Goal: Task Accomplishment & Management: Use online tool/utility

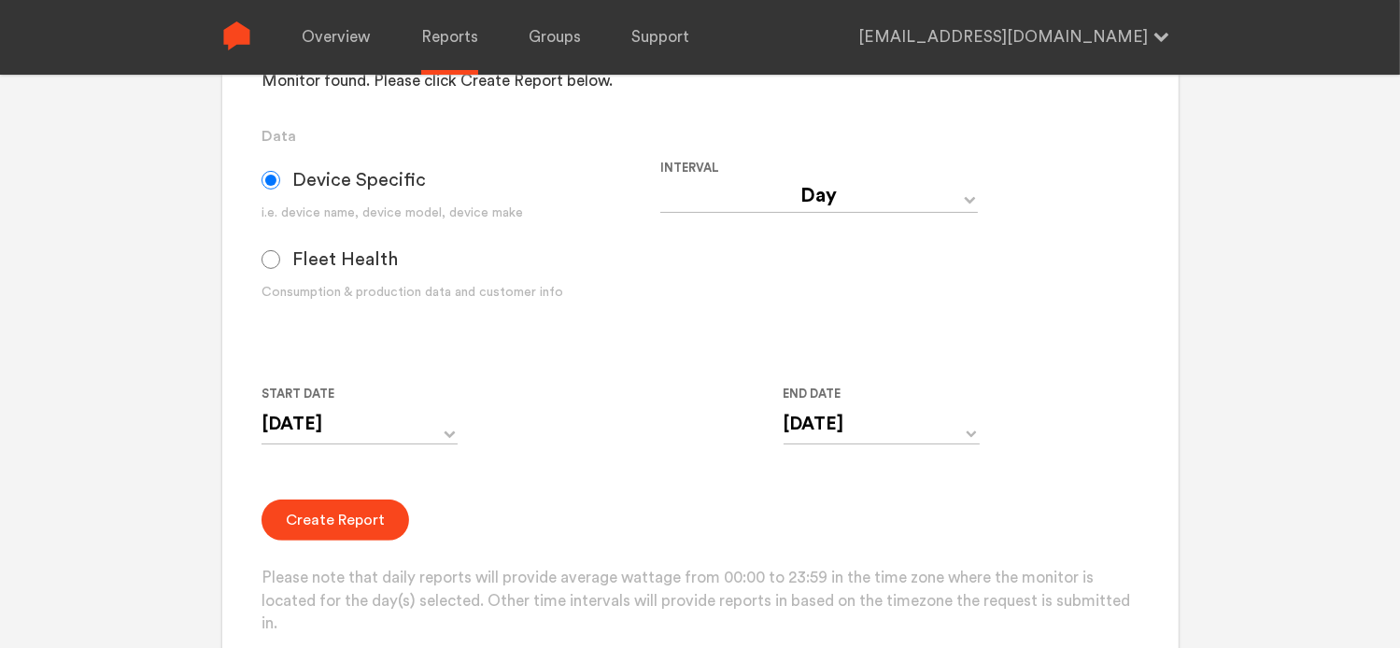
scroll to position [560, 0]
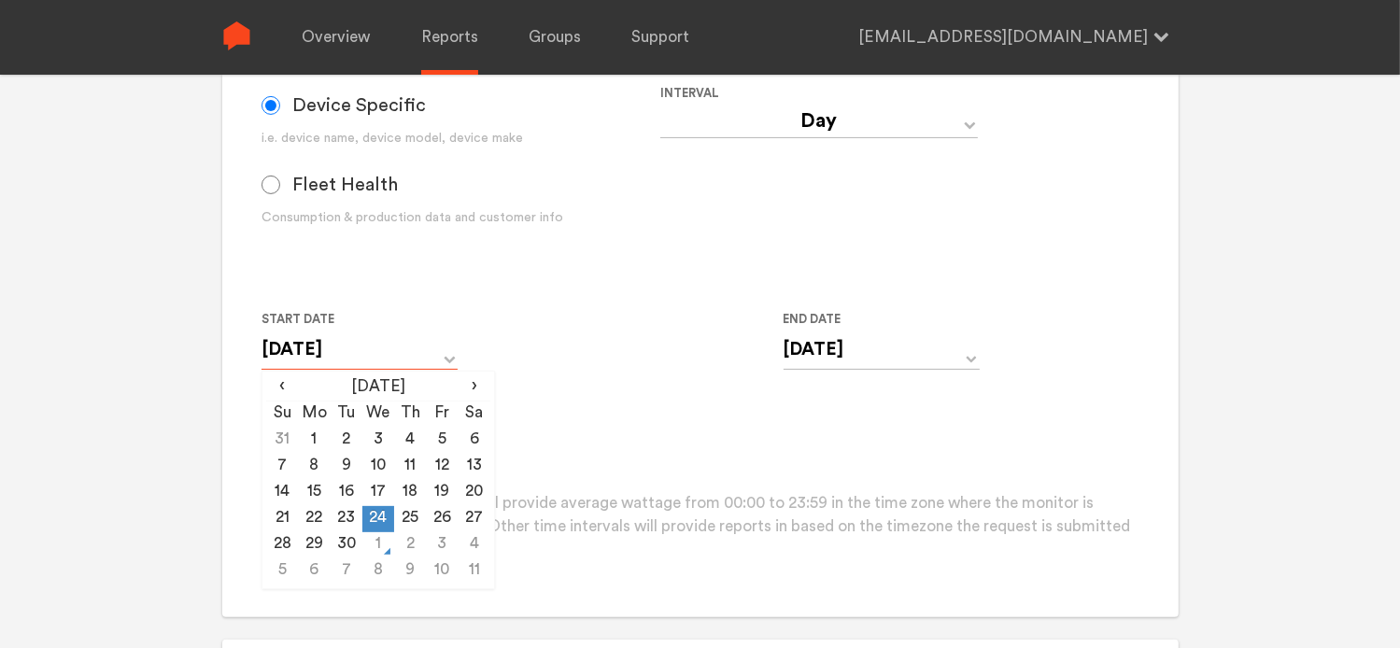
click at [355, 347] on input "[DATE]" at bounding box center [360, 350] width 196 height 38
click at [345, 549] on td "30" at bounding box center [347, 545] width 32 height 26
type input "[DATE]"
click at [560, 409] on form "Group Single Monitor Monitor Group Chugoku Electrical Instruments Default Group…" at bounding box center [700, 184] width 877 height 756
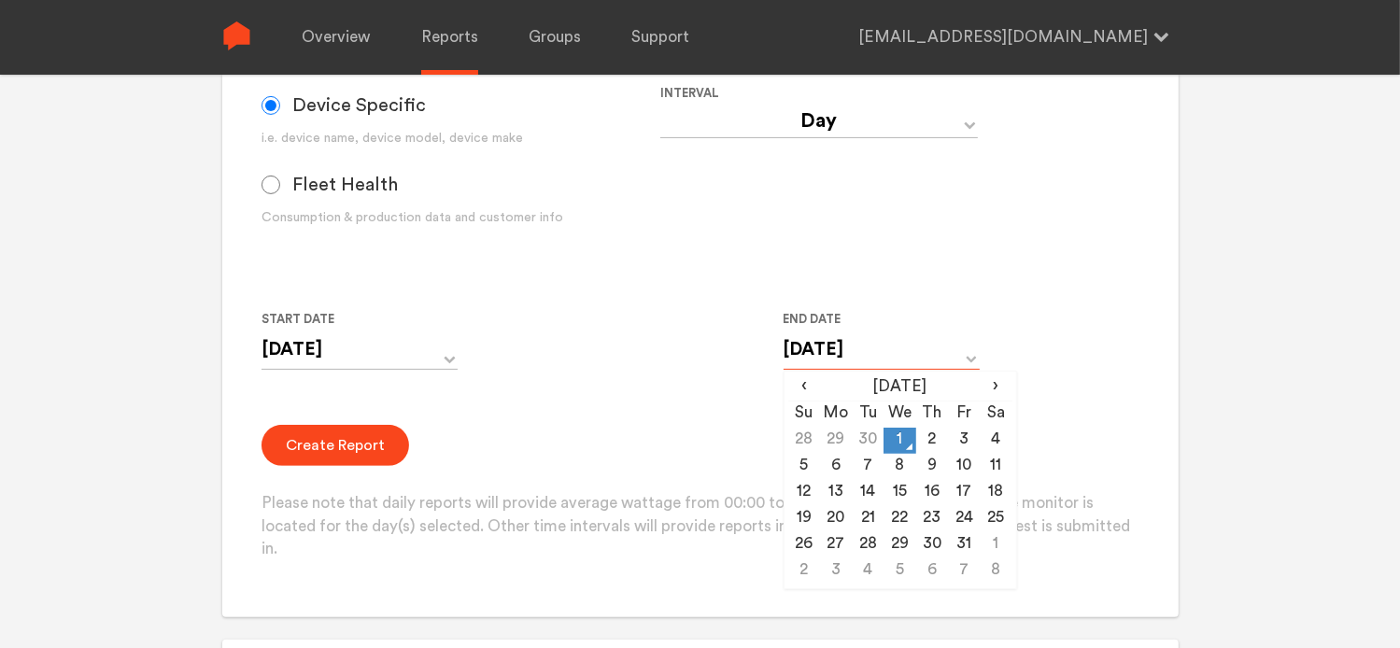
click at [796, 338] on input "[DATE]" at bounding box center [882, 350] width 196 height 38
click at [865, 442] on td "30" at bounding box center [868, 441] width 32 height 26
type input "[DATE]"
click at [683, 450] on div "Create Report Please note that daily reports will provide average wattage from …" at bounding box center [700, 493] width 877 height 136
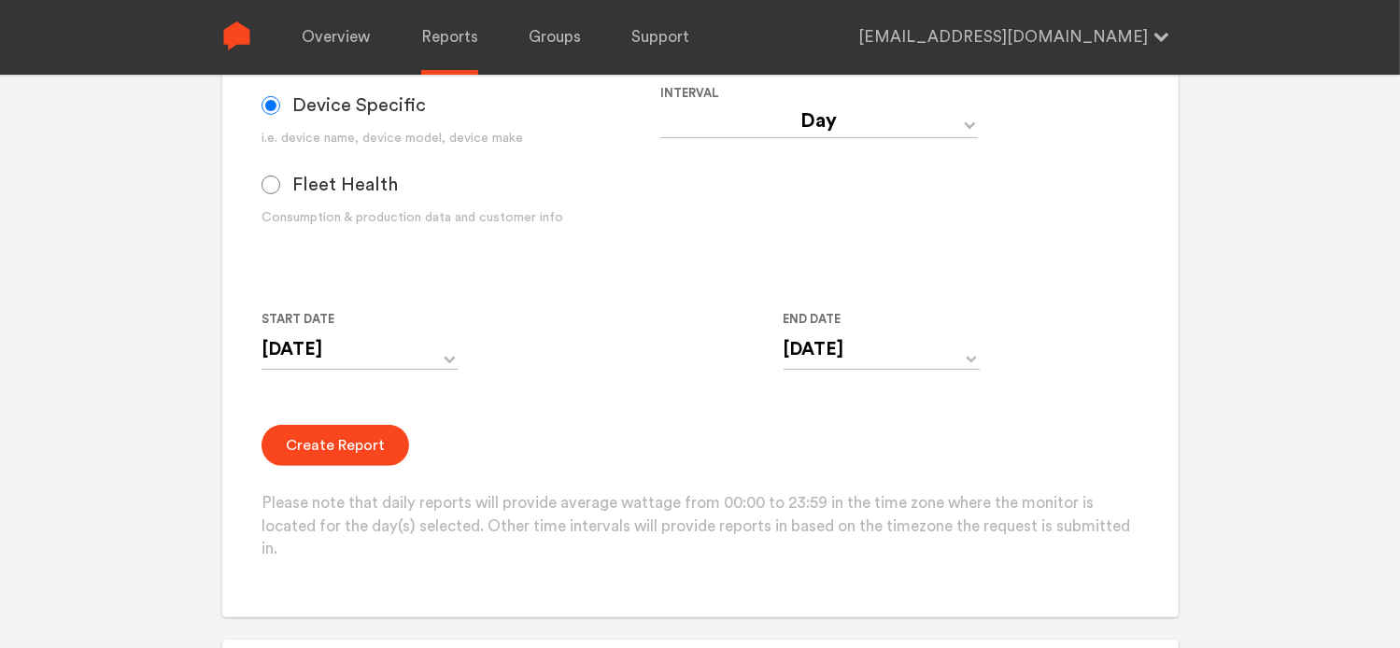
click at [356, 482] on div "Create Report Please note that daily reports will provide average wattage from …" at bounding box center [700, 493] width 877 height 136
click at [359, 462] on button "Create Report" at bounding box center [336, 445] width 148 height 41
click at [375, 456] on button "Create Report" at bounding box center [336, 445] width 148 height 41
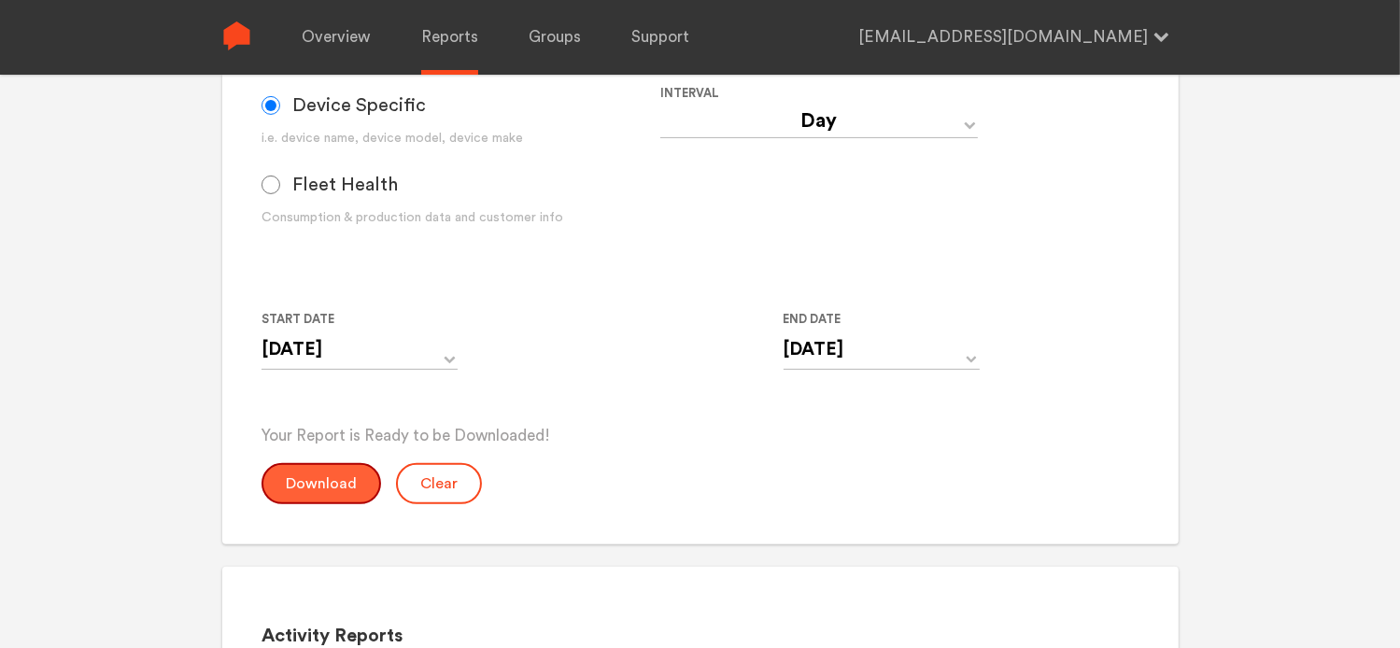
click at [340, 493] on button "Download" at bounding box center [322, 483] width 120 height 41
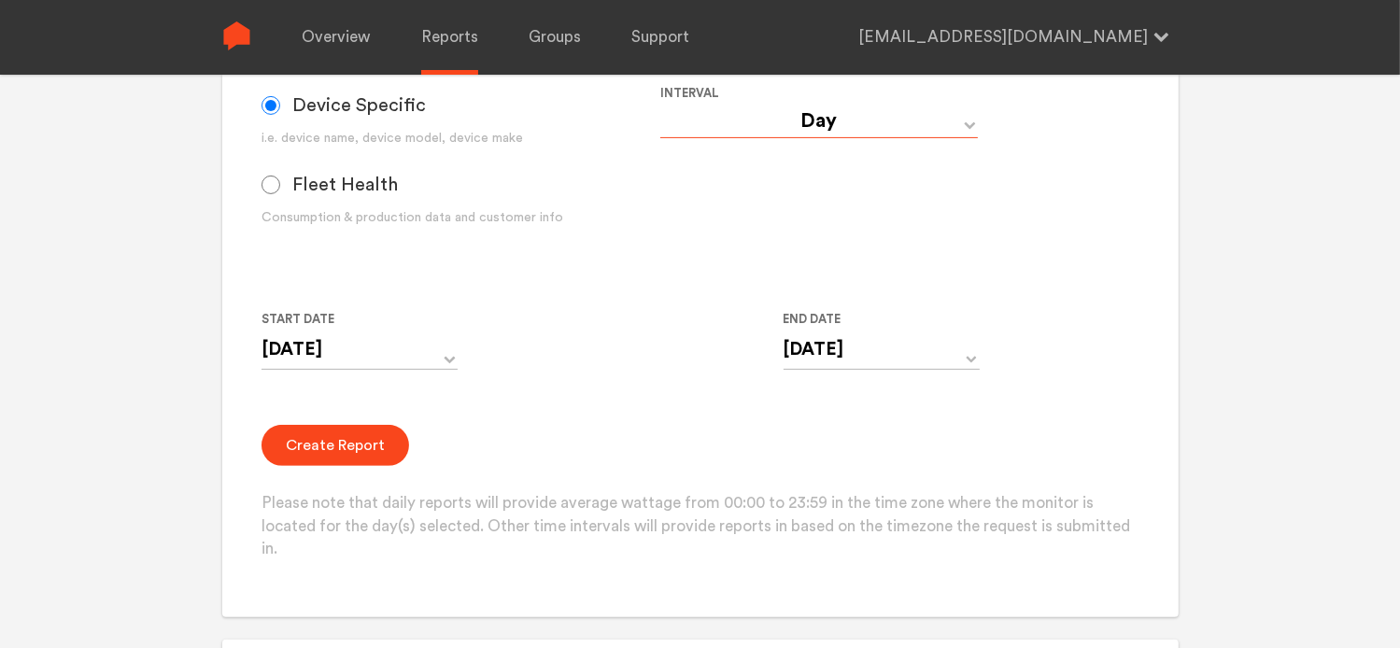
click at [787, 120] on select "Day Year Month Week Hour 30 Minute 15 Minute 5 Minute Minute" at bounding box center [819, 122] width 318 height 34
select select "Minute"
click at [660, 107] on select "Day Year Month Week Hour 30 Minute 15 Minute 5 Minute Minute" at bounding box center [819, 122] width 318 height 34
type input "[DATE] 12:00 AM"
type input "[DATE] 11:59 PM"
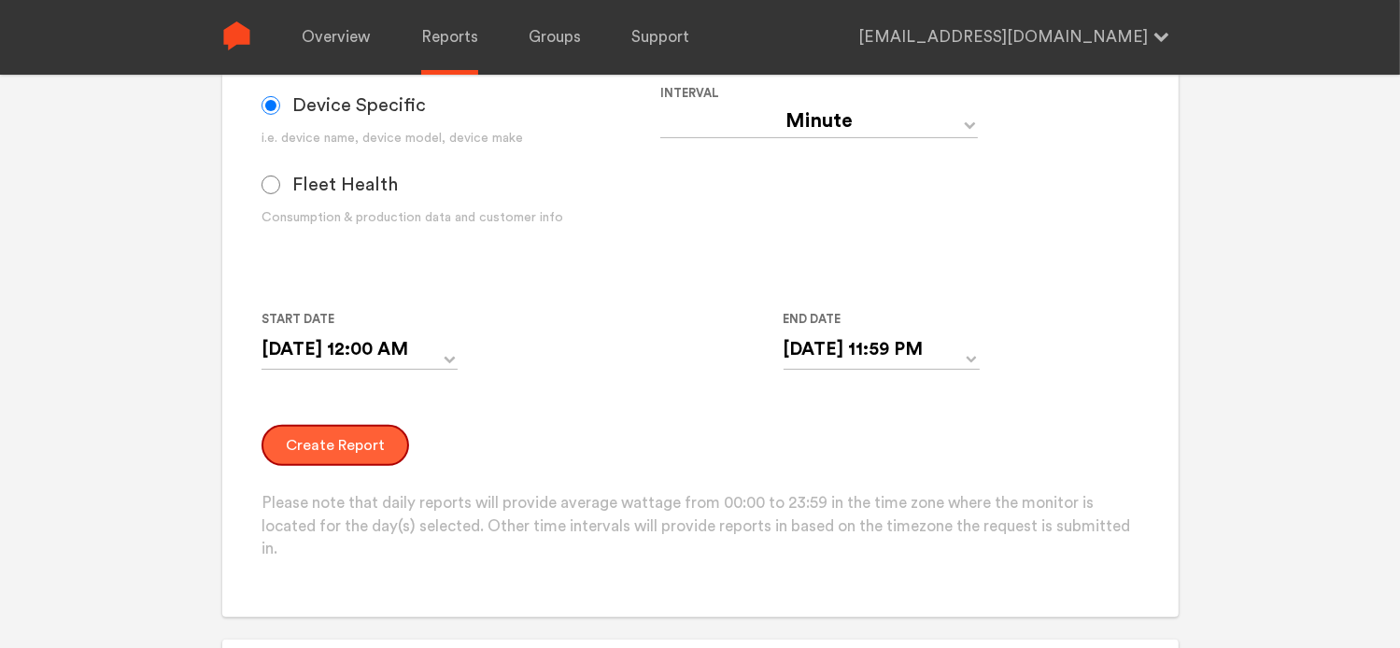
click at [338, 453] on button "Create Report" at bounding box center [336, 445] width 148 height 41
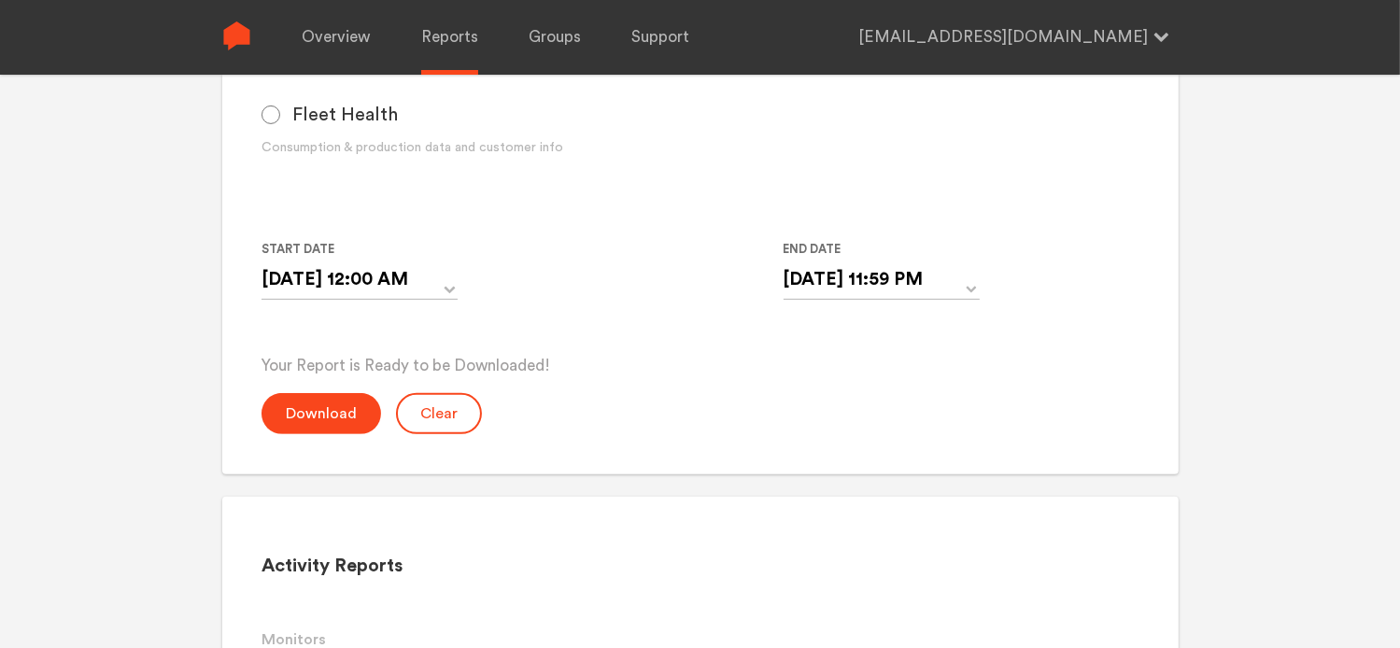
scroll to position [654, 0]
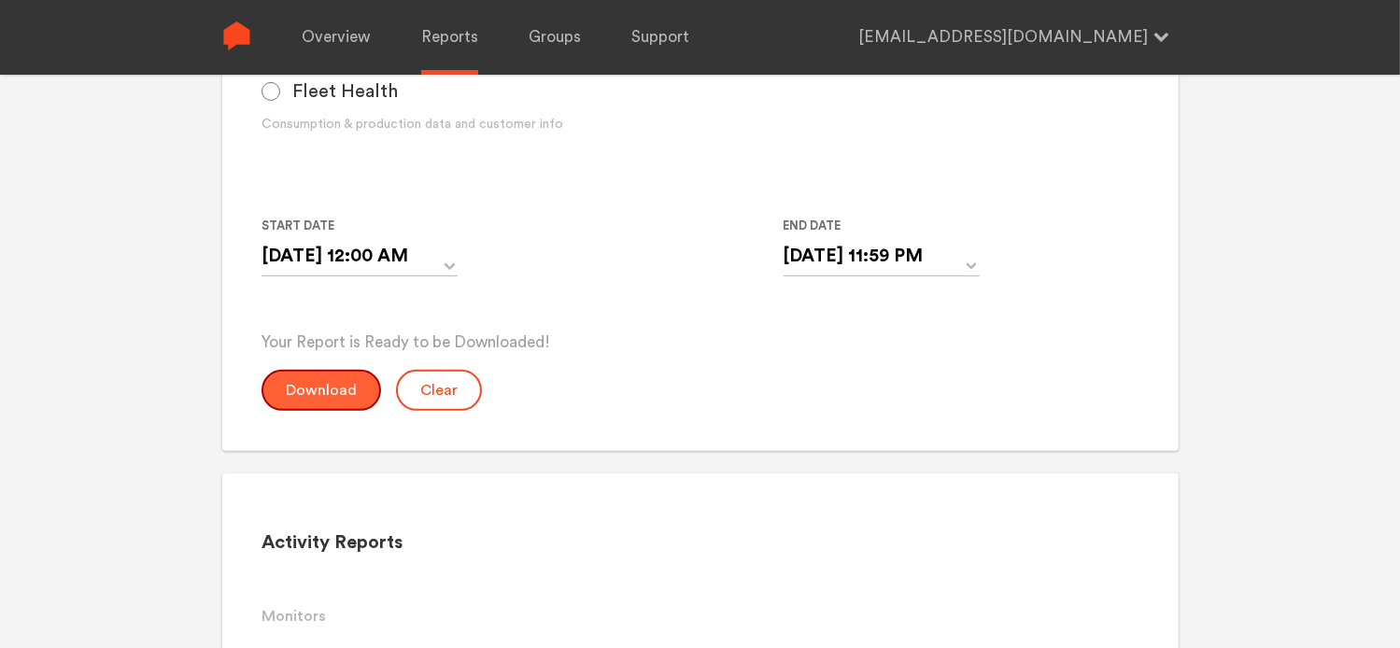
click at [326, 392] on button "Download" at bounding box center [322, 390] width 120 height 41
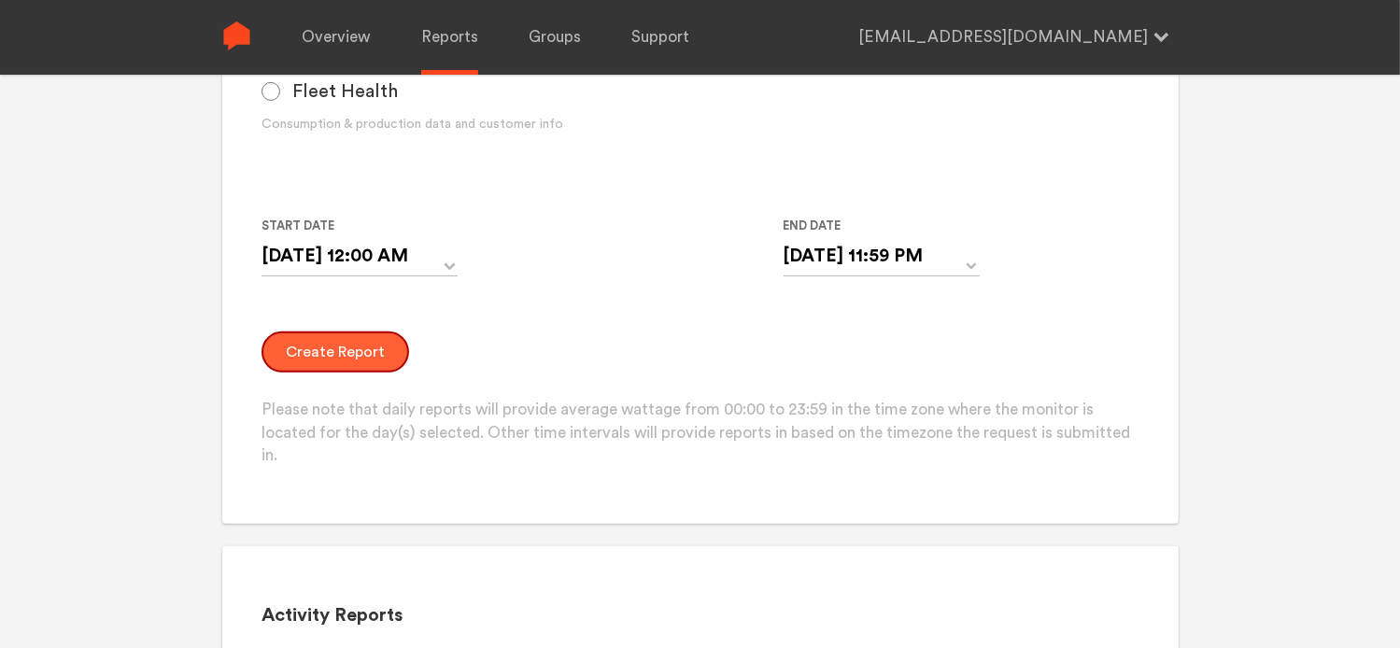
click at [328, 355] on button "Create Report" at bounding box center [336, 352] width 148 height 41
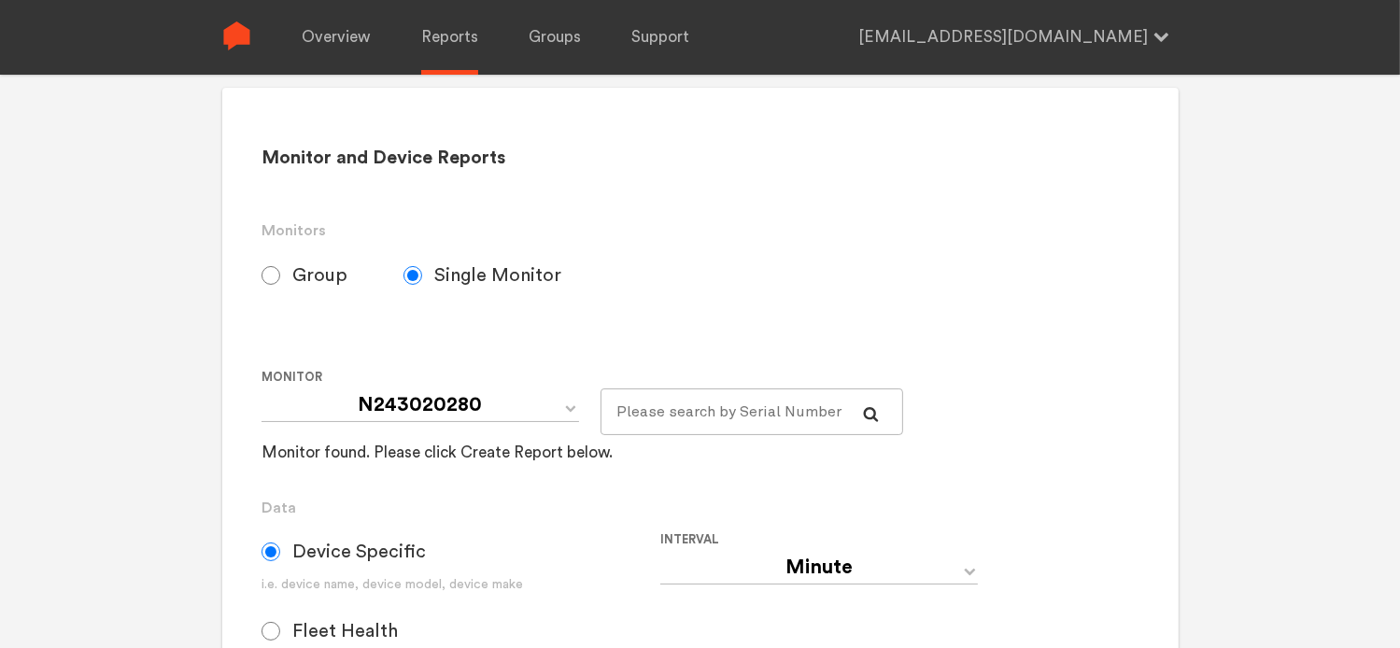
scroll to position [0, 0]
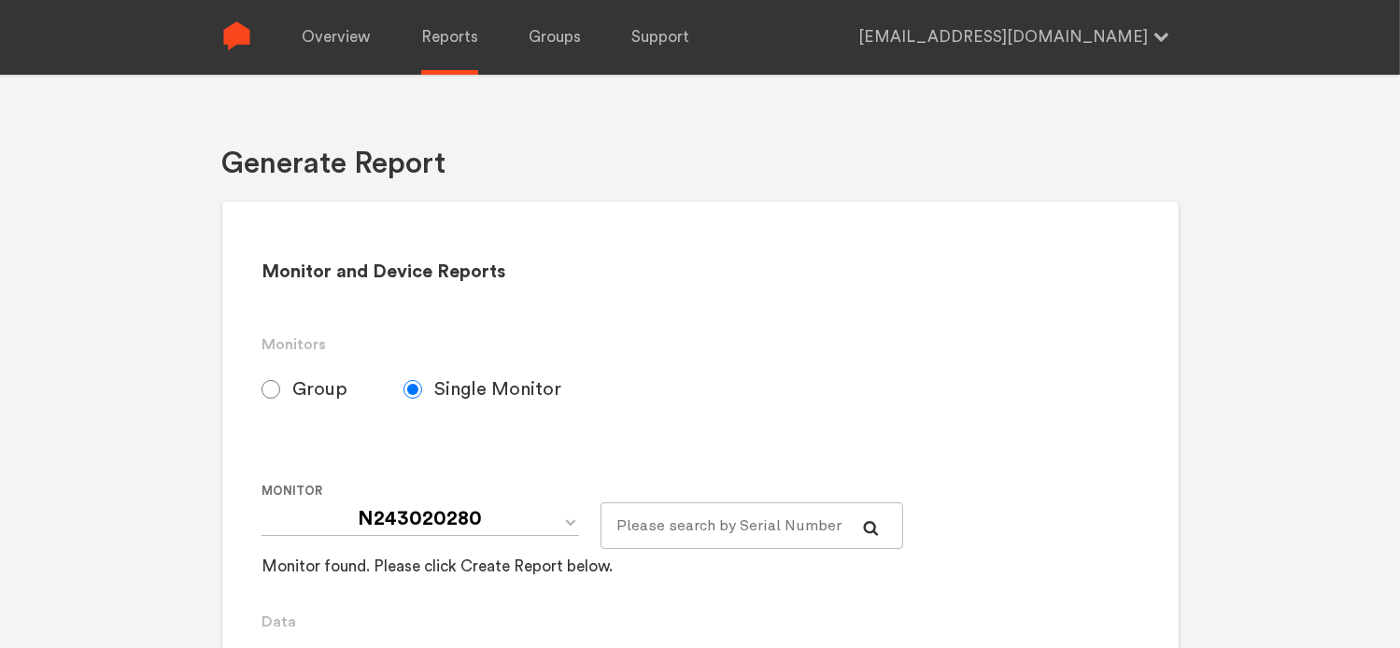
click at [303, 390] on span "Group" at bounding box center [319, 389] width 55 height 22
click at [280, 390] on input "Group" at bounding box center [271, 389] width 19 height 19
radio input "true"
radio input "false"
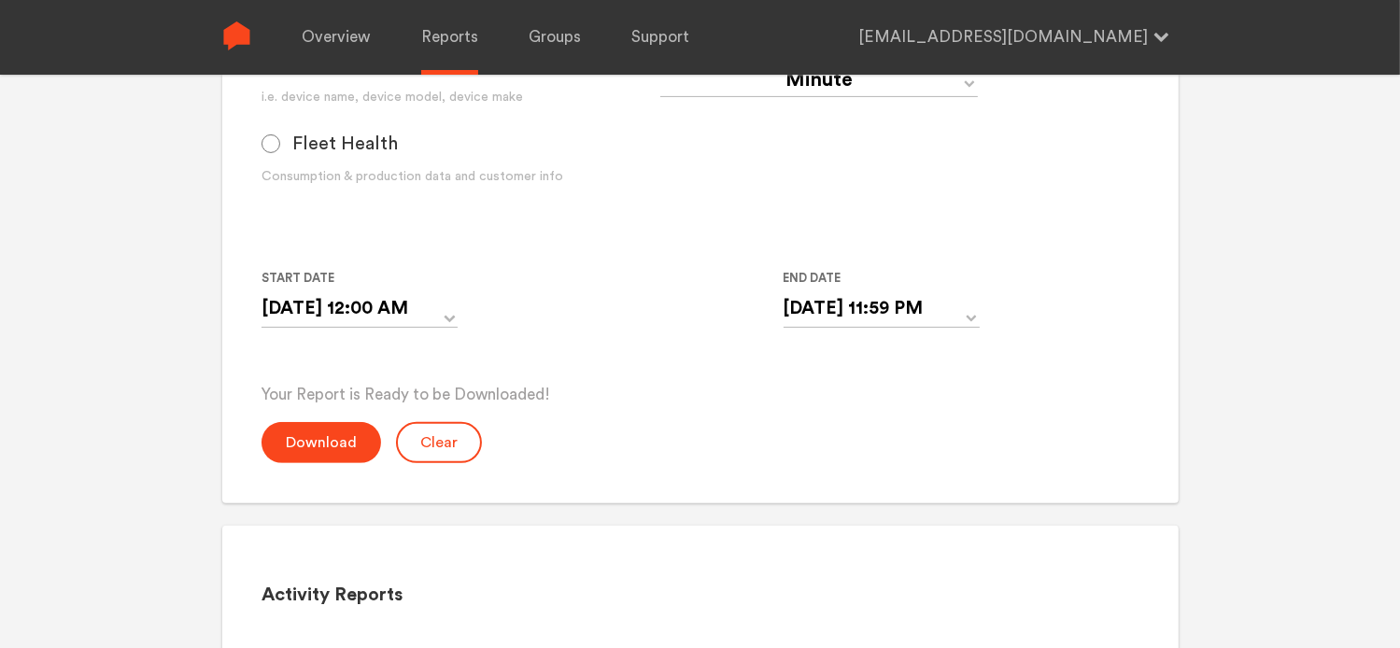
scroll to position [654, 0]
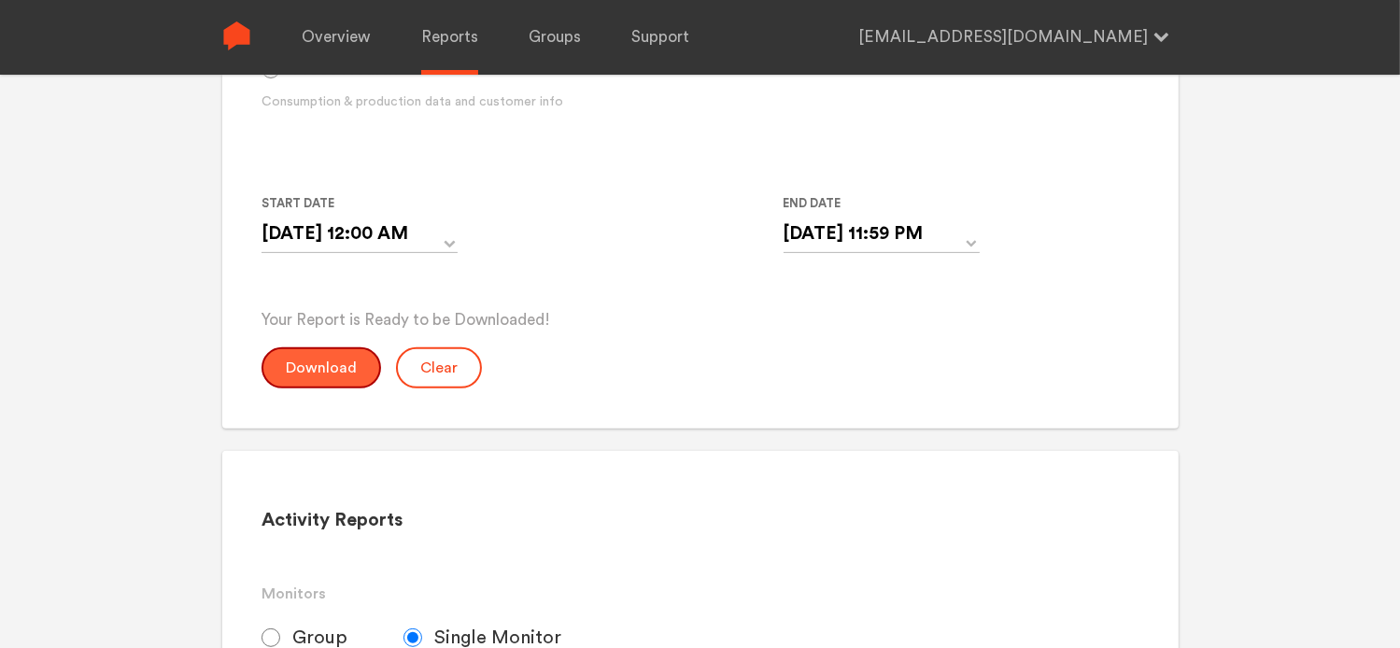
click at [332, 362] on button "Download" at bounding box center [322, 367] width 120 height 41
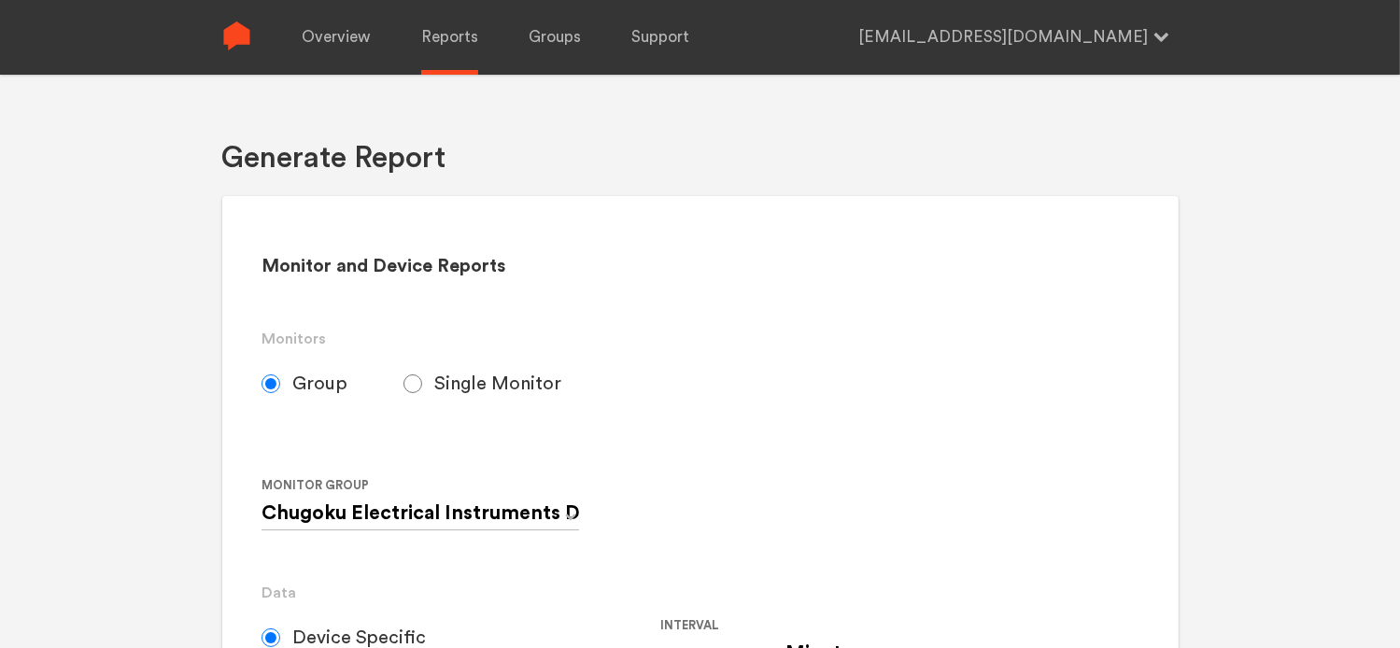
scroll to position [0, 0]
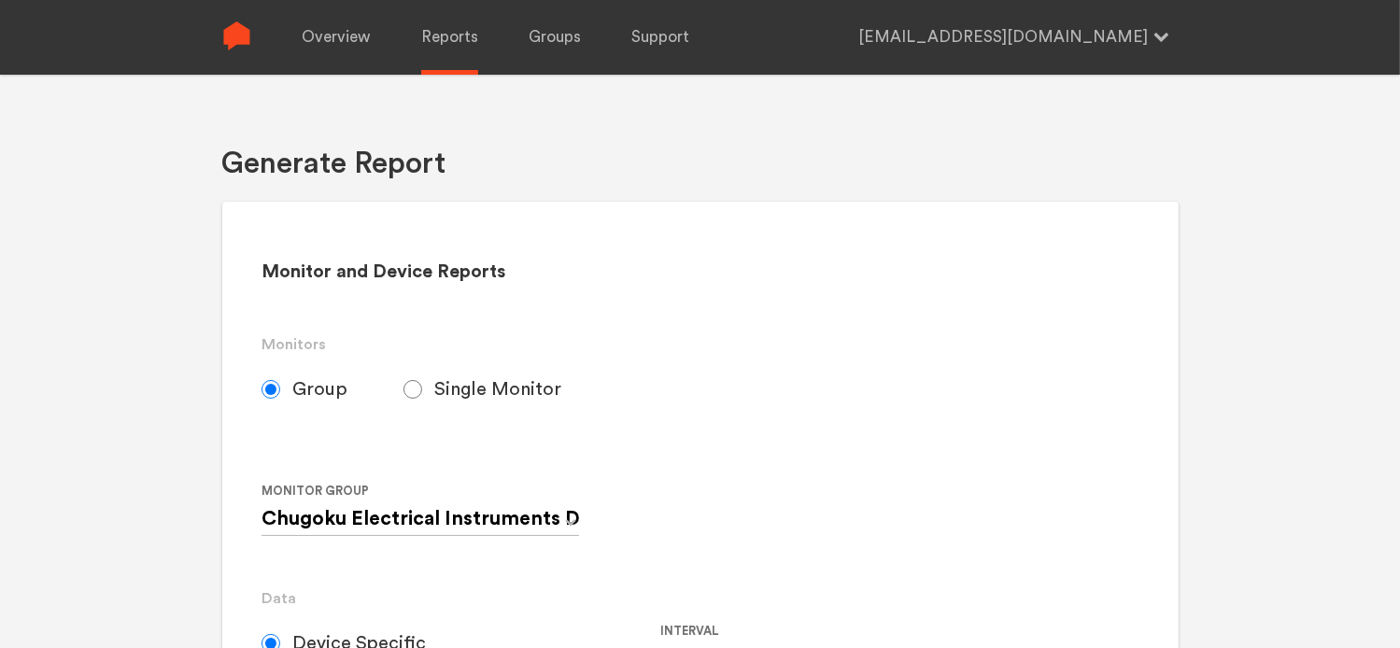
click at [983, 136] on div "Generate Report" at bounding box center [700, 159] width 956 height 88
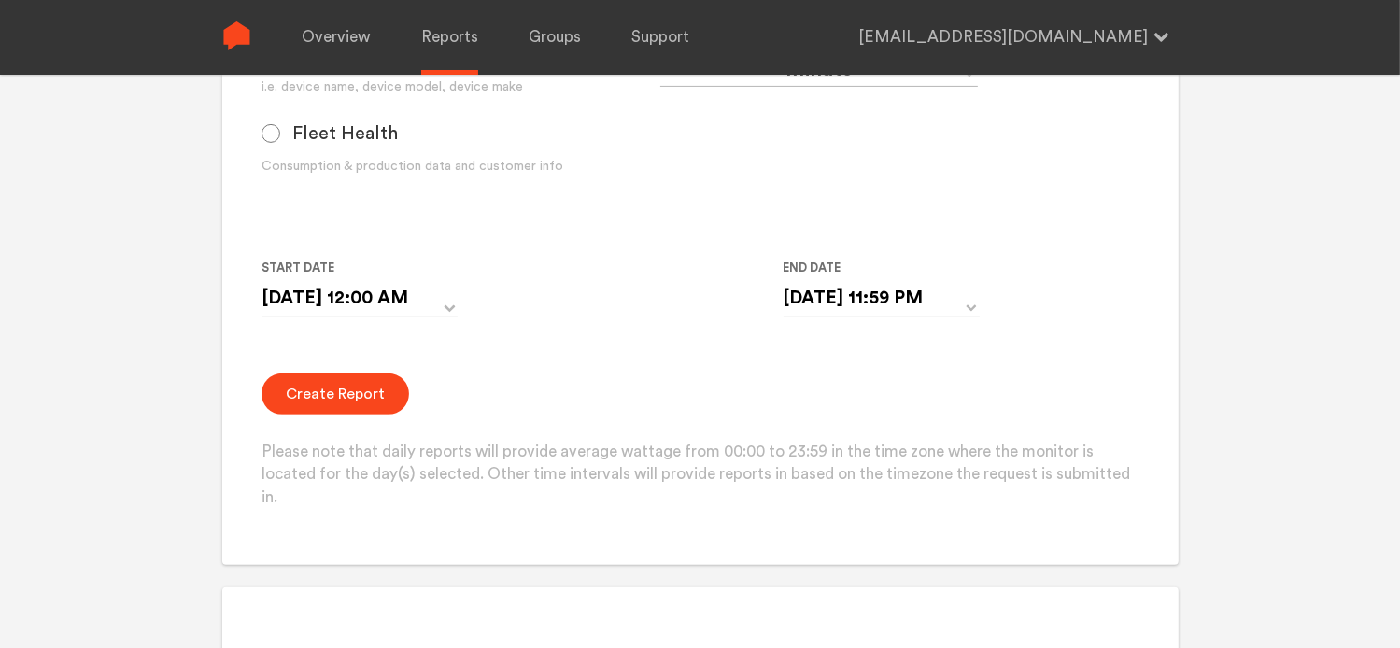
scroll to position [654, 0]
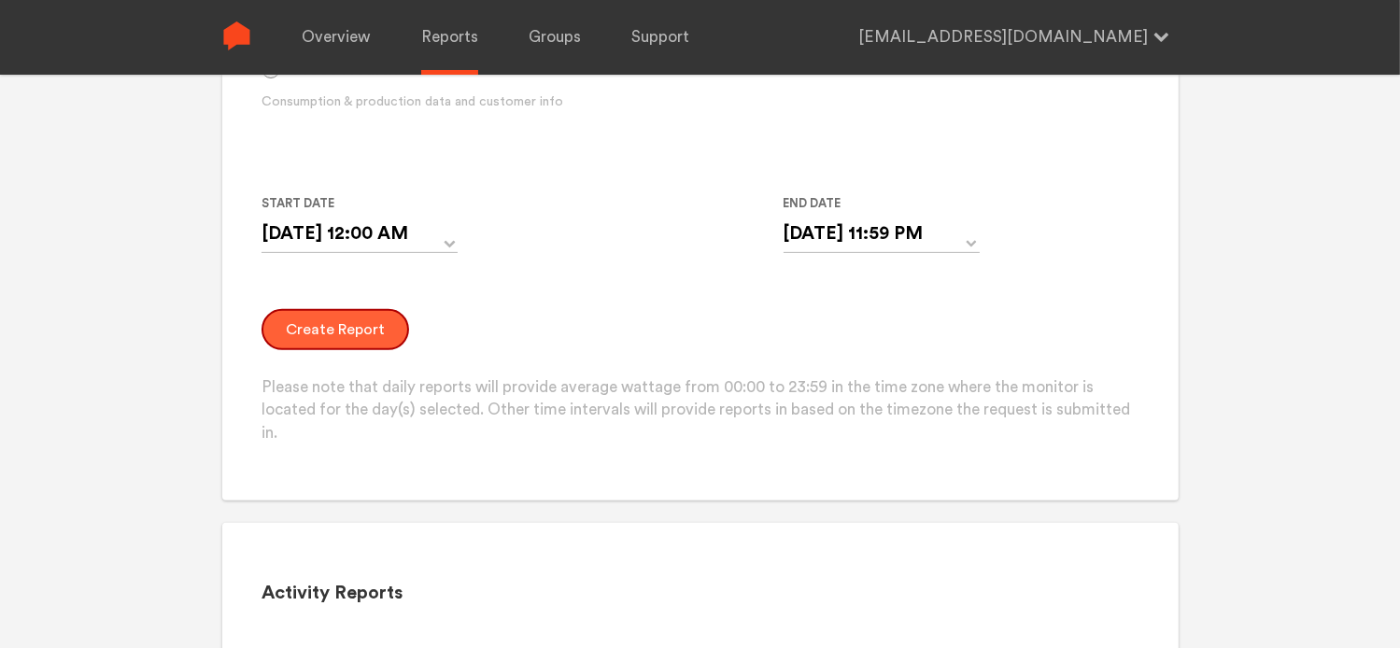
click at [340, 333] on button "Create Report" at bounding box center [336, 329] width 148 height 41
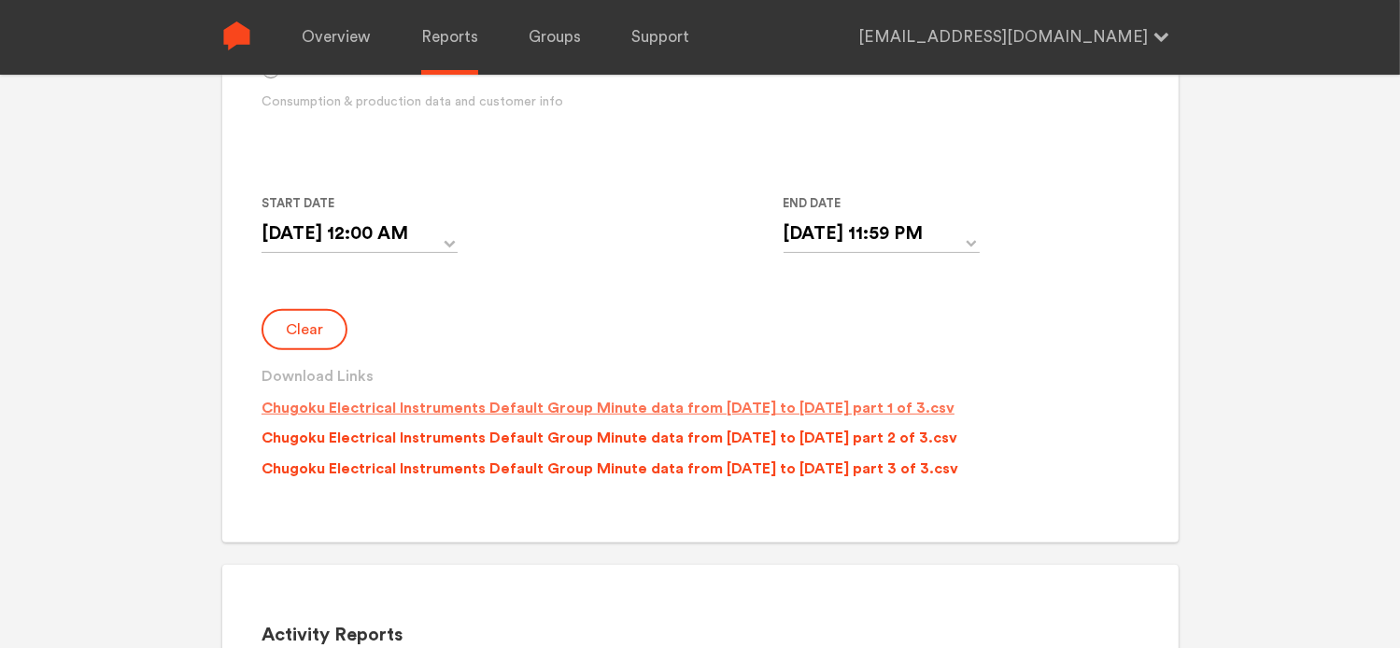
click at [504, 408] on p "Chugoku Electrical Instruments Default Group Minute data from [DATE] to [DATE] …" at bounding box center [608, 408] width 693 height 22
click at [506, 436] on p "Chugoku Electrical Instruments Default Group Minute data from [DATE] to [DATE] …" at bounding box center [610, 438] width 696 height 22
click at [507, 468] on p "Chugoku Electrical Instruments Default Group Minute data from [DATE] to [DATE] …" at bounding box center [610, 469] width 697 height 22
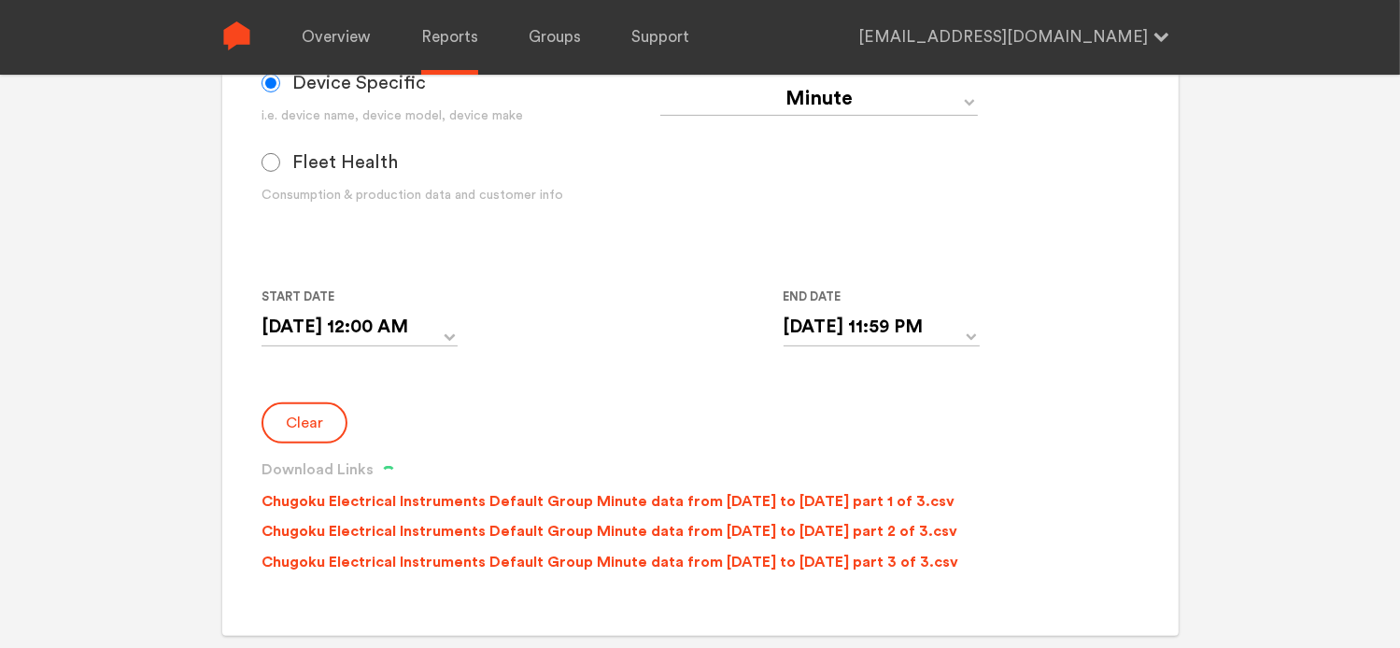
scroll to position [560, 0]
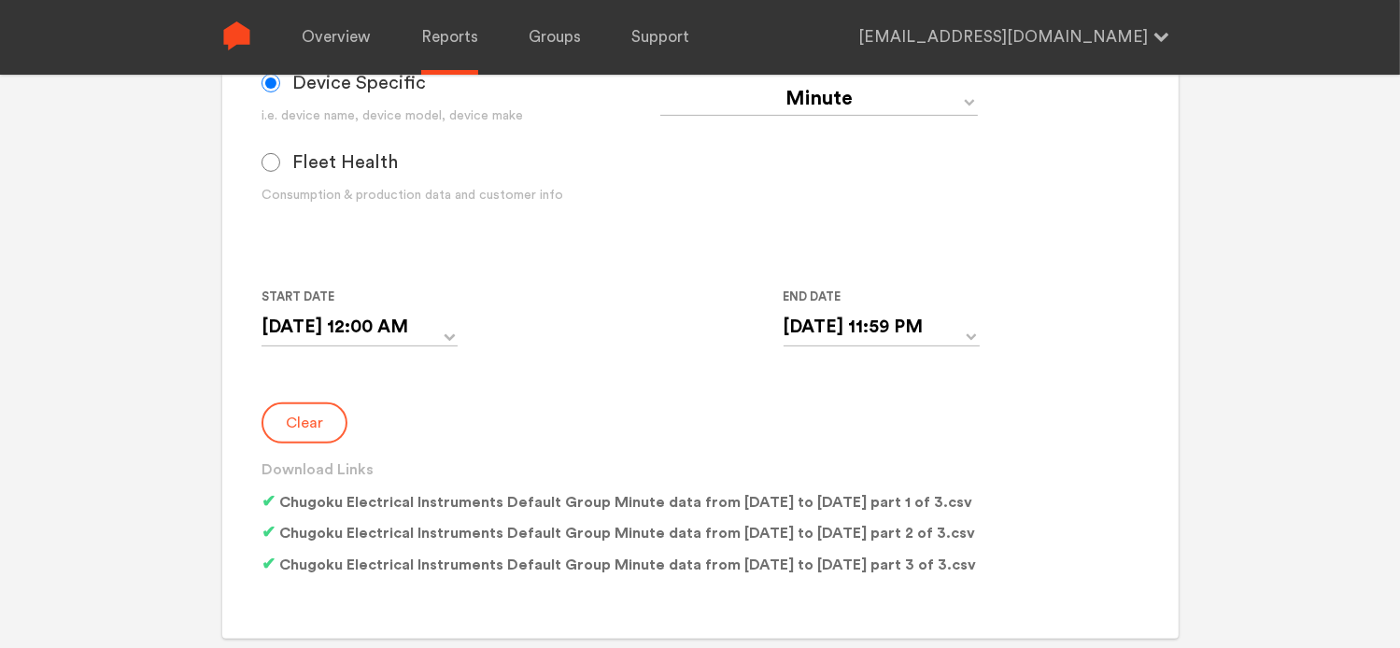
click at [311, 435] on button "Clear" at bounding box center [305, 423] width 86 height 41
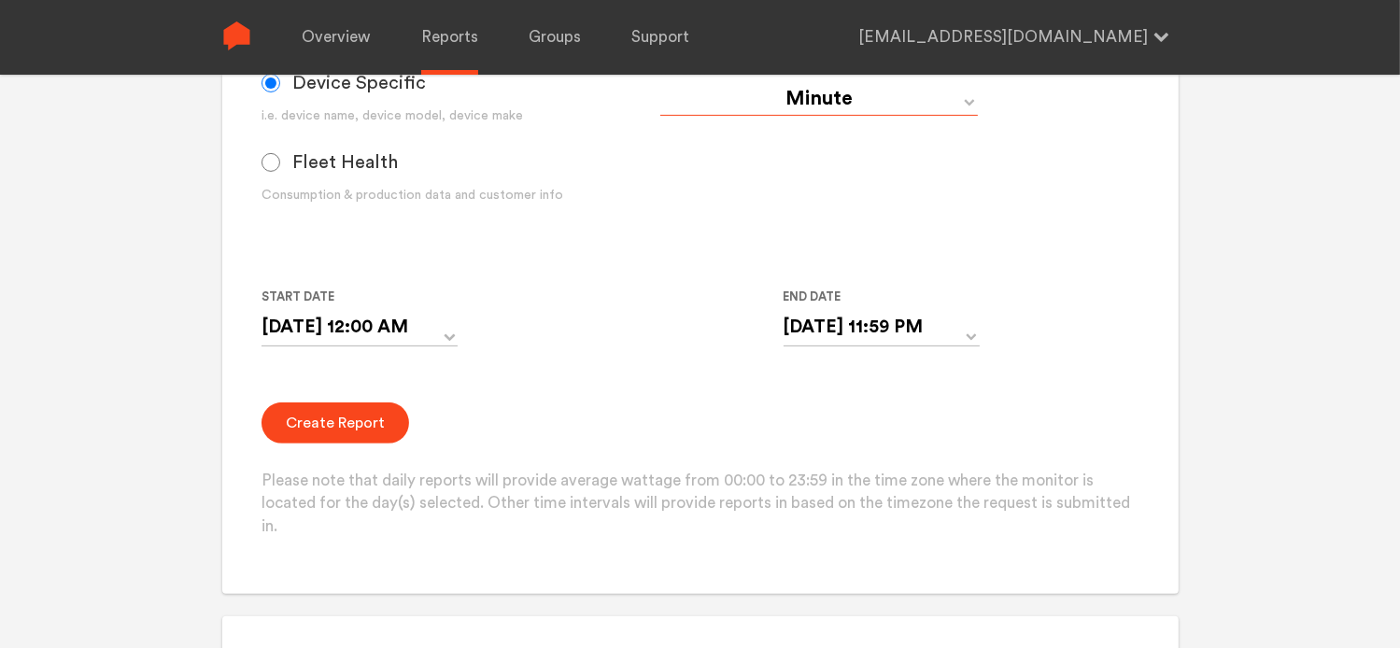
click at [823, 105] on select "Day Year Month Week Hour 30 Minute 15 Minute 5 Minute Minute" at bounding box center [819, 99] width 318 height 34
select select "Day"
click at [660, 82] on select "Day Year Month Week Hour 30 Minute 15 Minute 5 Minute Minute" at bounding box center [819, 99] width 318 height 34
type input "[DATE]"
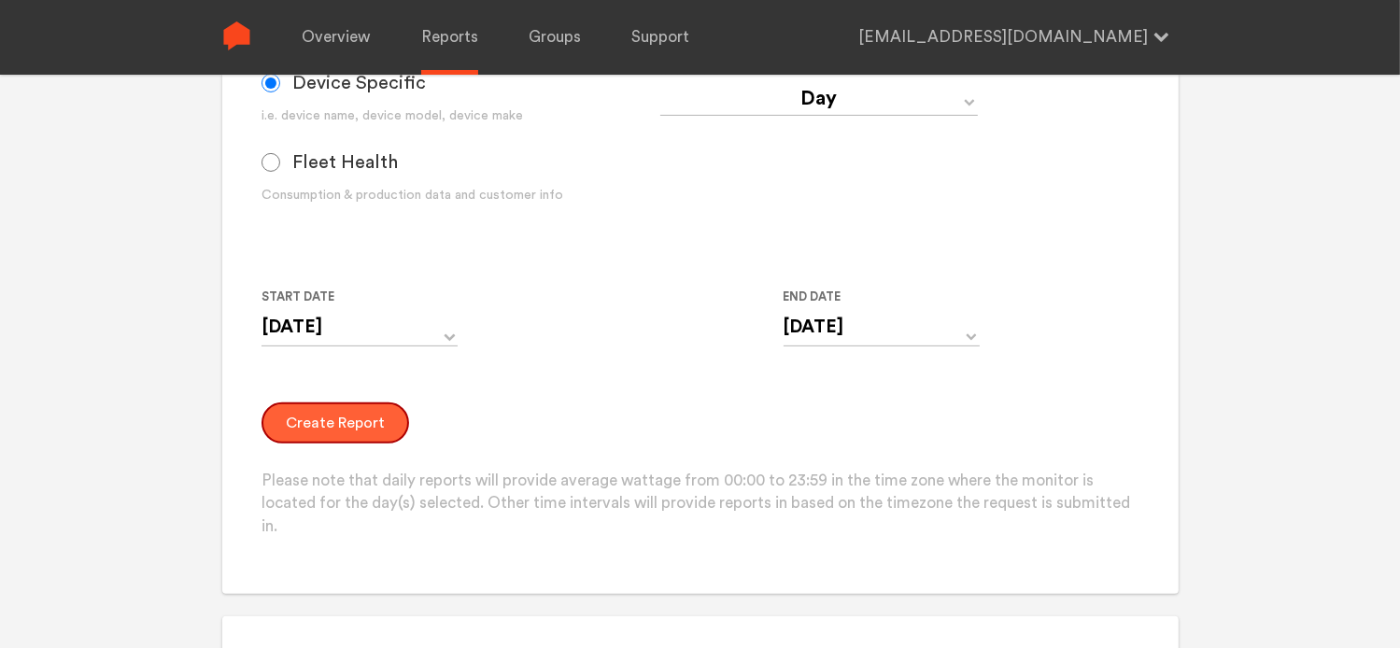
click at [362, 419] on button "Create Report" at bounding box center [336, 423] width 148 height 41
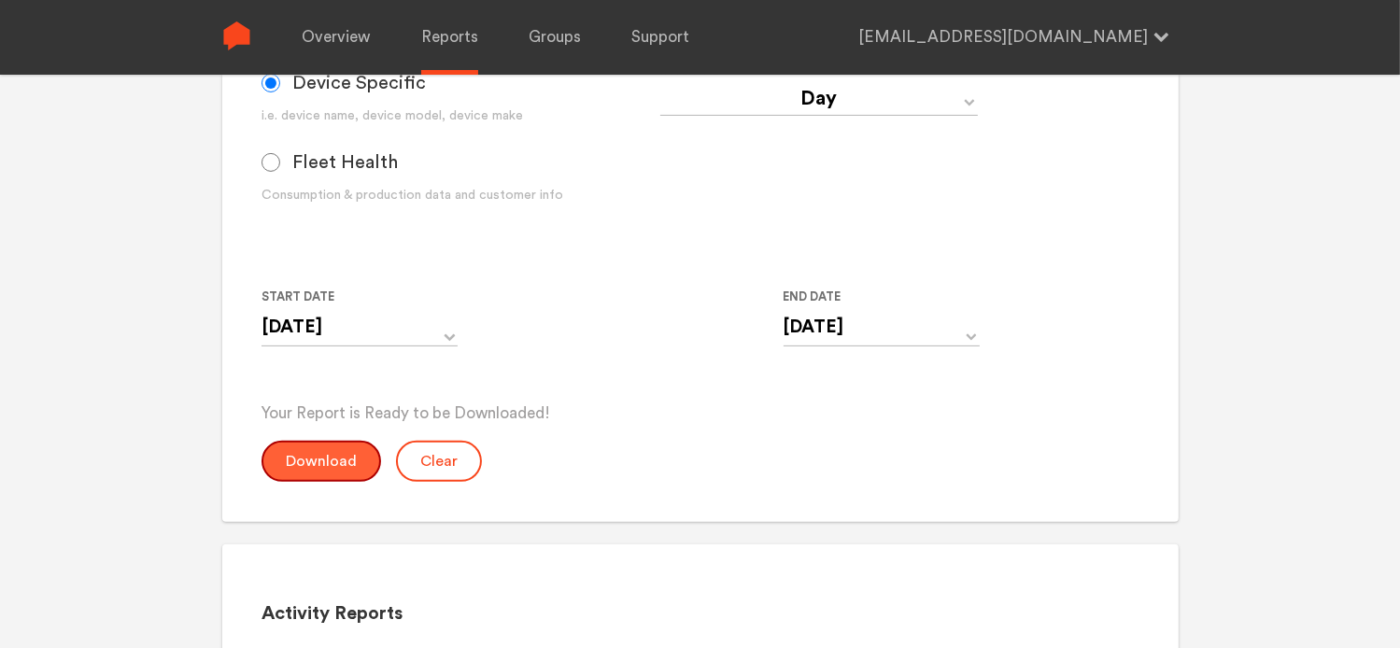
click at [314, 449] on button "Download" at bounding box center [322, 461] width 120 height 41
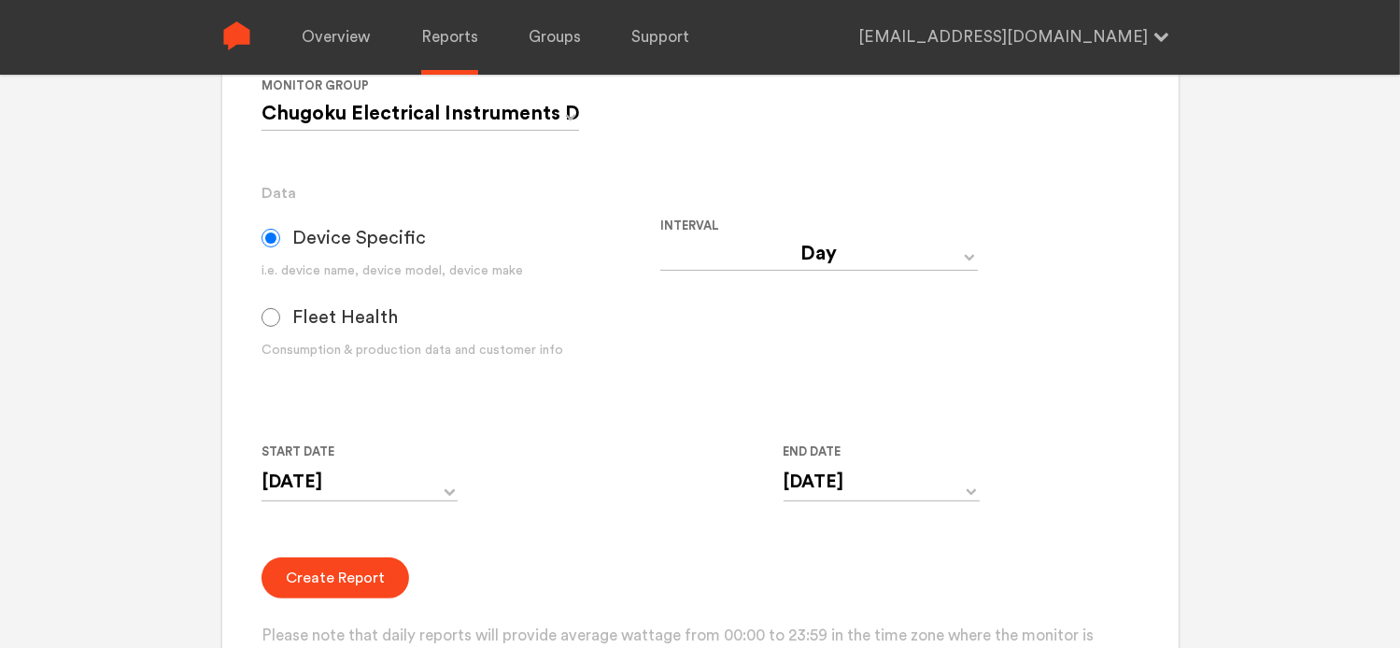
scroll to position [374, 0]
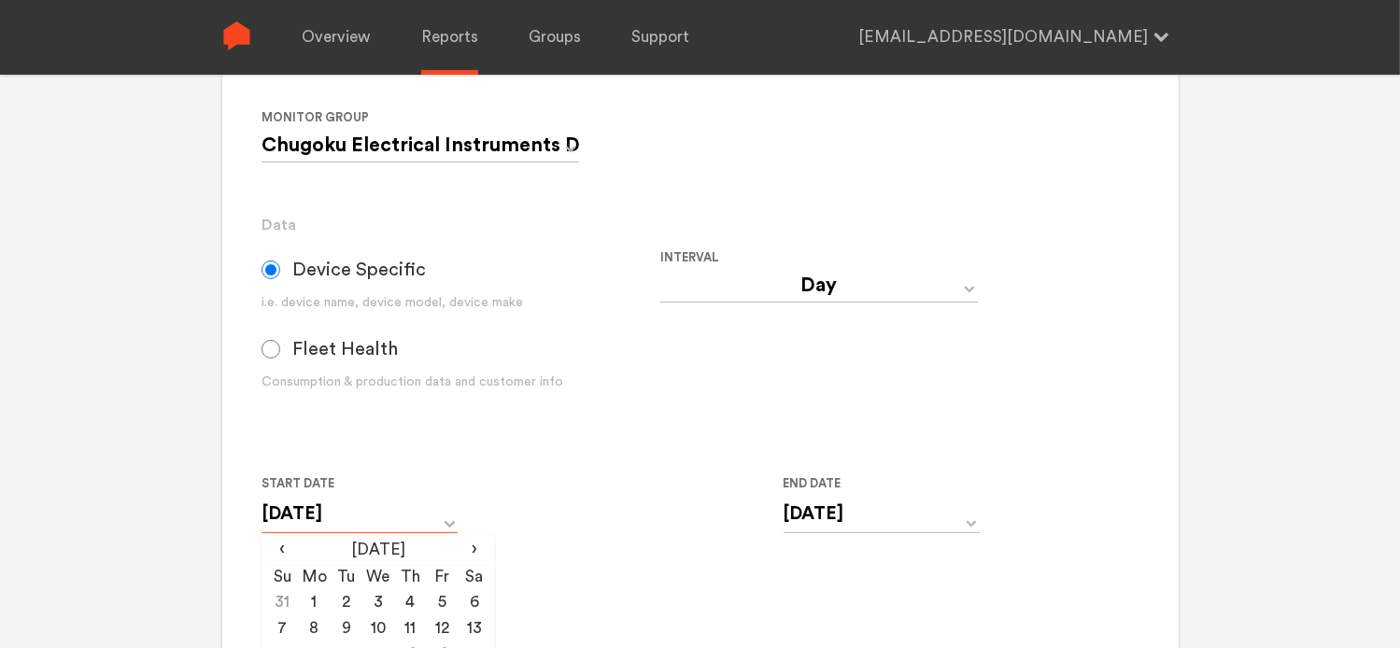
click at [434, 519] on input "[DATE]" at bounding box center [360, 514] width 196 height 38
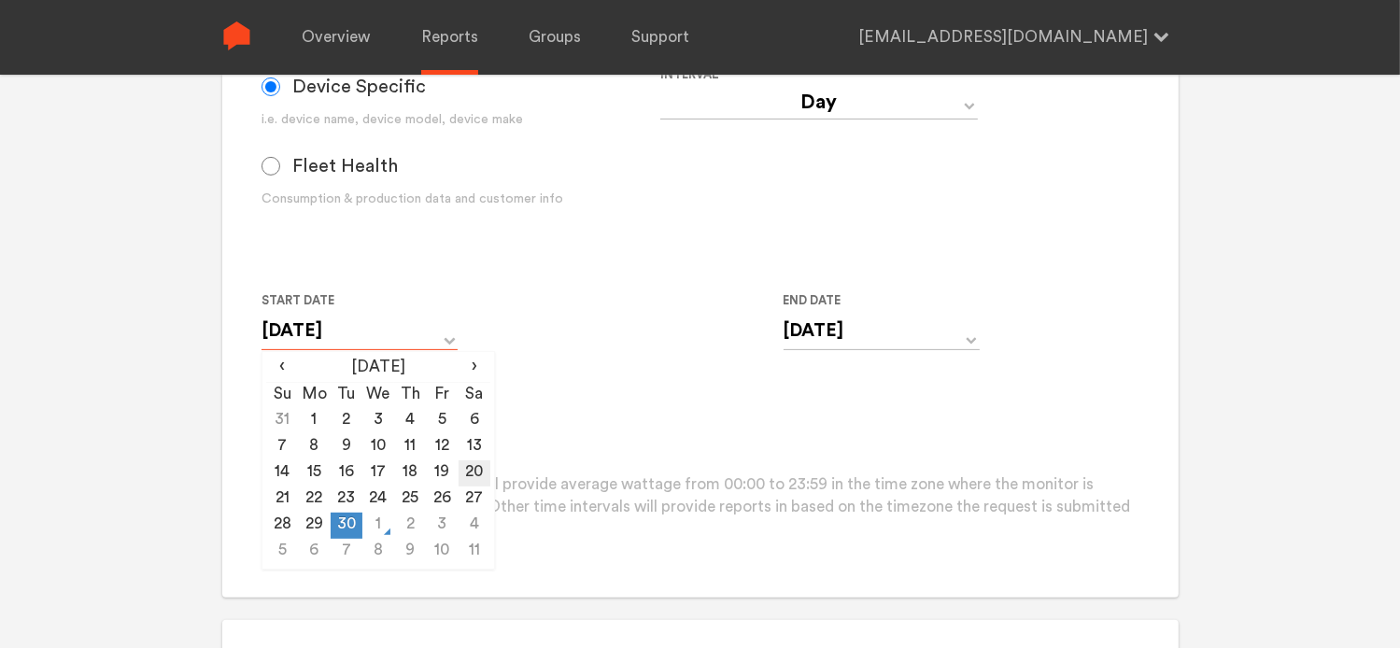
scroll to position [560, 0]
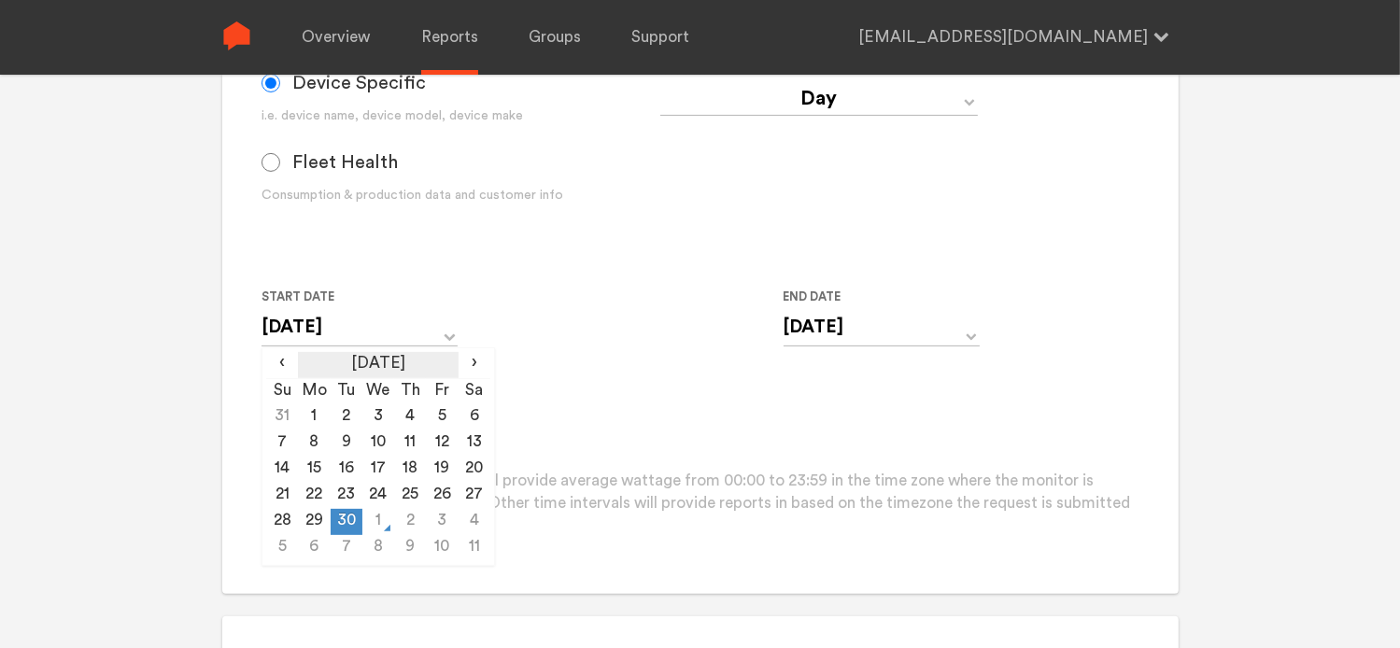
click at [373, 360] on th "[DATE]" at bounding box center [378, 365] width 160 height 26
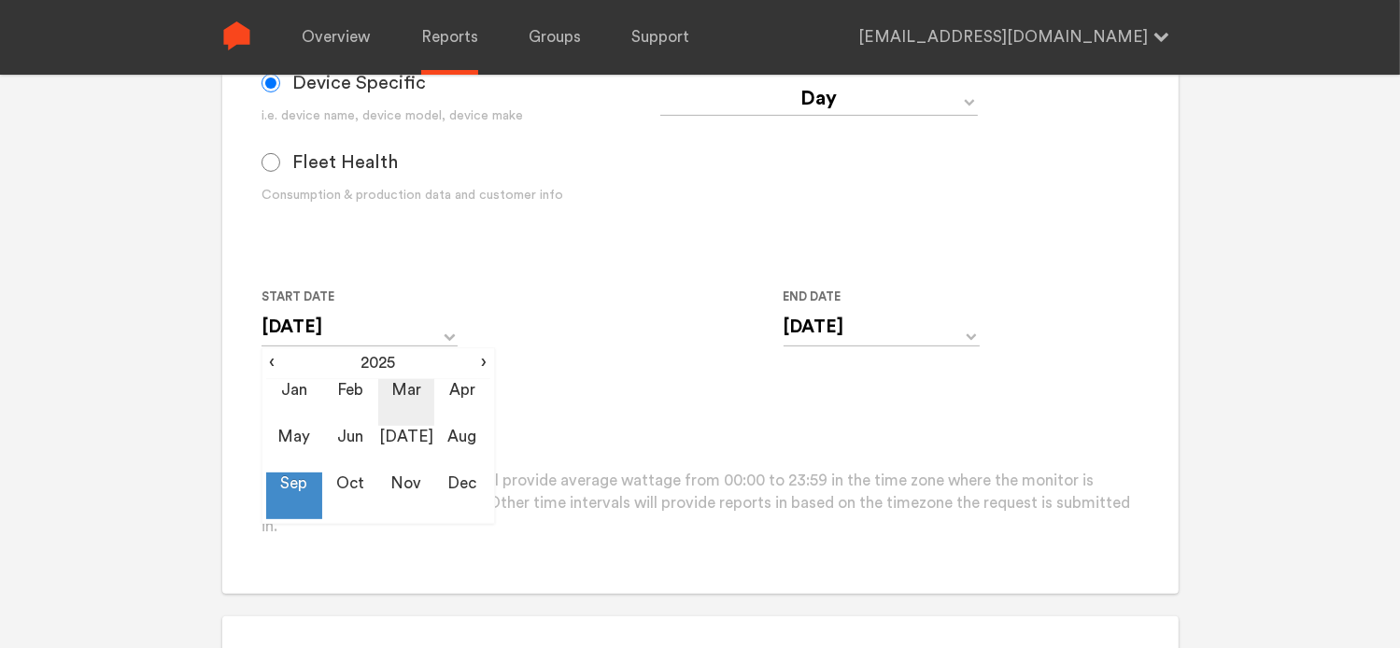
click at [407, 398] on td "Mar" at bounding box center [406, 402] width 56 height 47
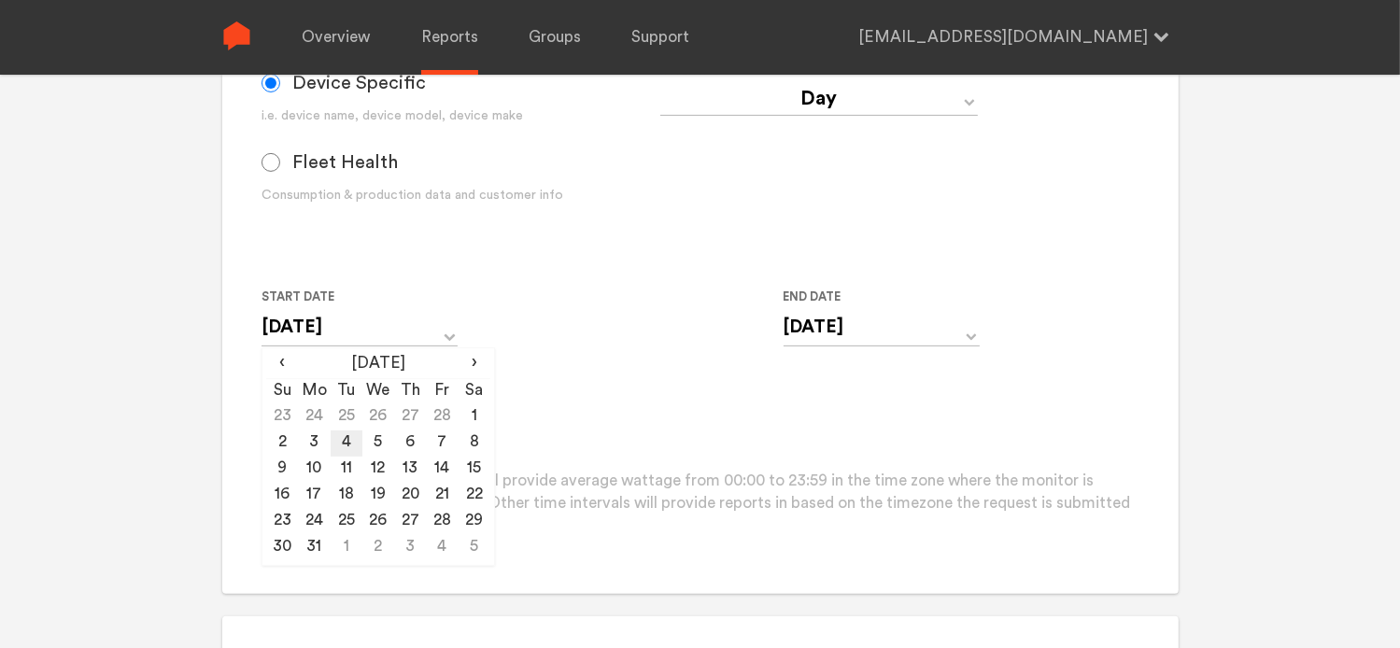
click at [351, 445] on td "4" at bounding box center [347, 444] width 32 height 26
type input "[DATE]"
click at [571, 337] on div "Start Date [DATE] ‹ [DATE] › Su Mo Tu We Th Fr Sa 23 24 25 26 27 28 1 2 3 4 5 6…" at bounding box center [661, 328] width 798 height 85
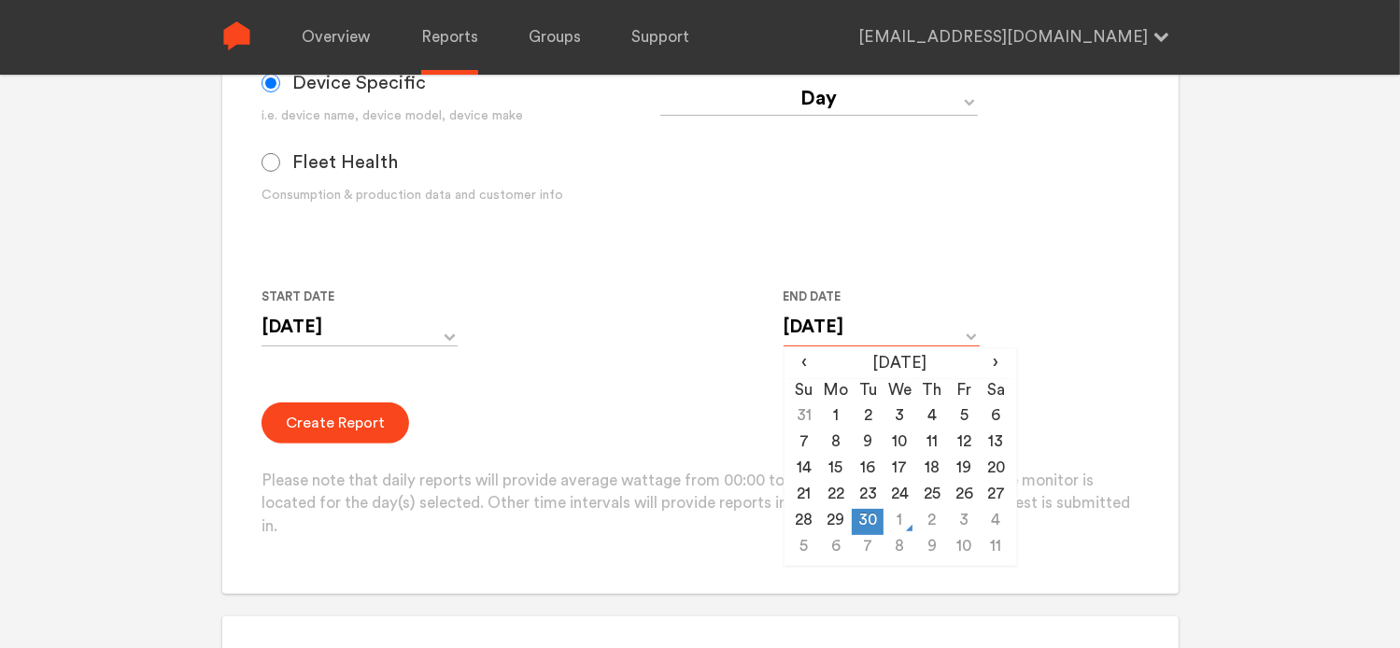
click at [825, 320] on input "[DATE]" at bounding box center [882, 327] width 196 height 38
click at [908, 353] on th "[DATE]" at bounding box center [900, 365] width 160 height 26
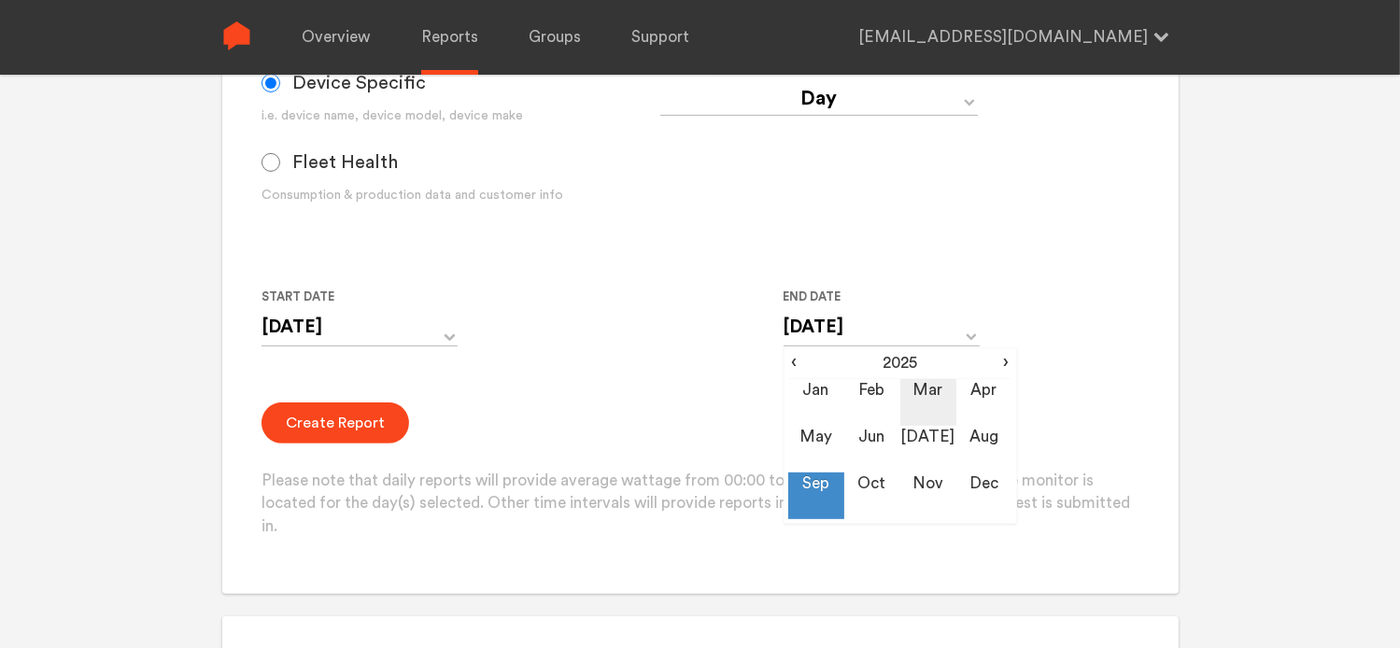
click at [938, 404] on td "Mar" at bounding box center [928, 402] width 56 height 47
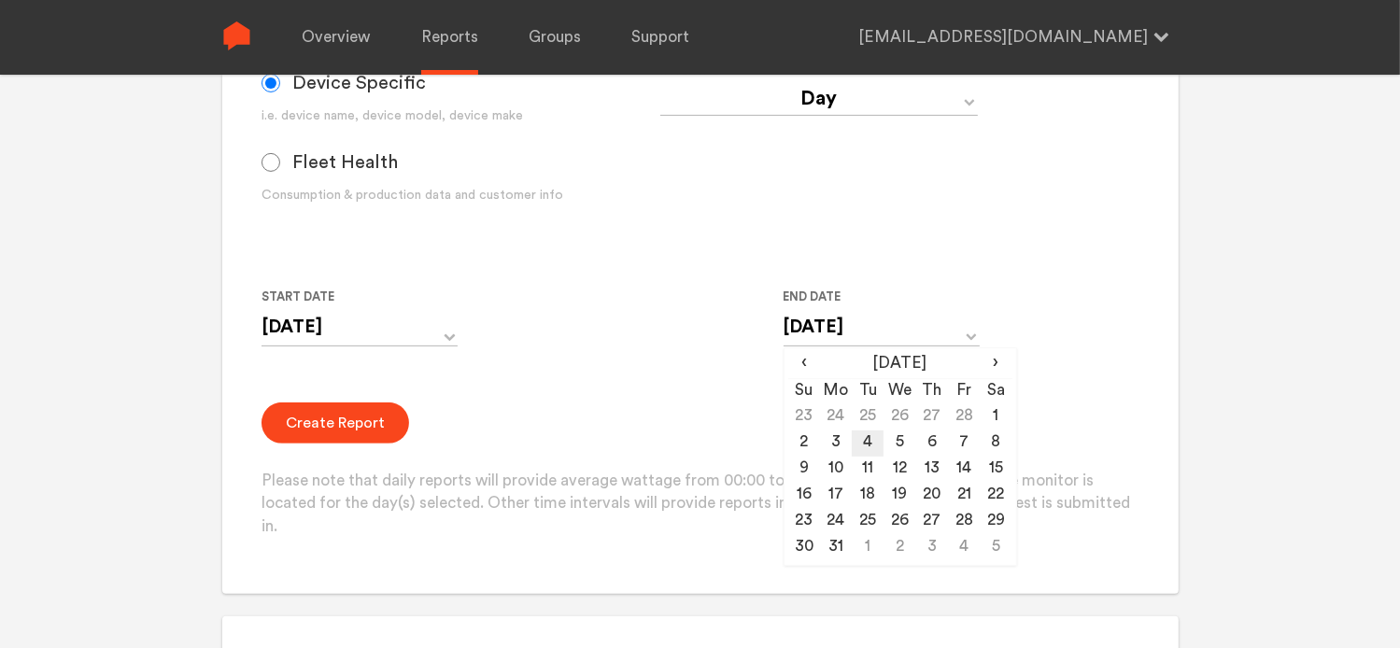
click at [871, 442] on td "4" at bounding box center [868, 444] width 32 height 26
type input "[DATE]"
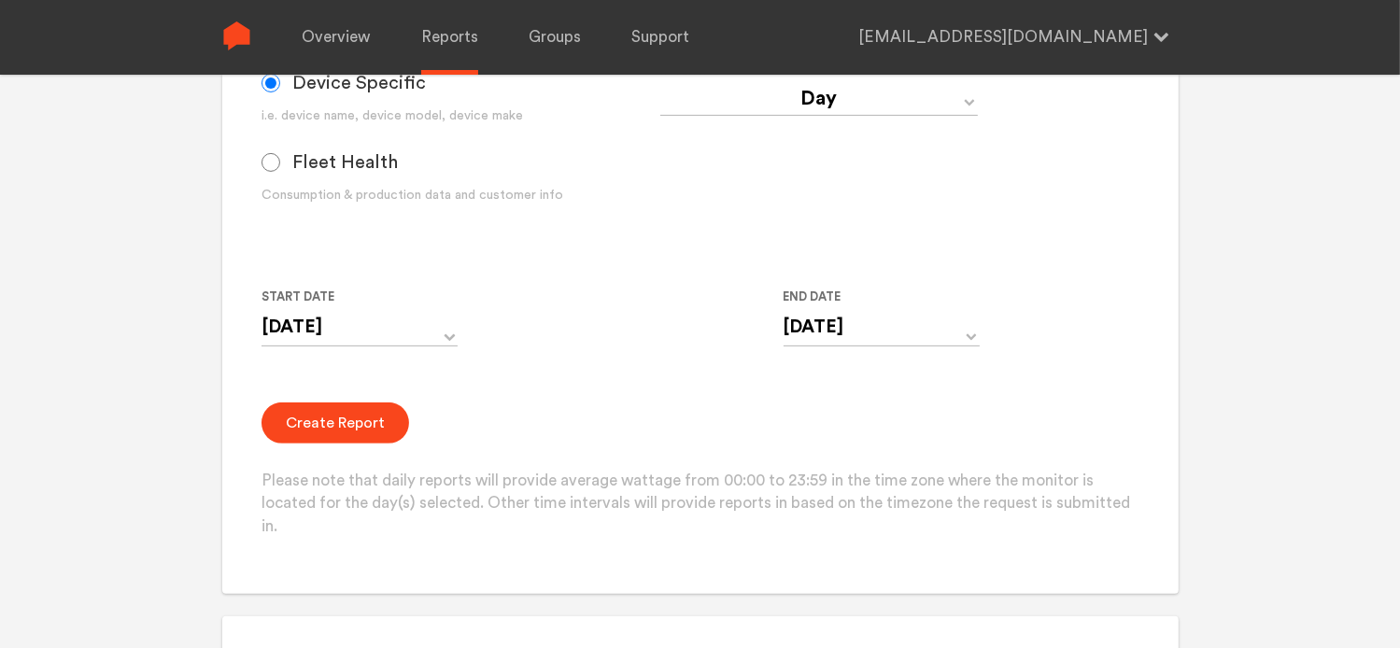
click at [659, 432] on div "Create Report Please note that daily reports will provide average wattage from …" at bounding box center [700, 471] width 877 height 136
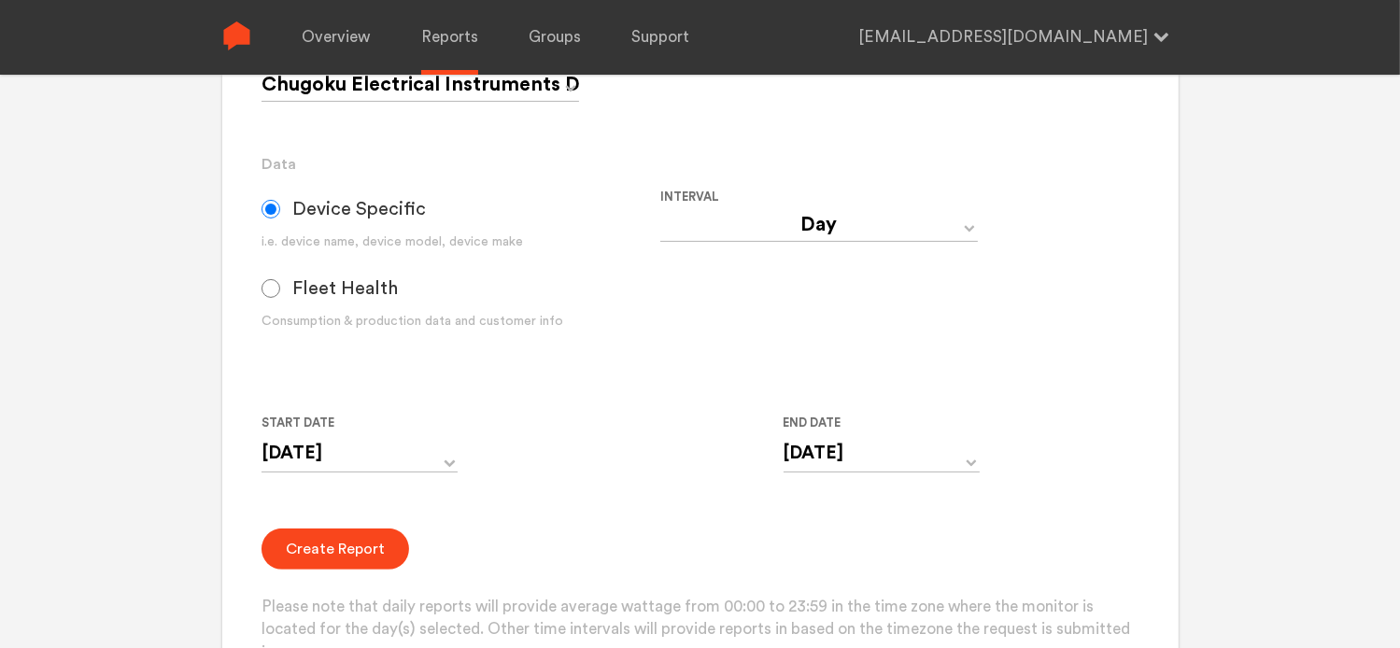
scroll to position [467, 0]
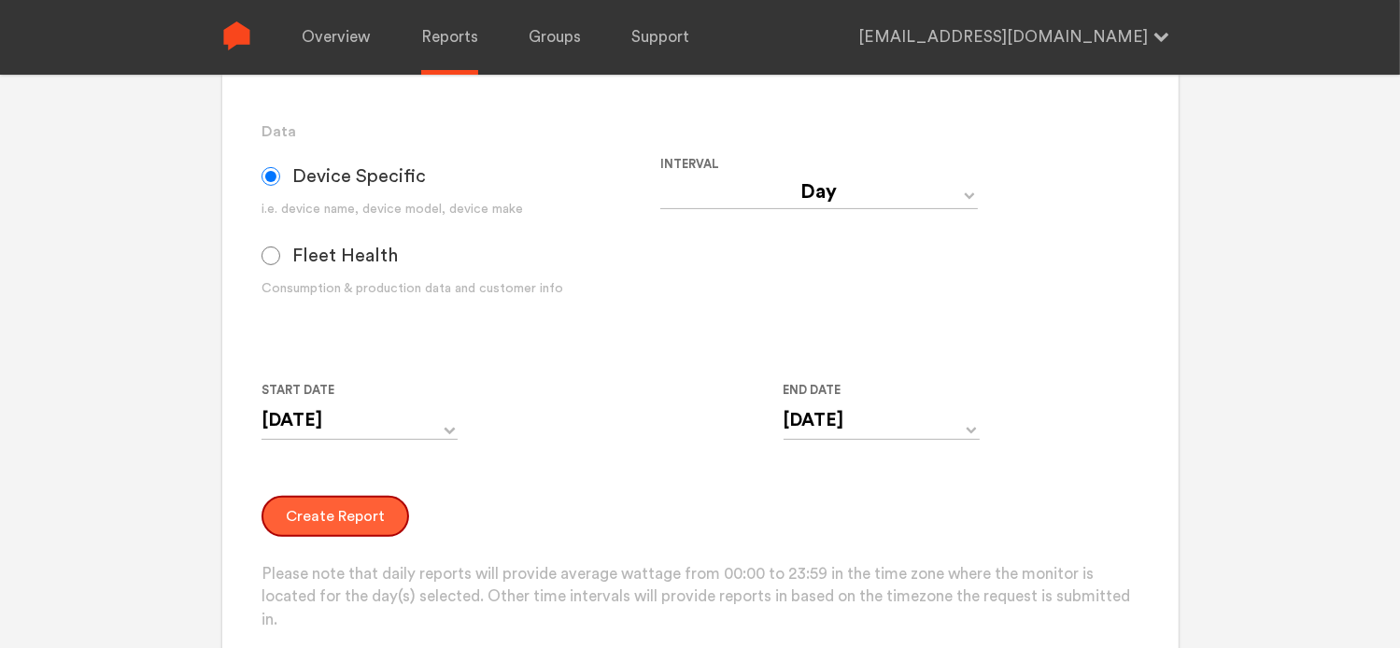
click at [349, 517] on button "Create Report" at bounding box center [336, 516] width 148 height 41
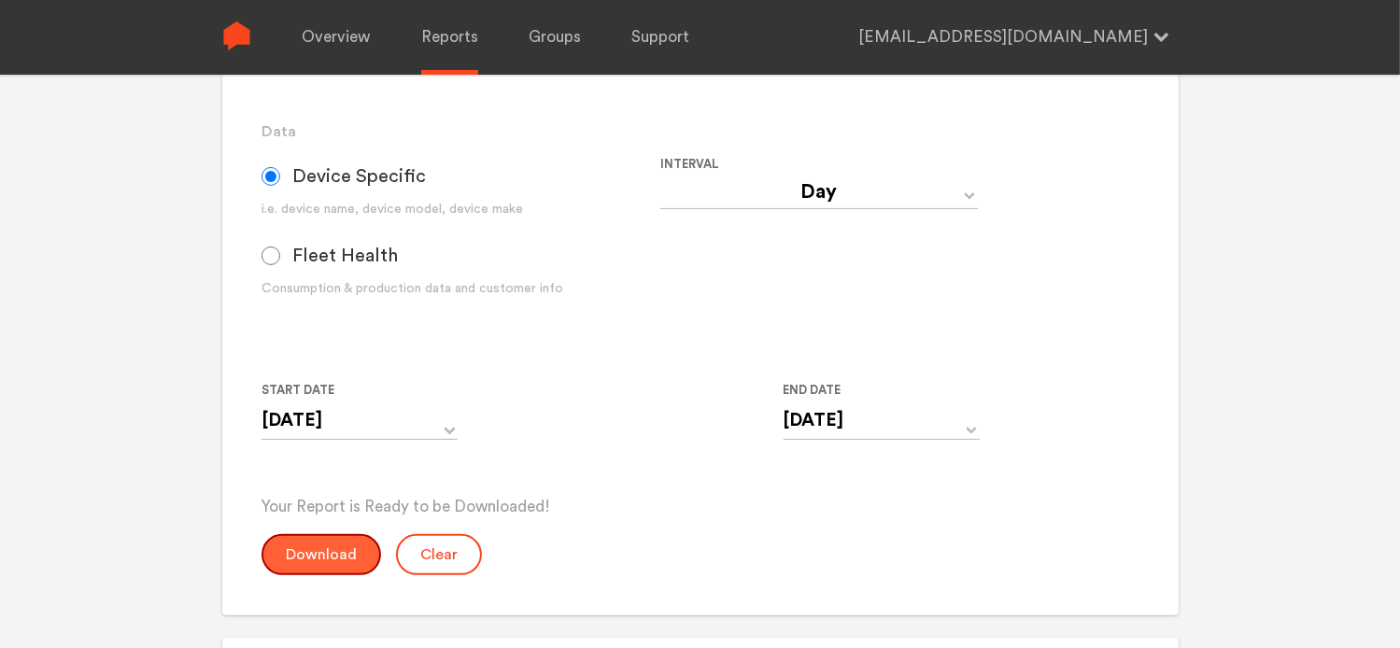
click at [325, 559] on button "Download" at bounding box center [322, 554] width 120 height 41
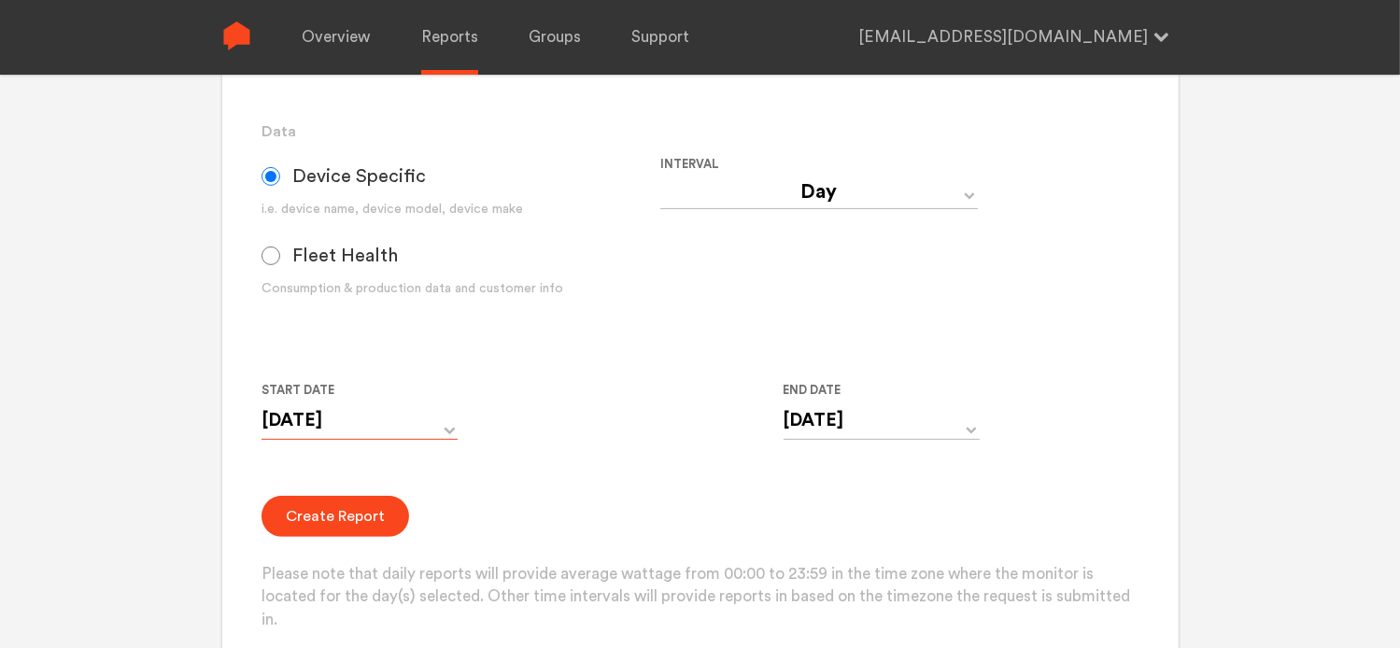
click at [389, 431] on input "[DATE]" at bounding box center [360, 421] width 196 height 38
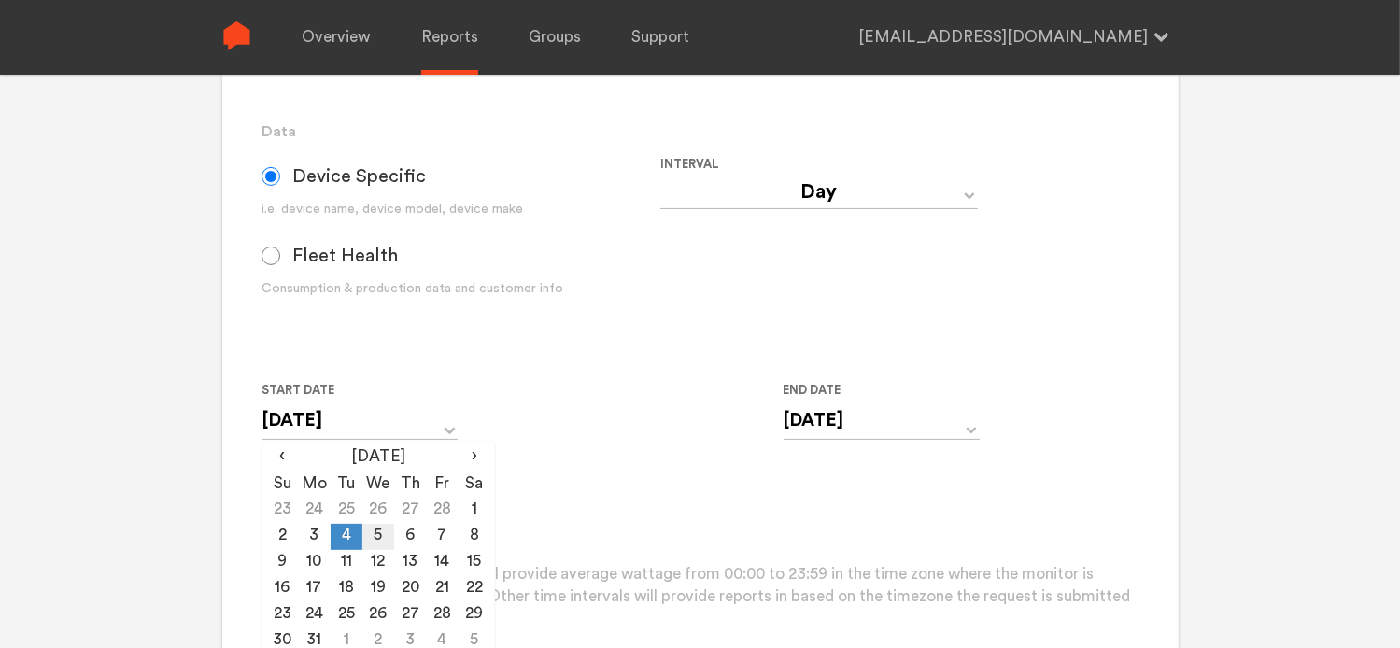
click at [370, 527] on td "5" at bounding box center [378, 537] width 32 height 26
type input "[DATE]"
click at [843, 409] on input "[DATE]" at bounding box center [882, 421] width 196 height 38
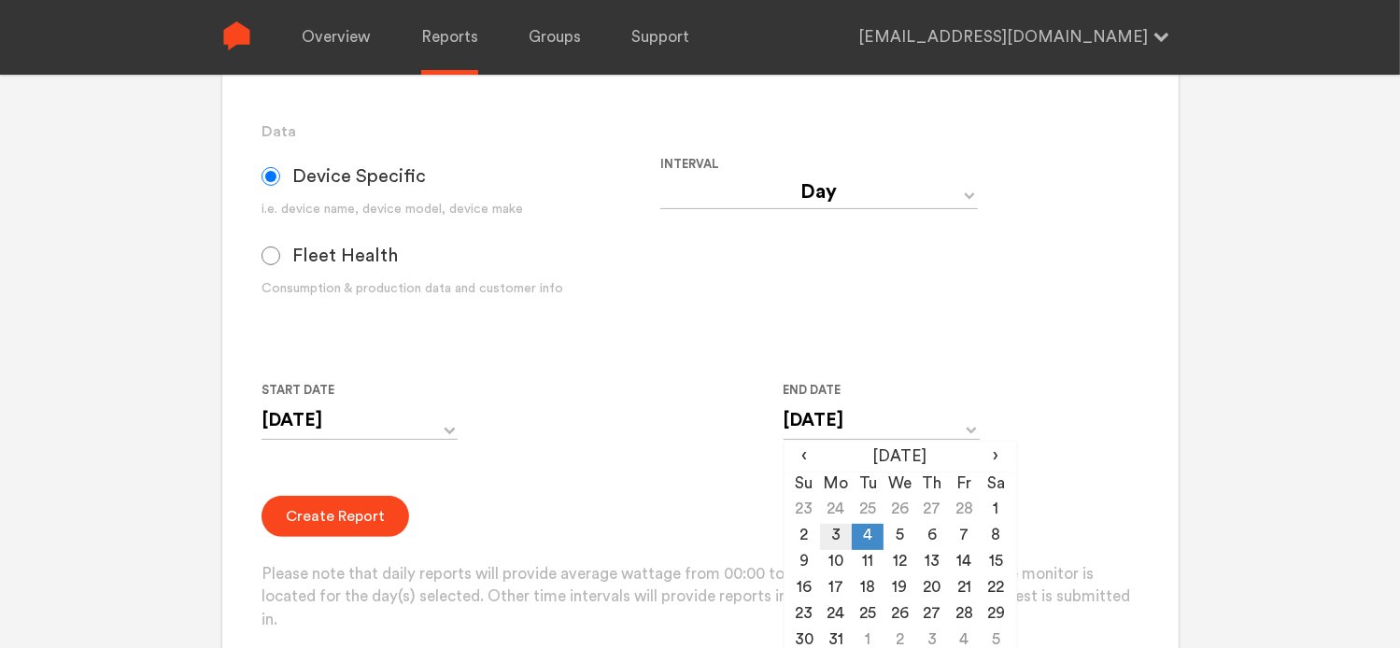
drag, startPoint x: 899, startPoint y: 537, endPoint x: 843, endPoint y: 534, distance: 56.1
click at [898, 537] on td "5" at bounding box center [900, 537] width 32 height 26
type input "[DATE]"
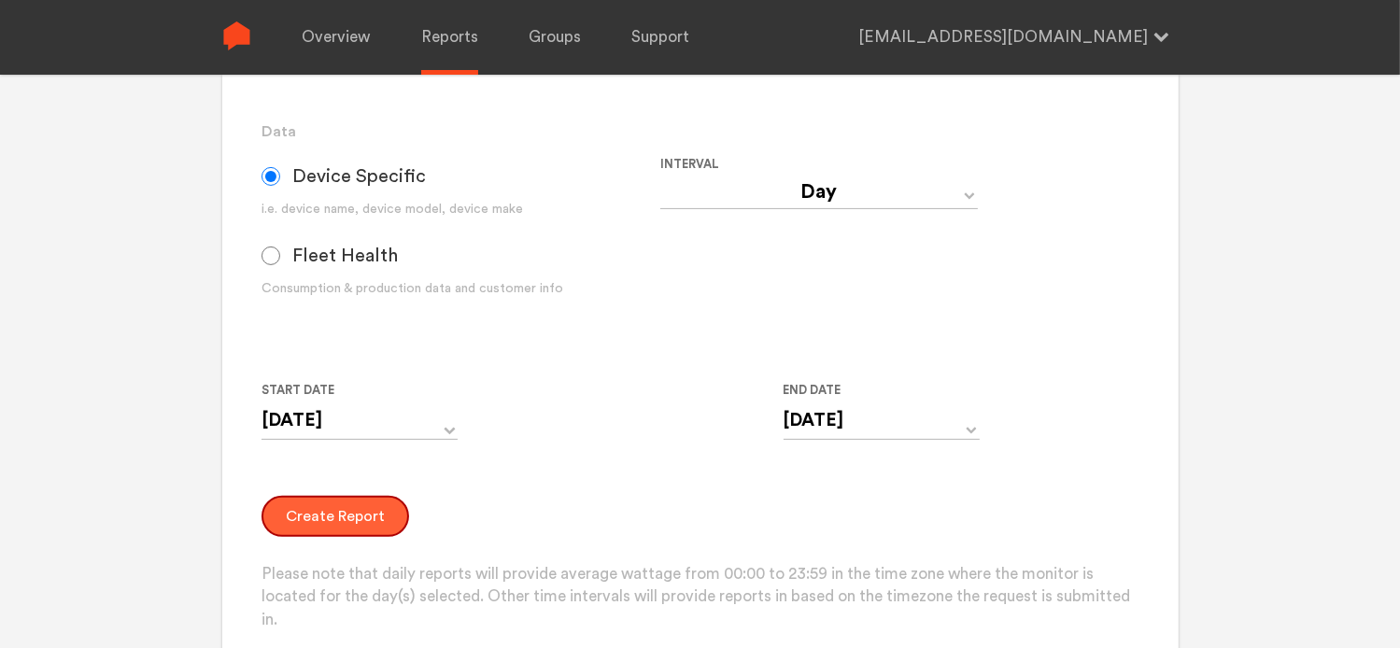
click at [355, 511] on button "Create Report" at bounding box center [336, 516] width 148 height 41
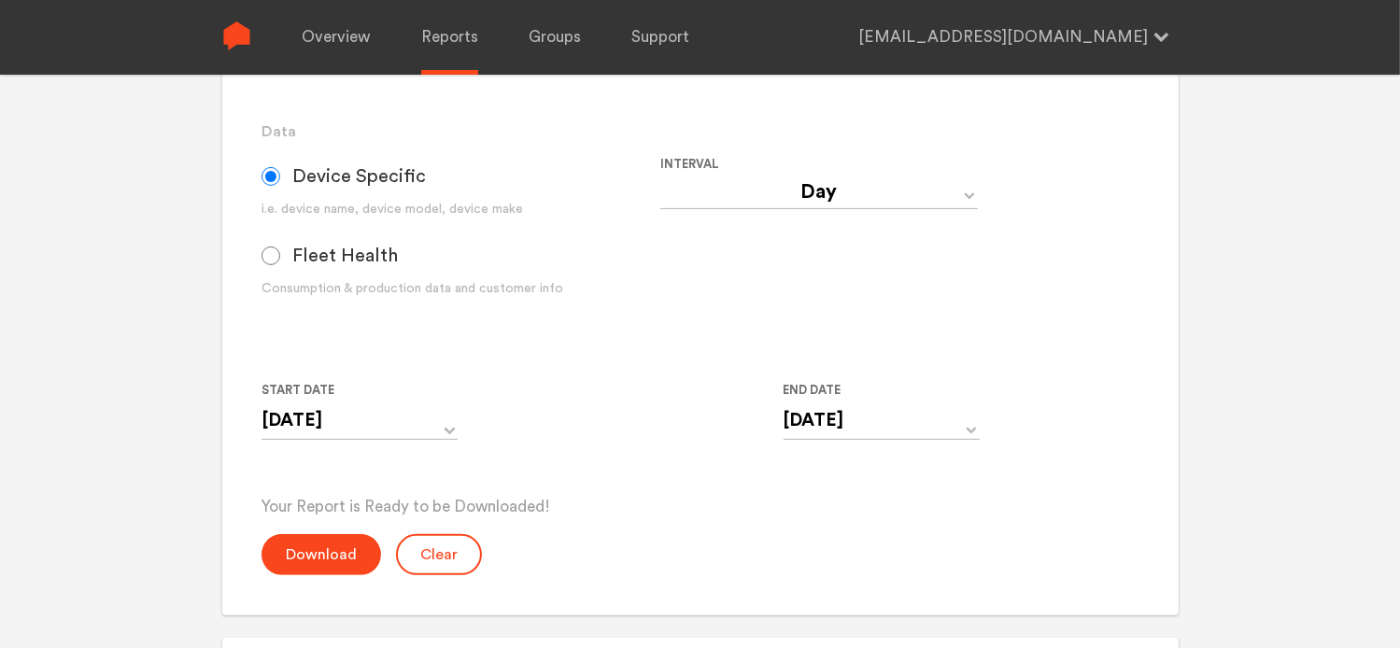
click at [1073, 310] on form "Group Single Monitor Monitor Group Chugoku Electrical Instruments Default Group…" at bounding box center [700, 237] width 877 height 676
click at [337, 558] on button "Download" at bounding box center [322, 554] width 120 height 41
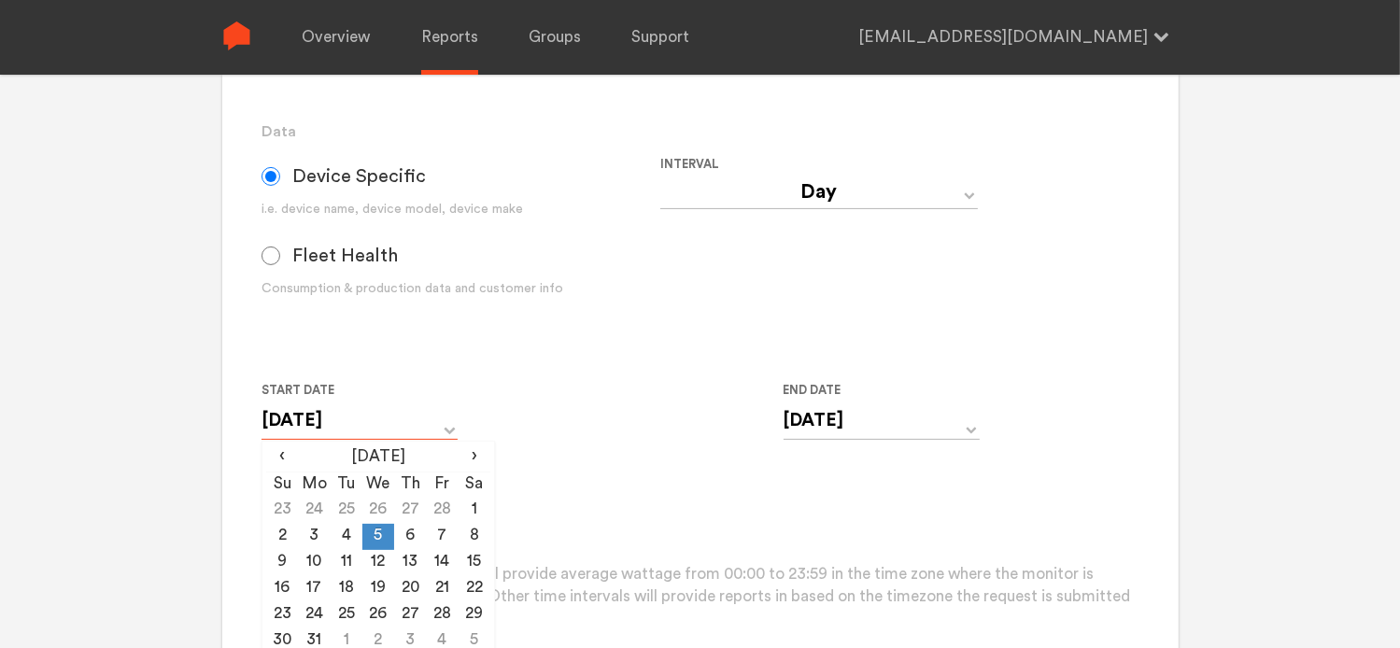
click at [426, 427] on input "[DATE]" at bounding box center [360, 421] width 196 height 38
click at [415, 537] on td "6" at bounding box center [410, 537] width 32 height 26
type input "[DATE]"
click at [843, 419] on input "[DATE]" at bounding box center [882, 421] width 196 height 38
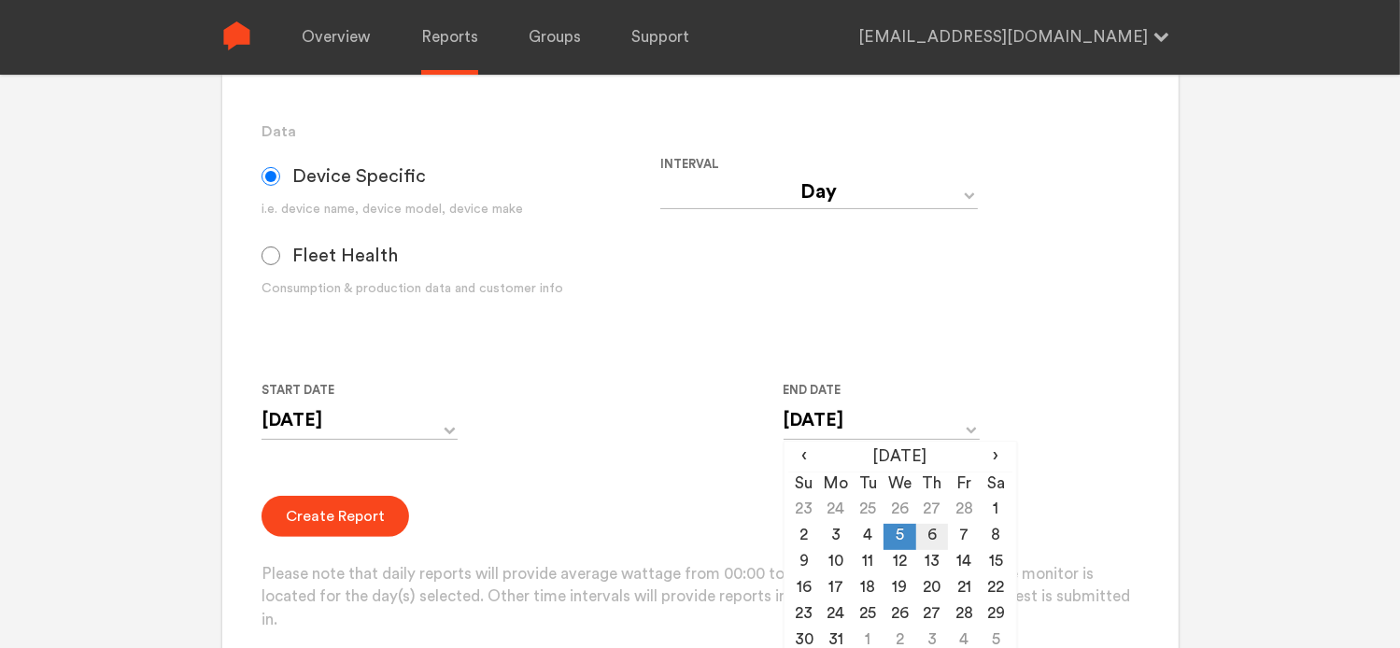
click at [931, 539] on td "6" at bounding box center [932, 537] width 32 height 26
type input "[DATE]"
click at [362, 520] on button "Create Report" at bounding box center [336, 516] width 148 height 41
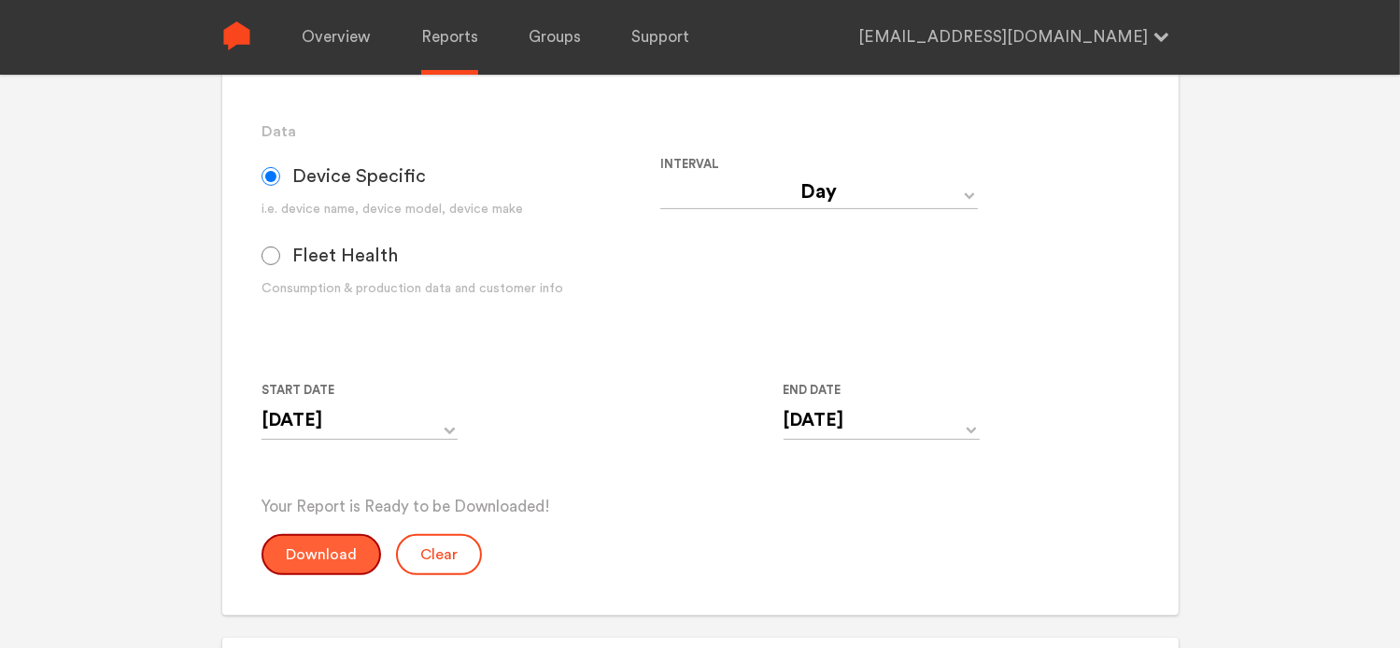
click at [345, 560] on button "Download" at bounding box center [322, 554] width 120 height 41
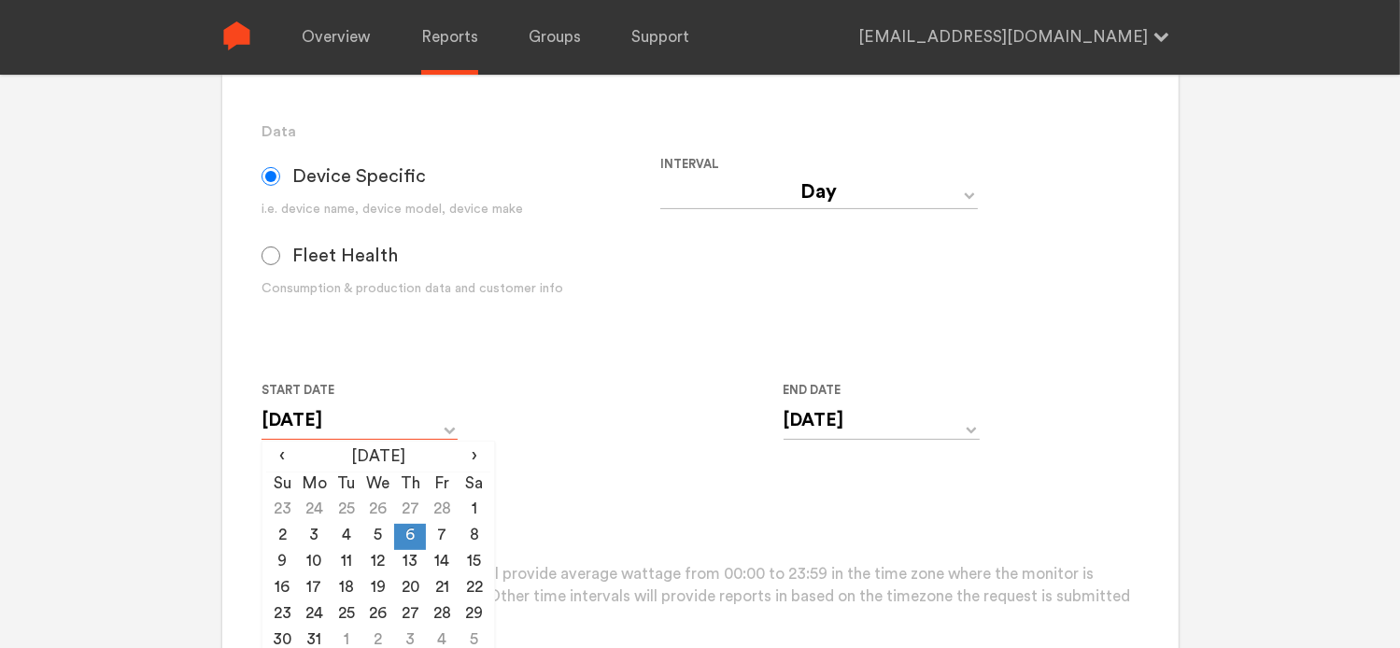
click at [366, 429] on input "[DATE]" at bounding box center [360, 421] width 196 height 38
click at [447, 544] on td "7" at bounding box center [442, 537] width 32 height 26
type input "[DATE]"
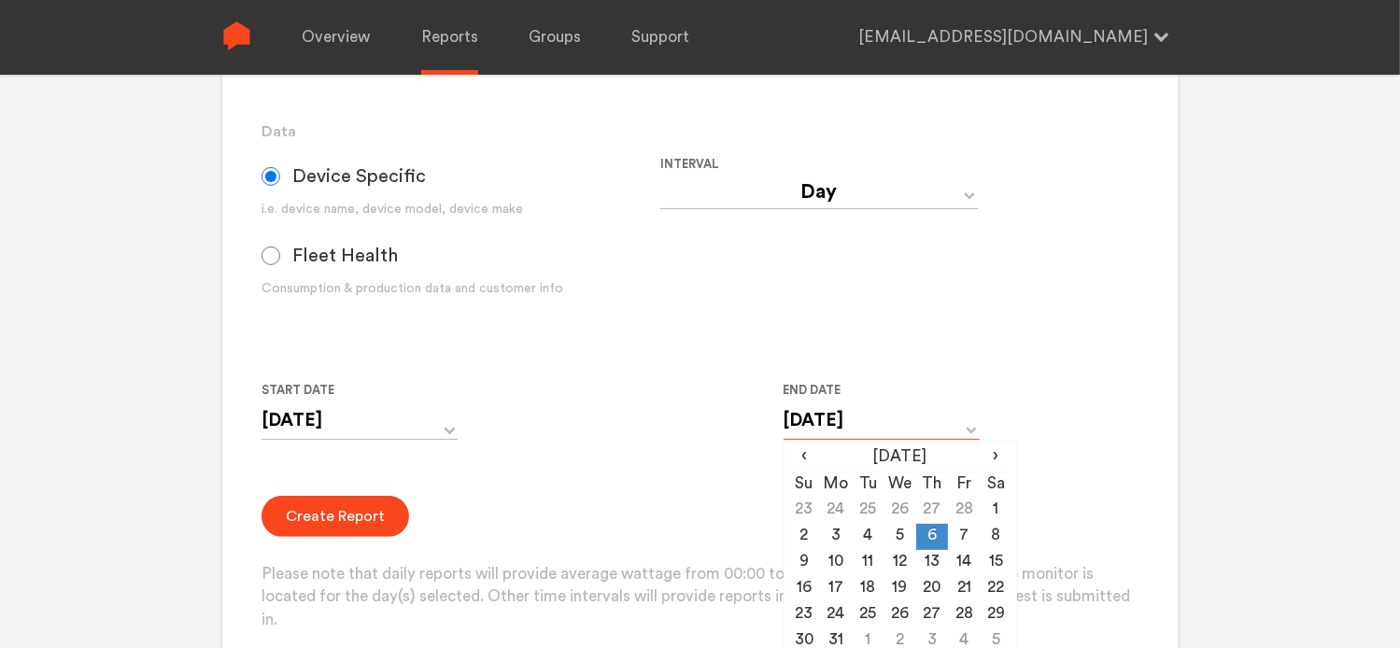
click at [842, 415] on input "[DATE]" at bounding box center [882, 421] width 196 height 38
click at [968, 538] on td "7" at bounding box center [964, 537] width 32 height 26
type input "[DATE]"
click at [372, 523] on button "Create Report" at bounding box center [336, 516] width 148 height 41
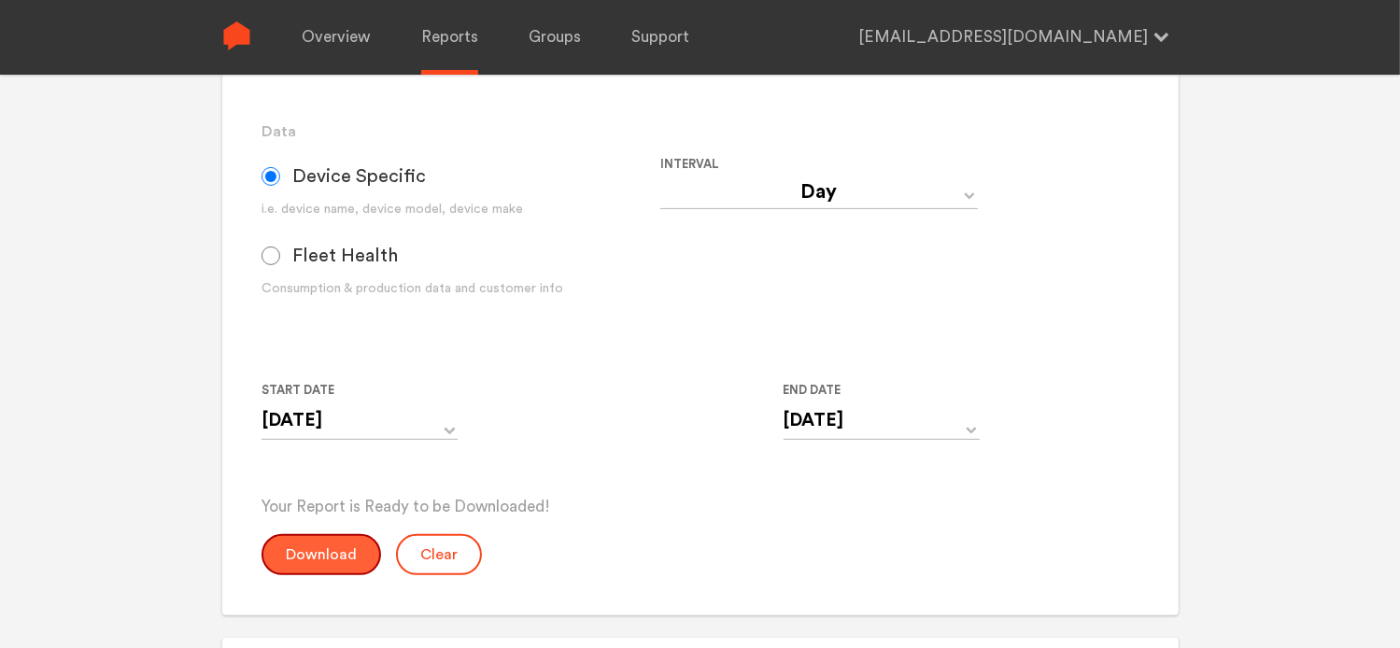
click at [316, 559] on button "Download" at bounding box center [322, 554] width 120 height 41
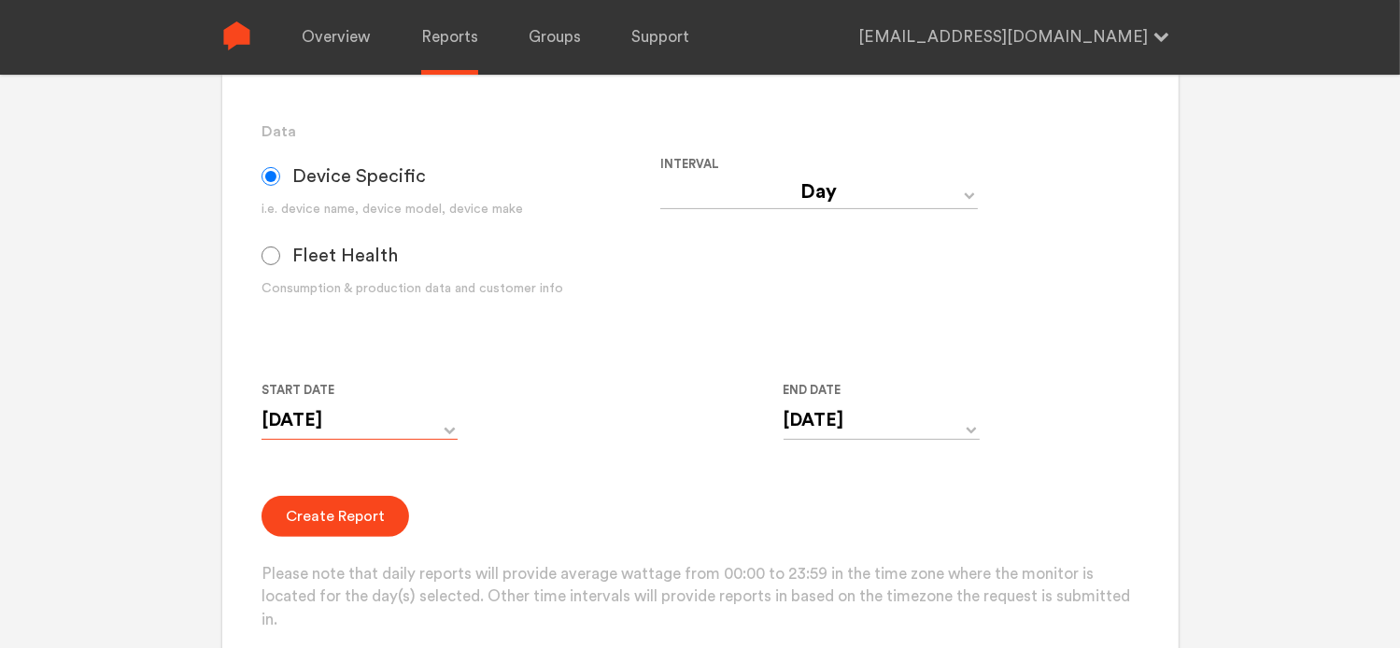
click at [418, 423] on input "[DATE]" at bounding box center [360, 421] width 196 height 38
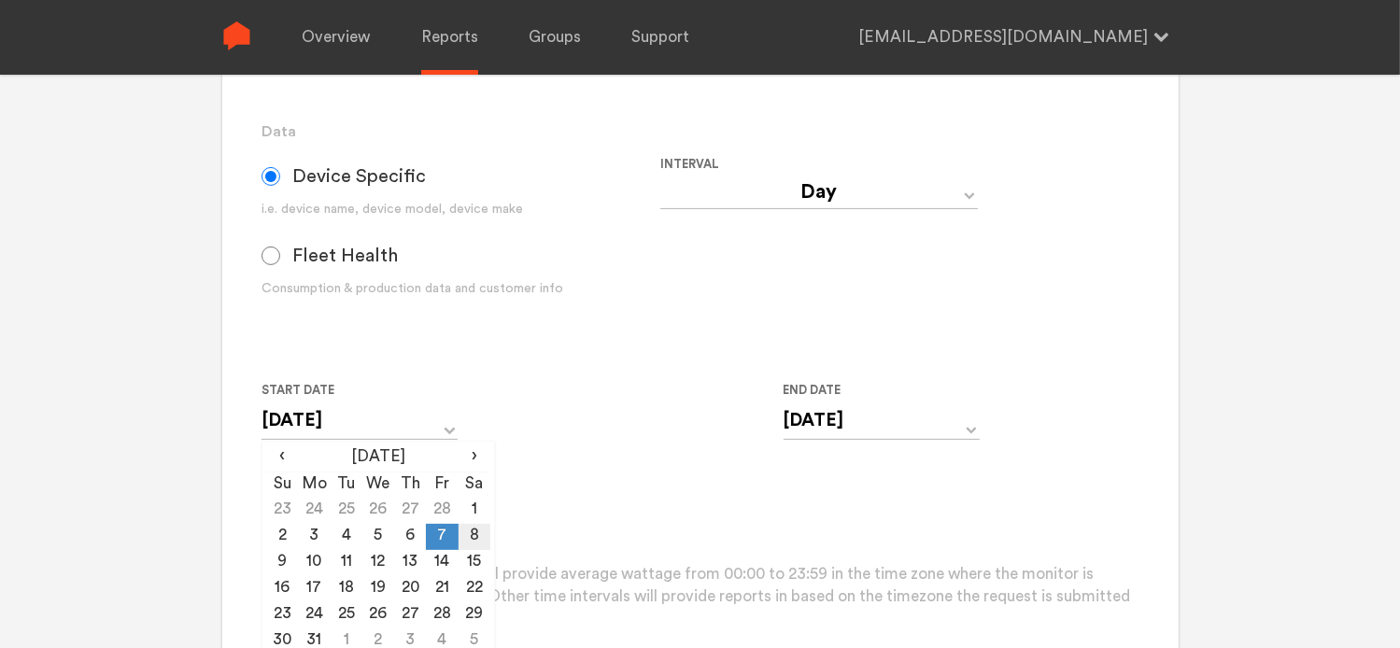
click at [461, 538] on td "8" at bounding box center [475, 537] width 32 height 26
type input "[DATE]"
click at [838, 425] on input "[DATE]" at bounding box center [882, 421] width 196 height 38
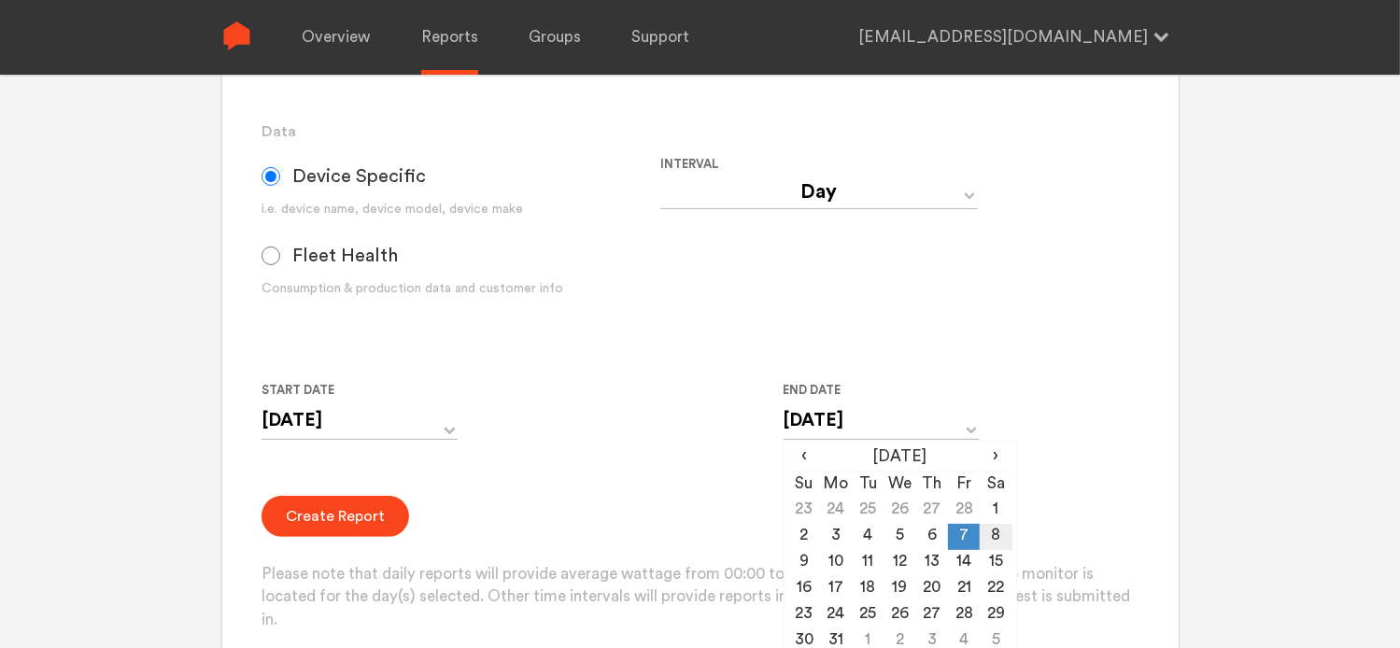
click at [988, 538] on td "8" at bounding box center [996, 537] width 32 height 26
type input "[DATE]"
click at [334, 525] on button "Create Report" at bounding box center [336, 516] width 148 height 41
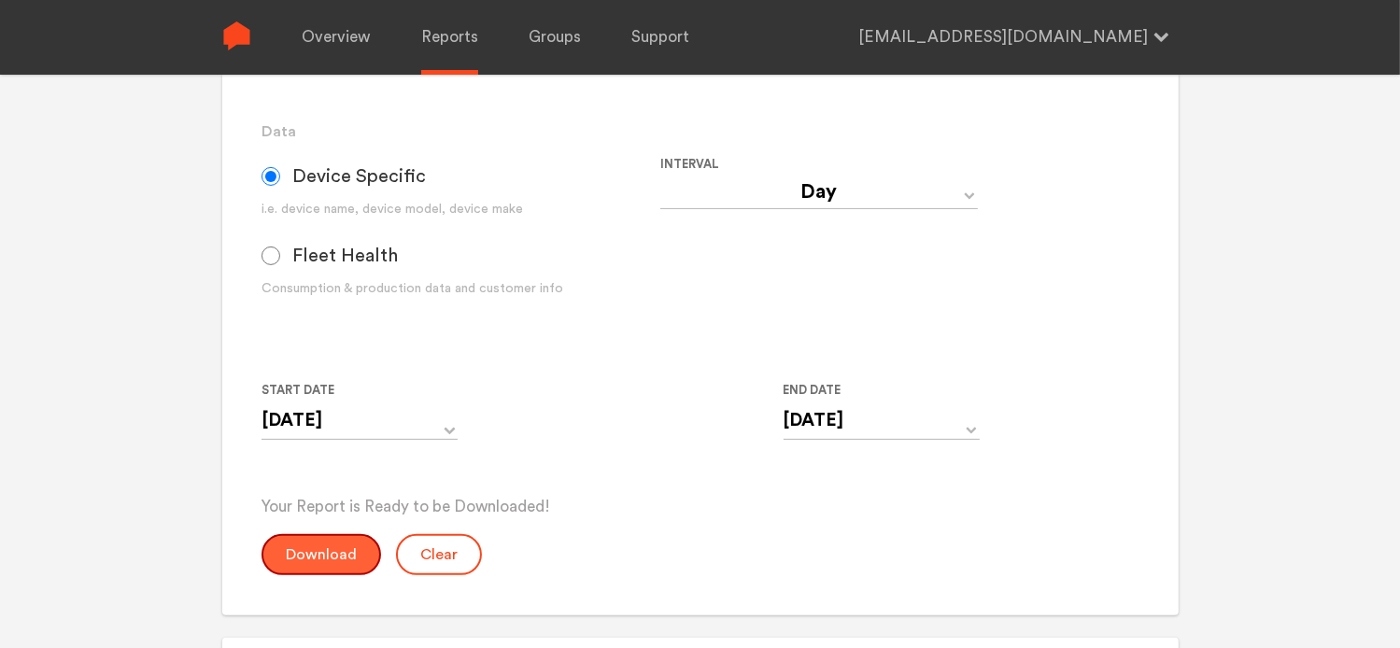
click at [344, 546] on button "Download" at bounding box center [322, 554] width 120 height 41
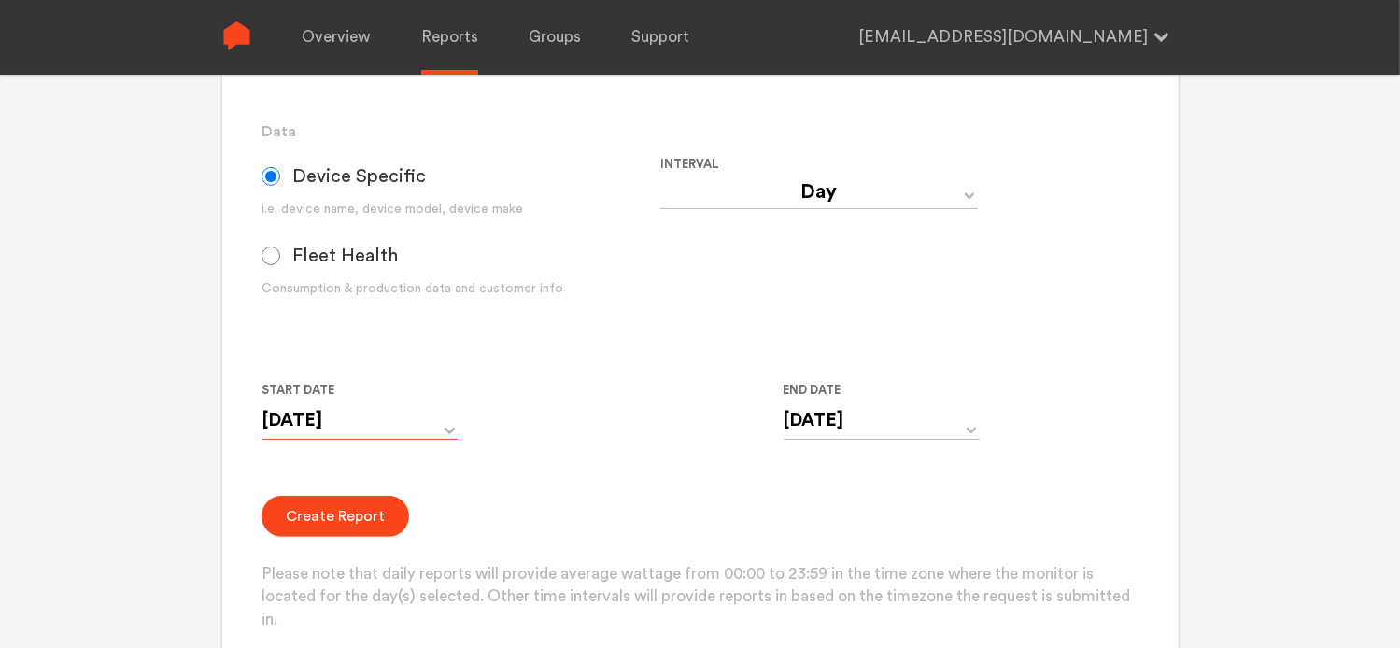
click at [396, 435] on input "[DATE]" at bounding box center [360, 421] width 196 height 38
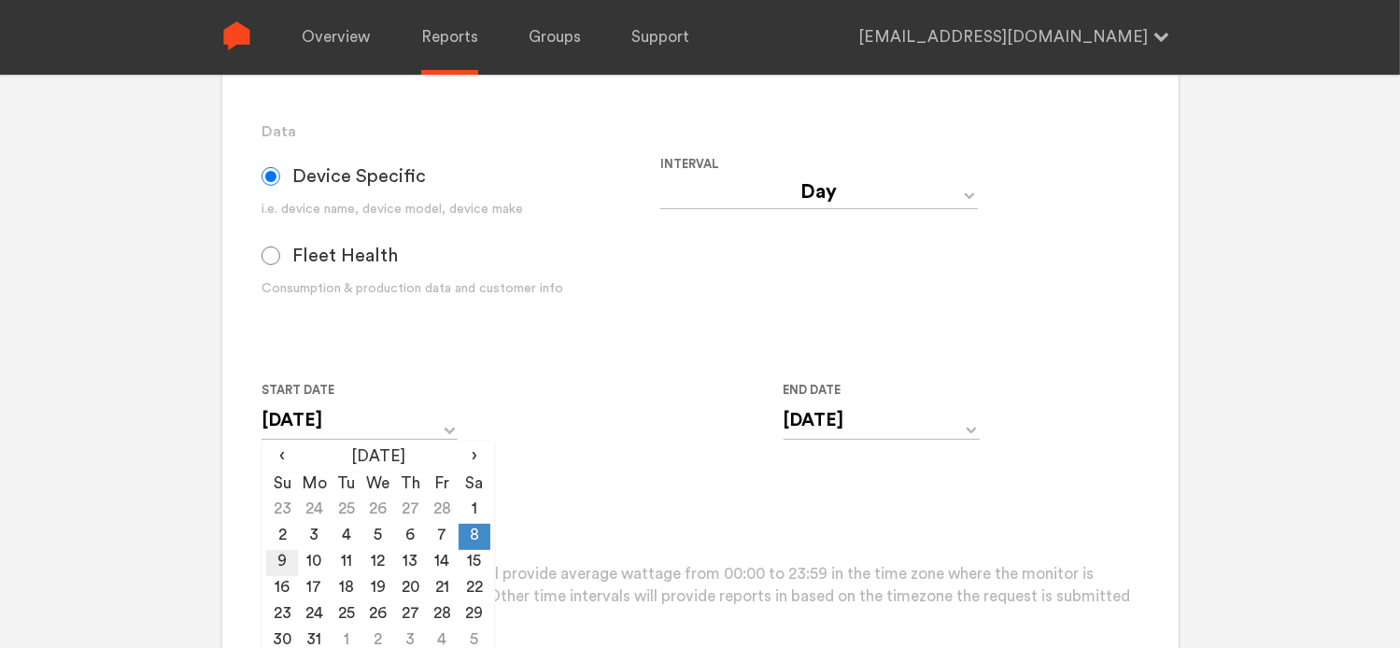
click at [280, 558] on td "9" at bounding box center [282, 563] width 32 height 26
type input "[DATE]"
click at [663, 436] on div "Start Date [DATE] ‹ [DATE] › Su Mo Tu We Th Fr Sa 23 24 25 26 27 28 1 2 3 4 5 6…" at bounding box center [661, 421] width 798 height 85
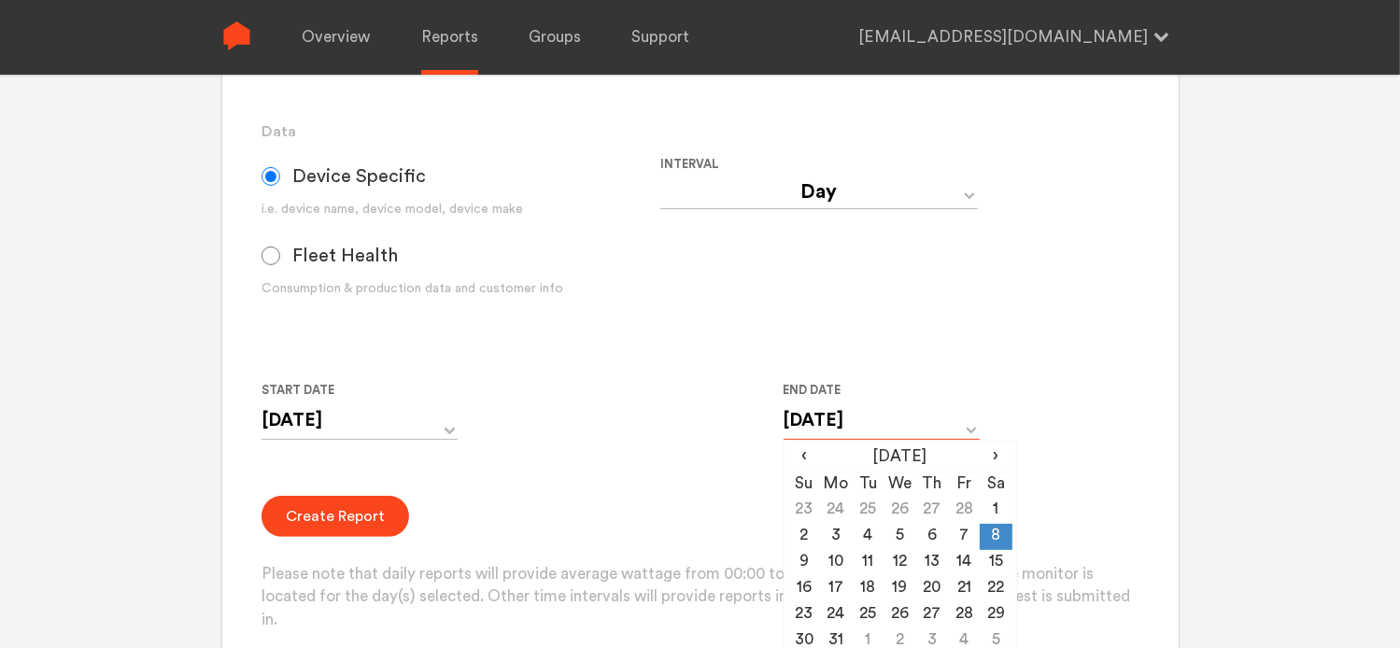
click at [803, 423] on input "[DATE]" at bounding box center [882, 421] width 196 height 38
click at [800, 562] on td "9" at bounding box center [804, 563] width 32 height 26
type input "[DATE]"
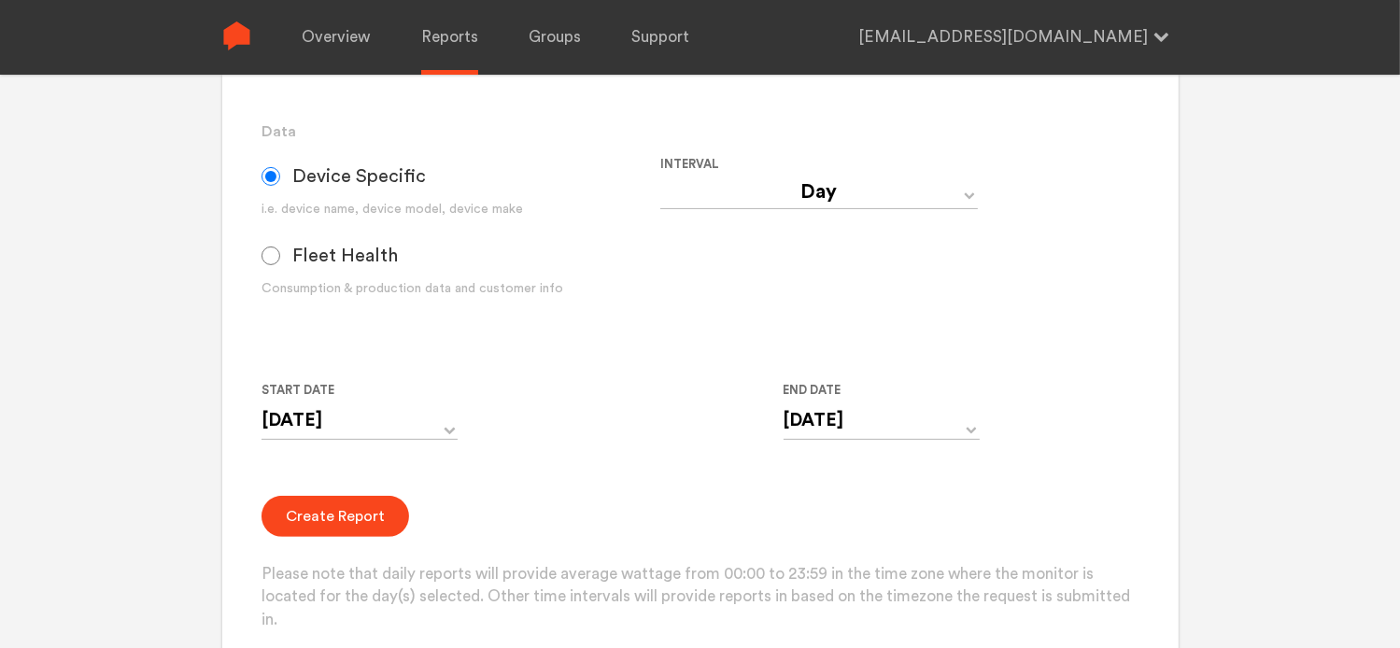
click at [671, 475] on form "Group Single Monitor Monitor Group Chugoku Electrical Instruments Default Group…" at bounding box center [700, 265] width 877 height 733
click at [344, 522] on button "Create Report" at bounding box center [336, 516] width 148 height 41
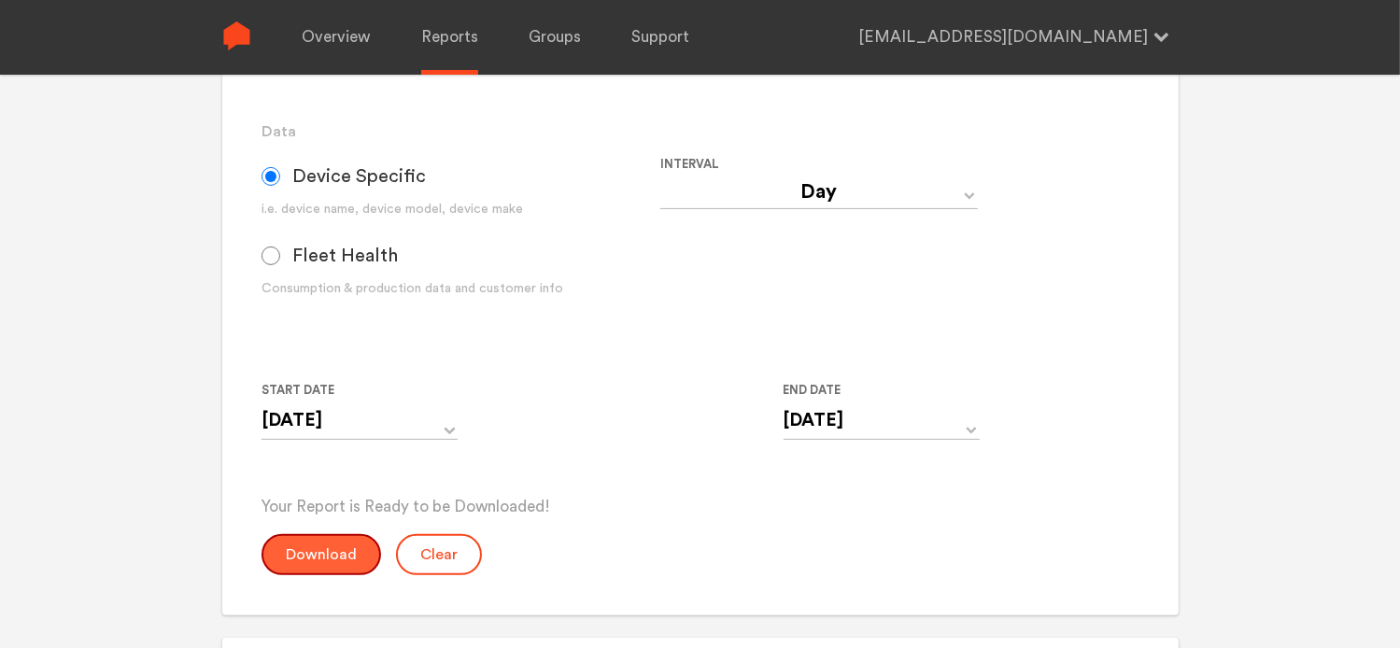
click at [345, 547] on button "Download" at bounding box center [322, 554] width 120 height 41
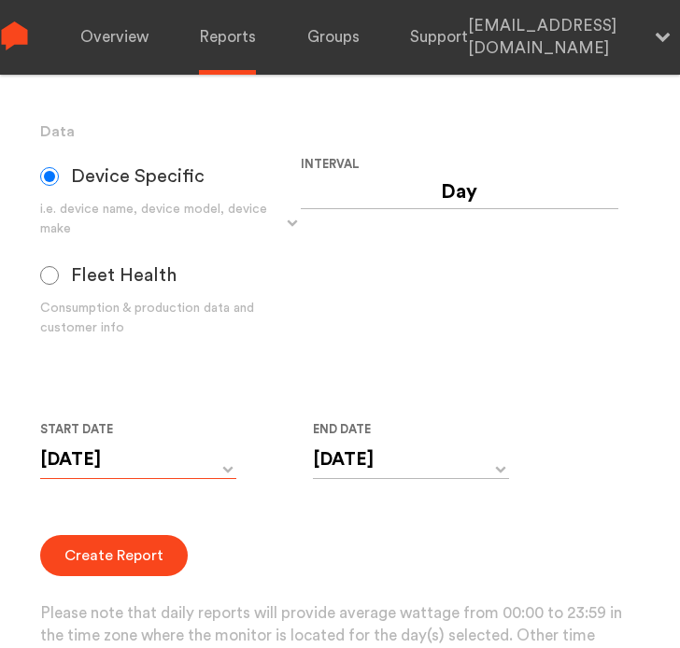
drag, startPoint x: 220, startPoint y: 477, endPoint x: 202, endPoint y: 490, distance: 22.8
click at [220, 477] on input "[DATE]" at bounding box center [138, 460] width 196 height 38
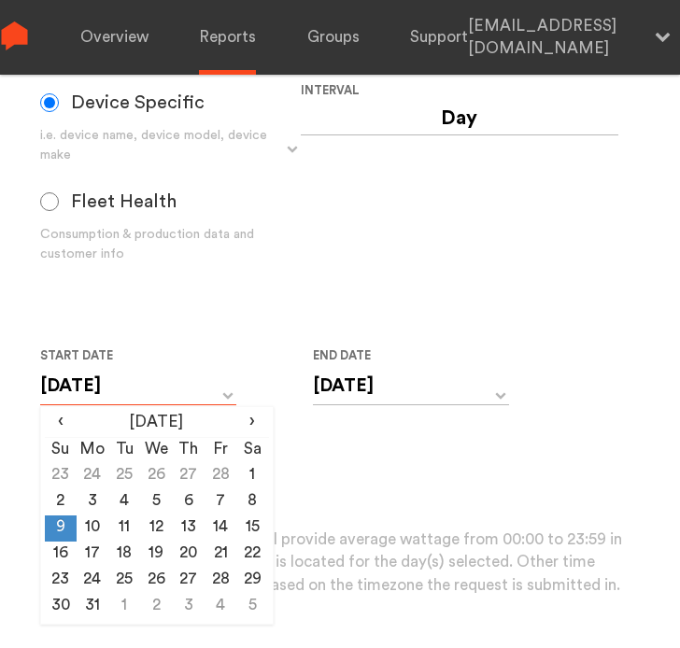
scroll to position [654, 0]
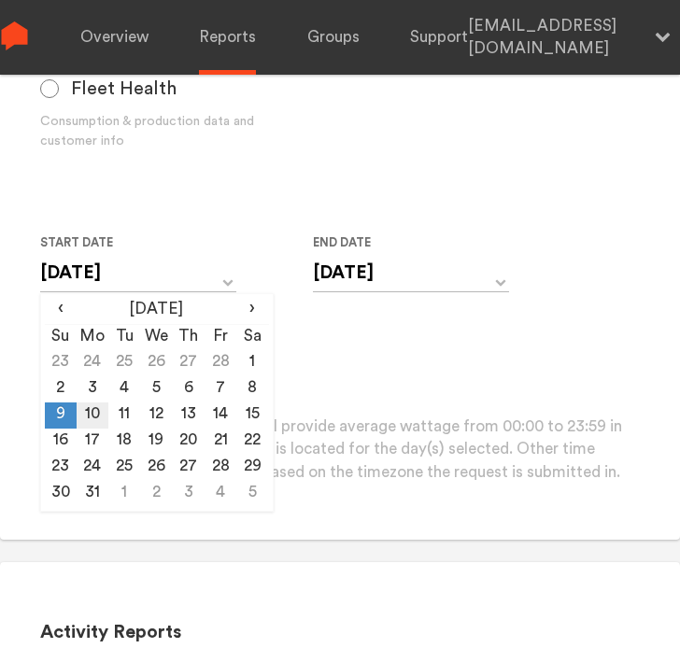
click at [86, 407] on td "10" at bounding box center [93, 416] width 32 height 26
type input "[DATE]"
click at [362, 277] on input "[DATE]" at bounding box center [411, 273] width 196 height 38
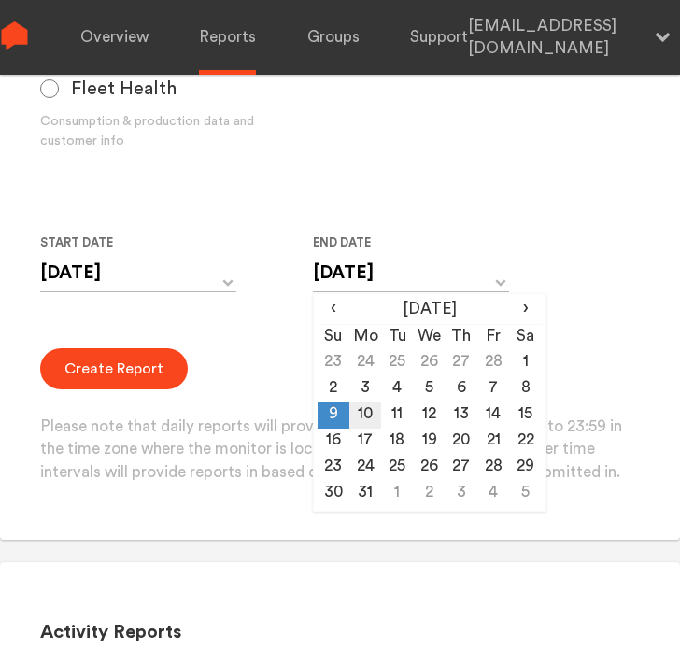
click at [367, 418] on td "10" at bounding box center [365, 416] width 32 height 26
type input "[DATE]"
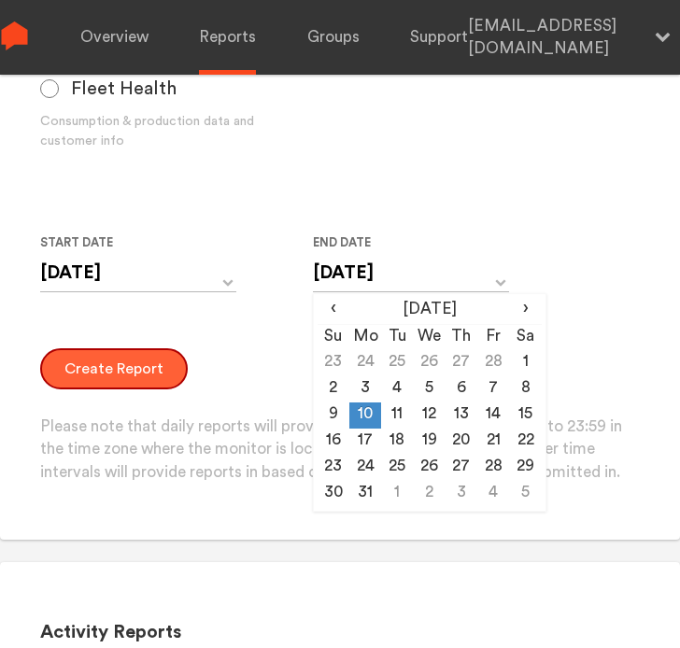
click at [110, 369] on button "Create Report" at bounding box center [114, 368] width 148 height 41
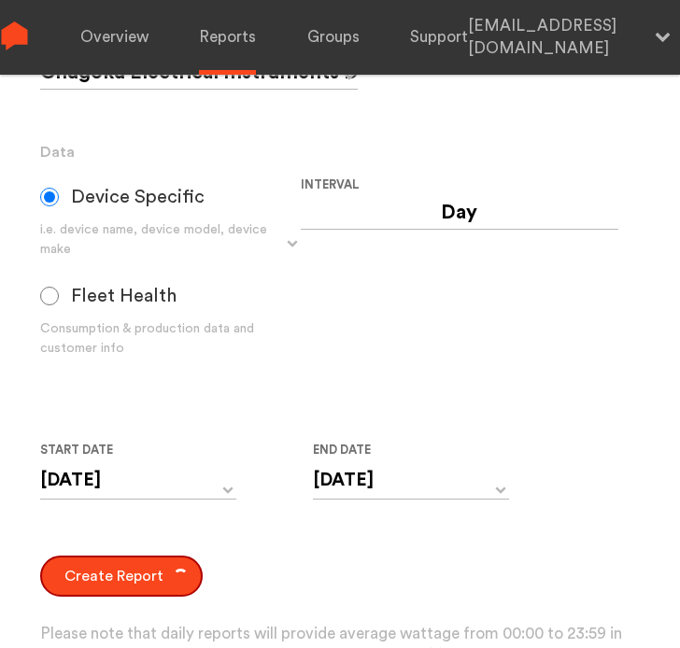
scroll to position [461, 0]
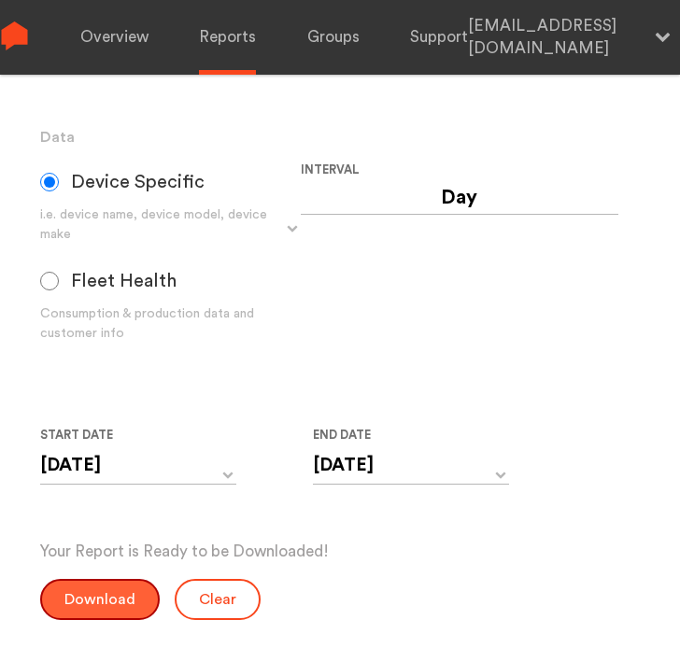
click at [97, 592] on button "Download" at bounding box center [100, 599] width 120 height 41
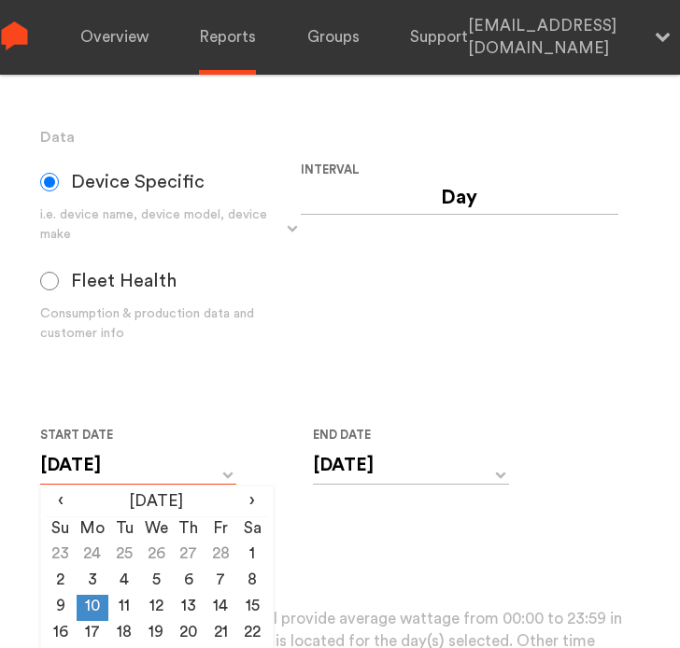
click at [156, 468] on input "[DATE]" at bounding box center [138, 465] width 196 height 38
click at [120, 601] on td "11" at bounding box center [124, 608] width 32 height 26
type input "[DATE]"
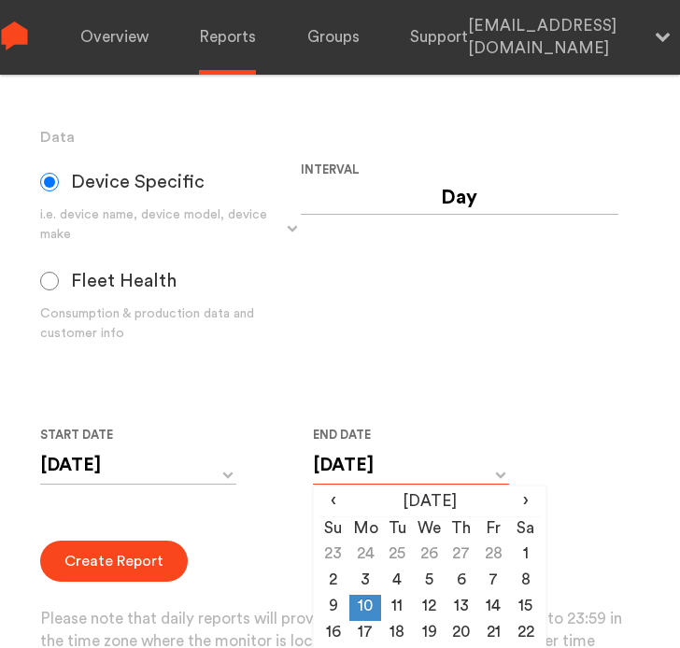
click at [361, 464] on input "[DATE]" at bounding box center [411, 465] width 196 height 38
click at [396, 606] on td "11" at bounding box center [397, 608] width 32 height 26
type input "[DATE]"
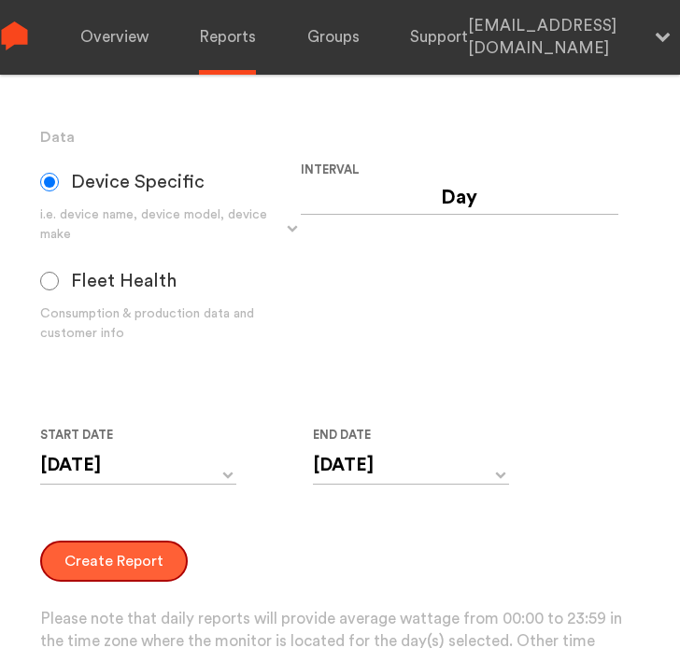
click at [123, 563] on button "Create Report" at bounding box center [114, 561] width 148 height 41
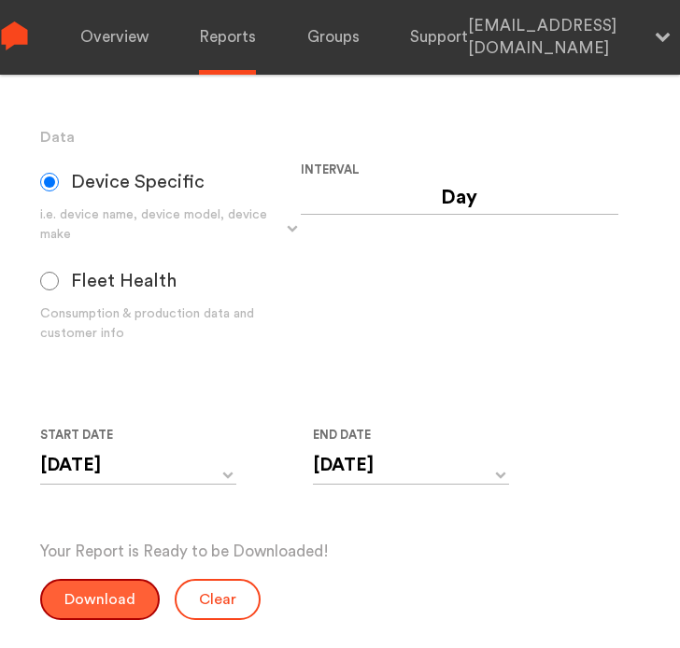
click at [123, 596] on button "Download" at bounding box center [100, 599] width 120 height 41
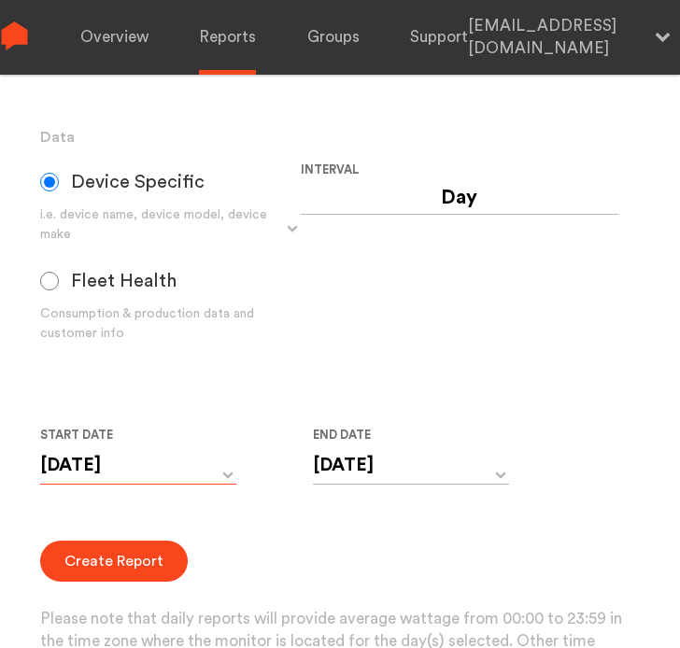
click at [142, 480] on input "[DATE]" at bounding box center [138, 465] width 196 height 38
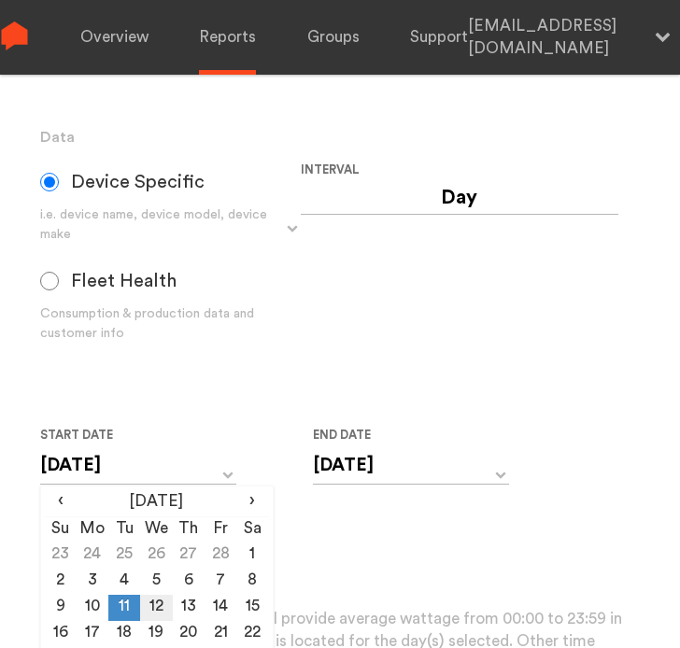
click at [155, 602] on td "12" at bounding box center [156, 608] width 32 height 26
type input "[DATE]"
click at [339, 457] on input "[DATE]" at bounding box center [411, 465] width 196 height 38
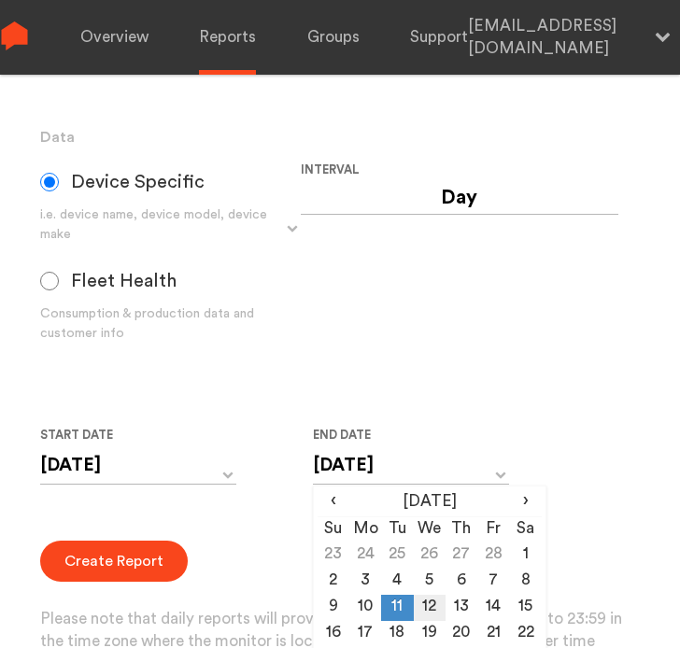
click at [433, 600] on td "12" at bounding box center [430, 608] width 32 height 26
type input "[DATE]"
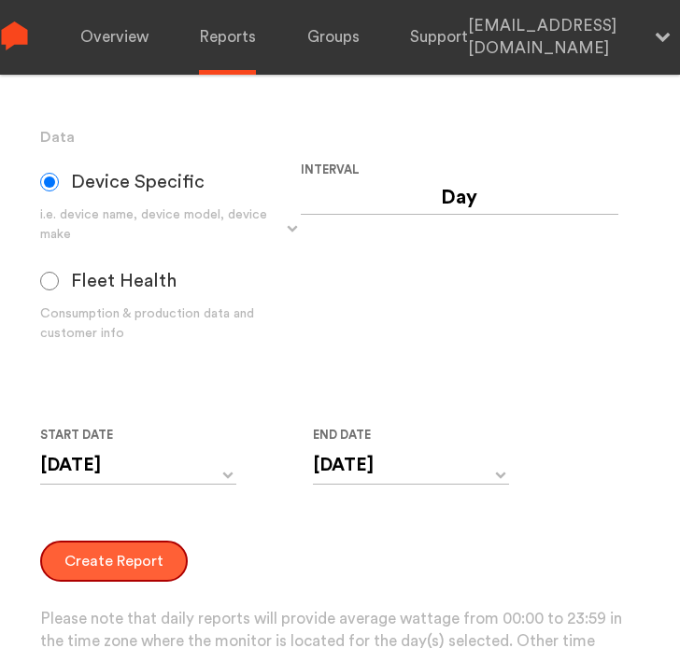
click at [135, 560] on button "Create Report" at bounding box center [114, 561] width 148 height 41
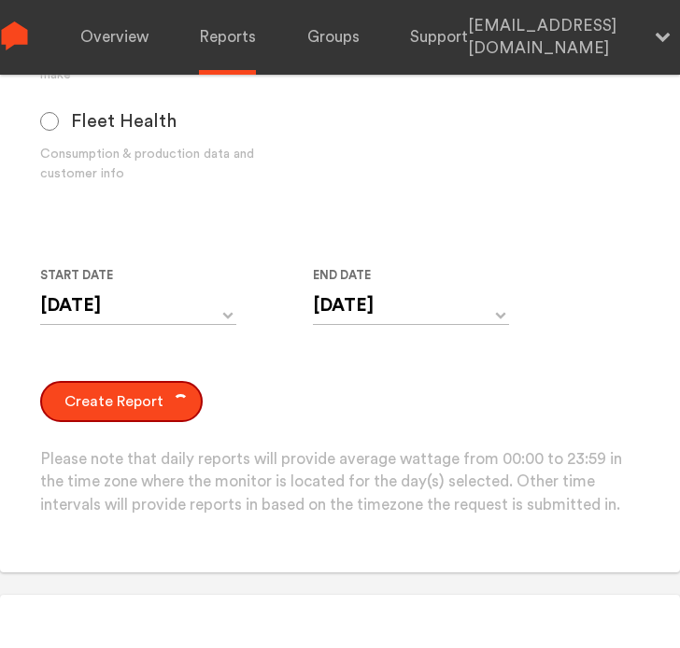
scroll to position [654, 0]
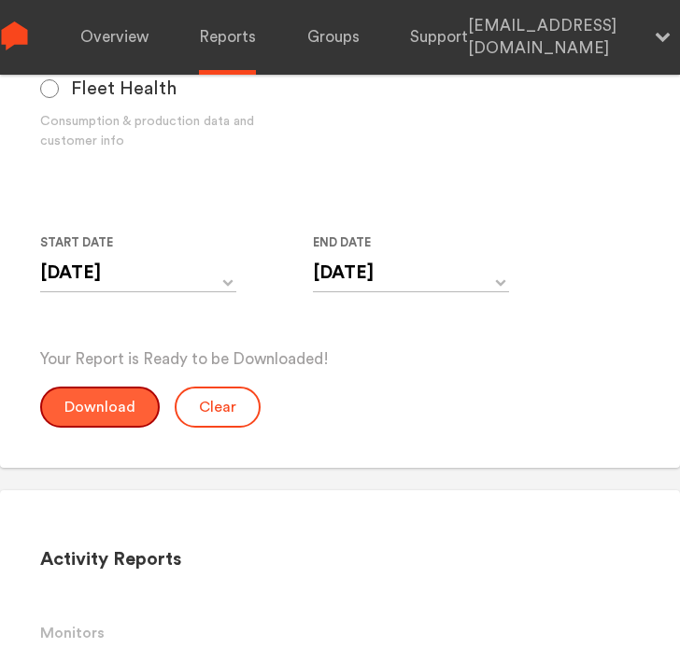
click at [81, 416] on button "Download" at bounding box center [100, 407] width 120 height 41
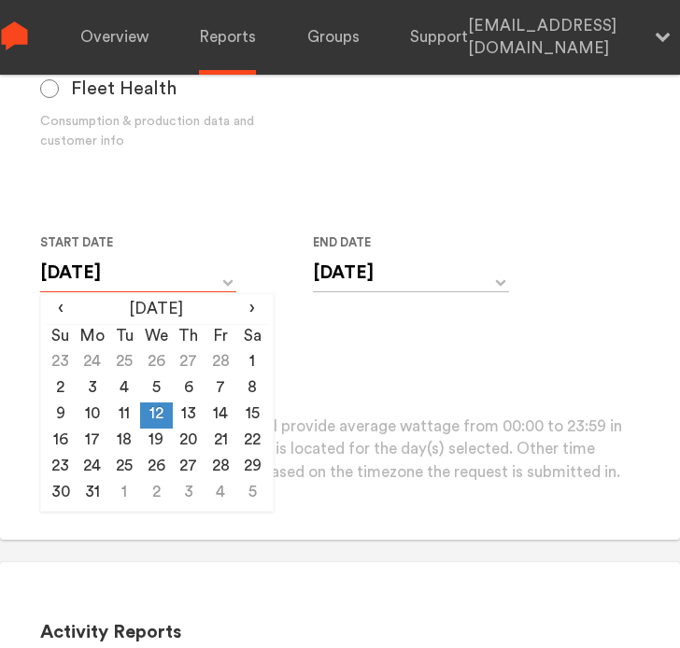
click at [183, 281] on input "[DATE]" at bounding box center [138, 273] width 196 height 38
click at [174, 416] on td "13" at bounding box center [189, 416] width 32 height 26
type input "[DATE]"
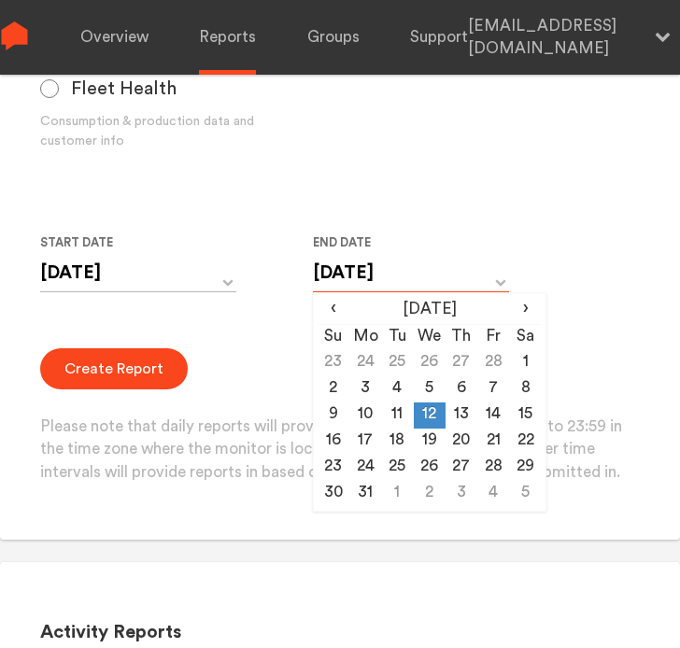
click at [375, 277] on input "[DATE]" at bounding box center [411, 273] width 196 height 38
click at [466, 414] on td "13" at bounding box center [462, 416] width 32 height 26
type input "[DATE]"
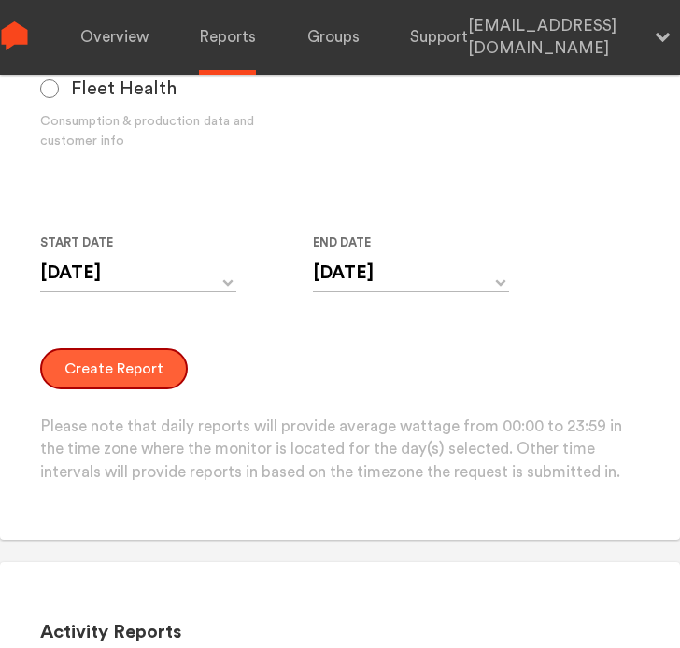
click at [130, 370] on button "Create Report" at bounding box center [114, 368] width 148 height 41
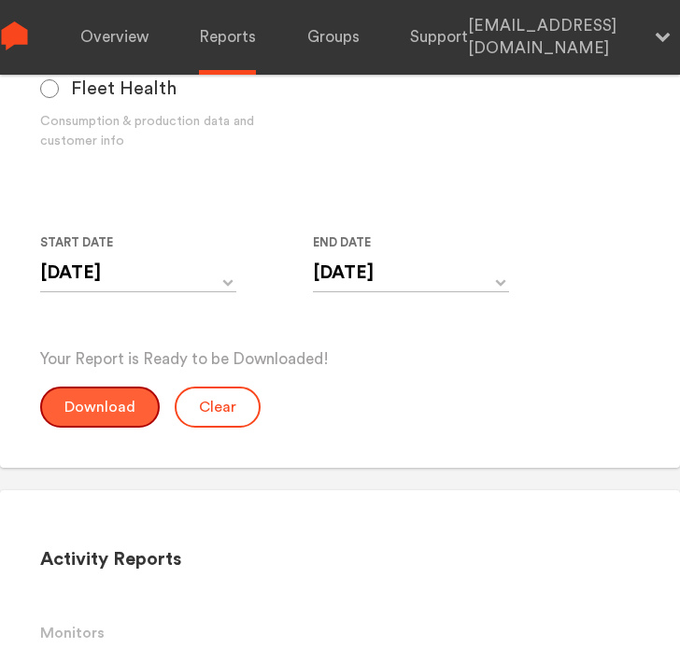
click at [116, 401] on button "Download" at bounding box center [100, 407] width 120 height 41
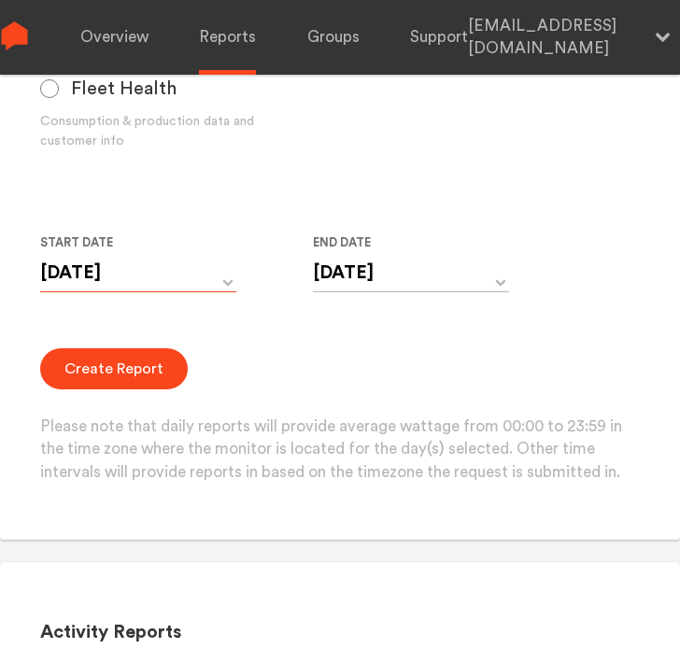
click at [115, 283] on input "[DATE]" at bounding box center [138, 273] width 196 height 38
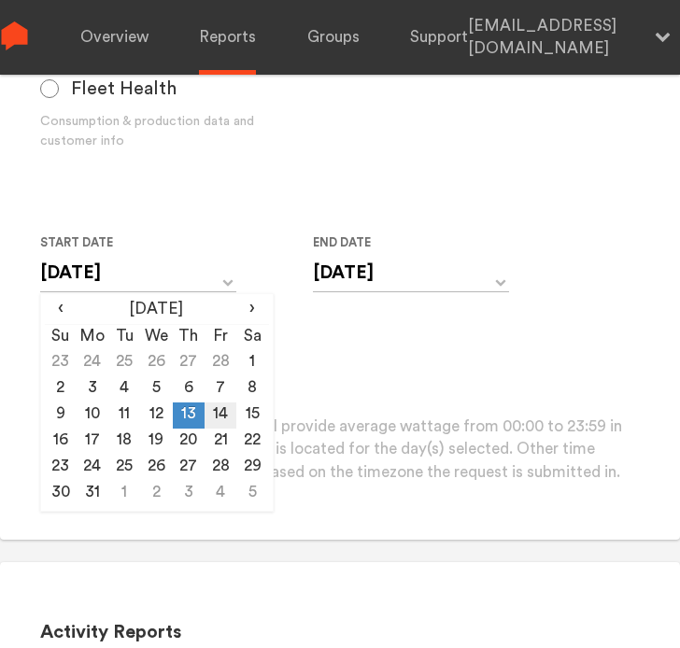
click at [217, 416] on td "14" at bounding box center [221, 416] width 32 height 26
type input "[DATE]"
click at [209, 412] on td "14" at bounding box center [221, 416] width 32 height 26
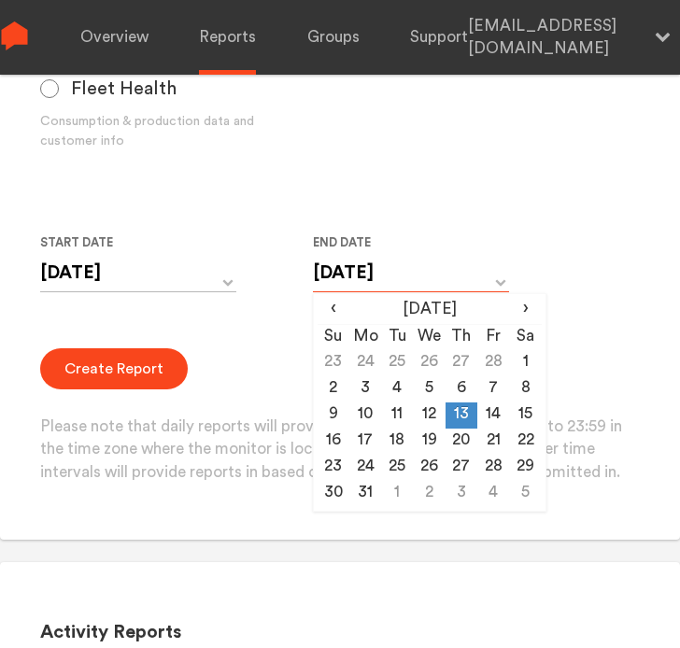
click at [361, 270] on input "[DATE]" at bounding box center [411, 273] width 196 height 38
click at [493, 410] on td "14" at bounding box center [493, 416] width 32 height 26
type input "[DATE]"
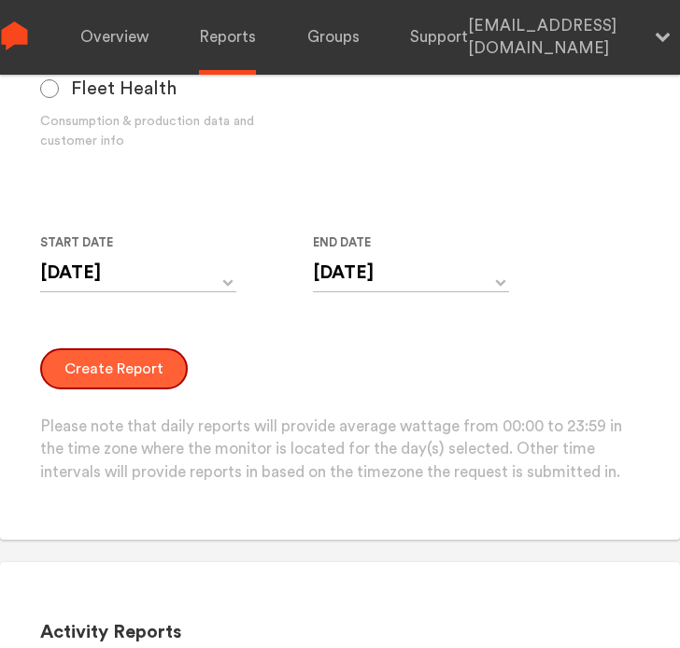
click at [155, 367] on button "Create Report" at bounding box center [114, 368] width 148 height 41
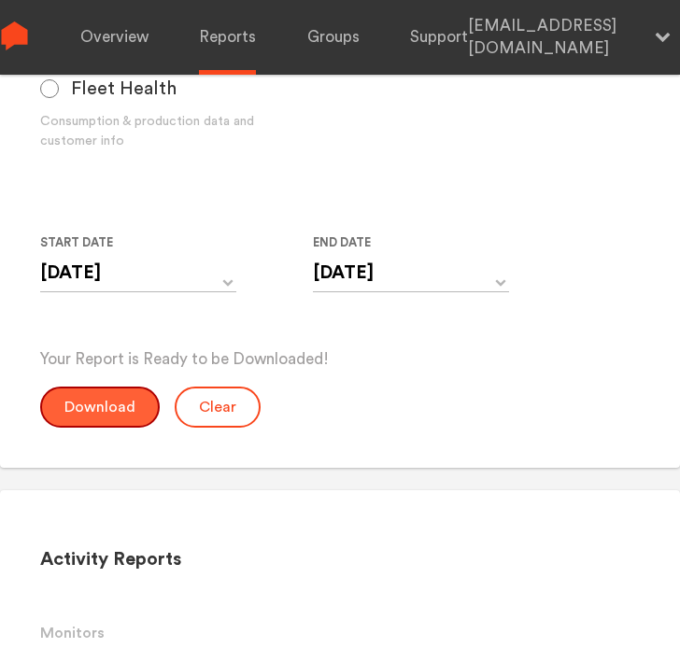
click at [122, 399] on button "Download" at bounding box center [100, 407] width 120 height 41
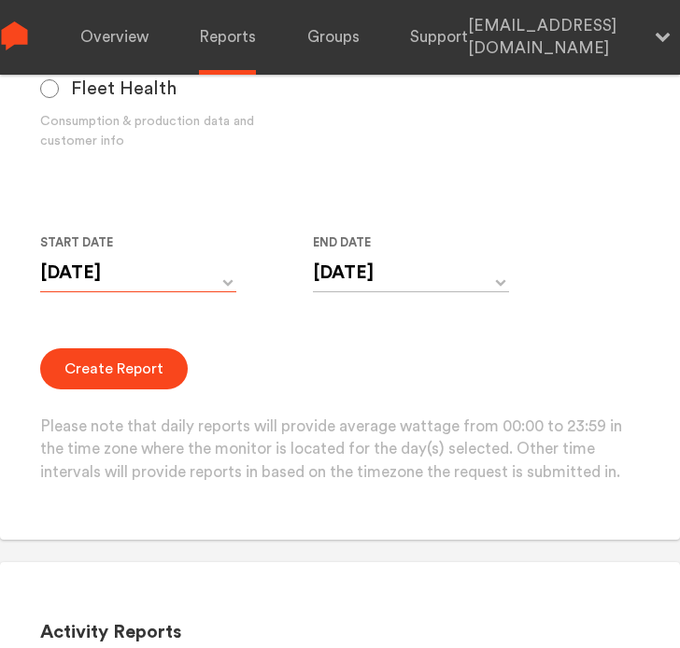
click at [187, 282] on input "[DATE]" at bounding box center [138, 273] width 196 height 38
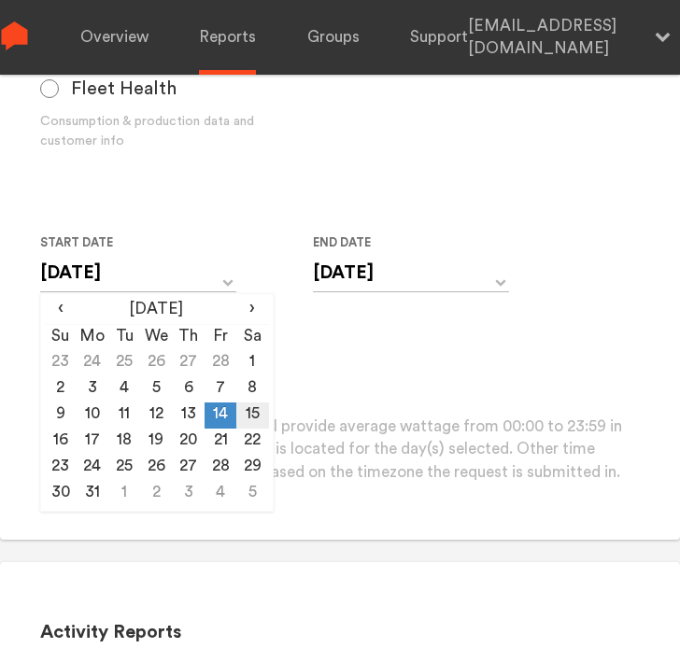
click at [250, 408] on td "15" at bounding box center [252, 416] width 32 height 26
type input "[DATE]"
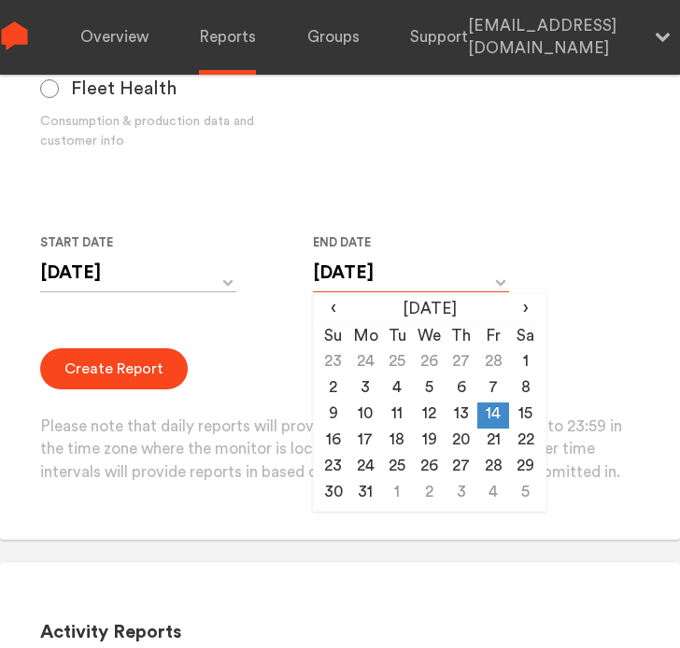
click at [384, 270] on input "[DATE]" at bounding box center [411, 273] width 196 height 38
click at [531, 416] on td "15" at bounding box center [525, 416] width 32 height 26
type input "[DATE]"
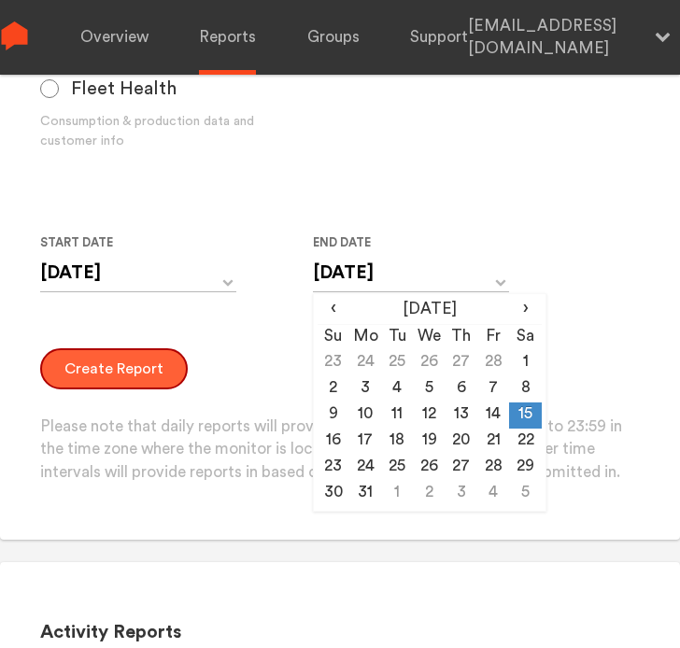
click at [163, 360] on button "Create Report" at bounding box center [114, 368] width 148 height 41
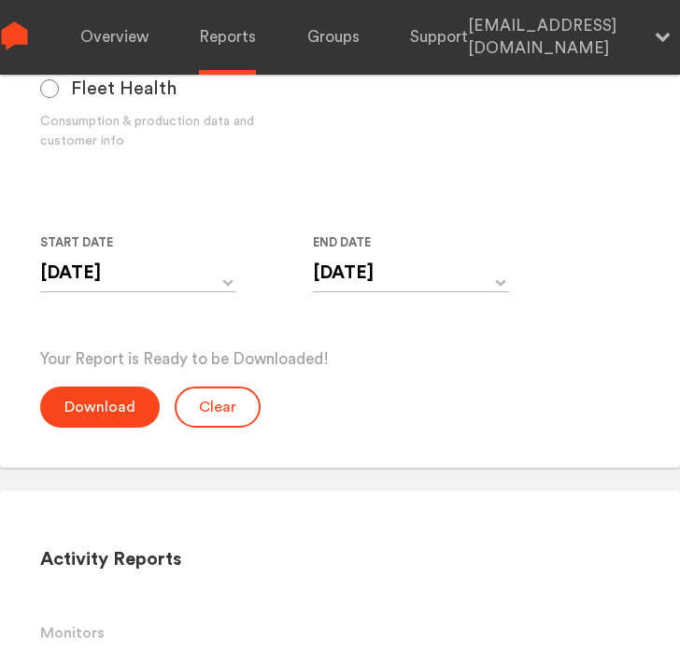
click at [108, 378] on div "Your Report is Ready to be Downloaded! Download Clear" at bounding box center [340, 387] width 601 height 79
click at [105, 397] on button "Download" at bounding box center [100, 407] width 120 height 41
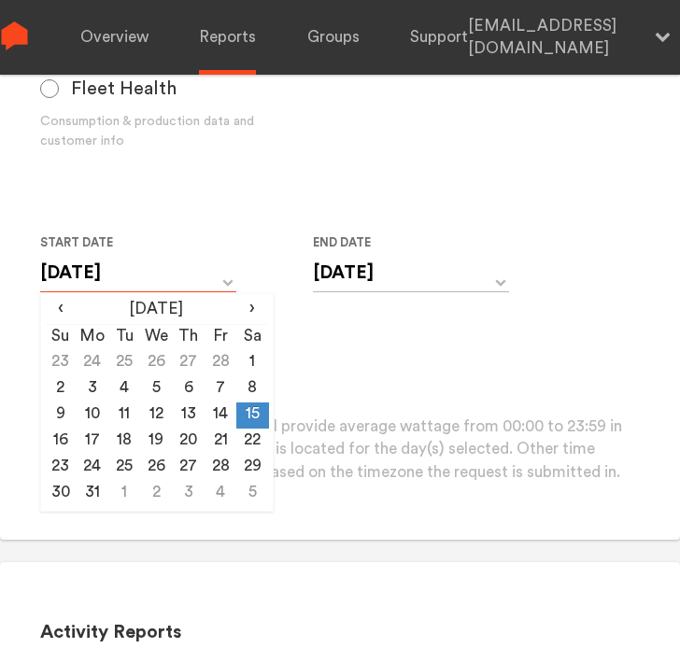
click at [161, 281] on input "[DATE]" at bounding box center [138, 273] width 196 height 38
click at [52, 442] on td "16" at bounding box center [61, 442] width 32 height 26
type input "[DATE]"
click at [374, 255] on input "[DATE]" at bounding box center [411, 273] width 196 height 38
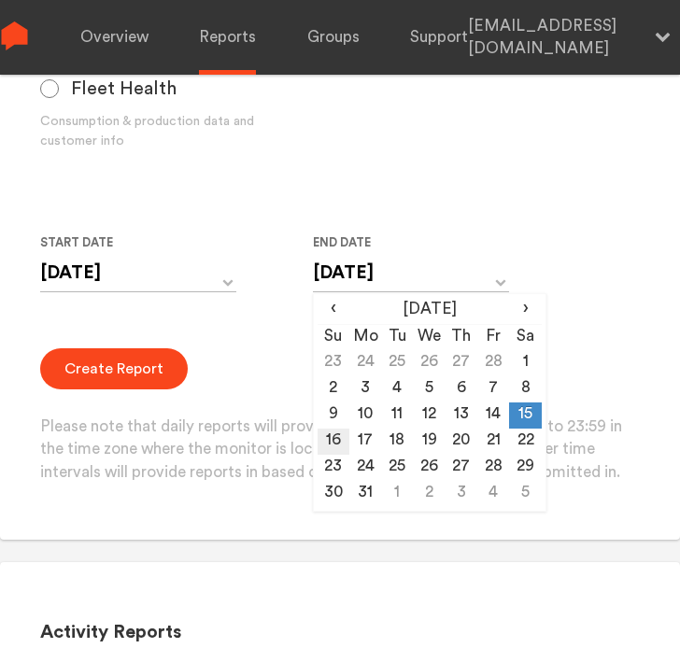
click at [331, 434] on td "16" at bounding box center [334, 442] width 32 height 26
type input "[DATE]"
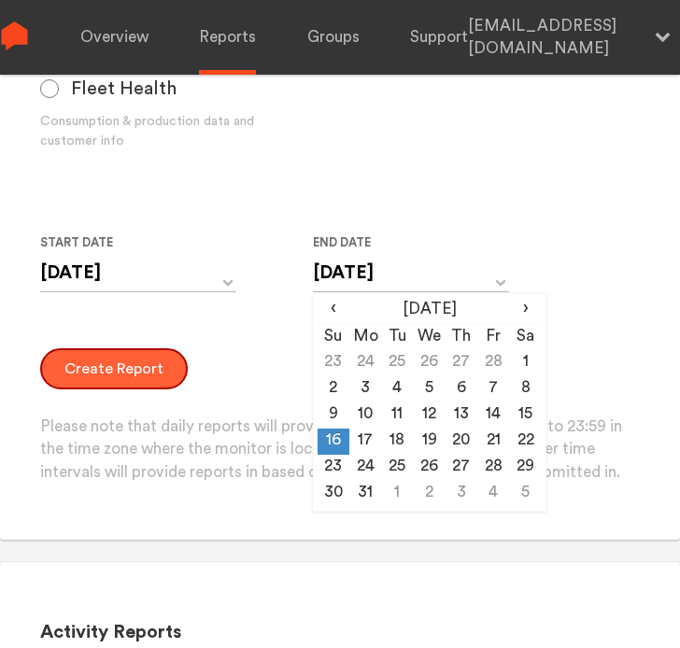
click at [78, 365] on button "Create Report" at bounding box center [114, 368] width 148 height 41
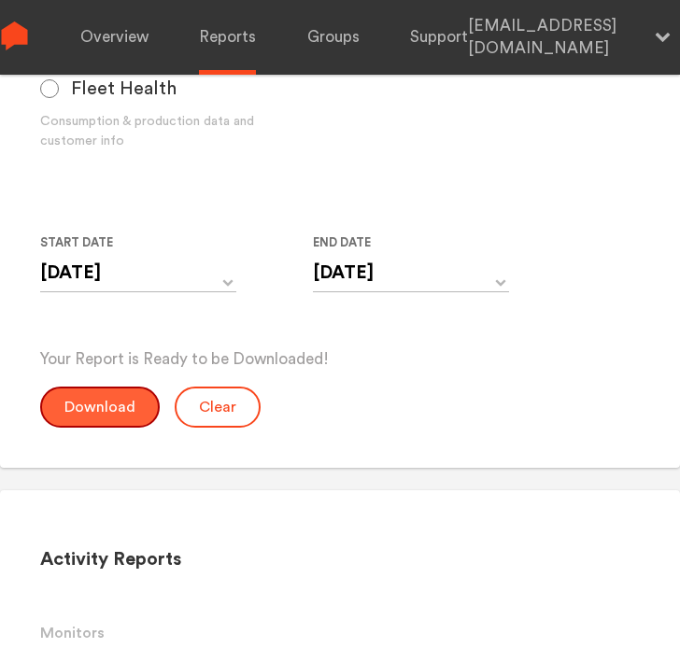
click at [104, 394] on button "Download" at bounding box center [100, 407] width 120 height 41
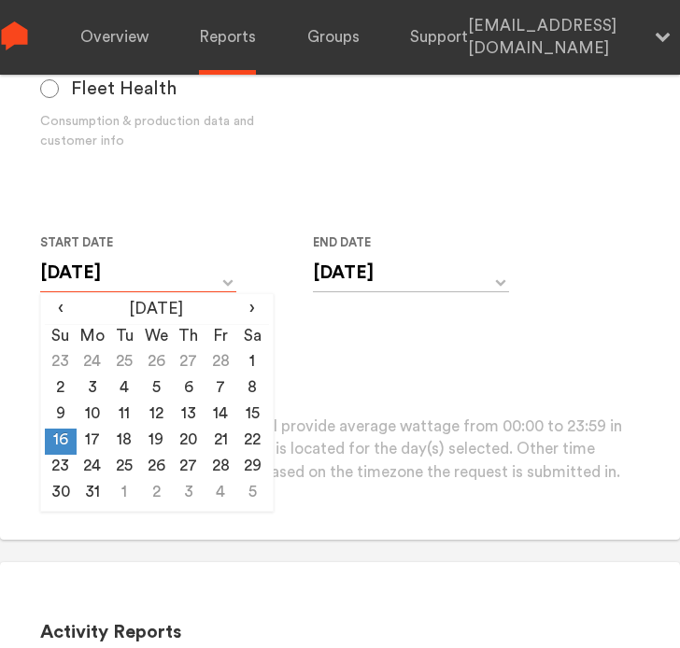
click at [124, 281] on input "[DATE]" at bounding box center [138, 273] width 196 height 38
click at [94, 440] on td "17" at bounding box center [93, 442] width 32 height 26
type input "[DATE]"
click at [350, 269] on input "[DATE]" at bounding box center [411, 273] width 196 height 38
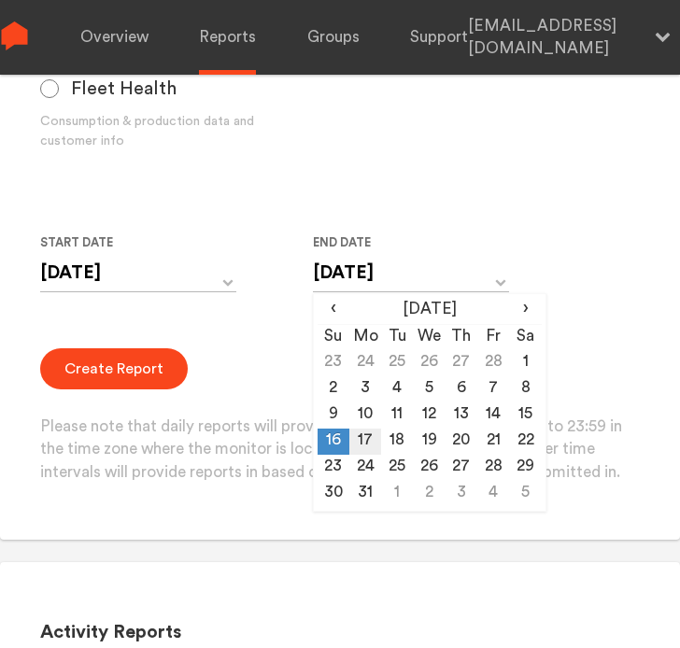
drag, startPoint x: 372, startPoint y: 443, endPoint x: 363, endPoint y: 438, distance: 9.6
click at [371, 443] on td "17" at bounding box center [365, 442] width 32 height 26
type input "[DATE]"
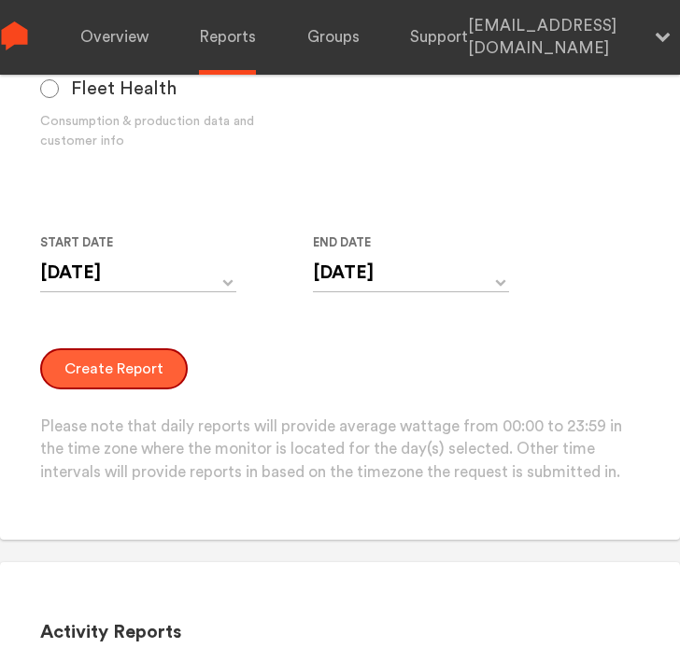
click at [119, 367] on button "Create Report" at bounding box center [114, 368] width 148 height 41
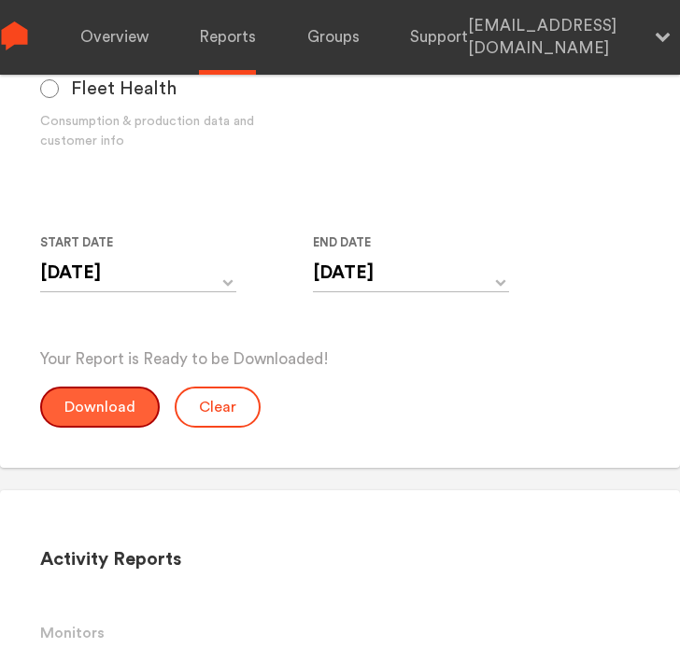
click at [102, 401] on button "Download" at bounding box center [100, 407] width 120 height 41
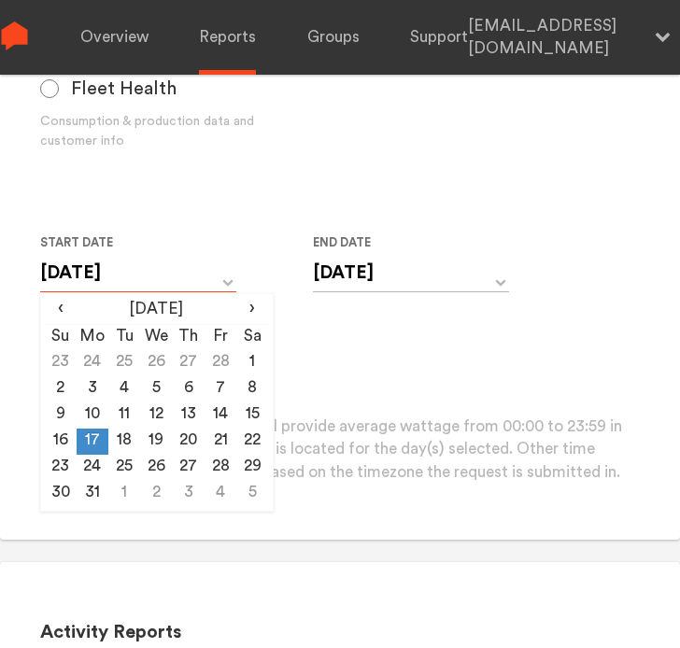
click at [127, 279] on input "[DATE]" at bounding box center [138, 273] width 196 height 38
click at [124, 438] on td "18" at bounding box center [124, 442] width 32 height 26
type input "[DATE]"
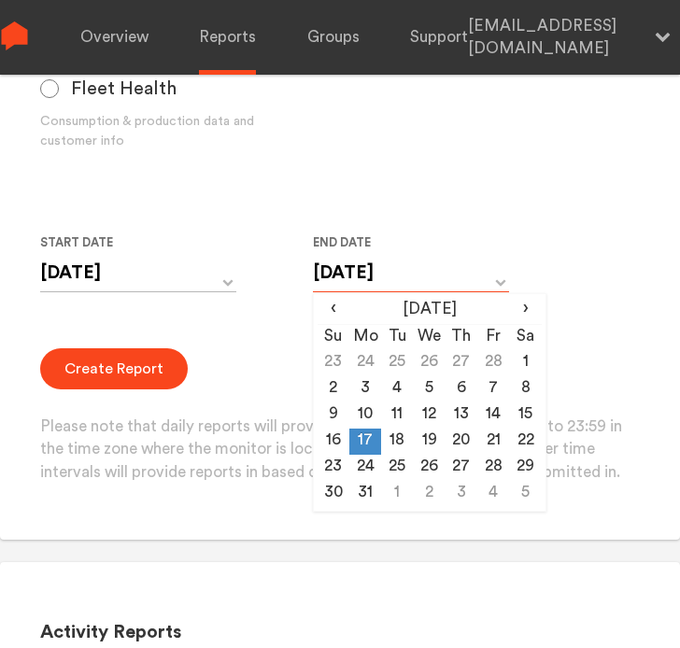
click at [377, 270] on input "[DATE]" at bounding box center [411, 273] width 196 height 38
click at [404, 440] on td "18" at bounding box center [397, 442] width 32 height 26
type input "[DATE]"
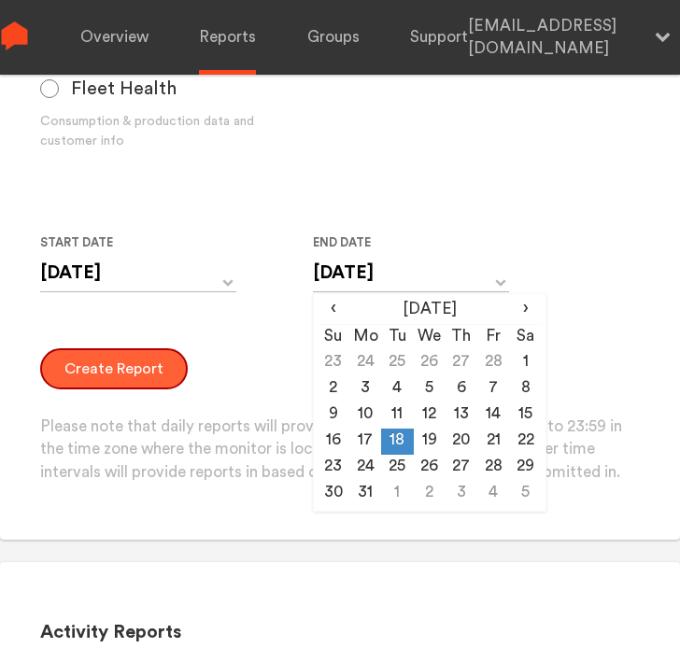
click at [102, 369] on button "Create Report" at bounding box center [114, 368] width 148 height 41
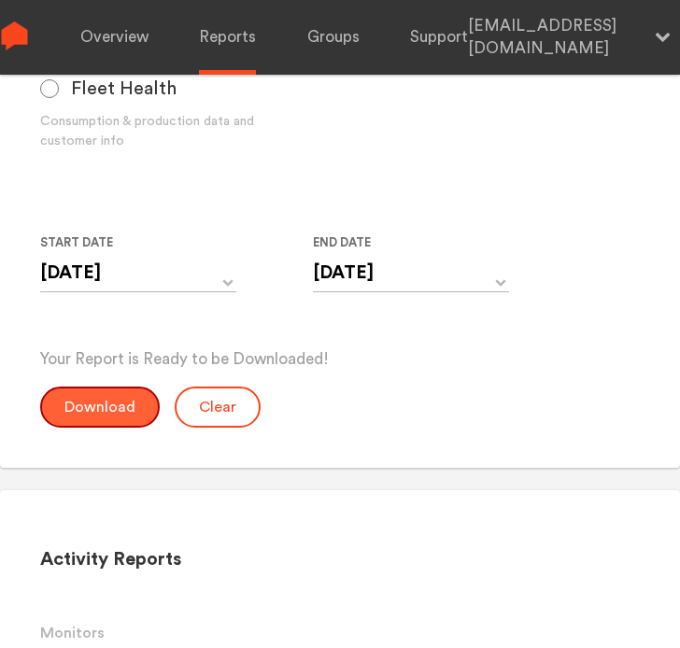
click at [101, 411] on button "Download" at bounding box center [100, 407] width 120 height 41
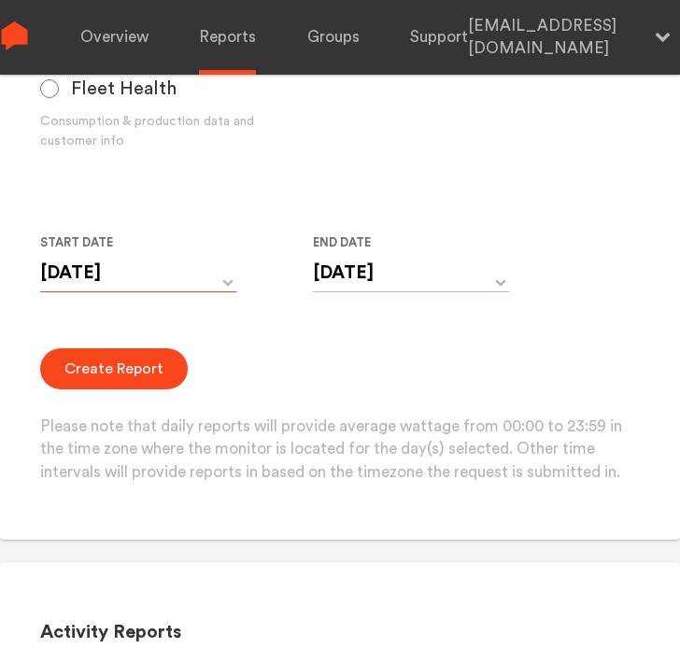
click at [169, 277] on input "[DATE]" at bounding box center [138, 273] width 196 height 38
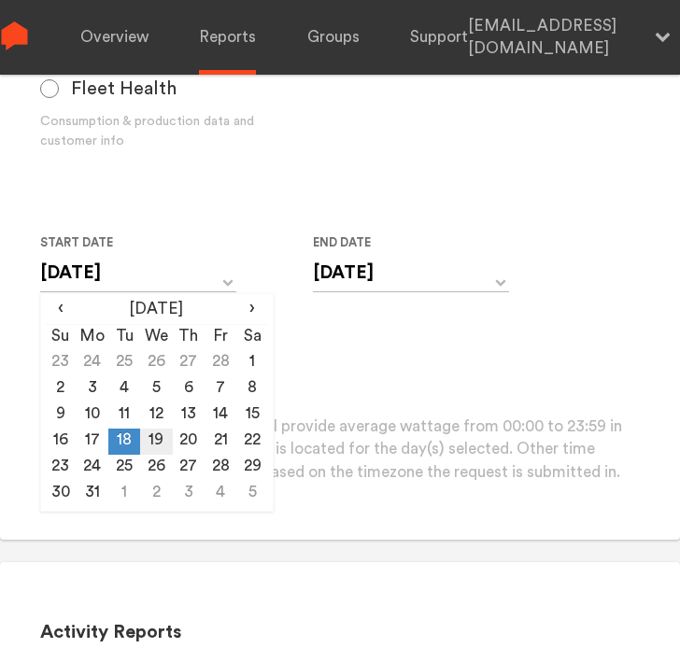
drag, startPoint x: 163, startPoint y: 438, endPoint x: 242, endPoint y: 394, distance: 89.9
click at [163, 438] on td "19" at bounding box center [156, 442] width 32 height 26
type input "[DATE]"
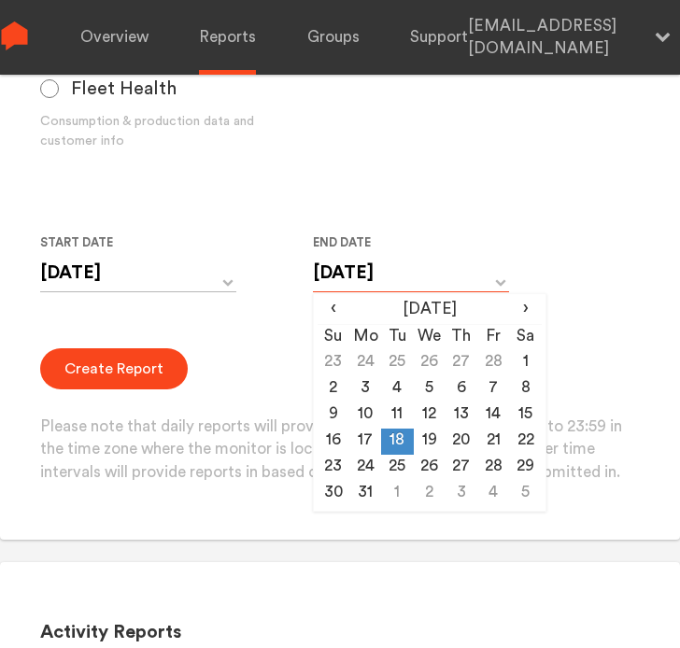
click at [392, 270] on input "[DATE]" at bounding box center [411, 273] width 196 height 38
click at [432, 453] on td "19" at bounding box center [430, 442] width 32 height 26
type input "[DATE]"
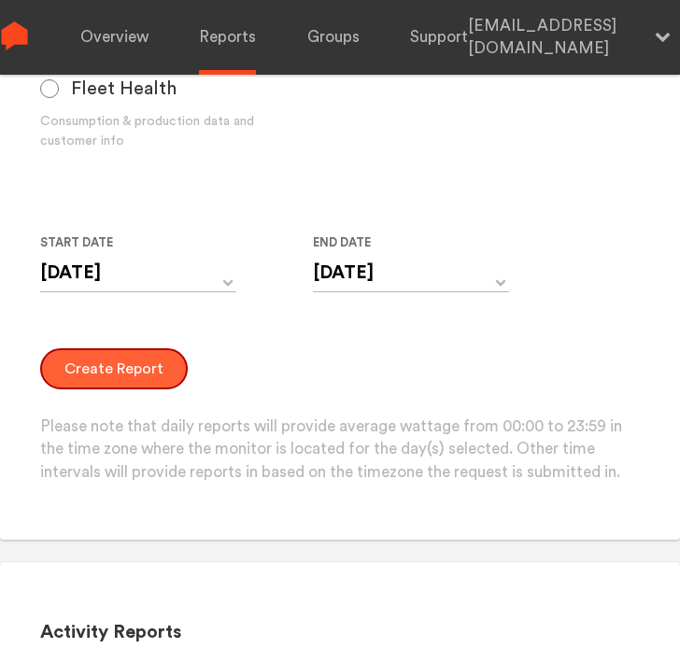
click at [94, 360] on button "Create Report" at bounding box center [114, 368] width 148 height 41
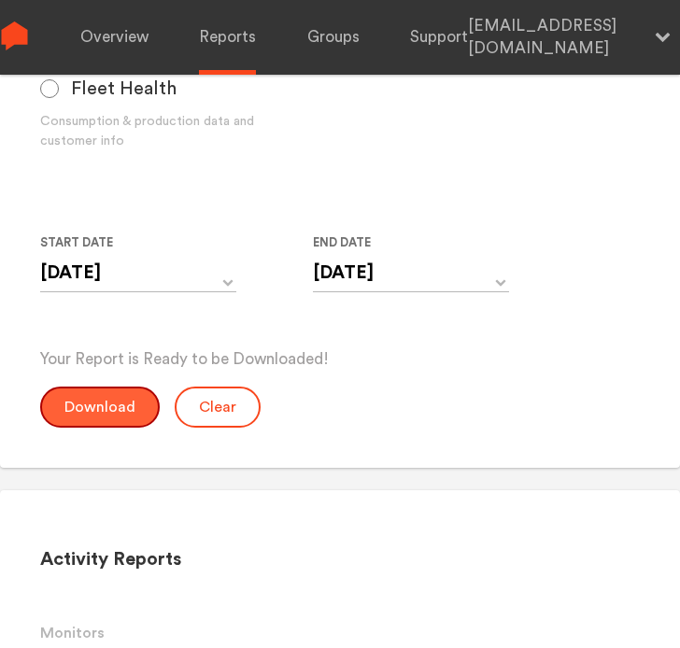
click at [89, 420] on button "Download" at bounding box center [100, 407] width 120 height 41
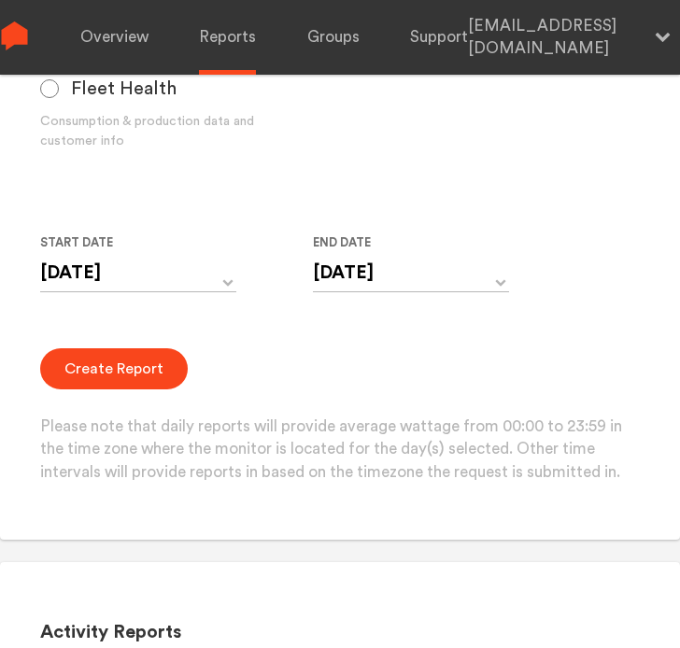
click at [112, 428] on p "Please note that daily reports will provide average wattage from 00:00 to 23:59…" at bounding box center [340, 450] width 601 height 69
click at [220, 290] on input "[DATE]" at bounding box center [138, 273] width 196 height 38
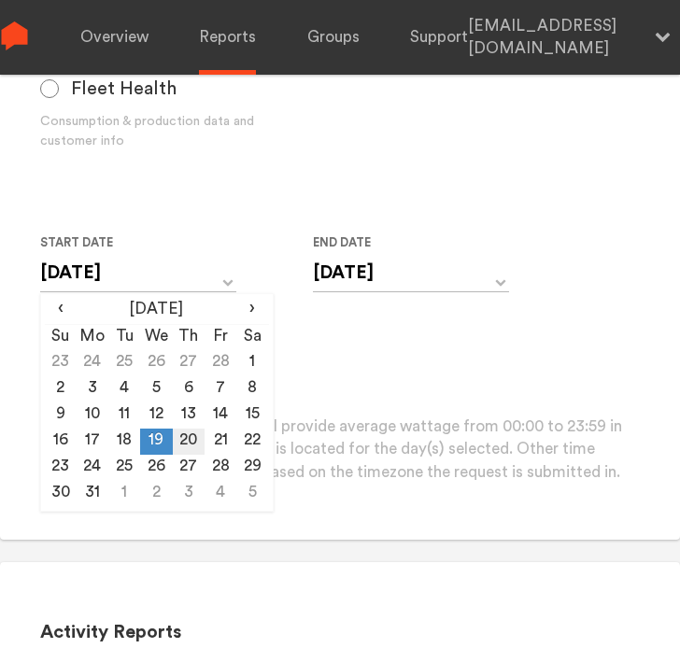
click at [186, 437] on td "20" at bounding box center [189, 442] width 32 height 26
type input "[DATE]"
click at [411, 261] on input "[DATE]" at bounding box center [411, 273] width 196 height 38
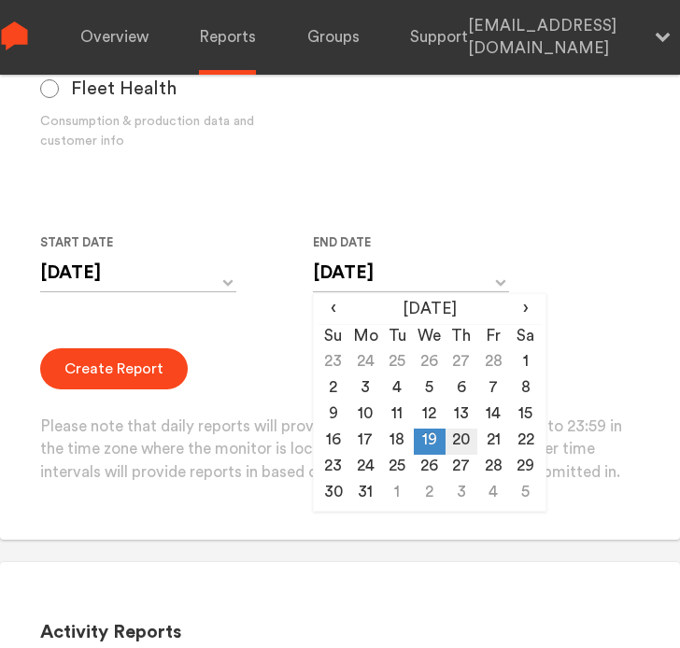
click at [463, 438] on td "20" at bounding box center [462, 442] width 32 height 26
type input "[DATE]"
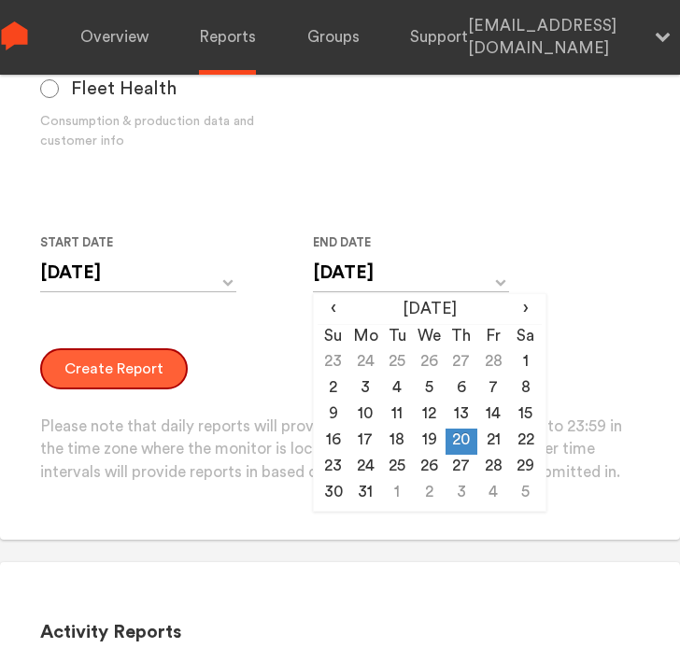
click at [144, 369] on button "Create Report" at bounding box center [114, 368] width 148 height 41
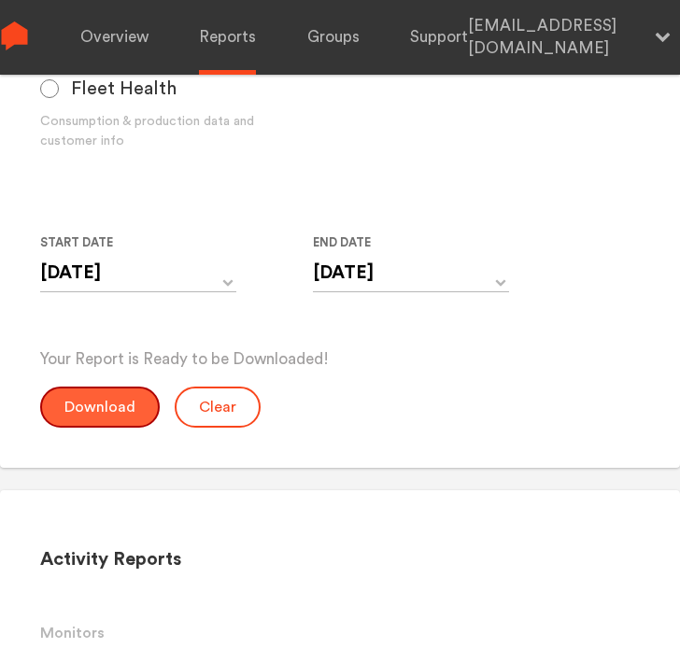
click at [109, 410] on button "Download" at bounding box center [100, 407] width 120 height 41
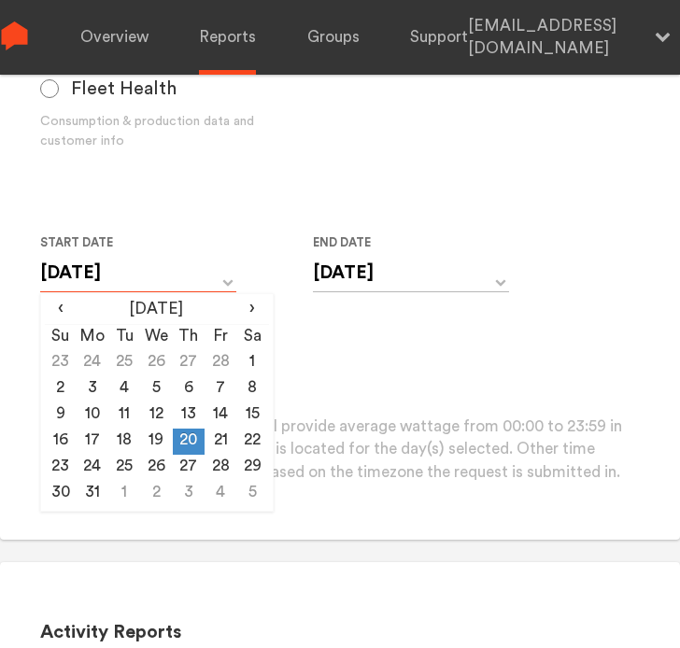
click at [129, 276] on input "[DATE]" at bounding box center [138, 273] width 196 height 38
click at [228, 443] on td "21" at bounding box center [221, 442] width 32 height 26
type input "[DATE]"
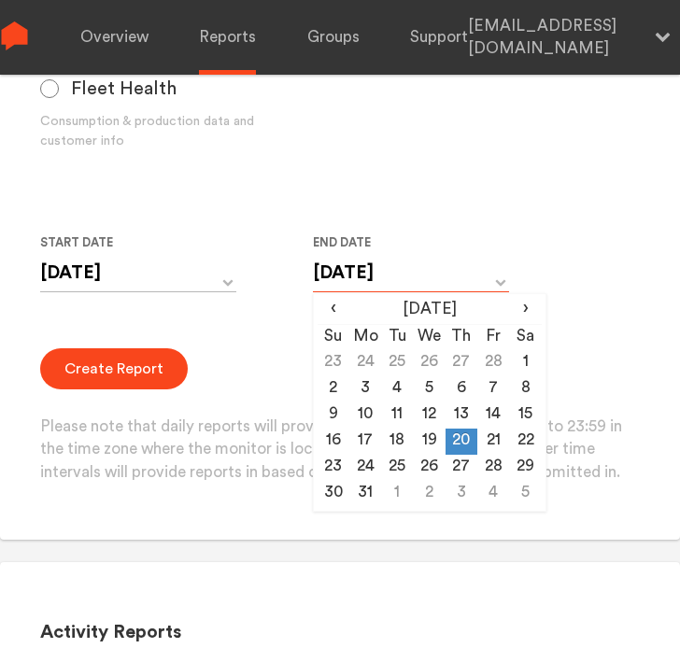
click at [386, 282] on input "[DATE]" at bounding box center [411, 273] width 196 height 38
click at [499, 441] on td "21" at bounding box center [493, 442] width 32 height 26
type input "[DATE]"
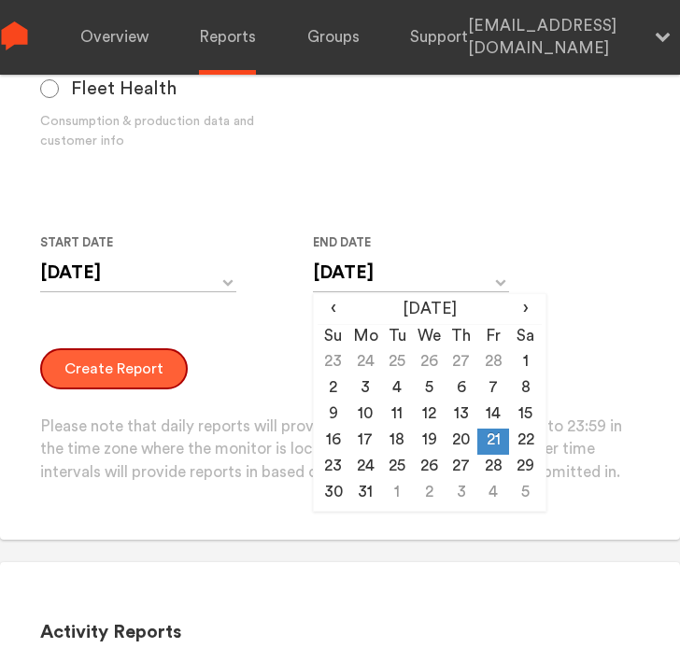
click at [150, 375] on button "Create Report" at bounding box center [114, 368] width 148 height 41
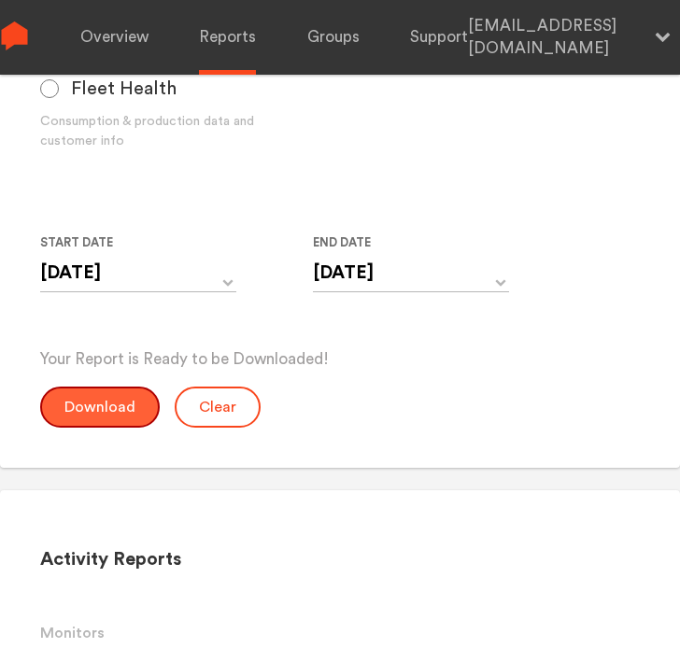
click at [140, 398] on button "Download" at bounding box center [100, 407] width 120 height 41
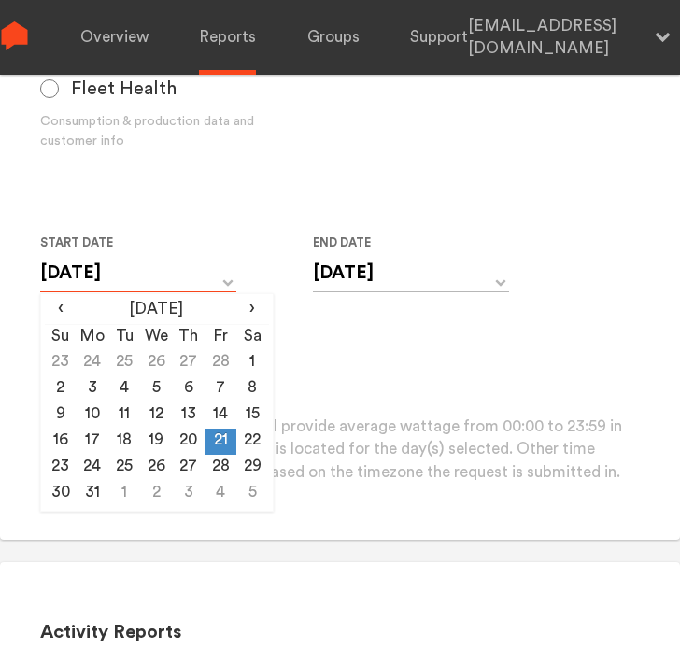
click at [182, 274] on input "[DATE]" at bounding box center [138, 273] width 196 height 38
click at [265, 441] on td "22" at bounding box center [252, 442] width 32 height 26
type input "[DATE]"
click at [421, 278] on input "[DATE]" at bounding box center [411, 273] width 196 height 38
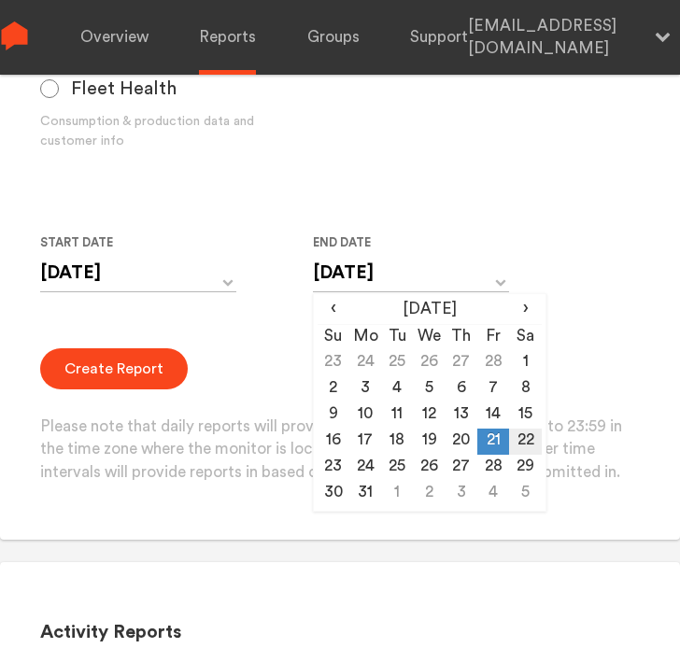
click at [527, 441] on td "22" at bounding box center [525, 442] width 32 height 26
type input "[DATE]"
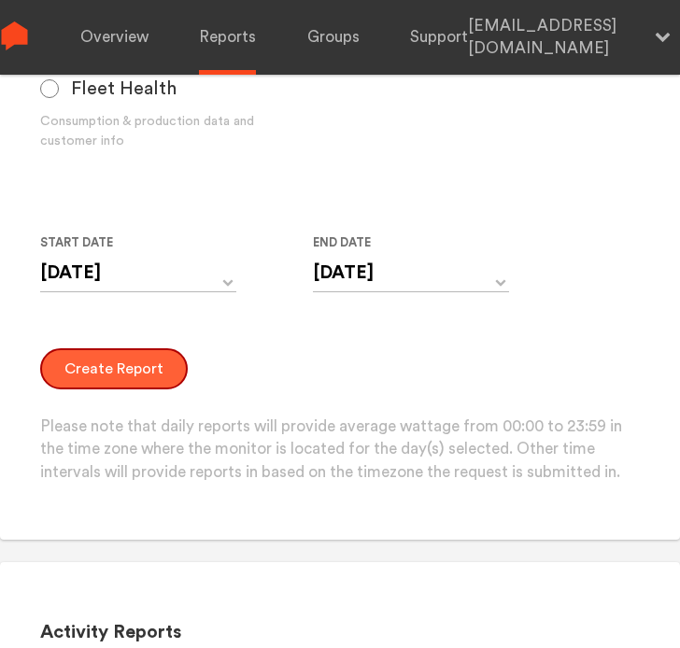
click at [157, 372] on button "Create Report" at bounding box center [114, 368] width 148 height 41
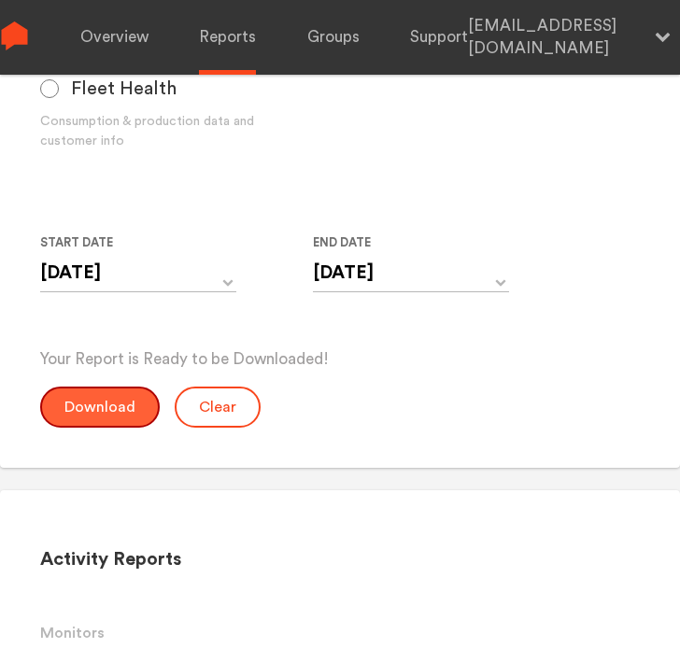
click at [135, 397] on button "Download" at bounding box center [100, 407] width 120 height 41
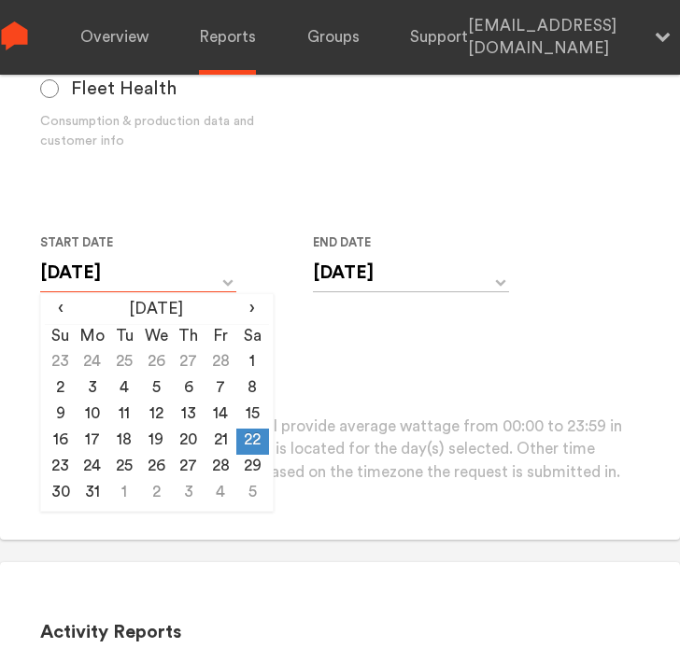
click at [155, 272] on input "[DATE]" at bounding box center [138, 273] width 196 height 38
click at [63, 468] on td "23" at bounding box center [61, 468] width 32 height 26
type input "[DATE]"
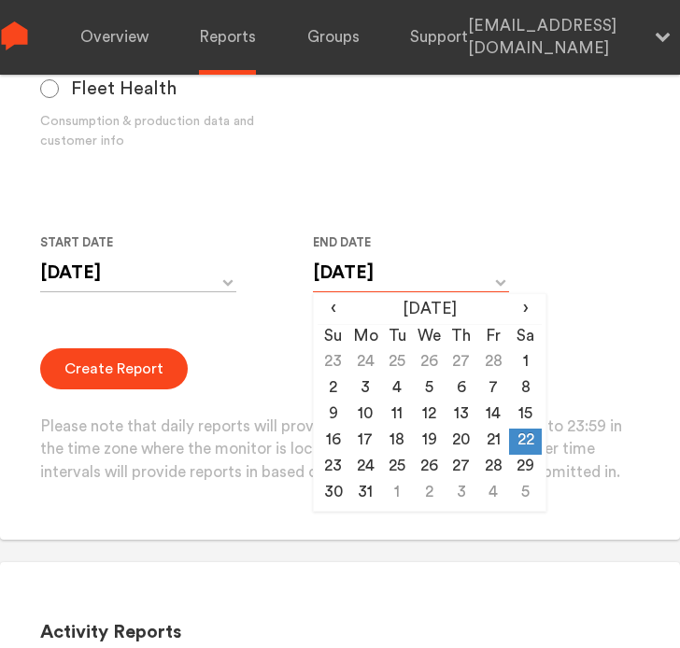
click at [388, 274] on input "[DATE]" at bounding box center [411, 273] width 196 height 38
click at [336, 468] on td "23" at bounding box center [334, 468] width 32 height 26
type input "[DATE]"
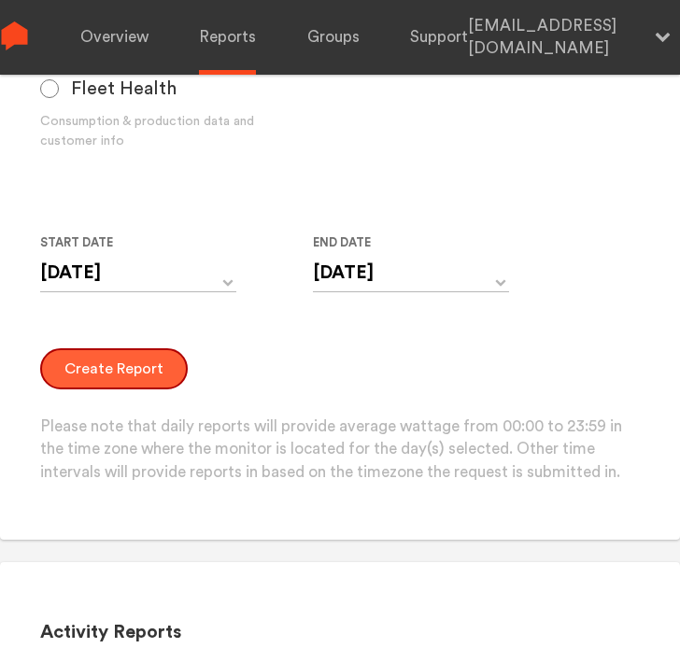
click at [96, 353] on button "Create Report" at bounding box center [114, 368] width 148 height 41
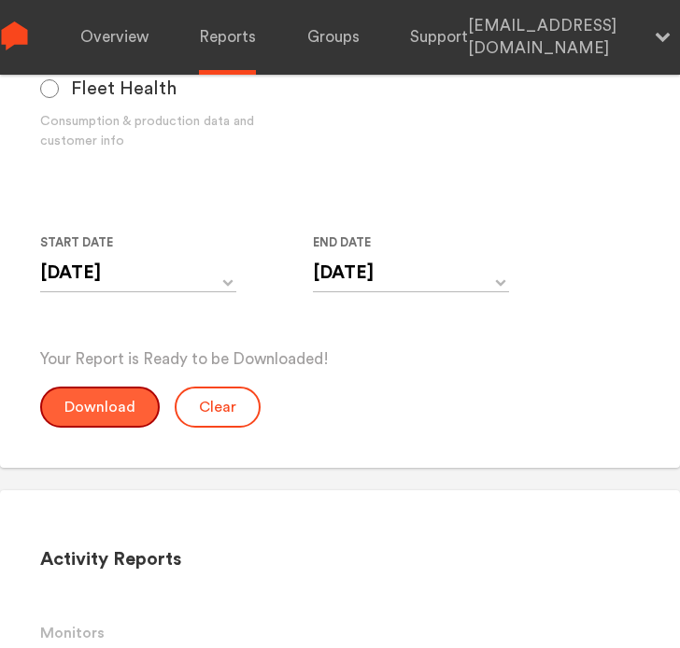
click at [122, 404] on button "Download" at bounding box center [100, 407] width 120 height 41
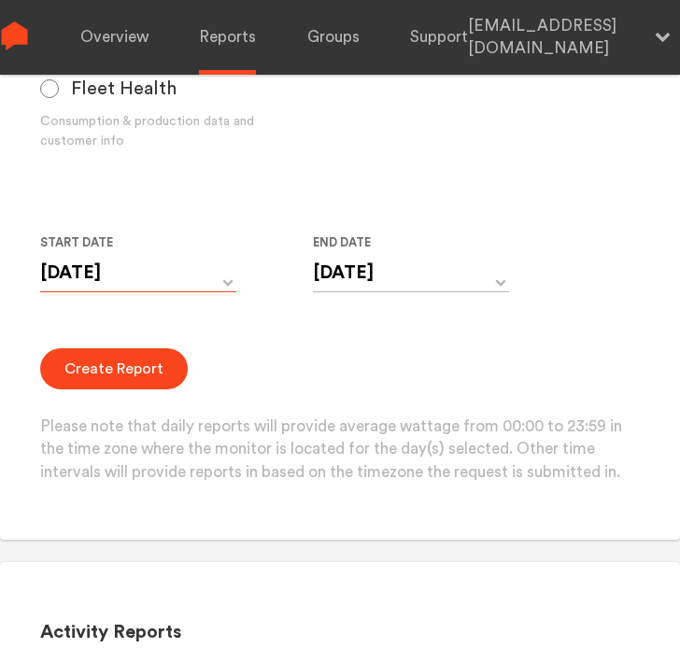
click at [144, 281] on input "[DATE]" at bounding box center [138, 273] width 196 height 38
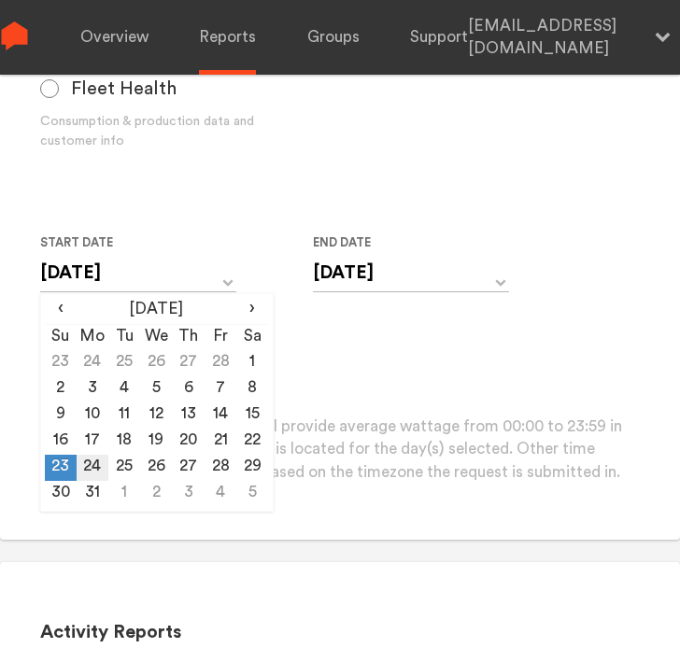
click at [95, 461] on td "24" at bounding box center [93, 468] width 32 height 26
type input "[DATE]"
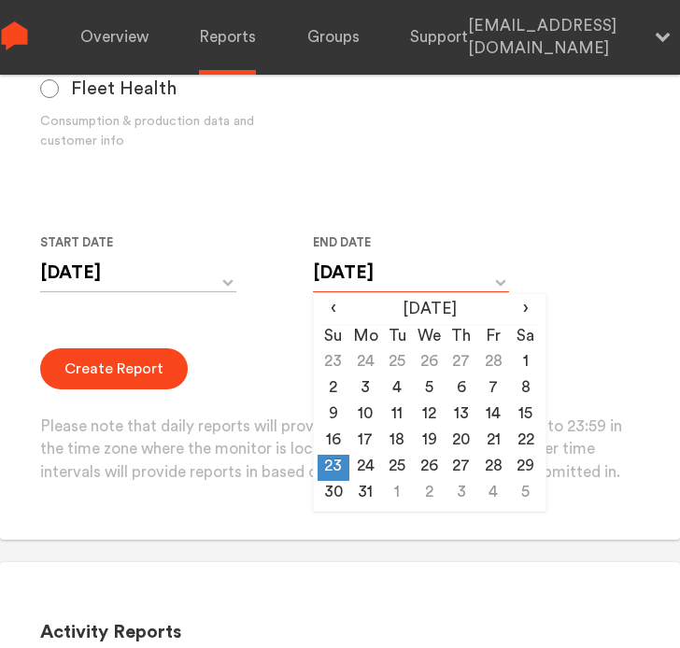
click at [374, 272] on input "[DATE]" at bounding box center [411, 273] width 196 height 38
drag, startPoint x: 361, startPoint y: 471, endPoint x: 247, endPoint y: 442, distance: 117.6
click at [361, 470] on td "24" at bounding box center [365, 468] width 32 height 26
type input "[DATE]"
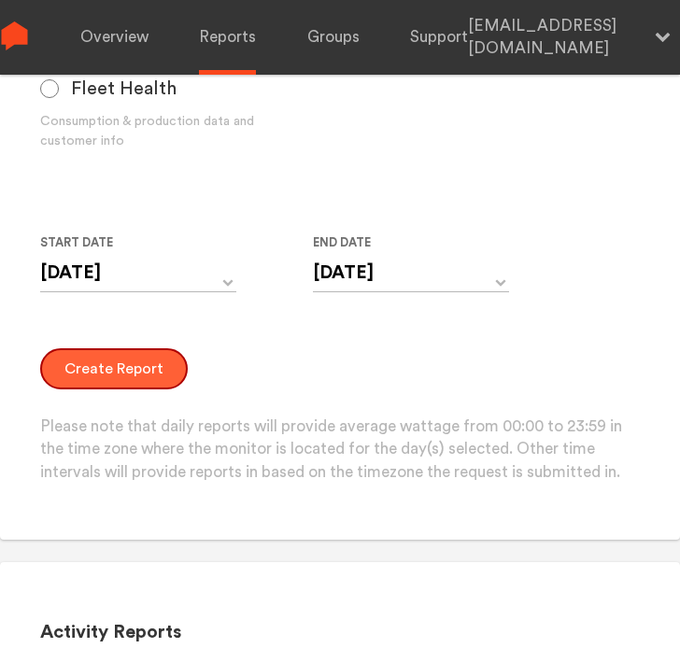
click at [110, 360] on button "Create Report" at bounding box center [114, 368] width 148 height 41
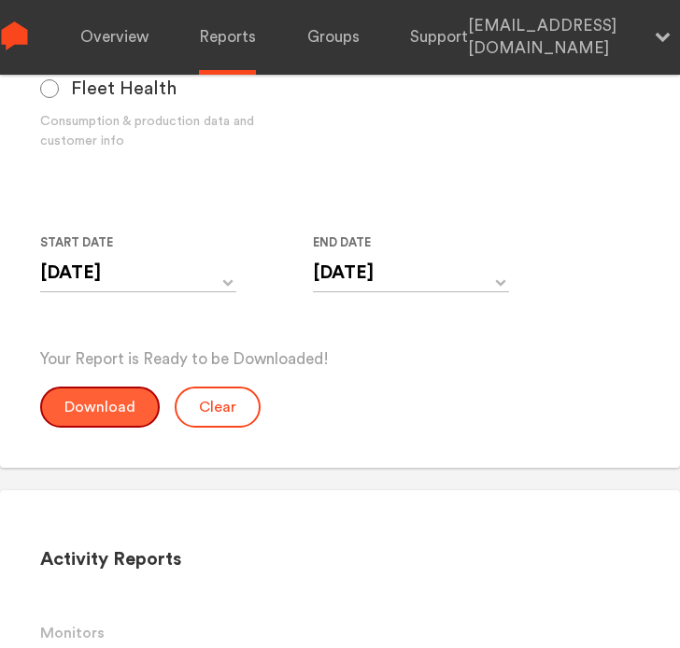
click at [79, 404] on button "Download" at bounding box center [100, 407] width 120 height 41
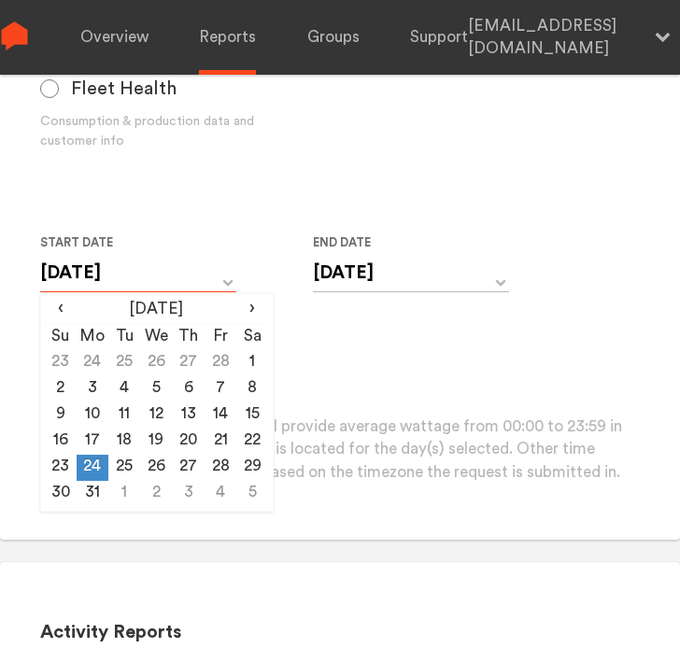
click at [128, 271] on input "[DATE]" at bounding box center [138, 273] width 196 height 38
click at [127, 461] on td "25" at bounding box center [124, 468] width 32 height 26
type input "[DATE]"
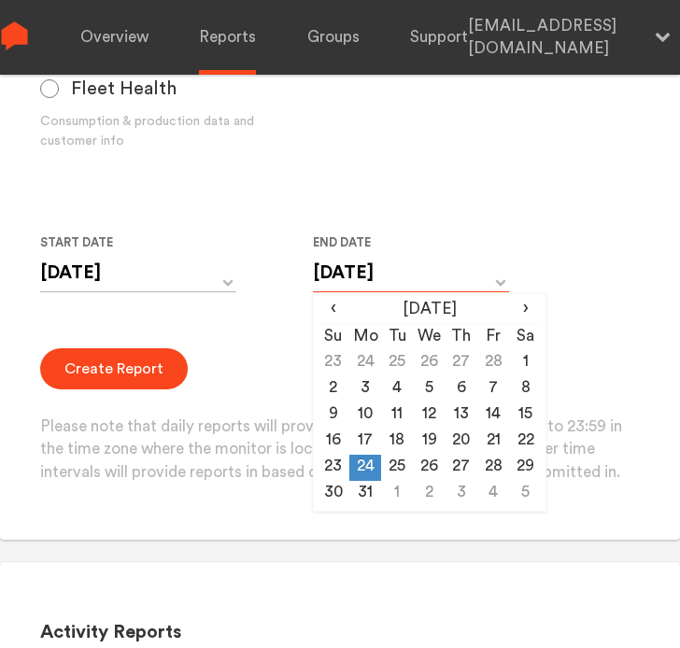
drag, startPoint x: 127, startPoint y: 461, endPoint x: 386, endPoint y: 281, distance: 315.3
click at [386, 281] on input "[DATE]" at bounding box center [411, 273] width 196 height 38
click at [395, 465] on td "25" at bounding box center [397, 468] width 32 height 26
type input "[DATE]"
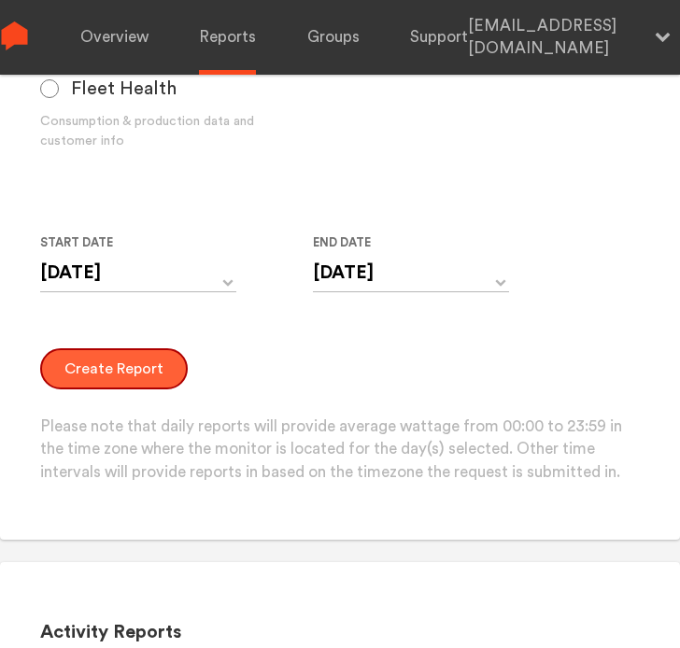
click at [119, 363] on button "Create Report" at bounding box center [114, 368] width 148 height 41
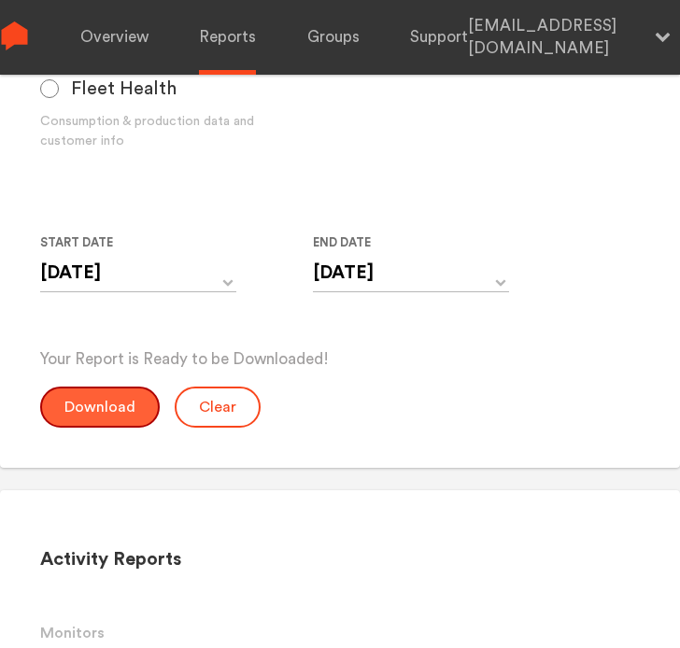
click at [81, 404] on button "Download" at bounding box center [100, 407] width 120 height 41
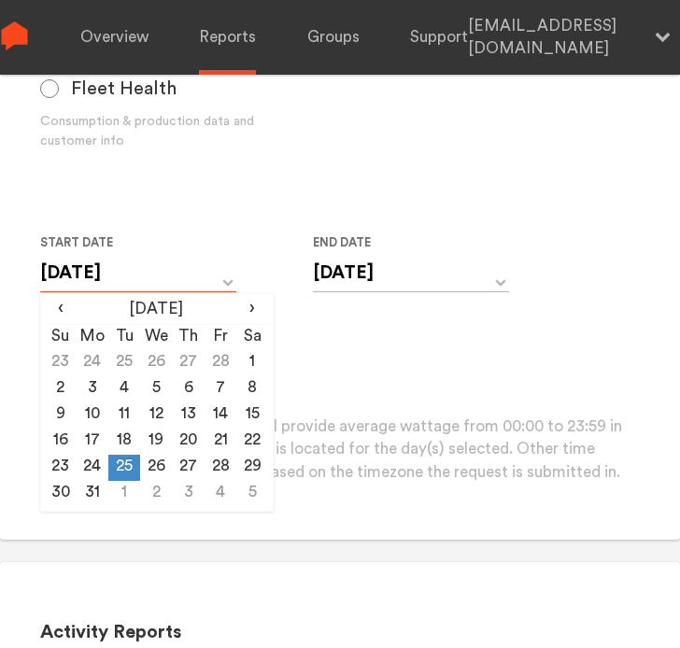
click at [128, 272] on input "[DATE]" at bounding box center [138, 273] width 196 height 38
click at [155, 466] on td "26" at bounding box center [156, 468] width 32 height 26
type input "[DATE]"
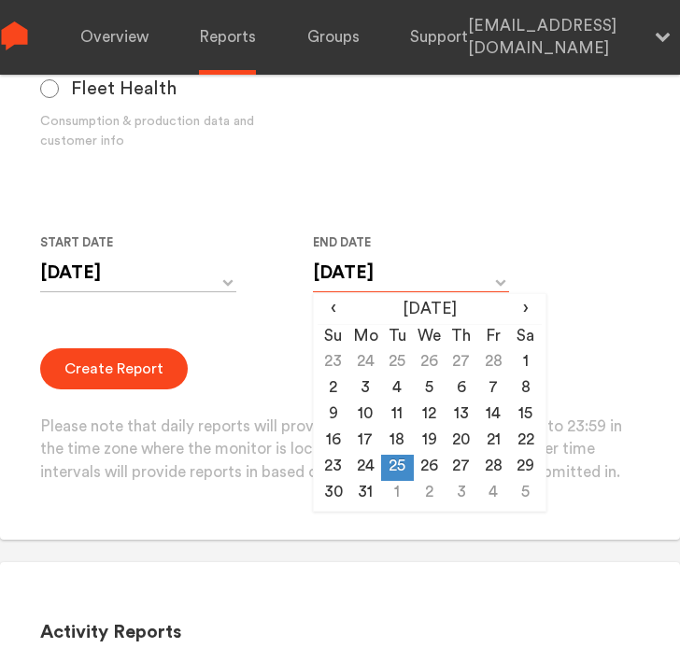
click at [370, 262] on input "[DATE]" at bounding box center [411, 273] width 196 height 38
click at [418, 469] on td "26" at bounding box center [430, 468] width 32 height 26
type input "[DATE]"
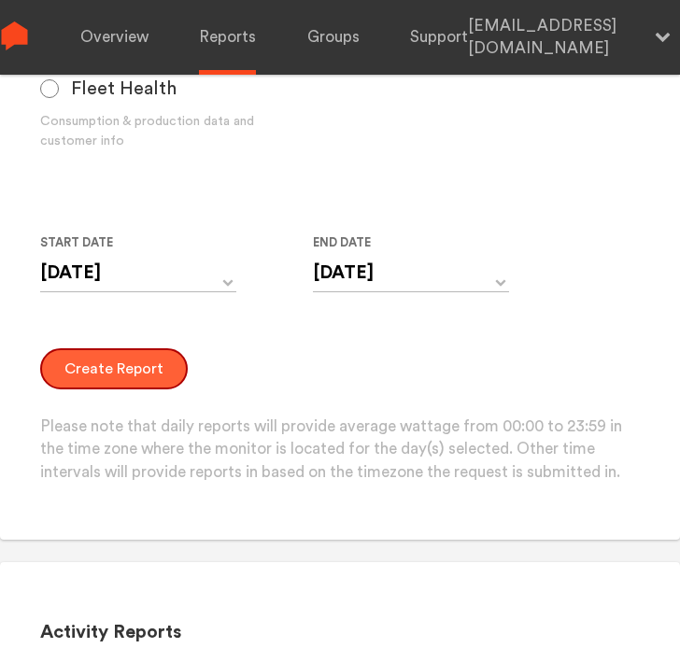
click at [146, 366] on button "Create Report" at bounding box center [114, 368] width 148 height 41
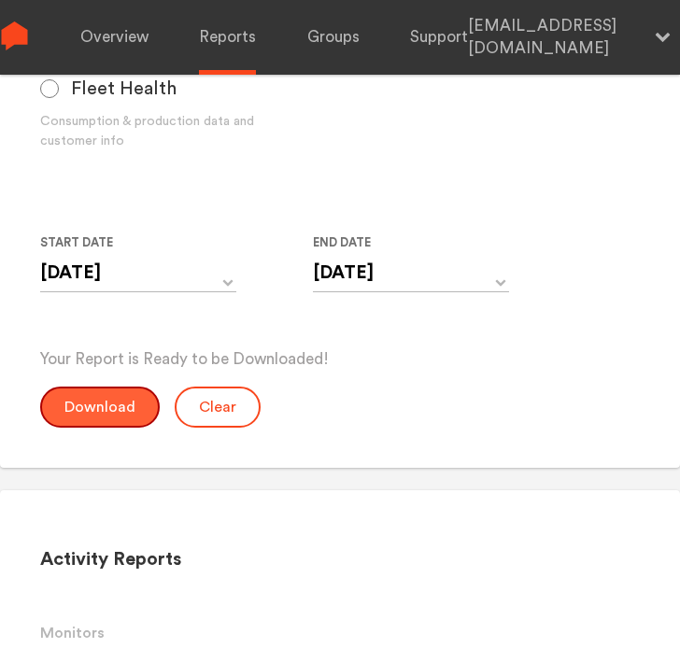
click at [115, 410] on button "Download" at bounding box center [100, 407] width 120 height 41
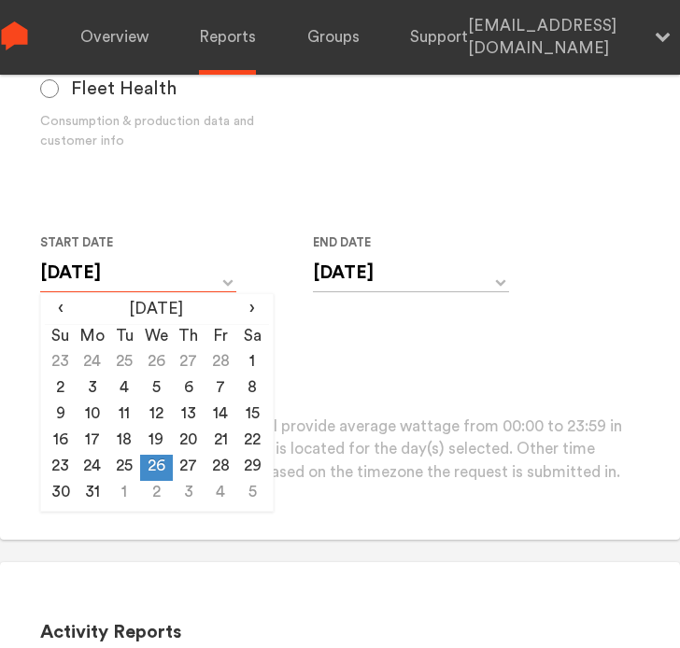
click at [119, 270] on input "[DATE]" at bounding box center [138, 273] width 196 height 38
click at [187, 460] on td "27" at bounding box center [189, 468] width 32 height 26
type input "[DATE]"
click at [343, 274] on input "[DATE]" at bounding box center [411, 273] width 196 height 38
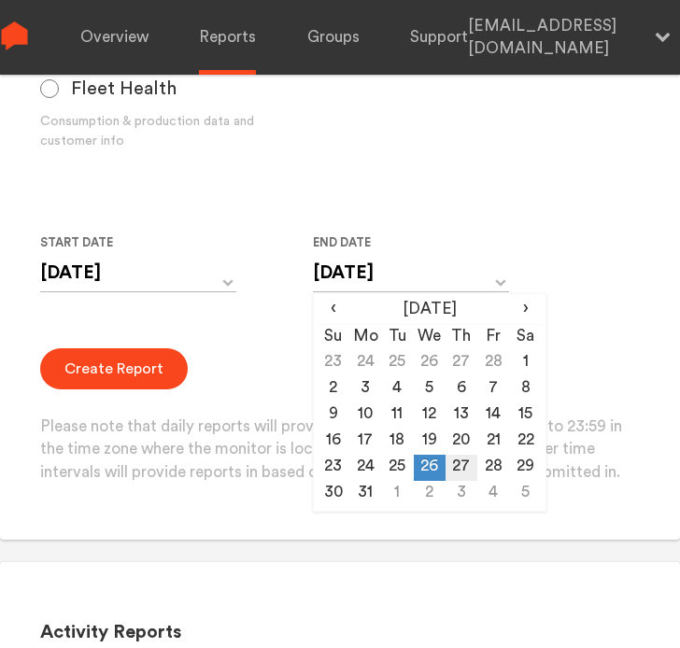
click at [453, 468] on td "27" at bounding box center [462, 468] width 32 height 26
type input "[DATE]"
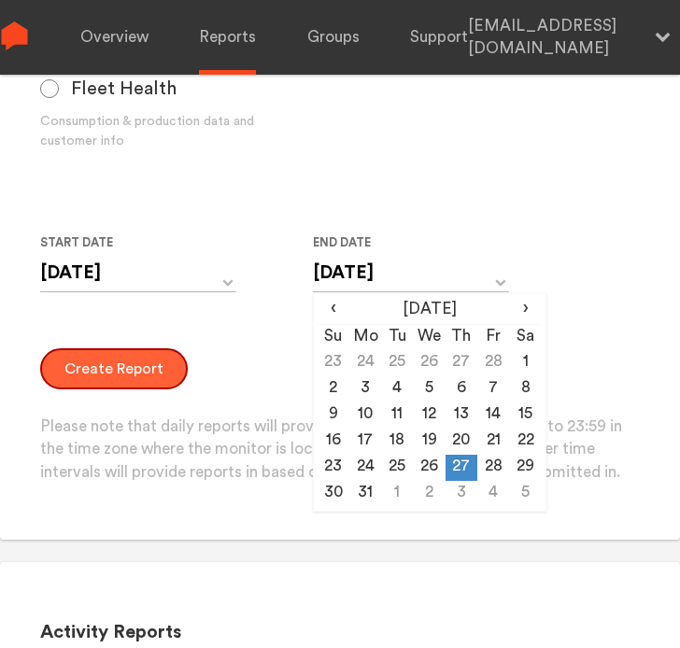
click at [166, 378] on button "Create Report" at bounding box center [114, 368] width 148 height 41
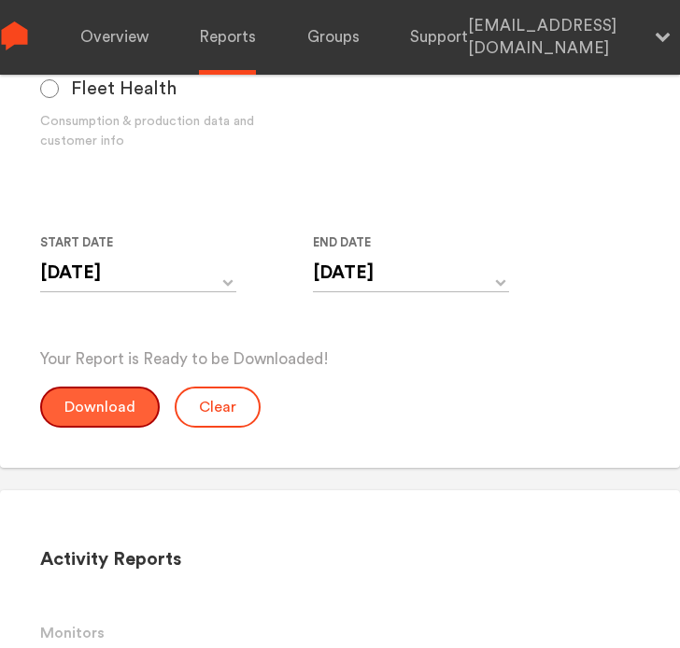
click at [122, 412] on button "Download" at bounding box center [100, 407] width 120 height 41
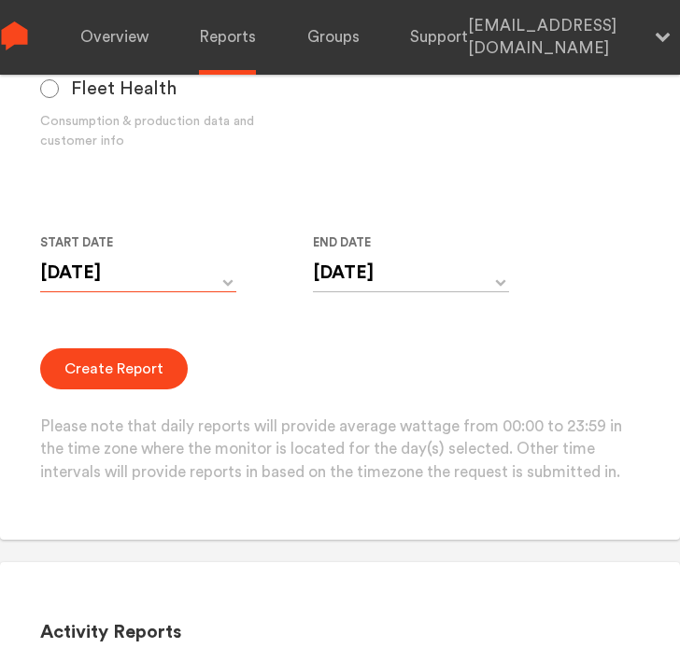
click at [134, 271] on input "[DATE]" at bounding box center [138, 273] width 196 height 38
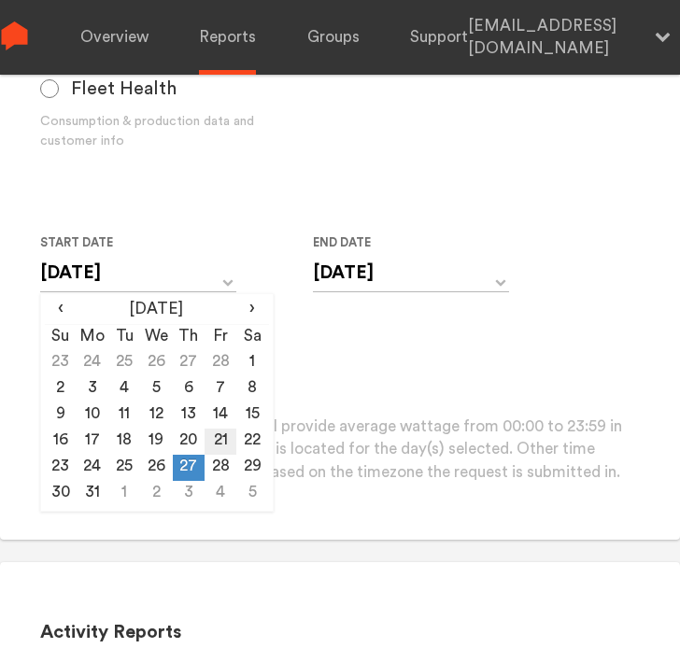
drag, startPoint x: 219, startPoint y: 464, endPoint x: 225, endPoint y: 432, distance: 33.3
click at [219, 465] on td "28" at bounding box center [221, 468] width 32 height 26
type input "[DATE]"
click at [359, 271] on input "[DATE]" at bounding box center [411, 273] width 196 height 38
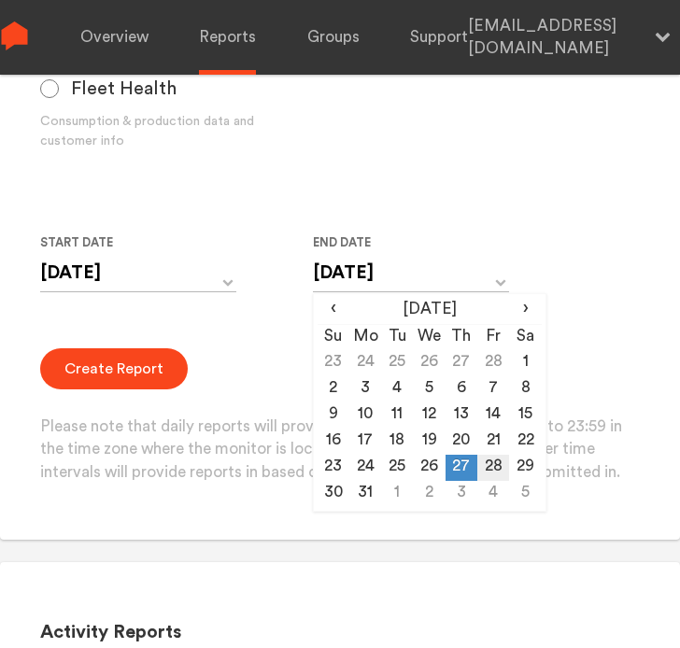
click at [501, 464] on td "28" at bounding box center [493, 468] width 32 height 26
type input "[DATE]"
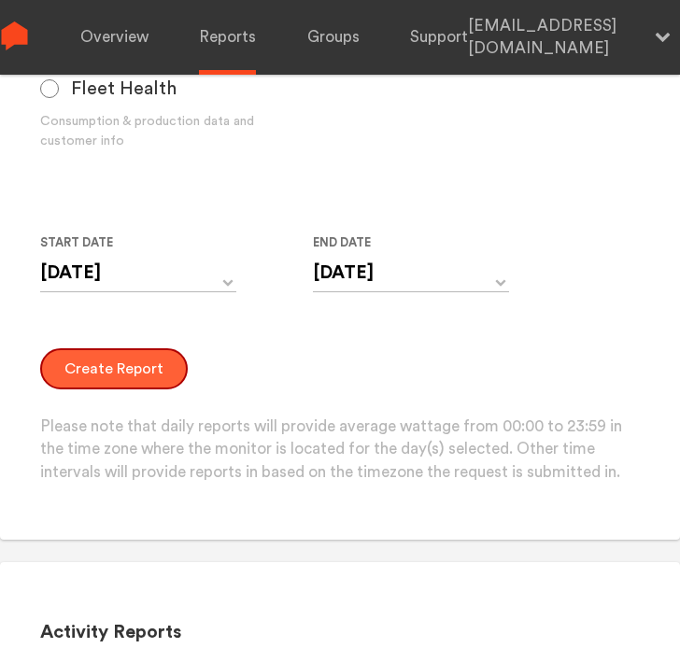
click at [140, 373] on button "Create Report" at bounding box center [114, 368] width 148 height 41
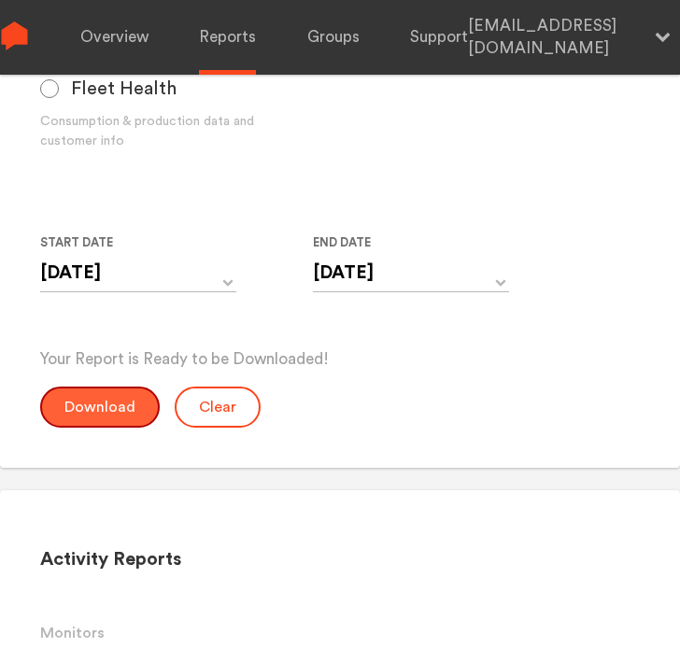
click at [135, 404] on button "Download" at bounding box center [100, 407] width 120 height 41
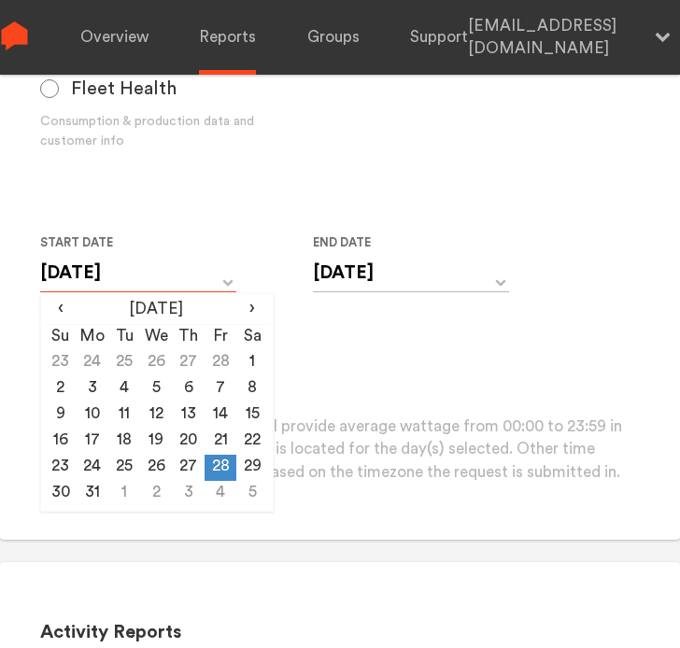
click at [158, 283] on input "[DATE]" at bounding box center [138, 273] width 196 height 38
click at [253, 468] on td "29" at bounding box center [252, 468] width 32 height 26
type input "[DATE]"
click at [398, 282] on input "[DATE]" at bounding box center [411, 273] width 196 height 38
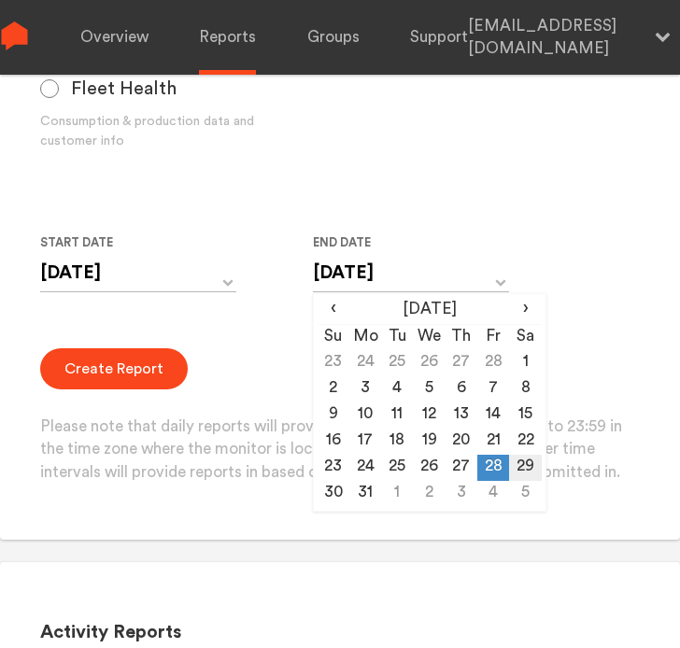
click at [520, 460] on td "29" at bounding box center [525, 468] width 32 height 26
type input "[DATE]"
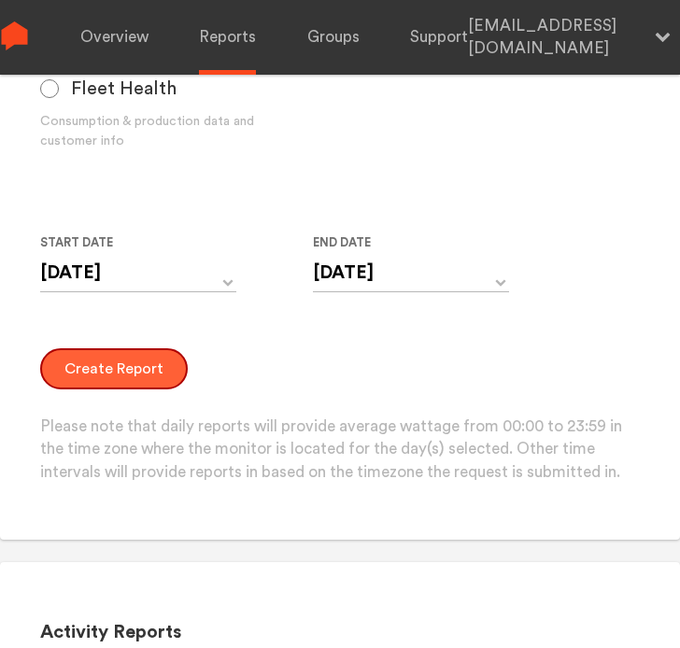
click at [110, 373] on button "Create Report" at bounding box center [114, 368] width 148 height 41
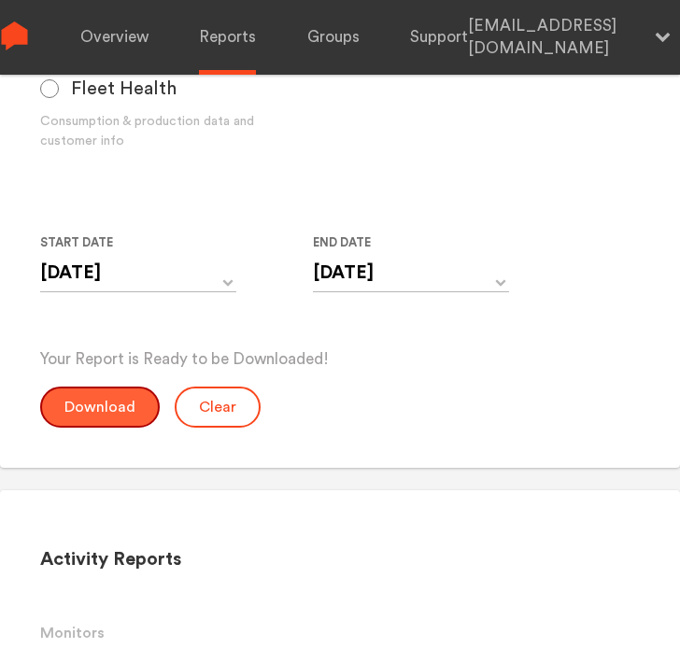
click at [120, 409] on button "Download" at bounding box center [100, 407] width 120 height 41
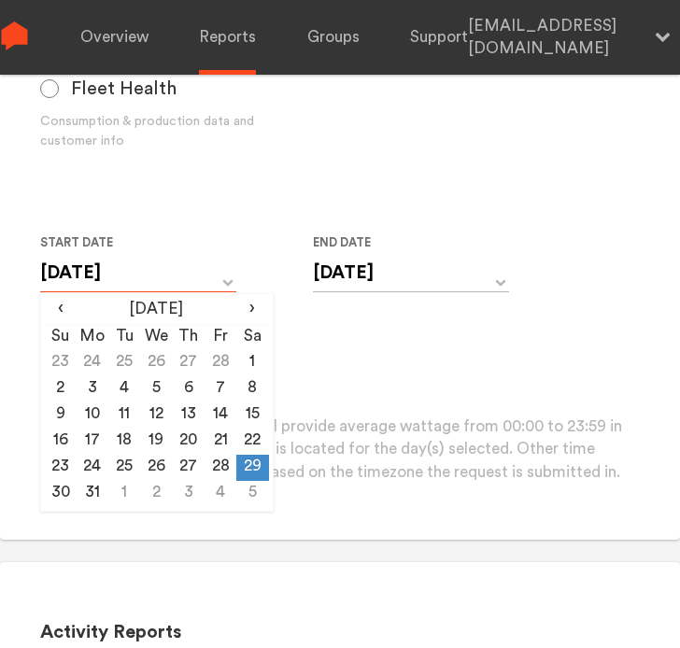
click at [135, 289] on input "[DATE]" at bounding box center [138, 273] width 196 height 38
click at [60, 483] on td "30" at bounding box center [61, 494] width 32 height 26
type input "[DATE]"
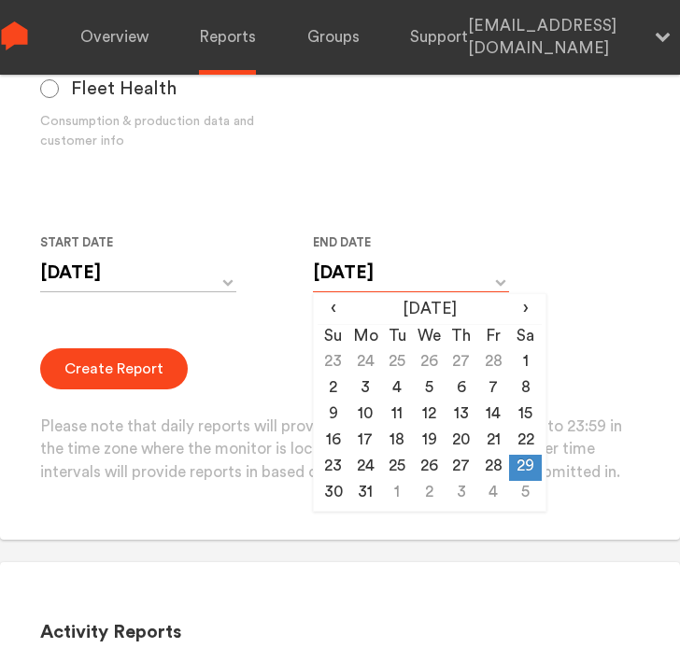
click at [389, 282] on input "[DATE]" at bounding box center [411, 273] width 196 height 38
click at [336, 494] on td "30" at bounding box center [334, 494] width 32 height 26
type input "[DATE]"
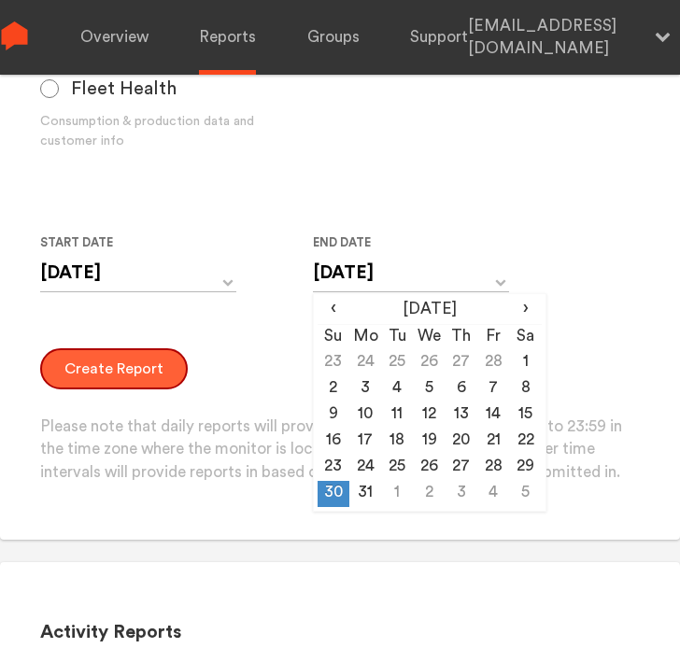
click at [127, 375] on button "Create Report" at bounding box center [114, 368] width 148 height 41
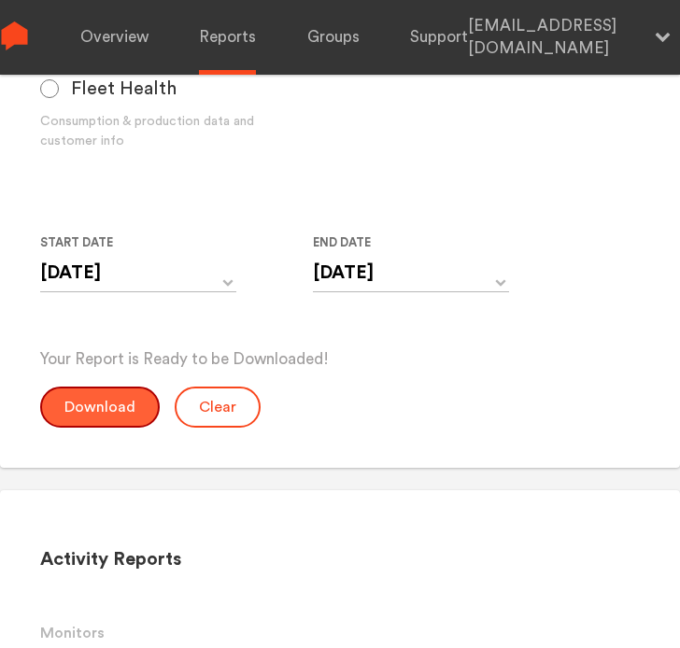
click at [123, 404] on button "Download" at bounding box center [100, 407] width 120 height 41
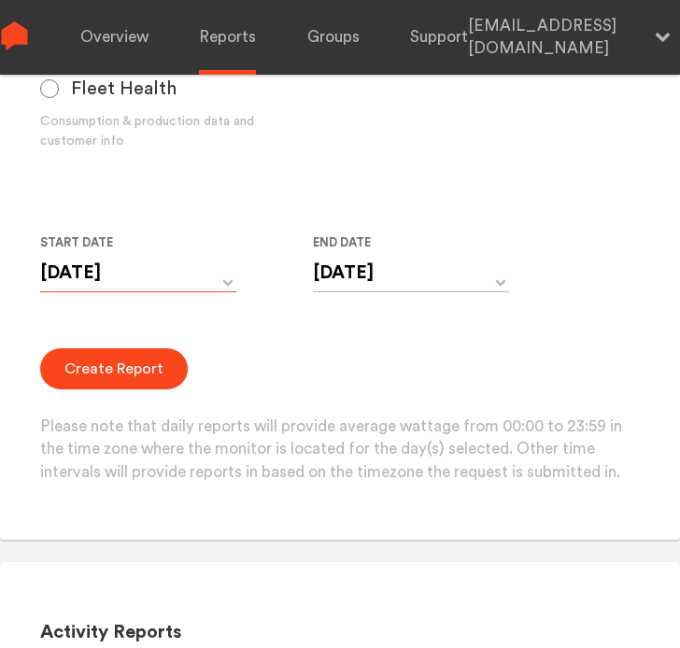
click at [97, 274] on input "[DATE]" at bounding box center [138, 273] width 196 height 38
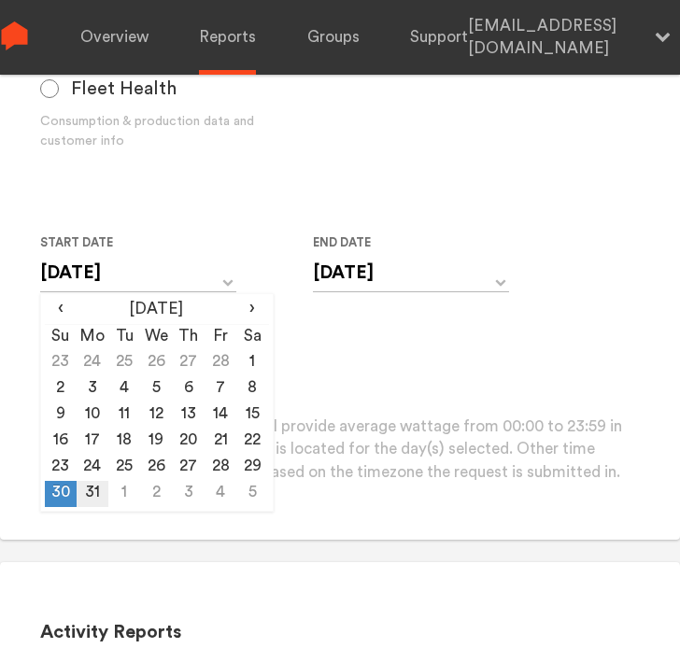
click at [92, 489] on td "31" at bounding box center [93, 494] width 32 height 26
type input "[DATE]"
click at [382, 286] on input "[DATE]" at bounding box center [411, 273] width 196 height 38
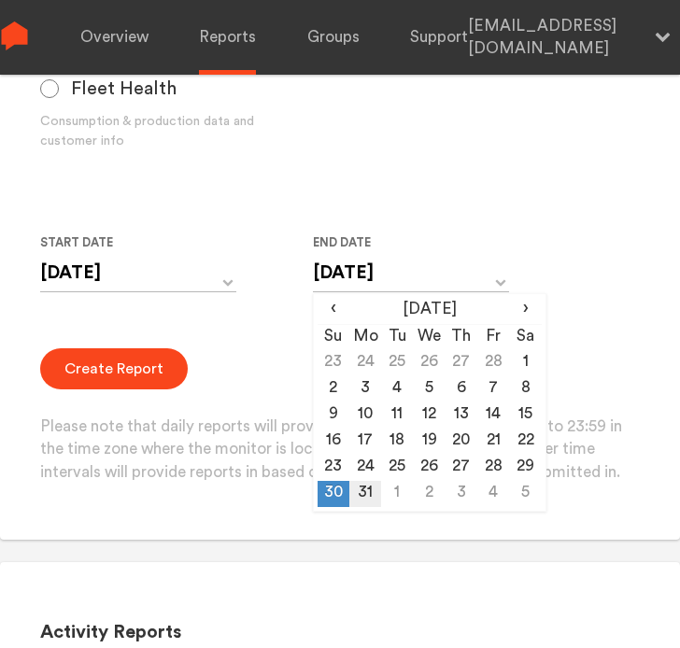
click at [364, 491] on td "31" at bounding box center [365, 494] width 32 height 26
type input "[DATE]"
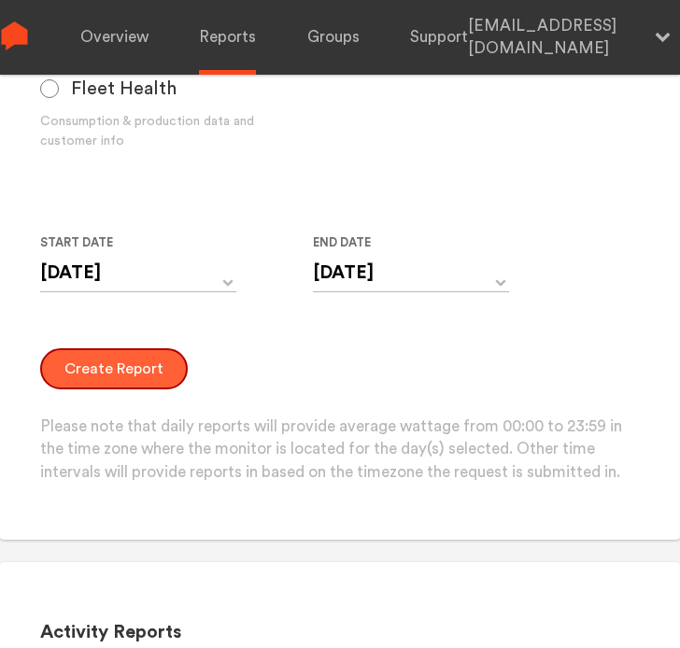
click at [116, 371] on button "Create Report" at bounding box center [114, 368] width 148 height 41
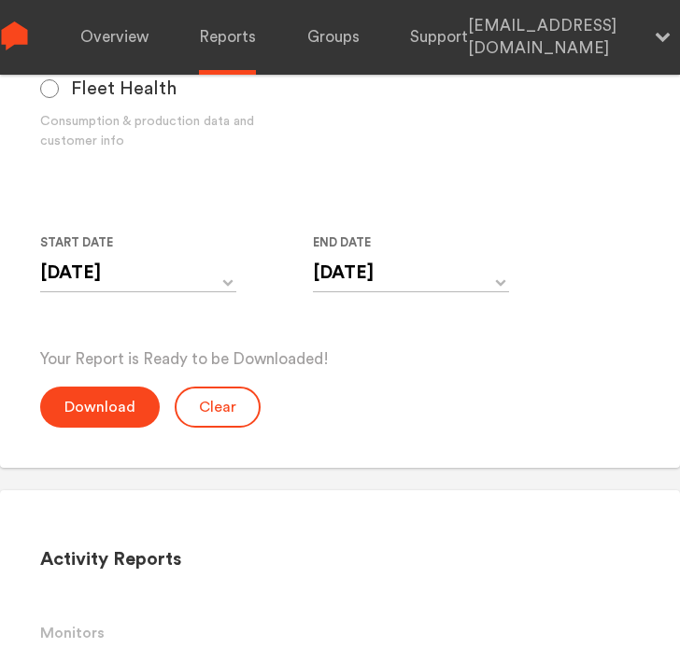
click at [117, 383] on div "Your Report is Ready to be Downloaded! Download Clear" at bounding box center [340, 387] width 601 height 79
click at [125, 416] on button "Download" at bounding box center [100, 407] width 120 height 41
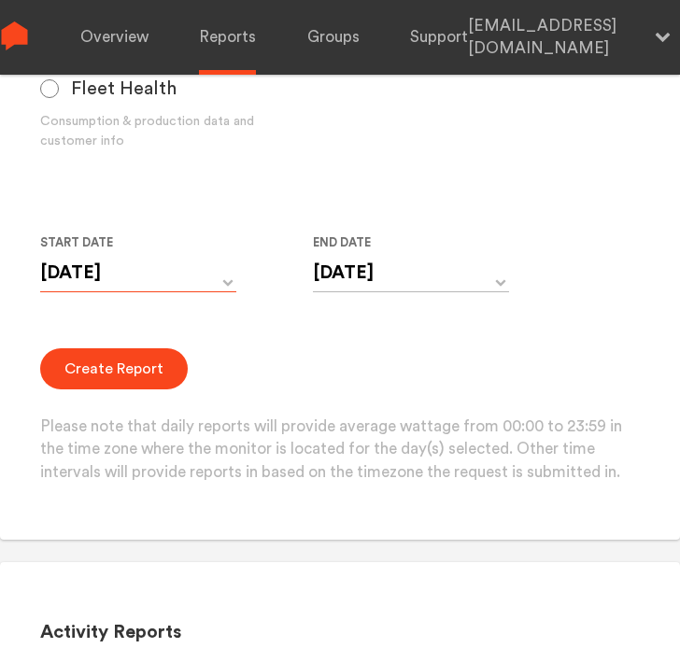
click at [164, 279] on input "[DATE]" at bounding box center [138, 273] width 196 height 38
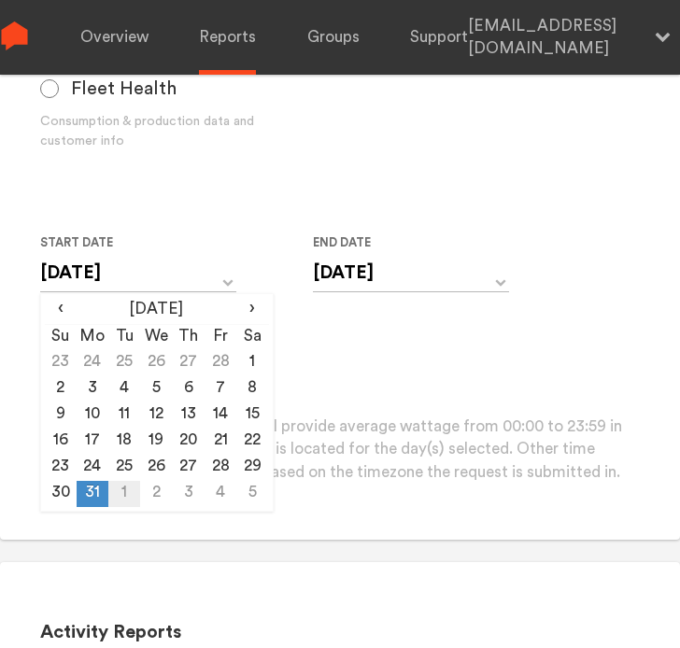
click at [123, 490] on td "1" at bounding box center [124, 494] width 32 height 26
type input "[DATE]"
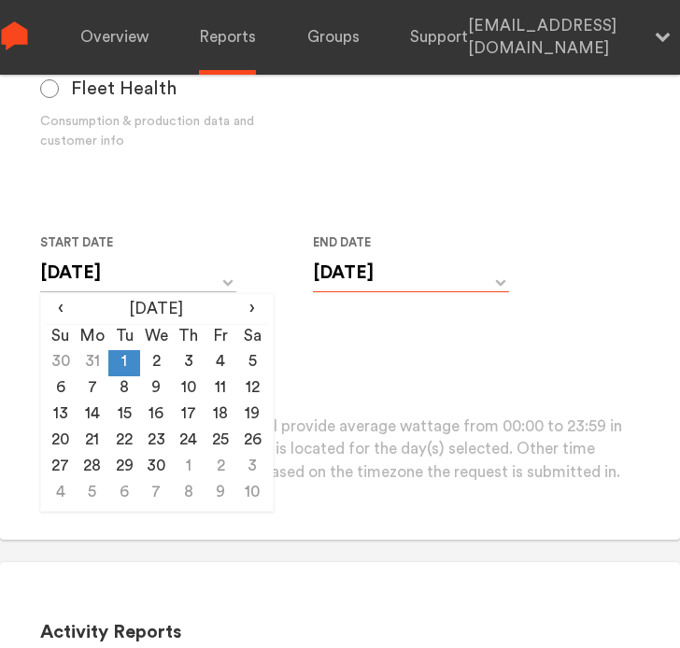
click at [375, 278] on input "[DATE]" at bounding box center [411, 273] width 196 height 38
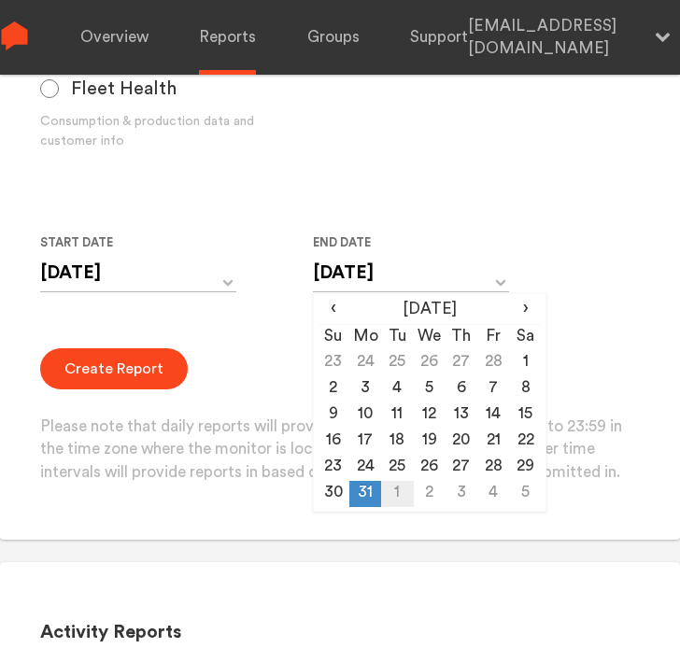
click at [395, 494] on td "1" at bounding box center [397, 494] width 32 height 26
type input "[DATE]"
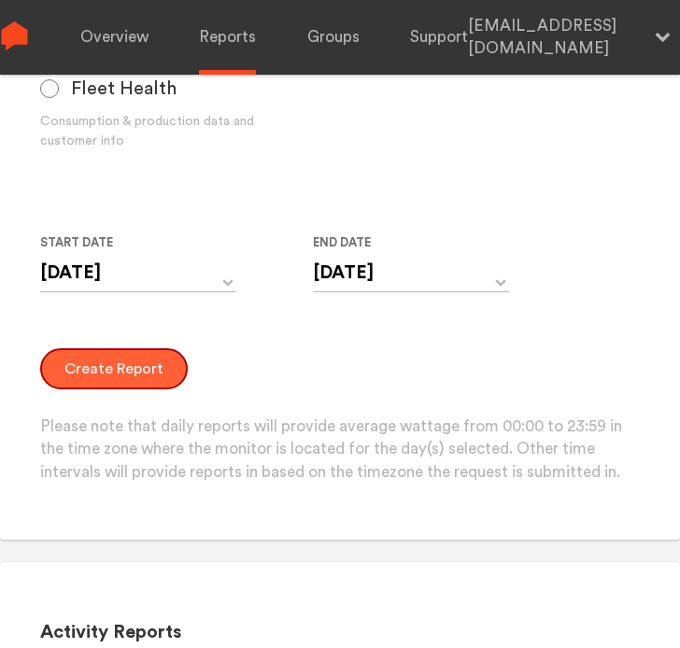
click at [120, 355] on button "Create Report" at bounding box center [114, 368] width 148 height 41
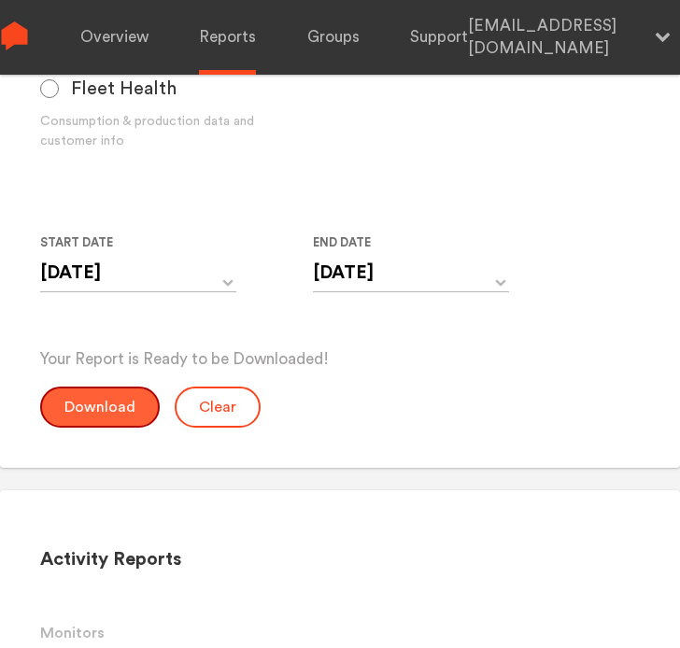
click at [130, 405] on button "Download" at bounding box center [100, 407] width 120 height 41
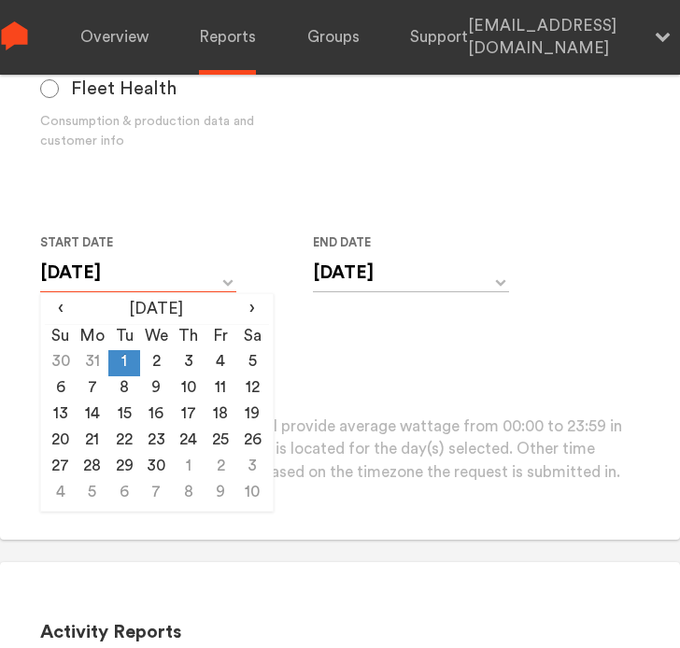
click at [137, 284] on input "[DATE]" at bounding box center [138, 273] width 196 height 38
click at [159, 359] on td "2" at bounding box center [156, 363] width 32 height 26
type input "[DATE]"
click at [371, 279] on input "[DATE]" at bounding box center [411, 273] width 196 height 38
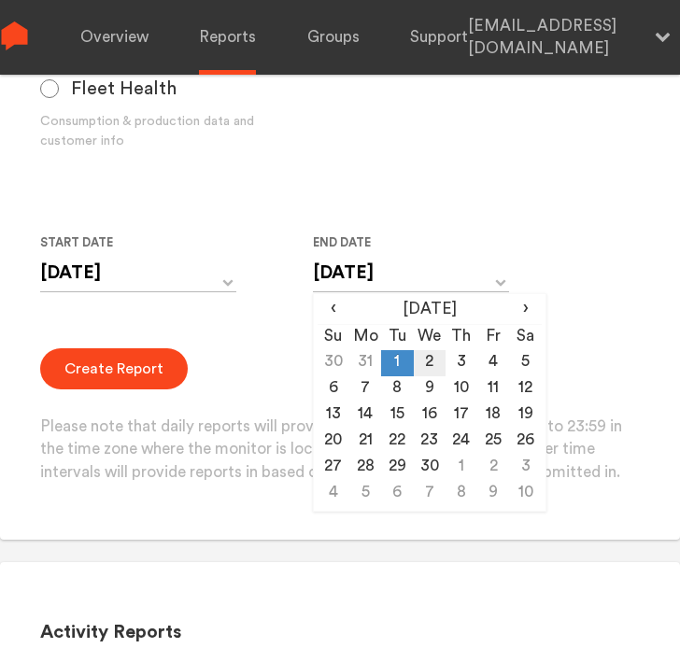
click at [426, 367] on td "2" at bounding box center [430, 363] width 32 height 26
type input "[DATE]"
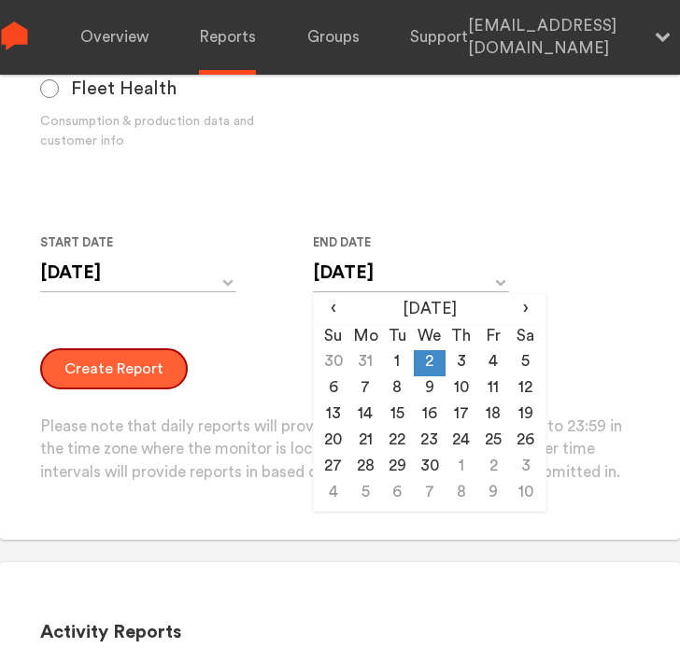
click at [116, 371] on button "Create Report" at bounding box center [114, 368] width 148 height 41
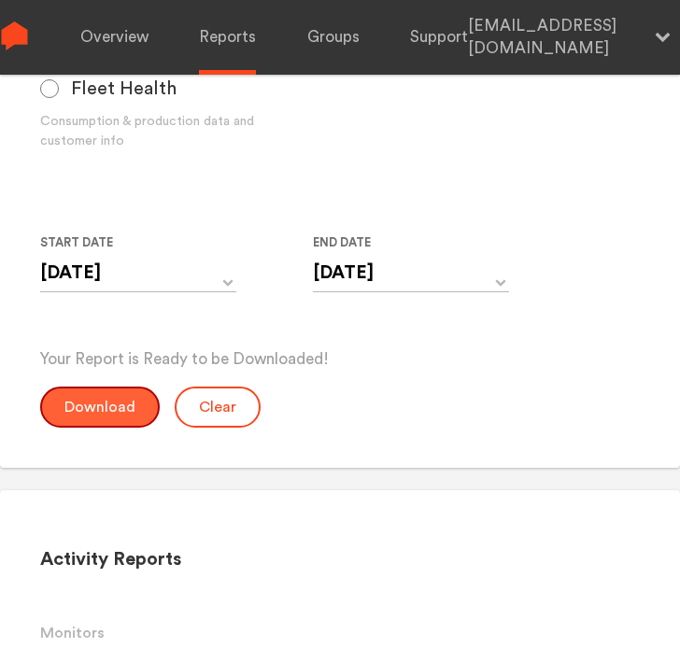
click at [120, 395] on button "Download" at bounding box center [100, 407] width 120 height 41
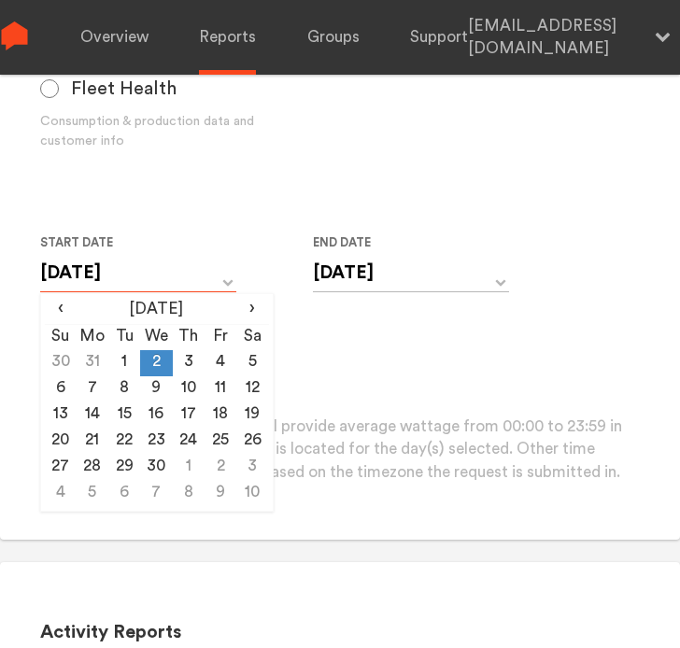
click at [133, 288] on input "[DATE]" at bounding box center [138, 273] width 196 height 38
click at [194, 363] on td "3" at bounding box center [189, 363] width 32 height 26
type input "[DATE]"
click at [381, 286] on input "[DATE]" at bounding box center [411, 273] width 196 height 38
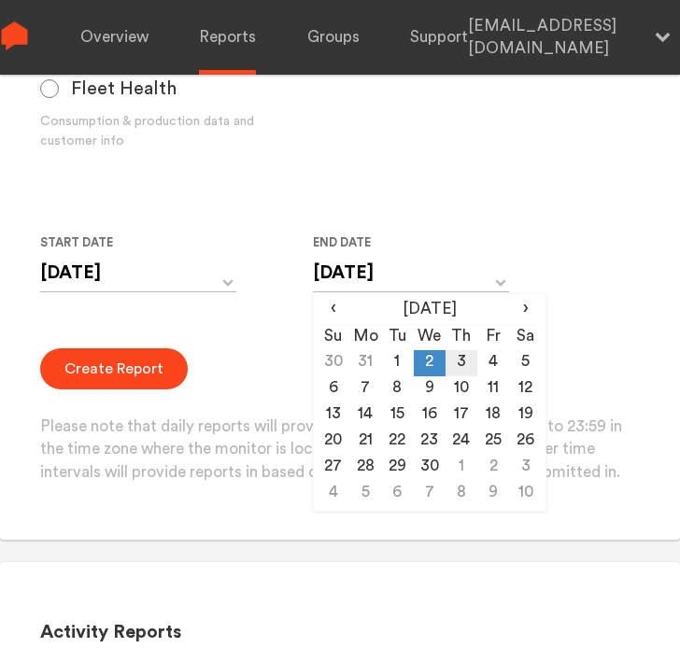
click at [454, 363] on td "3" at bounding box center [462, 363] width 32 height 26
type input "[DATE]"
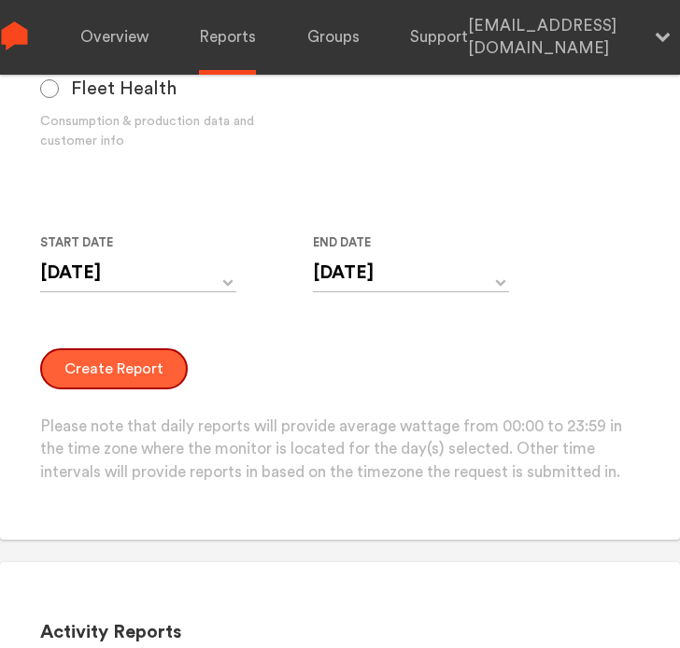
click at [112, 356] on button "Create Report" at bounding box center [114, 368] width 148 height 41
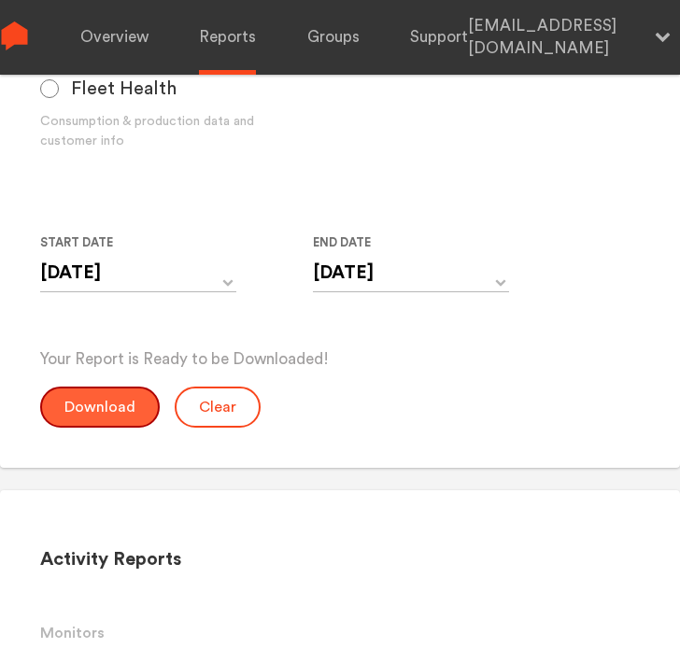
click at [133, 412] on button "Download" at bounding box center [100, 407] width 120 height 41
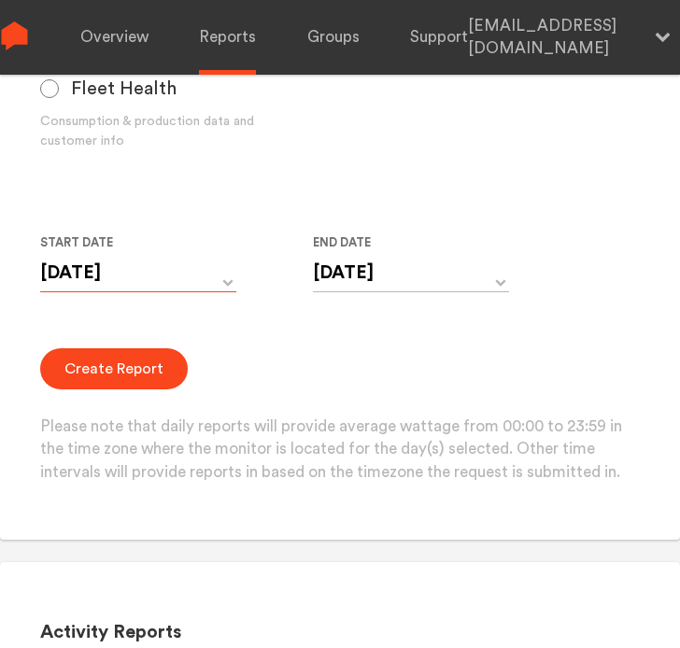
click at [132, 274] on input "[DATE]" at bounding box center [138, 273] width 196 height 38
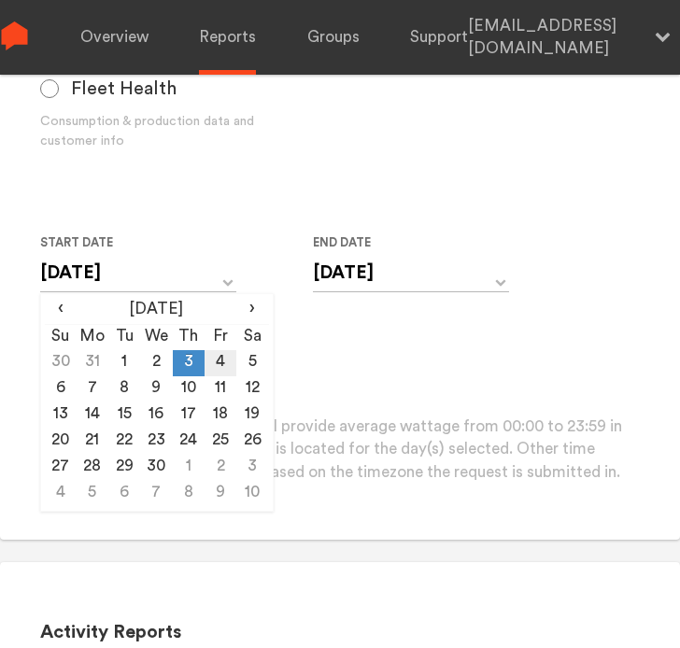
click at [216, 355] on td "4" at bounding box center [221, 363] width 32 height 26
type input "[DATE]"
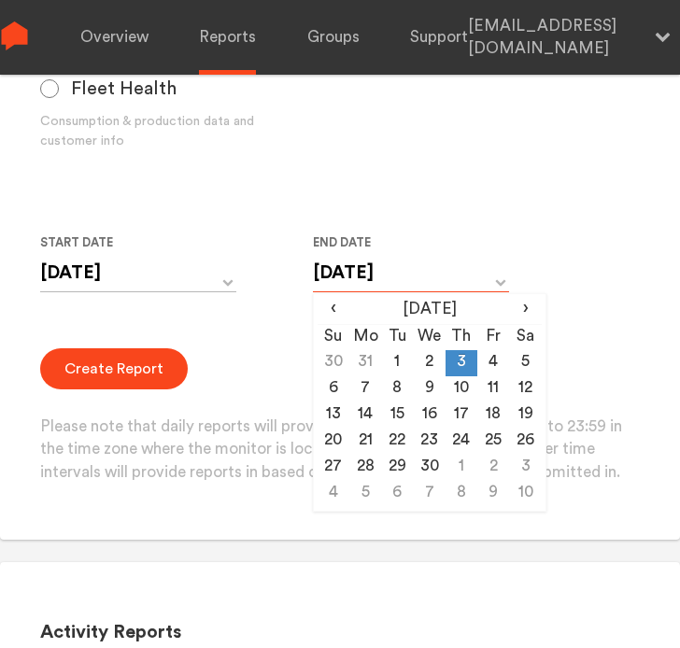
click at [362, 277] on input "[DATE]" at bounding box center [411, 273] width 196 height 38
click at [482, 360] on td "4" at bounding box center [493, 363] width 32 height 26
type input "[DATE]"
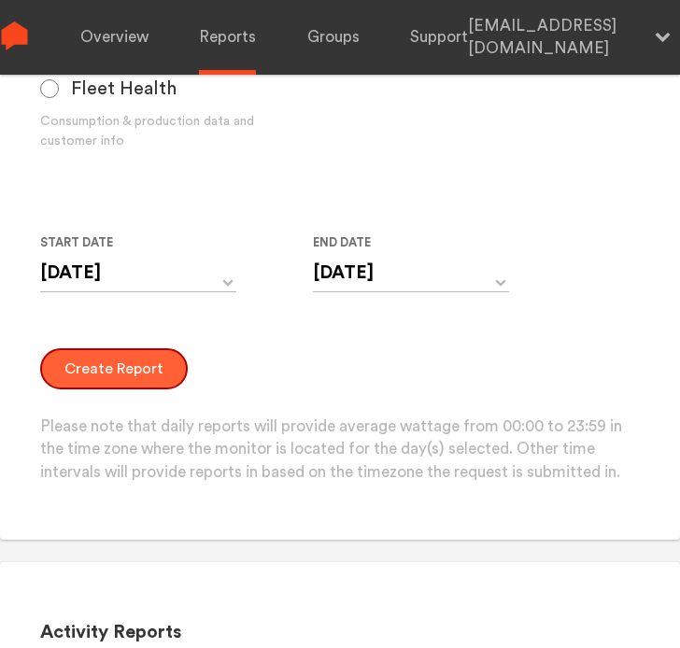
click at [100, 354] on button "Create Report" at bounding box center [114, 368] width 148 height 41
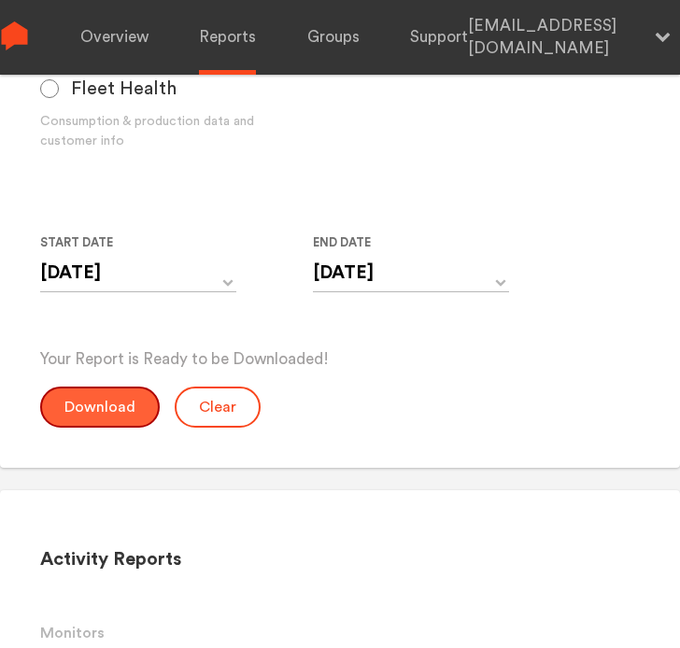
click at [112, 413] on button "Download" at bounding box center [100, 407] width 120 height 41
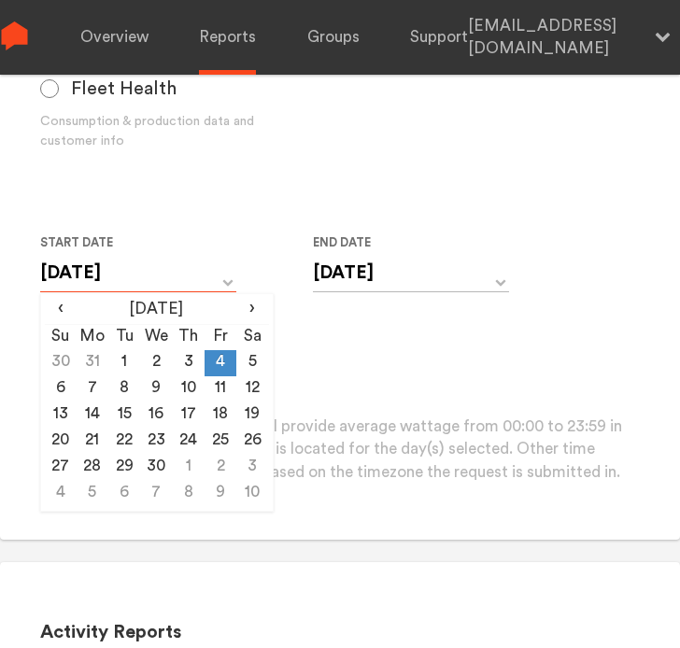
click at [123, 281] on input "[DATE]" at bounding box center [138, 273] width 196 height 38
click at [245, 364] on td "5" at bounding box center [252, 363] width 32 height 26
type input "[DATE]"
click at [391, 282] on input "[DATE]" at bounding box center [411, 273] width 196 height 38
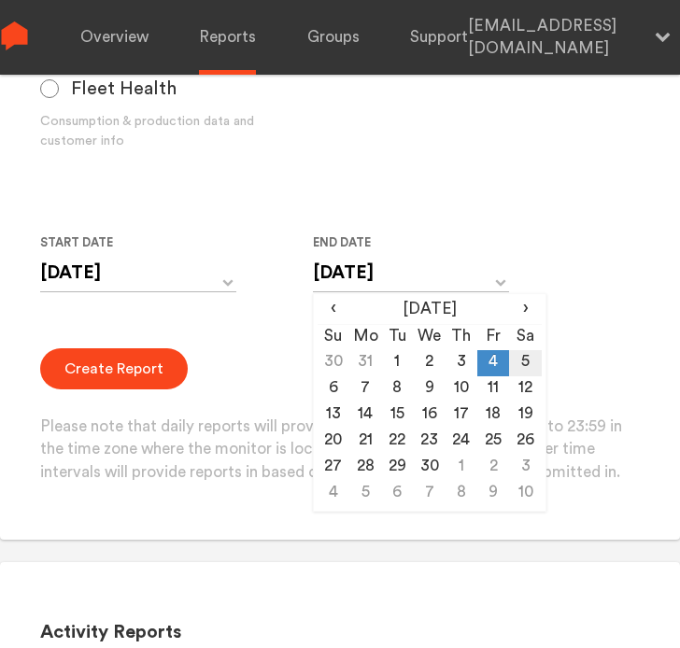
click at [523, 363] on td "5" at bounding box center [525, 363] width 32 height 26
type input "[DATE]"
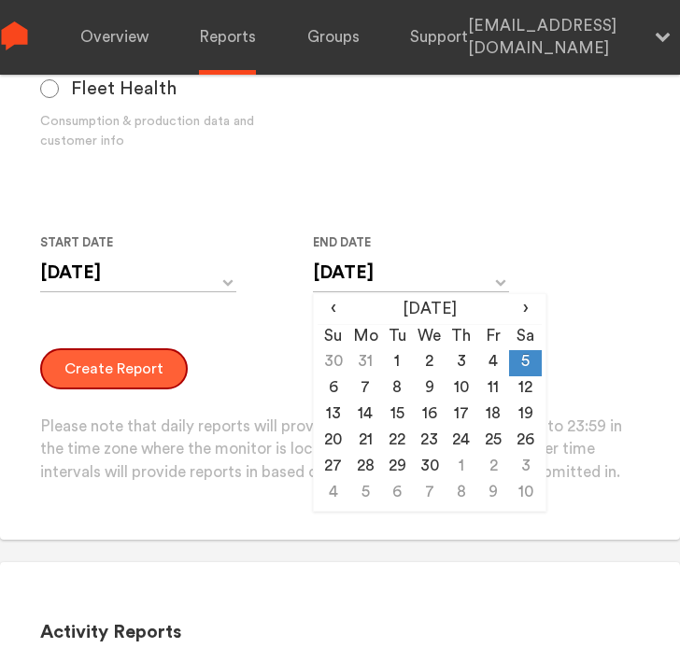
click at [113, 362] on button "Create Report" at bounding box center [114, 368] width 148 height 41
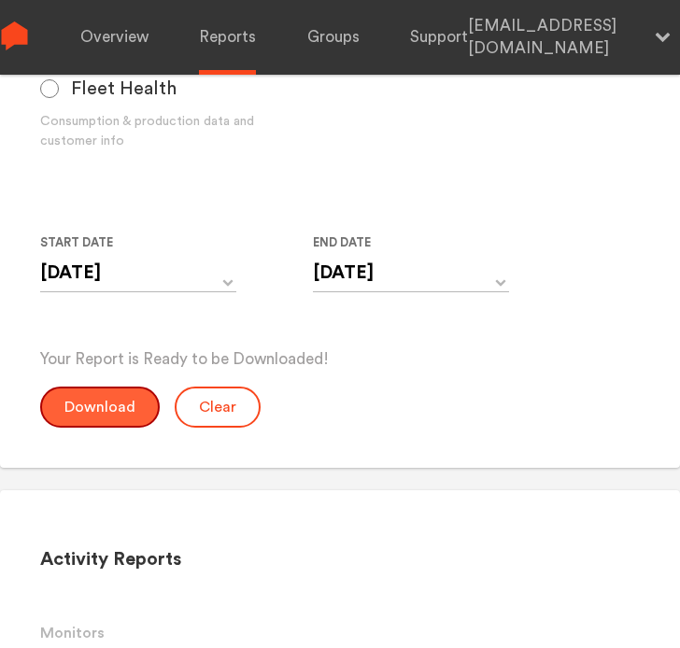
click at [97, 413] on button "Download" at bounding box center [100, 407] width 120 height 41
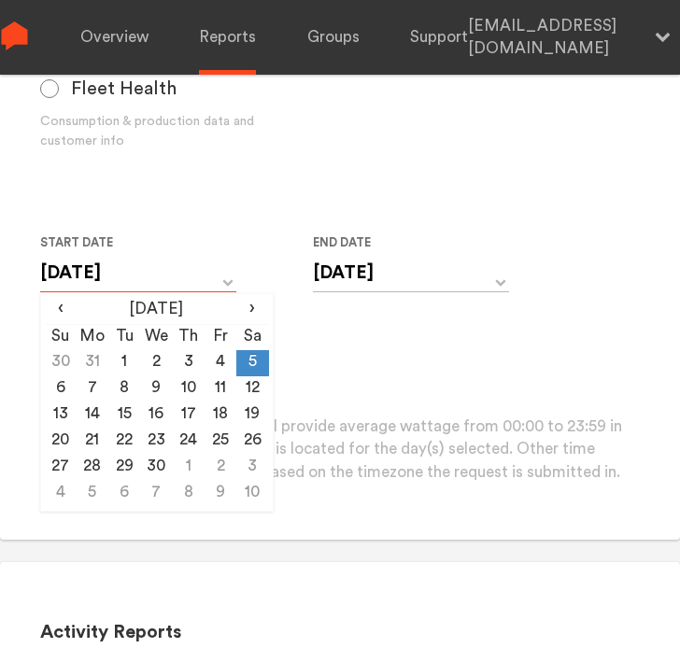
click at [112, 281] on input "[DATE]" at bounding box center [138, 273] width 196 height 38
click at [67, 380] on td "6" at bounding box center [61, 389] width 32 height 26
type input "[DATE]"
drag, startPoint x: 368, startPoint y: 268, endPoint x: 362, endPoint y: 287, distance: 19.5
click at [370, 268] on input "[DATE]" at bounding box center [411, 273] width 196 height 38
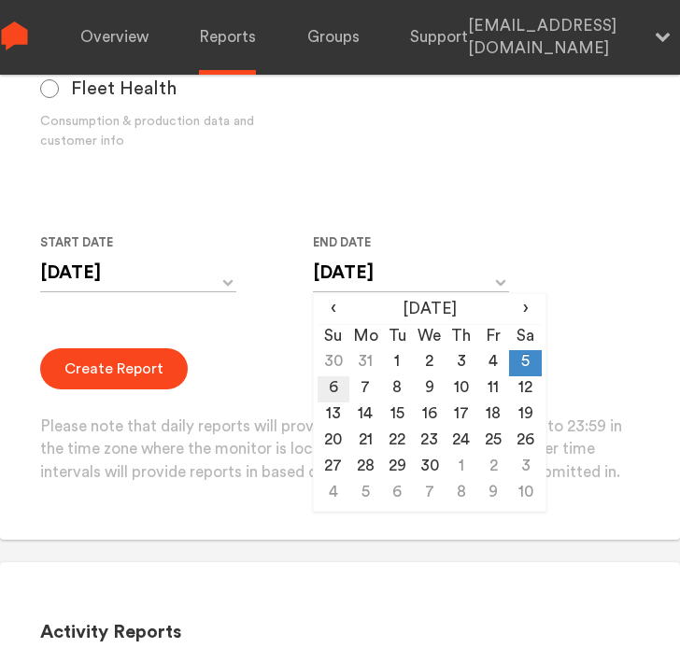
click at [338, 383] on td "6" at bounding box center [334, 389] width 32 height 26
type input "[DATE]"
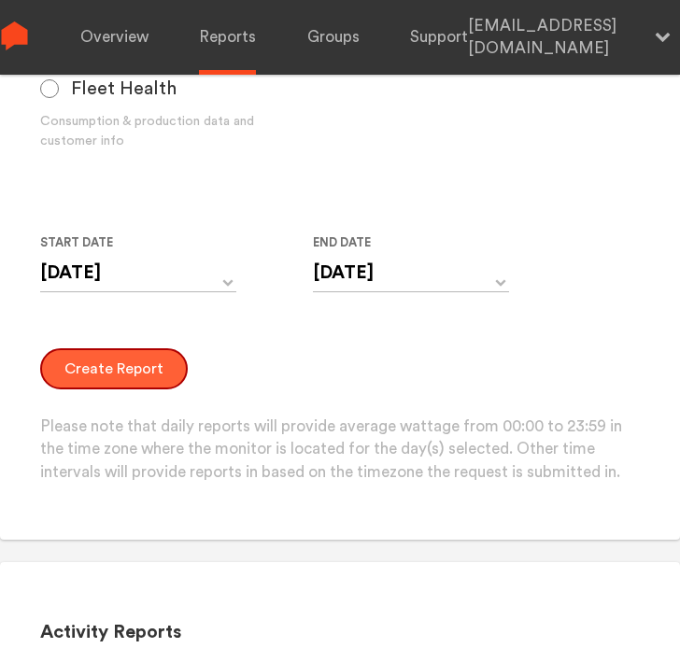
click at [115, 354] on button "Create Report" at bounding box center [114, 368] width 148 height 41
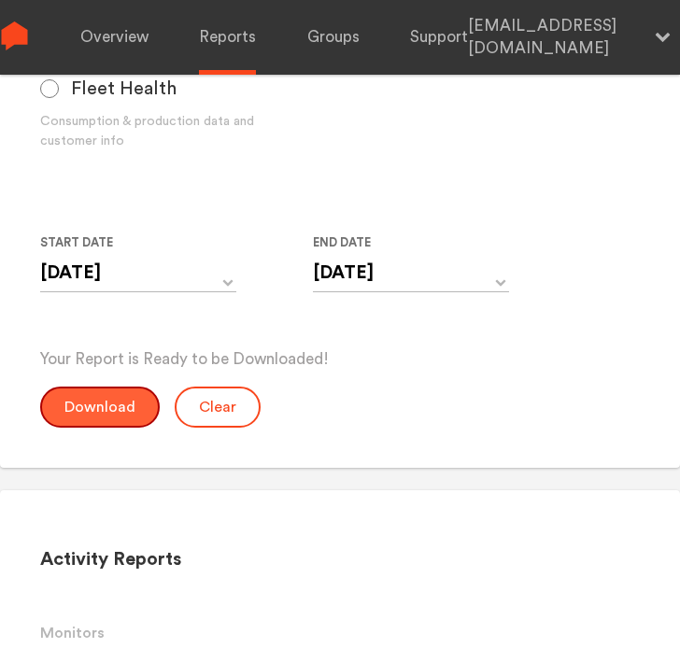
click at [111, 406] on button "Download" at bounding box center [100, 407] width 120 height 41
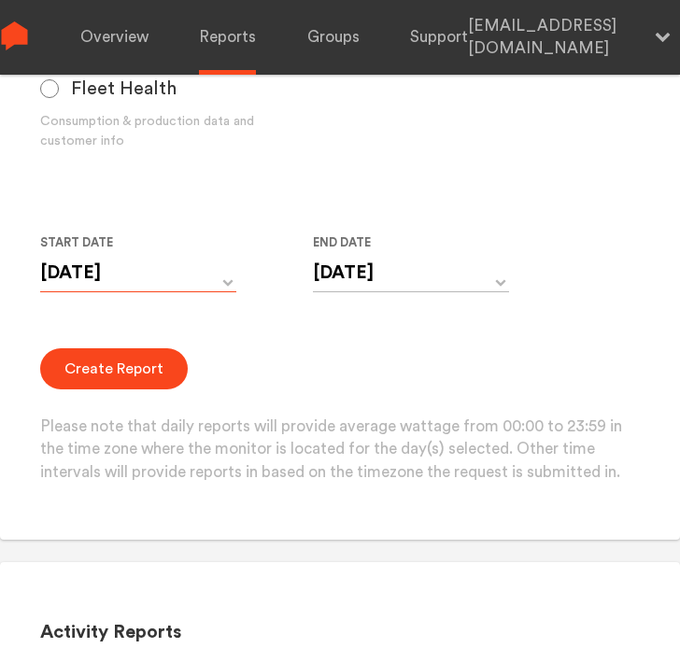
click at [145, 283] on input "[DATE]" at bounding box center [138, 273] width 196 height 38
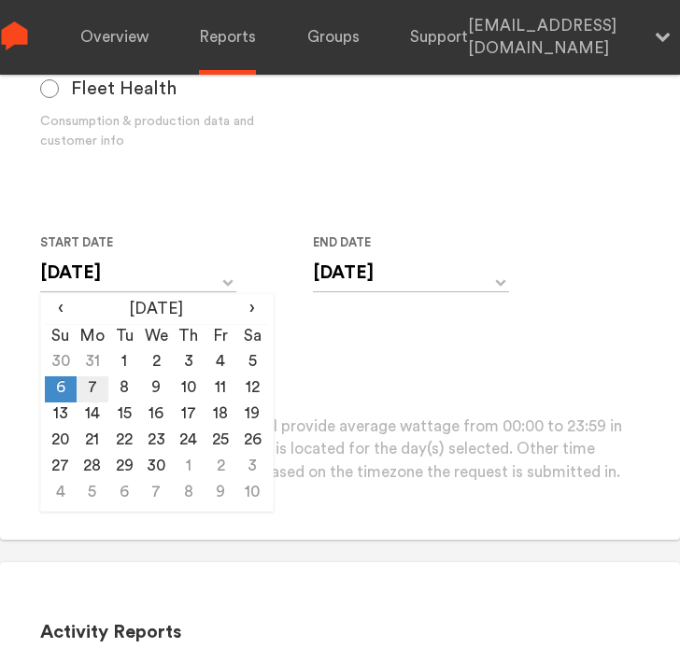
click at [96, 389] on td "7" at bounding box center [93, 389] width 32 height 26
type input "[DATE]"
click at [351, 274] on input "[DATE]" at bounding box center [411, 273] width 196 height 38
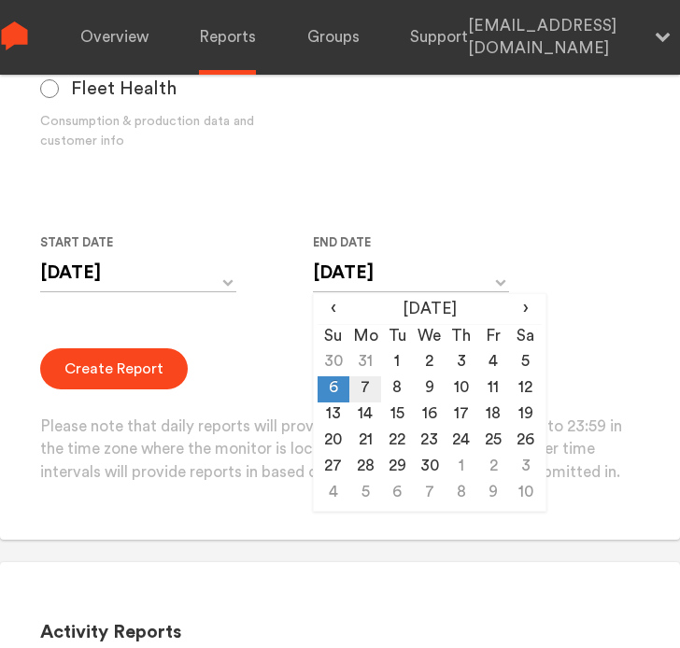
click at [363, 389] on td "7" at bounding box center [365, 389] width 32 height 26
type input "[DATE]"
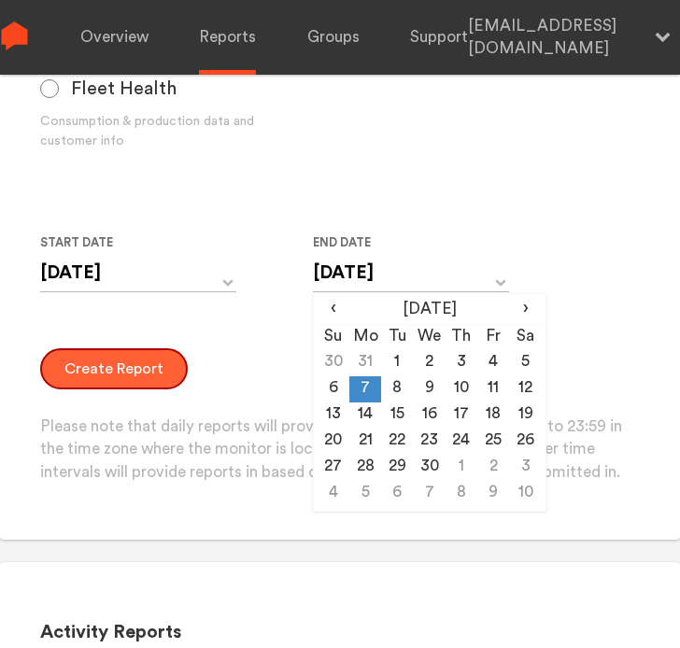
click at [138, 365] on button "Create Report" at bounding box center [114, 368] width 148 height 41
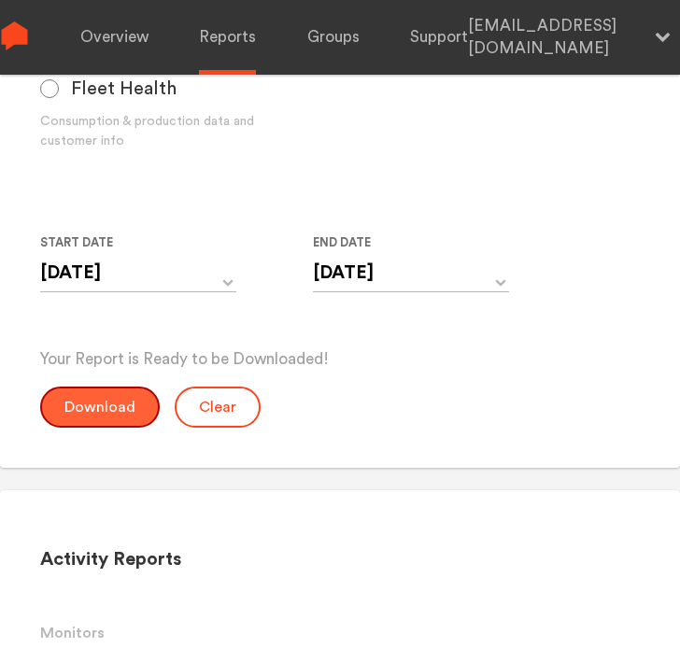
click at [131, 400] on button "Download" at bounding box center [100, 407] width 120 height 41
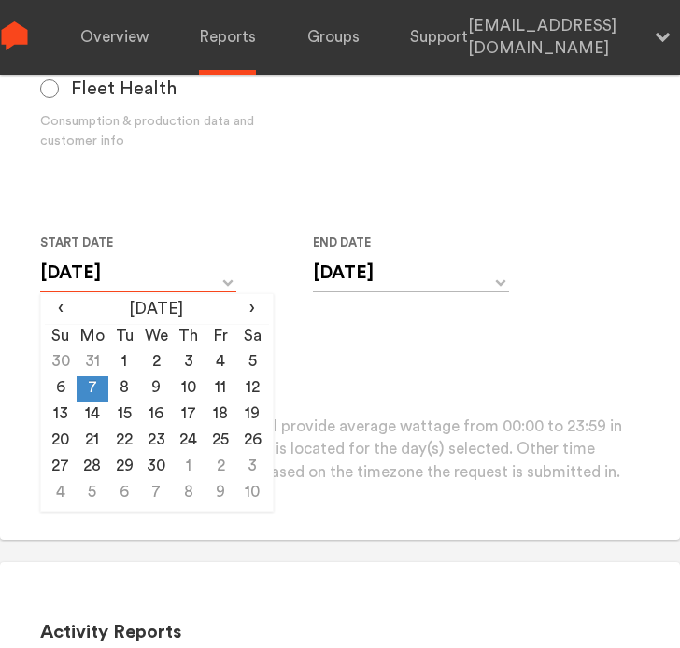
click at [182, 274] on input "[DATE]" at bounding box center [138, 273] width 196 height 38
click at [126, 382] on td "8" at bounding box center [124, 389] width 32 height 26
type input "[DATE]"
click at [373, 276] on input "[DATE]" at bounding box center [411, 273] width 196 height 38
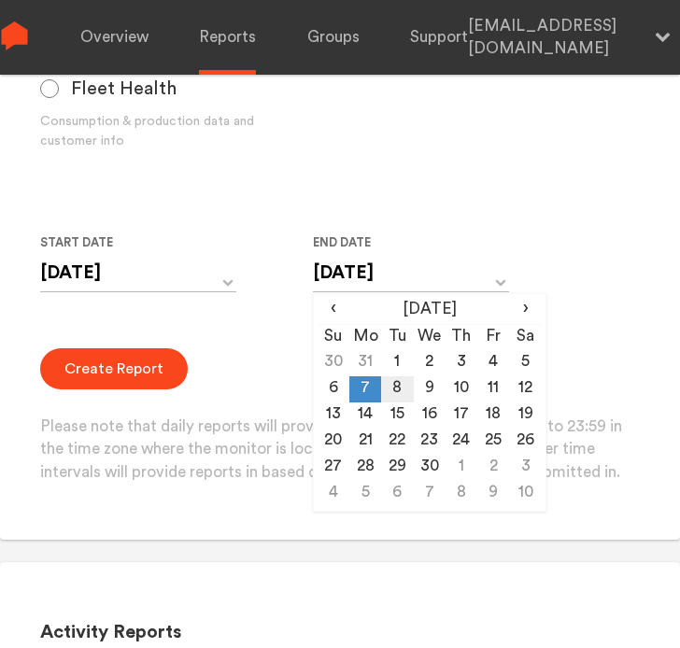
click at [400, 394] on td "8" at bounding box center [397, 389] width 32 height 26
type input "[DATE]"
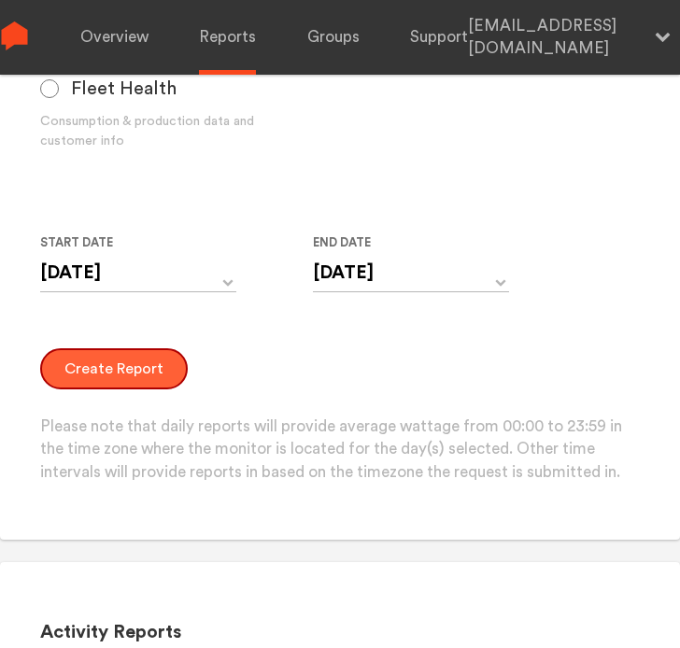
click at [151, 362] on button "Create Report" at bounding box center [114, 368] width 148 height 41
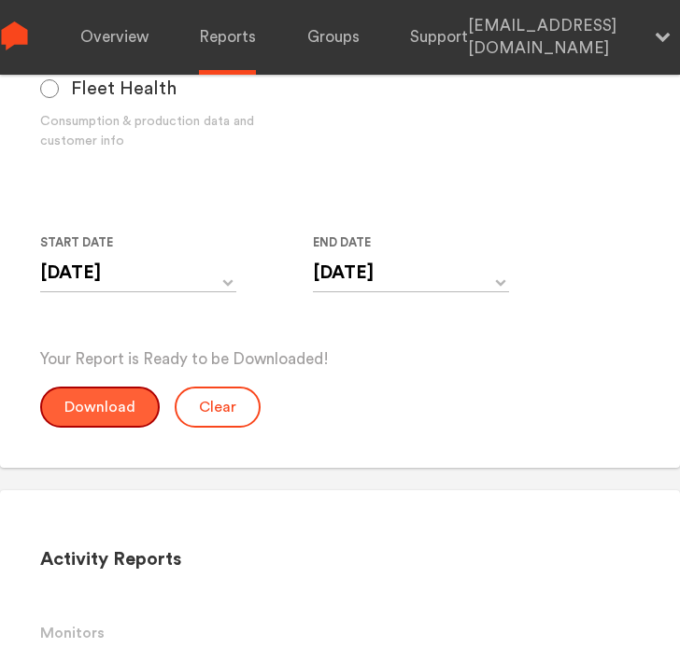
click at [117, 401] on button "Download" at bounding box center [100, 407] width 120 height 41
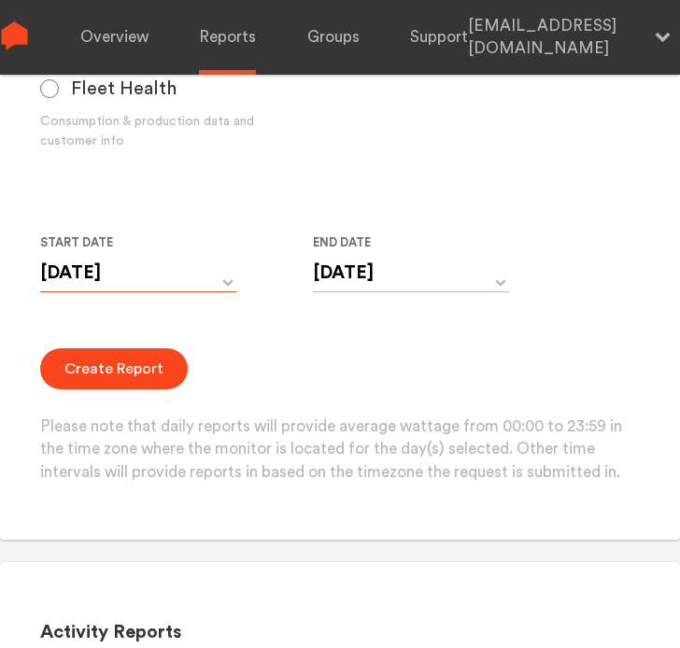
click at [232, 280] on input "[DATE]" at bounding box center [138, 273] width 196 height 38
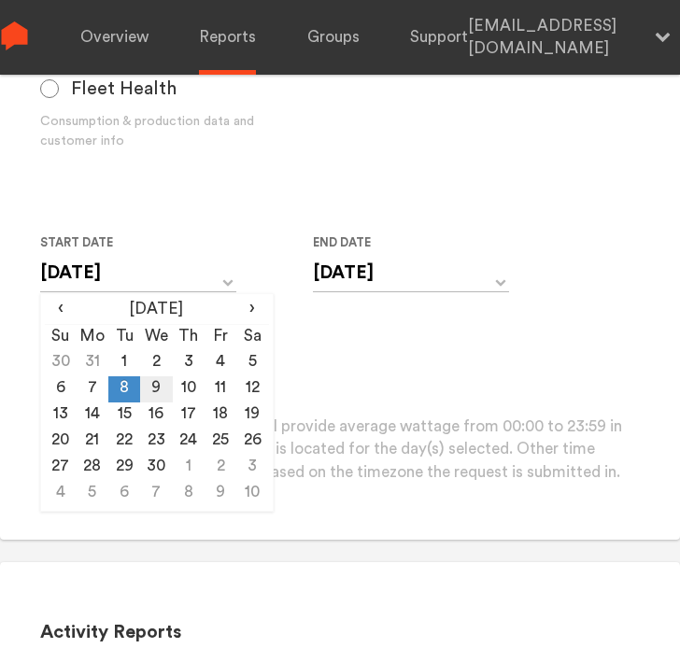
click at [155, 381] on td "9" at bounding box center [156, 389] width 32 height 26
type input "[DATE]"
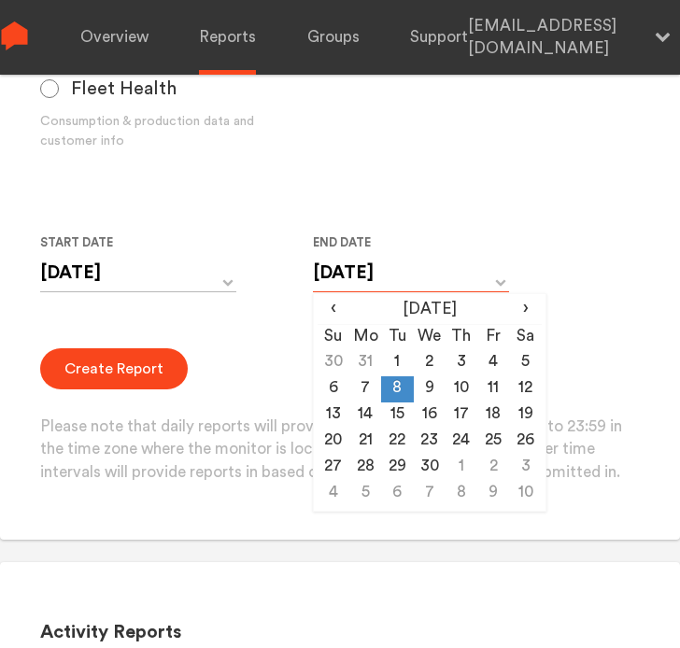
click at [349, 269] on input "[DATE]" at bounding box center [411, 273] width 196 height 38
drag, startPoint x: 420, startPoint y: 389, endPoint x: 358, endPoint y: 397, distance: 63.1
click at [418, 389] on td "9" at bounding box center [430, 389] width 32 height 26
type input "[DATE]"
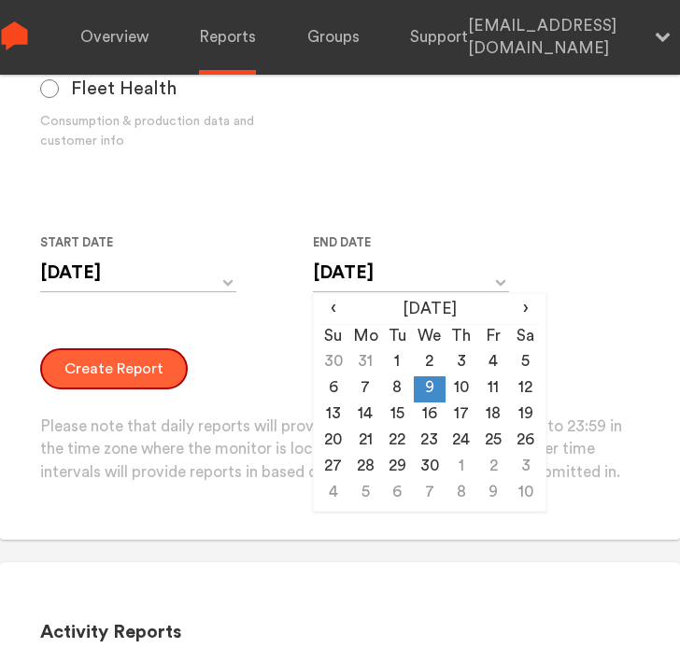
click at [120, 372] on button "Create Report" at bounding box center [114, 368] width 148 height 41
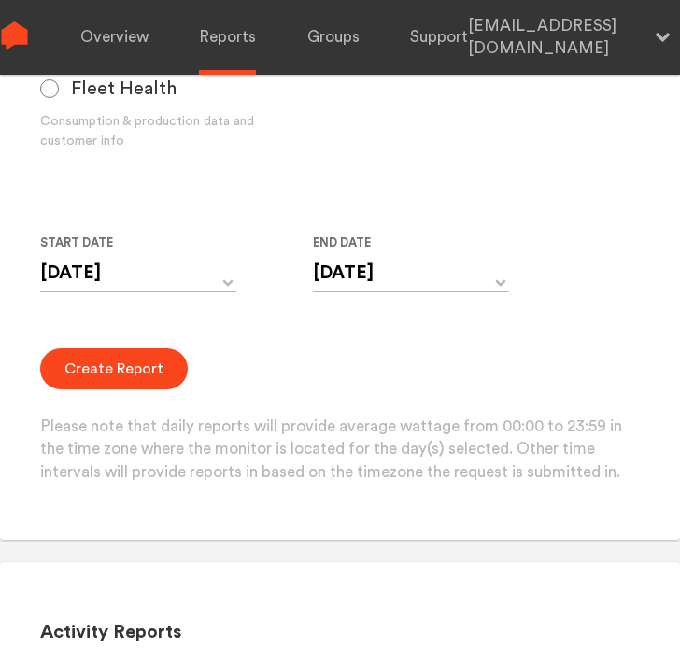
click at [99, 395] on div "Create Report Please note that daily reports will provide average wattage from …" at bounding box center [340, 416] width 601 height 136
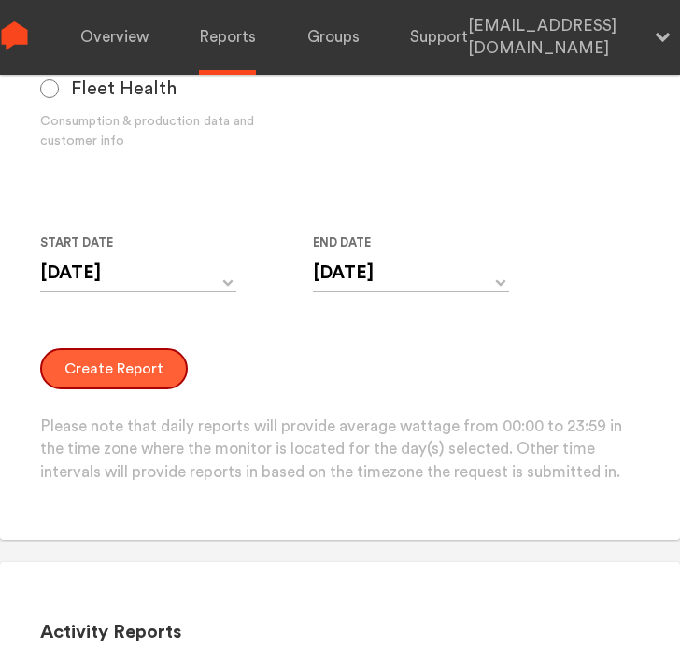
click at [103, 375] on button "Create Report" at bounding box center [114, 368] width 148 height 41
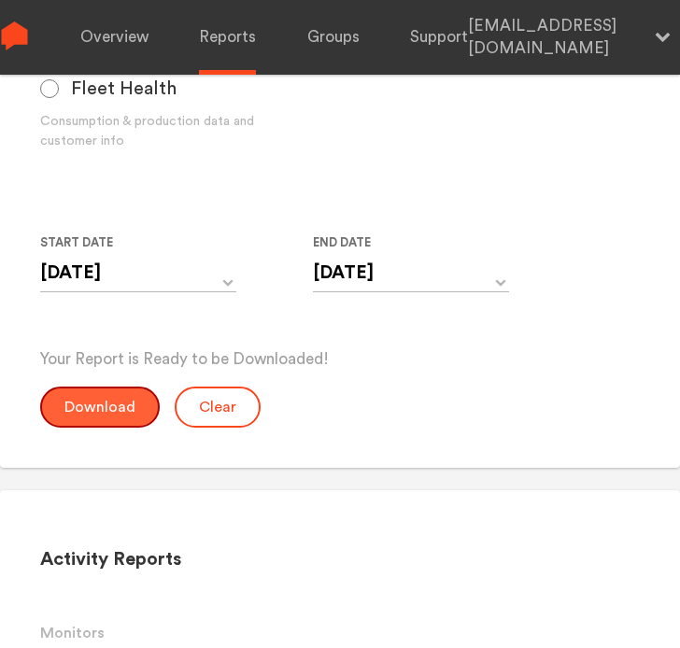
click at [116, 407] on button "Download" at bounding box center [100, 407] width 120 height 41
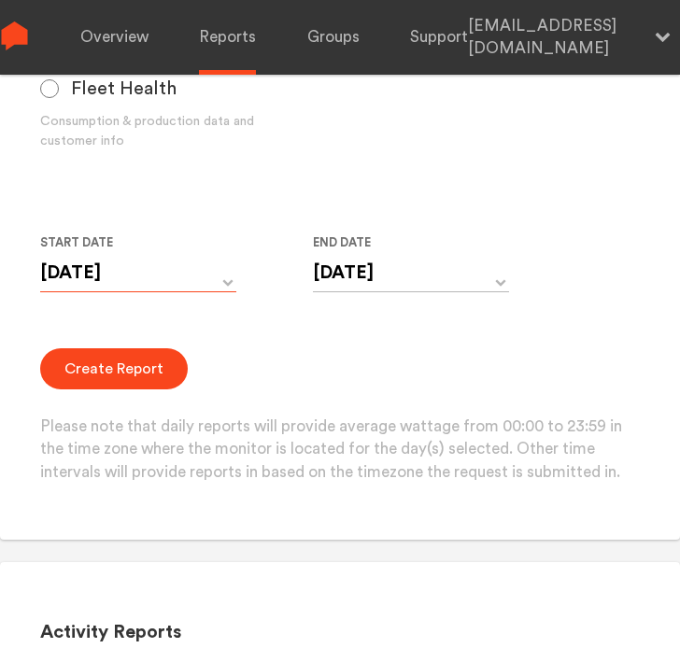
click at [190, 276] on input "[DATE]" at bounding box center [138, 273] width 196 height 38
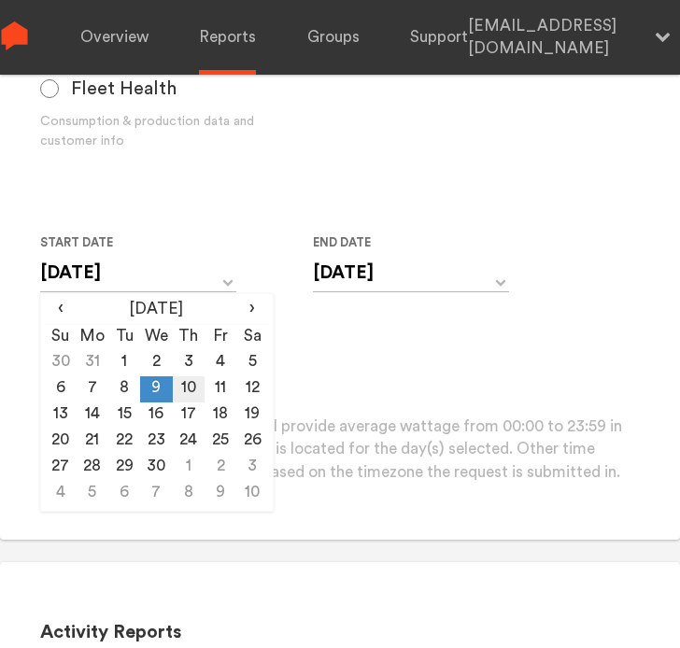
click at [187, 396] on td "10" at bounding box center [189, 389] width 32 height 26
type input "[DATE]"
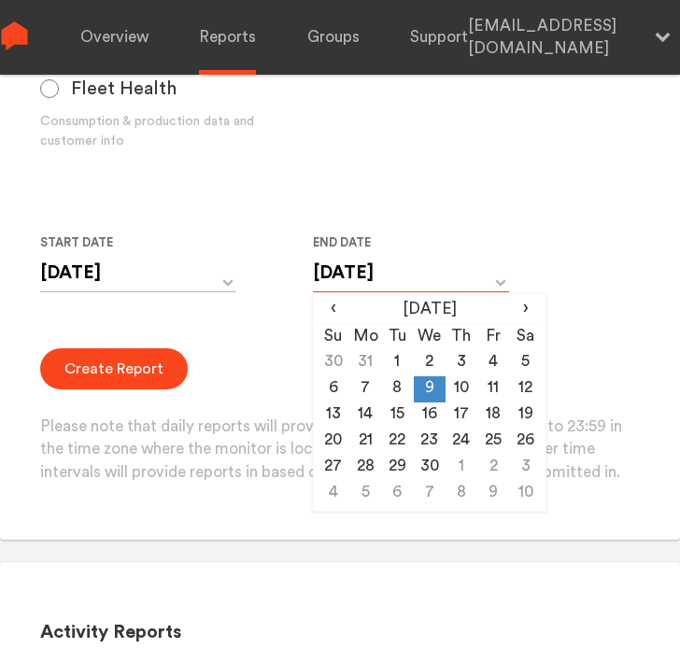
click at [373, 259] on input "[DATE]" at bounding box center [411, 273] width 196 height 38
click at [468, 391] on td "10" at bounding box center [462, 389] width 32 height 26
type input "[DATE]"
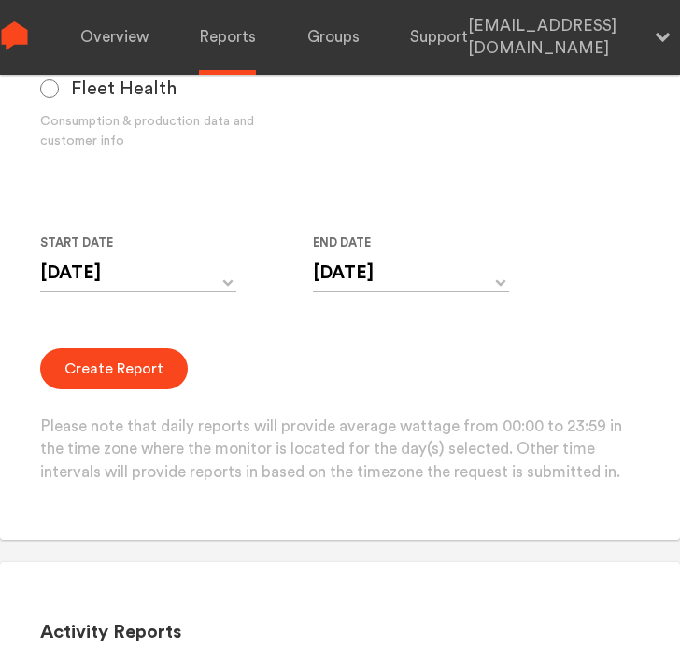
click at [114, 389] on div "Create Report Please note that daily reports will provide average wattage from …" at bounding box center [340, 416] width 601 height 136
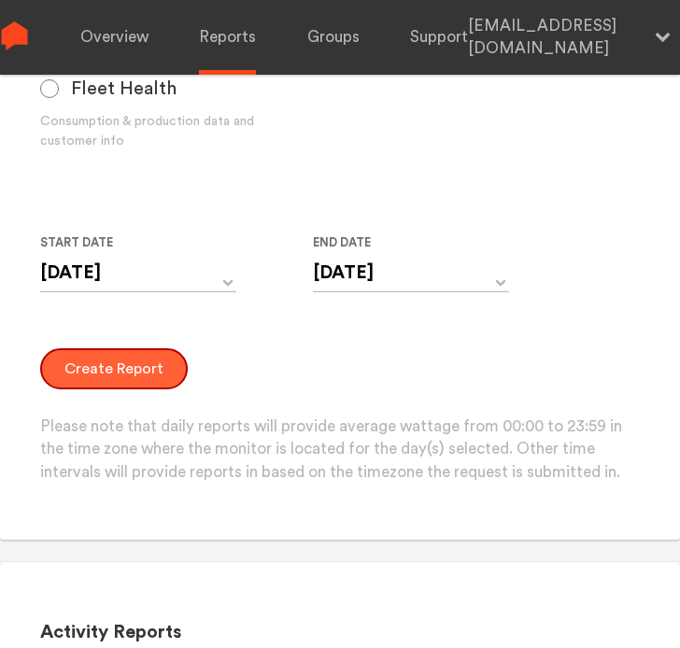
click at [107, 365] on button "Create Report" at bounding box center [114, 368] width 148 height 41
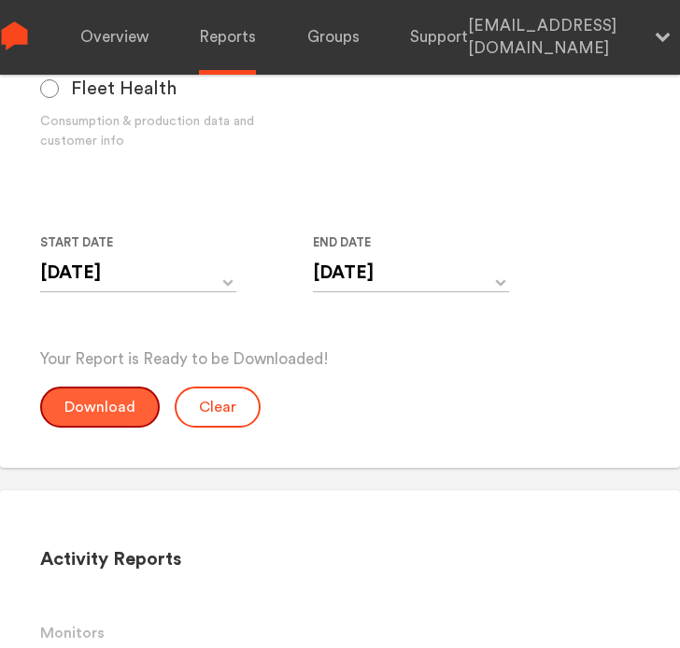
click at [96, 406] on button "Download" at bounding box center [100, 407] width 120 height 41
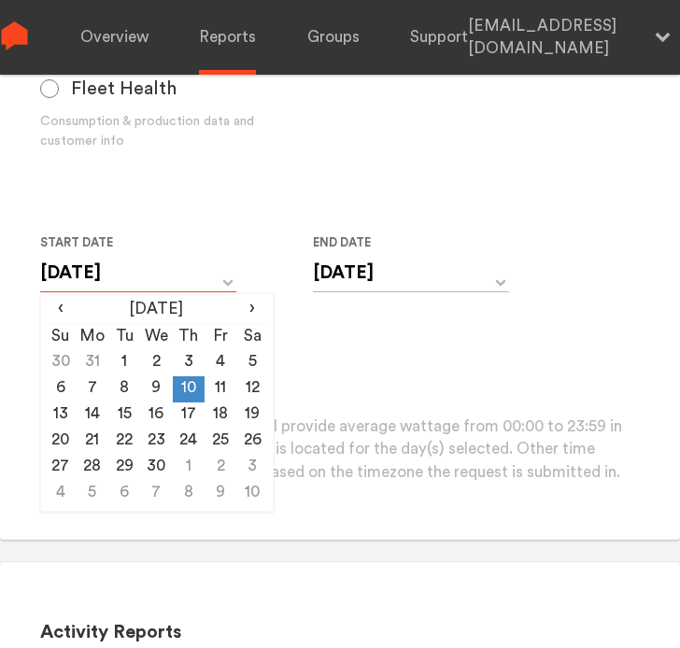
click at [146, 270] on input "[DATE]" at bounding box center [138, 273] width 196 height 38
click at [214, 380] on td "11" at bounding box center [221, 389] width 32 height 26
type input "[DATE]"
click at [380, 270] on input "[DATE]" at bounding box center [411, 273] width 196 height 38
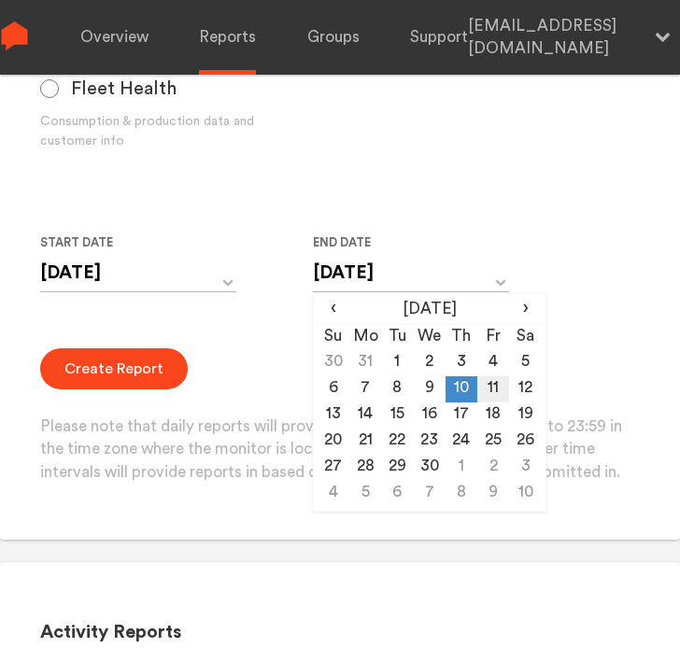
click at [502, 381] on td "11" at bounding box center [493, 389] width 32 height 26
type input "[DATE]"
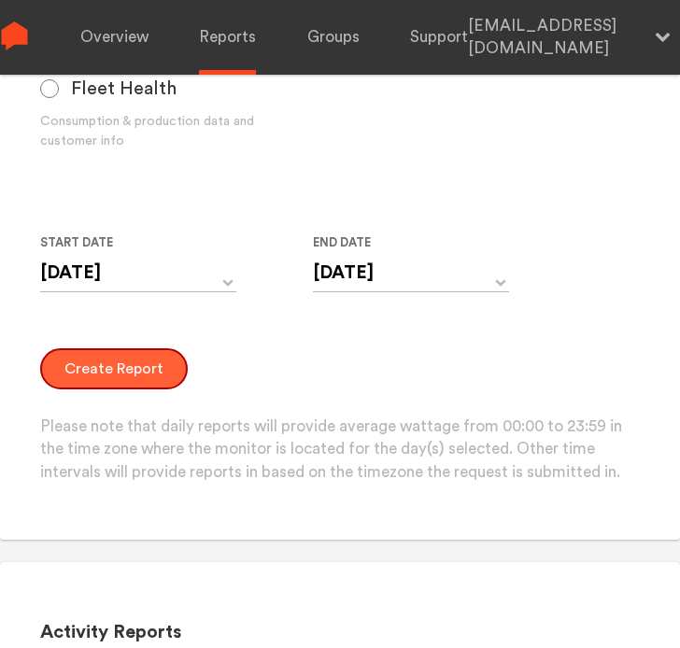
click at [144, 370] on button "Create Report" at bounding box center [114, 368] width 148 height 41
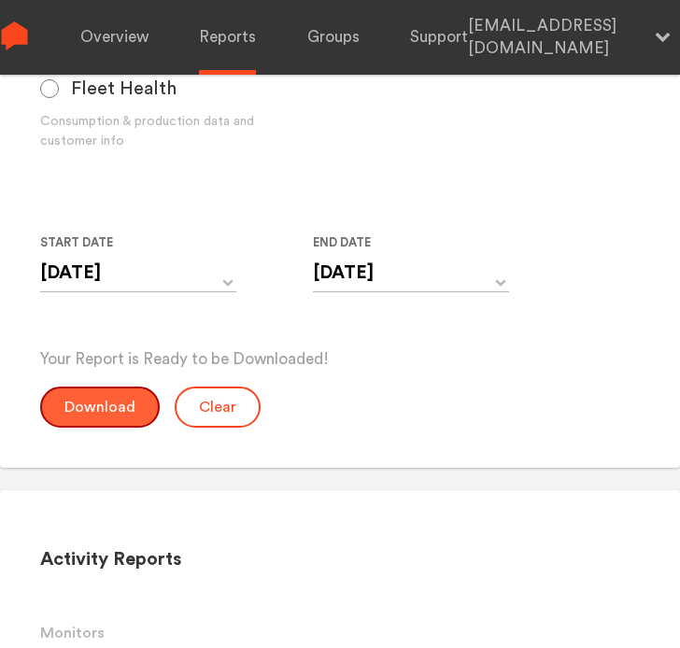
click at [112, 408] on button "Download" at bounding box center [100, 407] width 120 height 41
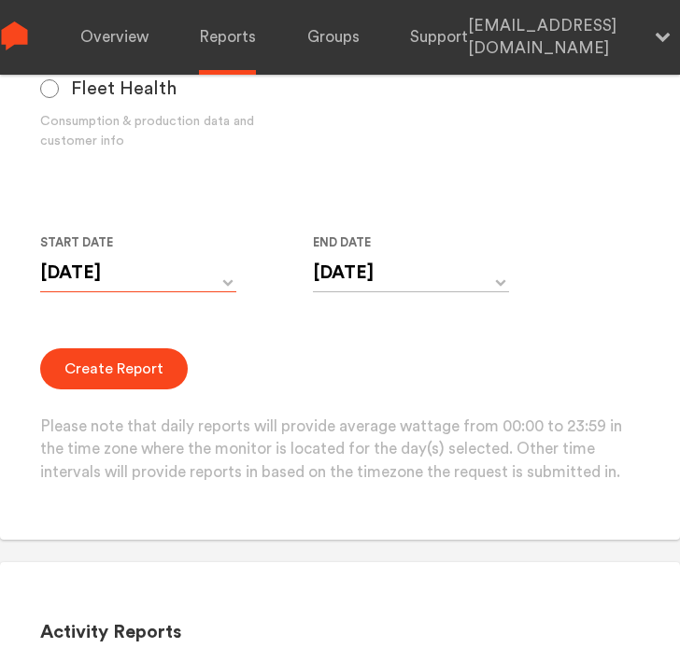
click at [161, 276] on input "[DATE]" at bounding box center [138, 273] width 196 height 38
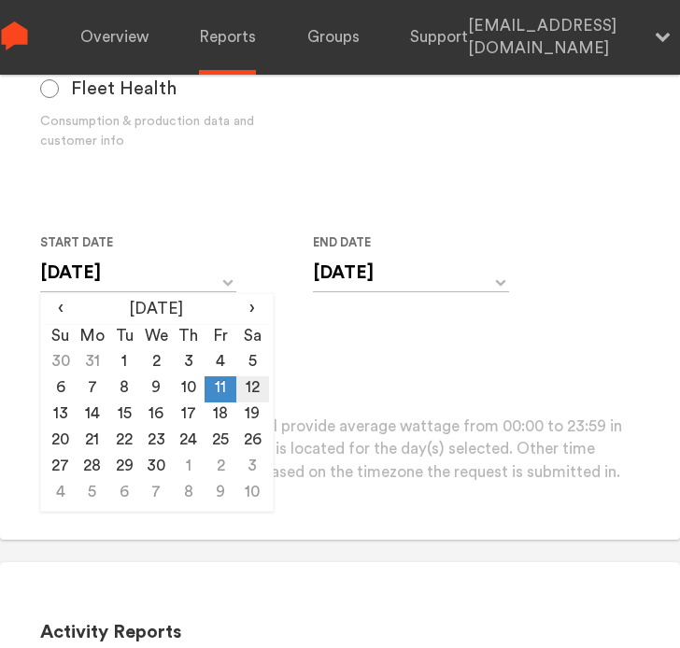
click at [248, 391] on td "12" at bounding box center [252, 389] width 32 height 26
type input "[DATE]"
click at [366, 270] on input "[DATE]" at bounding box center [411, 273] width 196 height 38
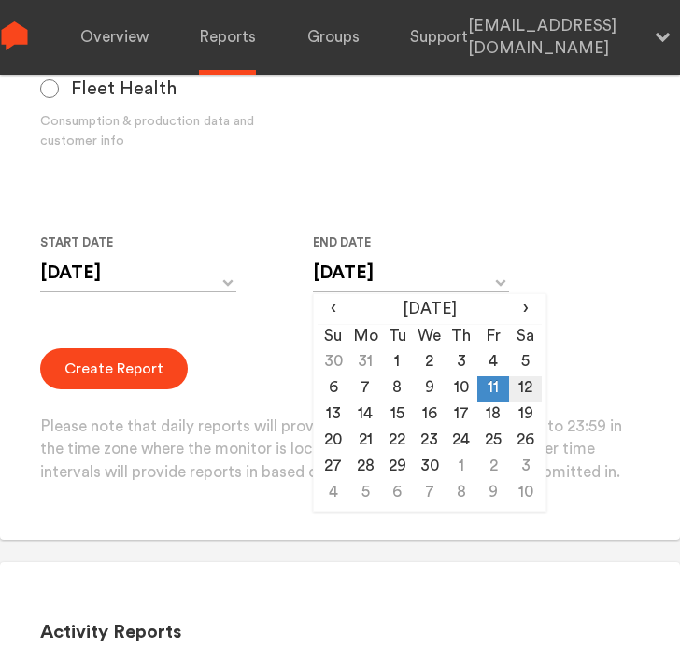
click at [520, 382] on td "12" at bounding box center [525, 389] width 32 height 26
type input "[DATE]"
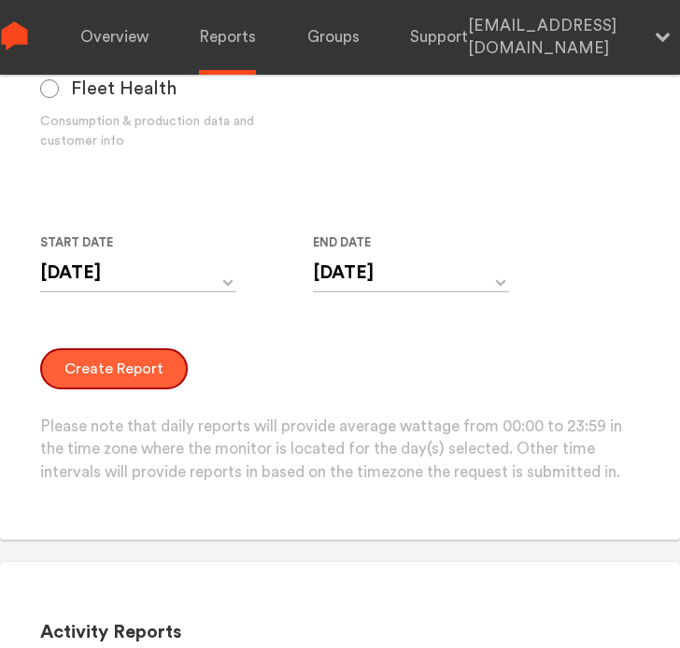
click at [133, 375] on button "Create Report" at bounding box center [114, 368] width 148 height 41
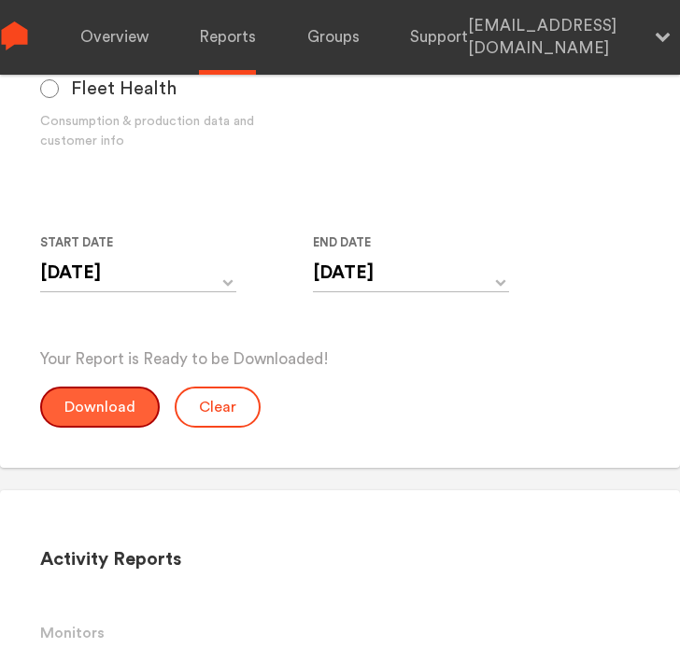
click at [94, 403] on button "Download" at bounding box center [100, 407] width 120 height 41
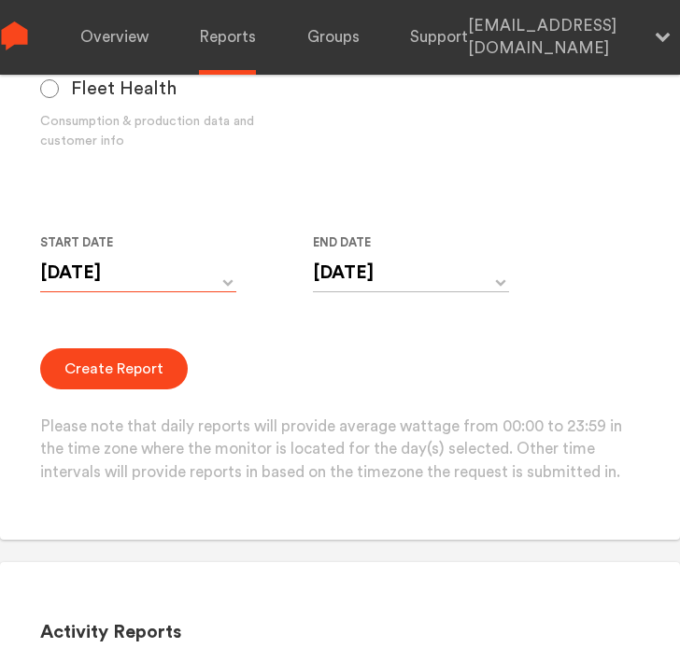
click at [149, 254] on input "[DATE]" at bounding box center [138, 273] width 196 height 38
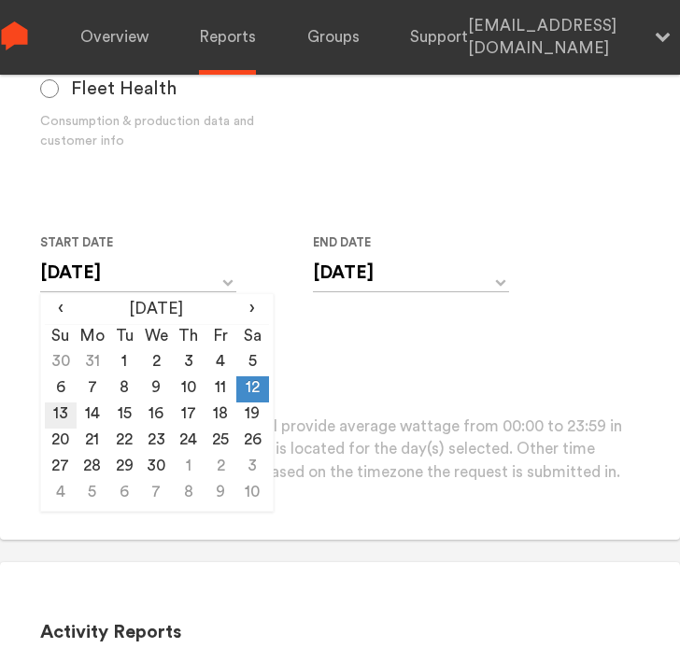
click at [61, 418] on td "13" at bounding box center [61, 416] width 32 height 26
type input "[DATE]"
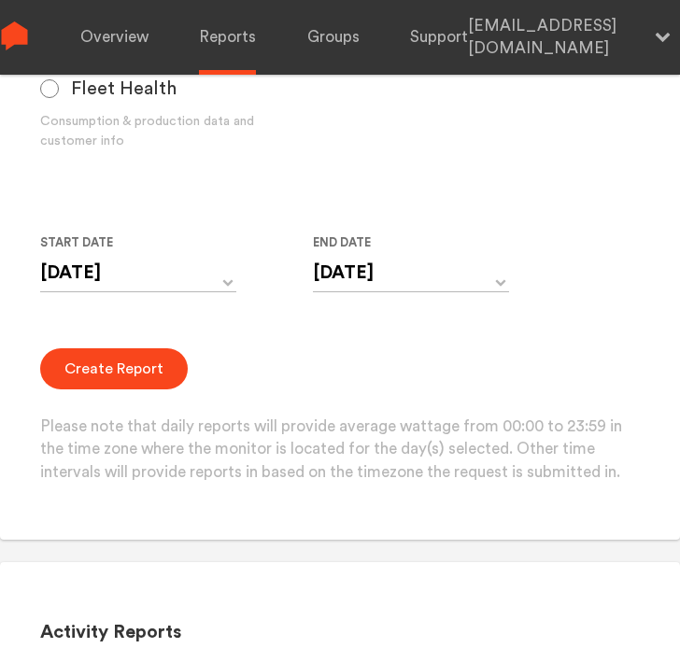
drag, startPoint x: 337, startPoint y: 251, endPoint x: 342, endPoint y: 260, distance: 9.6
click at [342, 260] on div "End Date [DATE] ‹ [DATE] › Su Mo Tu We Th Fr Sa 30 31 1 2 3 4 5 6 7 8 9 10 11 1…" at bounding box center [411, 274] width 196 height 85
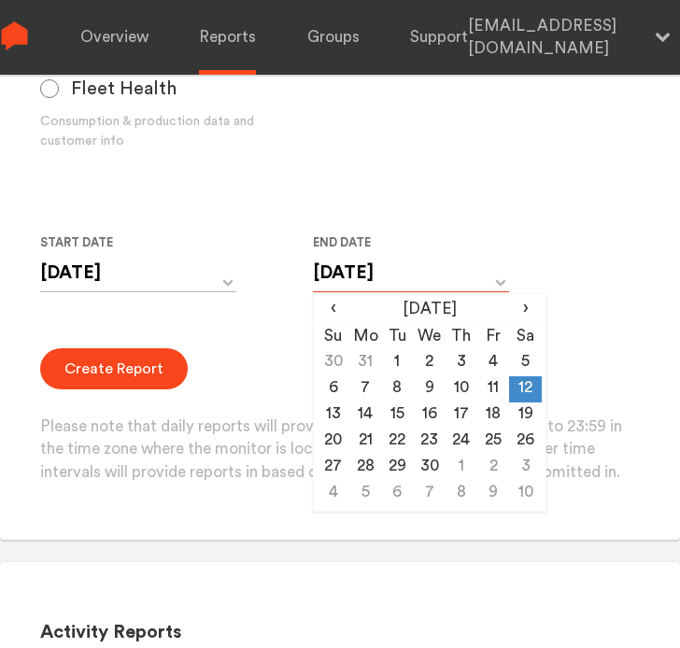
drag, startPoint x: 342, startPoint y: 260, endPoint x: 348, endPoint y: 269, distance: 11.4
click at [348, 269] on input "[DATE]" at bounding box center [411, 273] width 196 height 38
click at [329, 408] on td "13" at bounding box center [334, 416] width 32 height 26
type input "[DATE]"
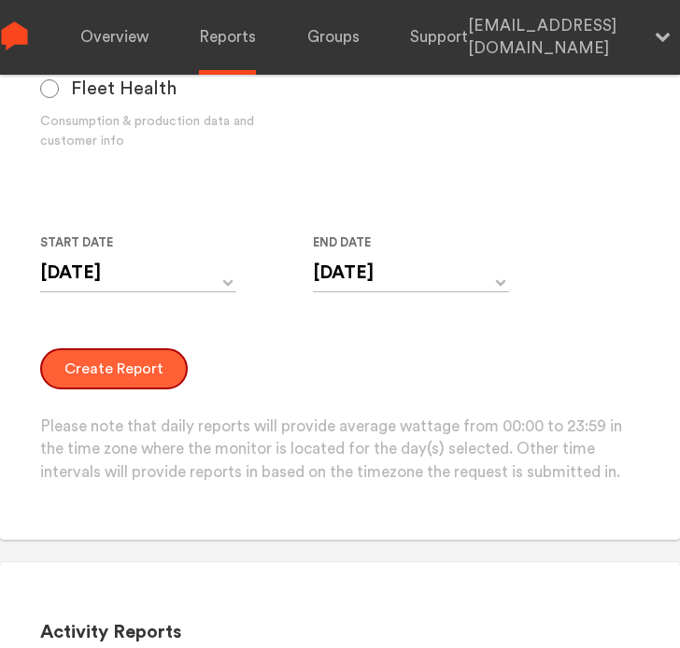
click at [115, 372] on button "Create Report" at bounding box center [114, 368] width 148 height 41
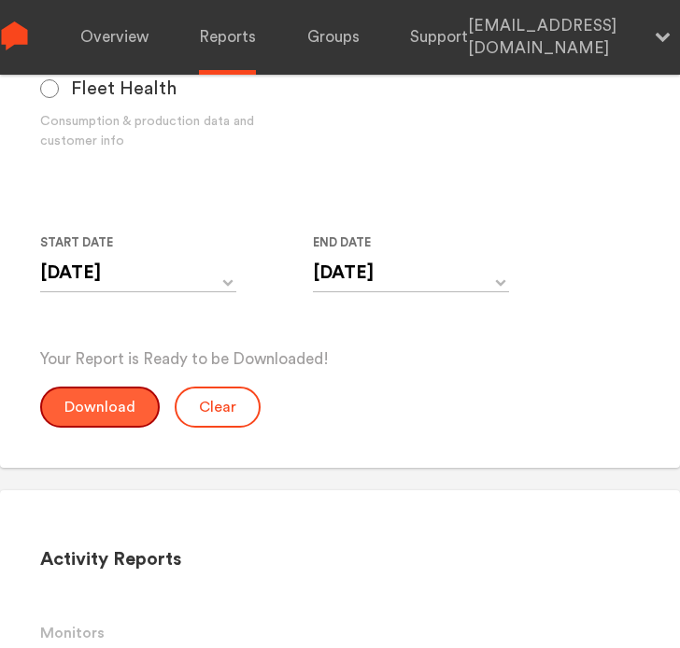
click at [110, 399] on button "Download" at bounding box center [100, 407] width 120 height 41
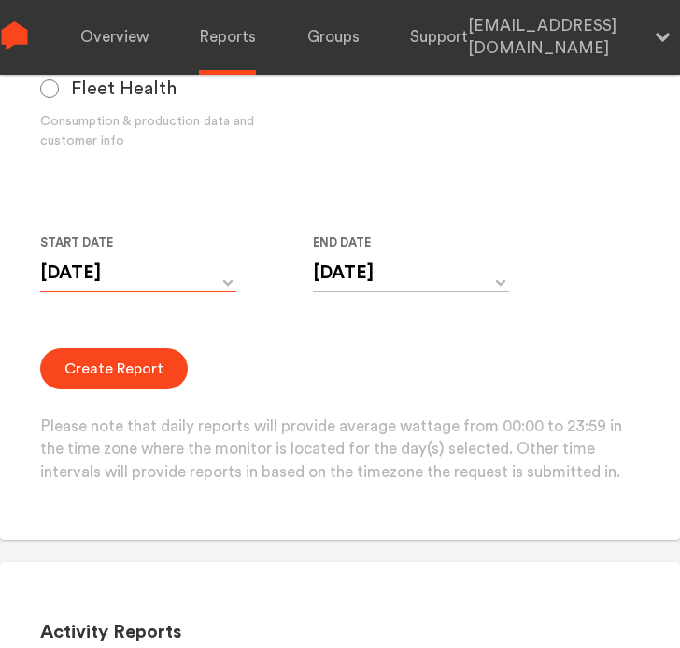
click at [149, 269] on input "[DATE]" at bounding box center [138, 273] width 196 height 38
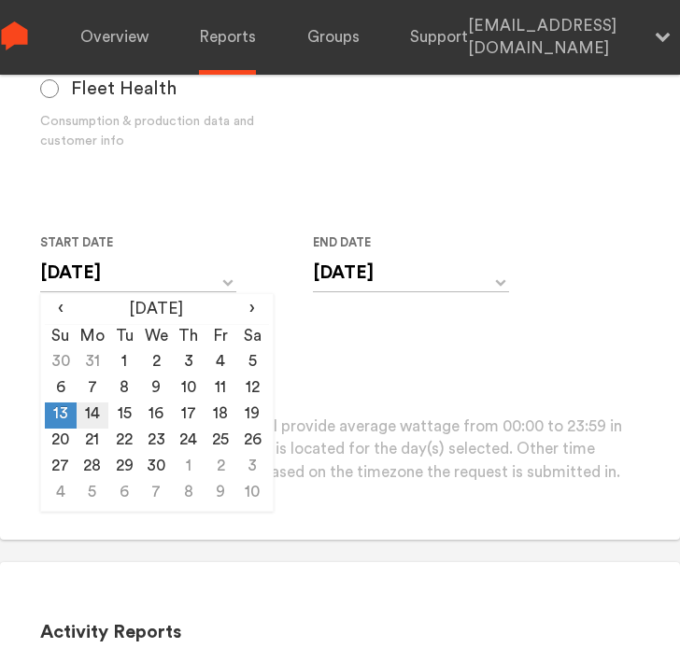
click at [84, 416] on td "14" at bounding box center [93, 416] width 32 height 26
type input "[DATE]"
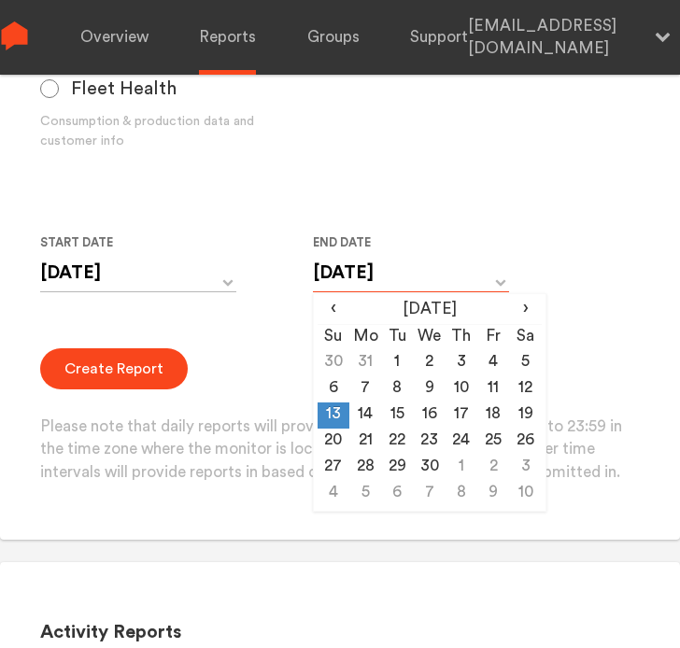
click at [331, 265] on input "[DATE]" at bounding box center [411, 273] width 196 height 38
click at [362, 419] on td "14" at bounding box center [365, 416] width 32 height 26
type input "[DATE]"
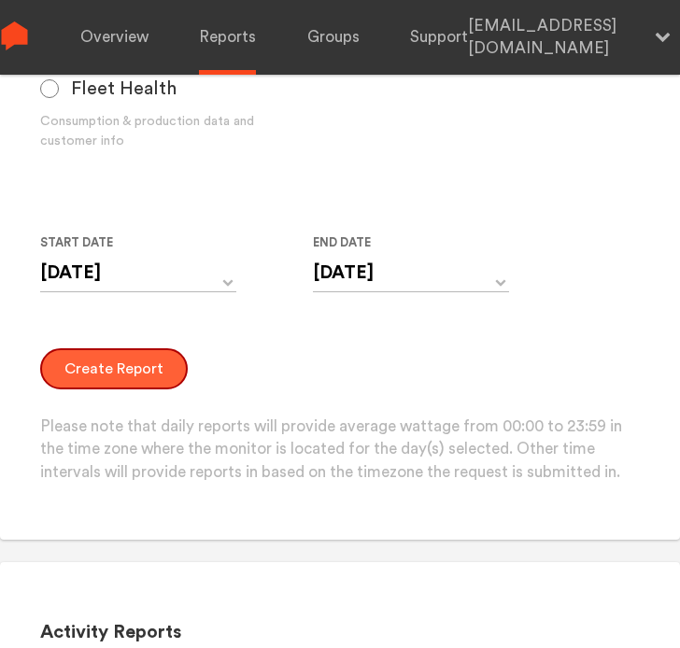
click at [117, 379] on button "Create Report" at bounding box center [114, 368] width 148 height 41
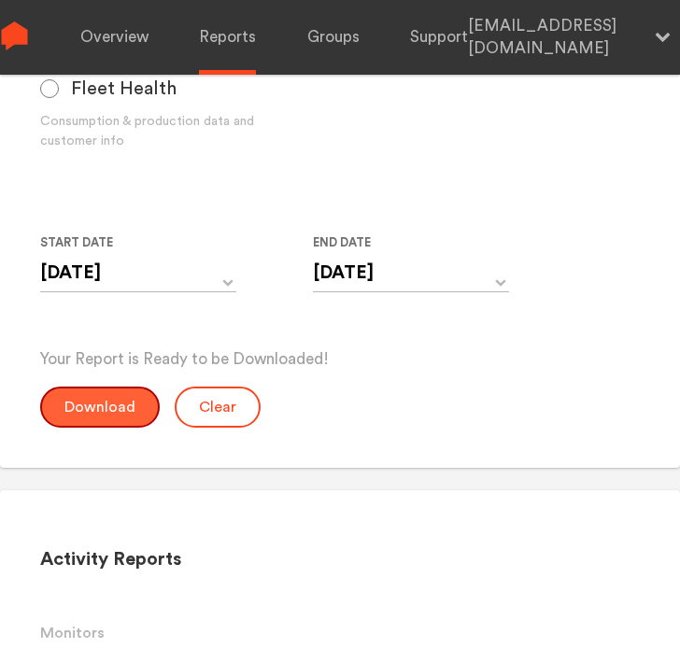
click at [104, 416] on button "Download" at bounding box center [100, 407] width 120 height 41
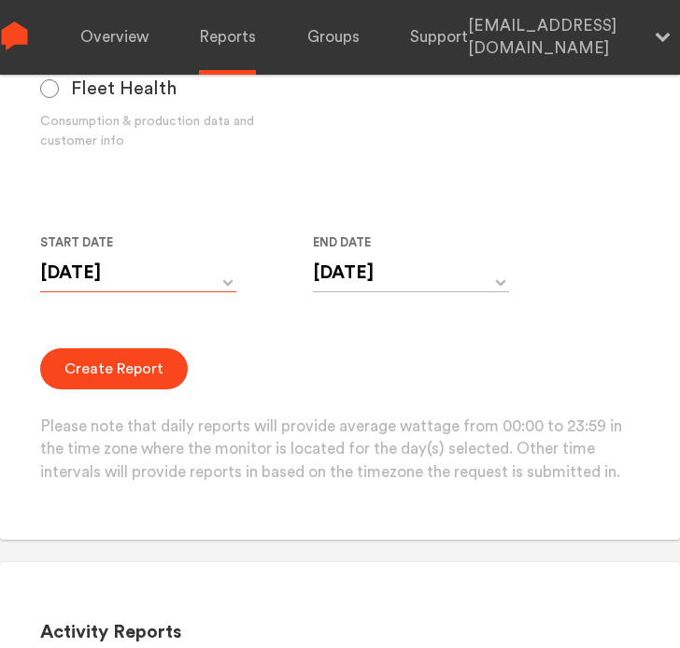
click at [160, 281] on input "[DATE]" at bounding box center [138, 273] width 196 height 38
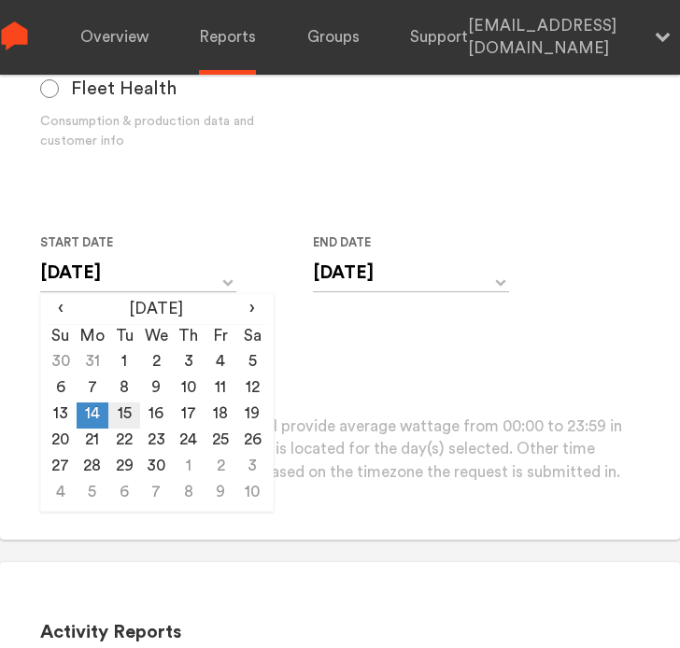
click at [120, 408] on td "15" at bounding box center [124, 416] width 32 height 26
type input "[DATE]"
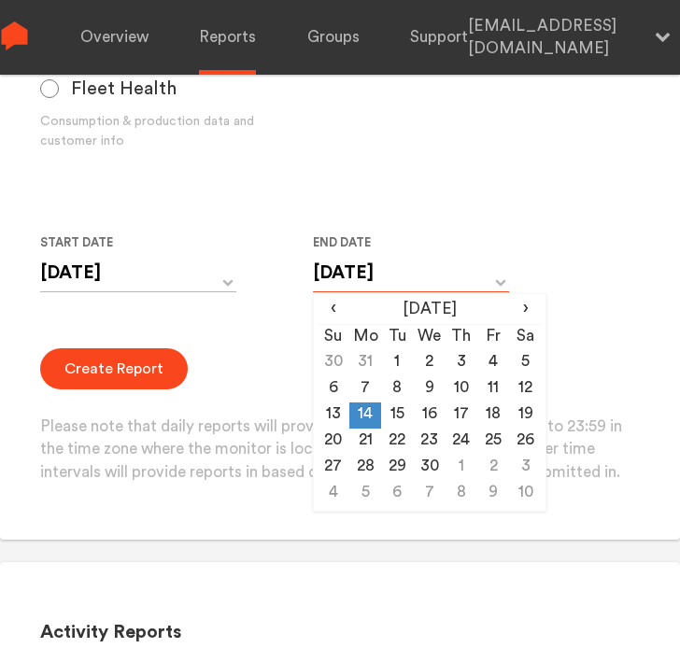
click at [332, 275] on input "[DATE]" at bounding box center [411, 273] width 196 height 38
click at [395, 407] on td "15" at bounding box center [397, 416] width 32 height 26
type input "[DATE]"
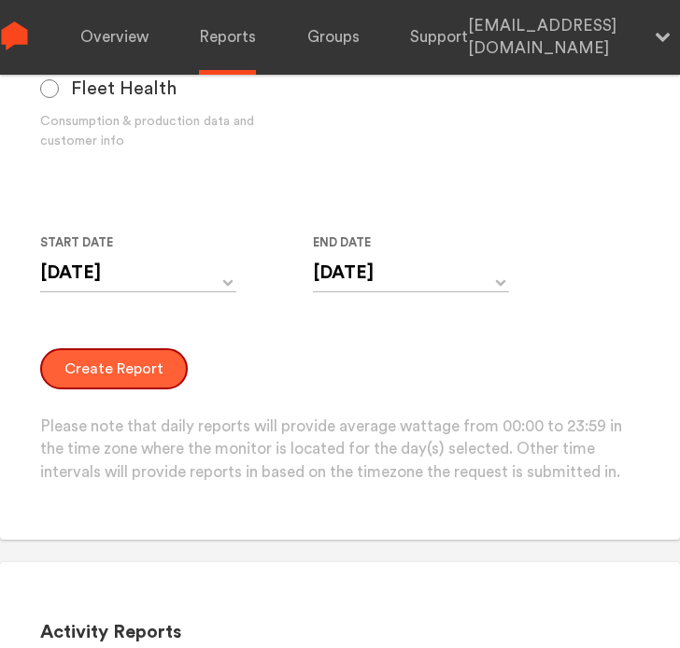
click at [123, 370] on button "Create Report" at bounding box center [114, 368] width 148 height 41
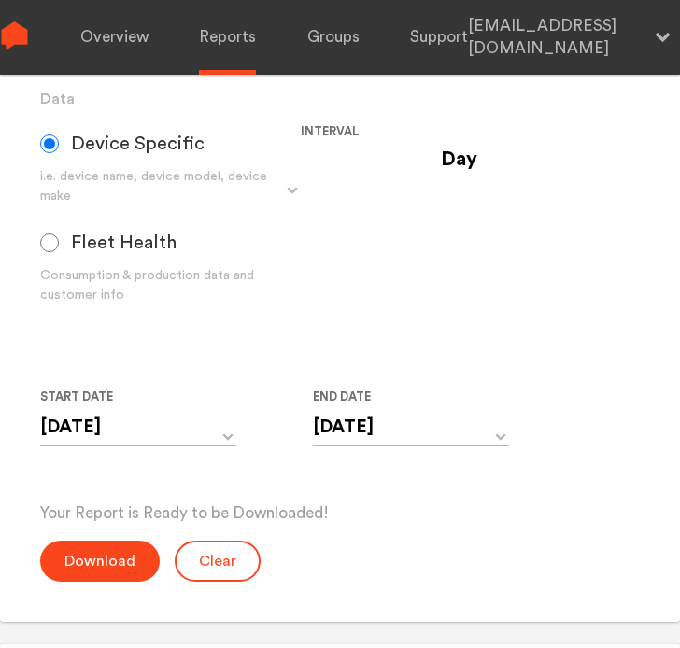
scroll to position [467, 0]
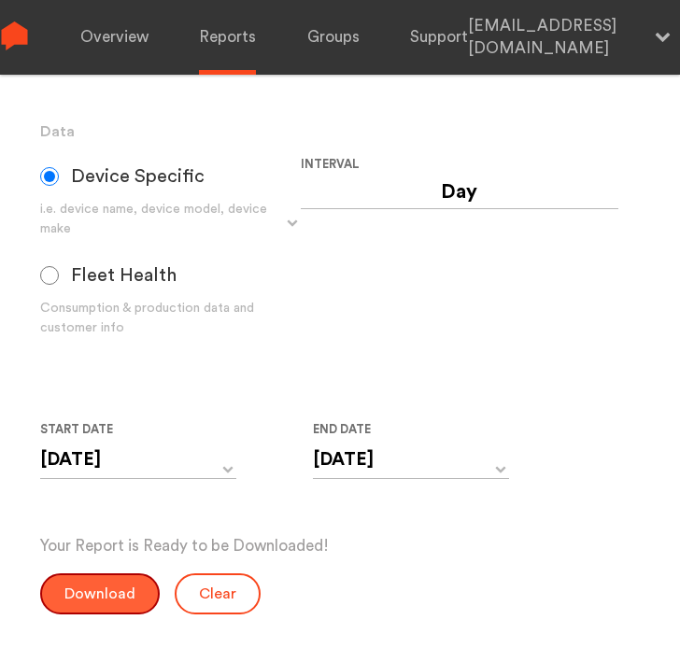
click at [114, 586] on button "Download" at bounding box center [100, 593] width 120 height 41
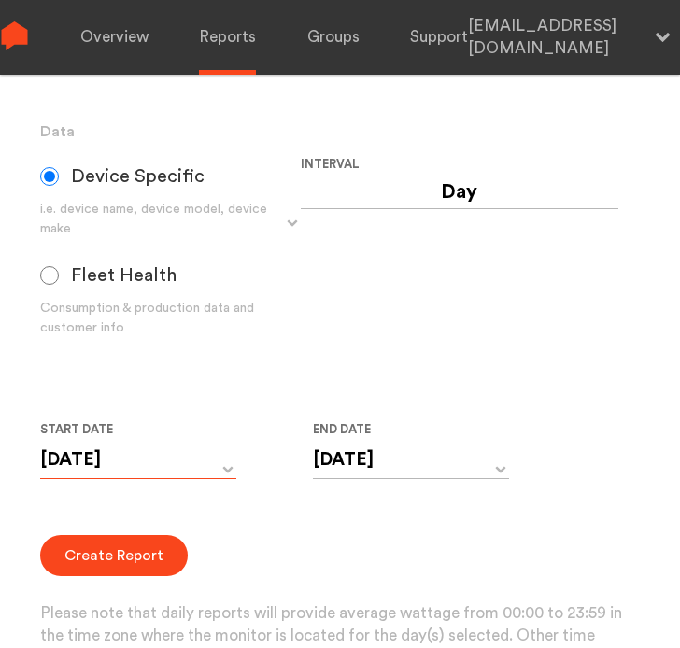
click at [147, 470] on input "[DATE]" at bounding box center [138, 460] width 196 height 38
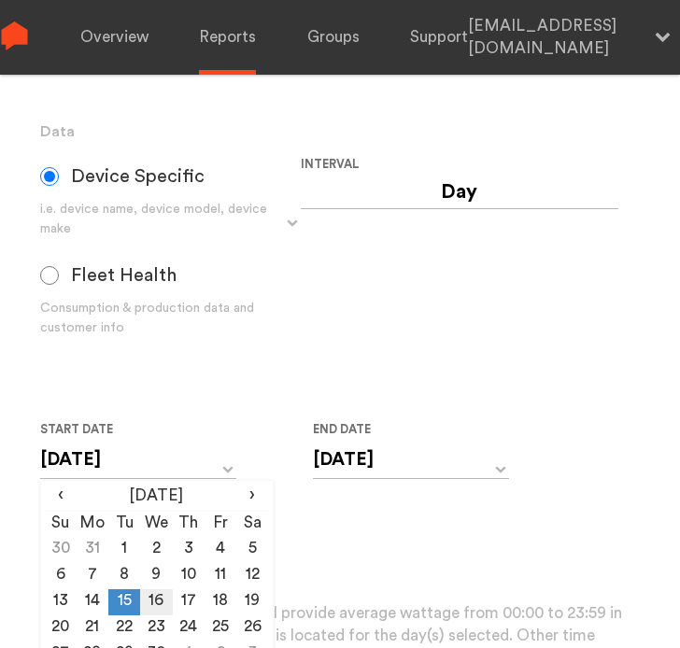
click at [162, 593] on td "16" at bounding box center [156, 602] width 32 height 26
type input "[DATE]"
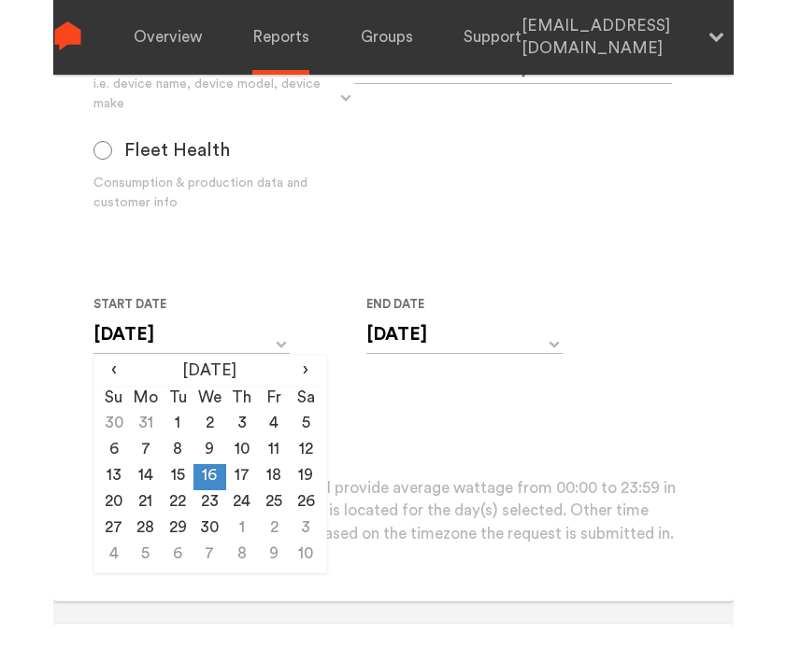
scroll to position [560, 0]
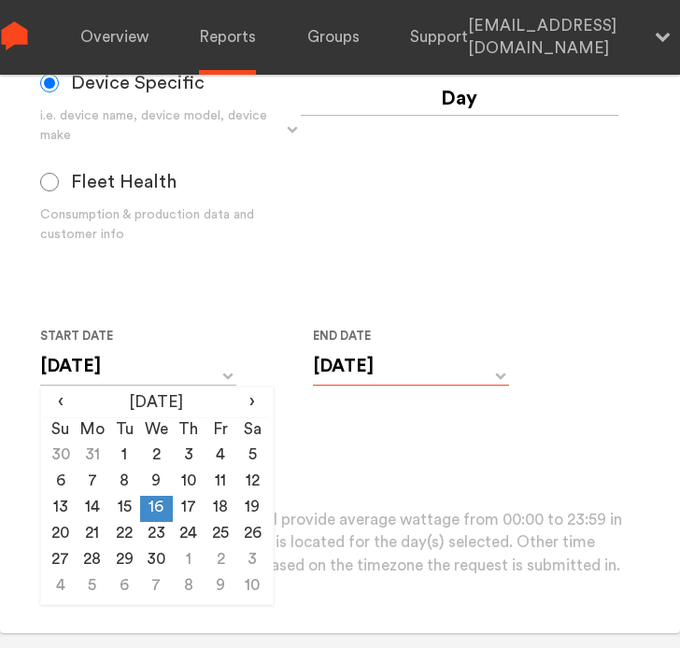
click at [401, 372] on input "[DATE]" at bounding box center [411, 366] width 196 height 38
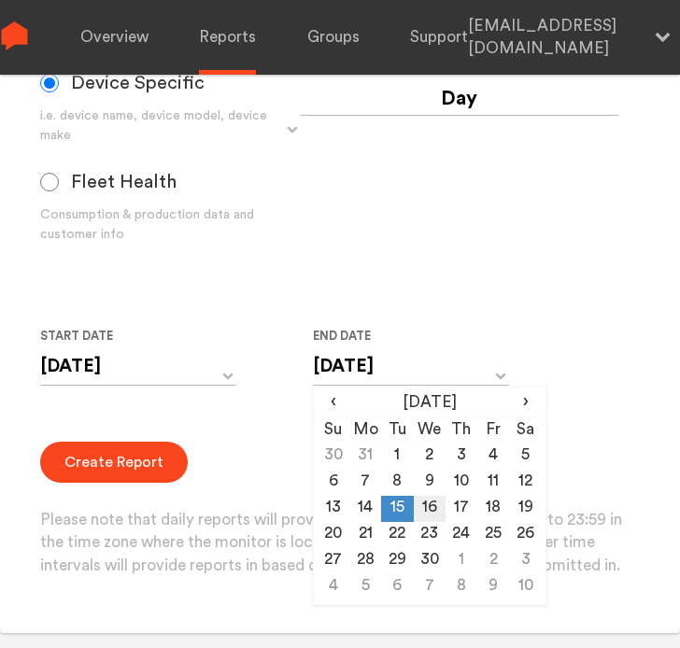
click at [432, 510] on td "16" at bounding box center [430, 509] width 32 height 26
type input "[DATE]"
click at [187, 467] on div "Create Report Please note that daily reports will provide average wattage from …" at bounding box center [340, 510] width 601 height 136
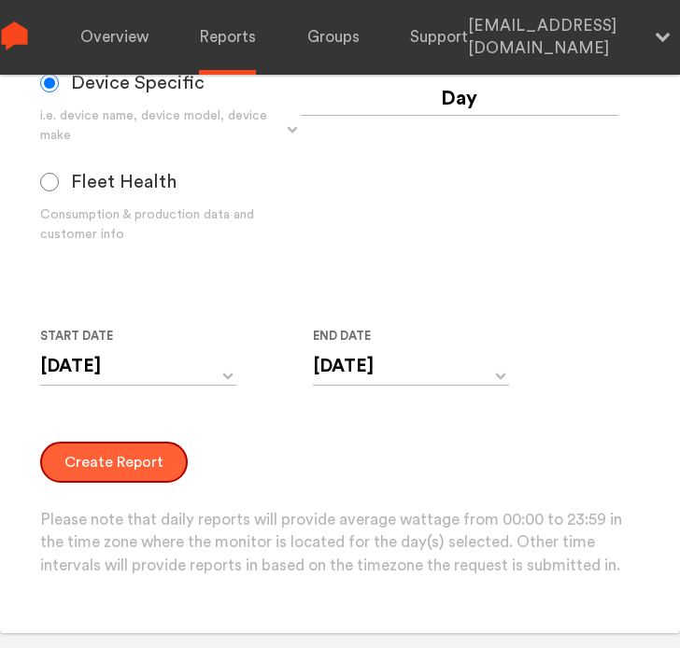
click at [166, 460] on button "Create Report" at bounding box center [114, 462] width 148 height 41
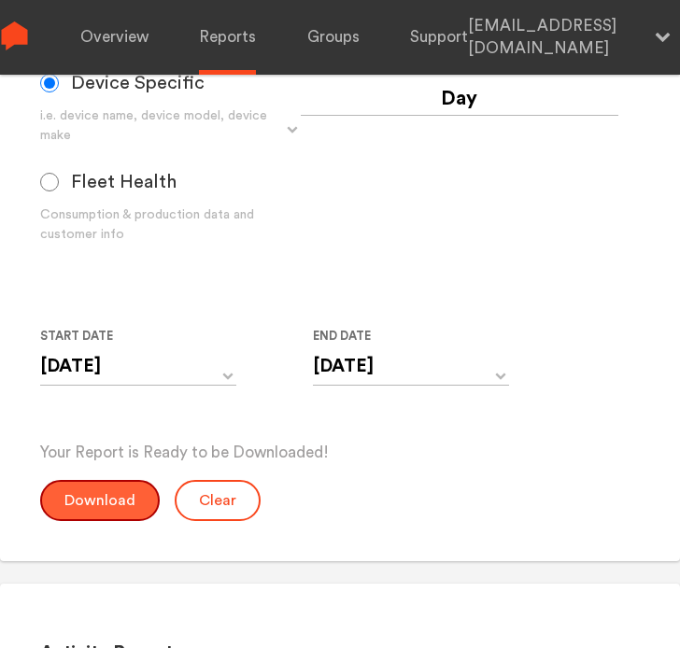
click at [106, 505] on button "Download" at bounding box center [100, 500] width 120 height 41
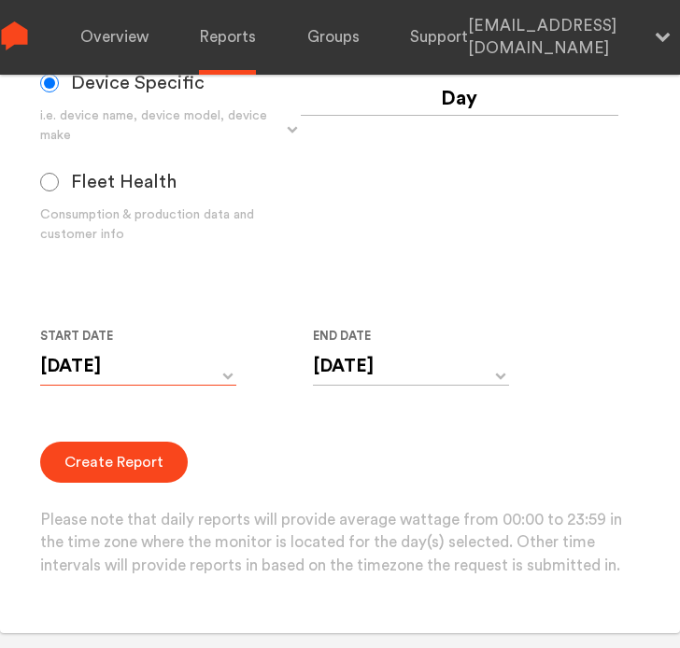
click at [154, 371] on input "[DATE]" at bounding box center [138, 366] width 196 height 38
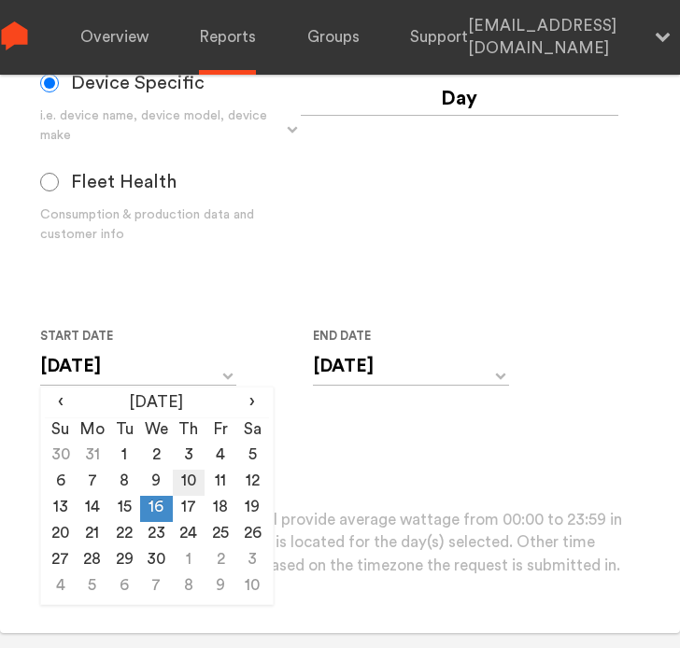
click at [188, 502] on td "17" at bounding box center [189, 509] width 32 height 26
type input "[DATE]"
click at [347, 354] on input "[DATE]" at bounding box center [411, 366] width 196 height 38
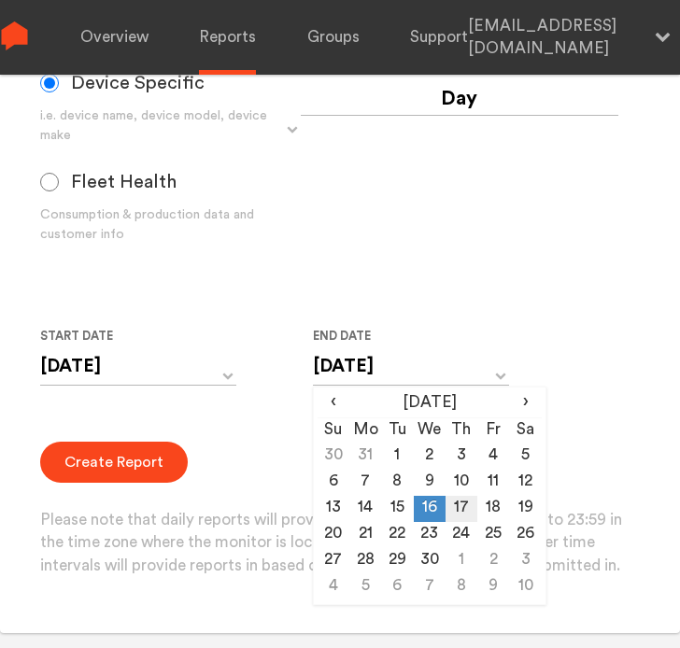
click at [464, 501] on td "17" at bounding box center [462, 509] width 32 height 26
type input "[DATE]"
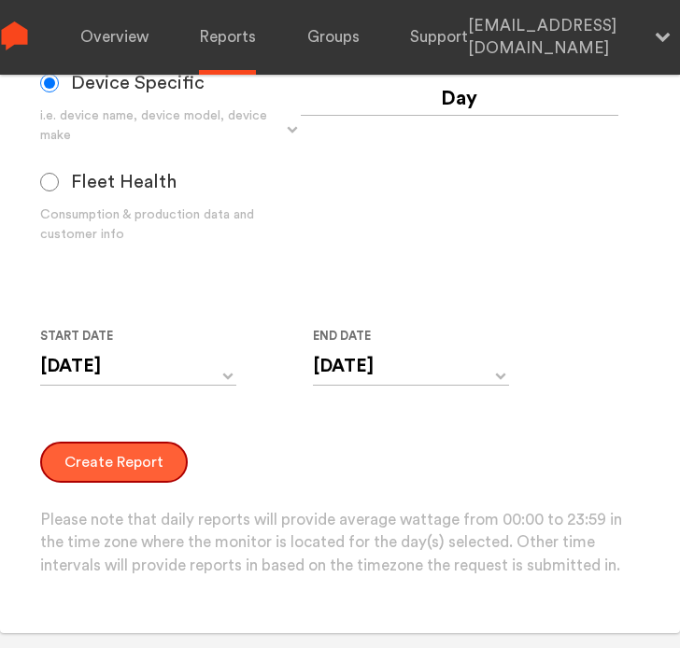
click at [132, 475] on button "Create Report" at bounding box center [114, 462] width 148 height 41
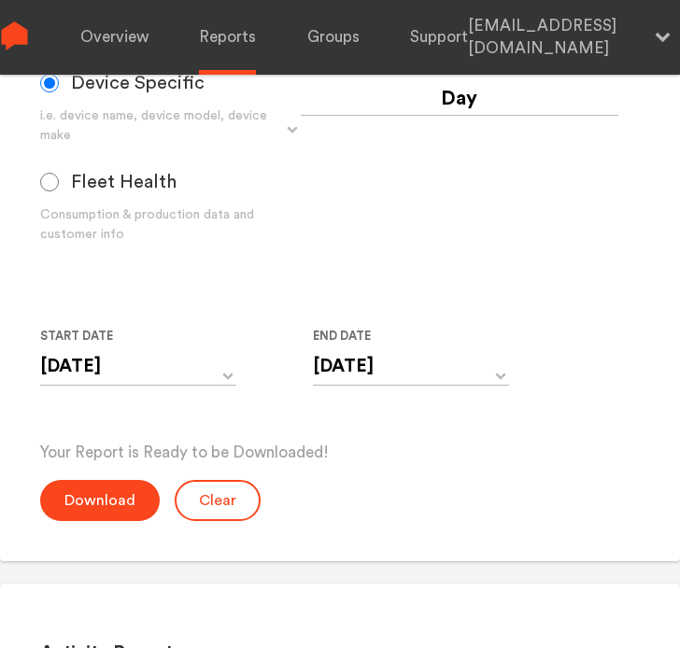
click at [132, 475] on div "Your Report is Ready to be Downloaded! Download Clear" at bounding box center [340, 481] width 601 height 79
click at [161, 480] on div "Your Report is Ready to be Downloaded! Download Clear" at bounding box center [340, 481] width 601 height 79
click at [163, 478] on div "Your Report is Ready to be Downloaded! Download Clear" at bounding box center [340, 481] width 601 height 79
click at [166, 481] on div "Your Report is Ready to be Downloaded! Download Clear" at bounding box center [340, 481] width 601 height 79
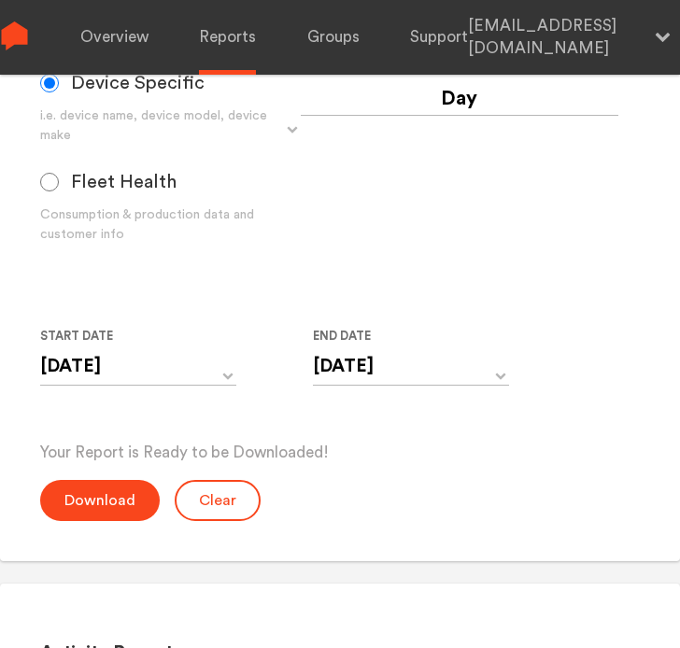
click at [373, 524] on div "Monitor and Device Reports Monitors Group Single Monitor Monitor Group Chugoku …" at bounding box center [340, 100] width 680 height 919
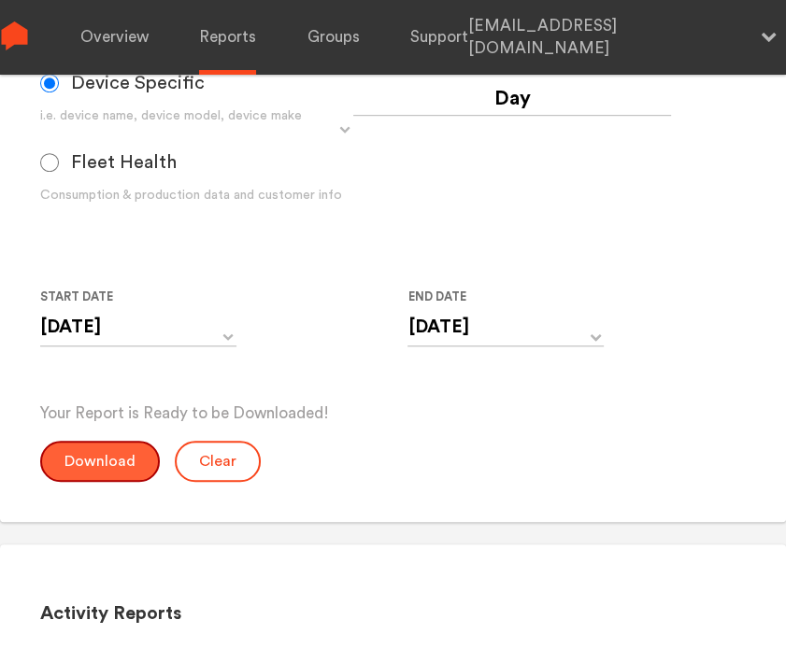
click at [85, 460] on button "Download" at bounding box center [100, 461] width 120 height 41
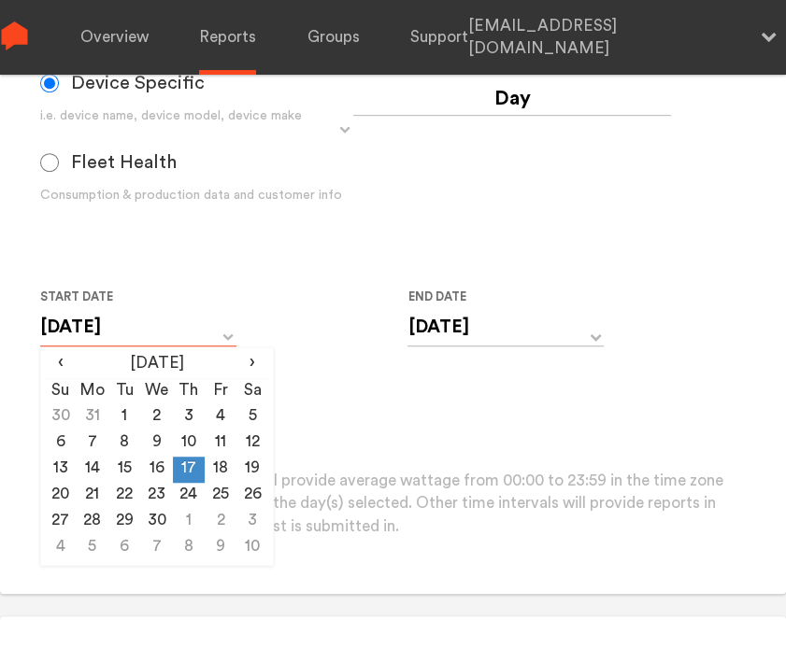
click at [213, 330] on input "[DATE]" at bounding box center [138, 327] width 196 height 38
click at [214, 468] on td "18" at bounding box center [221, 470] width 32 height 26
type input "[DATE]"
click at [443, 312] on input "[DATE]" at bounding box center [505, 327] width 196 height 38
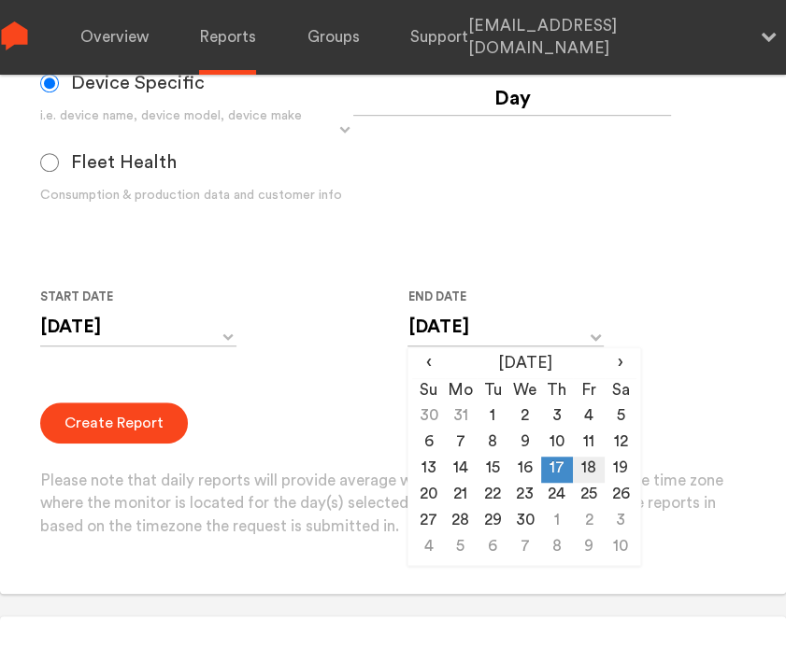
click at [583, 467] on td "18" at bounding box center [589, 470] width 32 height 26
type input "[DATE]"
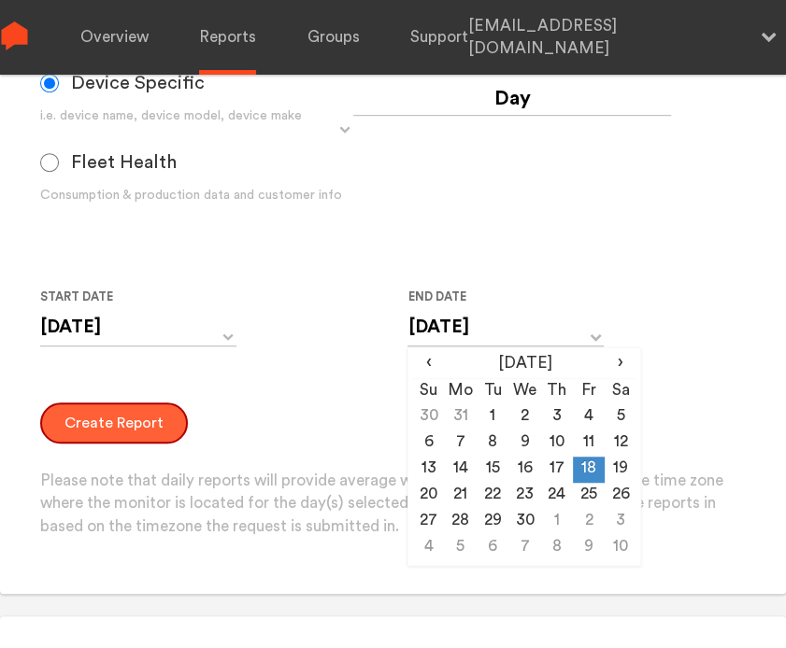
click at [70, 431] on button "Create Report" at bounding box center [114, 423] width 148 height 41
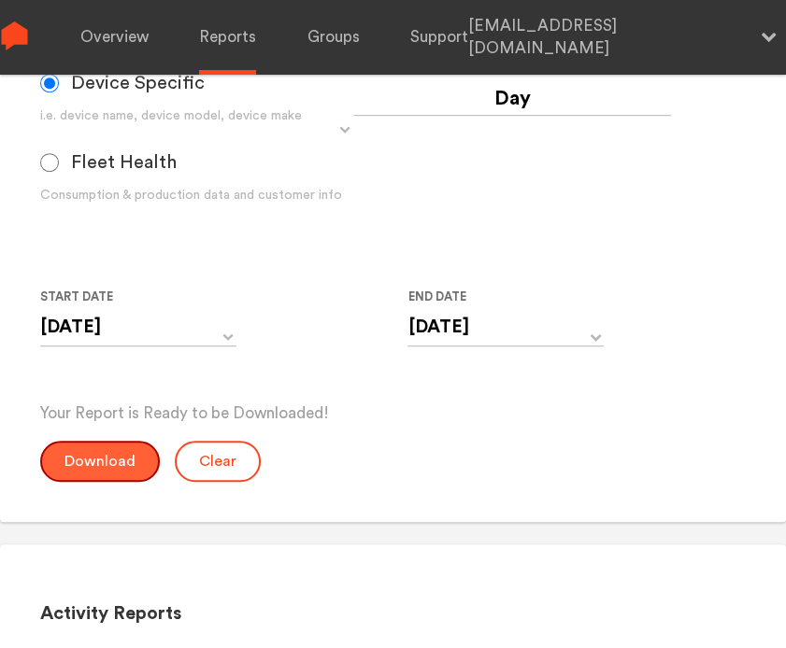
click at [123, 460] on button "Download" at bounding box center [100, 461] width 120 height 41
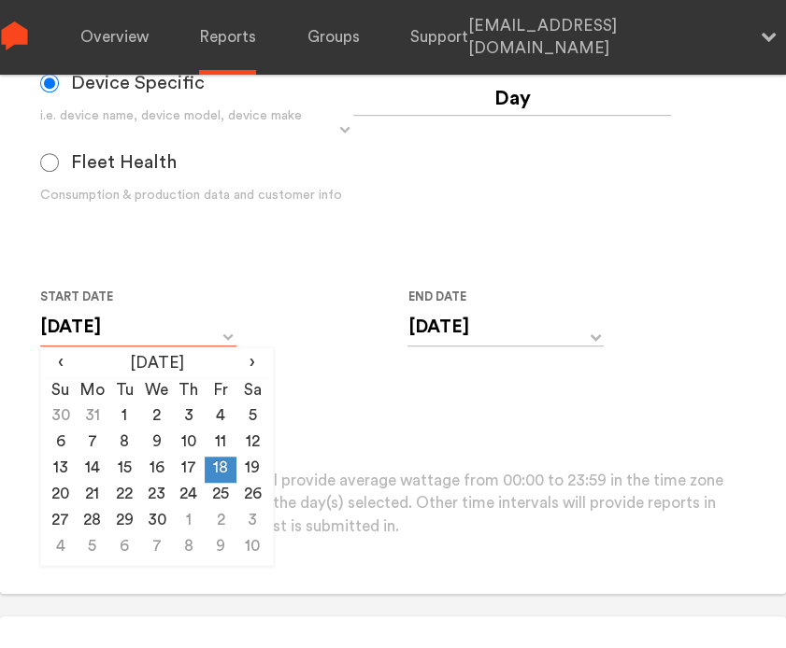
click at [127, 322] on input "[DATE]" at bounding box center [138, 327] width 196 height 38
click at [252, 471] on td "19" at bounding box center [252, 470] width 32 height 26
type input "[DATE]"
click at [475, 326] on input "[DATE]" at bounding box center [505, 327] width 196 height 38
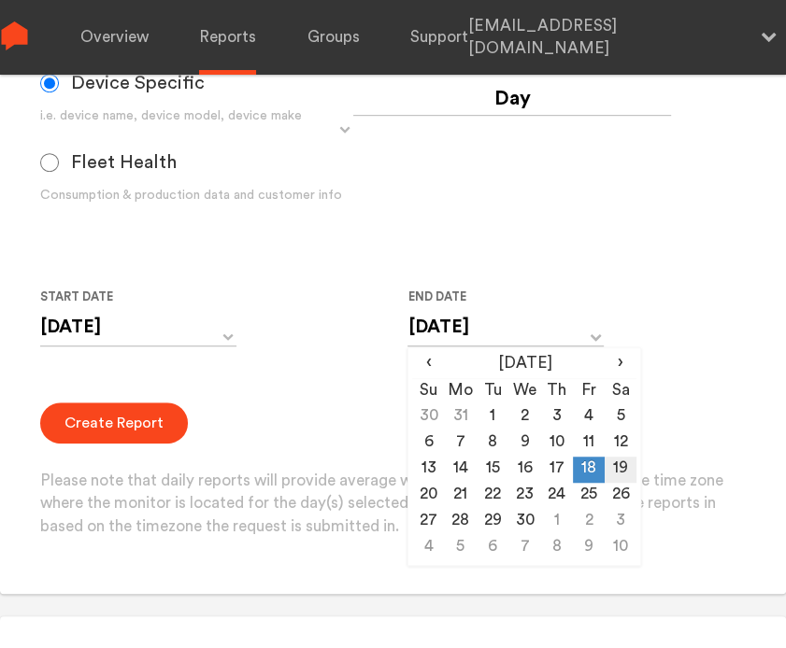
click at [614, 468] on td "19" at bounding box center [620, 470] width 32 height 26
type input "[DATE]"
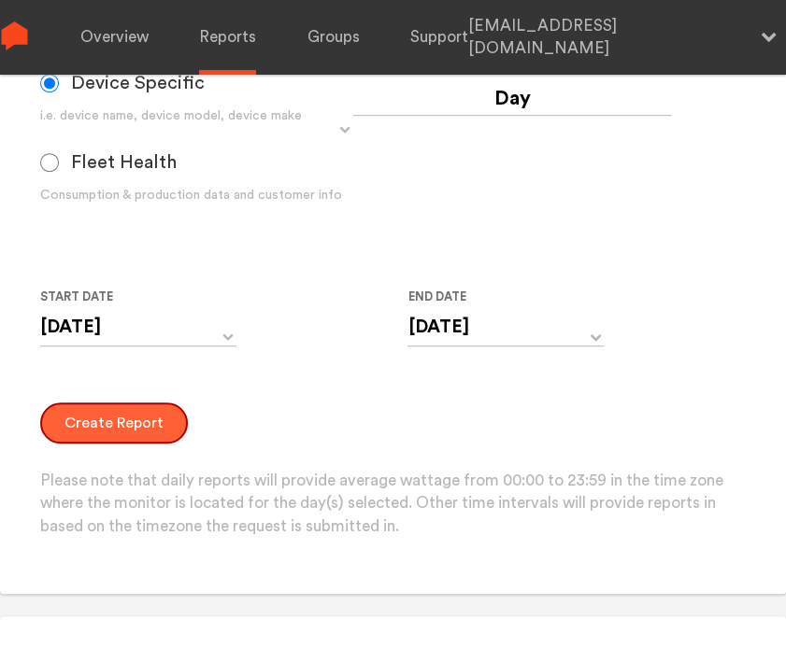
click at [115, 413] on button "Create Report" at bounding box center [114, 423] width 148 height 41
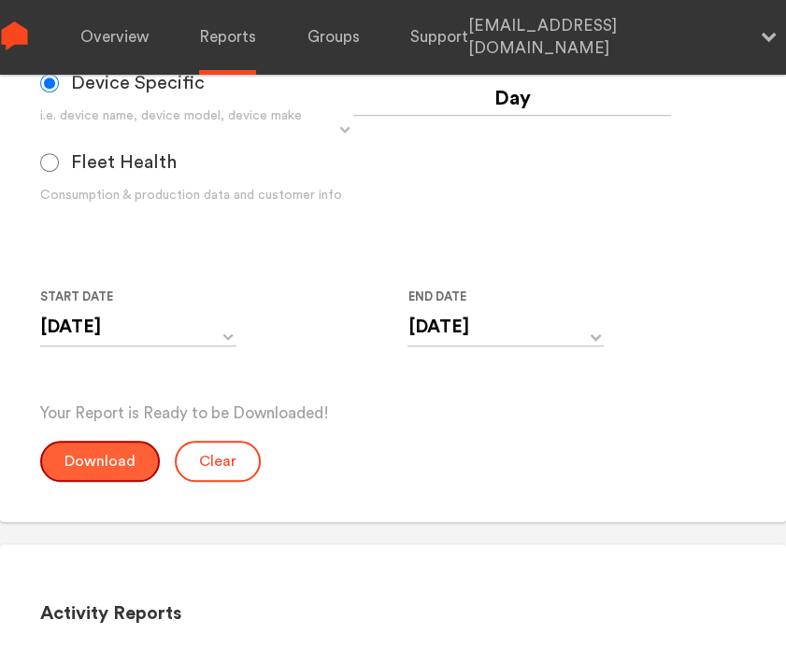
click at [114, 462] on button "Download" at bounding box center [100, 461] width 120 height 41
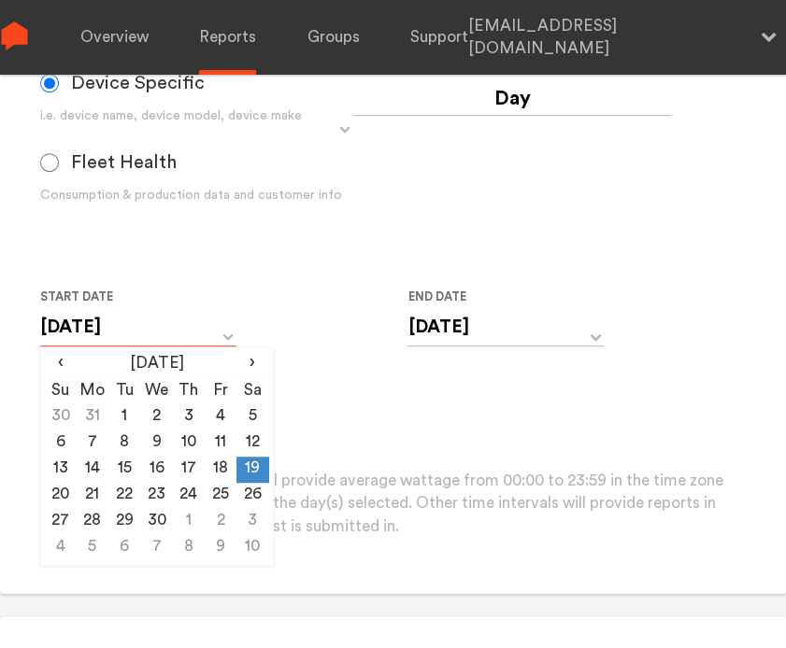
click at [152, 326] on input "[DATE]" at bounding box center [138, 327] width 196 height 38
click at [62, 490] on td "20" at bounding box center [61, 496] width 32 height 26
type input "[DATE]"
click at [441, 310] on input "[DATE]" at bounding box center [505, 327] width 196 height 38
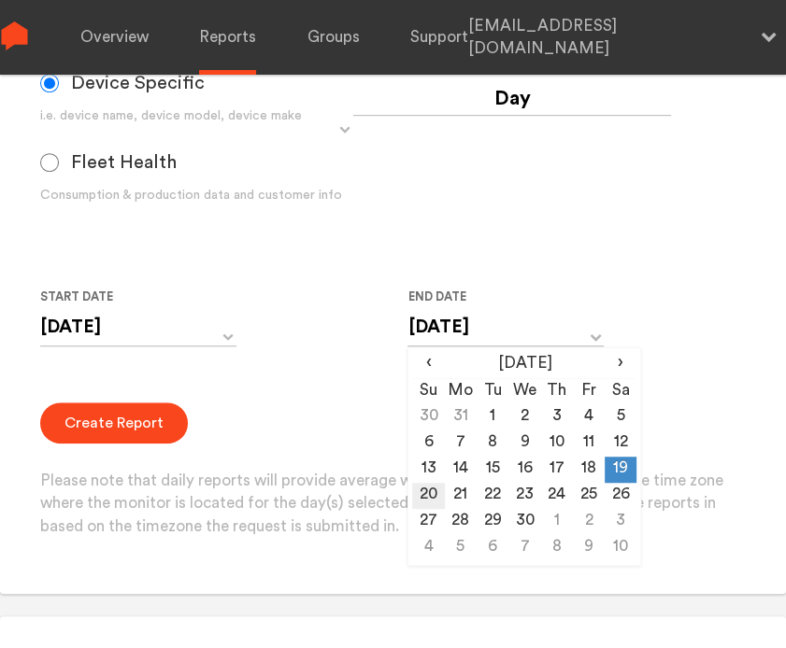
click at [429, 494] on td "20" at bounding box center [428, 496] width 32 height 26
type input "[DATE]"
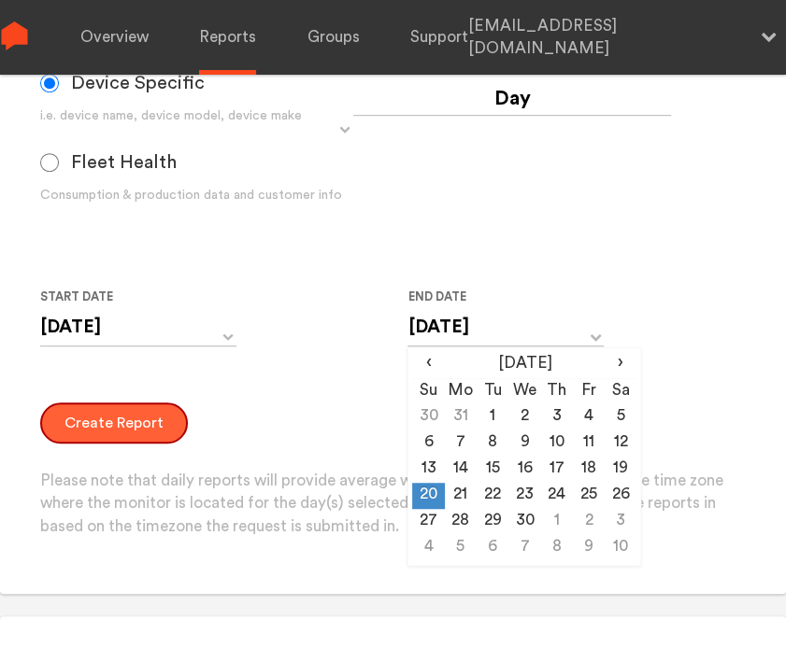
click at [128, 438] on button "Create Report" at bounding box center [114, 423] width 148 height 41
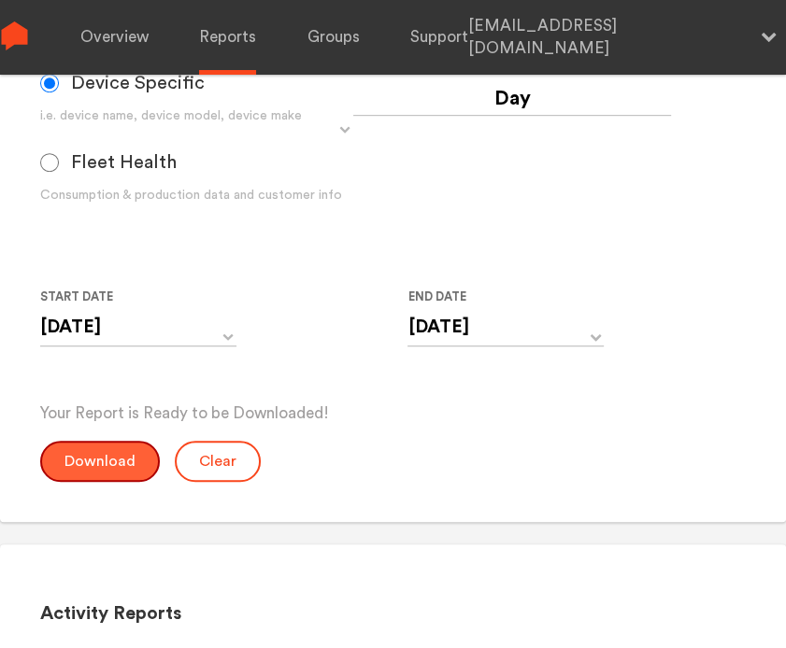
click at [116, 461] on button "Download" at bounding box center [100, 461] width 120 height 41
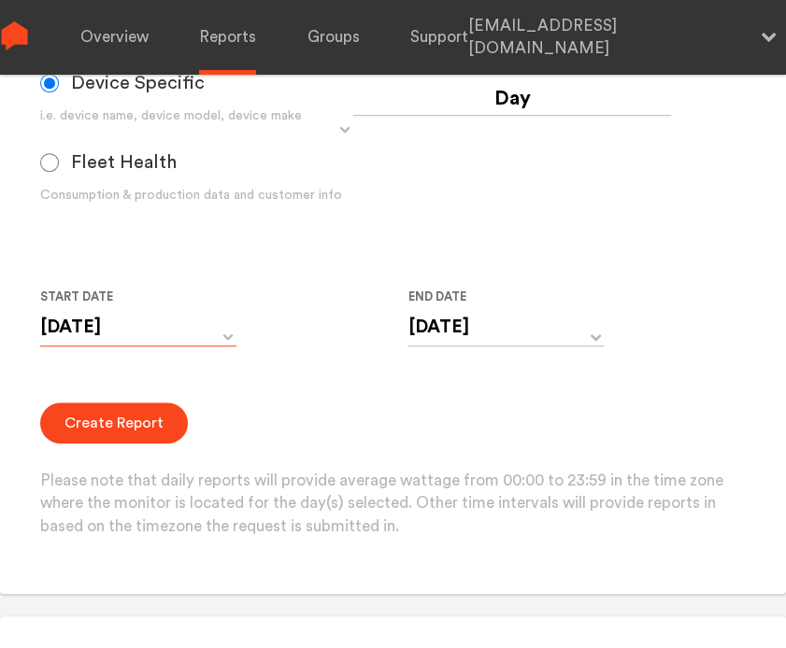
click at [148, 325] on input "[DATE]" at bounding box center [138, 327] width 196 height 38
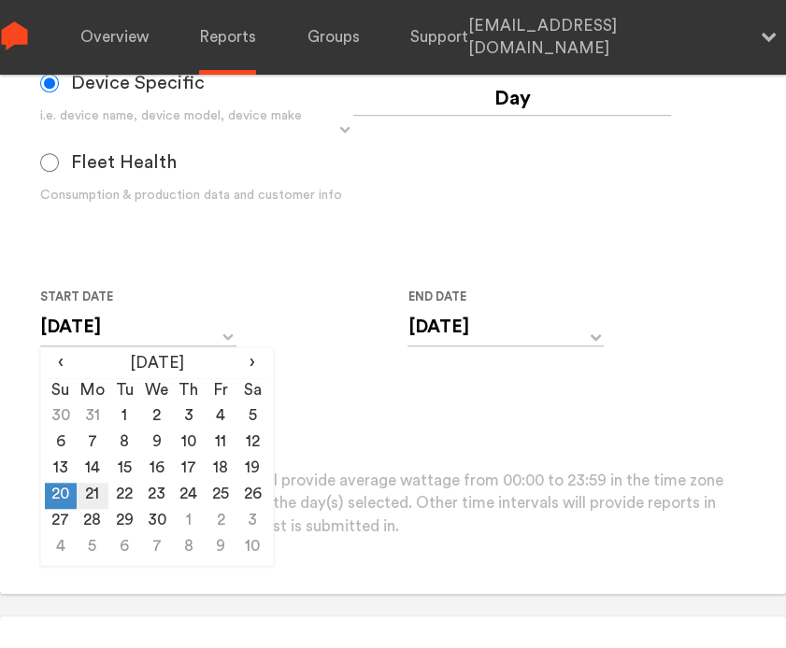
click at [86, 493] on td "21" at bounding box center [93, 496] width 32 height 26
type input "[DATE]"
click at [470, 322] on input "[DATE]" at bounding box center [505, 327] width 196 height 38
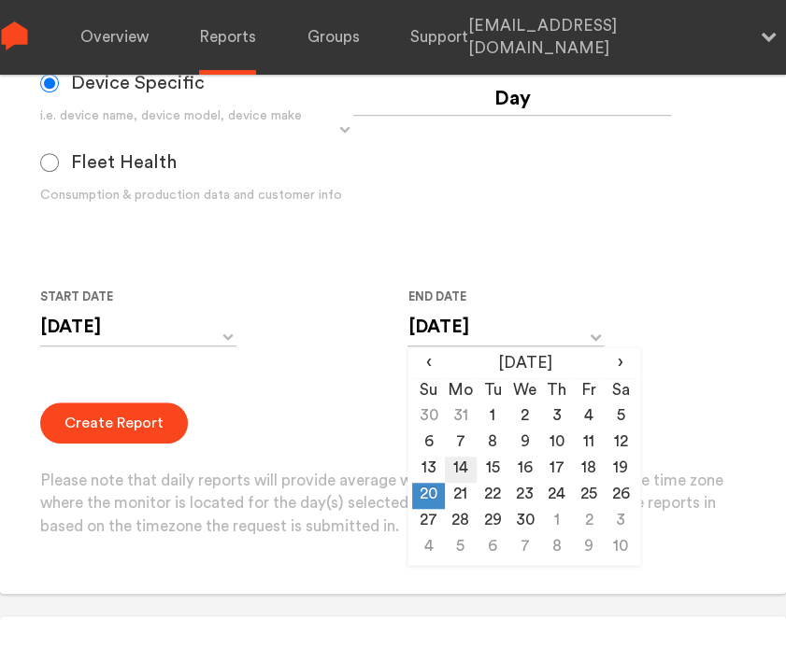
click at [474, 481] on td "14" at bounding box center [461, 470] width 32 height 26
click at [462, 492] on td "21" at bounding box center [461, 496] width 32 height 26
type input "[DATE]"
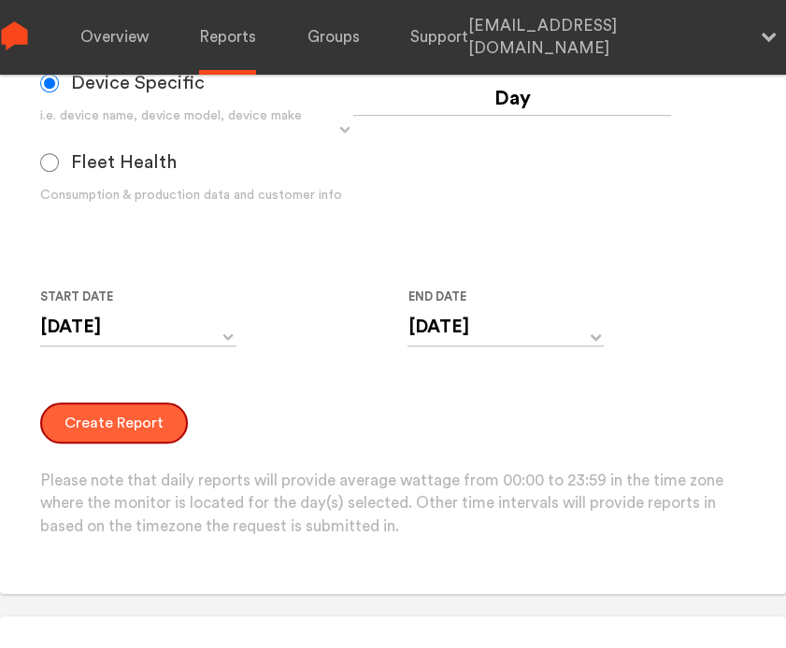
click at [152, 438] on button "Create Report" at bounding box center [114, 423] width 148 height 41
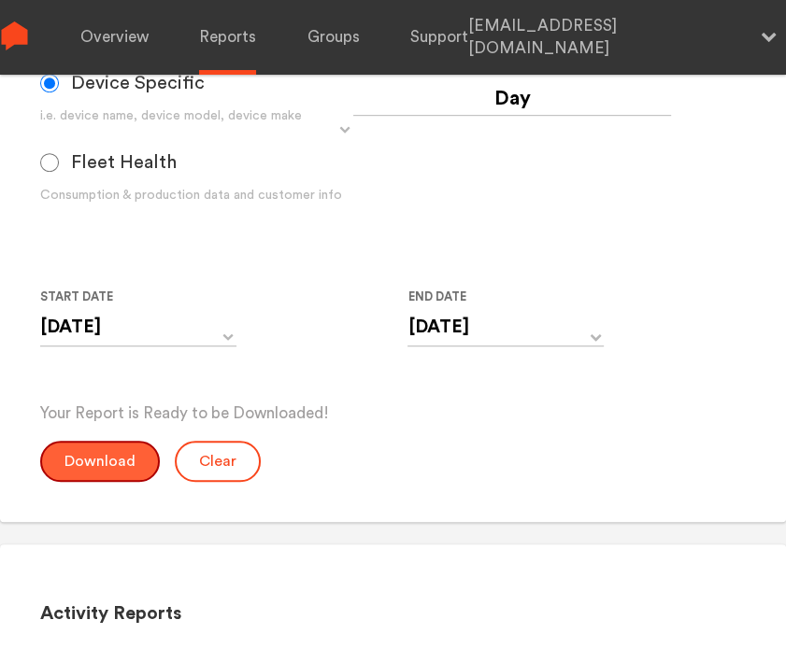
click at [108, 465] on button "Download" at bounding box center [100, 461] width 120 height 41
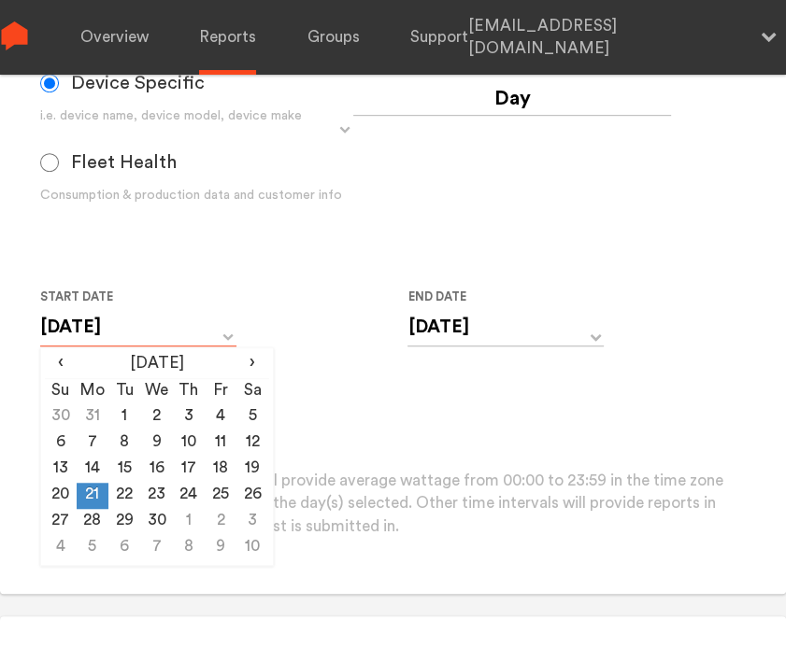
click at [136, 335] on input "[DATE]" at bounding box center [138, 327] width 196 height 38
click at [124, 492] on td "22" at bounding box center [124, 496] width 32 height 26
type input "[DATE]"
click at [446, 328] on input "[DATE]" at bounding box center [505, 327] width 196 height 38
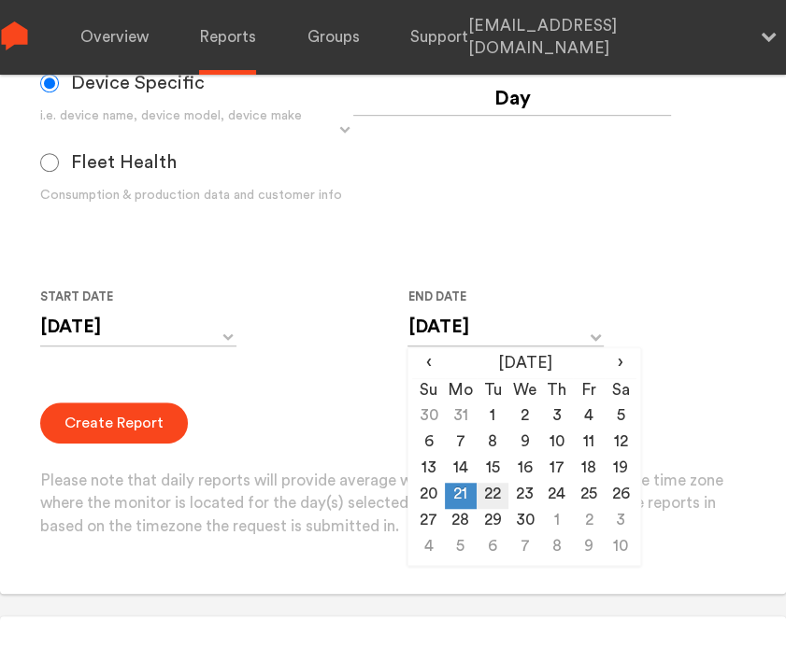
click at [497, 494] on td "22" at bounding box center [492, 496] width 32 height 26
type input "[DATE]"
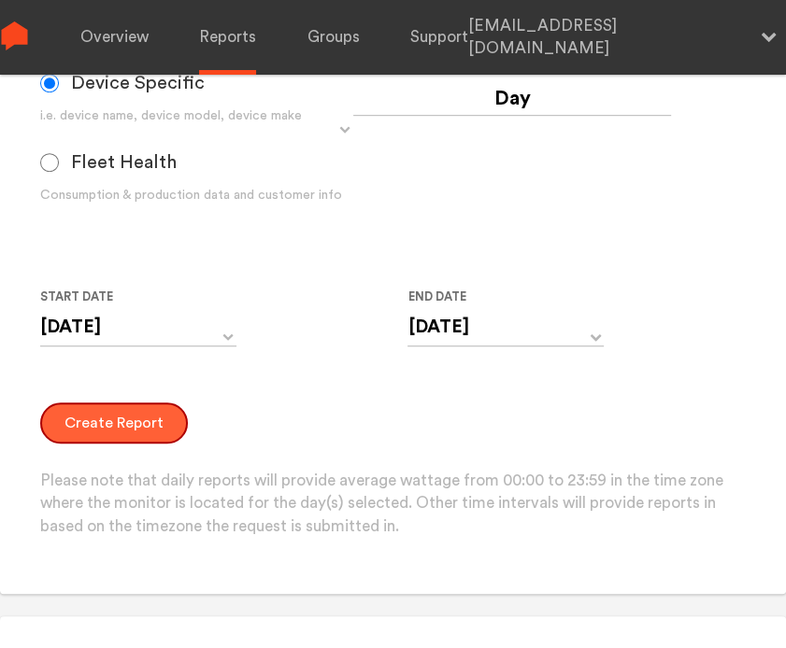
click at [108, 418] on button "Create Report" at bounding box center [114, 423] width 148 height 41
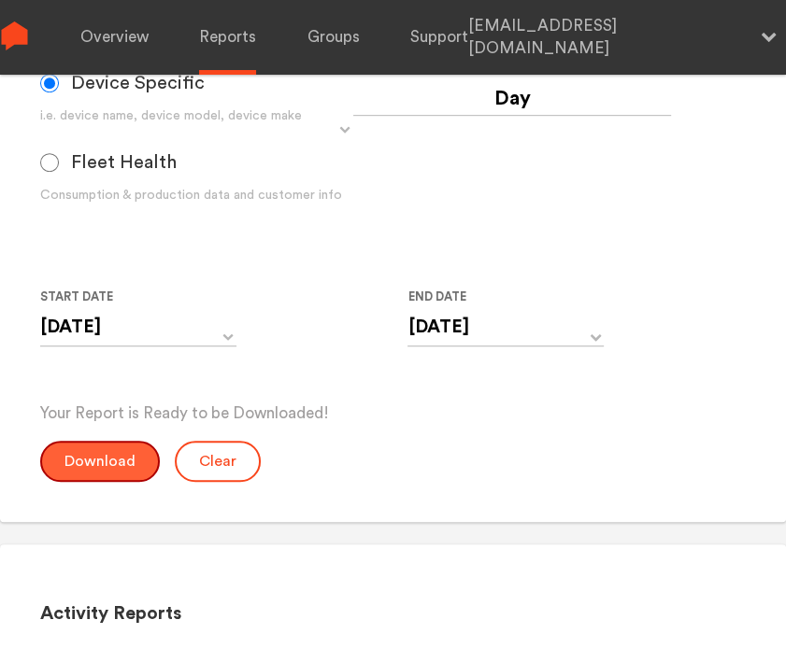
click at [101, 468] on button "Download" at bounding box center [100, 461] width 120 height 41
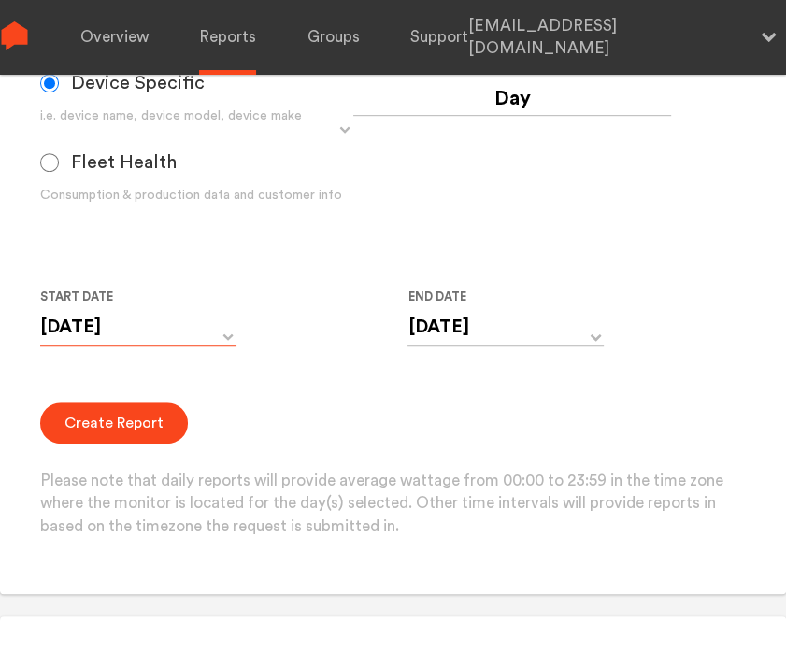
click at [140, 326] on input "[DATE]" at bounding box center [138, 327] width 196 height 38
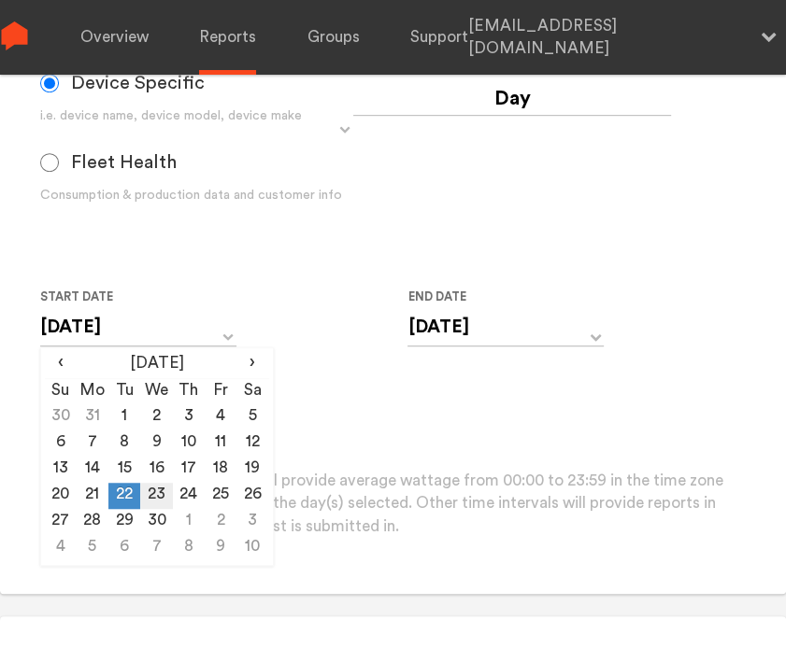
click at [153, 497] on td "23" at bounding box center [156, 496] width 32 height 26
type input "[DATE]"
click at [452, 317] on input "[DATE]" at bounding box center [505, 327] width 196 height 38
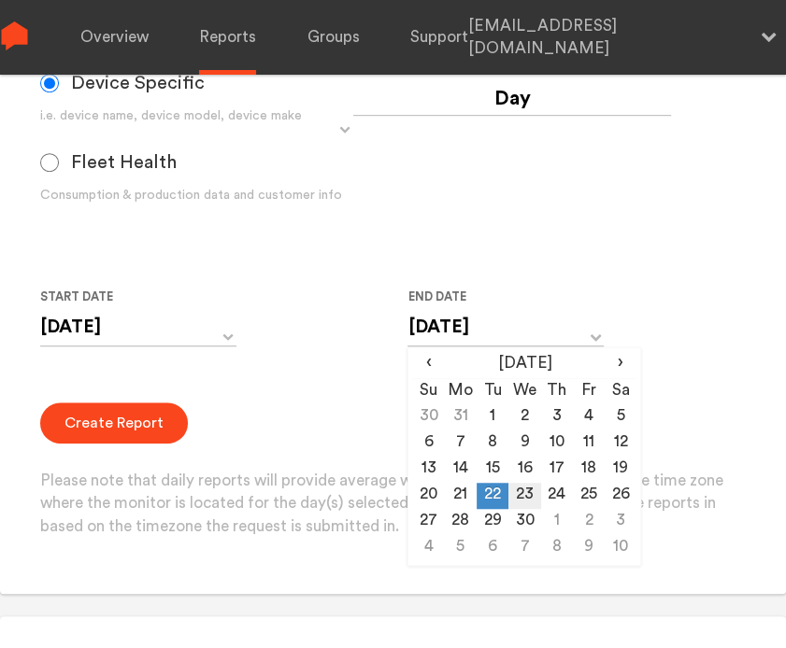
click at [519, 490] on td "23" at bounding box center [524, 496] width 32 height 26
type input "[DATE]"
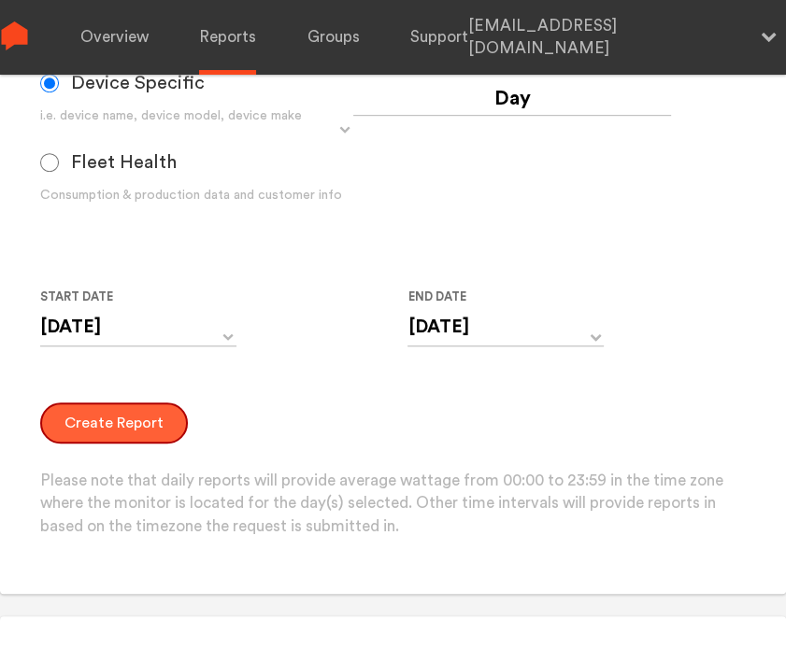
click at [97, 416] on button "Create Report" at bounding box center [114, 423] width 148 height 41
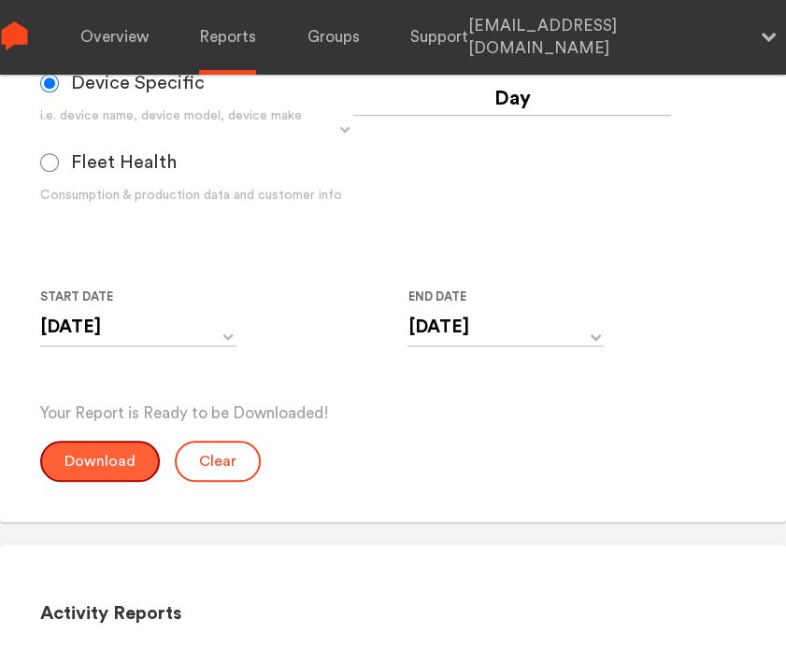
click at [89, 466] on button "Download" at bounding box center [100, 461] width 120 height 41
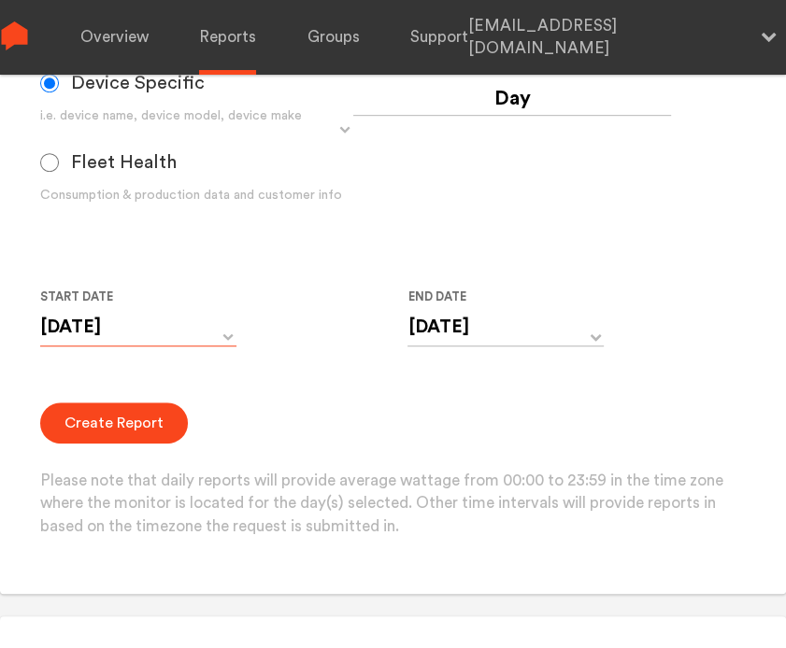
click at [133, 312] on input "[DATE]" at bounding box center [138, 327] width 196 height 38
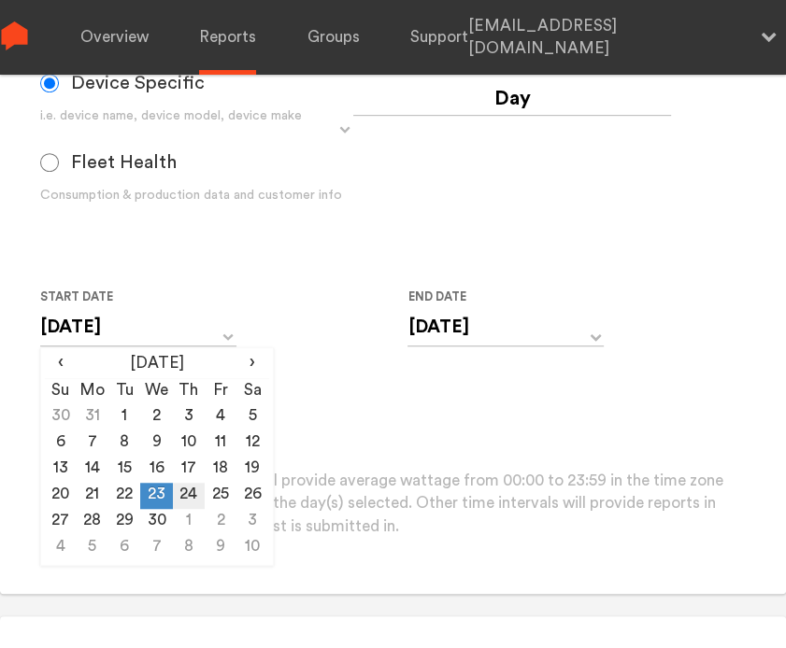
click at [189, 494] on td "24" at bounding box center [189, 496] width 32 height 26
type input "[DATE]"
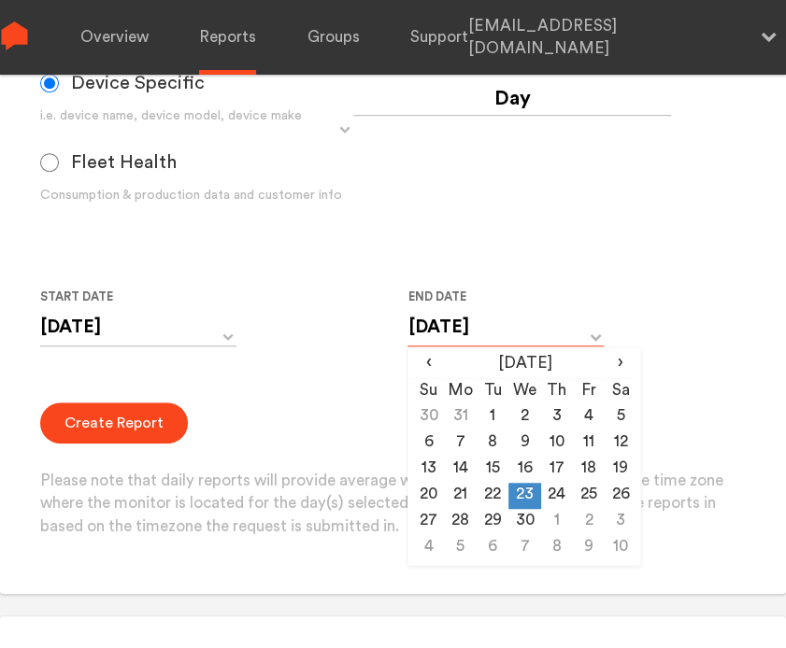
click at [467, 319] on input "[DATE]" at bounding box center [505, 327] width 196 height 38
click at [551, 492] on td "24" at bounding box center [557, 496] width 32 height 26
type input "[DATE]"
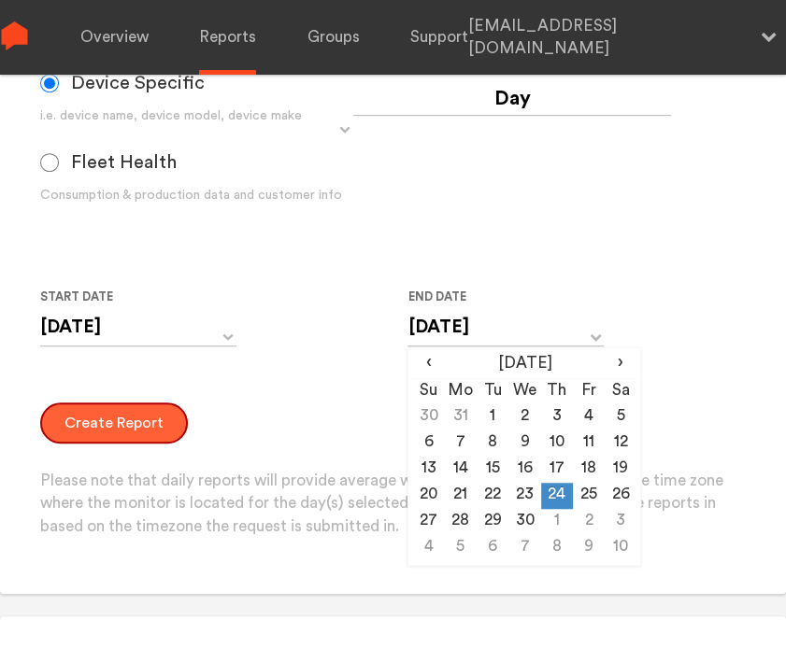
click at [126, 429] on button "Create Report" at bounding box center [114, 423] width 148 height 41
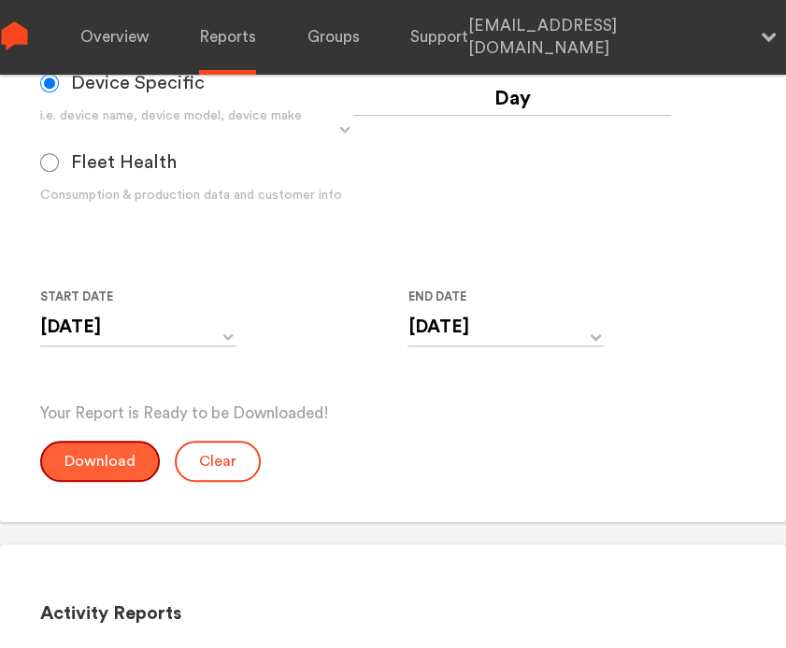
click at [93, 468] on button "Download" at bounding box center [100, 461] width 120 height 41
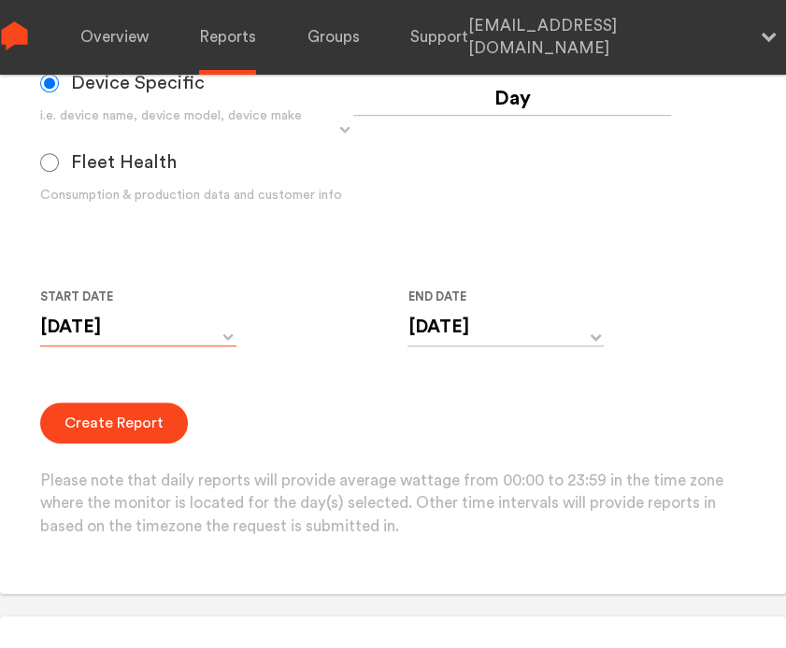
click at [128, 315] on input "[DATE]" at bounding box center [138, 327] width 196 height 38
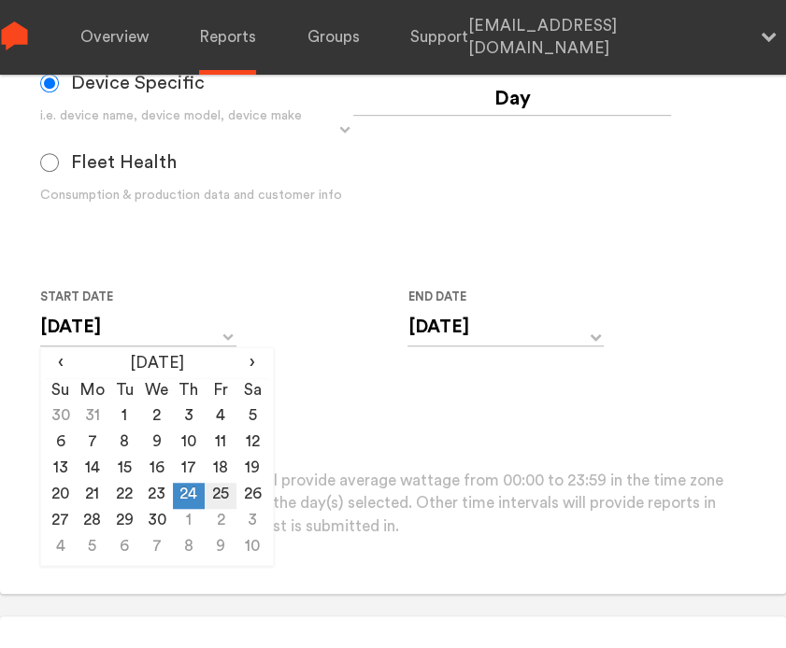
click at [213, 490] on td "25" at bounding box center [221, 496] width 32 height 26
type input "[DATE]"
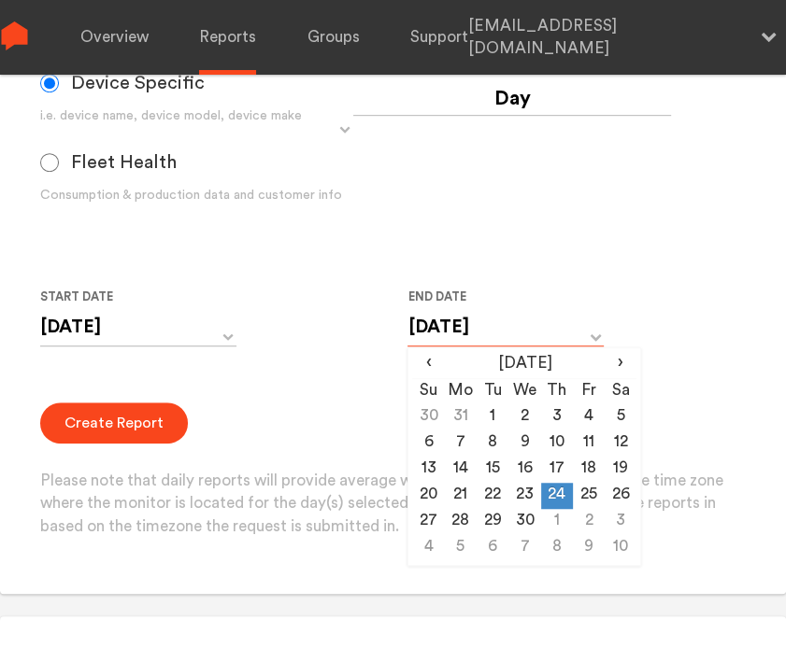
click at [445, 328] on input "[DATE]" at bounding box center [505, 327] width 196 height 38
click at [588, 494] on td "25" at bounding box center [589, 496] width 32 height 26
type input "[DATE]"
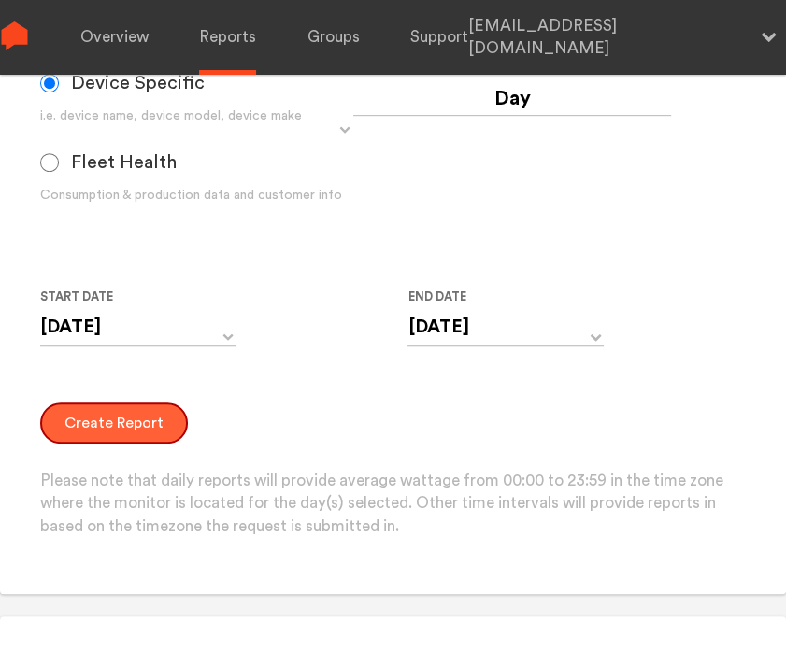
click at [131, 419] on button "Create Report" at bounding box center [114, 423] width 148 height 41
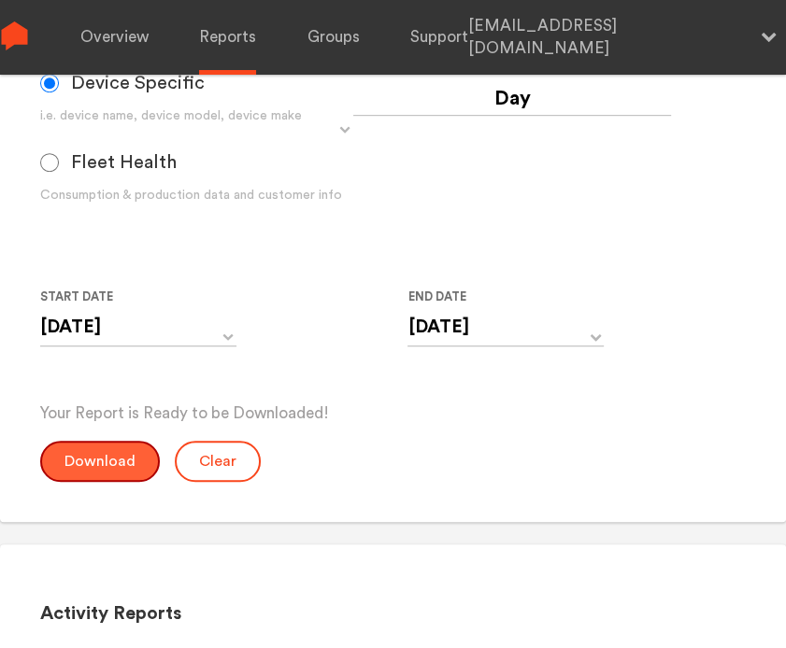
click at [92, 456] on button "Download" at bounding box center [100, 461] width 120 height 41
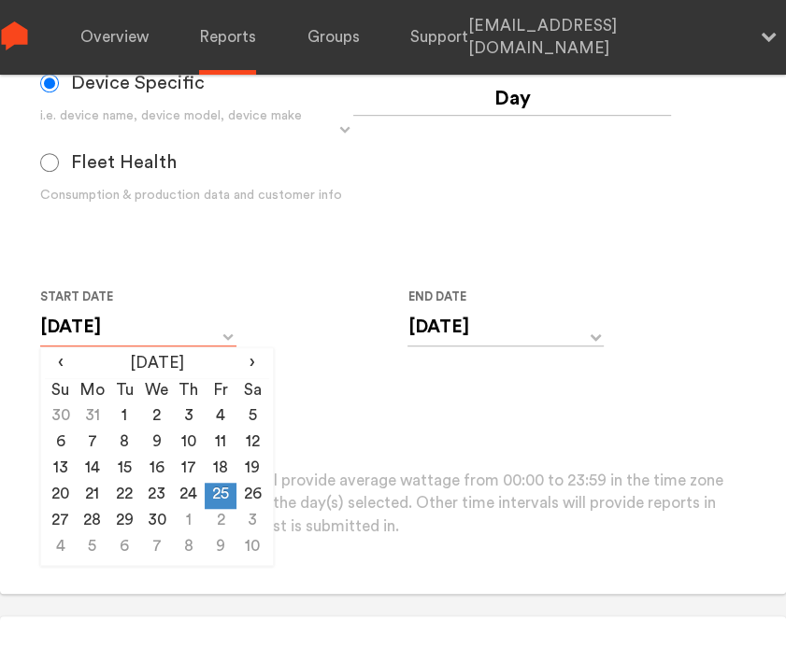
click at [157, 338] on input "[DATE]" at bounding box center [138, 327] width 196 height 38
click at [249, 502] on td "26" at bounding box center [252, 496] width 32 height 26
type input "[DATE]"
click at [456, 330] on input "[DATE]" at bounding box center [505, 327] width 196 height 38
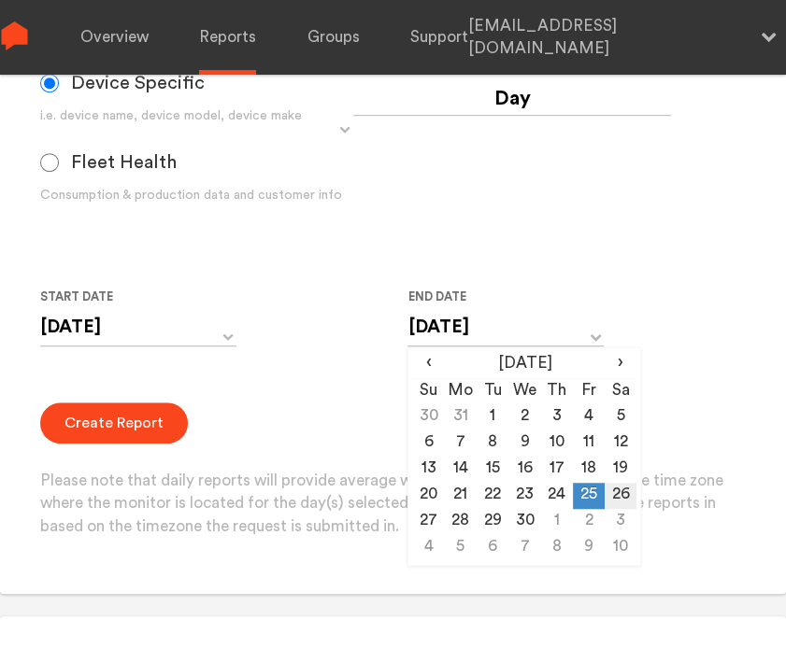
click at [610, 489] on td "26" at bounding box center [620, 496] width 32 height 26
type input "[DATE]"
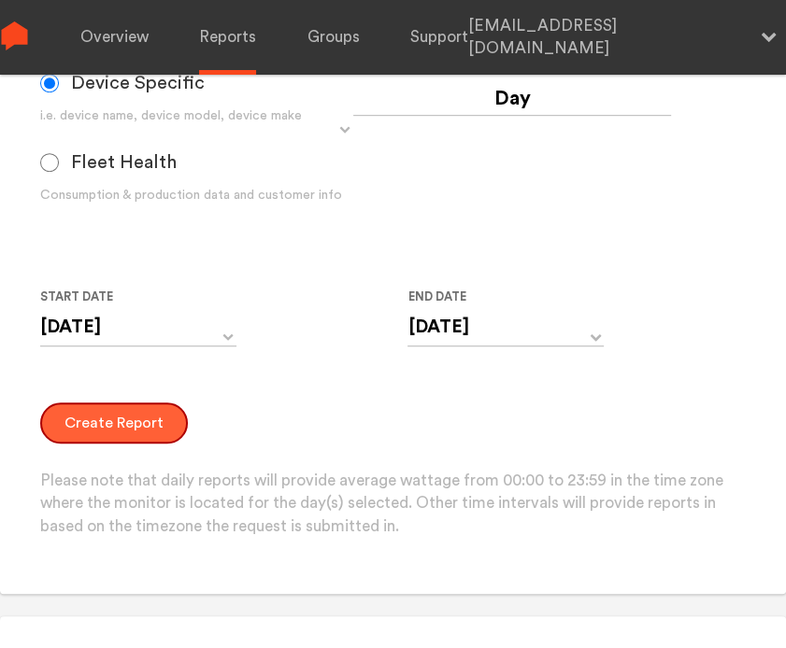
click at [114, 426] on button "Create Report" at bounding box center [114, 423] width 148 height 41
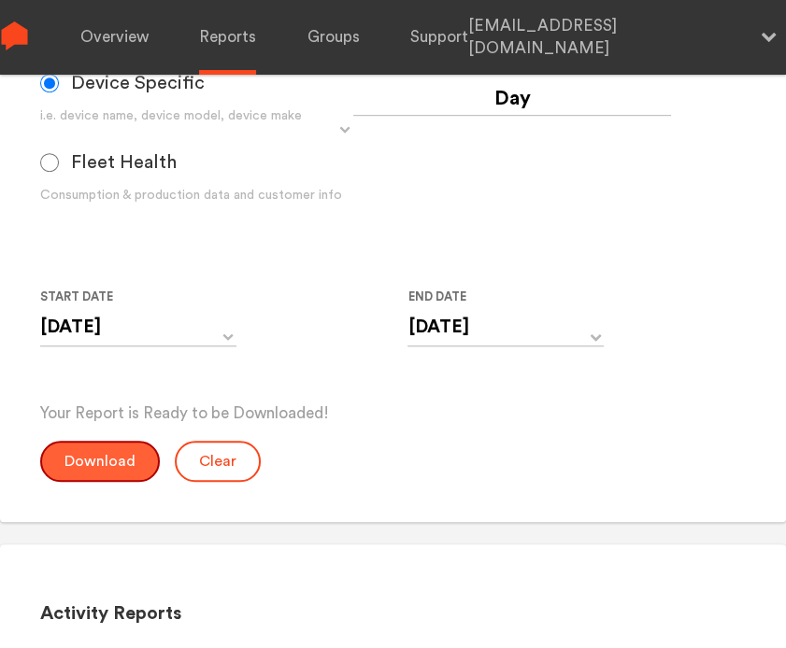
click at [86, 444] on button "Download" at bounding box center [100, 461] width 120 height 41
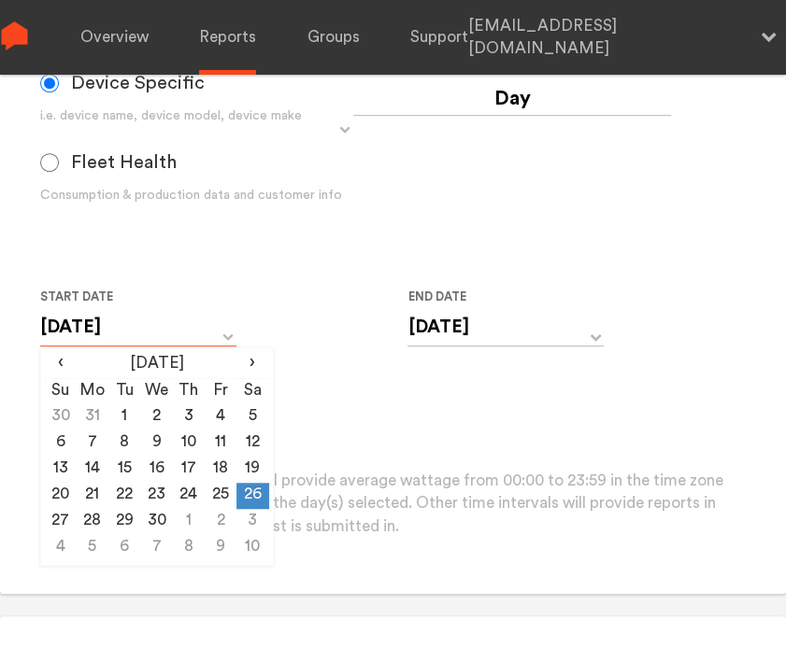
click at [163, 326] on input "[DATE]" at bounding box center [138, 327] width 196 height 38
click at [59, 524] on td "27" at bounding box center [61, 522] width 32 height 26
type input "[DATE]"
click at [448, 311] on input "[DATE]" at bounding box center [505, 327] width 196 height 38
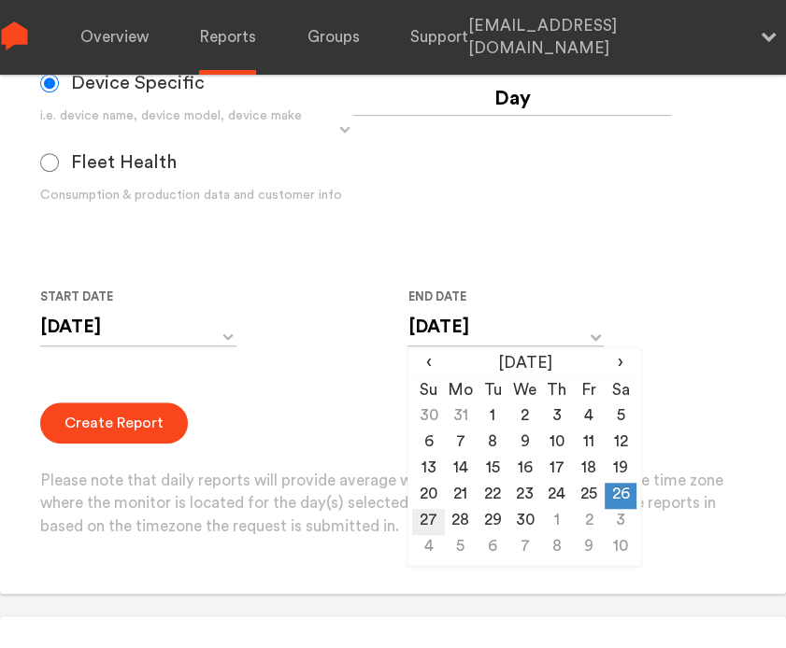
click at [427, 519] on td "27" at bounding box center [428, 522] width 32 height 26
type input "[DATE]"
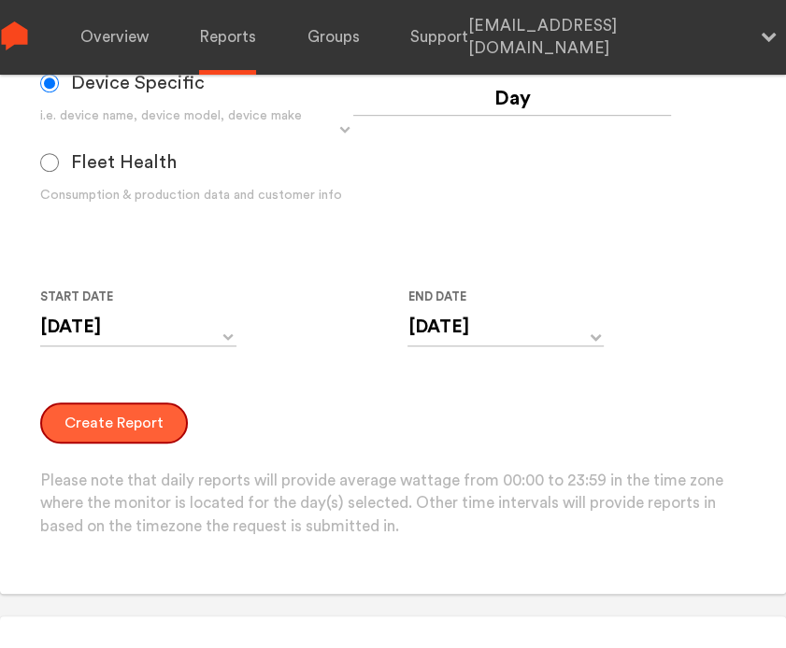
click at [109, 419] on button "Create Report" at bounding box center [114, 423] width 148 height 41
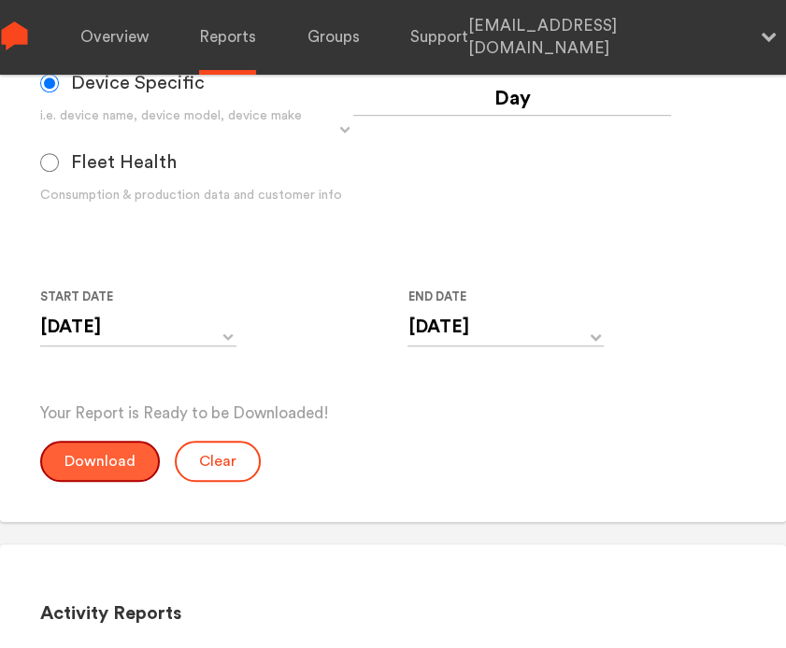
click at [98, 447] on button "Download" at bounding box center [100, 461] width 120 height 41
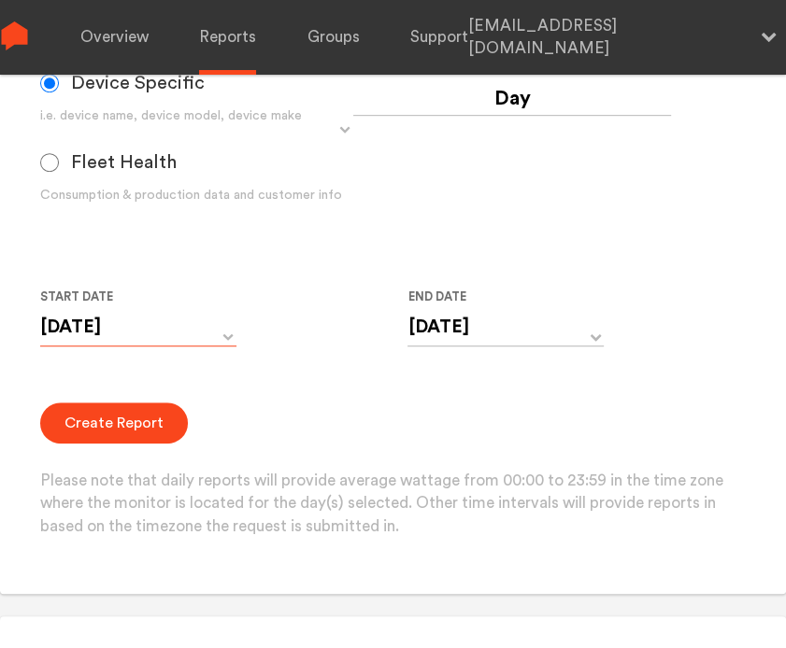
click at [123, 329] on input "[DATE]" at bounding box center [138, 327] width 196 height 38
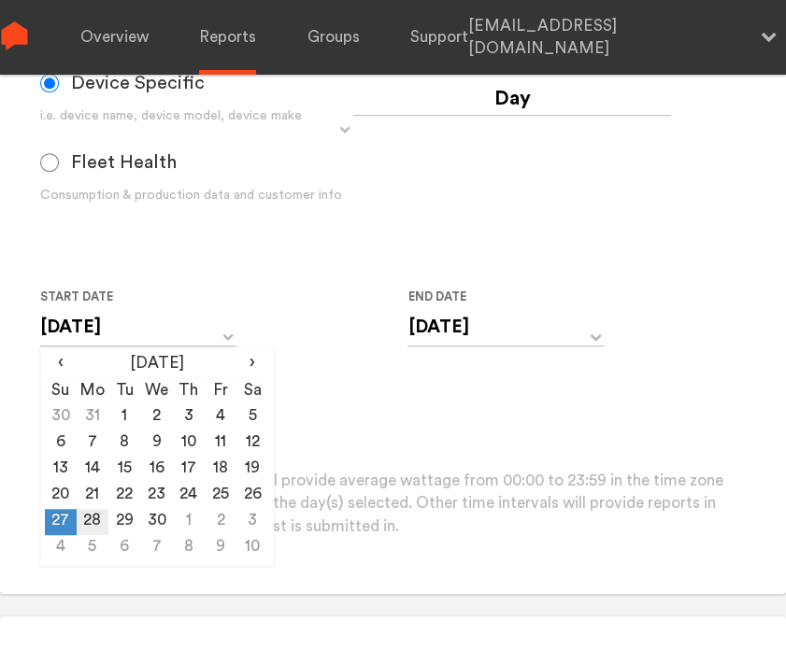
click at [92, 517] on td "28" at bounding box center [93, 522] width 32 height 26
type input "[DATE]"
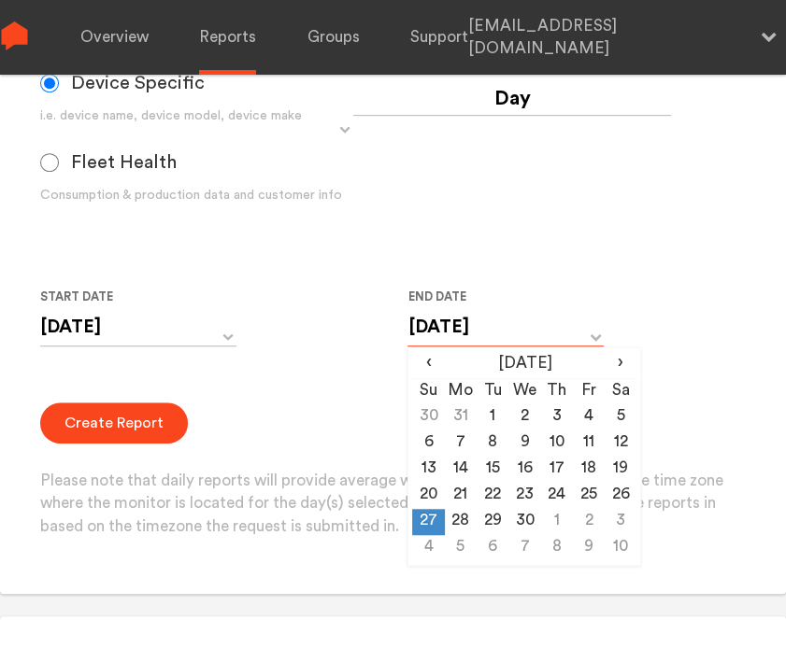
drag, startPoint x: 475, startPoint y: 320, endPoint x: 475, endPoint y: 345, distance: 24.3
click at [475, 321] on input "[DATE]" at bounding box center [505, 327] width 196 height 38
click at [458, 517] on td "28" at bounding box center [461, 522] width 32 height 26
type input "[DATE]"
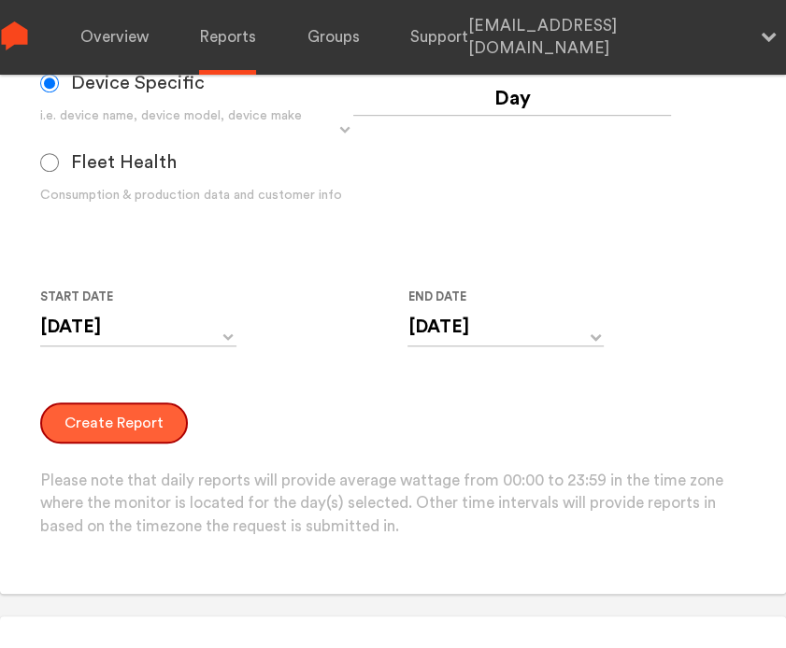
click at [106, 431] on button "Create Report" at bounding box center [114, 423] width 148 height 41
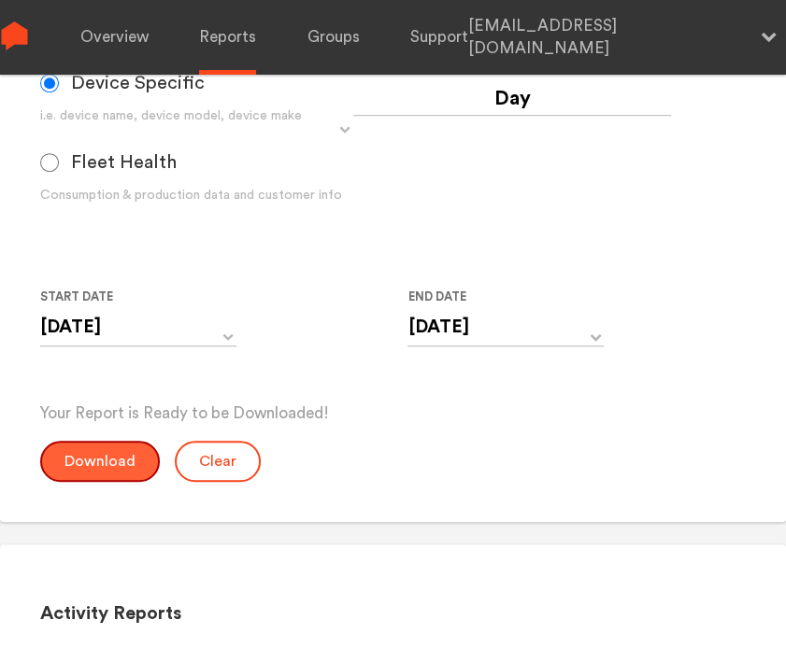
click at [108, 447] on button "Download" at bounding box center [100, 461] width 120 height 41
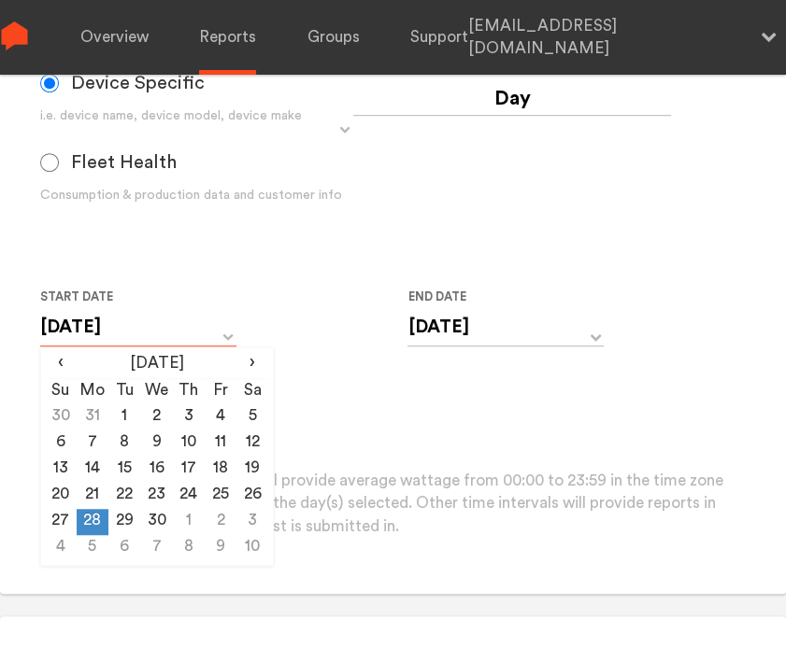
click at [177, 332] on input "[DATE]" at bounding box center [138, 327] width 196 height 38
click at [124, 519] on td "29" at bounding box center [124, 522] width 32 height 26
type input "[DATE]"
click at [481, 333] on input "[DATE]" at bounding box center [505, 327] width 196 height 38
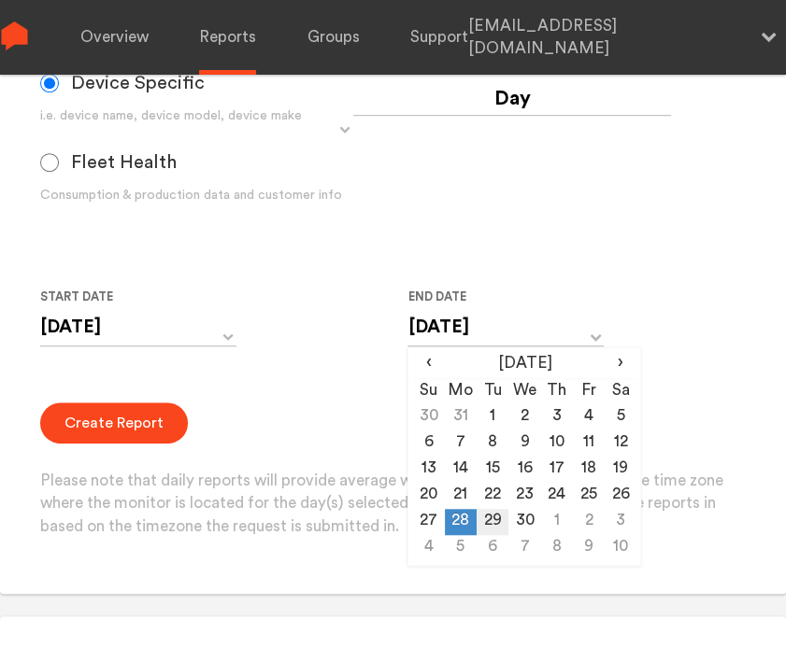
click at [488, 515] on td "29" at bounding box center [492, 522] width 32 height 26
type input "[DATE]"
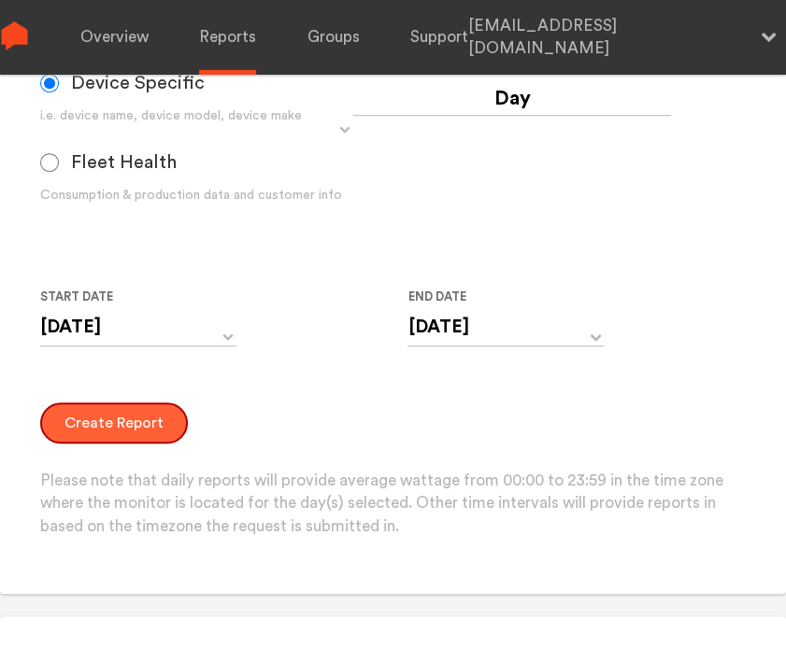
click at [87, 425] on button "Create Report" at bounding box center [114, 423] width 148 height 41
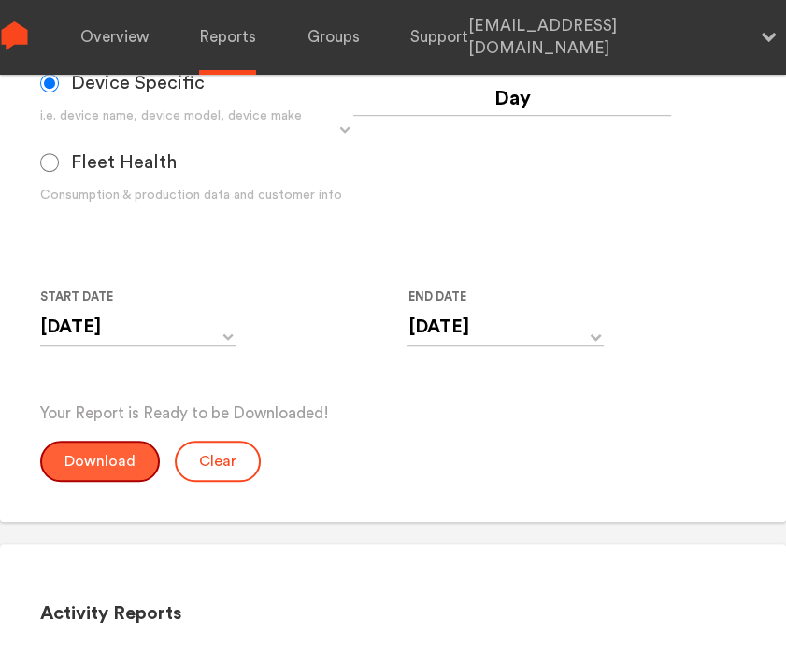
click at [113, 465] on button "Download" at bounding box center [100, 461] width 120 height 41
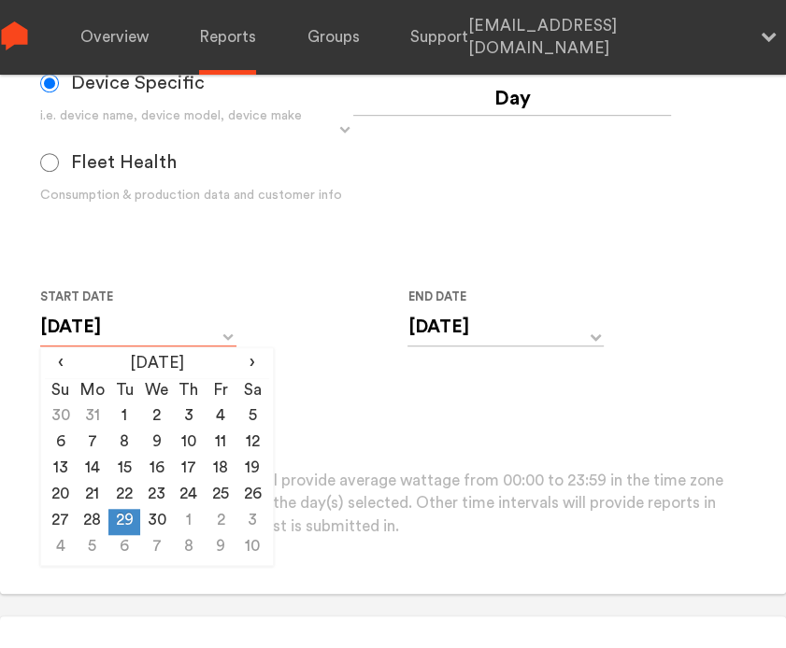
click at [168, 329] on input "[DATE]" at bounding box center [138, 327] width 196 height 38
click at [152, 520] on td "30" at bounding box center [156, 522] width 32 height 26
type input "[DATE]"
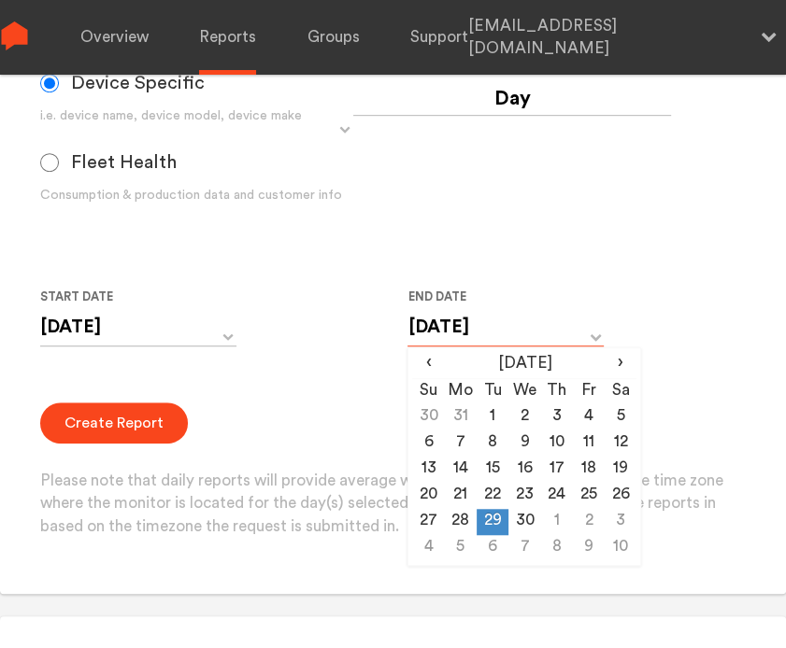
click at [519, 330] on input "[DATE]" at bounding box center [505, 327] width 196 height 38
click at [525, 516] on td "30" at bounding box center [524, 522] width 32 height 26
type input "[DATE]"
click at [146, 447] on div "Create Report Please note that daily reports will provide average wattage from …" at bounding box center [393, 471] width 706 height 136
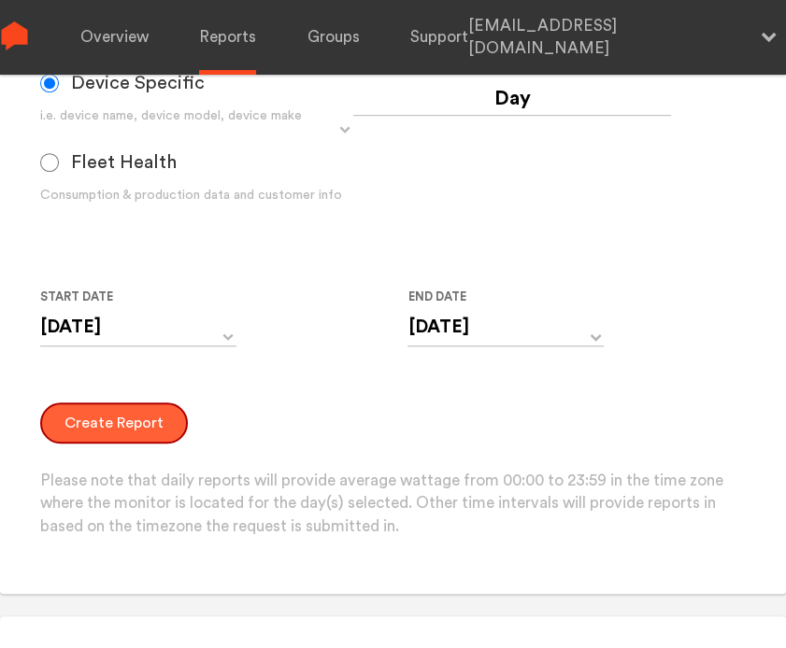
click at [140, 422] on button "Create Report" at bounding box center [114, 423] width 148 height 41
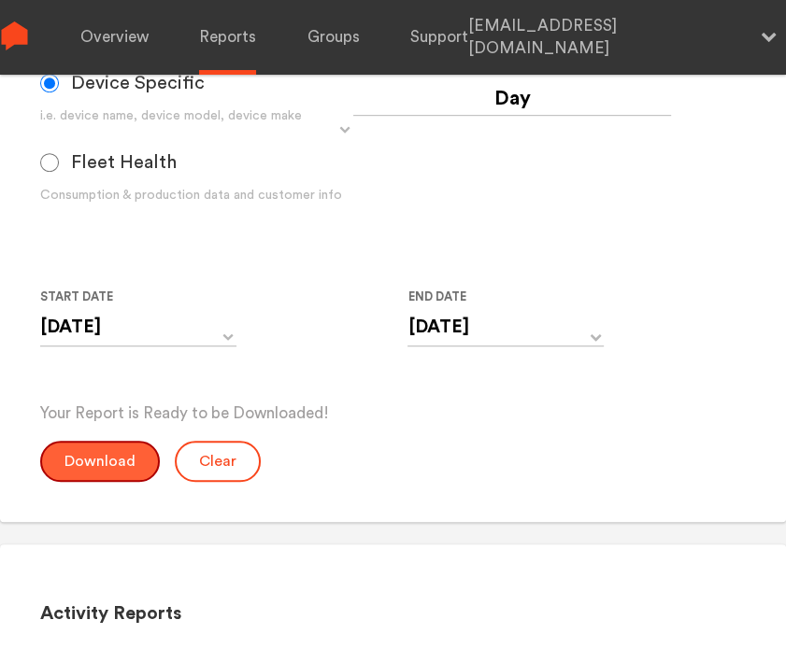
click at [92, 455] on button "Download" at bounding box center [100, 461] width 120 height 41
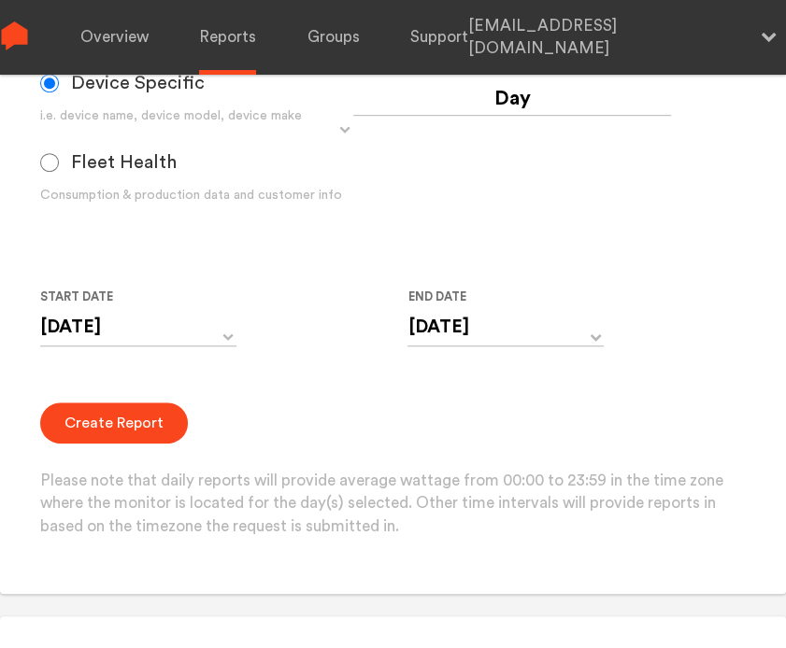
drag, startPoint x: 268, startPoint y: 426, endPoint x: 248, endPoint y: 409, distance: 25.8
click at [268, 426] on div "Create Report Please note that daily reports will provide average wattage from …" at bounding box center [393, 471] width 706 height 136
click at [213, 340] on input "[DATE]" at bounding box center [138, 327] width 196 height 38
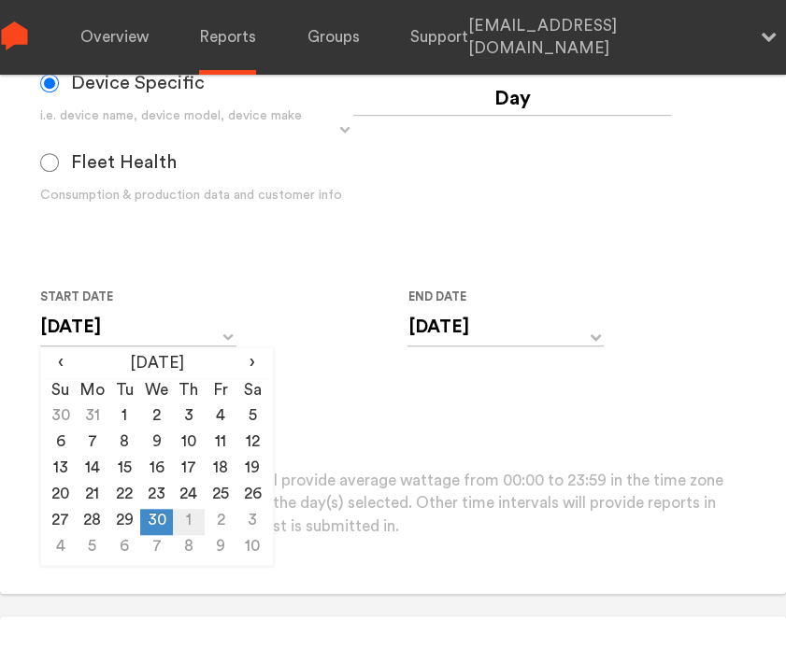
click at [189, 523] on td "1" at bounding box center [189, 522] width 32 height 26
type input "[DATE]"
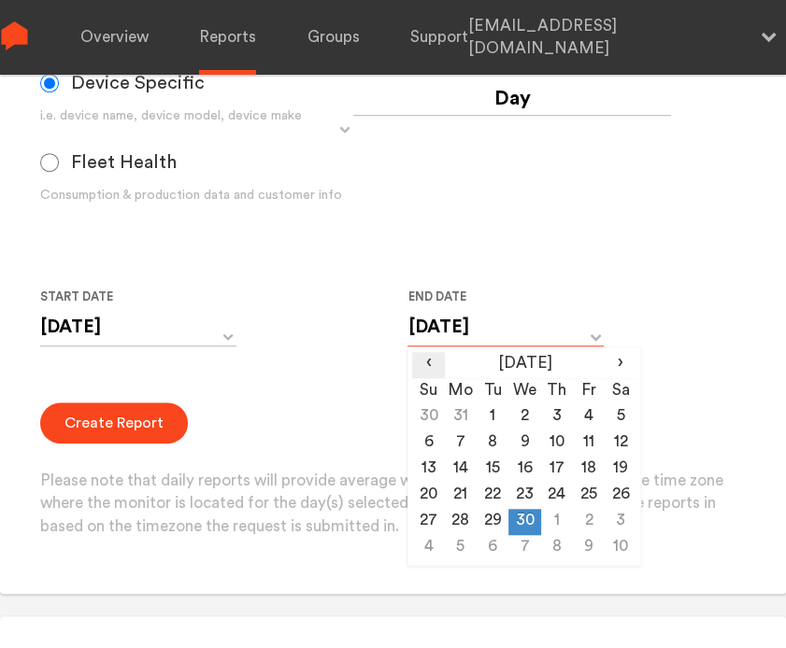
drag, startPoint x: 432, startPoint y: 333, endPoint x: 443, endPoint y: 361, distance: 31.0
click at [432, 332] on input "[DATE]" at bounding box center [505, 327] width 196 height 38
click at [560, 517] on td "1" at bounding box center [557, 522] width 32 height 26
type input "[DATE]"
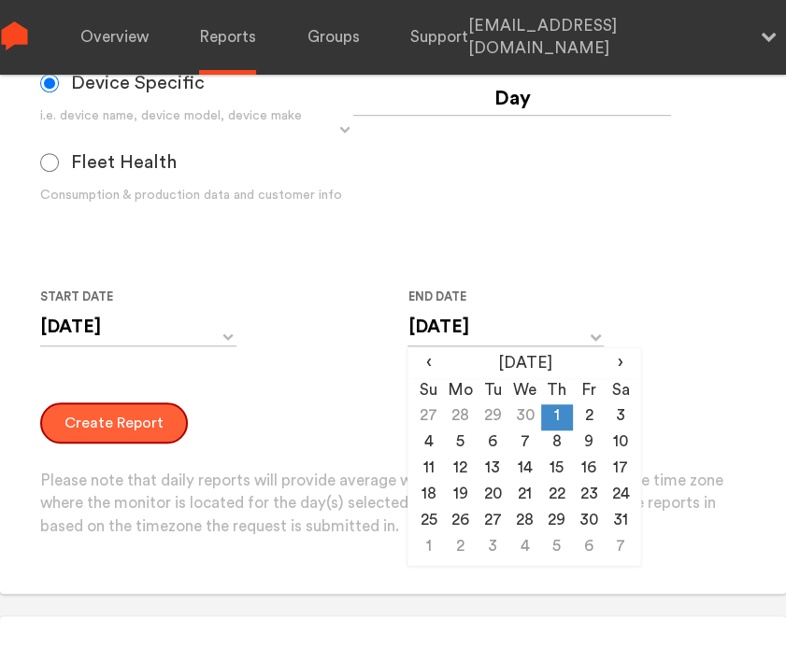
click at [130, 429] on button "Create Report" at bounding box center [114, 423] width 148 height 41
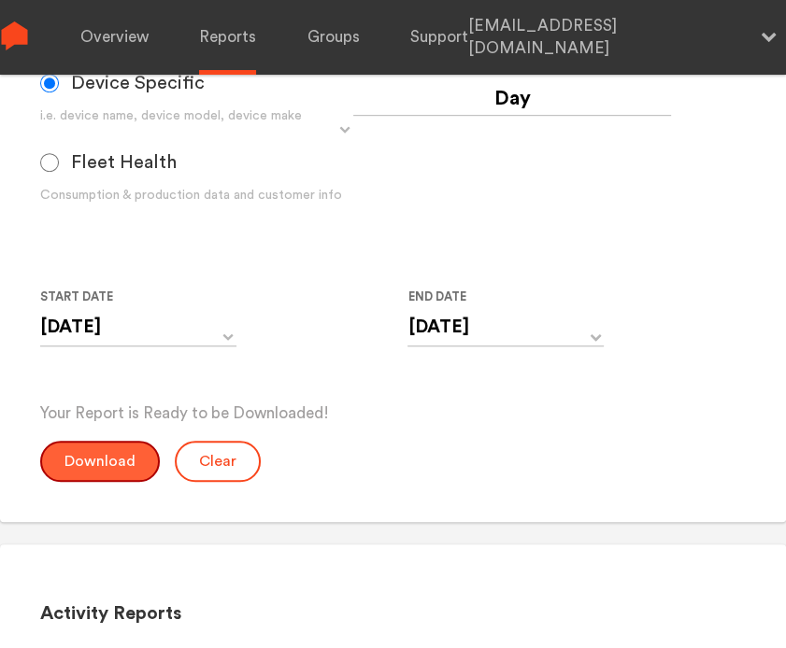
click at [108, 453] on button "Download" at bounding box center [100, 461] width 120 height 41
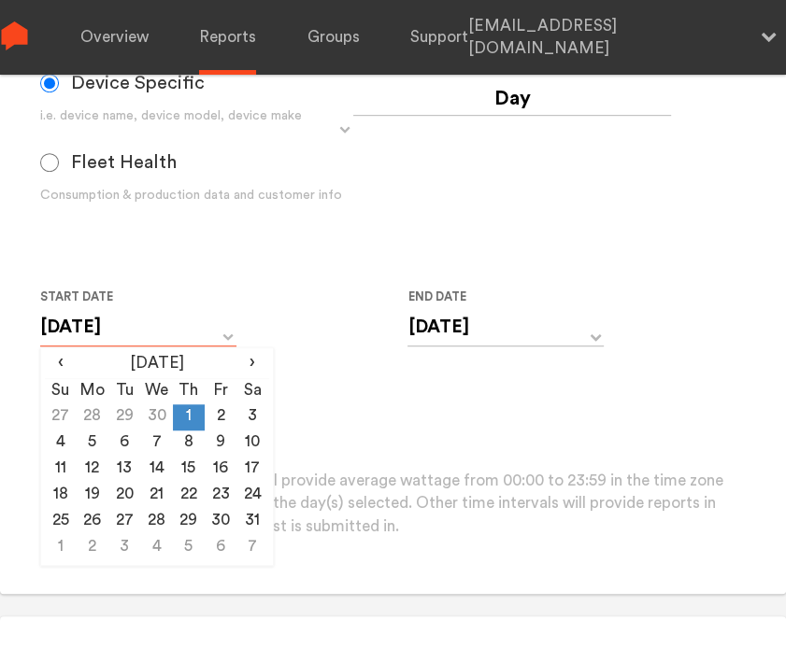
click at [166, 333] on input "[DATE]" at bounding box center [138, 327] width 196 height 38
click at [217, 409] on td "2" at bounding box center [221, 417] width 32 height 26
type input "[DATE]"
click at [474, 305] on label "End Date" at bounding box center [497, 297] width 181 height 22
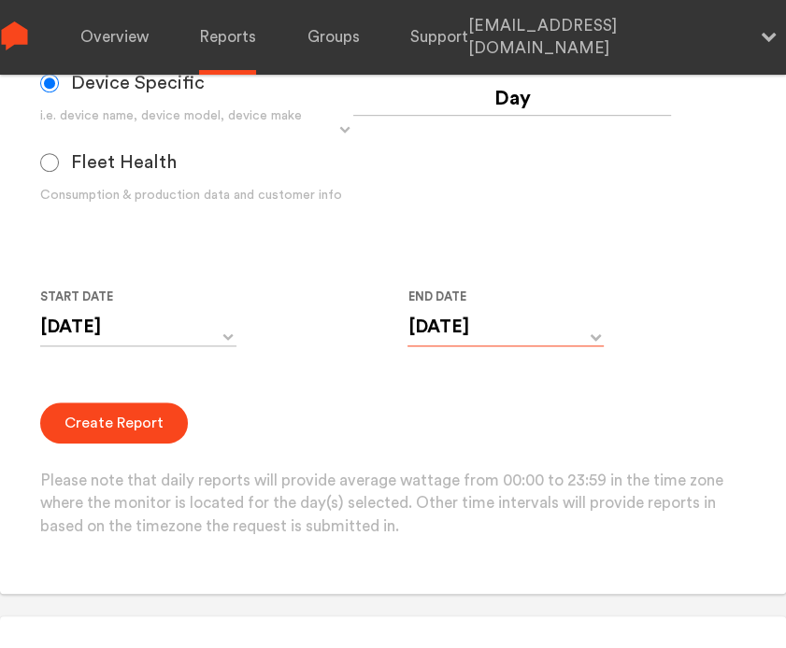
click at [506, 331] on input "[DATE]" at bounding box center [505, 327] width 196 height 38
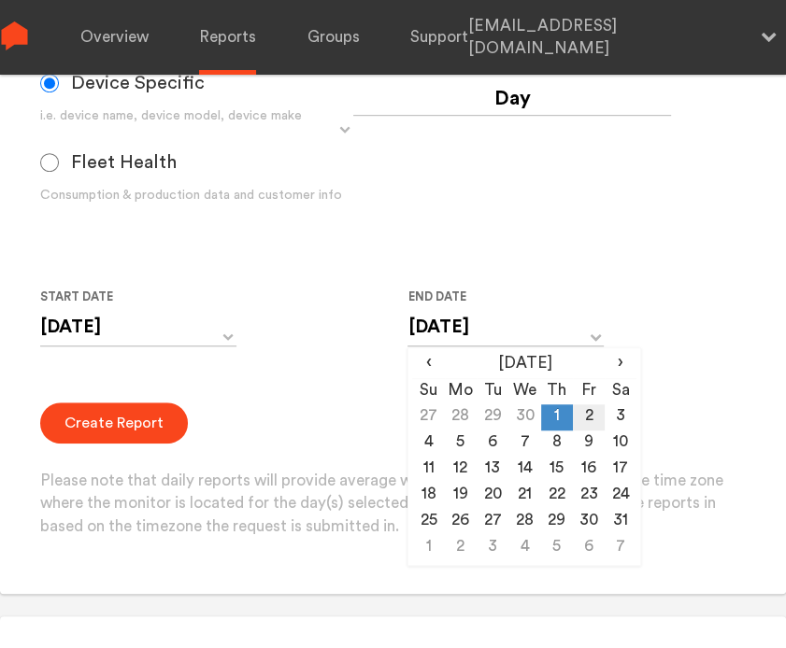
click at [591, 419] on td "2" at bounding box center [589, 417] width 32 height 26
type input "[DATE]"
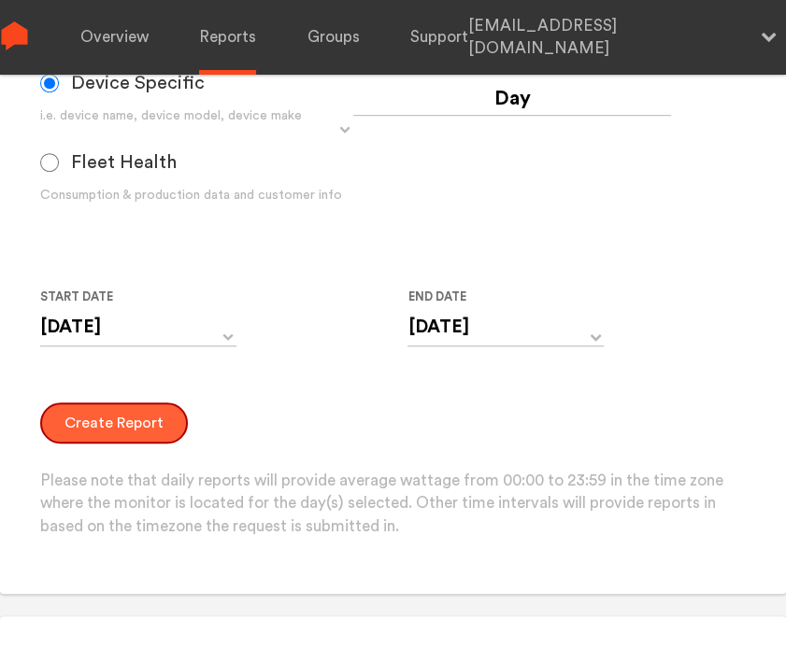
click at [120, 431] on button "Create Report" at bounding box center [114, 423] width 148 height 41
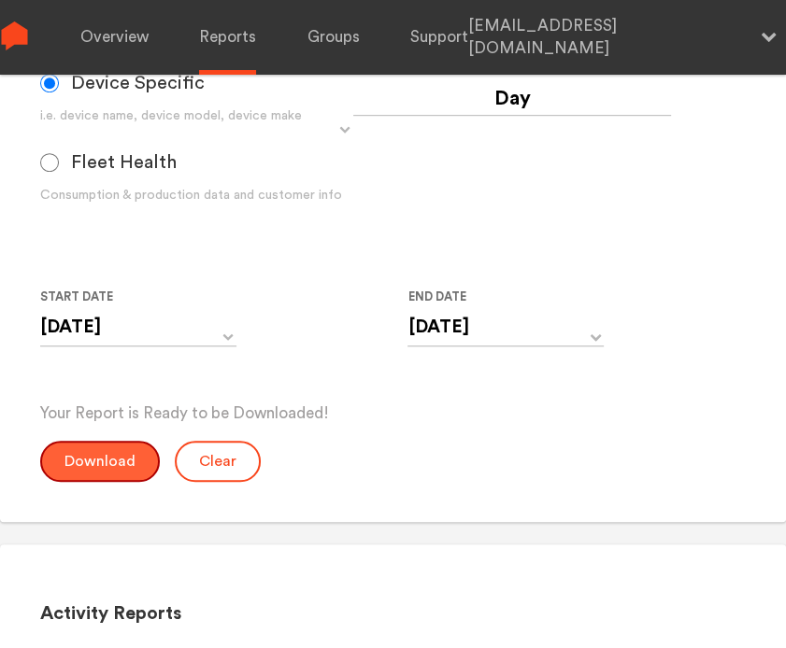
click at [112, 460] on button "Download" at bounding box center [100, 461] width 120 height 41
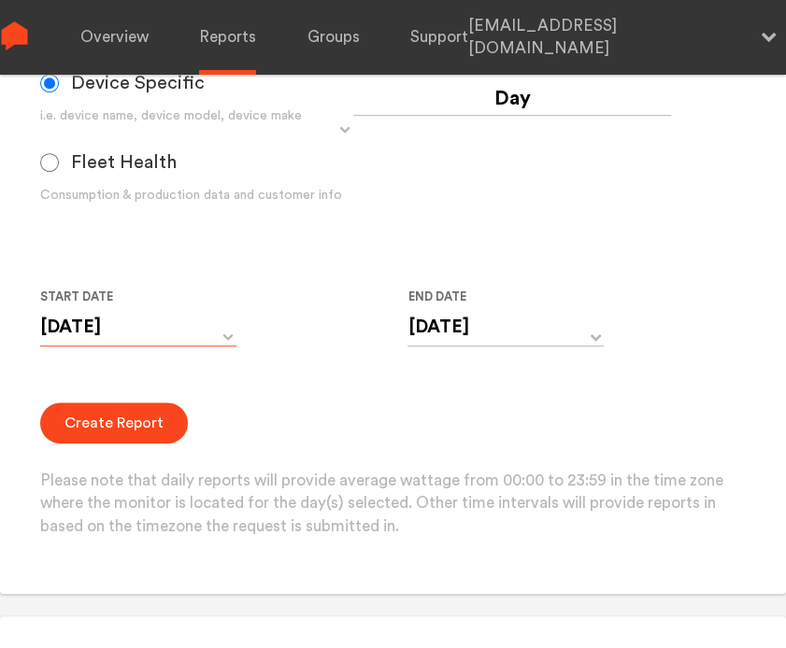
click at [201, 319] on input "[DATE]" at bounding box center [138, 327] width 196 height 38
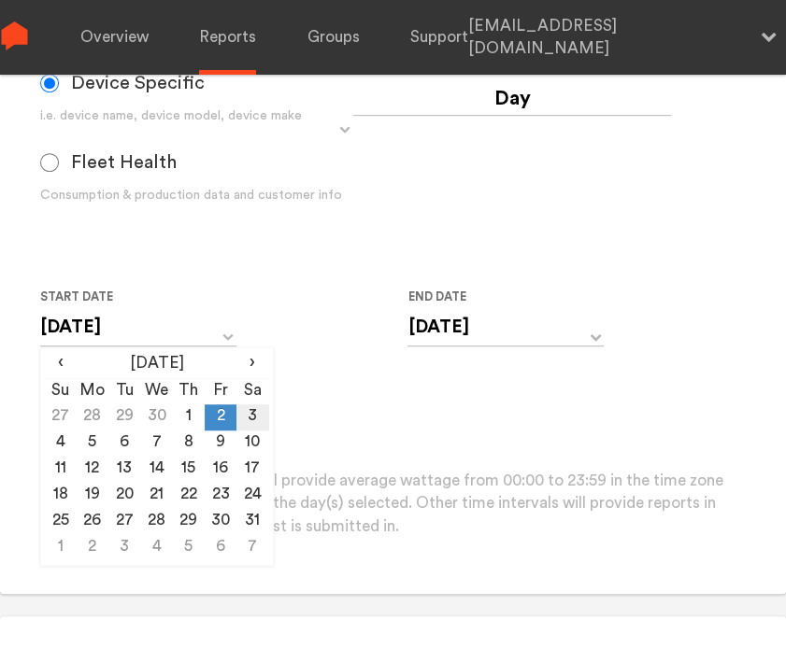
click at [242, 416] on td "3" at bounding box center [252, 417] width 32 height 26
type input "[DATE]"
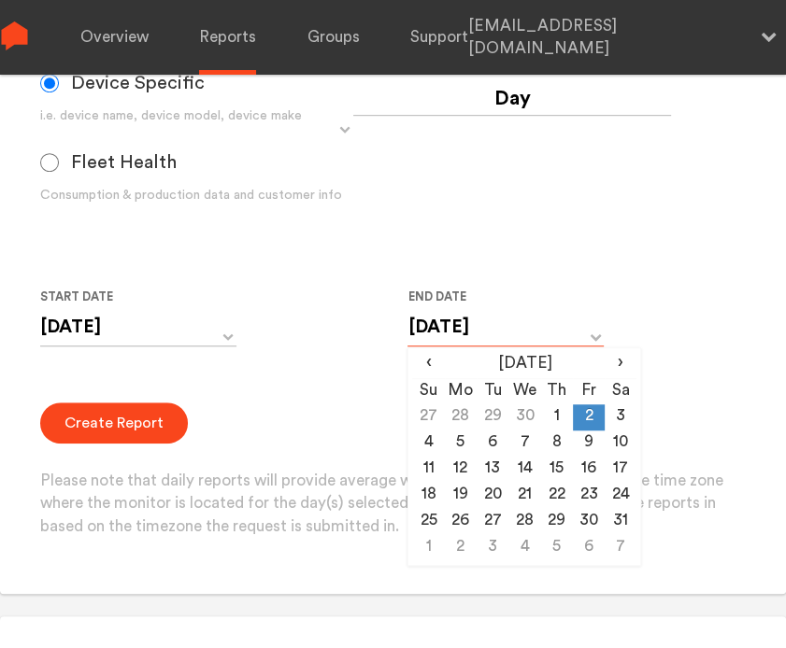
drag, startPoint x: 409, startPoint y: 322, endPoint x: 421, endPoint y: 331, distance: 14.8
click at [410, 322] on input "[DATE]" at bounding box center [505, 327] width 196 height 38
click at [614, 413] on td "3" at bounding box center [620, 417] width 32 height 26
type input "[DATE]"
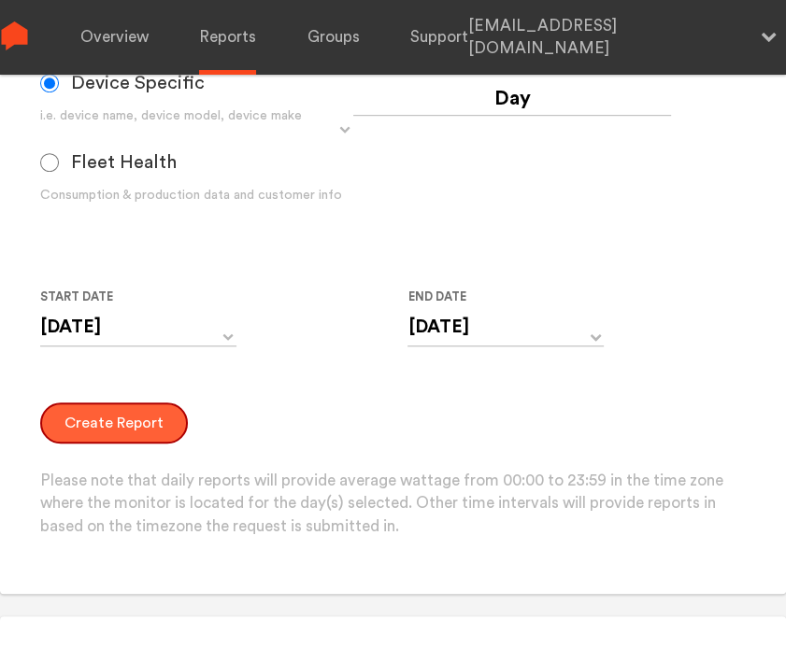
click at [119, 432] on button "Create Report" at bounding box center [114, 423] width 148 height 41
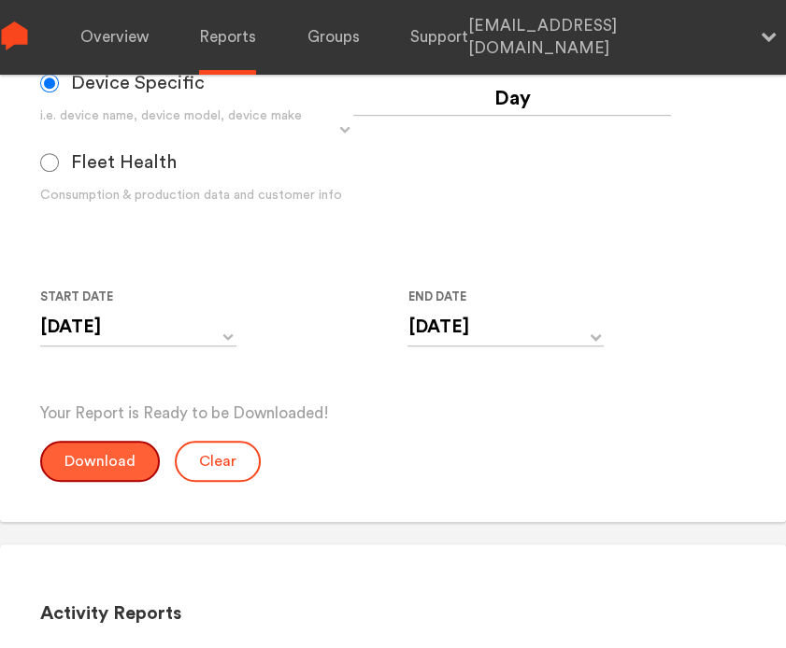
click at [97, 459] on button "Download" at bounding box center [100, 461] width 120 height 41
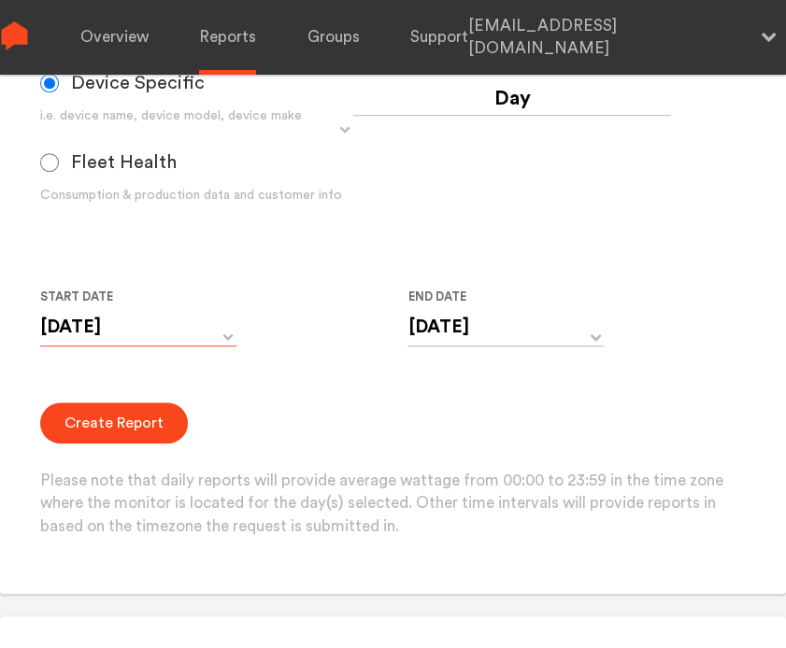
click at [135, 326] on input "[DATE]" at bounding box center [138, 327] width 196 height 38
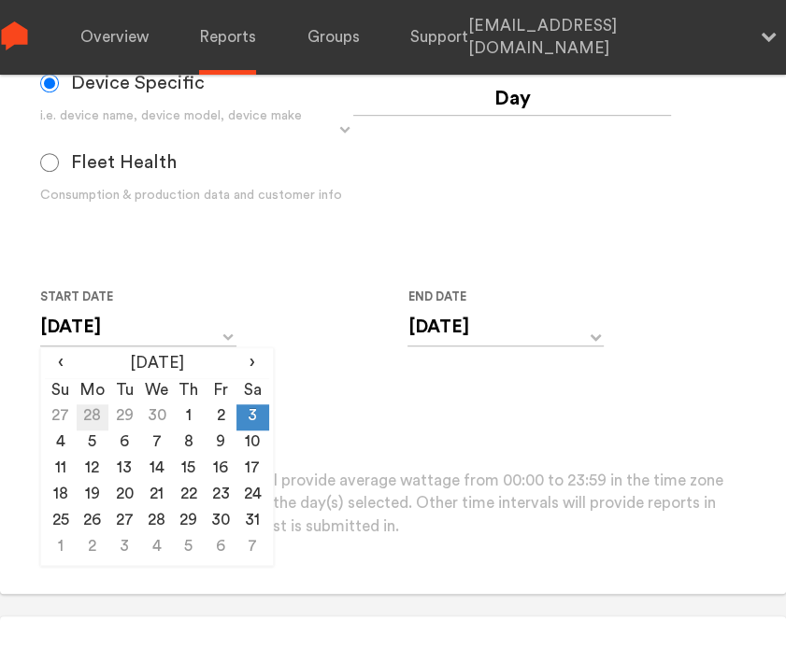
drag, startPoint x: 60, startPoint y: 442, endPoint x: 86, endPoint y: 421, distance: 33.3
click at [60, 441] on td "4" at bounding box center [61, 444] width 32 height 26
type input "[DATE]"
click at [430, 322] on input "[DATE]" at bounding box center [505, 327] width 196 height 38
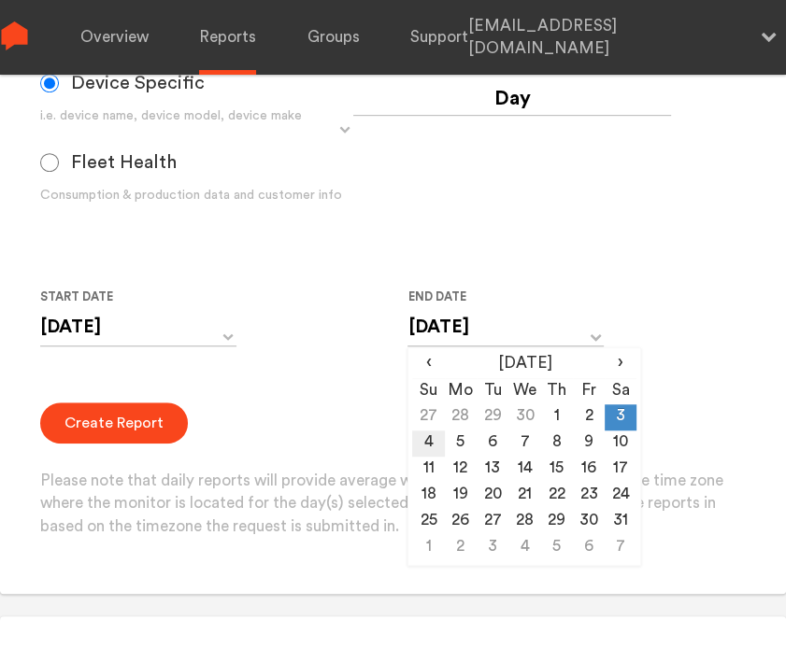
click at [427, 442] on td "4" at bounding box center [428, 444] width 32 height 26
type input "[DATE]"
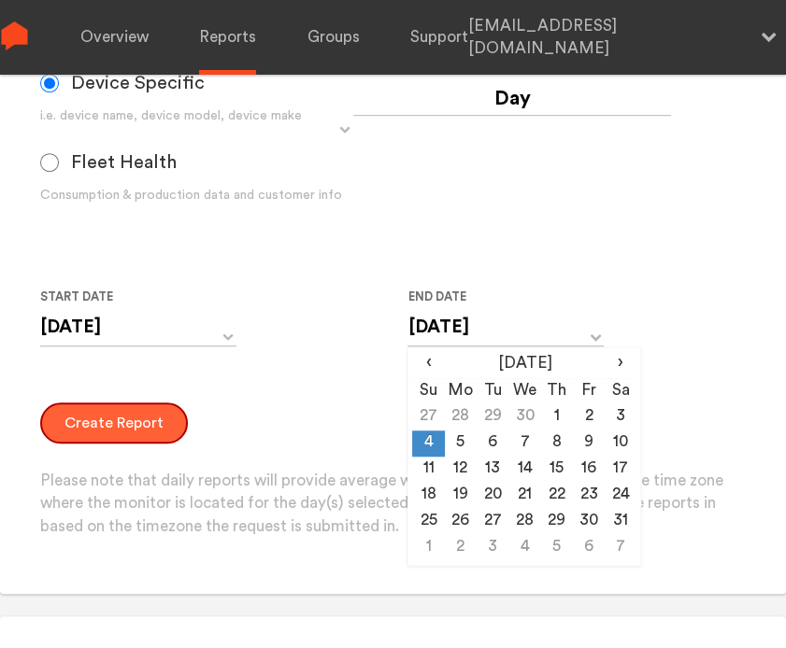
click at [107, 419] on button "Create Report" at bounding box center [114, 423] width 148 height 41
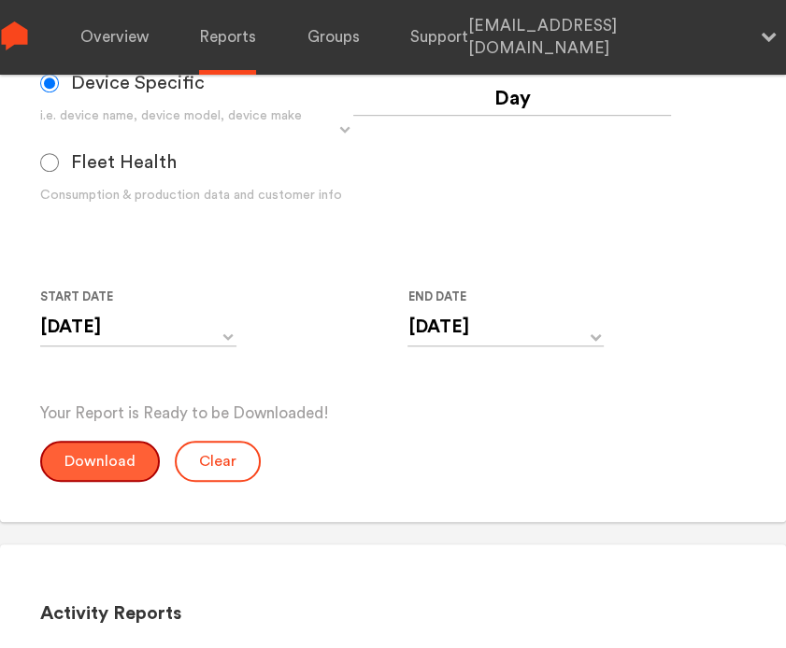
click at [85, 459] on button "Download" at bounding box center [100, 461] width 120 height 41
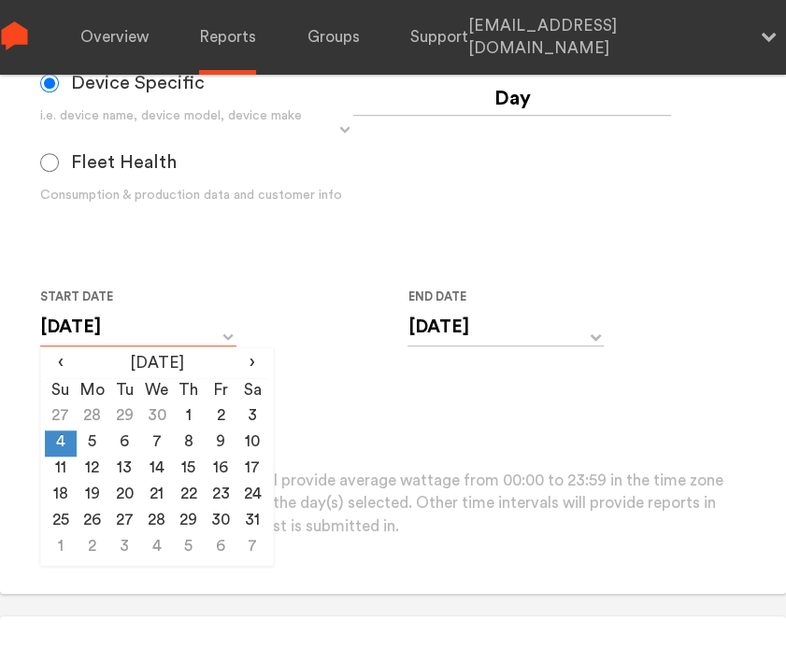
click at [135, 339] on input "[DATE]" at bounding box center [138, 327] width 196 height 38
click at [96, 446] on td "5" at bounding box center [93, 444] width 32 height 26
type input "[DATE]"
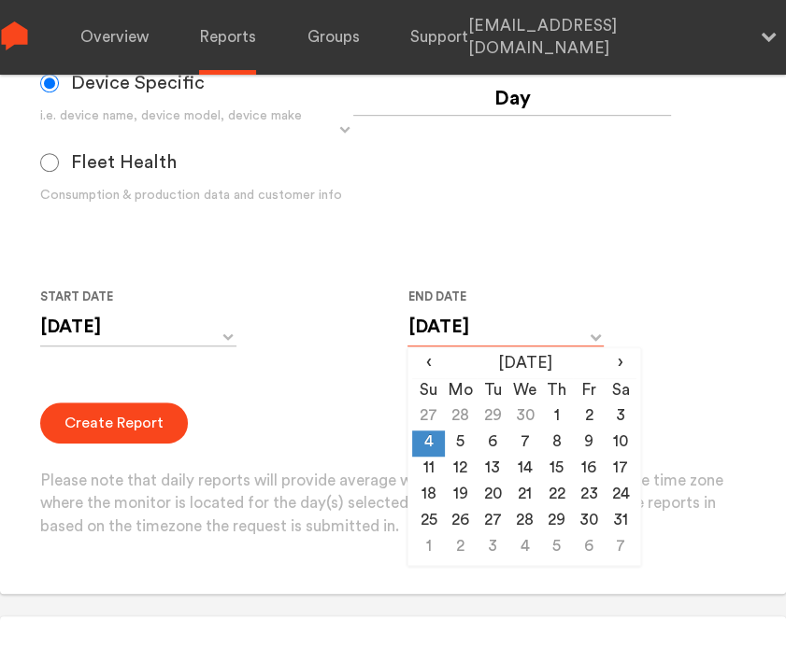
click at [430, 329] on input "[DATE]" at bounding box center [505, 327] width 196 height 38
click at [456, 439] on td "5" at bounding box center [461, 444] width 32 height 26
type input "[DATE]"
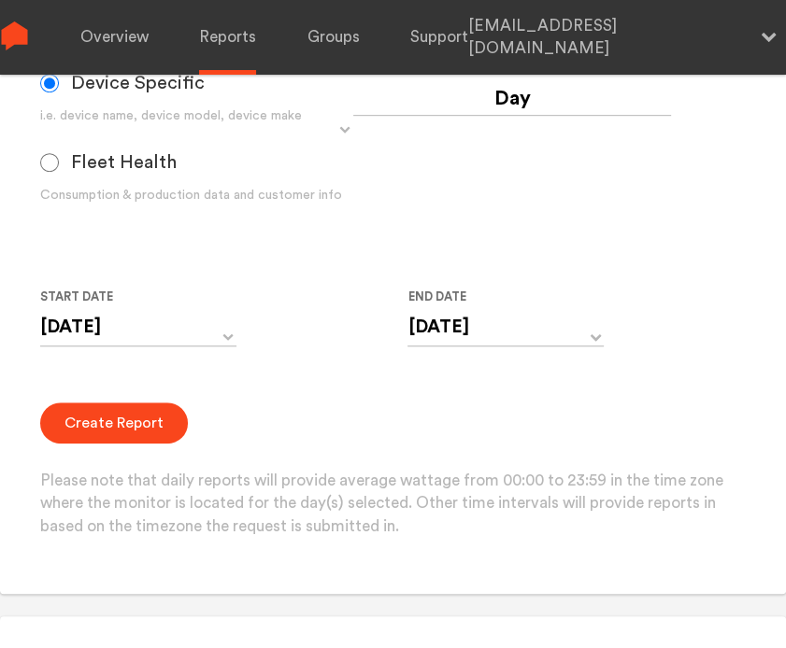
click at [92, 449] on div "Create Report Please note that daily reports will provide average wattage from …" at bounding box center [393, 471] width 706 height 136
click at [101, 426] on button "Create Report" at bounding box center [114, 423] width 148 height 41
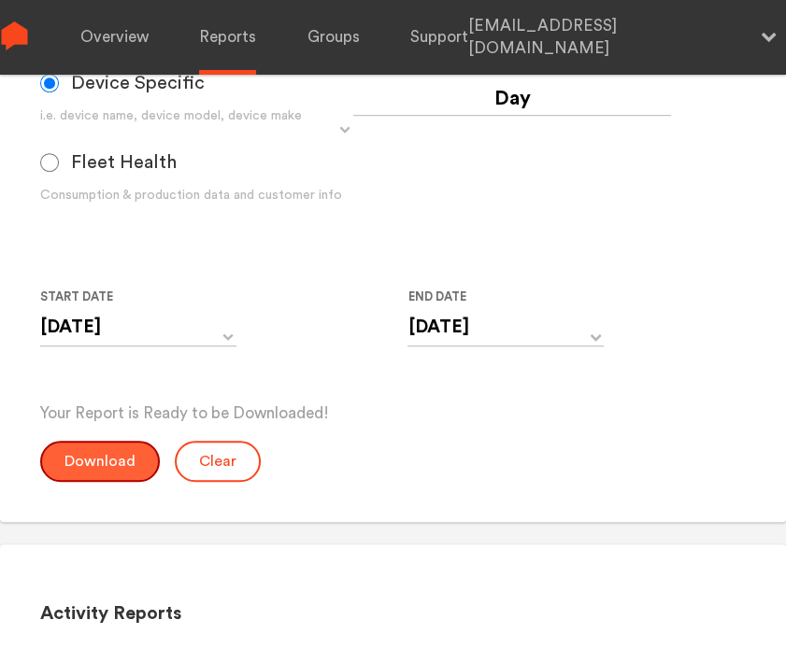
click at [108, 472] on button "Download" at bounding box center [100, 461] width 120 height 41
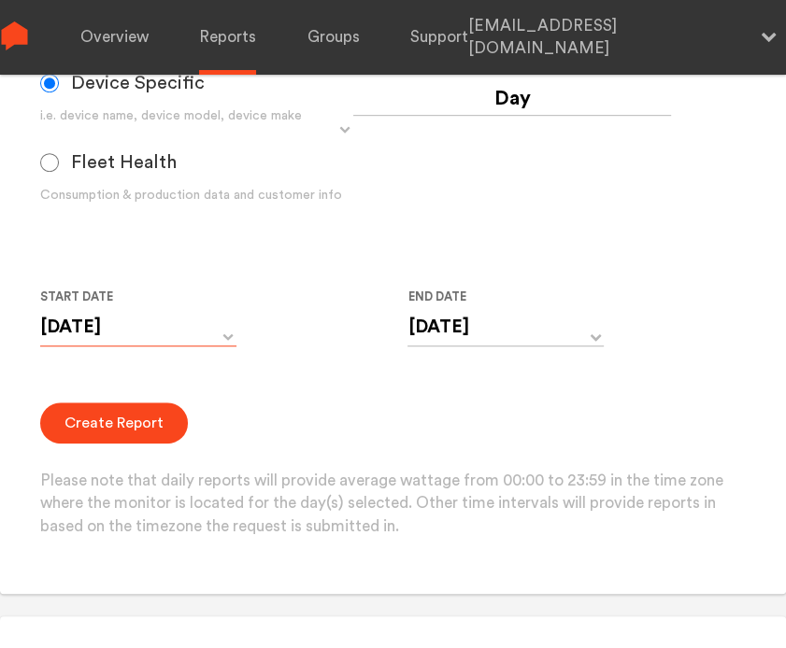
click at [139, 332] on input "[DATE]" at bounding box center [138, 327] width 196 height 38
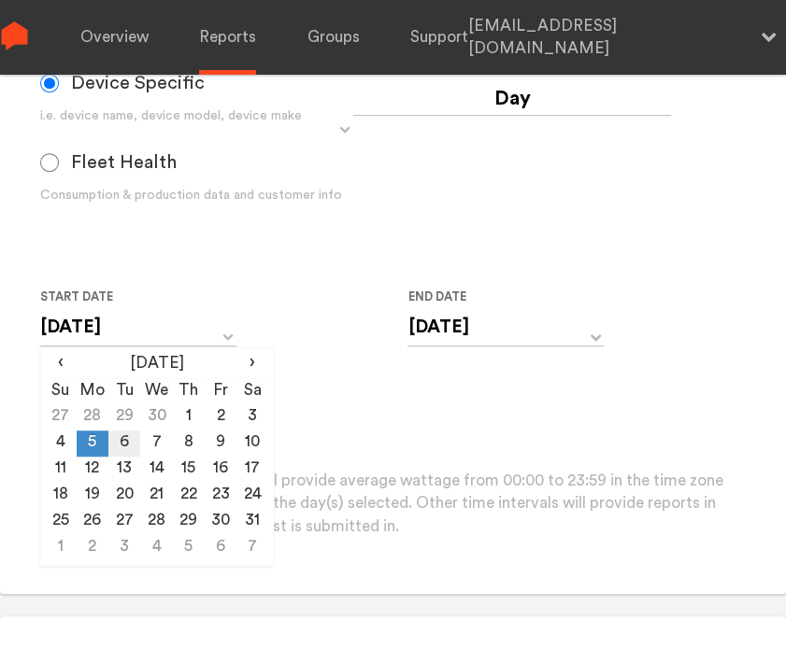
click at [116, 441] on td "6" at bounding box center [124, 444] width 32 height 26
type input "[DATE]"
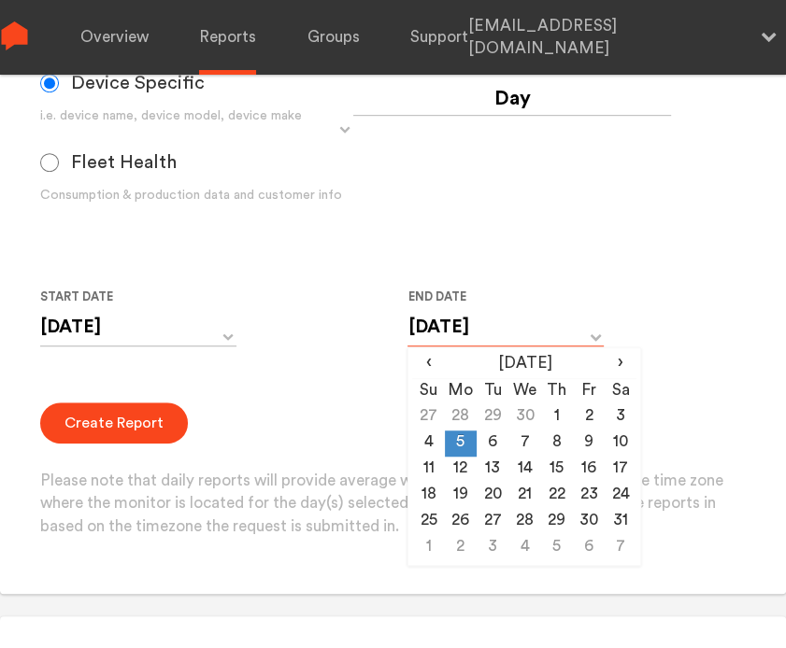
click at [436, 322] on input "[DATE]" at bounding box center [505, 327] width 196 height 38
click at [493, 445] on td "6" at bounding box center [492, 444] width 32 height 26
type input "[DATE]"
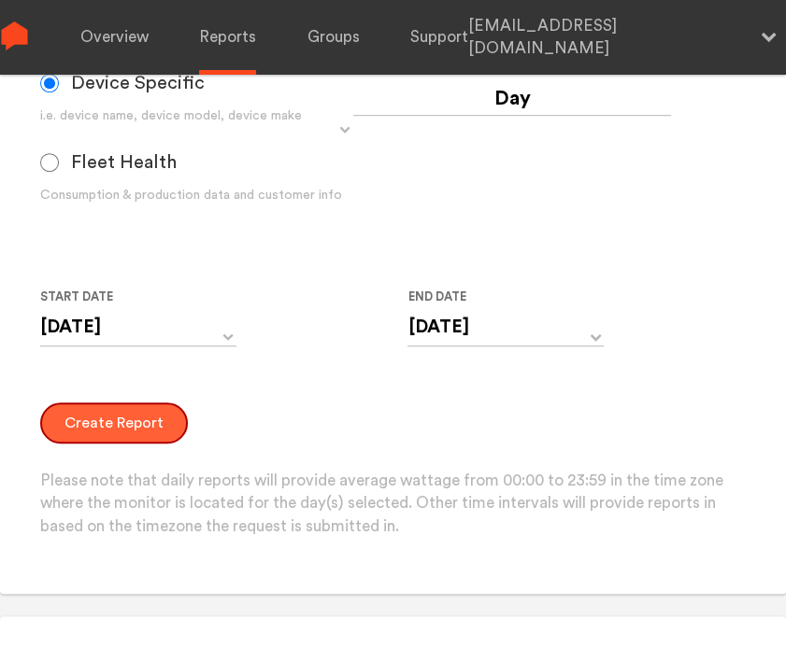
click at [127, 423] on button "Create Report" at bounding box center [114, 423] width 148 height 41
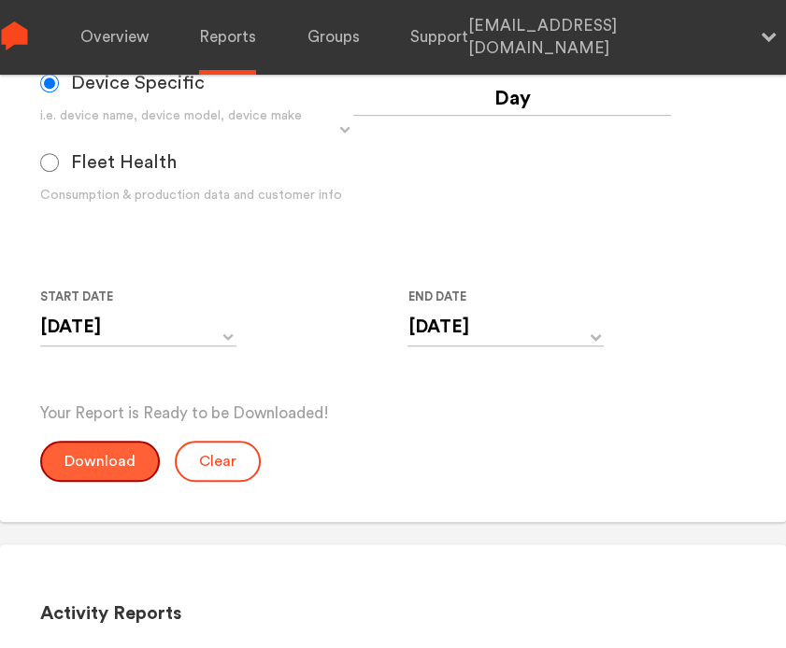
click at [101, 460] on button "Download" at bounding box center [100, 461] width 120 height 41
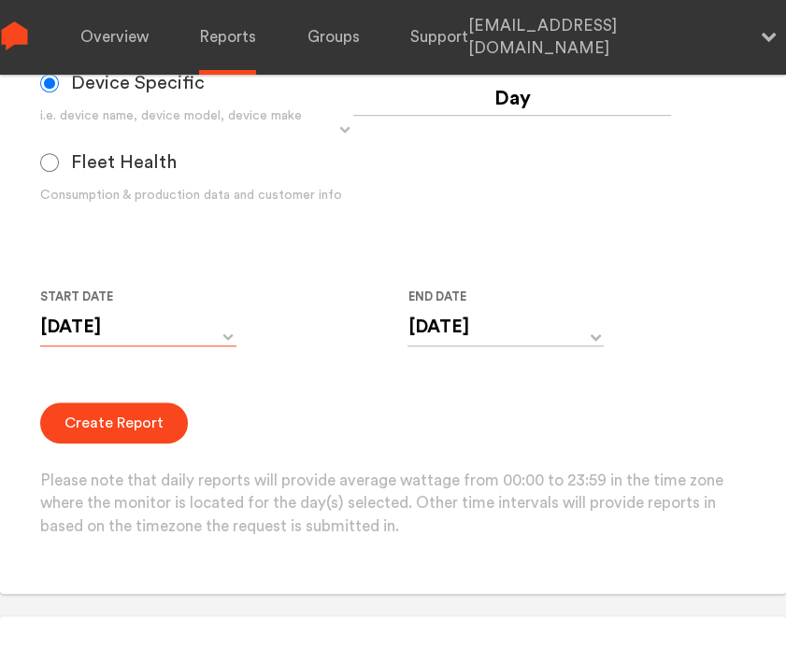
click at [146, 338] on input "[DATE]" at bounding box center [138, 327] width 196 height 38
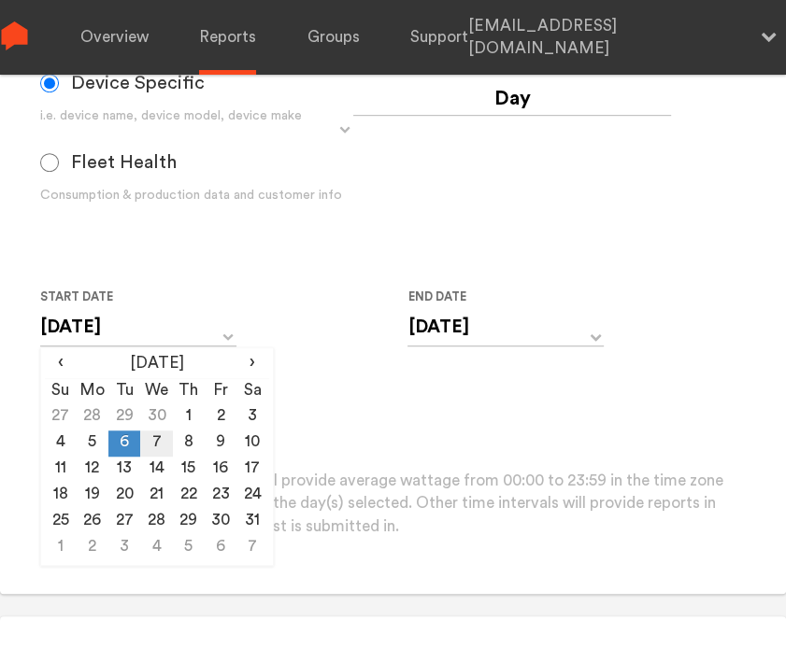
click at [160, 439] on td "7" at bounding box center [156, 444] width 32 height 26
type input "[DATE]"
click at [458, 329] on input "[DATE]" at bounding box center [505, 327] width 196 height 38
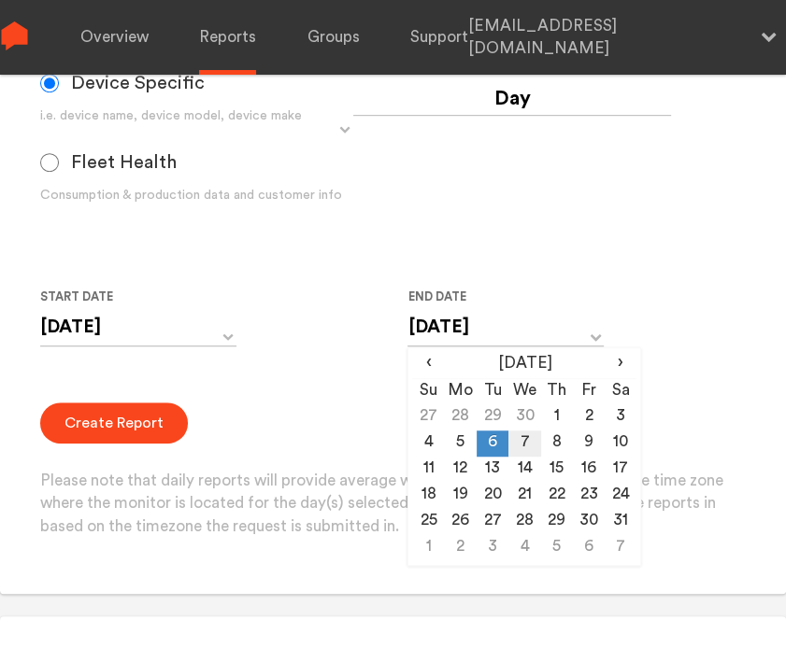
click at [516, 440] on td "7" at bounding box center [524, 444] width 32 height 26
type input "[DATE]"
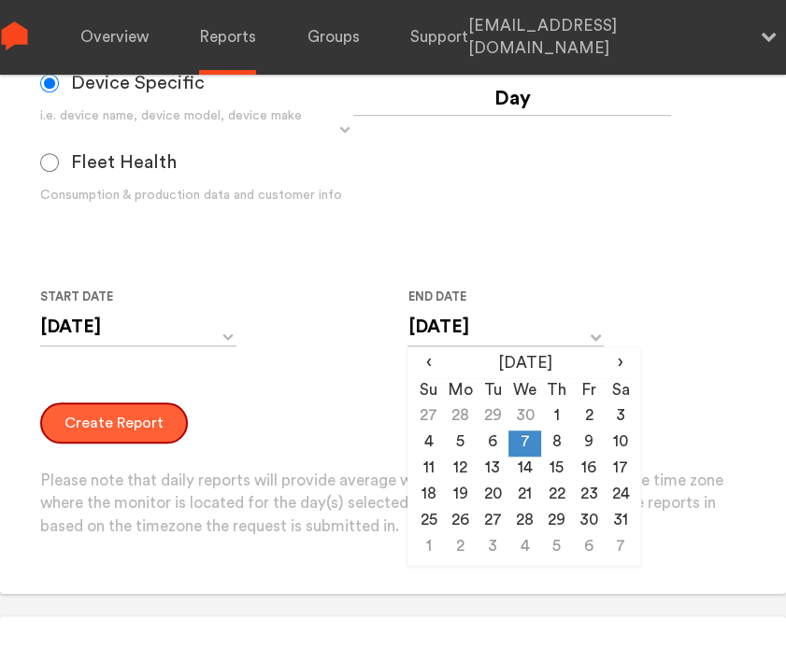
click at [101, 413] on button "Create Report" at bounding box center [114, 423] width 148 height 41
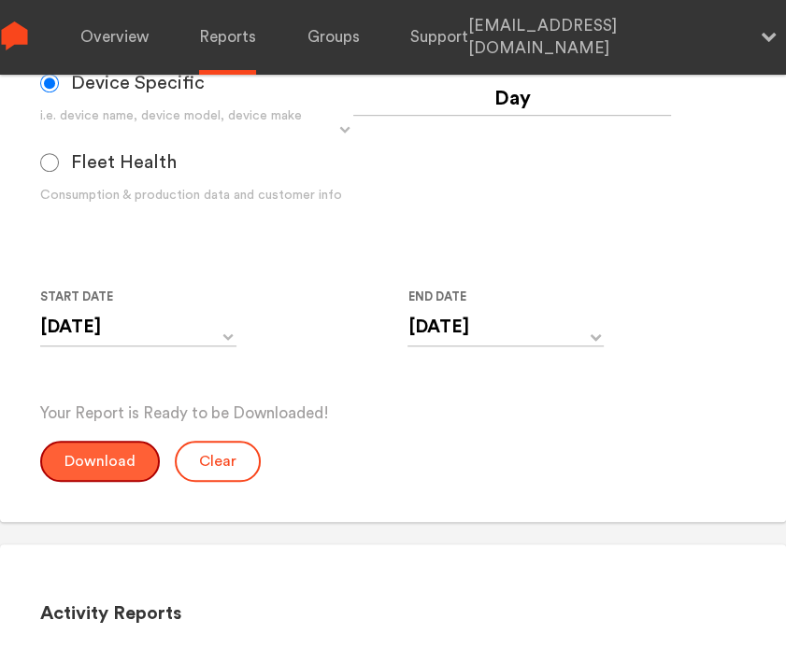
click at [101, 460] on button "Download" at bounding box center [100, 461] width 120 height 41
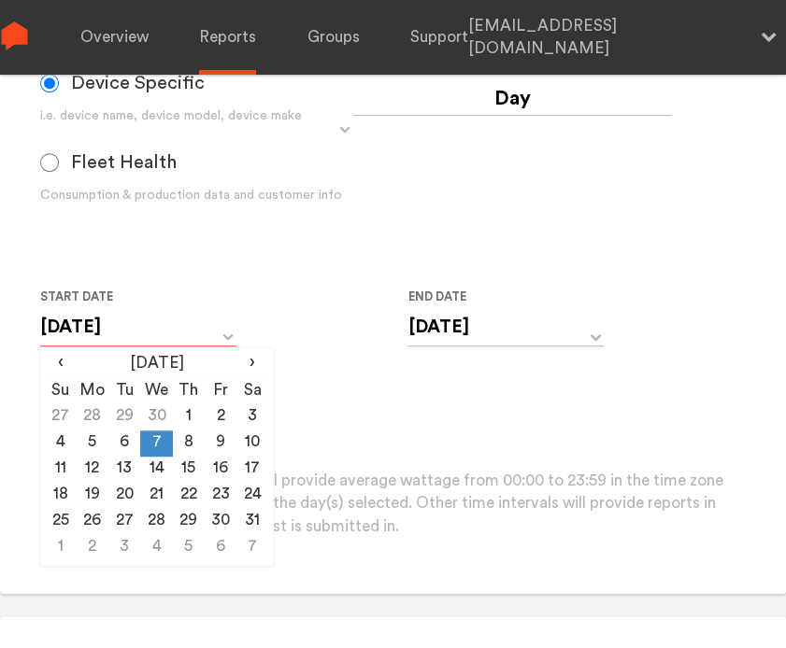
click at [173, 336] on input "[DATE]" at bounding box center [138, 327] width 196 height 38
click at [184, 440] on td "8" at bounding box center [189, 444] width 32 height 26
type input "[DATE]"
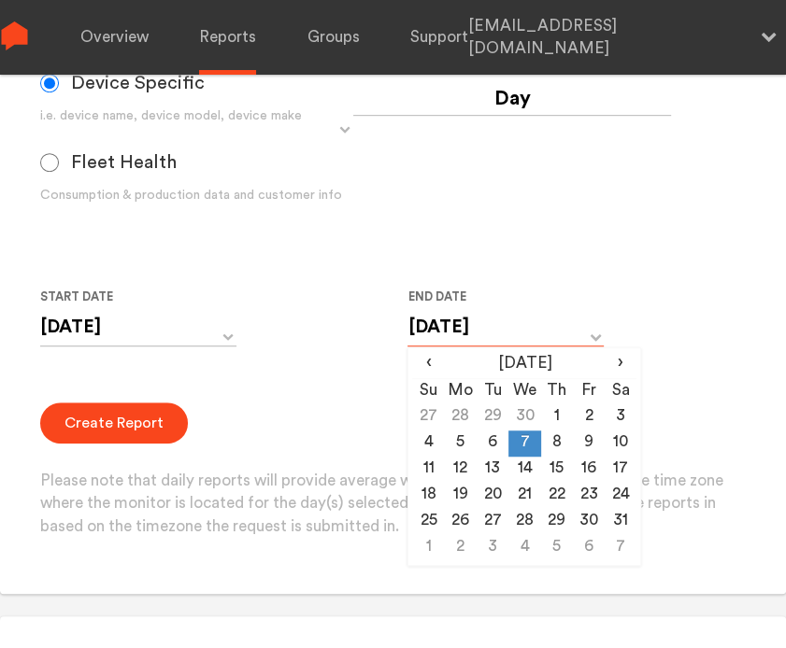
click at [438, 333] on input "[DATE]" at bounding box center [505, 327] width 196 height 38
click at [549, 442] on td "8" at bounding box center [557, 444] width 32 height 26
type input "[DATE]"
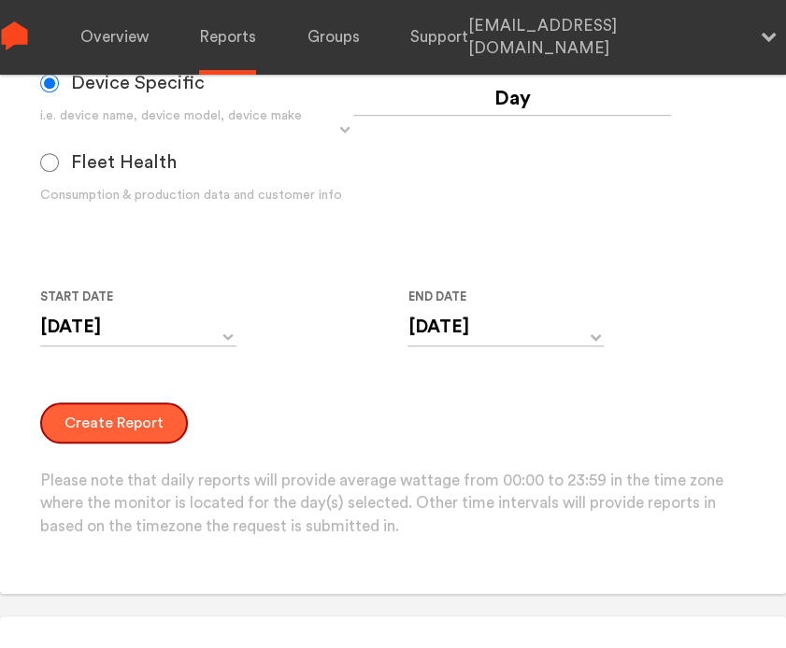
click at [125, 422] on button "Create Report" at bounding box center [114, 423] width 148 height 41
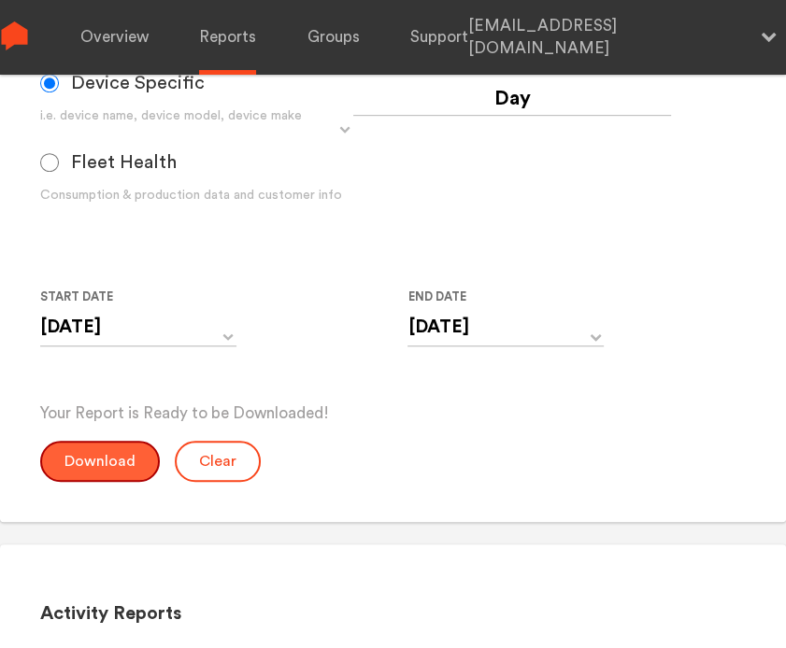
click at [91, 458] on button "Download" at bounding box center [100, 461] width 120 height 41
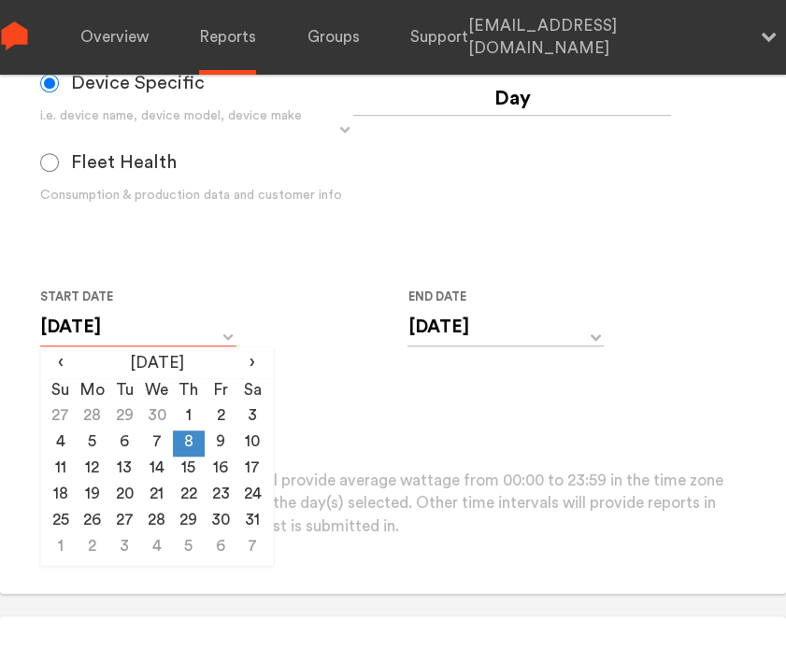
click at [142, 335] on input "[DATE]" at bounding box center [138, 327] width 196 height 38
click at [217, 437] on td "9" at bounding box center [221, 444] width 32 height 26
type input "[DATE]"
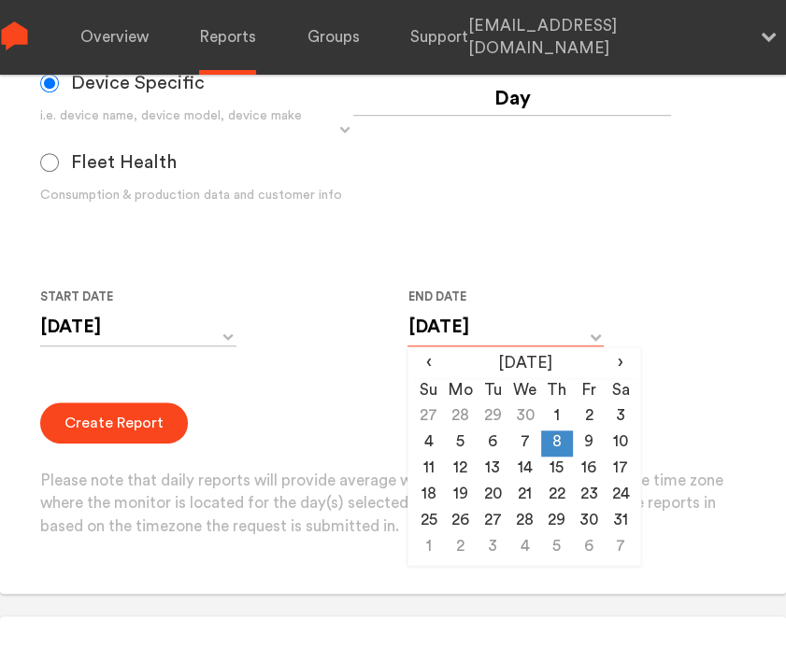
click at [458, 333] on input "[DATE]" at bounding box center [505, 327] width 196 height 38
click at [591, 443] on td "9" at bounding box center [589, 444] width 32 height 26
type input "[DATE]"
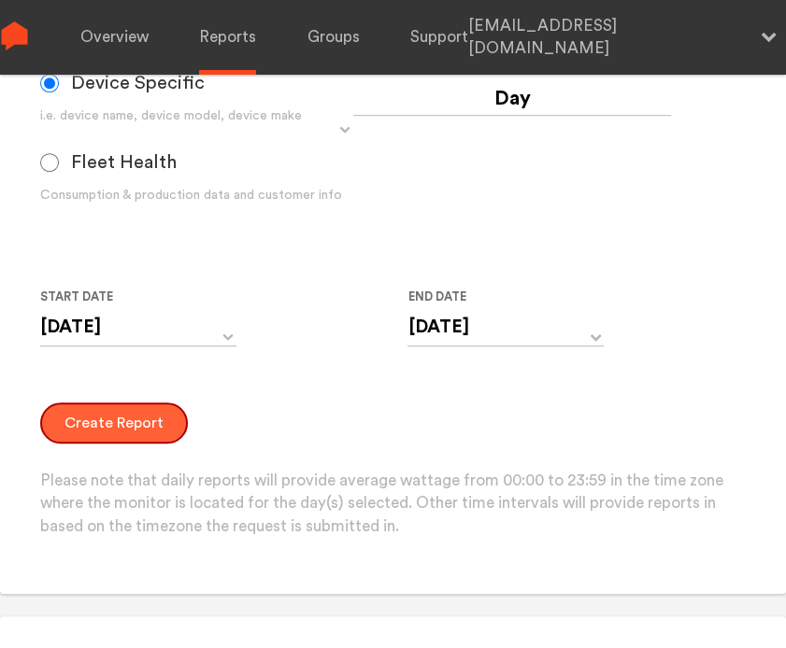
click at [109, 425] on button "Create Report" at bounding box center [114, 423] width 148 height 41
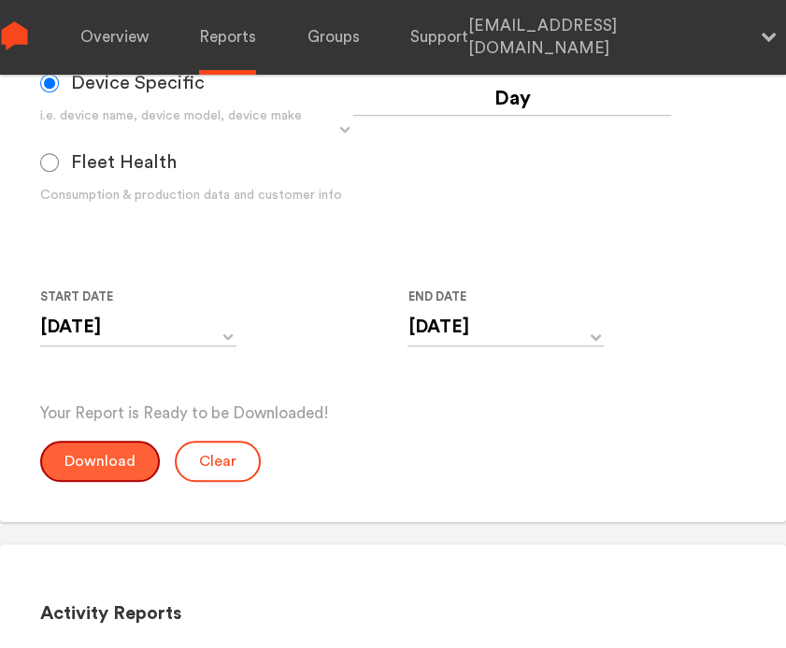
click at [128, 466] on button "Download" at bounding box center [100, 461] width 120 height 41
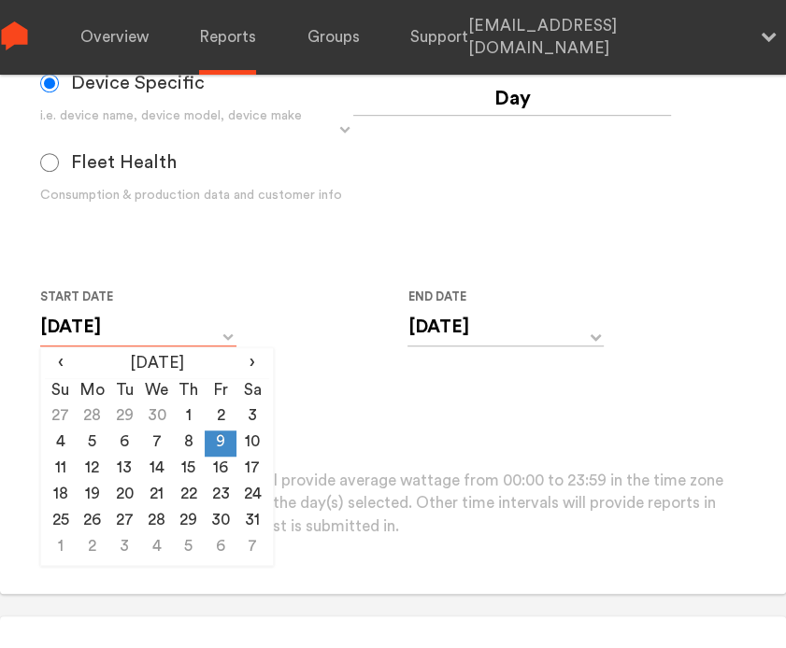
click at [134, 333] on input "[DATE]" at bounding box center [138, 327] width 196 height 38
click at [254, 442] on td "10" at bounding box center [252, 444] width 32 height 26
type input "[DATE]"
click at [462, 336] on input "[DATE]" at bounding box center [505, 327] width 196 height 38
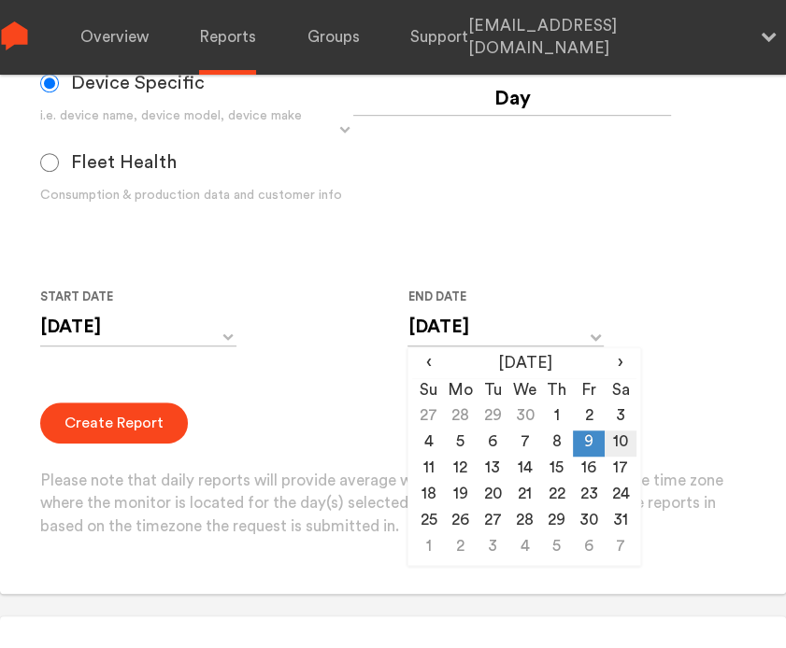
drag, startPoint x: 462, startPoint y: 336, endPoint x: 620, endPoint y: 440, distance: 188.9
click at [620, 440] on td "10" at bounding box center [620, 444] width 32 height 26
type input "[DATE]"
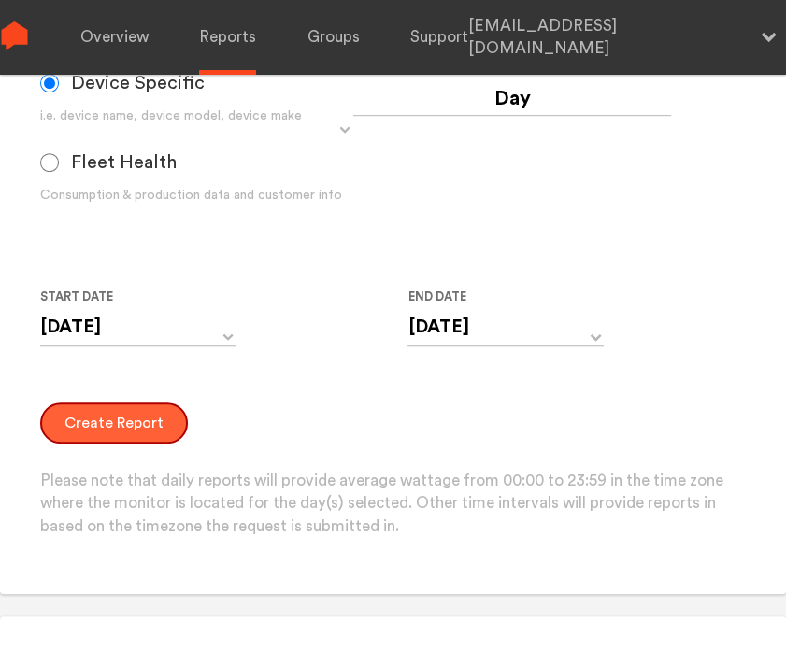
click at [109, 420] on button "Create Report" at bounding box center [114, 423] width 148 height 41
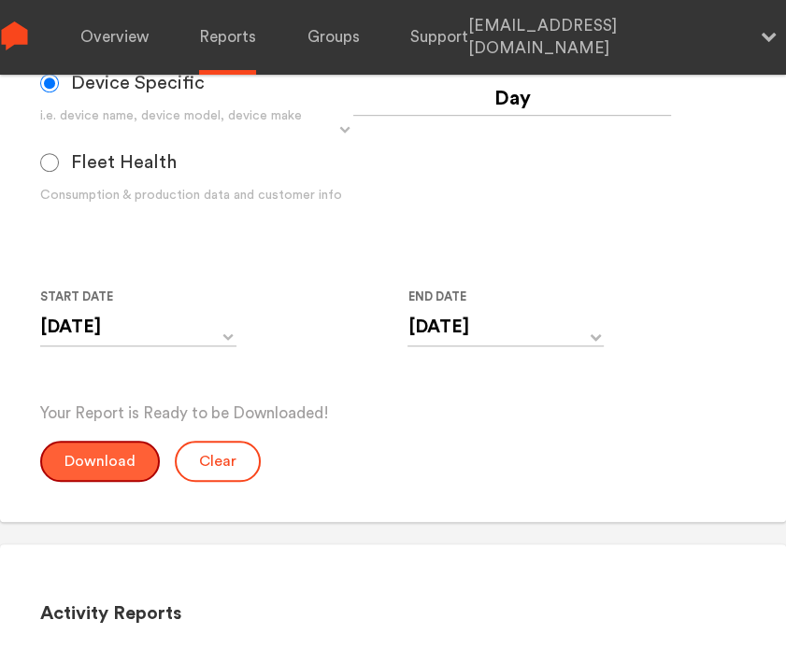
click at [100, 447] on button "Download" at bounding box center [100, 461] width 120 height 41
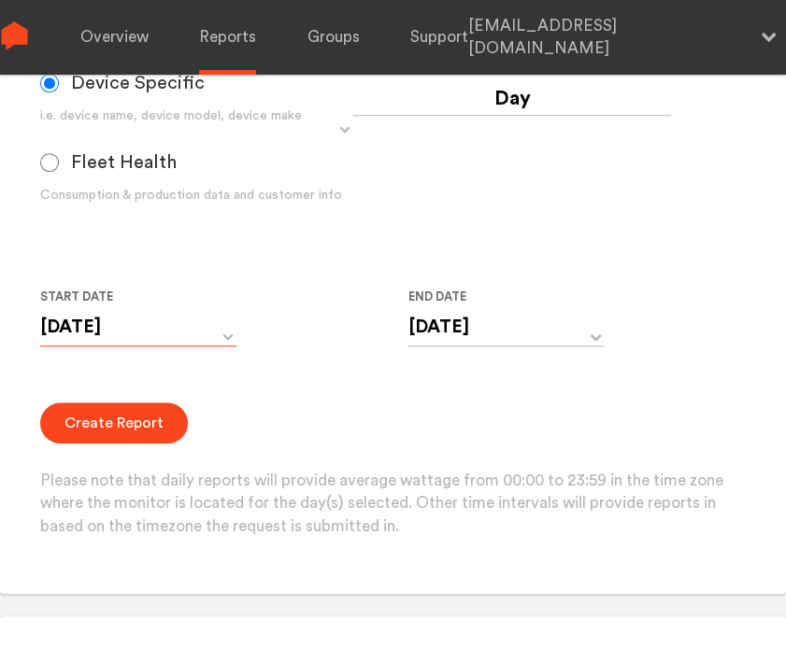
click at [103, 331] on input "[DATE]" at bounding box center [138, 327] width 196 height 38
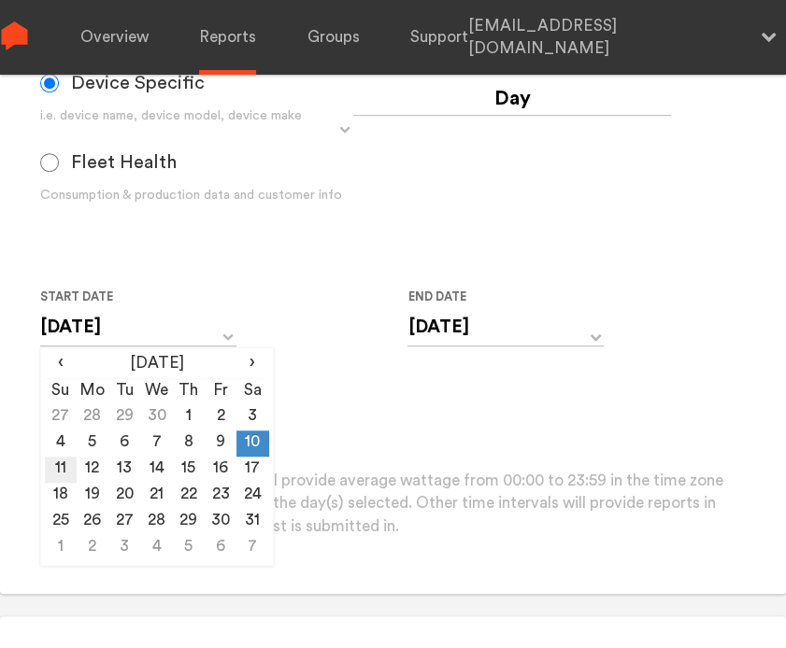
click at [58, 464] on td "11" at bounding box center [61, 470] width 32 height 26
type input "[DATE]"
click at [456, 315] on input "[DATE]" at bounding box center [505, 327] width 196 height 38
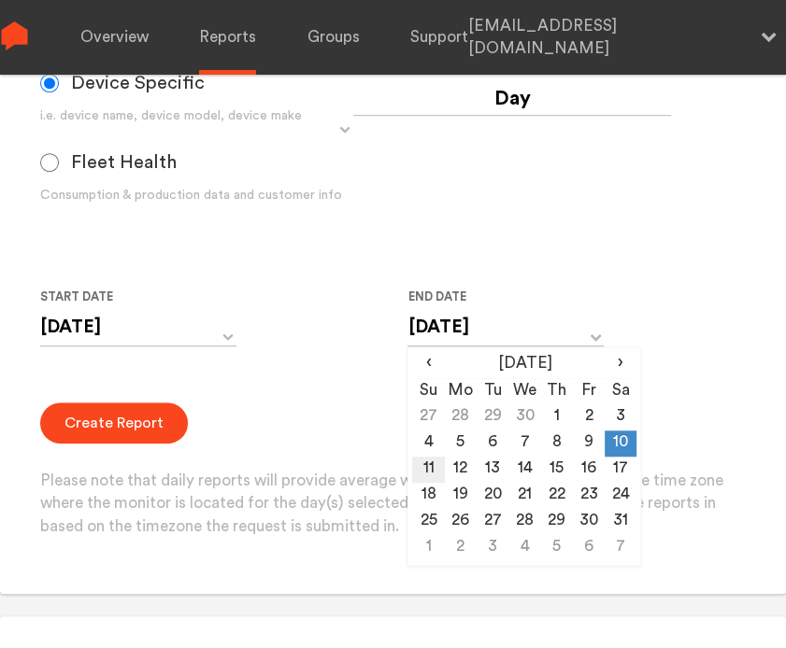
click at [432, 466] on td "11" at bounding box center [428, 470] width 32 height 26
type input "[DATE]"
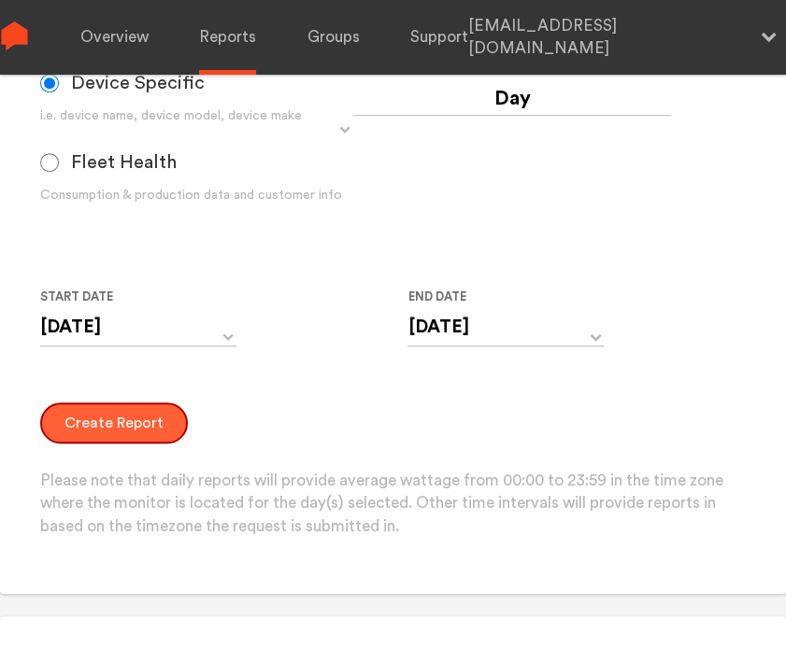
click at [136, 421] on button "Create Report" at bounding box center [114, 423] width 148 height 41
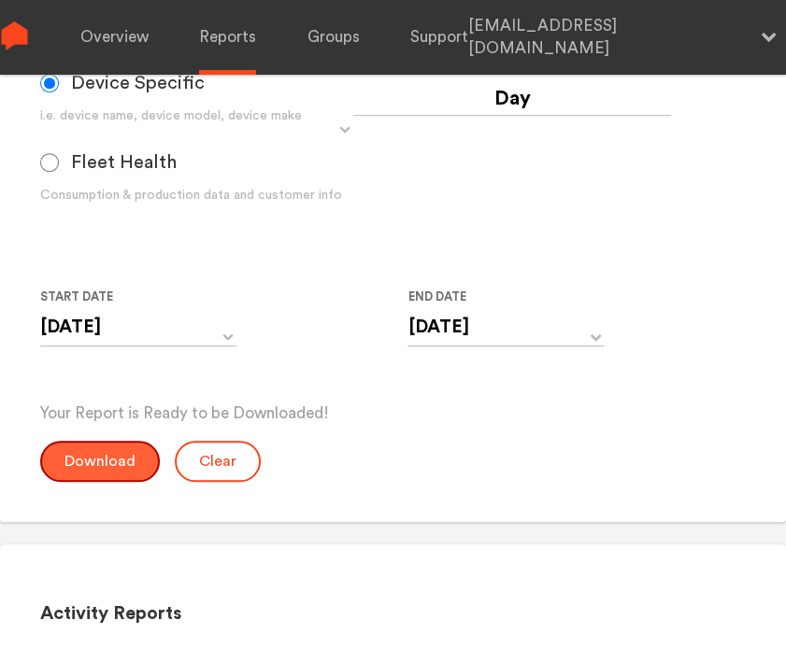
click at [127, 459] on button "Download" at bounding box center [100, 461] width 120 height 41
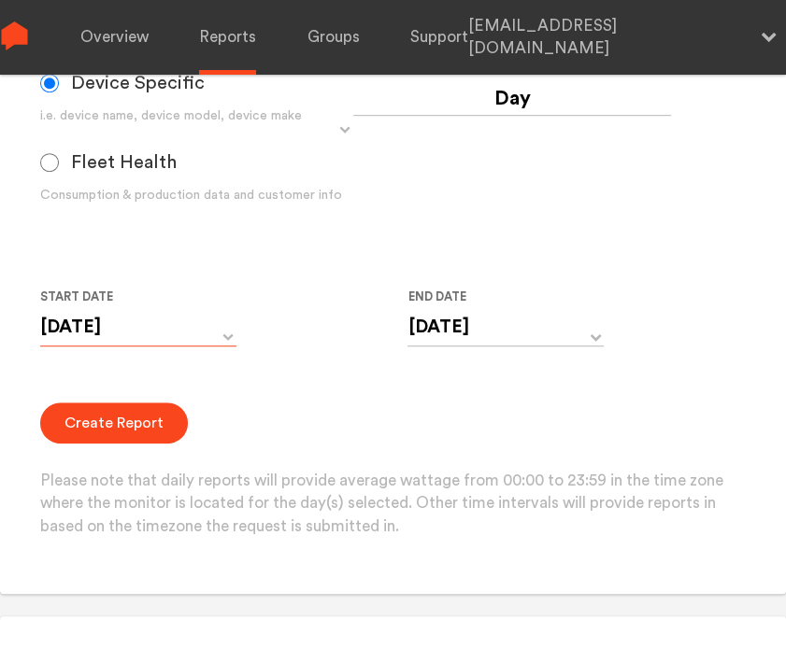
click at [153, 326] on input "[DATE]" at bounding box center [138, 327] width 196 height 38
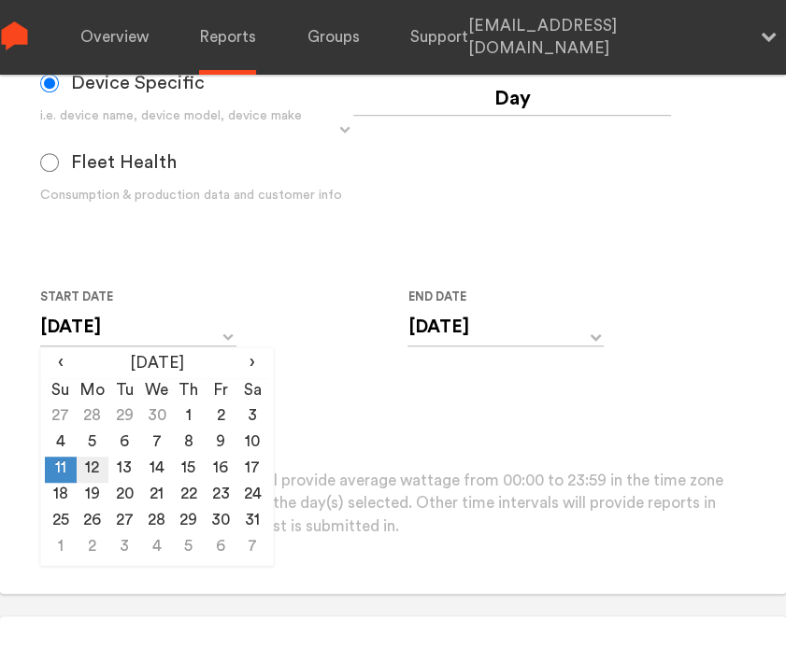
click at [89, 465] on td "12" at bounding box center [93, 470] width 32 height 26
type input "[DATE]"
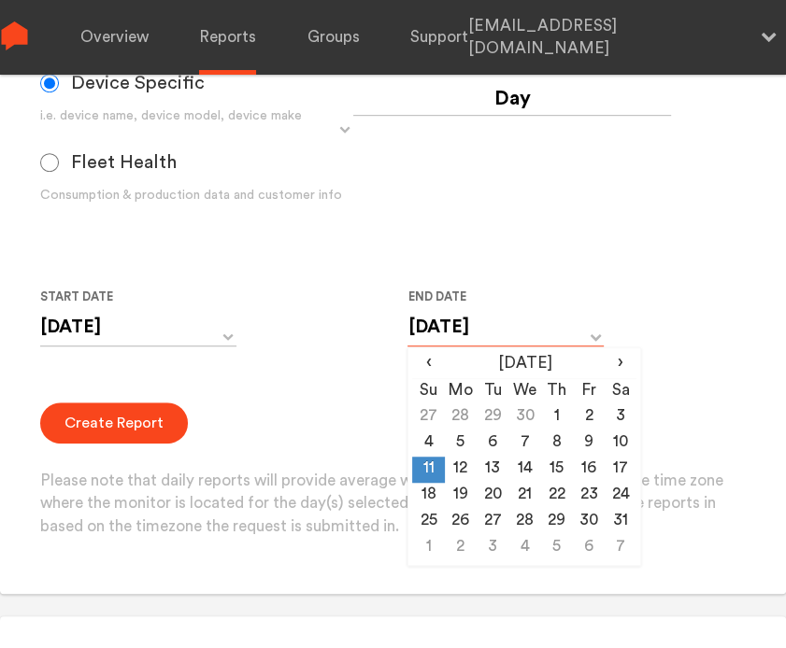
click at [458, 332] on input "[DATE]" at bounding box center [505, 327] width 196 height 38
click at [460, 468] on td "12" at bounding box center [461, 470] width 32 height 26
type input "[DATE]"
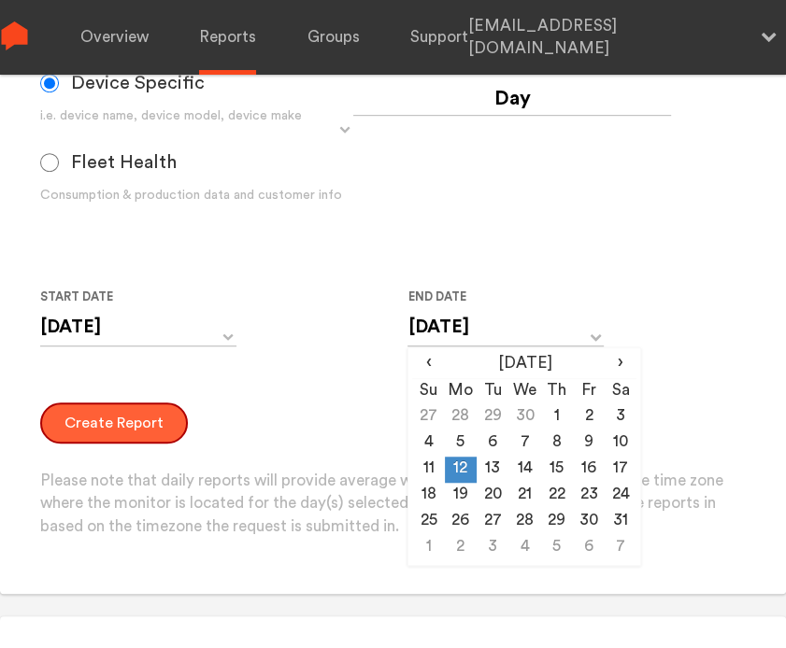
click at [138, 407] on button "Create Report" at bounding box center [114, 423] width 148 height 41
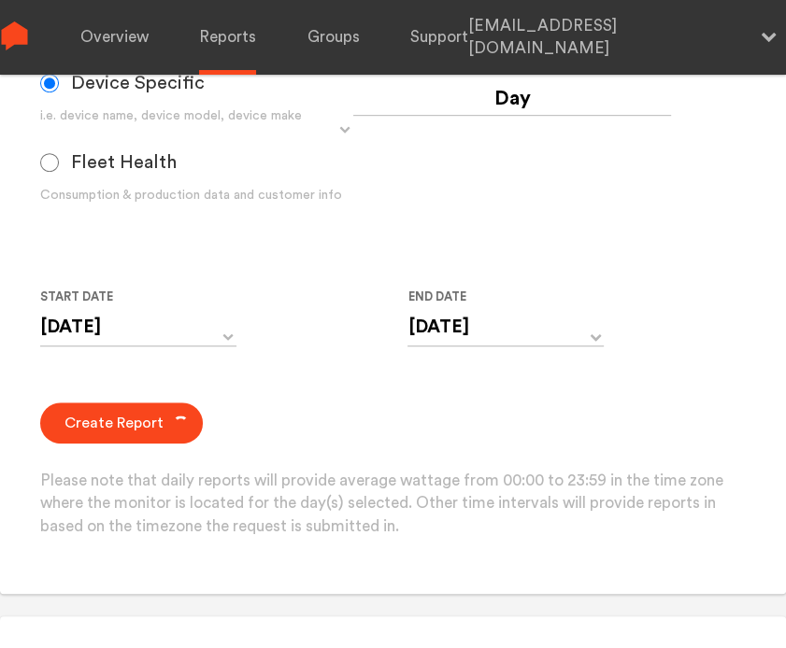
click at [91, 456] on div "Create Report Please note that daily reports will provide average wattage from …" at bounding box center [393, 471] width 706 height 136
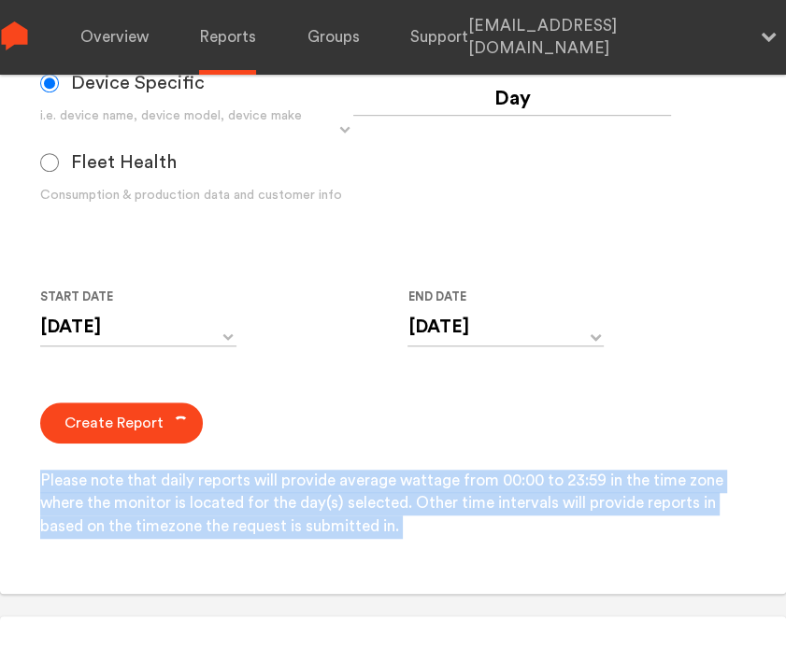
click at [91, 456] on div "Create Report Please note that daily reports will provide average wattage from …" at bounding box center [393, 471] width 706 height 136
click at [89, 455] on div "Create Report Please note that daily reports will provide average wattage from …" at bounding box center [393, 471] width 706 height 136
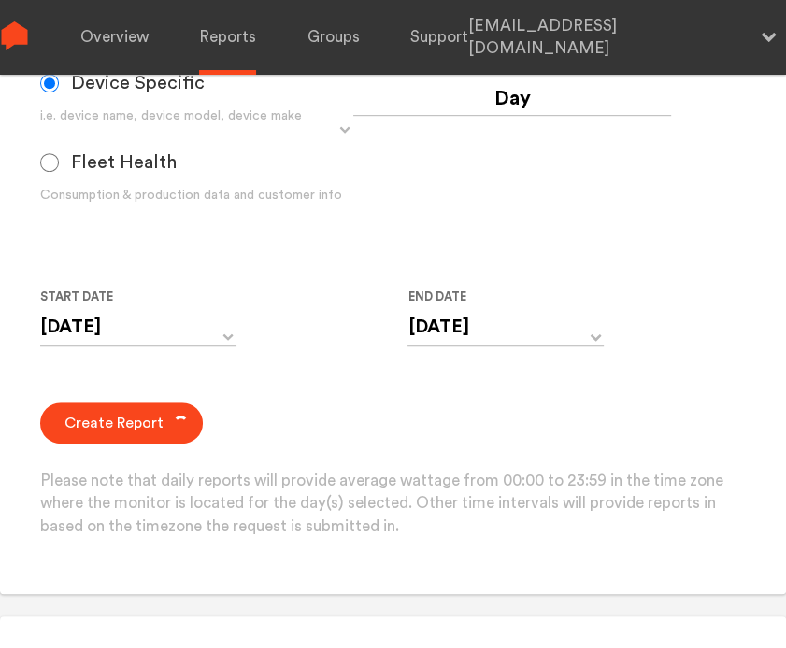
click at [273, 414] on div "Create Report Please note that daily reports will provide average wattage from …" at bounding box center [393, 471] width 706 height 136
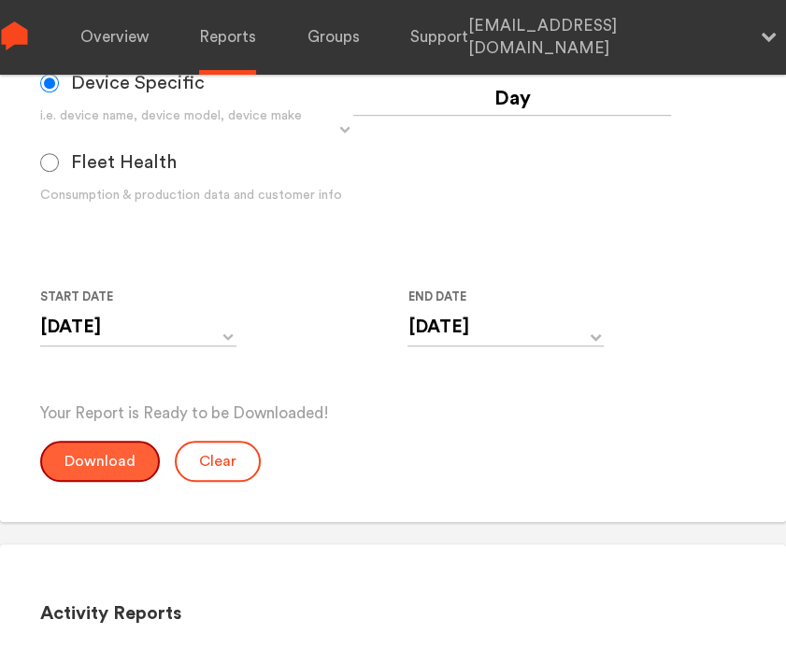
click at [90, 448] on button "Download" at bounding box center [100, 461] width 120 height 41
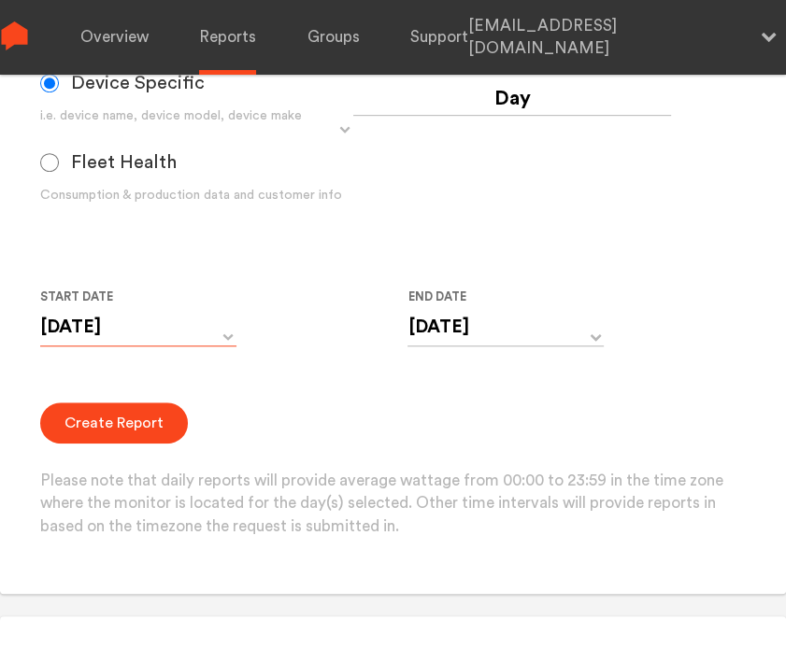
click at [137, 325] on input "[DATE]" at bounding box center [138, 327] width 196 height 38
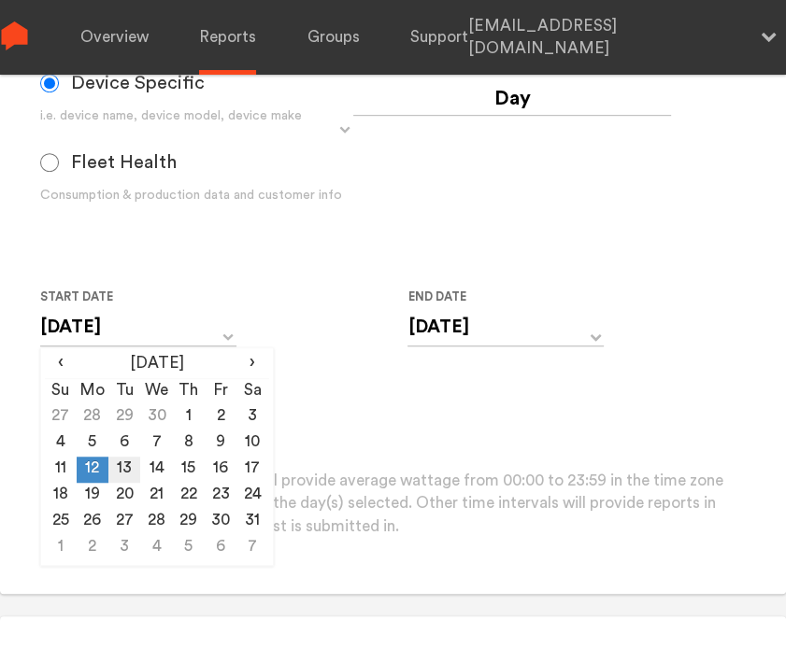
click at [126, 472] on td "13" at bounding box center [124, 470] width 32 height 26
type input "[DATE]"
click at [463, 332] on input "[DATE]" at bounding box center [505, 327] width 196 height 38
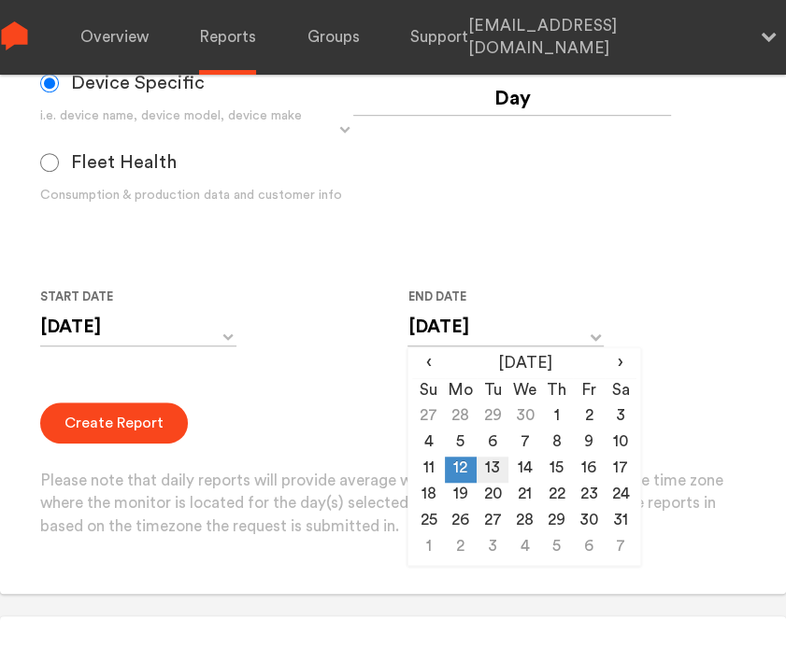
click at [491, 475] on td "13" at bounding box center [492, 470] width 32 height 26
type input "[DATE]"
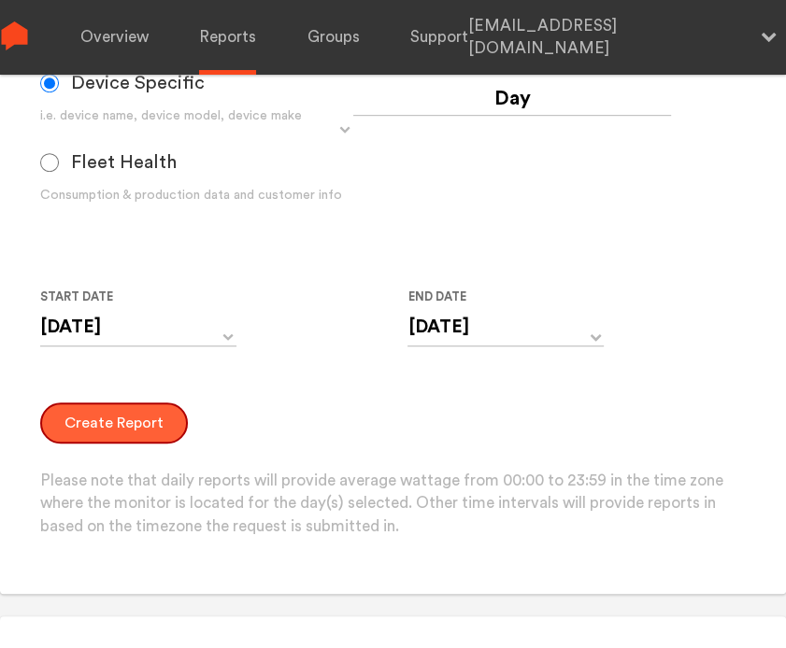
click at [116, 423] on button "Create Report" at bounding box center [114, 423] width 148 height 41
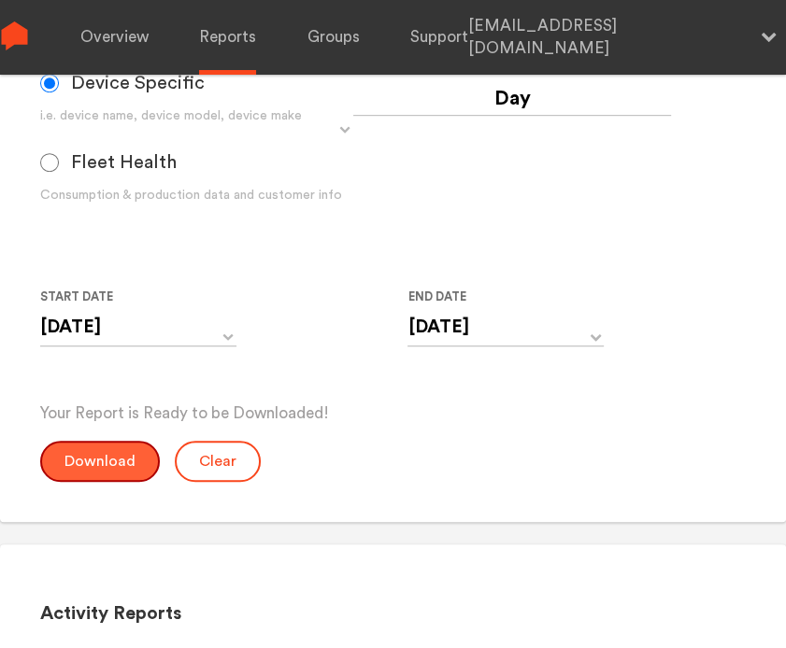
click at [109, 451] on button "Download" at bounding box center [100, 461] width 120 height 41
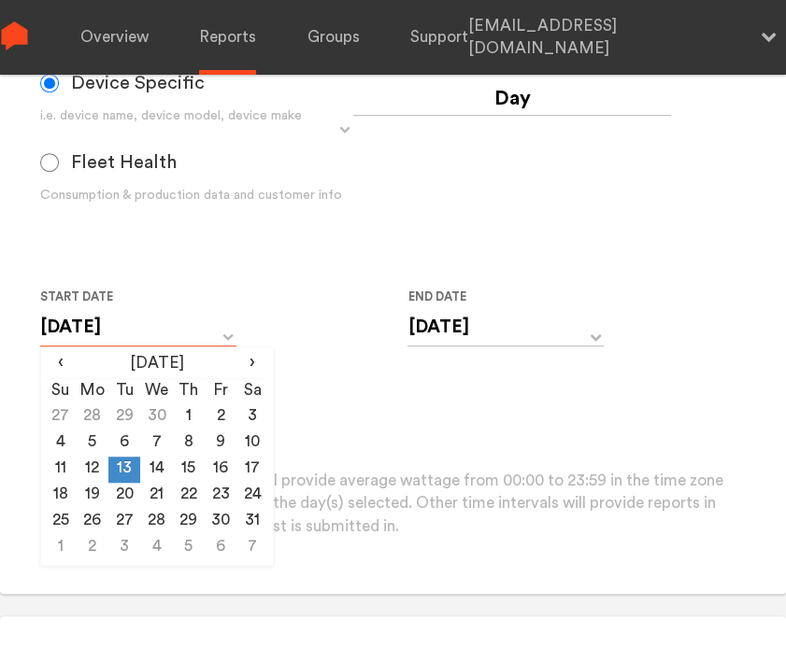
click at [145, 333] on input "[DATE]" at bounding box center [138, 327] width 196 height 38
click at [157, 473] on td "14" at bounding box center [156, 470] width 32 height 26
type input "[DATE]"
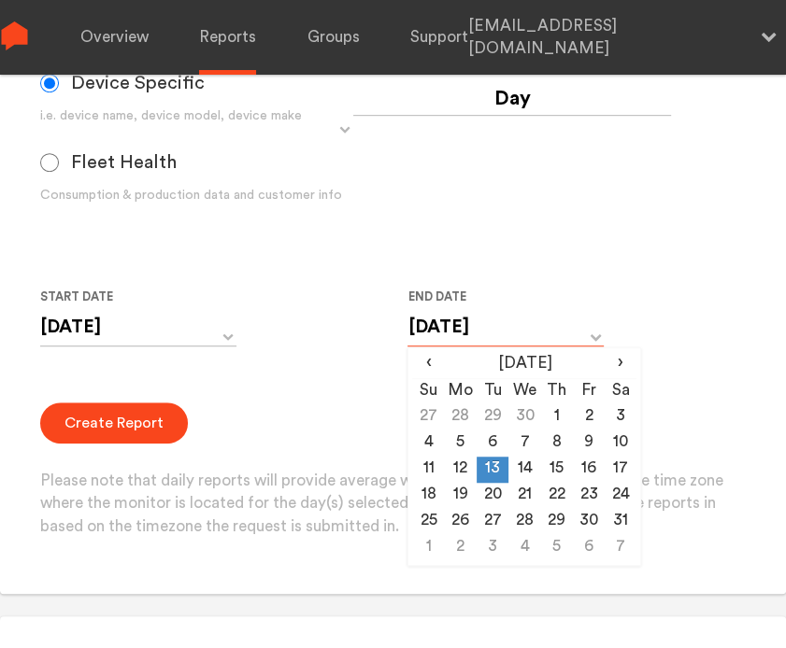
click at [453, 319] on input "[DATE]" at bounding box center [505, 327] width 196 height 38
click at [526, 478] on td "14" at bounding box center [524, 470] width 32 height 26
type input "[DATE]"
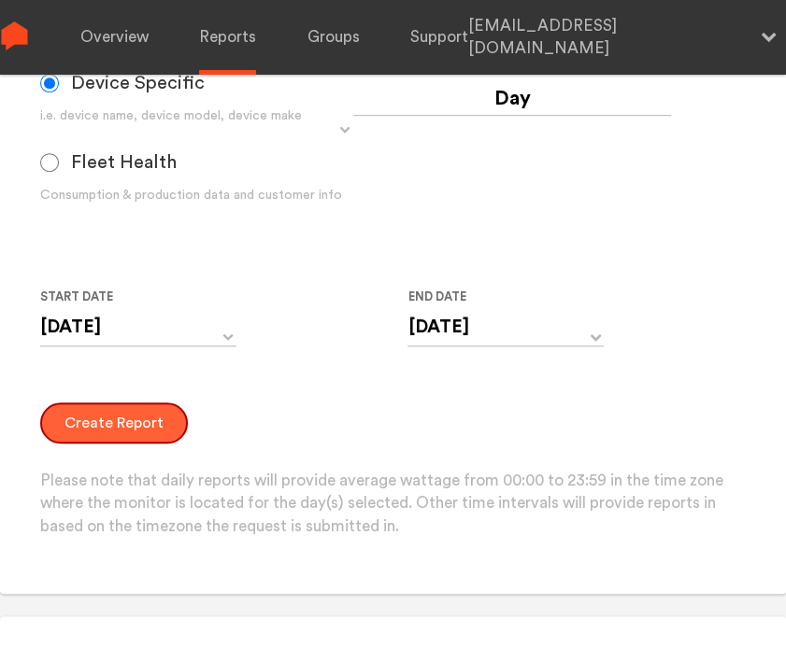
click at [76, 415] on button "Create Report" at bounding box center [114, 423] width 148 height 41
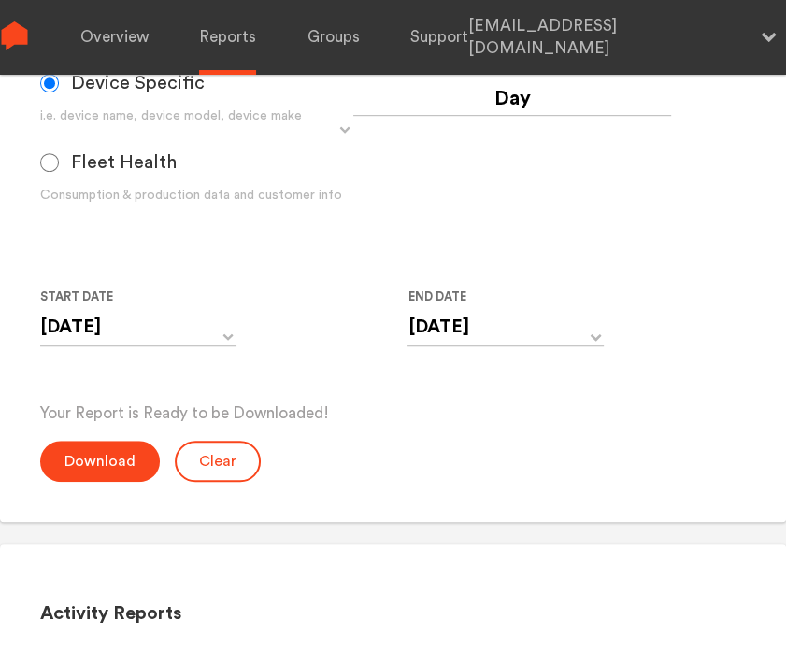
click at [76, 415] on p "Your Report is Ready to be Downloaded!" at bounding box center [393, 414] width 706 height 22
click at [86, 441] on button "Download" at bounding box center [100, 461] width 120 height 41
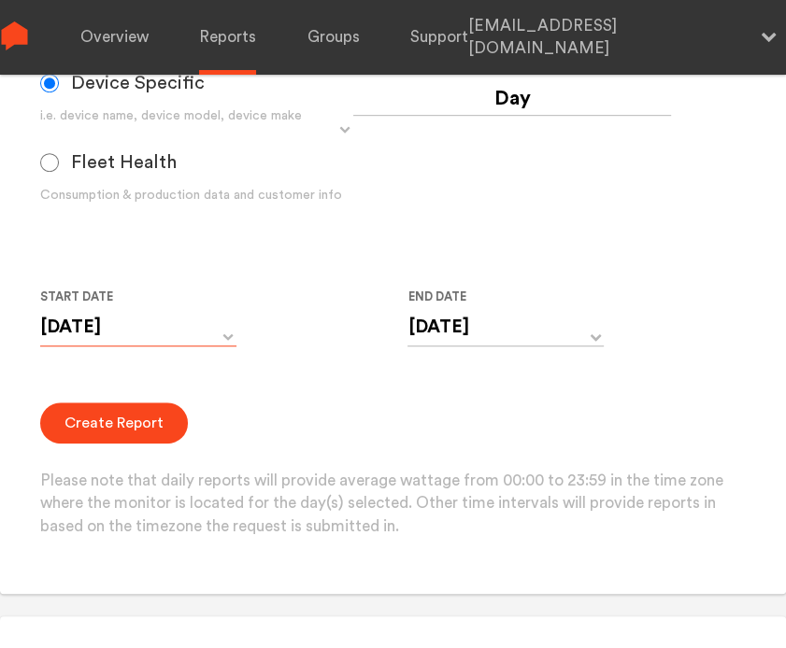
click at [137, 324] on input "[DATE]" at bounding box center [138, 327] width 196 height 38
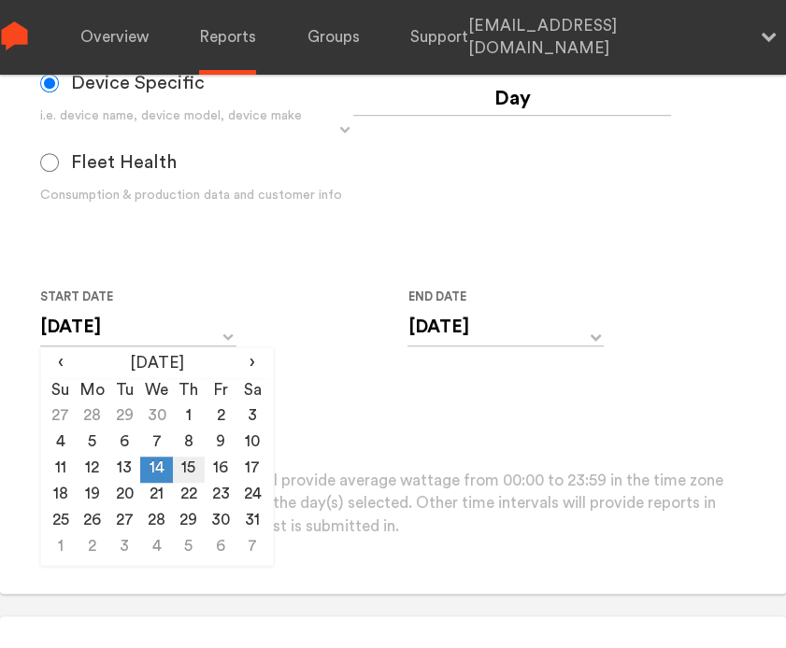
click at [191, 463] on td "15" at bounding box center [189, 470] width 32 height 26
type input "[DATE]"
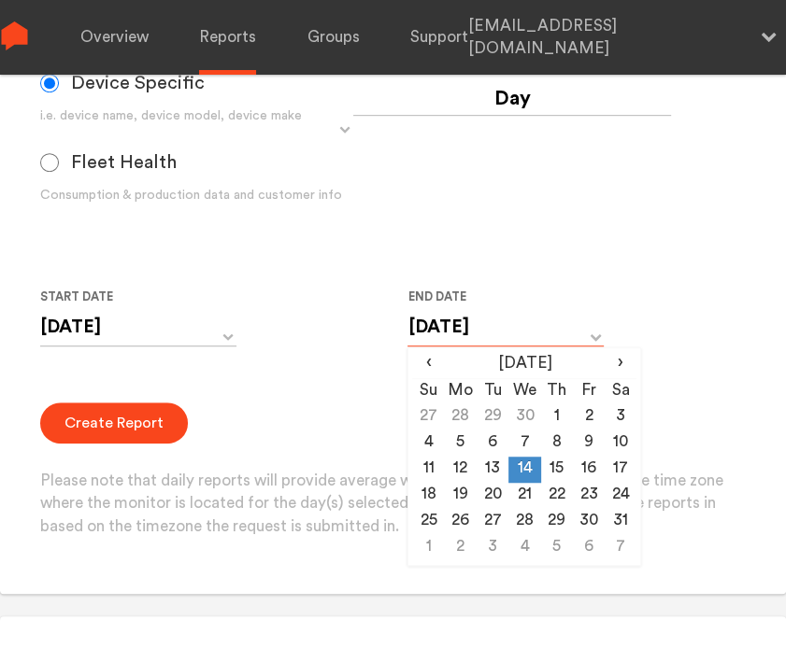
click at [441, 337] on input "[DATE]" at bounding box center [505, 327] width 196 height 38
click at [557, 468] on td "15" at bounding box center [557, 470] width 32 height 26
type input "[DATE]"
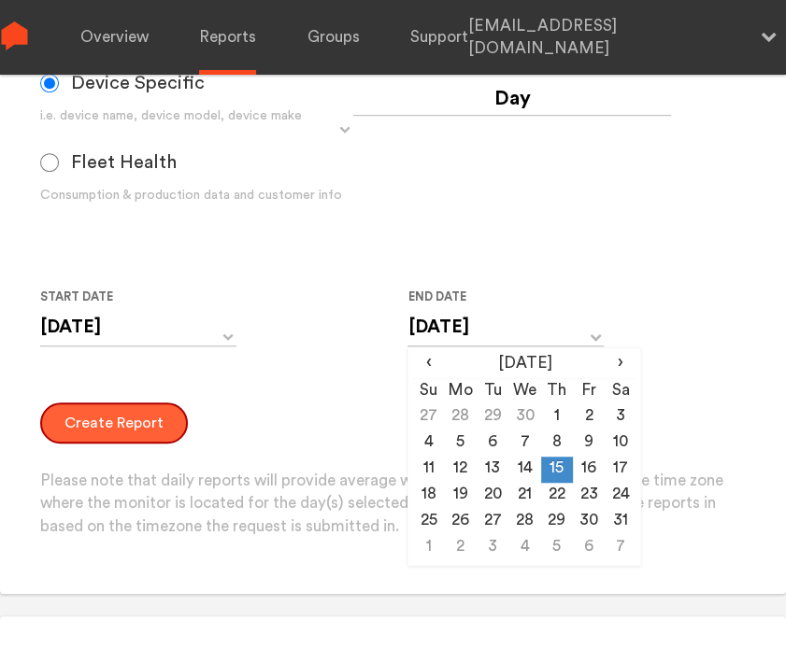
click at [76, 416] on button "Create Report" at bounding box center [114, 423] width 148 height 41
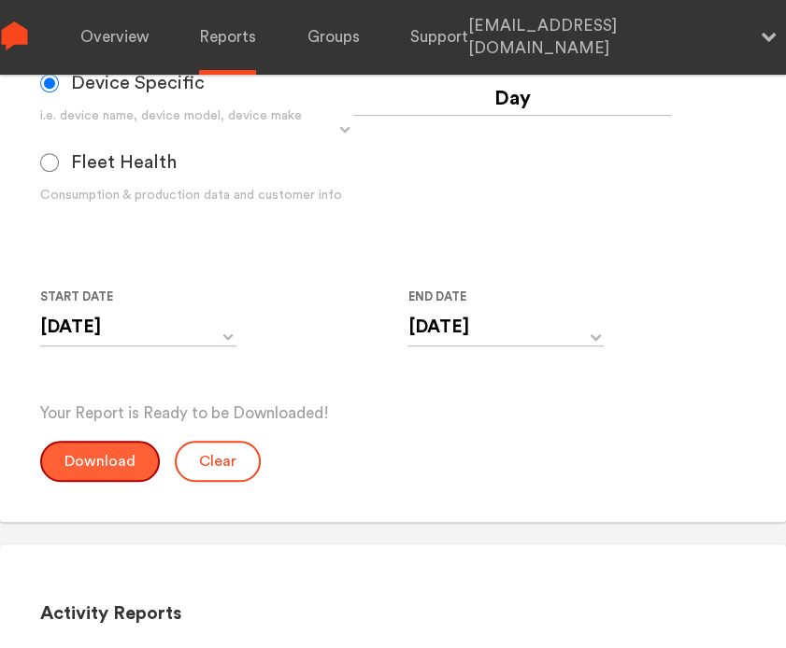
click at [92, 458] on button "Download" at bounding box center [100, 461] width 120 height 41
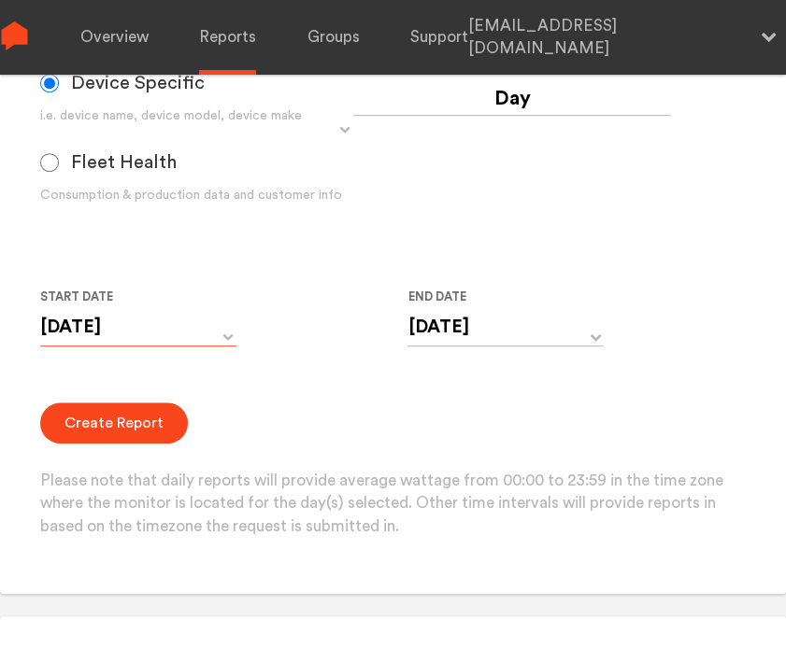
click at [161, 333] on input "[DATE]" at bounding box center [138, 327] width 196 height 38
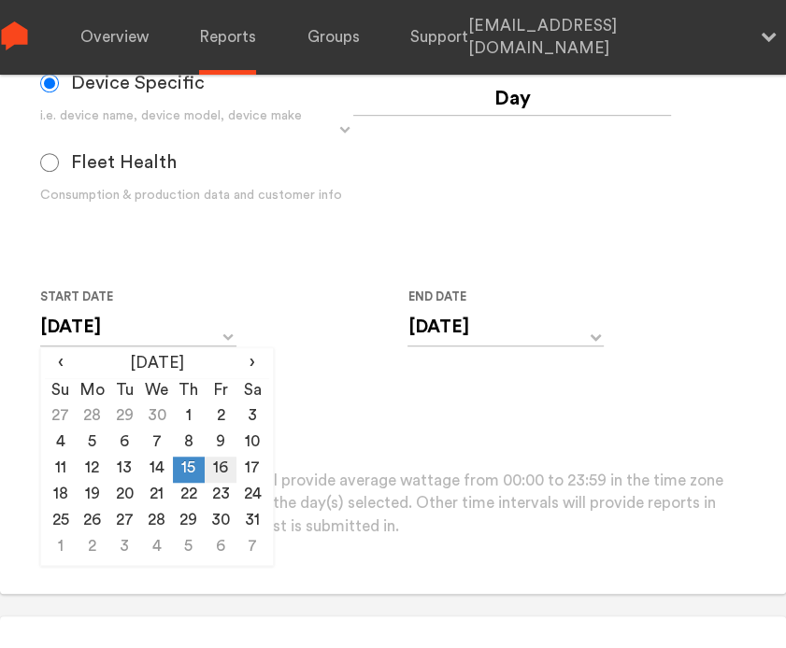
click at [225, 460] on td "16" at bounding box center [221, 470] width 32 height 26
type input "[DATE]"
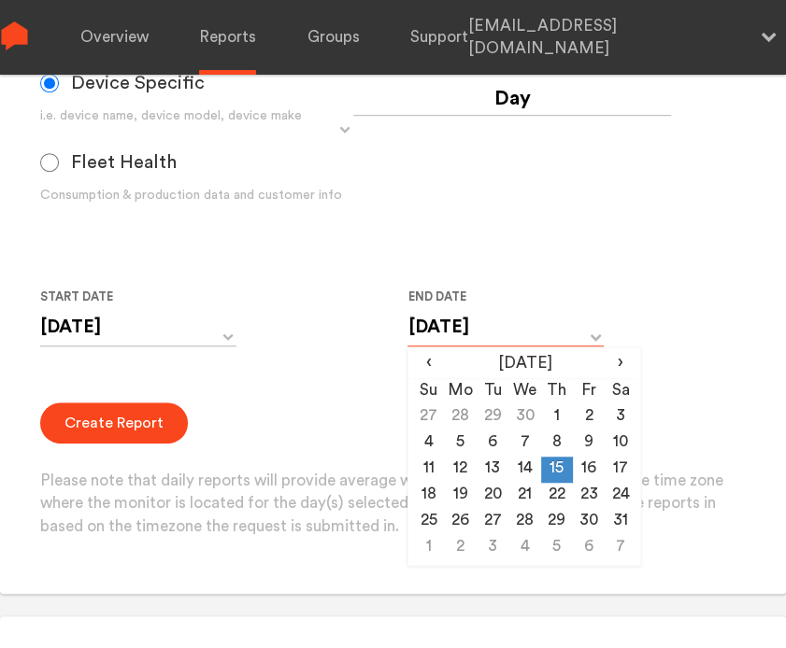
click at [461, 325] on input "[DATE]" at bounding box center [505, 327] width 196 height 38
click at [575, 471] on td "16" at bounding box center [589, 470] width 32 height 26
type input "[DATE]"
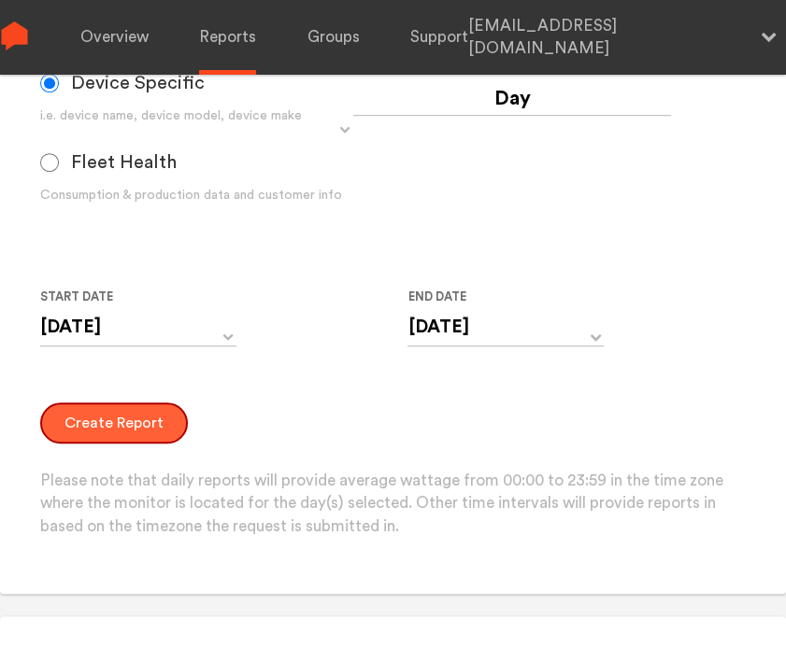
click at [148, 431] on button "Create Report" at bounding box center [114, 423] width 148 height 41
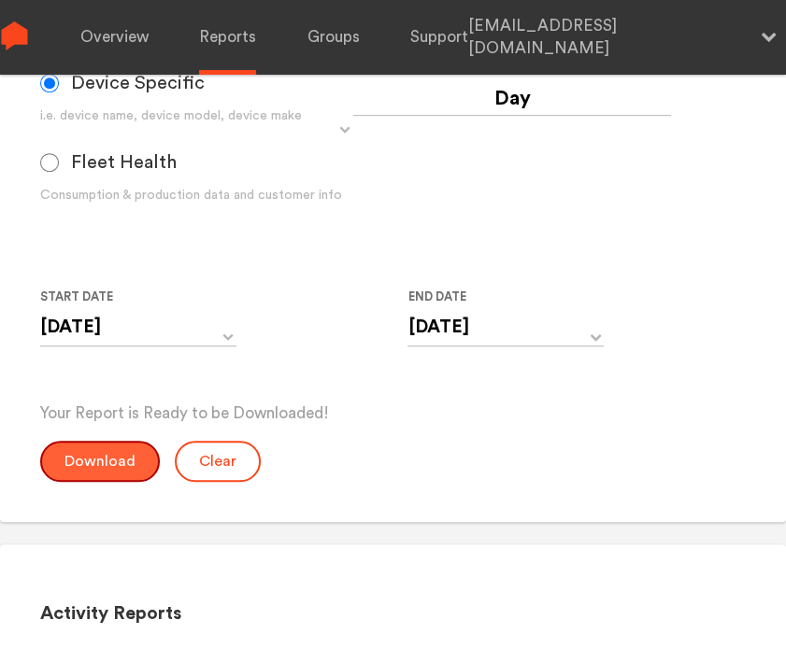
click at [108, 449] on button "Download" at bounding box center [100, 461] width 120 height 41
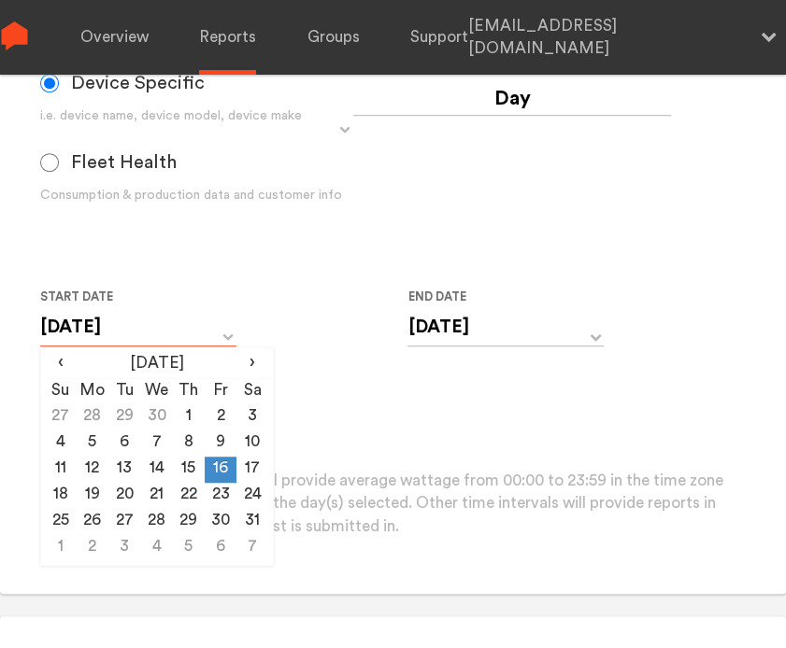
click at [153, 329] on input "[DATE]" at bounding box center [138, 327] width 196 height 38
click at [245, 458] on td "17" at bounding box center [252, 470] width 32 height 26
type input "[DATE]"
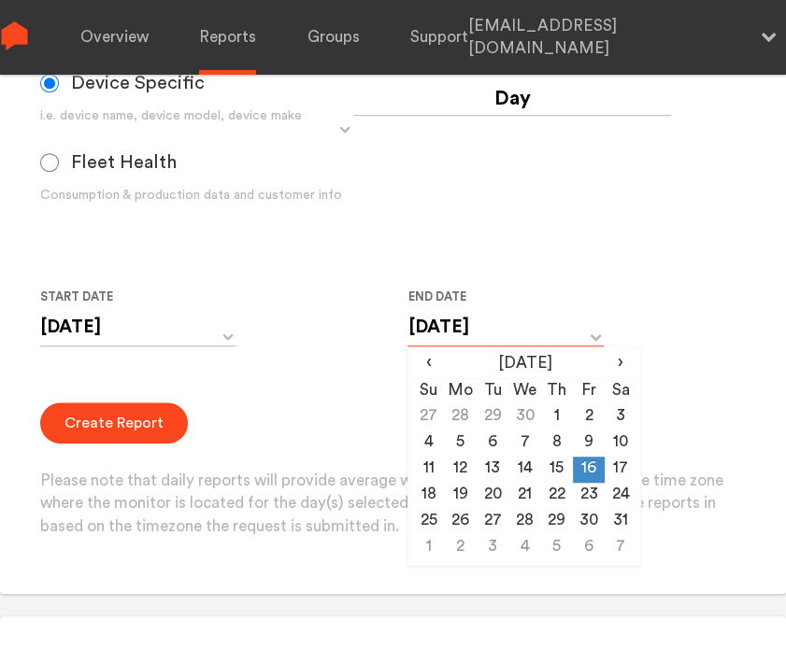
click at [441, 335] on input "[DATE]" at bounding box center [505, 327] width 196 height 38
click at [616, 468] on td "17" at bounding box center [620, 470] width 32 height 26
type input "[DATE]"
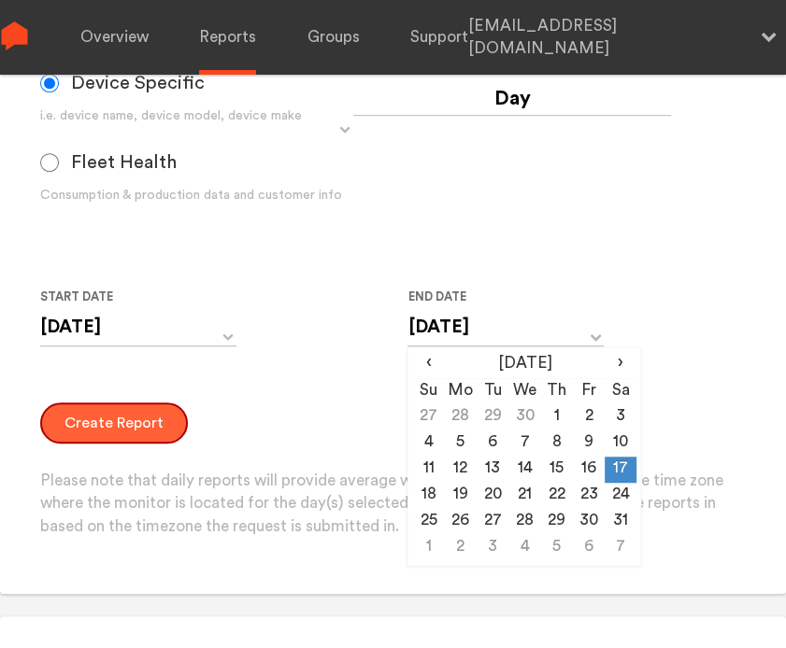
click at [71, 426] on button "Create Report" at bounding box center [114, 423] width 148 height 41
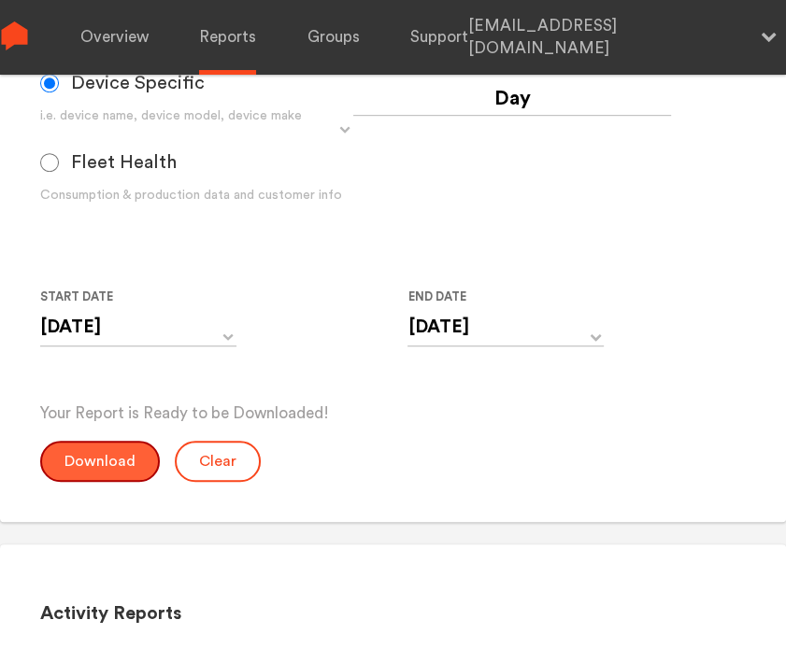
click at [82, 458] on button "Download" at bounding box center [100, 461] width 120 height 41
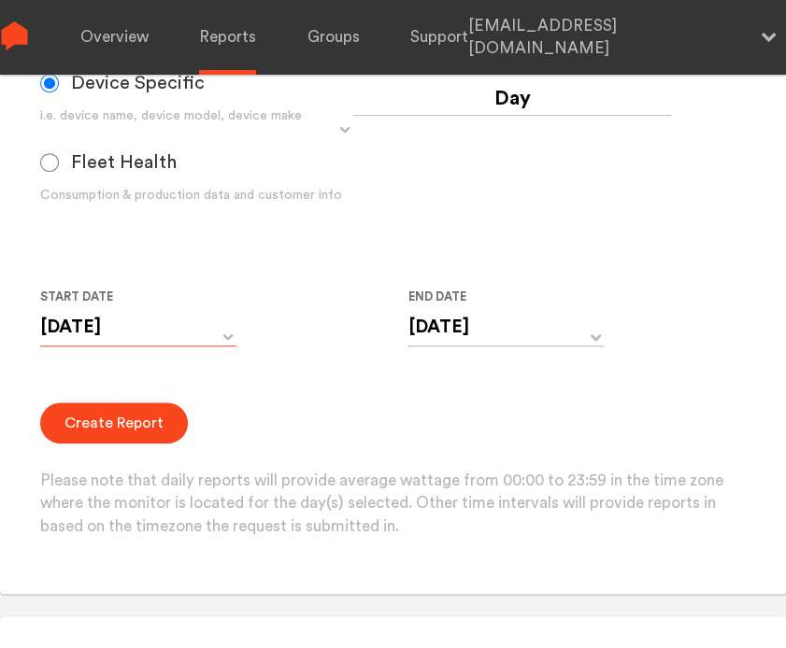
click at [139, 327] on input "[DATE]" at bounding box center [138, 327] width 196 height 38
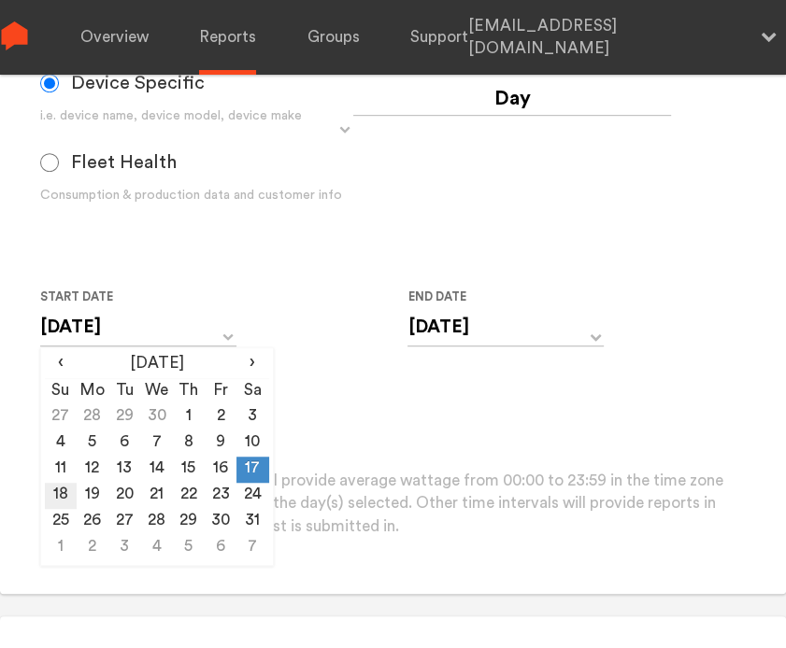
click at [65, 494] on td "18" at bounding box center [61, 496] width 32 height 26
type input "[DATE]"
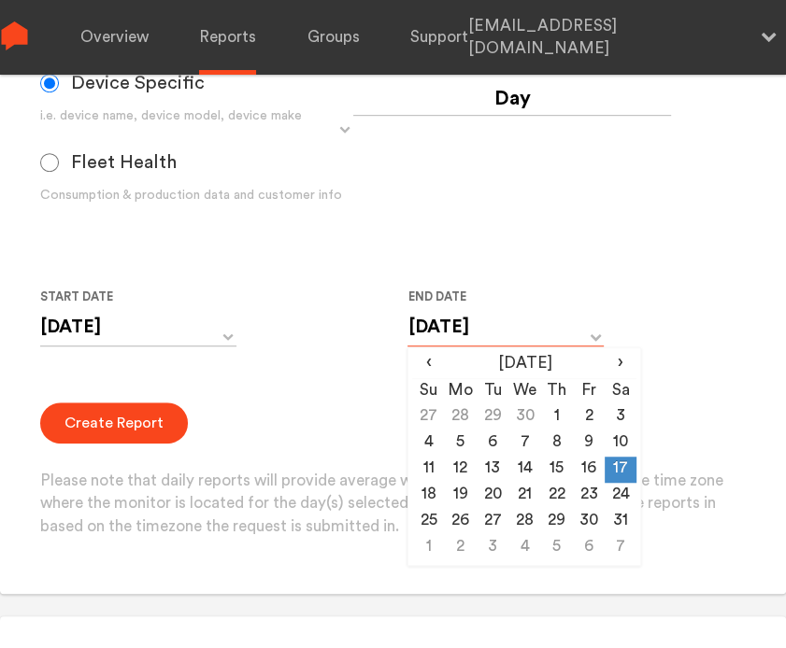
click at [422, 322] on input "[DATE]" at bounding box center [505, 327] width 196 height 38
click at [429, 502] on td "18" at bounding box center [428, 496] width 32 height 26
type input "[DATE]"
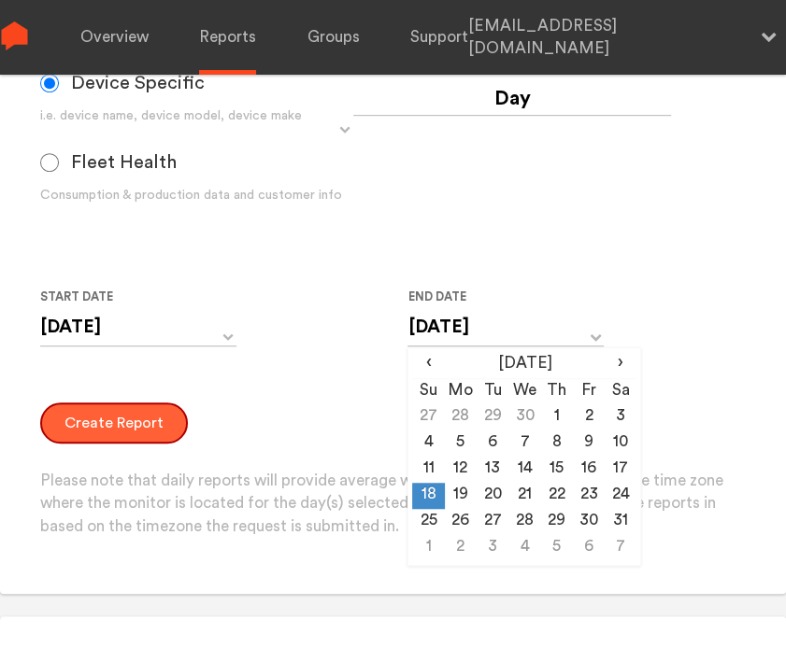
click at [94, 438] on button "Create Report" at bounding box center [114, 423] width 148 height 41
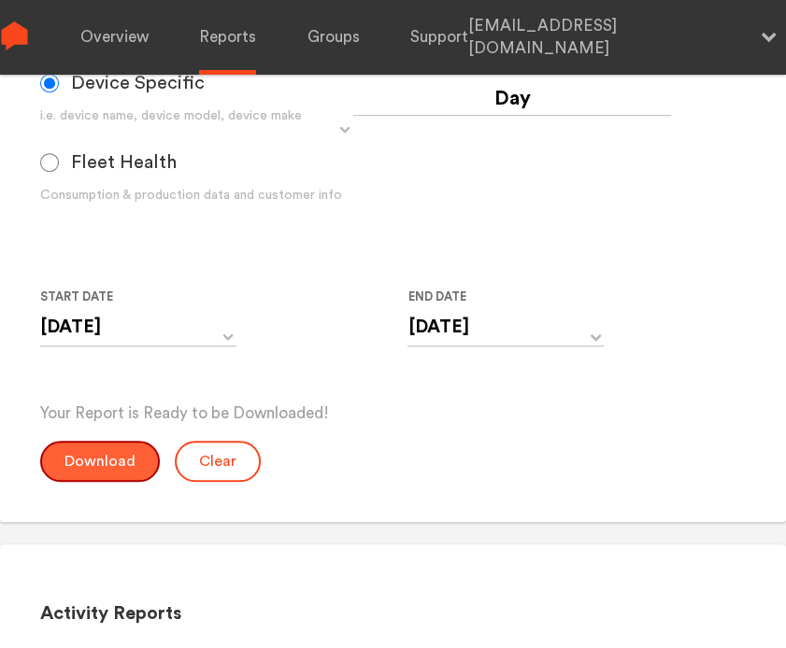
click at [94, 456] on button "Download" at bounding box center [100, 461] width 120 height 41
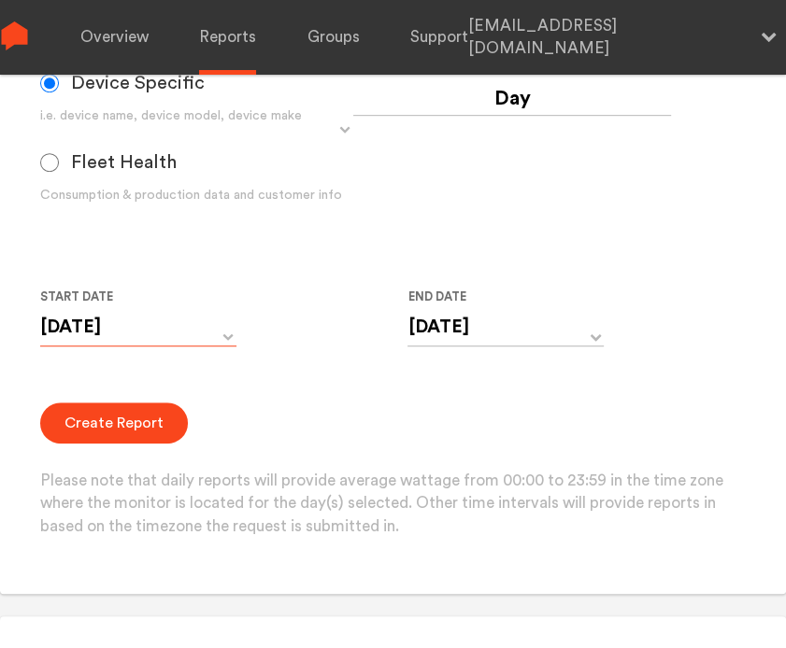
click at [143, 322] on input "[DATE]" at bounding box center [138, 327] width 196 height 38
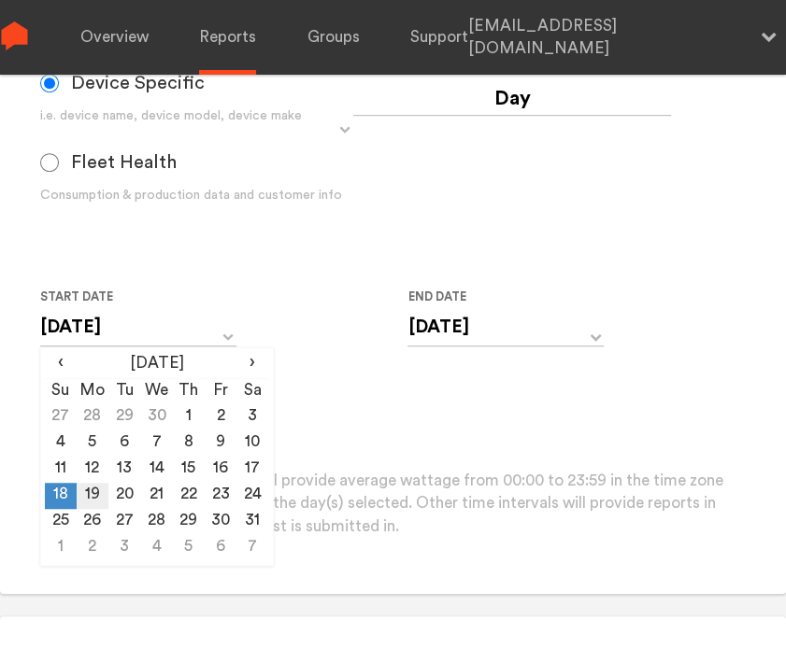
click at [97, 494] on td "19" at bounding box center [93, 496] width 32 height 26
type input "[DATE]"
click at [441, 321] on input "[DATE]" at bounding box center [505, 327] width 196 height 38
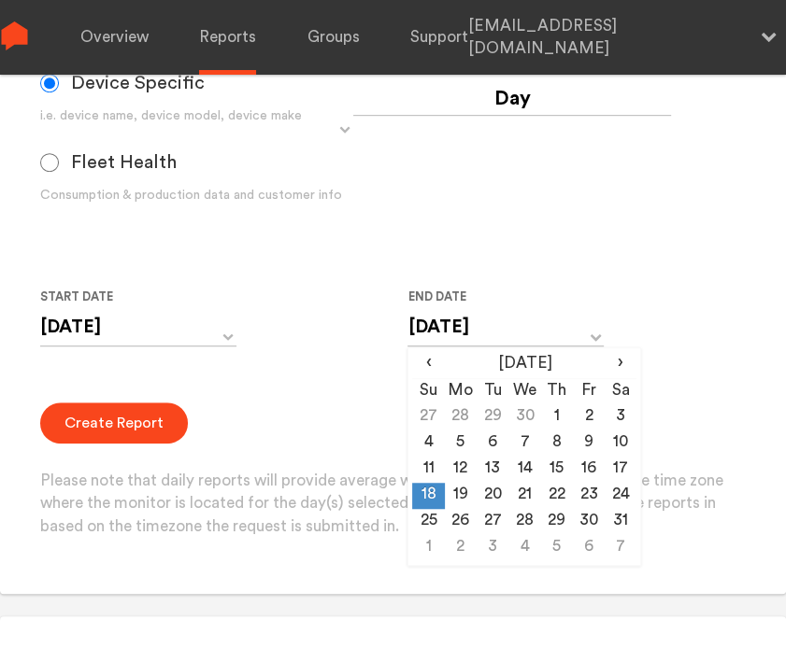
drag, startPoint x: 463, startPoint y: 497, endPoint x: 417, endPoint y: 490, distance: 47.2
click at [463, 497] on td "19" at bounding box center [461, 496] width 32 height 26
type input "[DATE]"
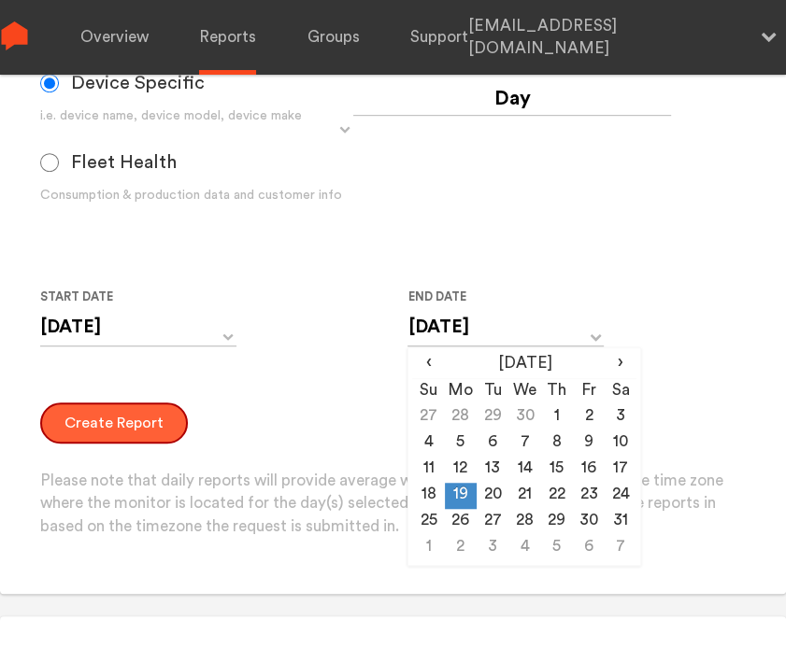
click at [116, 419] on button "Create Report" at bounding box center [114, 423] width 148 height 41
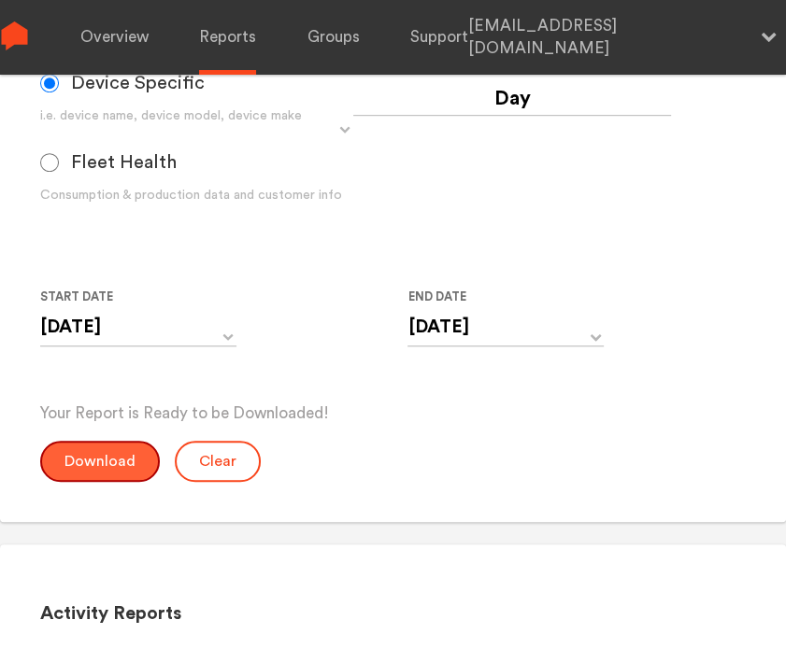
click at [81, 455] on button "Download" at bounding box center [100, 461] width 120 height 41
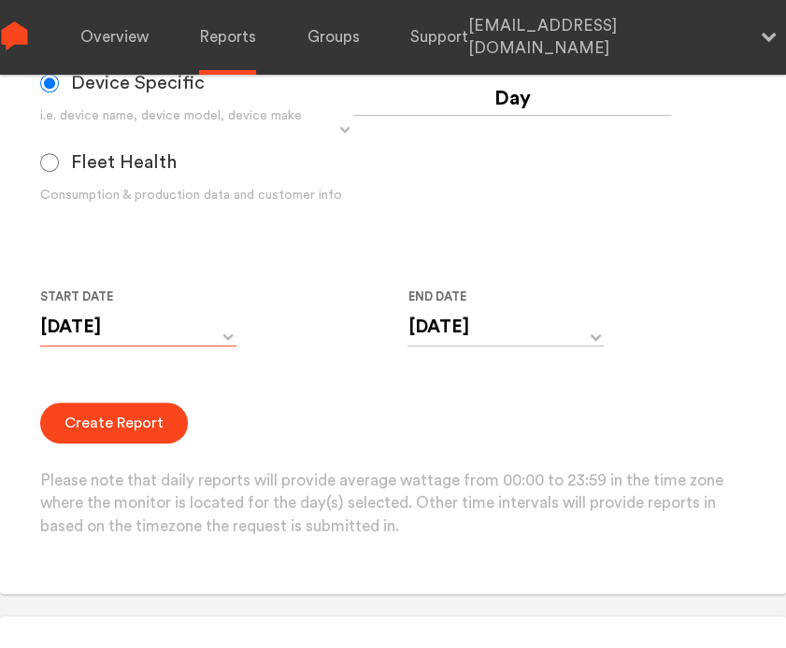
click at [161, 336] on input "[DATE]" at bounding box center [138, 327] width 196 height 38
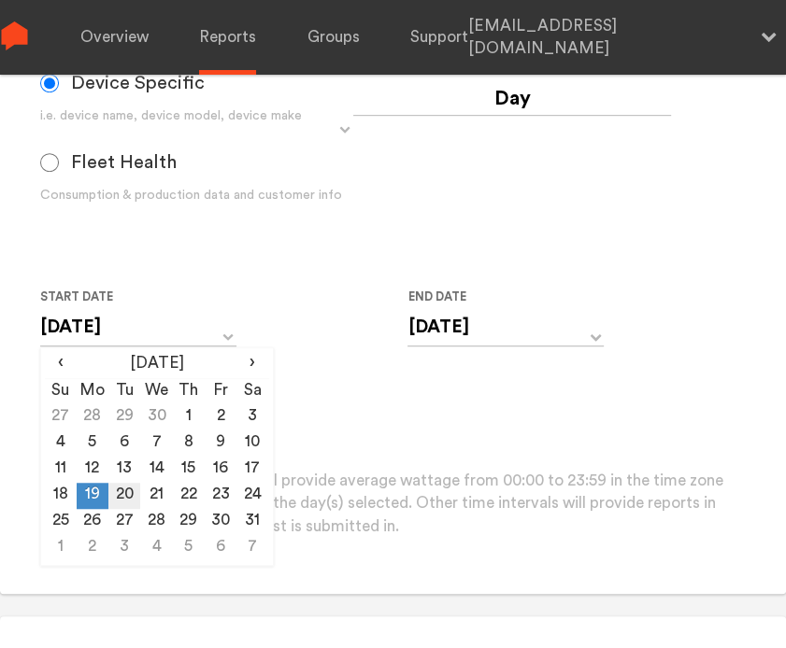
click at [131, 489] on td "20" at bounding box center [124, 496] width 32 height 26
type input "[DATE]"
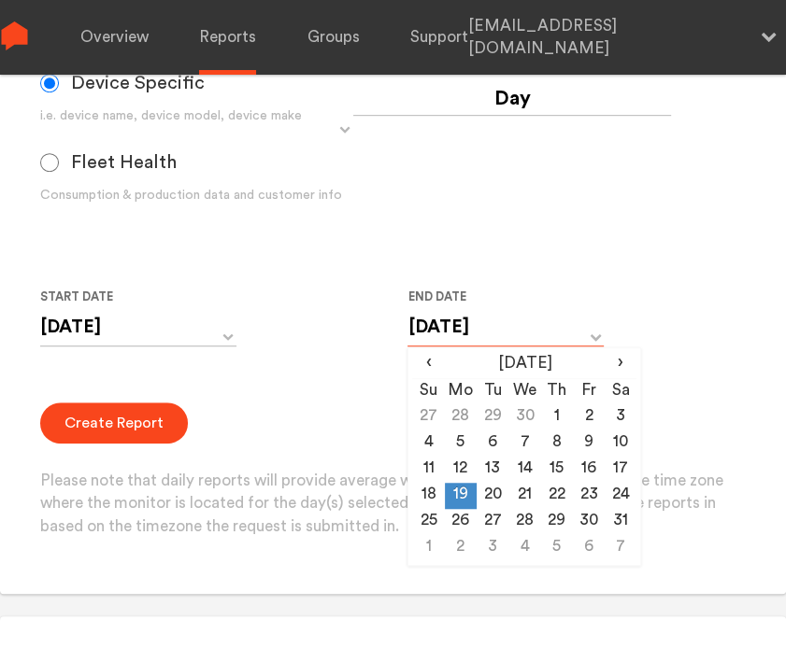
click at [426, 339] on input "[DATE]" at bounding box center [505, 327] width 196 height 38
click at [487, 491] on td "20" at bounding box center [492, 496] width 32 height 26
type input "[DATE]"
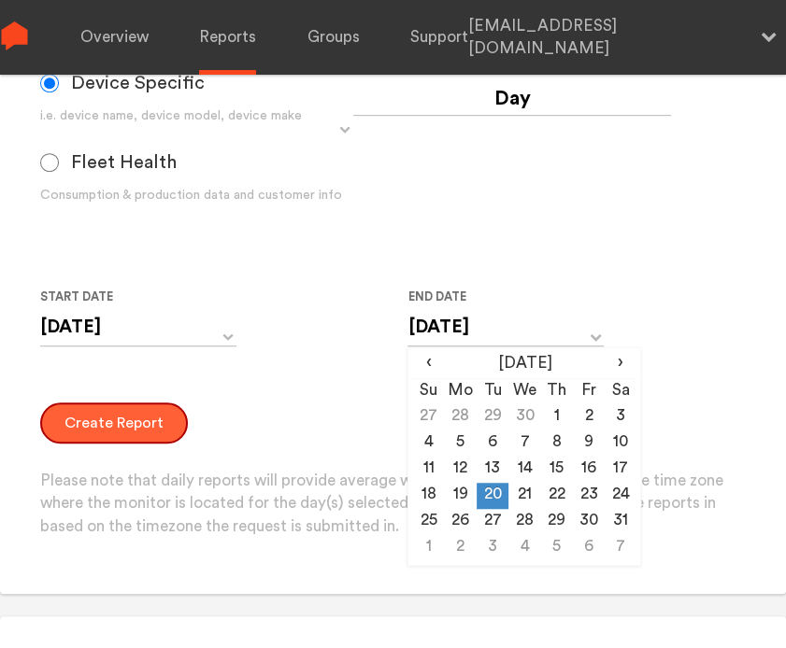
click at [123, 412] on button "Create Report" at bounding box center [114, 423] width 148 height 41
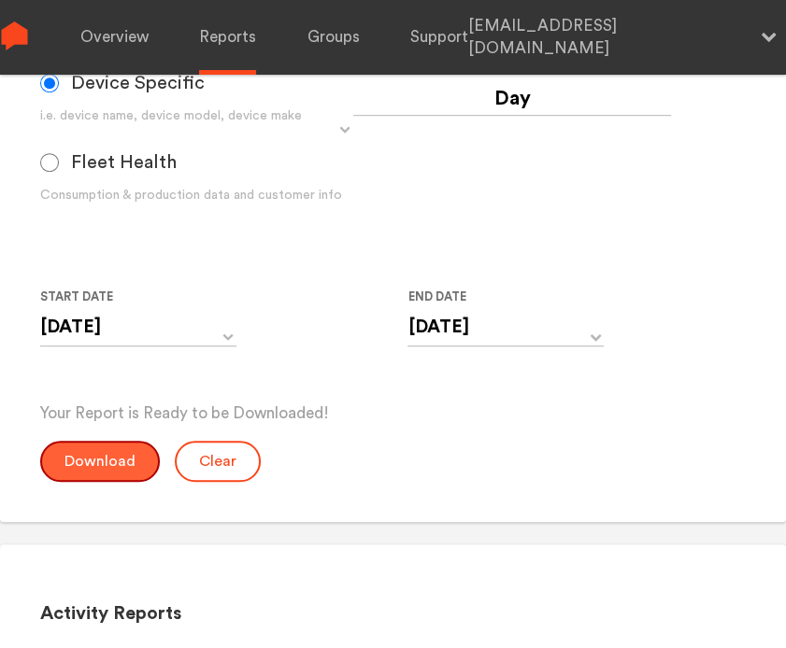
click at [75, 461] on button "Download" at bounding box center [100, 461] width 120 height 41
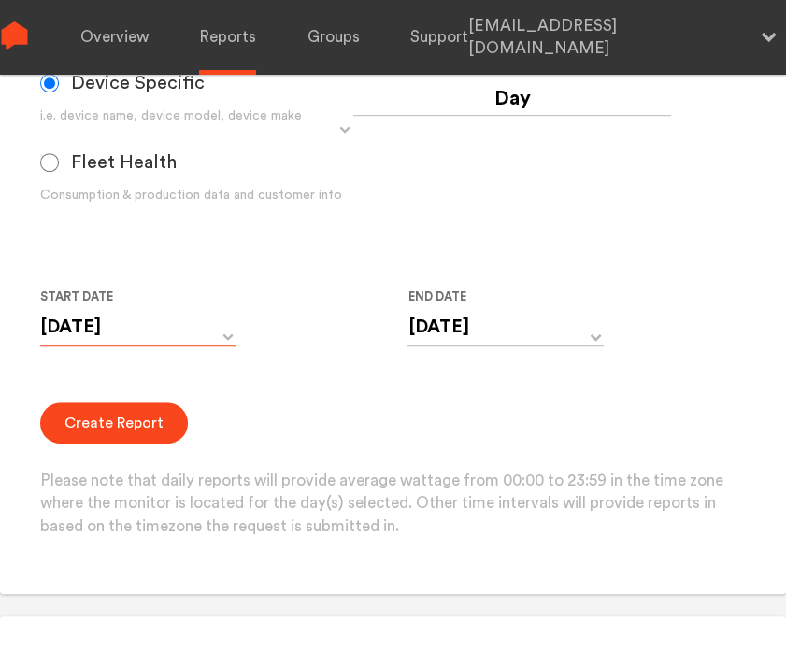
click at [163, 314] on input "[DATE]" at bounding box center [138, 327] width 196 height 38
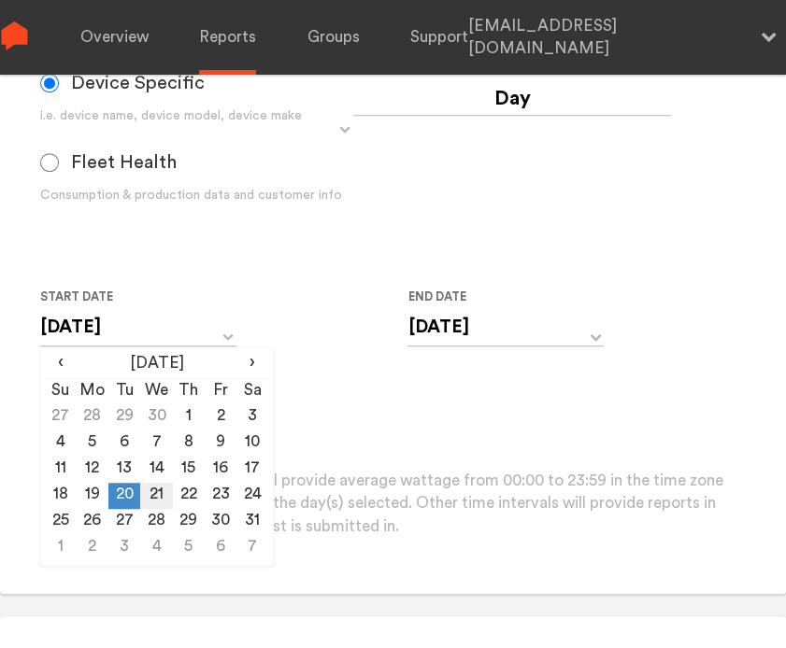
click at [149, 486] on td "21" at bounding box center [156, 496] width 32 height 26
type input "[DATE]"
click at [456, 314] on input "[DATE]" at bounding box center [505, 327] width 196 height 38
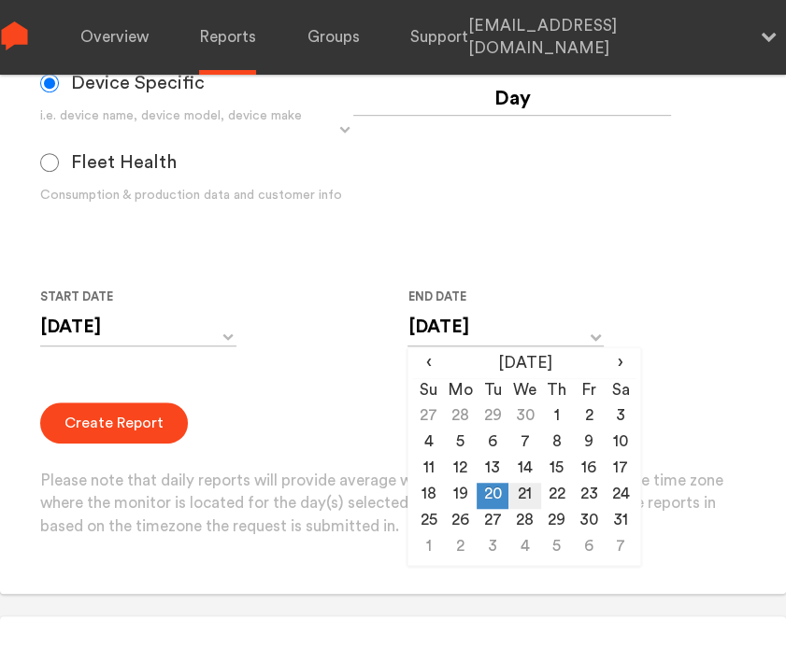
click at [519, 493] on td "21" at bounding box center [524, 496] width 32 height 26
type input "[DATE]"
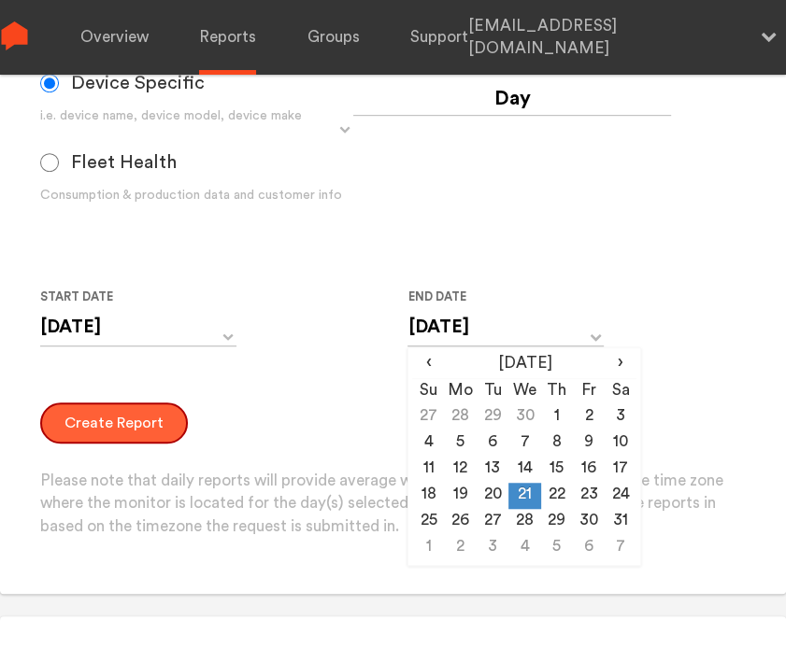
click at [82, 427] on button "Create Report" at bounding box center [114, 423] width 148 height 41
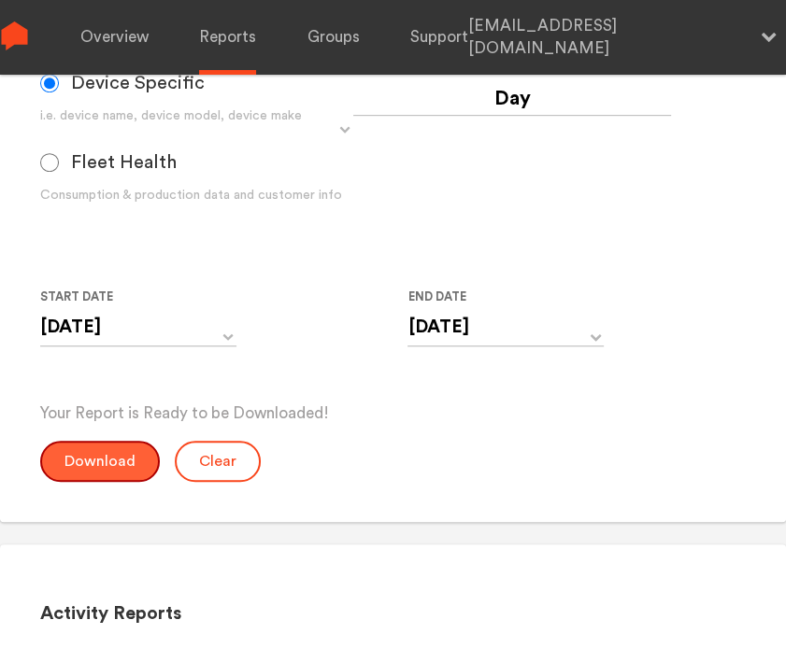
click at [74, 460] on button "Download" at bounding box center [100, 461] width 120 height 41
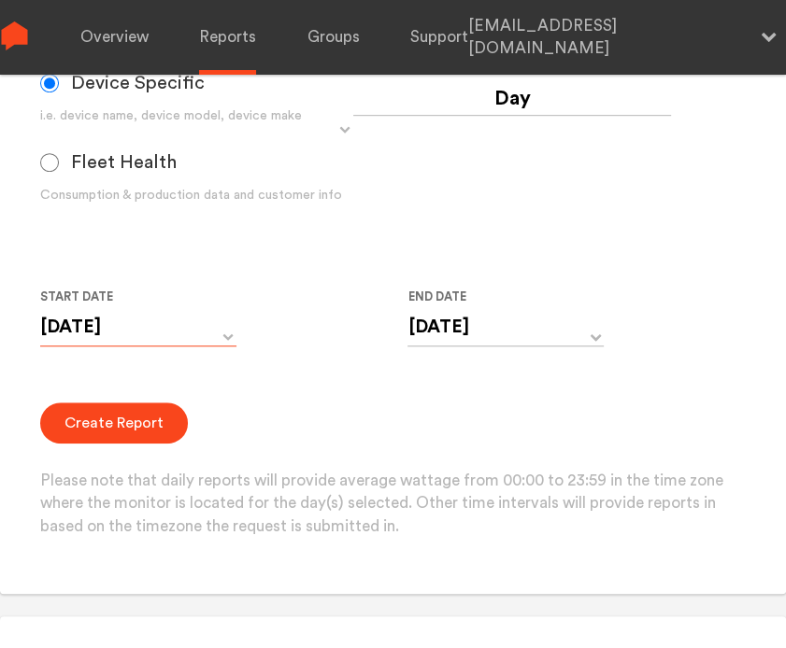
click at [118, 337] on input "[DATE]" at bounding box center [138, 327] width 196 height 38
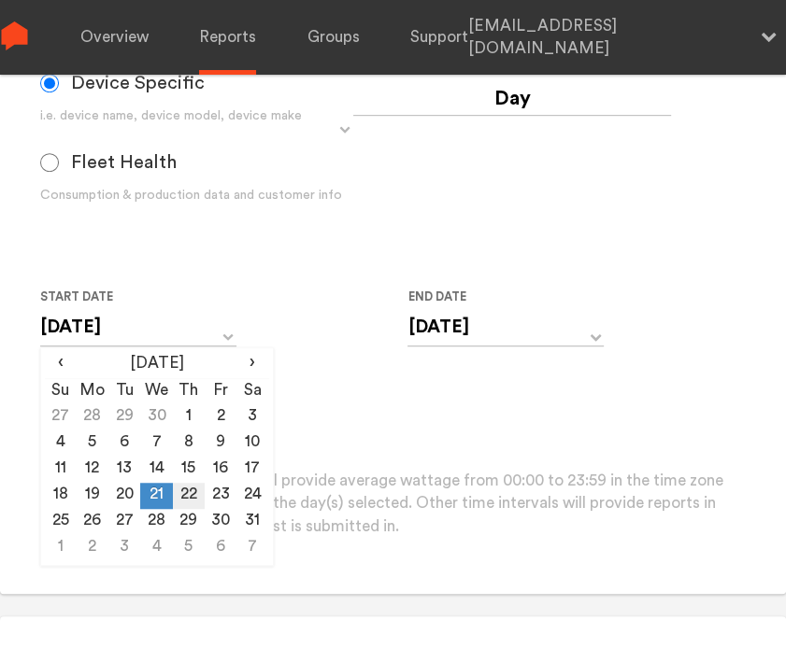
click at [183, 485] on td "22" at bounding box center [189, 496] width 32 height 26
type input "[DATE]"
click at [444, 319] on input "[DATE]" at bounding box center [505, 327] width 196 height 38
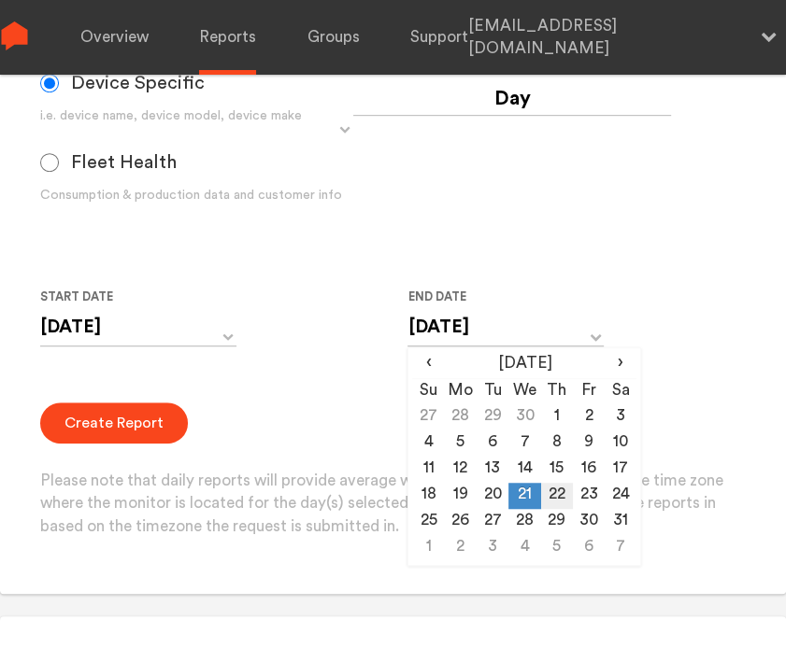
click at [566, 495] on td "22" at bounding box center [557, 496] width 32 height 26
type input "[DATE]"
drag, startPoint x: 244, startPoint y: 464, endPoint x: 257, endPoint y: 453, distance: 17.2
click at [244, 464] on div "Create Report Please note that daily reports will provide average wattage from …" at bounding box center [393, 471] width 706 height 136
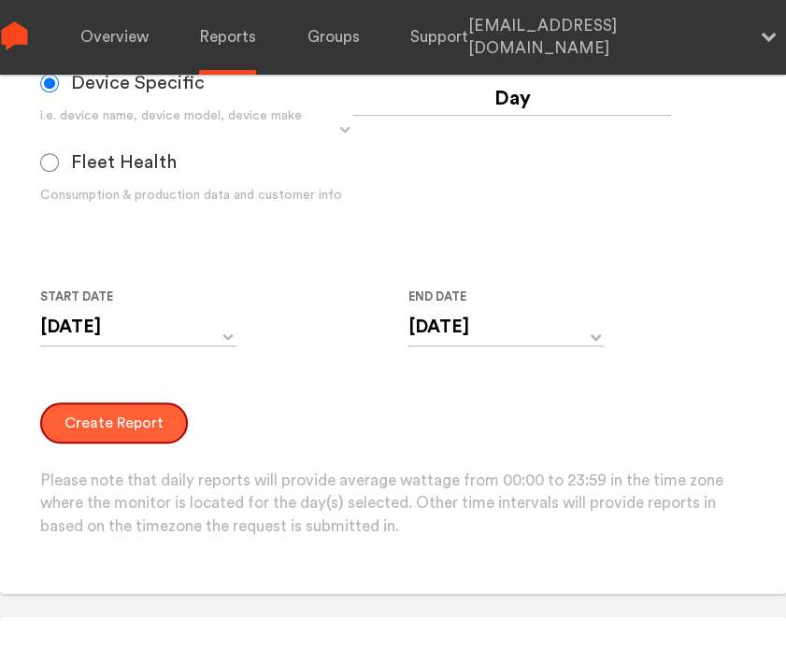
click at [126, 430] on button "Create Report" at bounding box center [114, 423] width 148 height 41
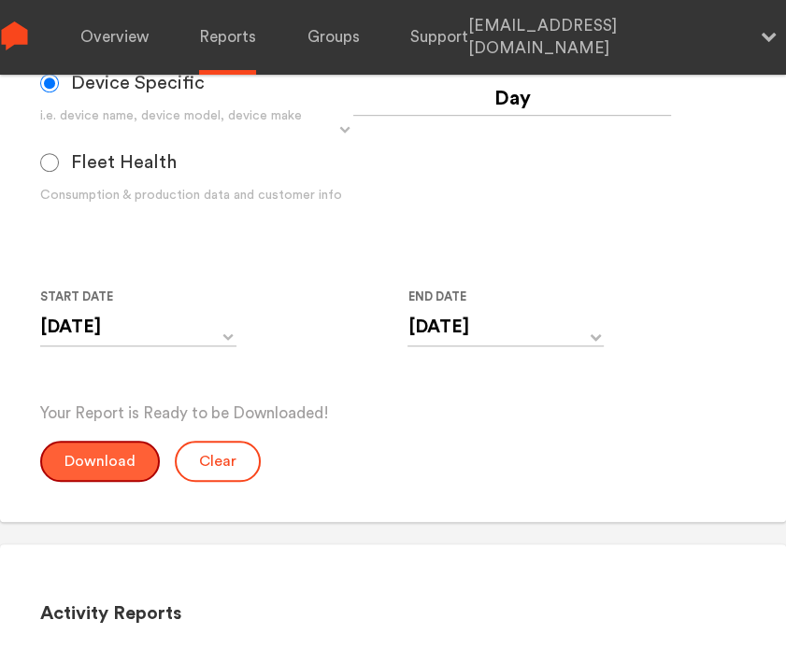
click at [78, 464] on button "Download" at bounding box center [100, 461] width 120 height 41
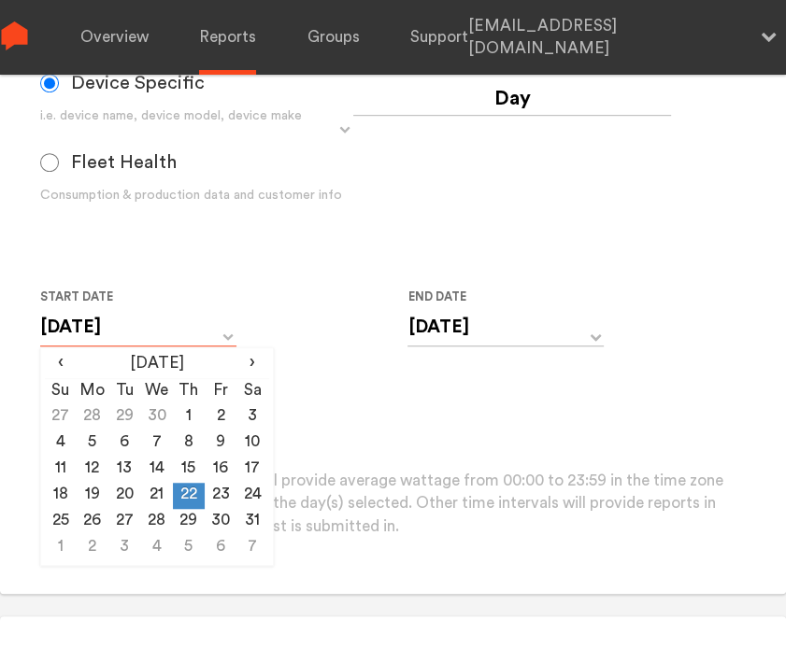
click at [180, 330] on input "[DATE]" at bounding box center [138, 327] width 196 height 38
click at [216, 493] on td "23" at bounding box center [221, 496] width 32 height 26
type input "[DATE]"
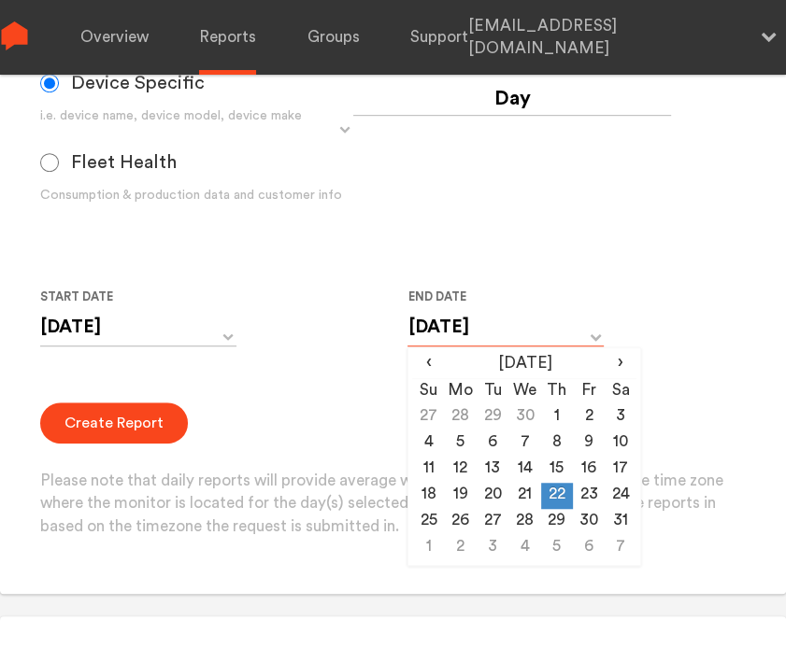
click at [511, 318] on input "[DATE]" at bounding box center [505, 327] width 196 height 38
drag, startPoint x: 587, startPoint y: 494, endPoint x: 569, endPoint y: 495, distance: 17.8
click at [586, 494] on td "23" at bounding box center [589, 496] width 32 height 26
type input "[DATE]"
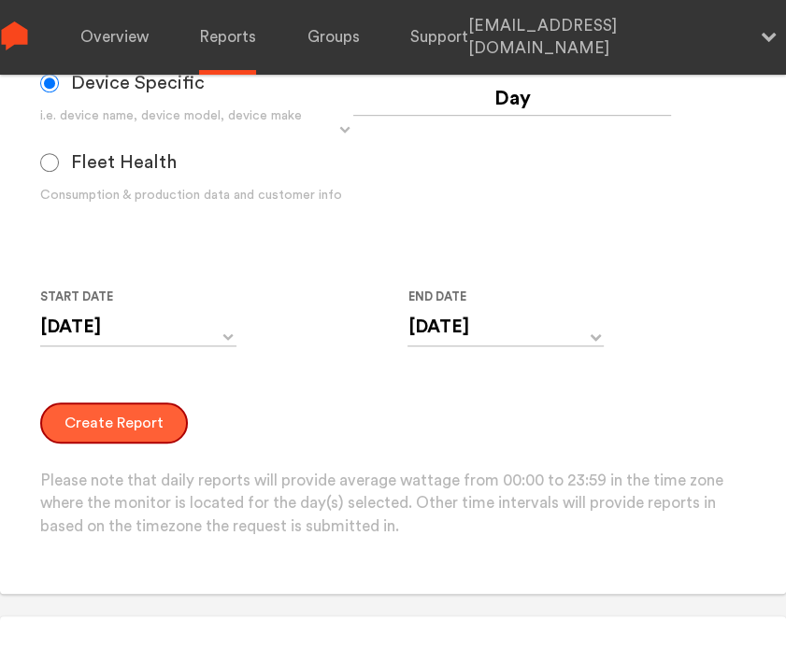
click at [142, 426] on button "Create Report" at bounding box center [114, 423] width 148 height 41
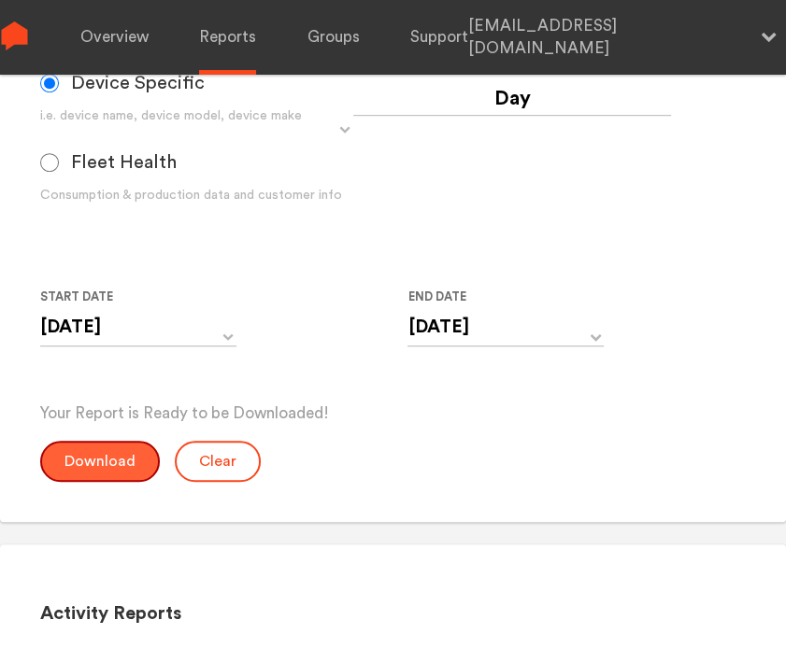
click at [99, 470] on button "Download" at bounding box center [100, 461] width 120 height 41
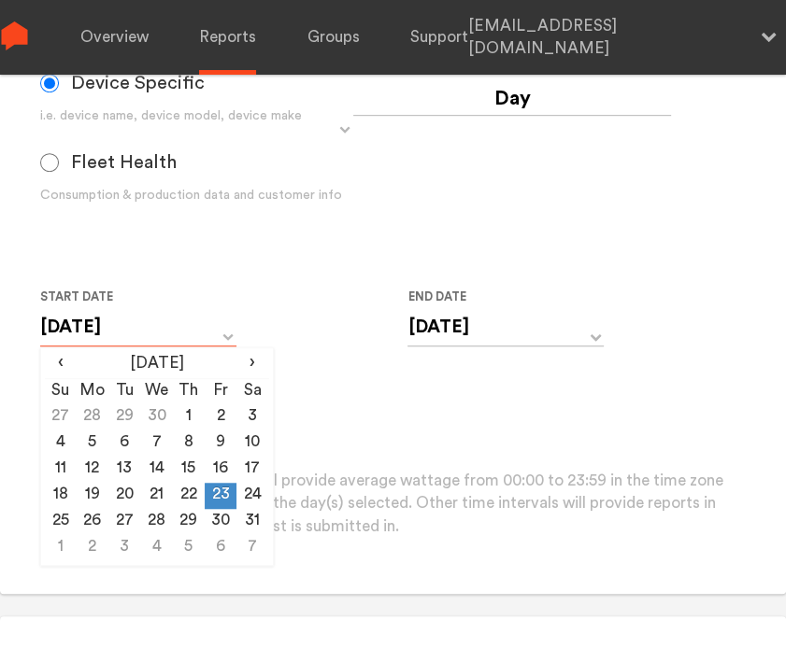
click at [162, 330] on input "[DATE]" at bounding box center [138, 327] width 196 height 38
drag, startPoint x: 246, startPoint y: 501, endPoint x: 314, endPoint y: 442, distance: 90.1
click at [246, 500] on td "24" at bounding box center [252, 496] width 32 height 26
type input "[DATE]"
click at [437, 315] on input "[DATE]" at bounding box center [505, 327] width 196 height 38
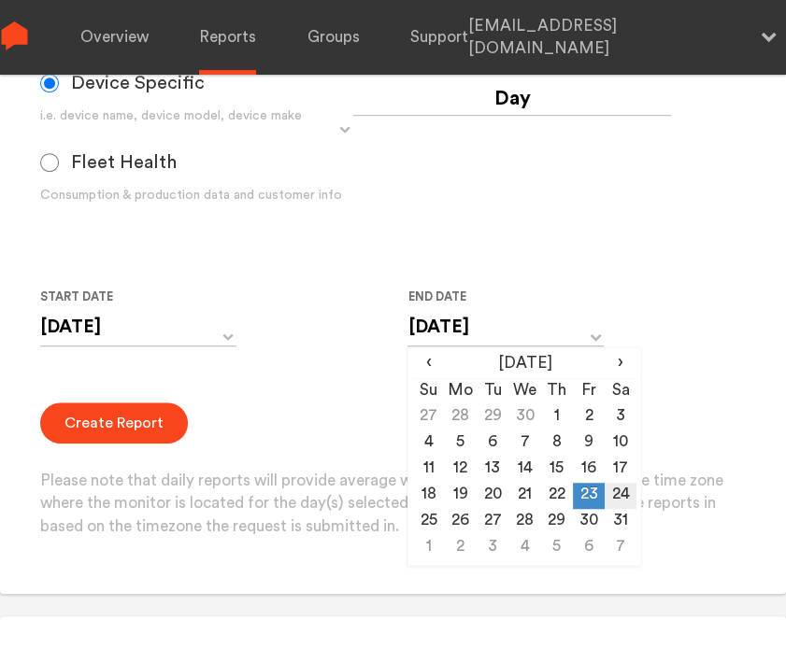
click at [619, 494] on td "24" at bounding box center [620, 496] width 32 height 26
type input "[DATE]"
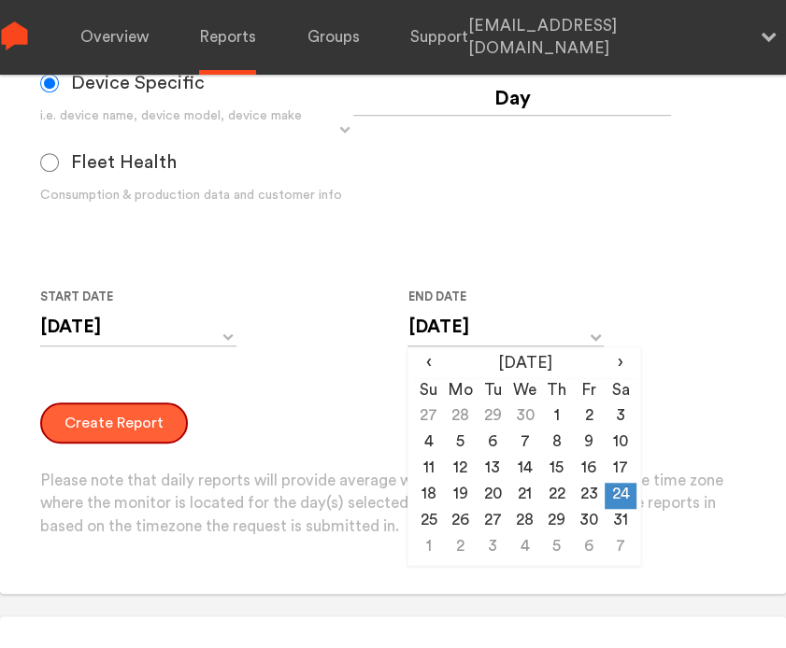
click at [117, 438] on button "Create Report" at bounding box center [114, 423] width 148 height 41
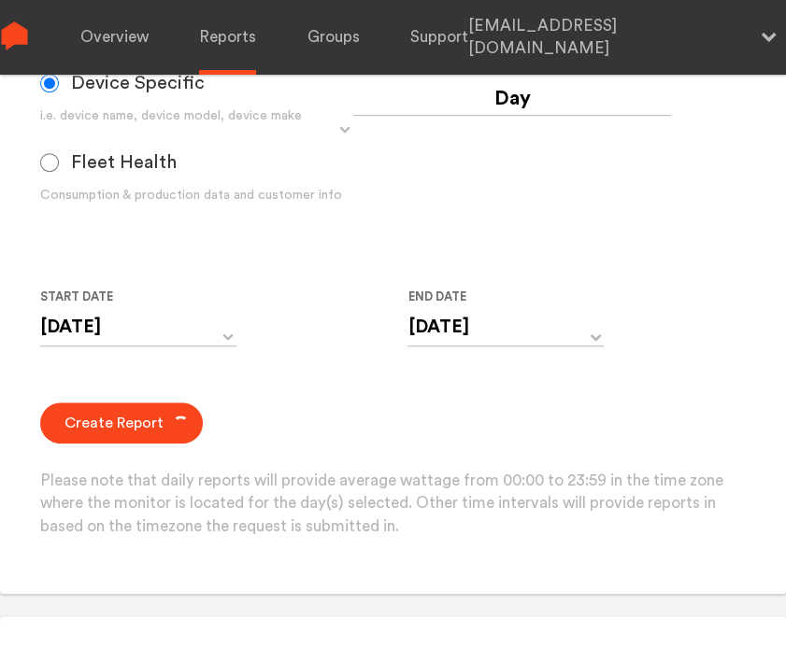
click at [93, 460] on div "Create Report Please note that daily reports will provide average wattage from …" at bounding box center [393, 471] width 706 height 136
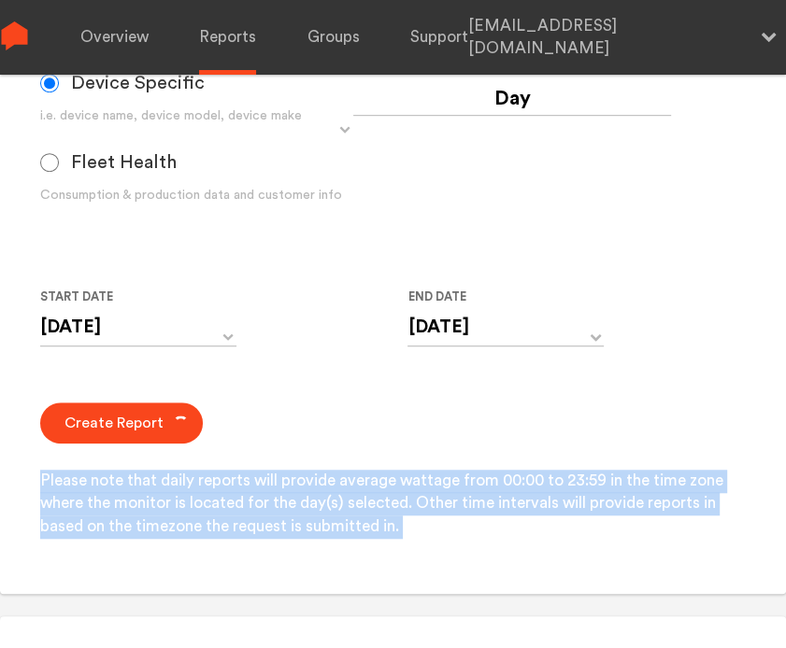
click at [93, 460] on div "Create Report Please note that daily reports will provide average wattage from …" at bounding box center [393, 471] width 706 height 136
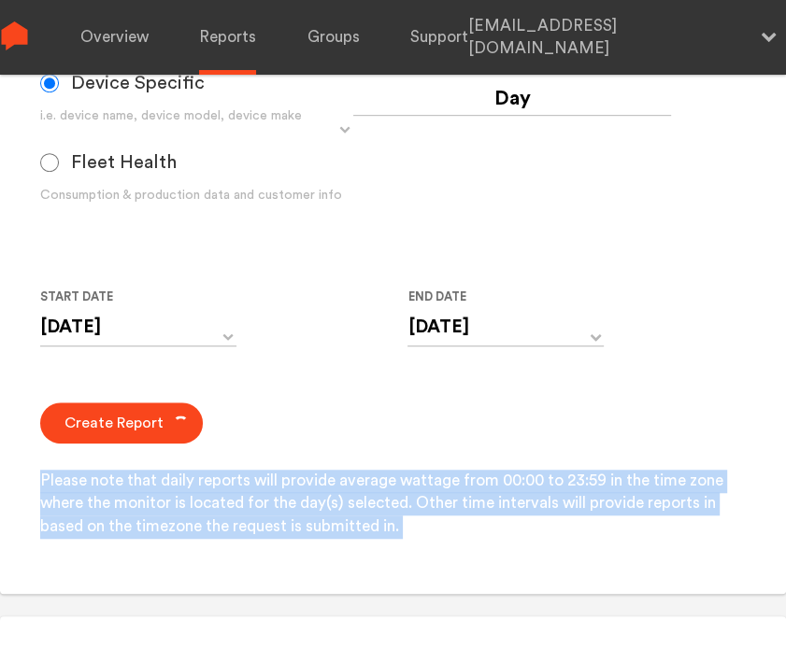
click at [93, 460] on div "Create Report Please note that daily reports will provide average wattage from …" at bounding box center [393, 471] width 706 height 136
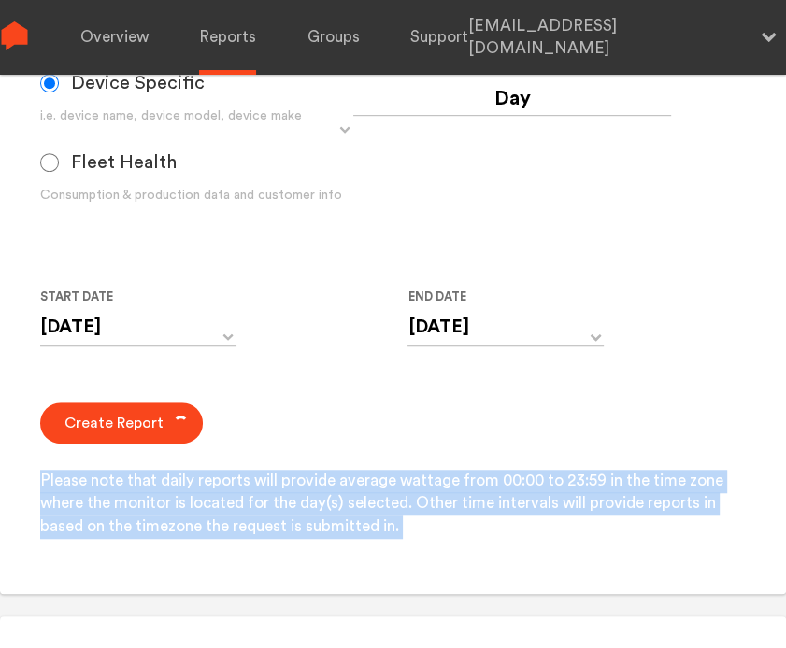
click at [93, 460] on div "Create Report Please note that daily reports will provide average wattage from …" at bounding box center [393, 471] width 706 height 136
drag, startPoint x: 93, startPoint y: 460, endPoint x: 95, endPoint y: 446, distance: 15.1
click at [95, 446] on div "Create Report Please note that daily reports will provide average wattage from …" at bounding box center [393, 471] width 706 height 136
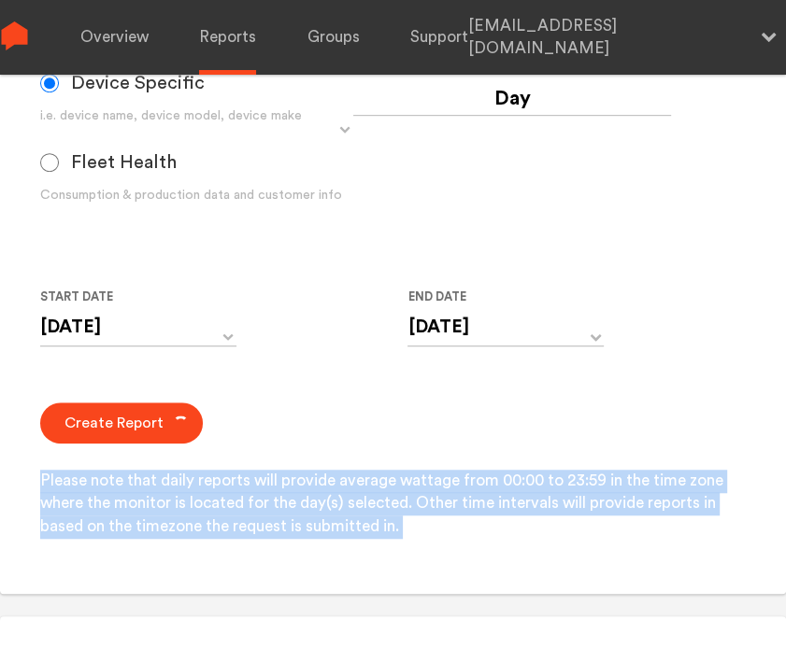
click at [95, 446] on div "Create Report Please note that daily reports will provide average wattage from …" at bounding box center [393, 471] width 706 height 136
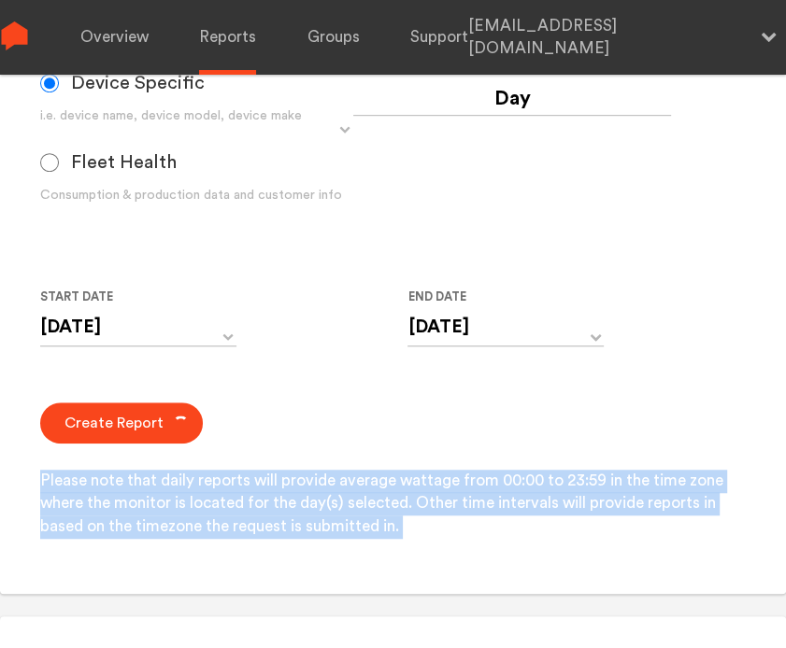
click at [95, 446] on div "Create Report Please note that daily reports will provide average wattage from …" at bounding box center [393, 471] width 706 height 136
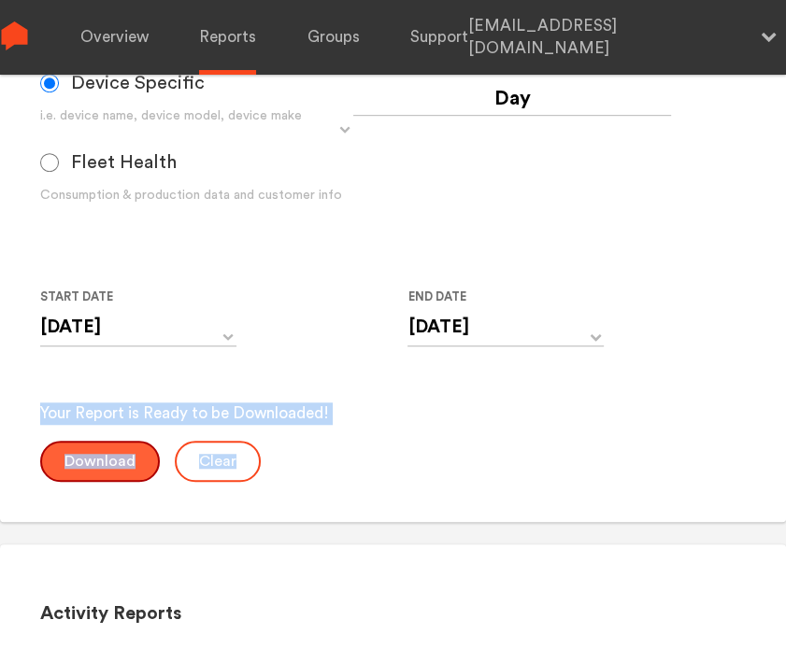
click at [95, 446] on button "Download" at bounding box center [100, 461] width 120 height 41
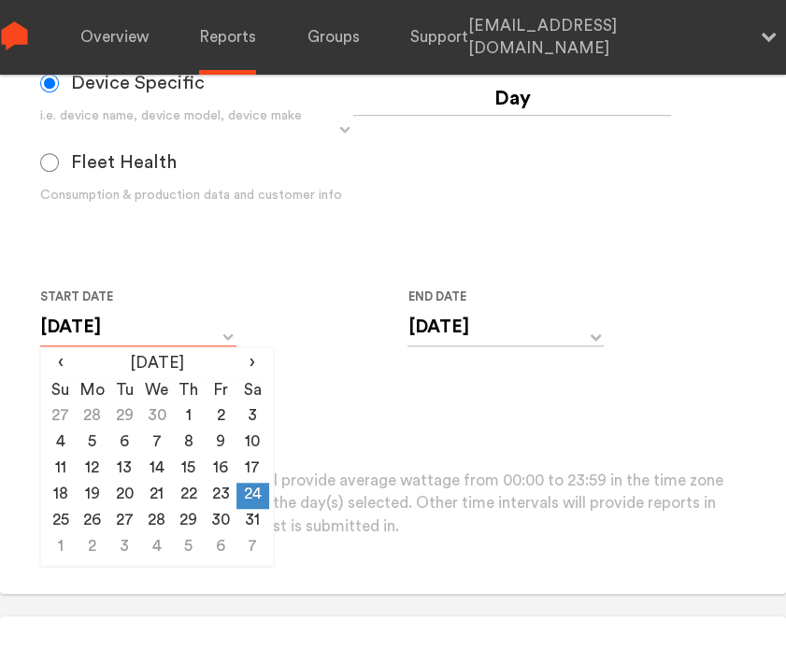
click at [105, 333] on input "[DATE]" at bounding box center [138, 327] width 196 height 38
click at [63, 528] on td "25" at bounding box center [61, 522] width 32 height 26
type input "[DATE]"
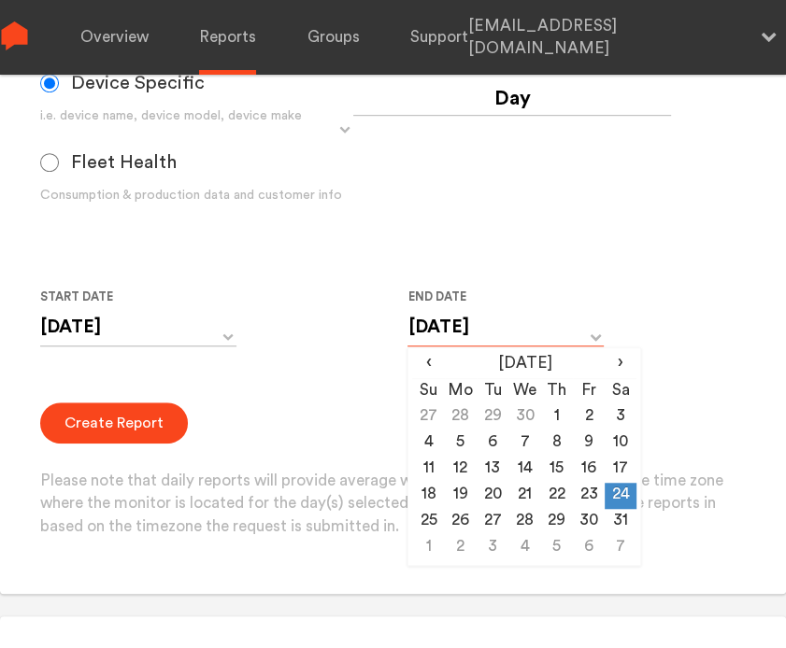
click at [446, 326] on input "[DATE]" at bounding box center [505, 327] width 196 height 38
click at [425, 526] on td "25" at bounding box center [428, 522] width 32 height 26
type input "[DATE]"
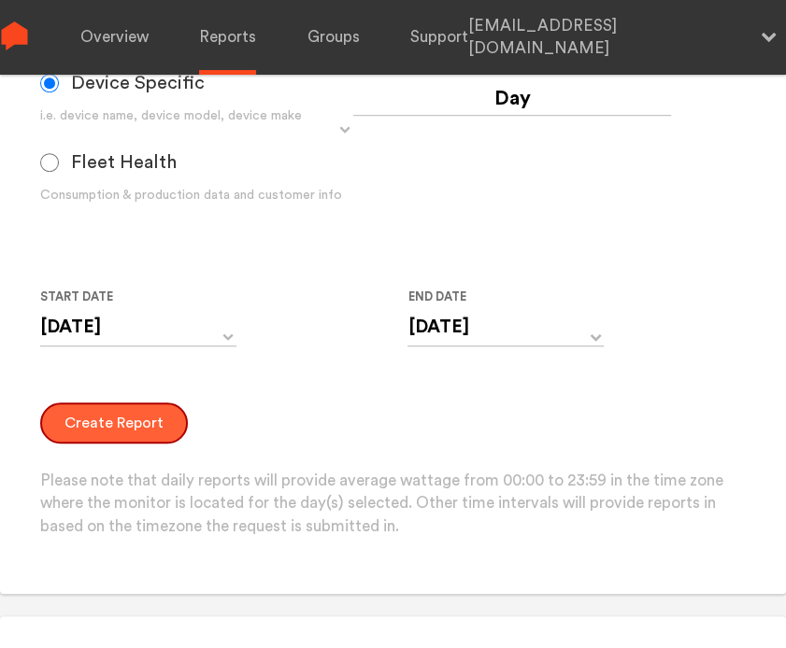
click at [118, 436] on button "Create Report" at bounding box center [114, 423] width 148 height 41
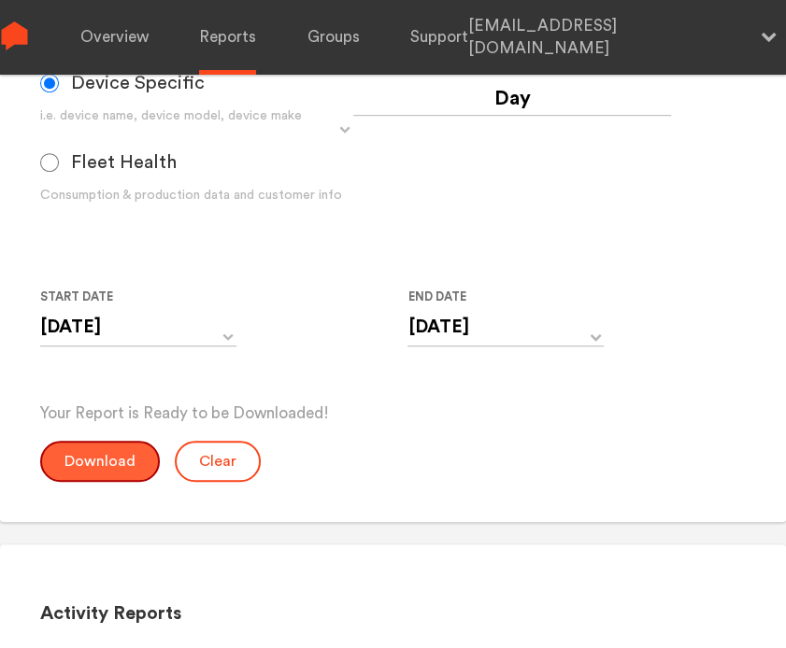
click at [68, 453] on button "Download" at bounding box center [100, 461] width 120 height 41
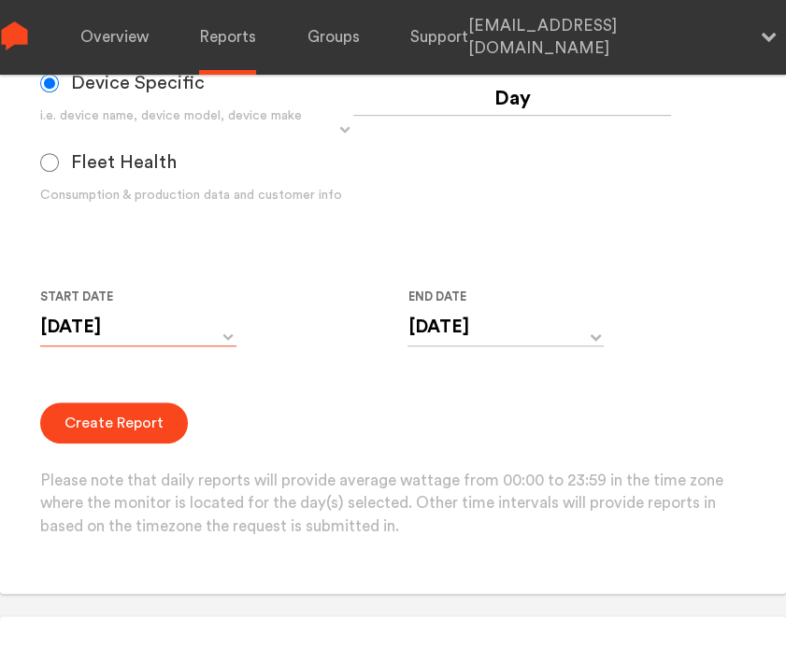
click at [166, 330] on input "[DATE]" at bounding box center [138, 327] width 196 height 38
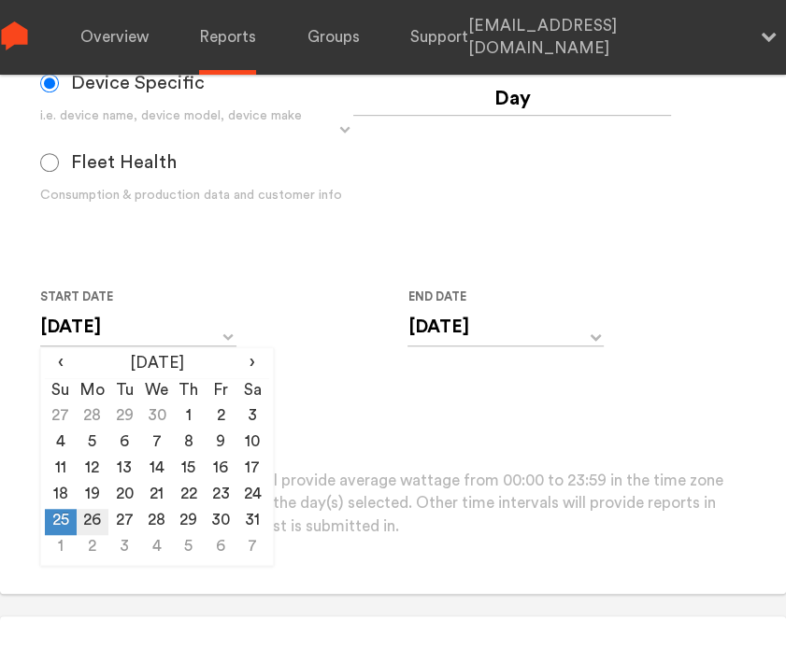
click at [97, 522] on td "26" at bounding box center [93, 522] width 32 height 26
type input "[DATE]"
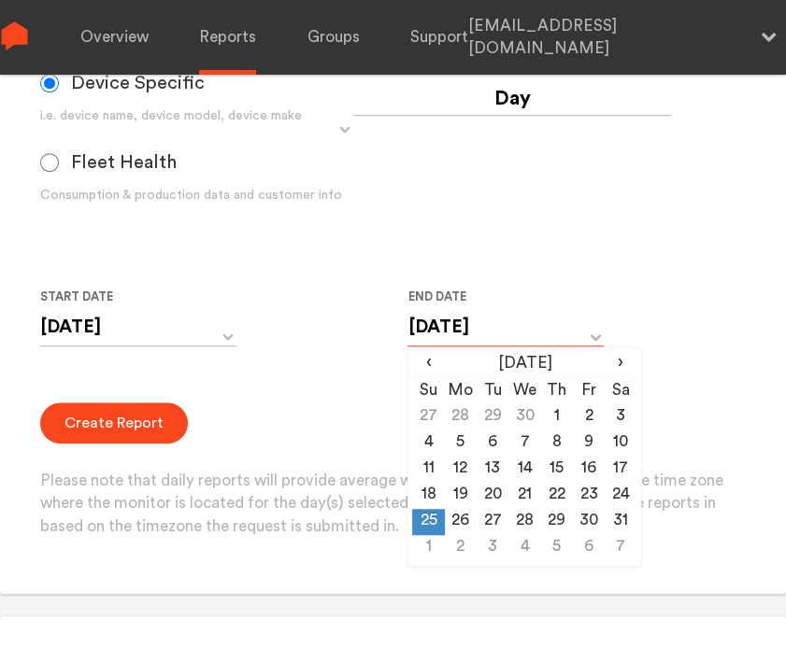
click at [460, 316] on input "[DATE]" at bounding box center [505, 327] width 196 height 38
click at [457, 517] on td "26" at bounding box center [461, 522] width 32 height 26
type input "[DATE]"
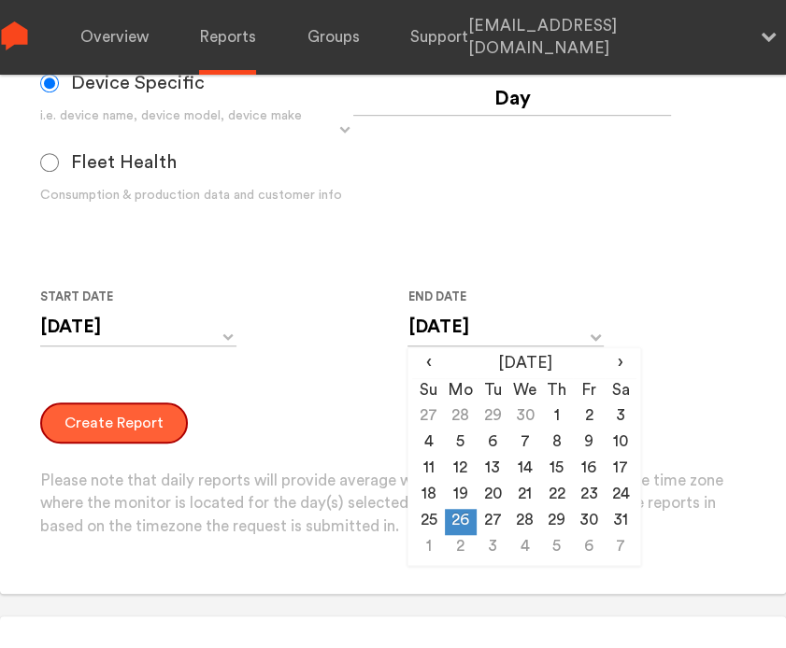
click at [96, 424] on button "Create Report" at bounding box center [114, 423] width 148 height 41
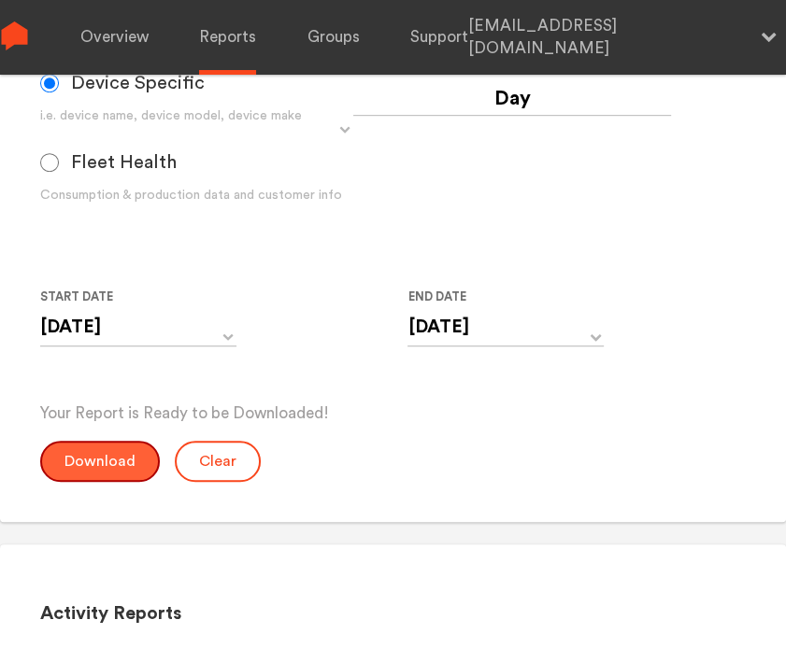
click at [97, 448] on button "Download" at bounding box center [100, 461] width 120 height 41
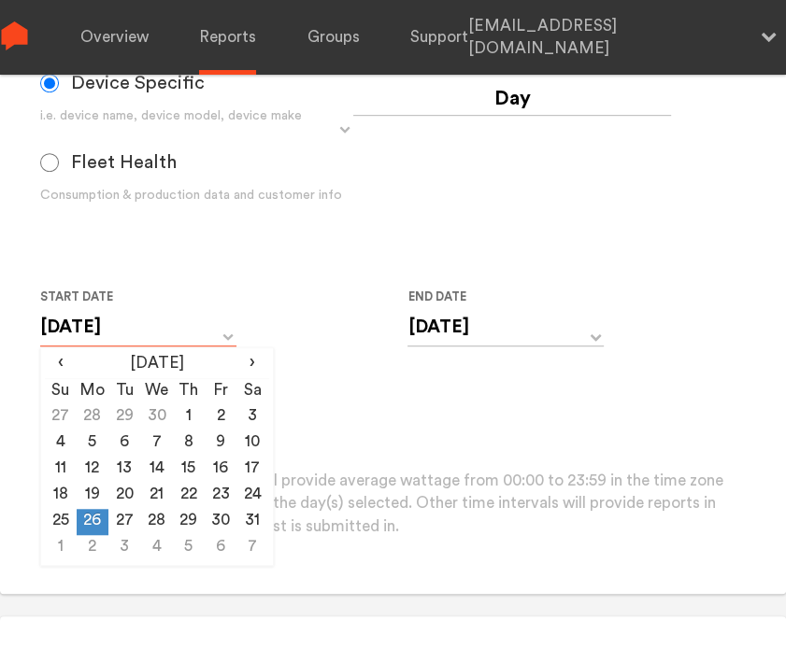
click at [177, 331] on input "[DATE]" at bounding box center [138, 327] width 196 height 38
click at [136, 524] on td "27" at bounding box center [124, 522] width 32 height 26
type input "[DATE]"
click at [452, 313] on input "[DATE]" at bounding box center [505, 327] width 196 height 38
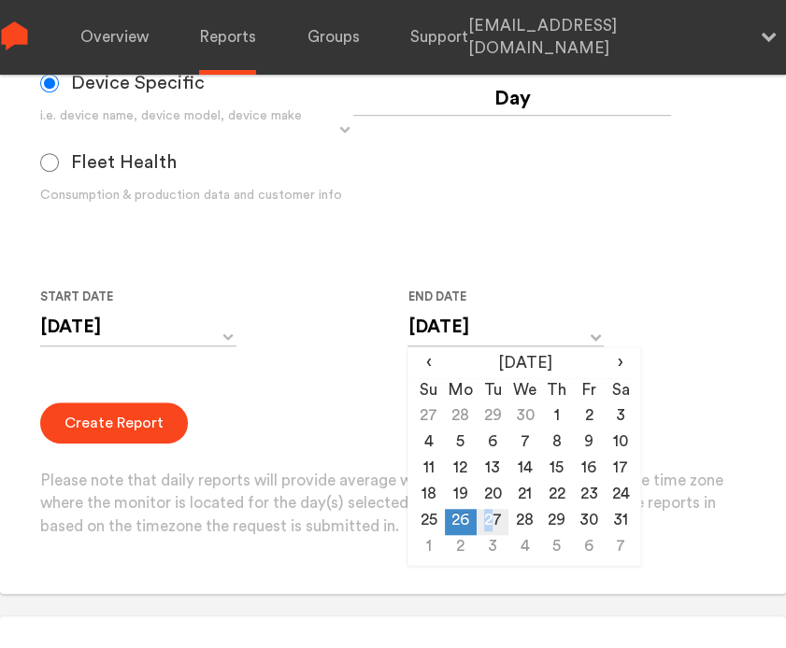
click at [489, 515] on td "27" at bounding box center [492, 522] width 32 height 26
type input "[DATE]"
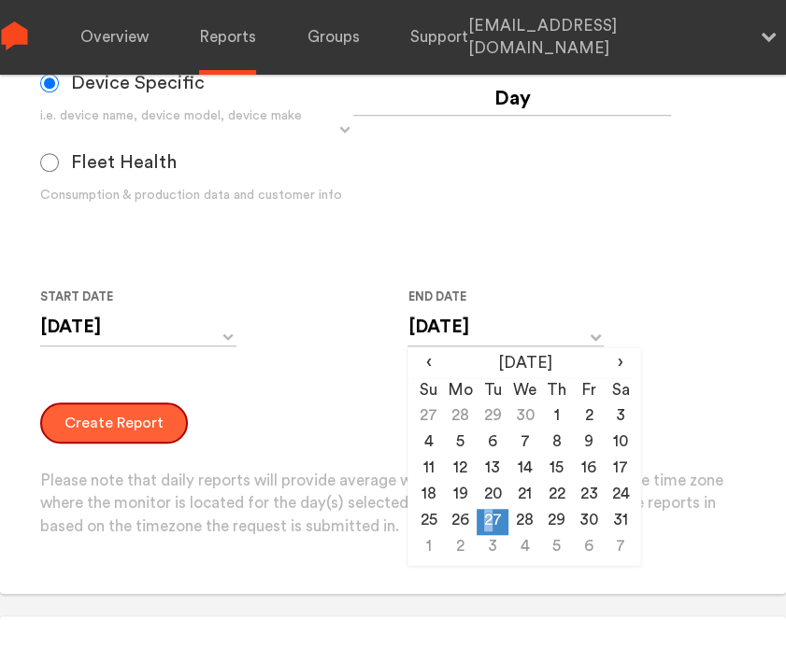
click at [131, 428] on button "Create Report" at bounding box center [114, 423] width 148 height 41
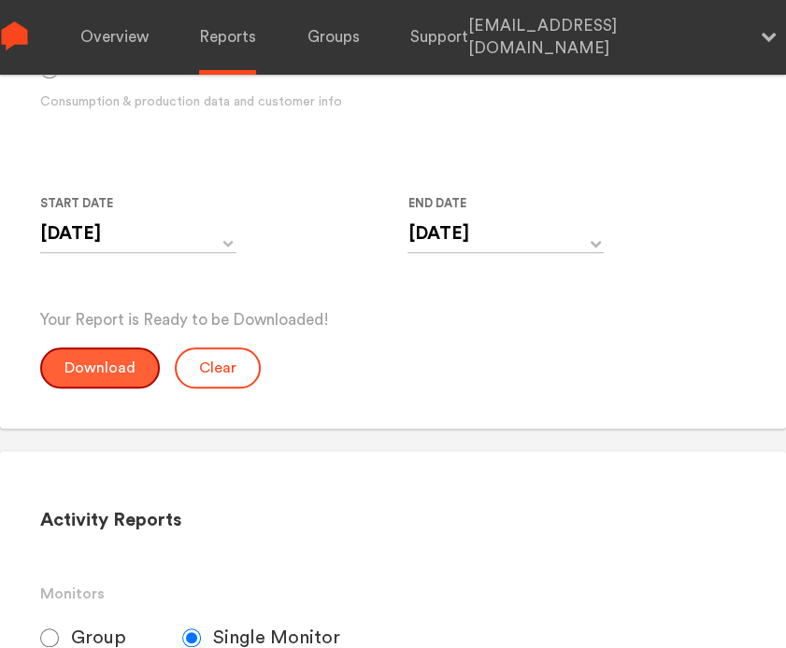
click at [93, 363] on button "Download" at bounding box center [100, 367] width 120 height 41
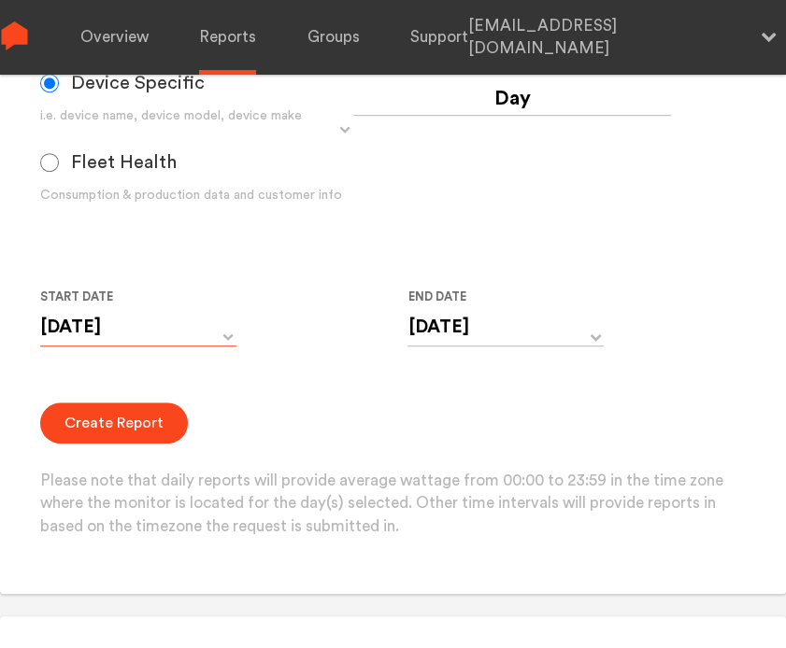
click at [75, 322] on input "[DATE]" at bounding box center [138, 327] width 196 height 38
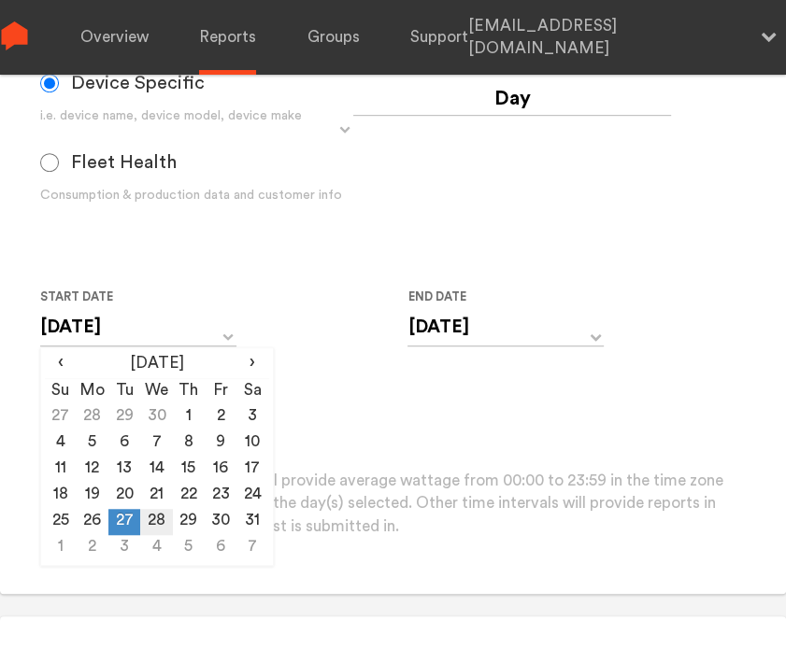
click at [148, 519] on td "28" at bounding box center [156, 522] width 32 height 26
type input "[DATE]"
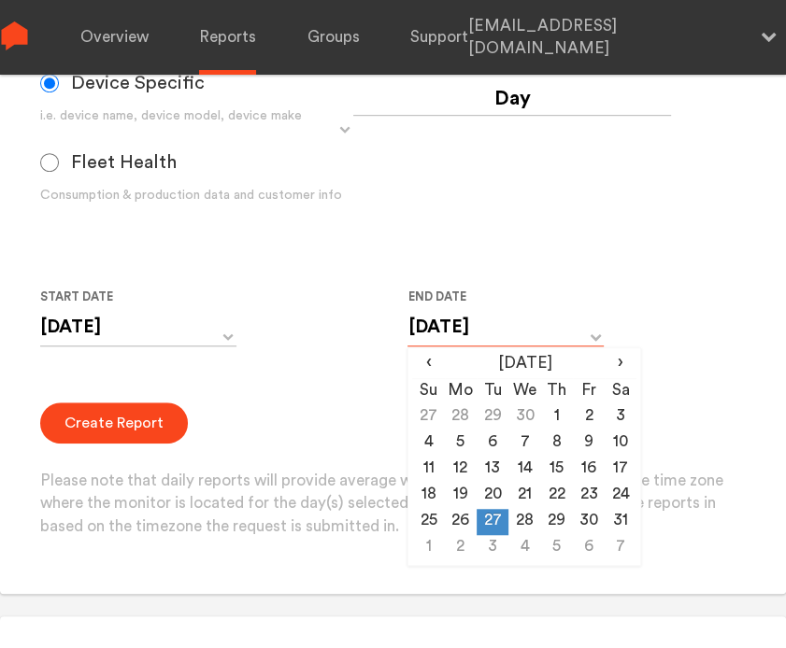
click at [486, 317] on input "[DATE]" at bounding box center [505, 327] width 196 height 38
click at [521, 517] on td "28" at bounding box center [524, 522] width 32 height 26
type input "[DATE]"
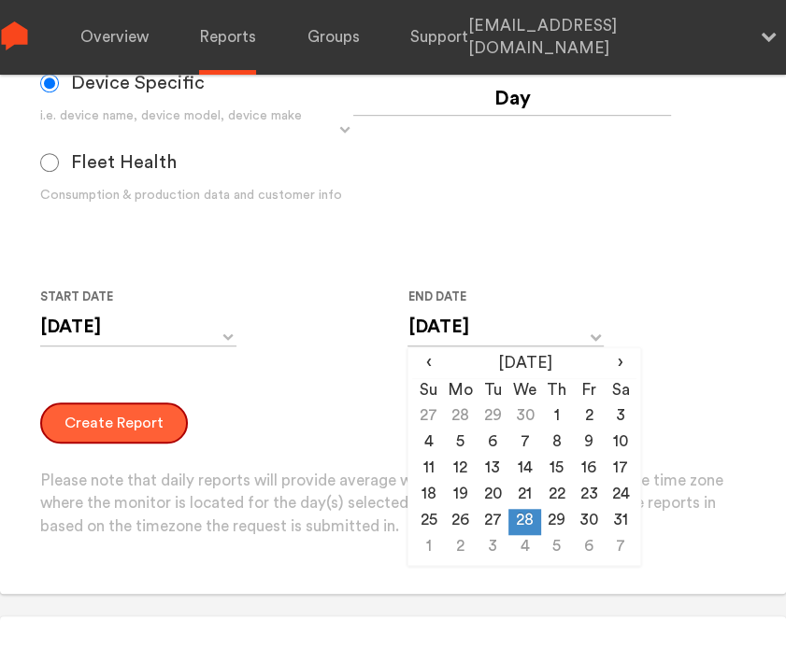
click at [67, 414] on button "Create Report" at bounding box center [114, 423] width 148 height 41
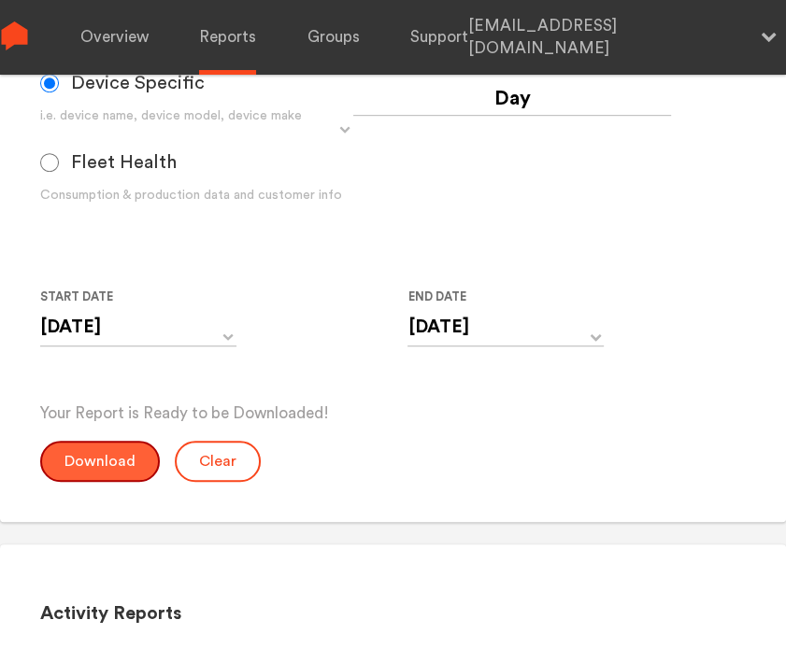
click at [86, 458] on button "Download" at bounding box center [100, 461] width 120 height 41
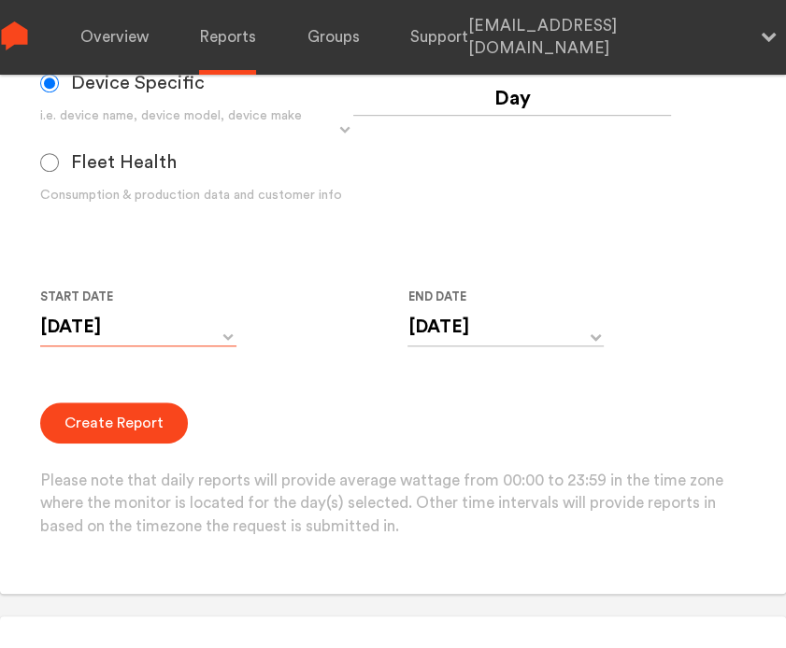
click at [152, 333] on input "[DATE]" at bounding box center [138, 327] width 196 height 38
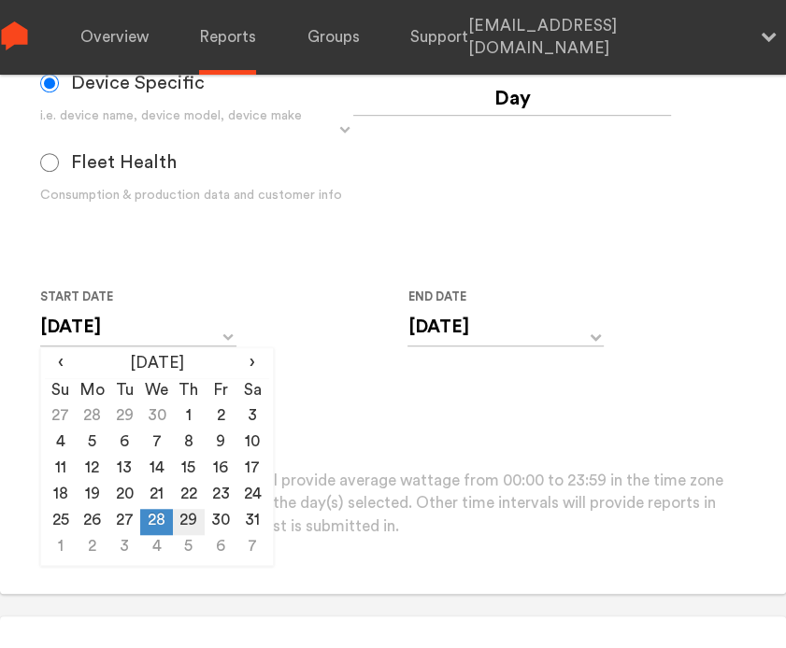
click at [180, 513] on td "29" at bounding box center [189, 522] width 32 height 26
type input "[DATE]"
click at [448, 337] on input "[DATE]" at bounding box center [505, 327] width 196 height 38
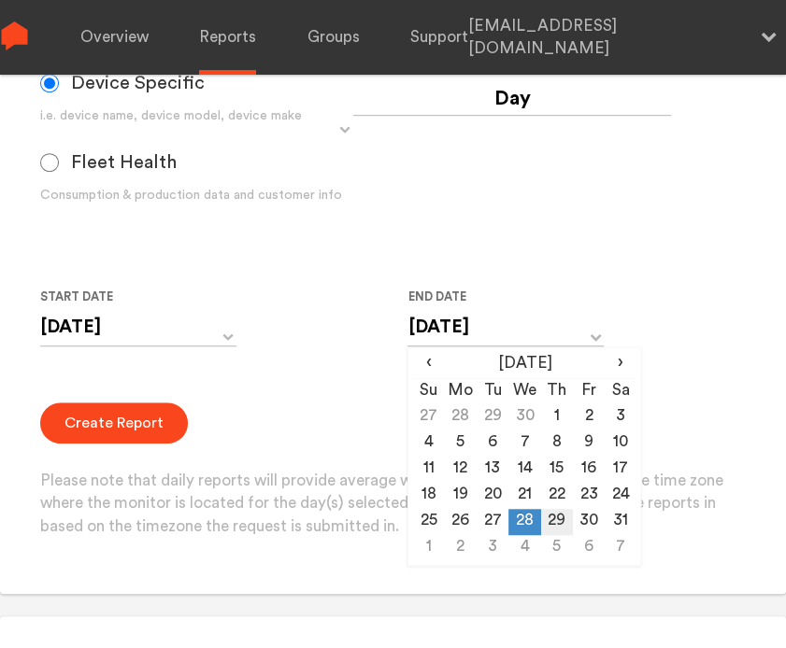
click at [549, 525] on td "29" at bounding box center [557, 522] width 32 height 26
type input "[DATE]"
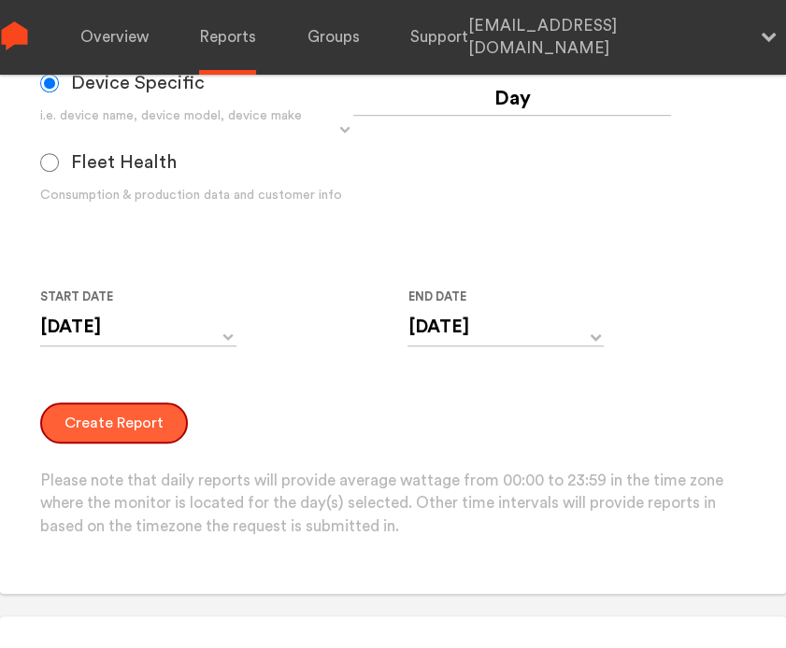
click at [146, 433] on button "Create Report" at bounding box center [114, 423] width 148 height 41
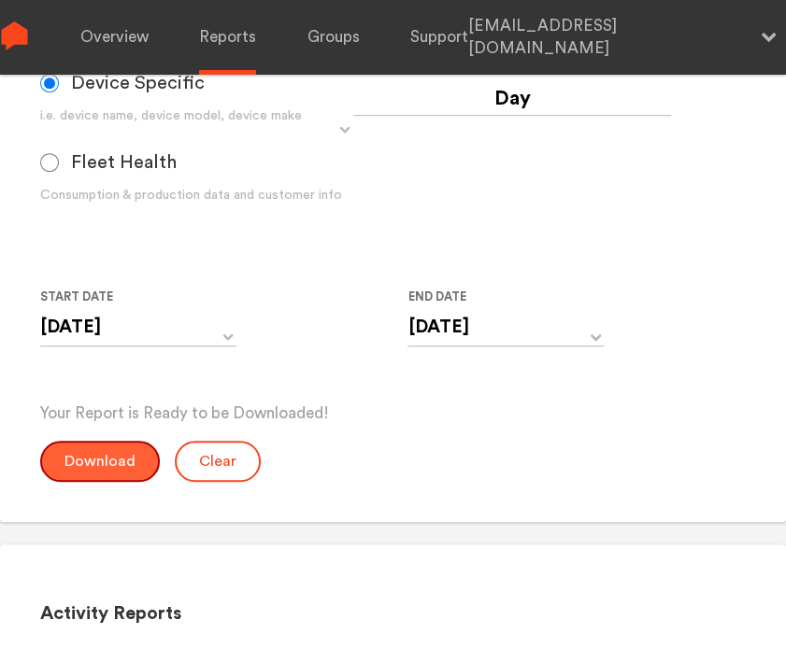
click at [106, 458] on button "Download" at bounding box center [100, 461] width 120 height 41
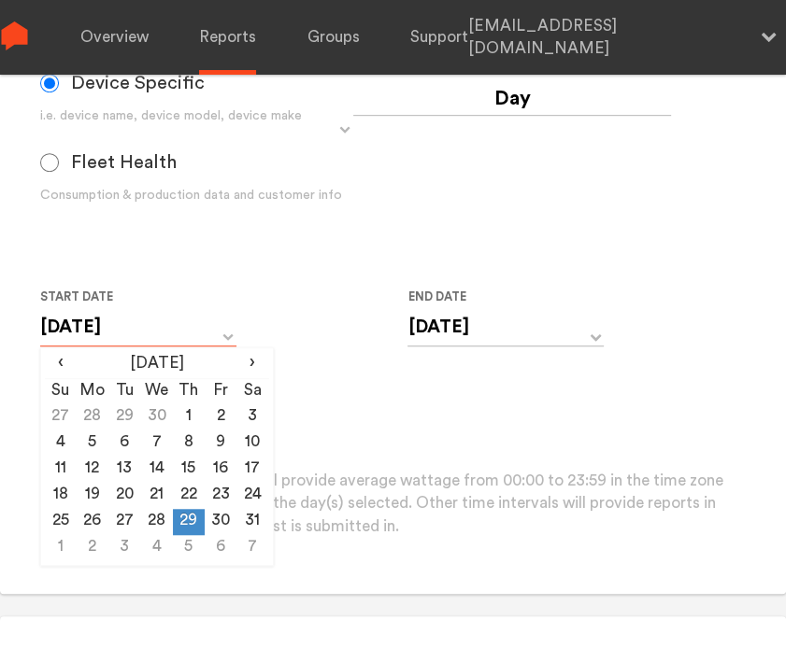
click at [153, 341] on input "[DATE]" at bounding box center [138, 327] width 196 height 38
click at [212, 519] on td "30" at bounding box center [221, 522] width 32 height 26
type input "[DATE]"
click at [523, 335] on input "[DATE]" at bounding box center [505, 327] width 196 height 38
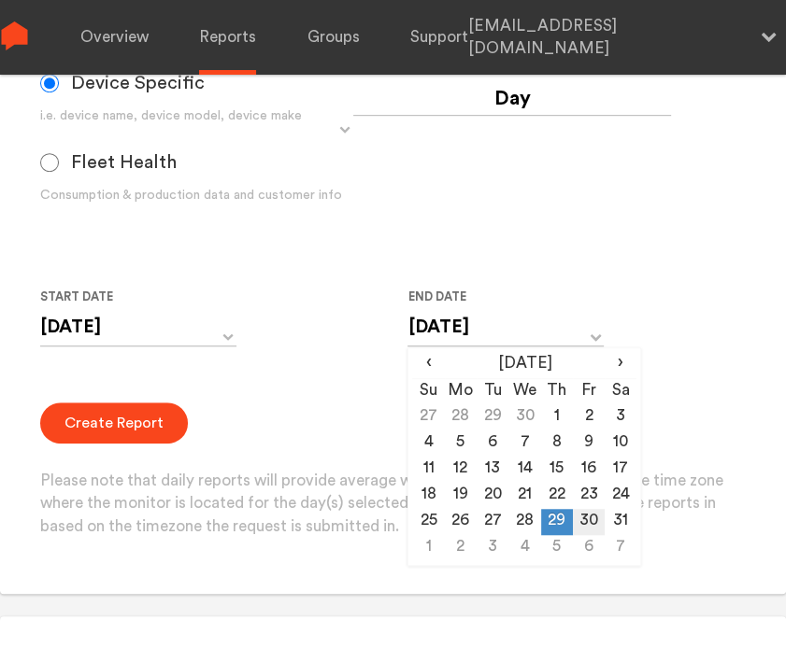
click at [584, 517] on td "30" at bounding box center [589, 522] width 32 height 26
type input "[DATE]"
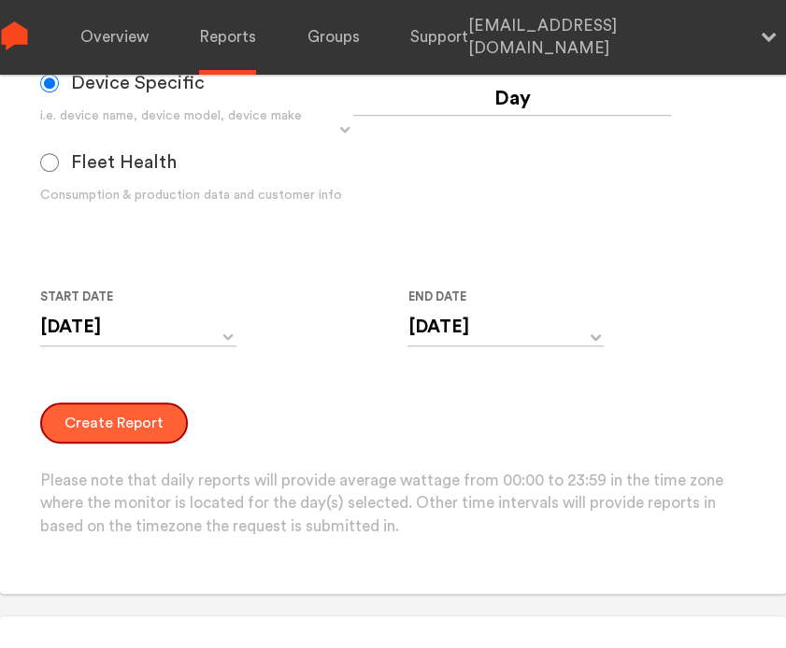
drag, startPoint x: 130, startPoint y: 416, endPoint x: 136, endPoint y: 434, distance: 19.8
click at [131, 416] on button "Create Report" at bounding box center [114, 423] width 148 height 41
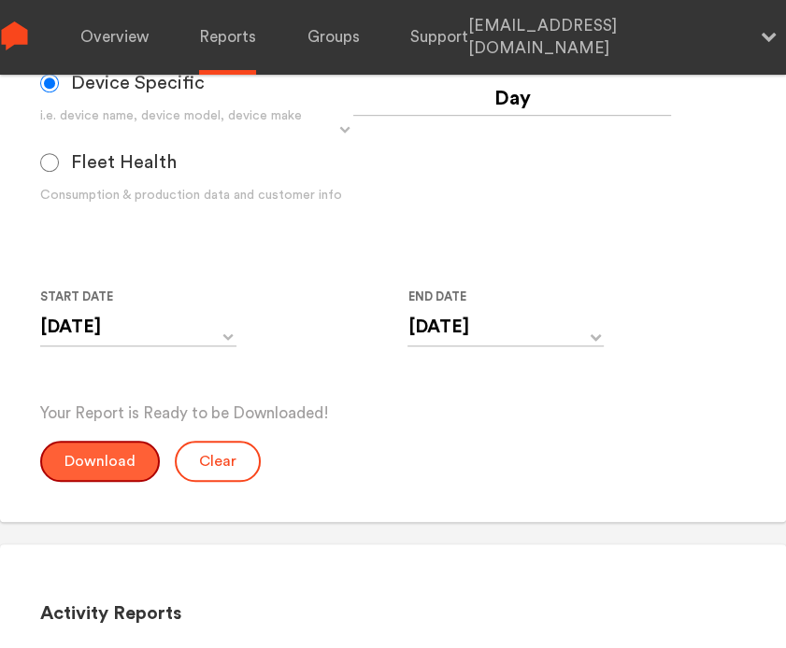
click at [116, 442] on button "Download" at bounding box center [100, 461] width 120 height 41
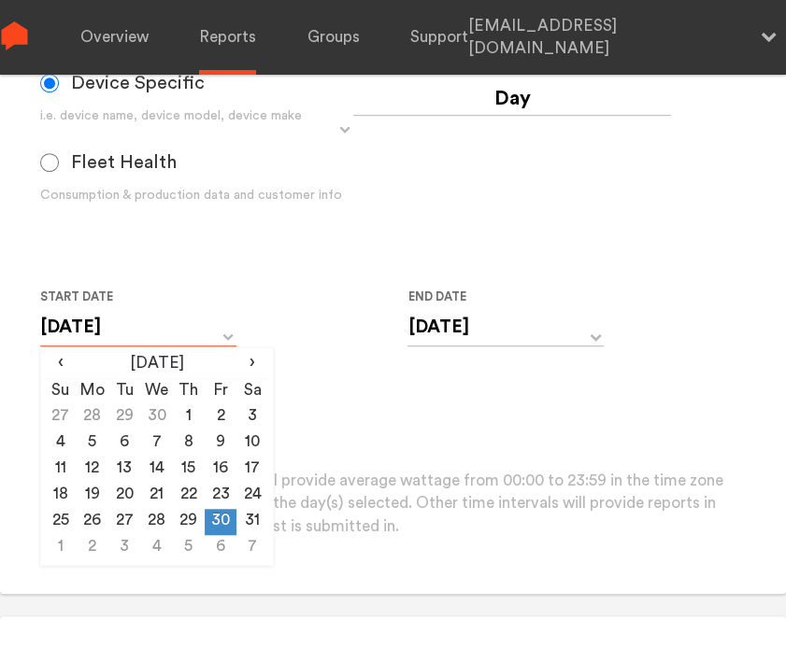
click at [158, 317] on input "[DATE]" at bounding box center [138, 327] width 196 height 38
drag, startPoint x: 250, startPoint y: 515, endPoint x: 289, endPoint y: 488, distance: 46.9
click at [250, 515] on td "31" at bounding box center [252, 522] width 32 height 26
type input "[DATE]"
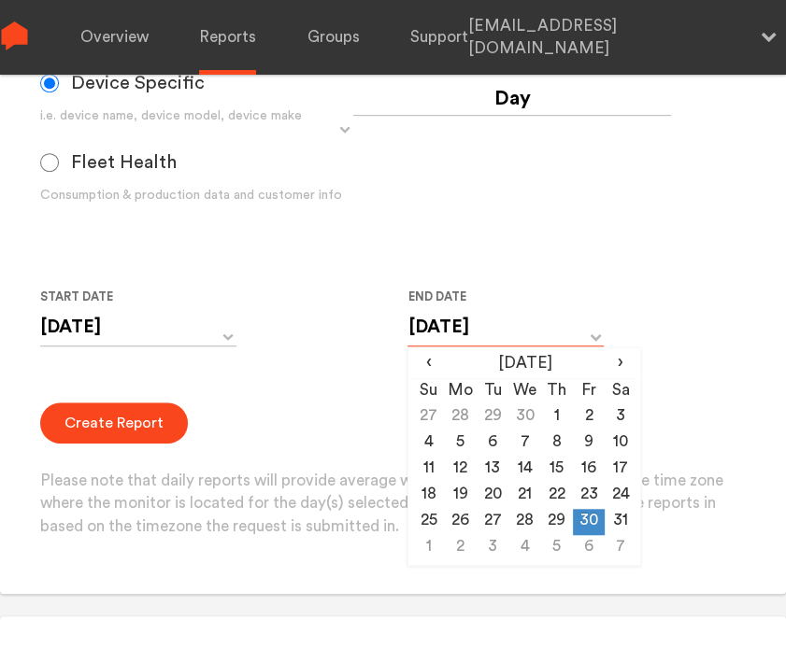
click at [533, 337] on input "[DATE]" at bounding box center [505, 327] width 196 height 38
click at [608, 520] on td "31" at bounding box center [620, 522] width 32 height 26
type input "[DATE]"
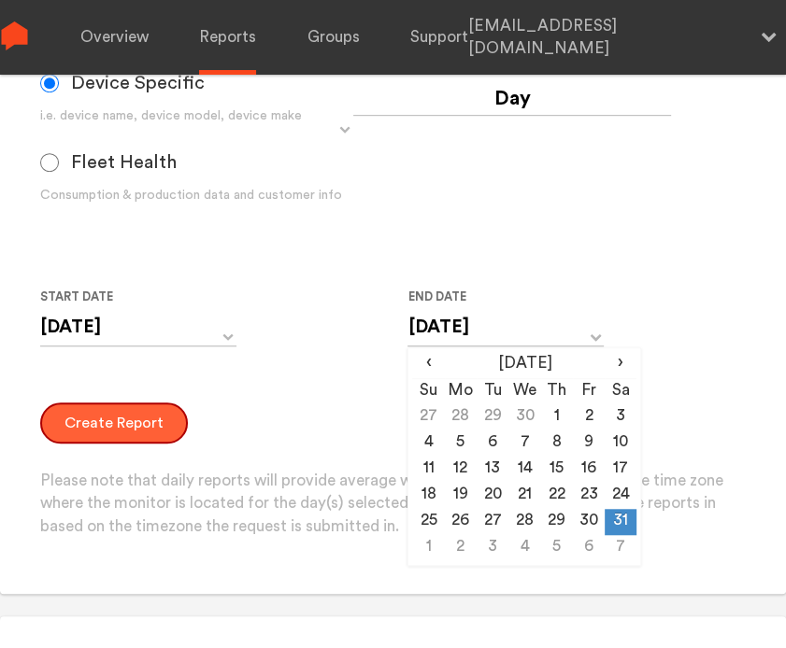
click at [130, 429] on button "Create Report" at bounding box center [114, 423] width 148 height 41
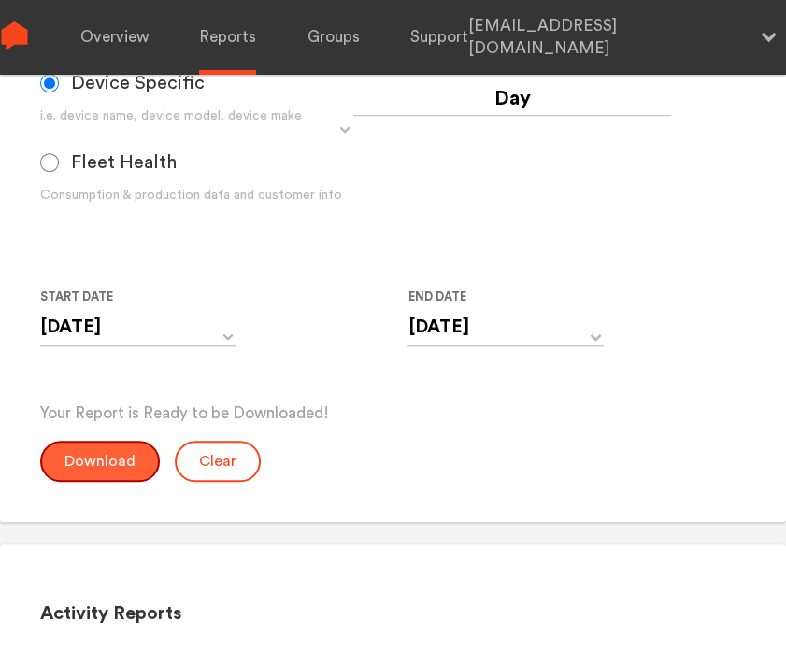
click at [120, 448] on button "Download" at bounding box center [100, 461] width 120 height 41
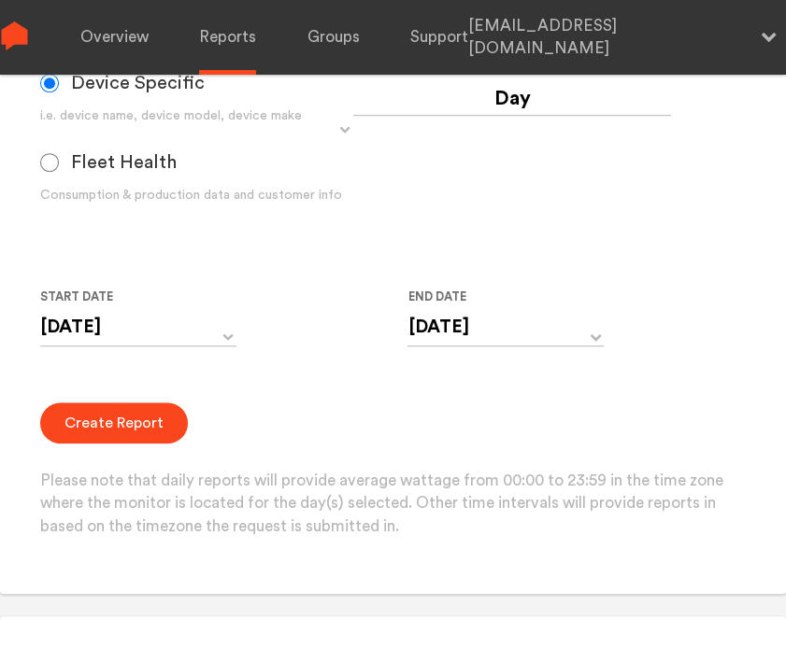
click at [284, 398] on form "Group Single Monitor Monitor Group Chugoku Electrical Instruments Default Group…" at bounding box center [393, 172] width 706 height 733
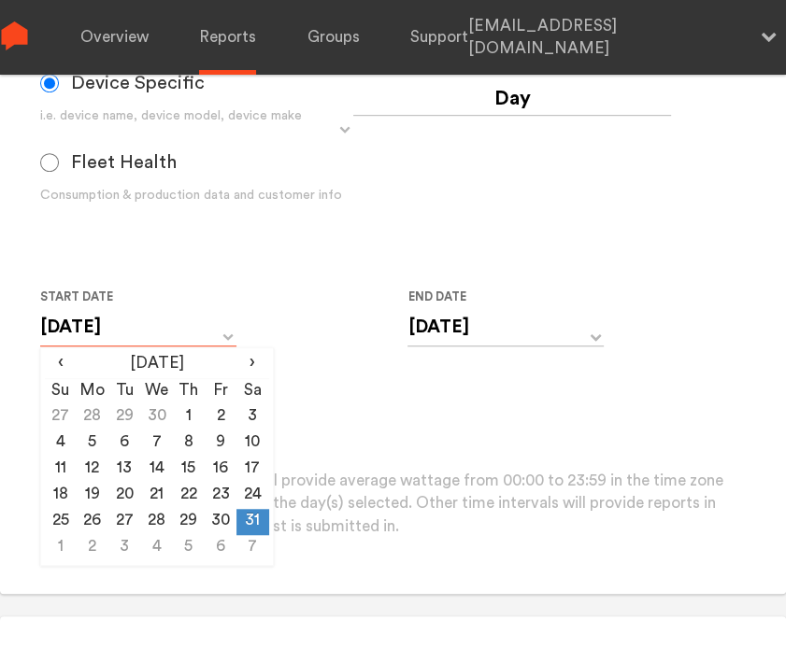
click at [220, 337] on input "[DATE]" at bounding box center [138, 327] width 196 height 38
click at [64, 546] on td "1" at bounding box center [61, 548] width 32 height 26
type input "[DATE]"
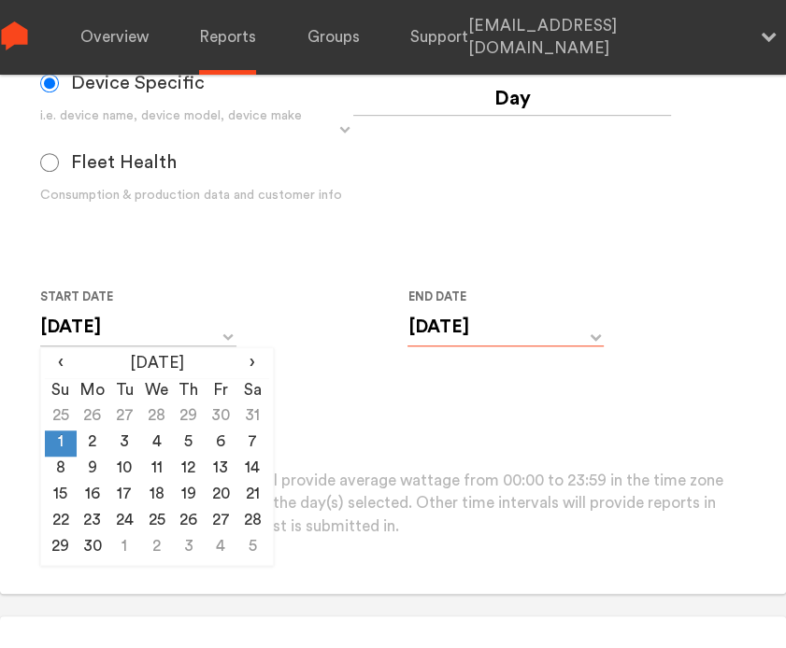
click at [466, 325] on input "[DATE]" at bounding box center [505, 327] width 196 height 38
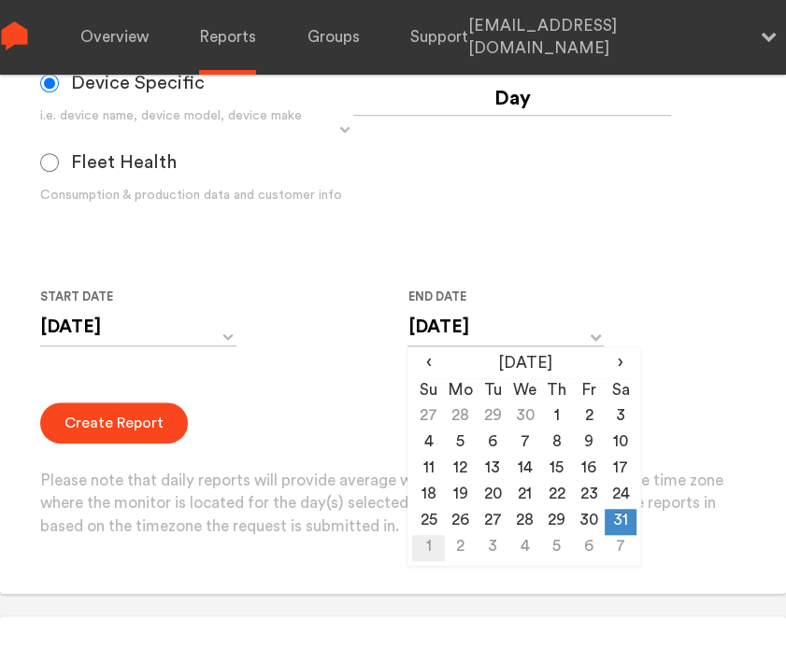
click at [425, 545] on td "1" at bounding box center [428, 548] width 32 height 26
type input "[DATE]"
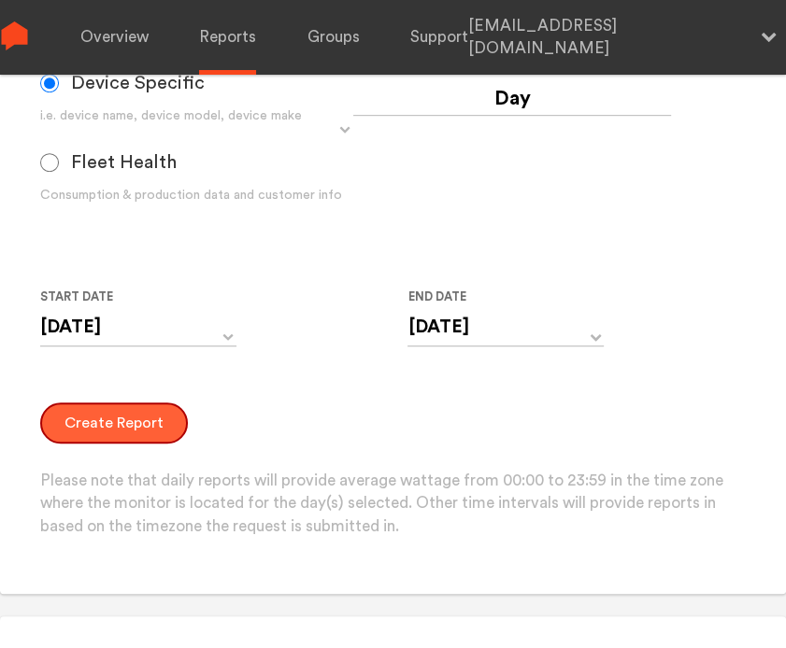
click at [115, 414] on button "Create Report" at bounding box center [114, 423] width 148 height 41
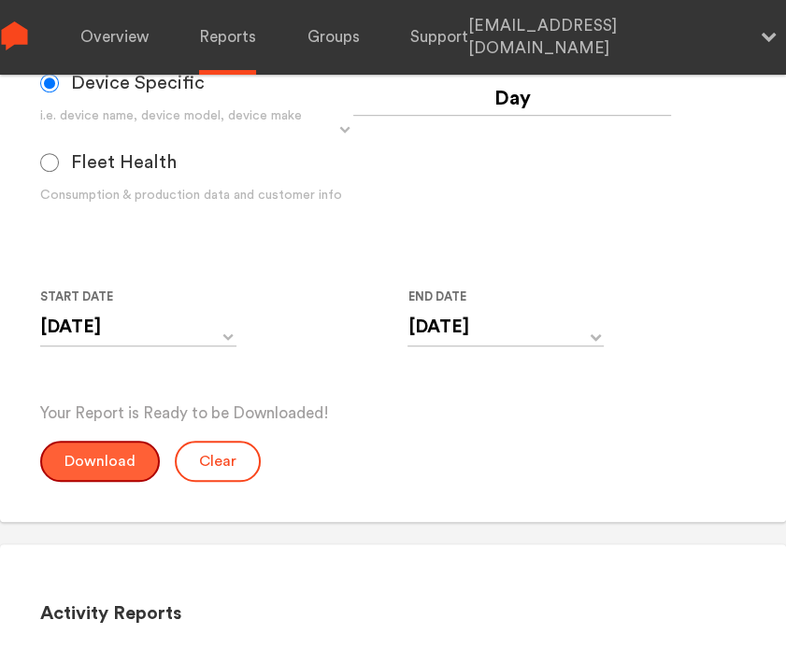
click at [64, 464] on button "Download" at bounding box center [100, 461] width 120 height 41
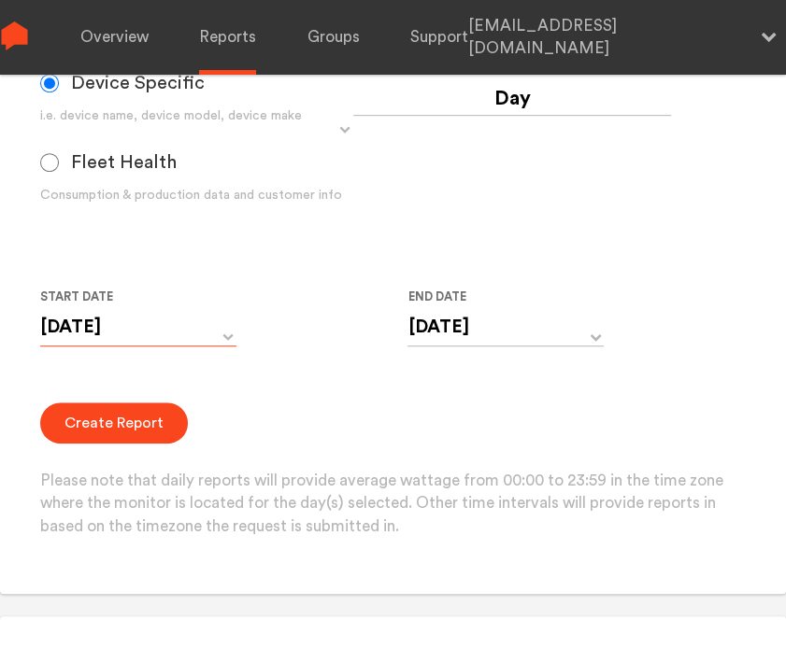
click at [141, 333] on input "[DATE]" at bounding box center [138, 327] width 196 height 38
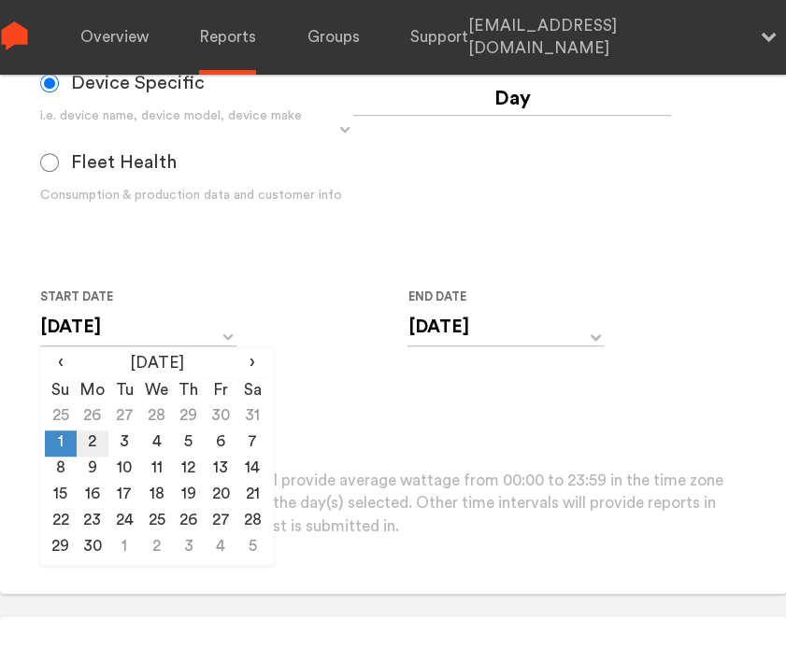
click at [95, 444] on td "2" at bounding box center [93, 444] width 32 height 26
type input "[DATE]"
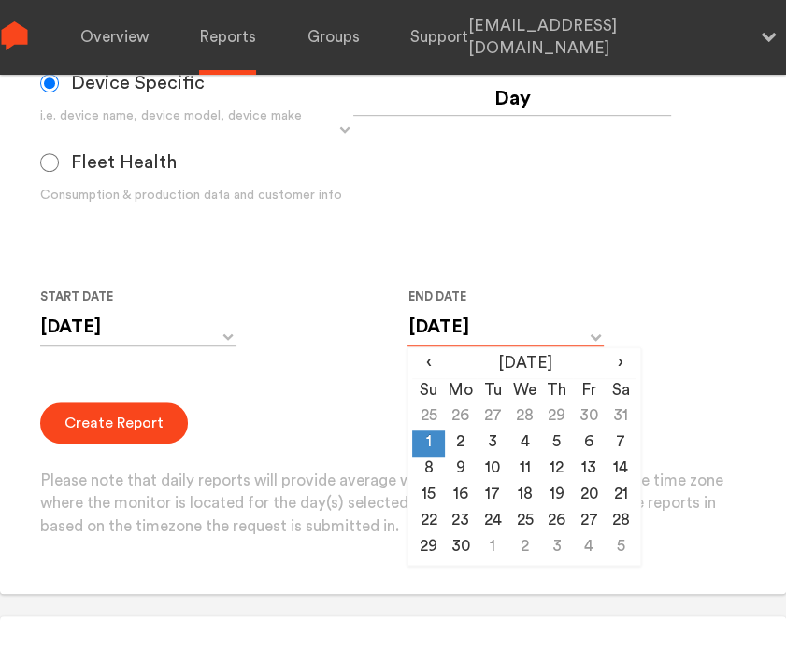
click at [429, 319] on input "[DATE]" at bounding box center [505, 327] width 196 height 38
click at [453, 449] on td "2" at bounding box center [461, 444] width 32 height 26
type input "[DATE]"
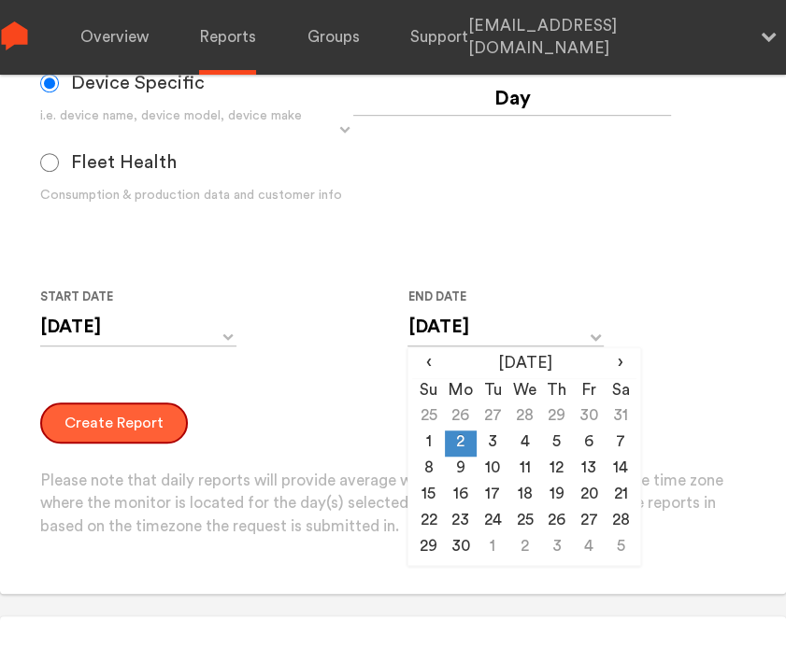
click at [80, 423] on button "Create Report" at bounding box center [114, 423] width 148 height 41
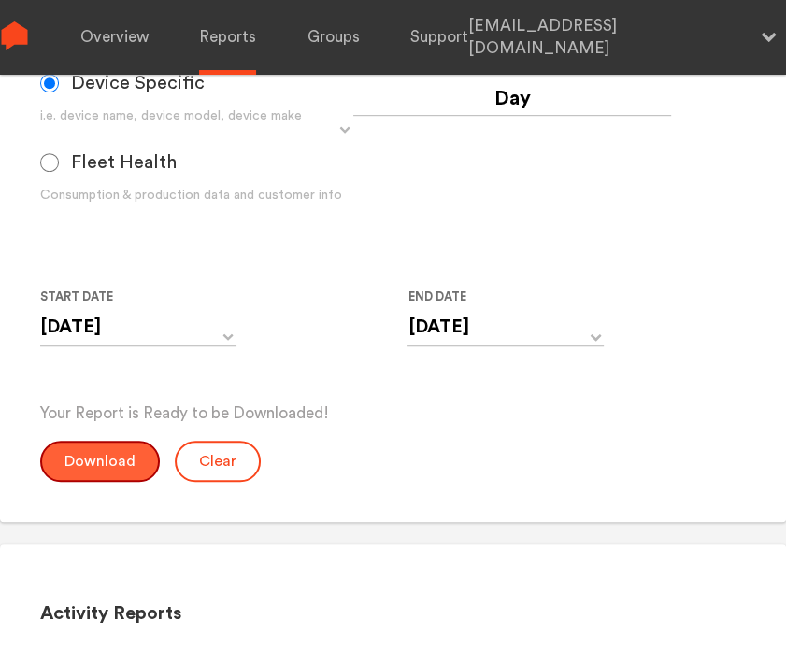
click at [97, 462] on button "Download" at bounding box center [100, 461] width 120 height 41
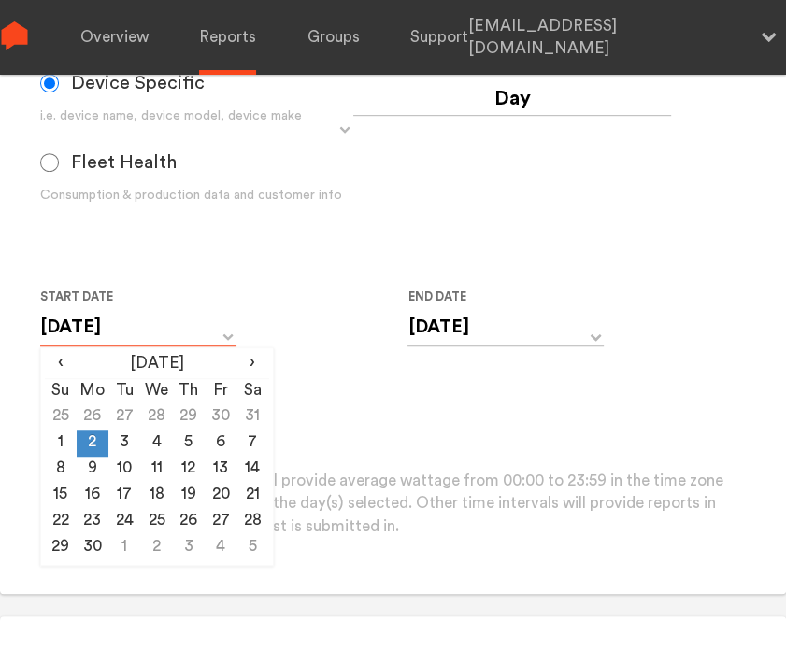
click at [140, 329] on input "[DATE]" at bounding box center [138, 327] width 196 height 38
click at [120, 439] on td "3" at bounding box center [124, 444] width 32 height 26
type input "[DATE]"
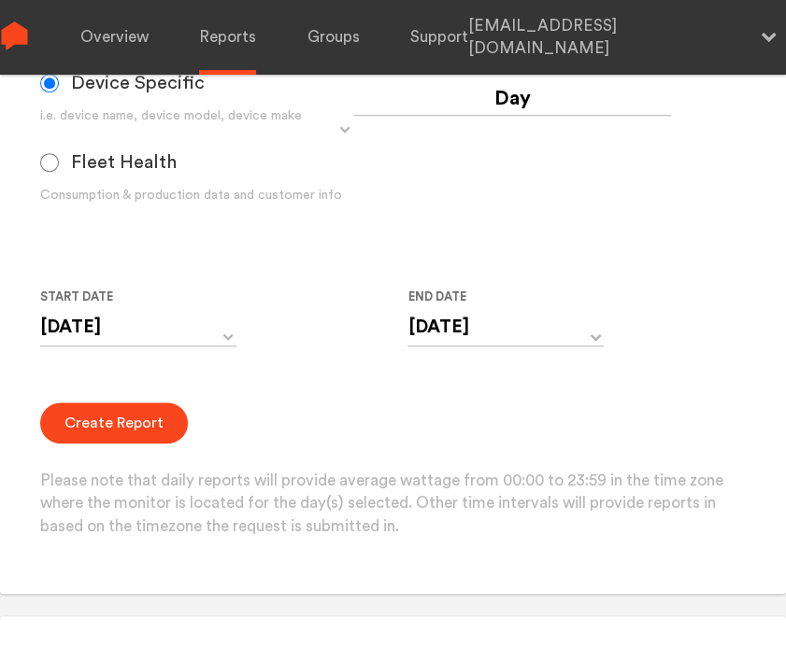
drag, startPoint x: 460, startPoint y: 286, endPoint x: 455, endPoint y: 308, distance: 22.9
click at [460, 296] on label "End Date" at bounding box center [497, 297] width 181 height 22
click at [446, 324] on input "[DATE]" at bounding box center [505, 327] width 196 height 38
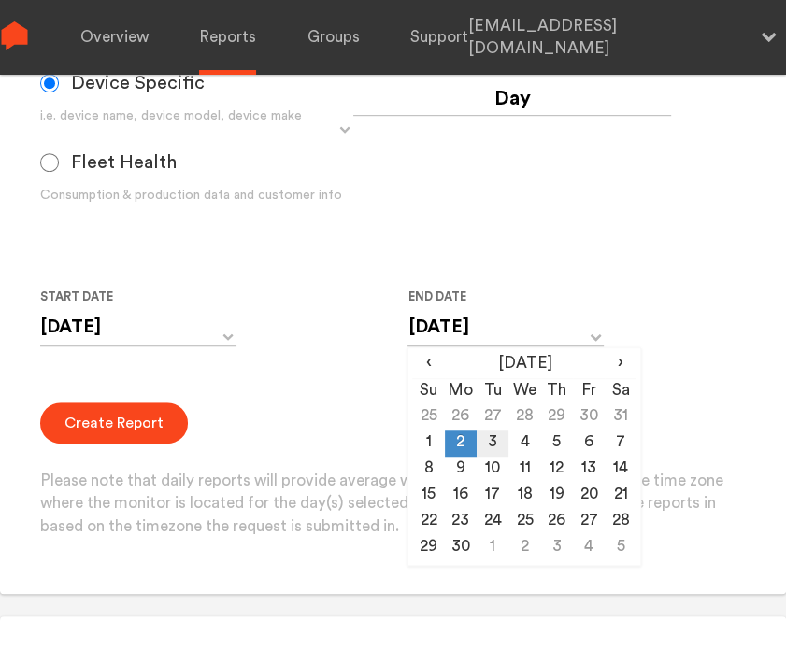
click at [483, 436] on td "3" at bounding box center [492, 444] width 32 height 26
type input "[DATE]"
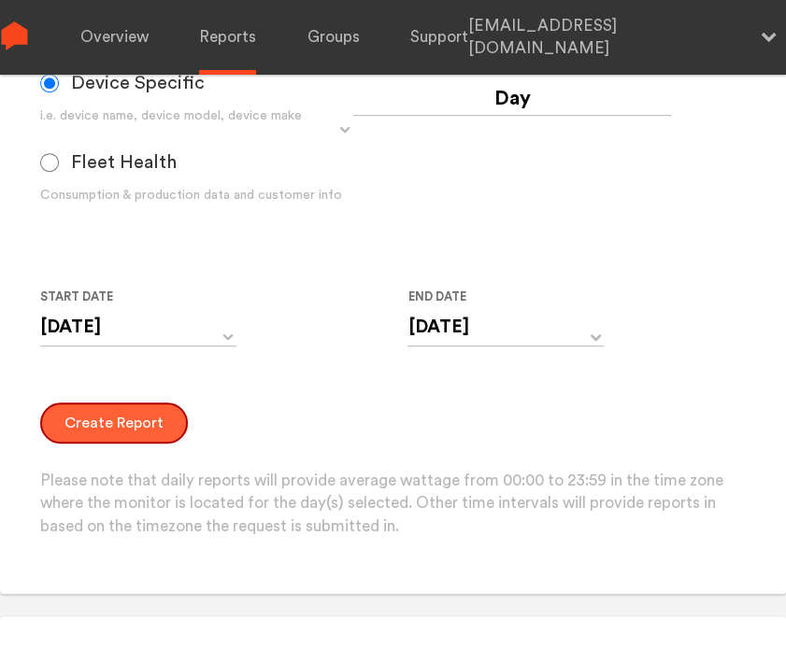
click at [109, 430] on button "Create Report" at bounding box center [114, 423] width 148 height 41
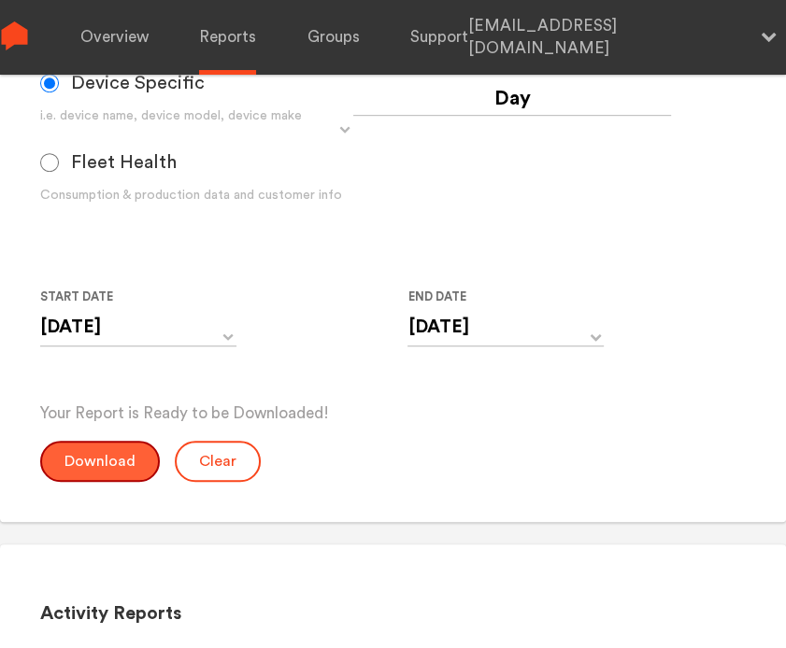
click at [97, 457] on button "Download" at bounding box center [100, 461] width 120 height 41
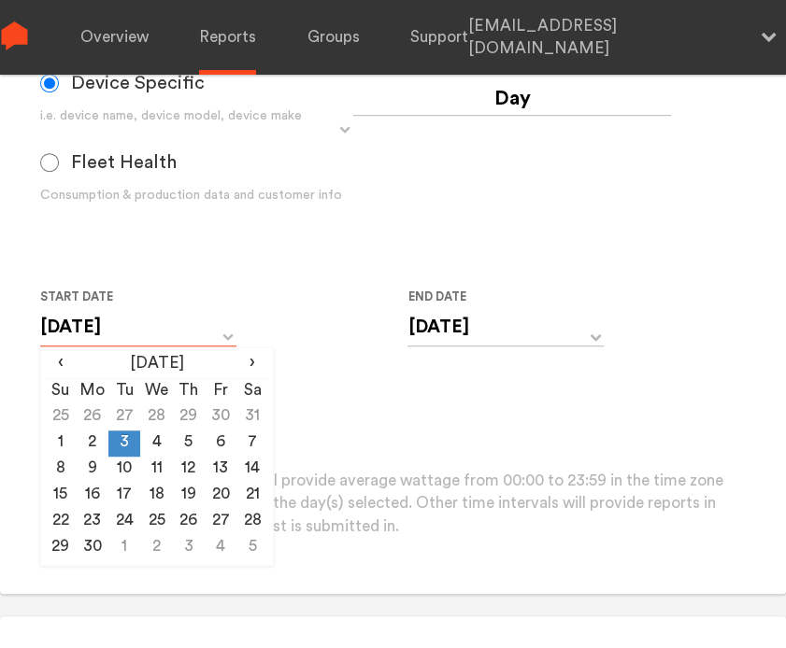
click at [139, 333] on input "[DATE]" at bounding box center [138, 327] width 196 height 38
click at [166, 448] on td "4" at bounding box center [156, 444] width 32 height 26
type input "[DATE]"
click at [449, 333] on input "[DATE]" at bounding box center [505, 327] width 196 height 38
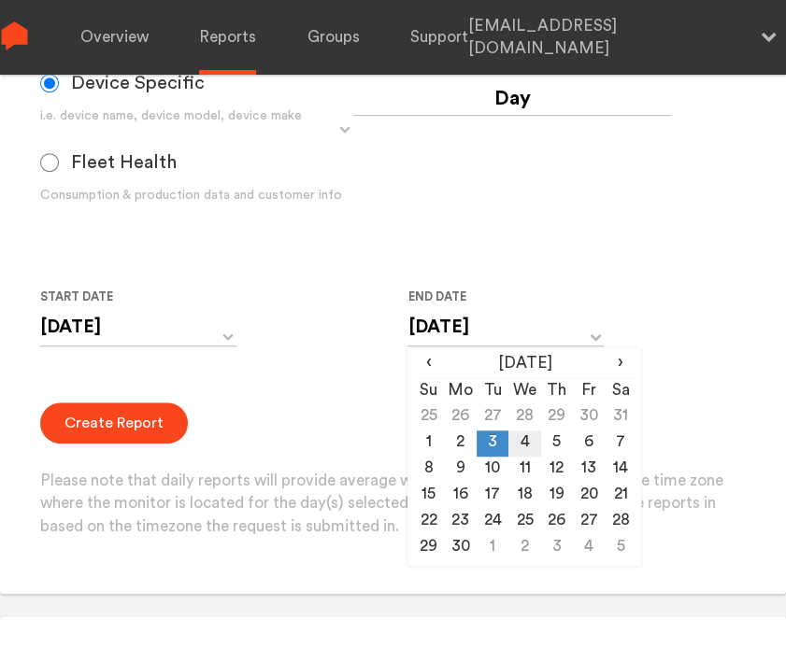
click at [517, 434] on td "4" at bounding box center [524, 444] width 32 height 26
type input "[DATE]"
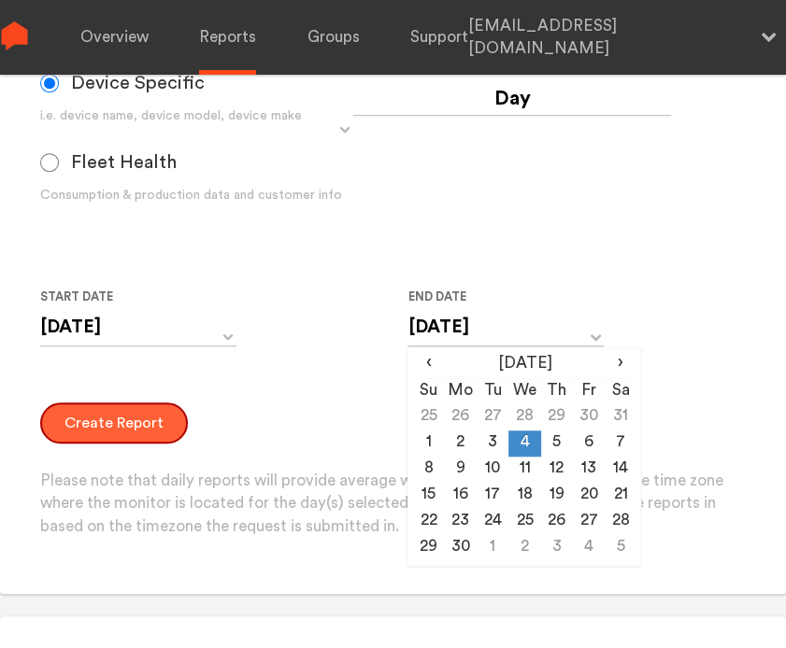
click at [91, 430] on button "Create Report" at bounding box center [114, 423] width 148 height 41
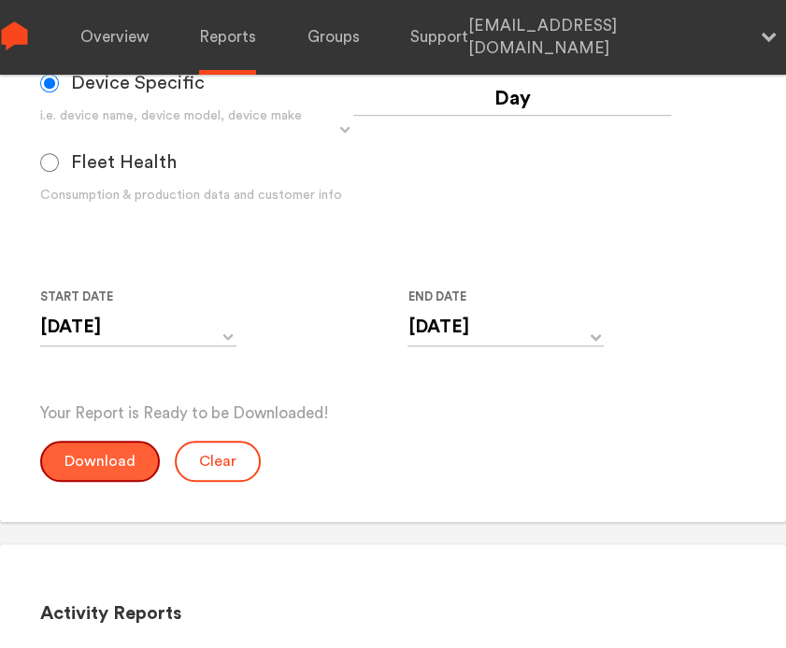
click at [90, 465] on button "Download" at bounding box center [100, 461] width 120 height 41
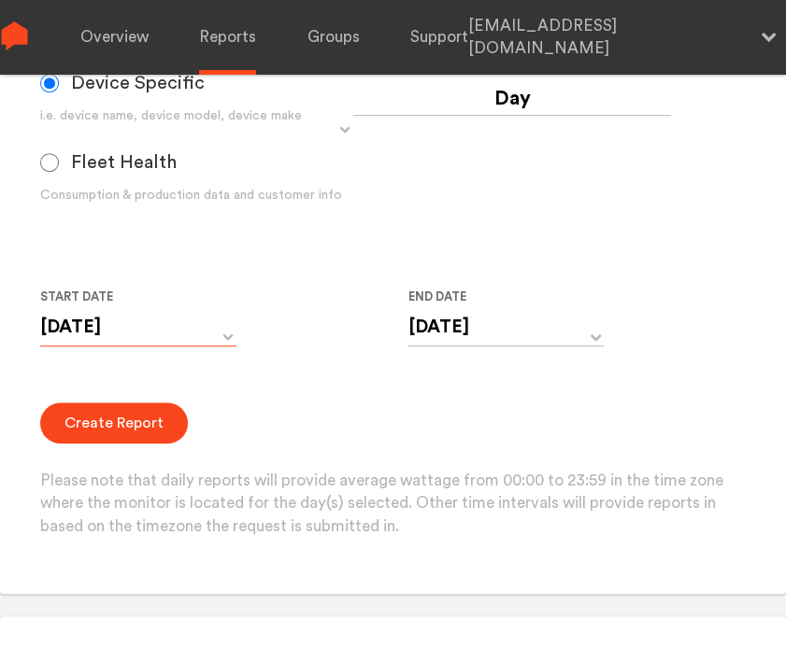
click at [123, 336] on input "[DATE]" at bounding box center [138, 327] width 196 height 38
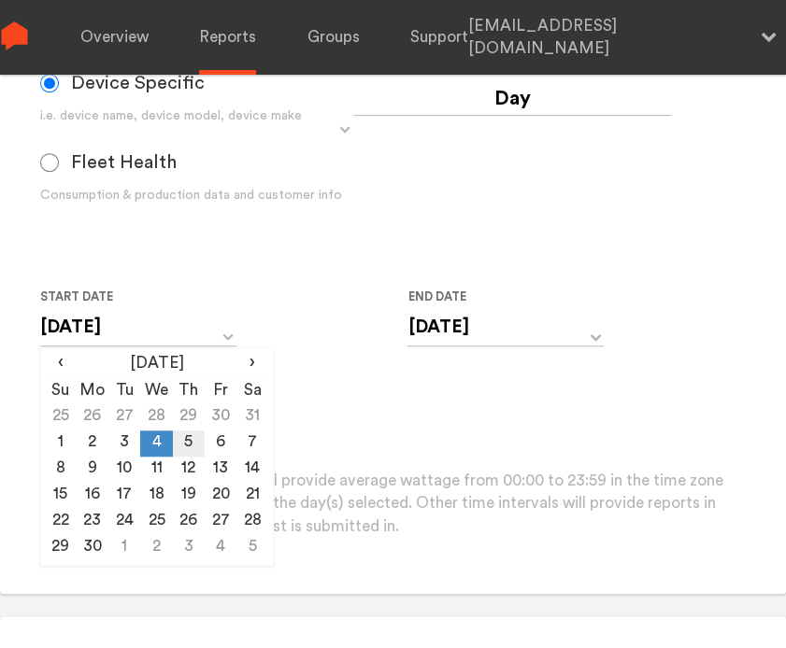
click at [185, 448] on td "5" at bounding box center [189, 444] width 32 height 26
type input "[DATE]"
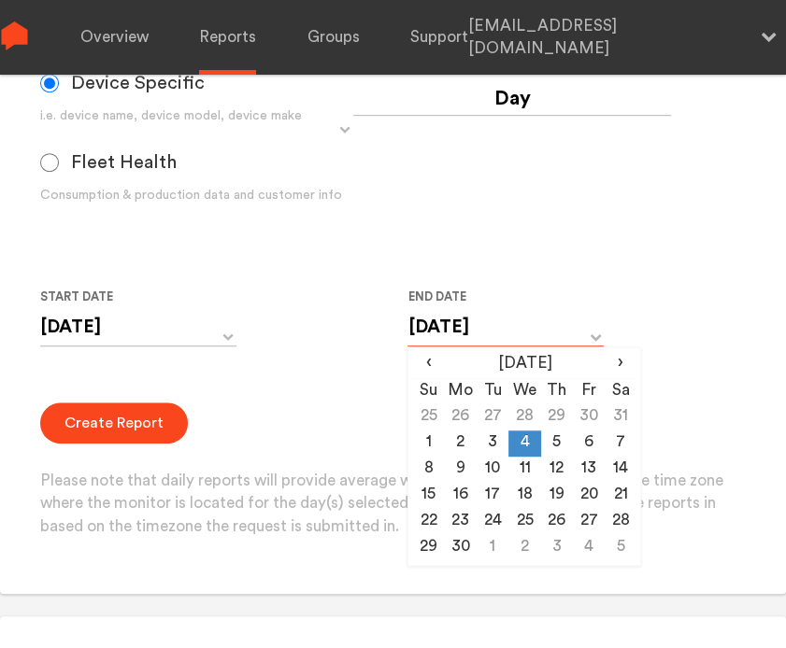
click at [464, 340] on input "[DATE]" at bounding box center [505, 327] width 196 height 38
click at [550, 439] on td "5" at bounding box center [557, 444] width 32 height 26
type input "[DATE]"
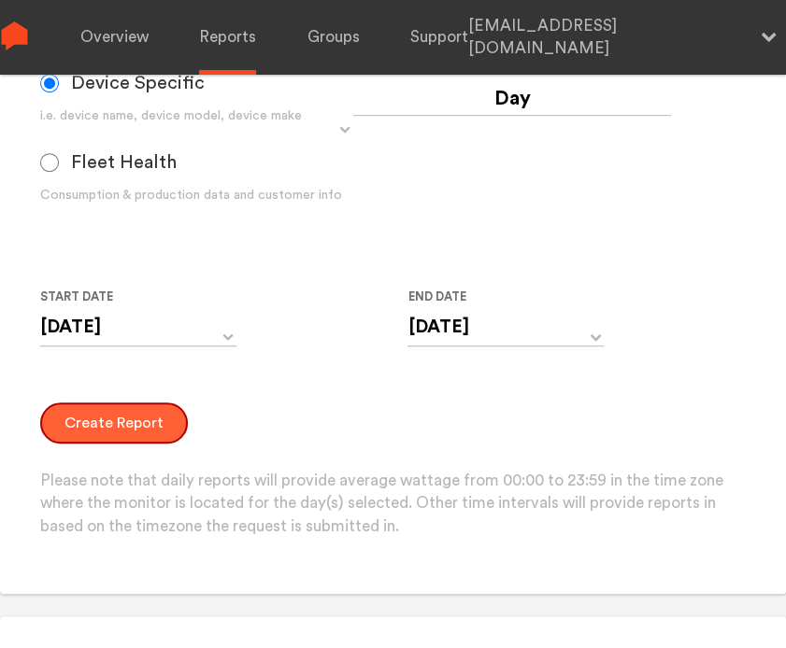
click at [134, 428] on button "Create Report" at bounding box center [114, 423] width 148 height 41
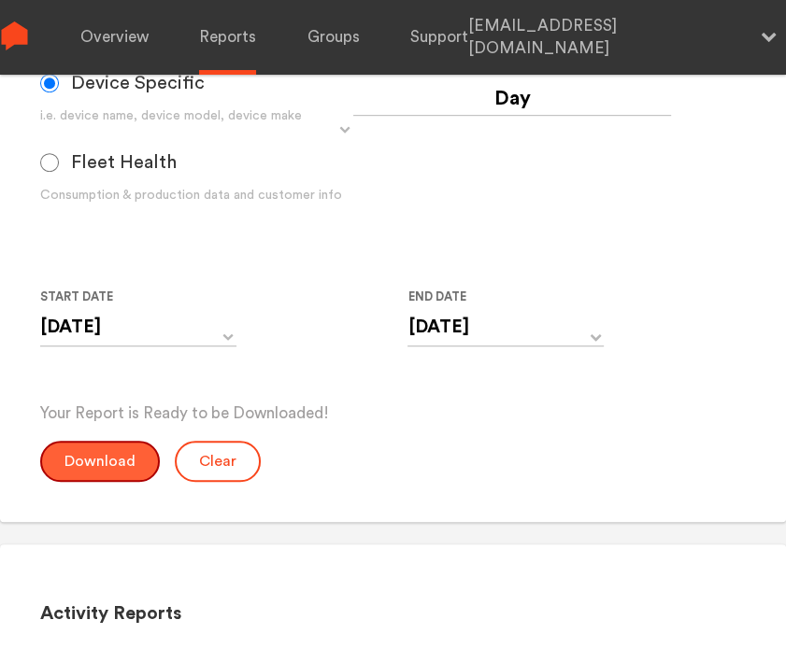
click at [116, 463] on button "Download" at bounding box center [100, 461] width 120 height 41
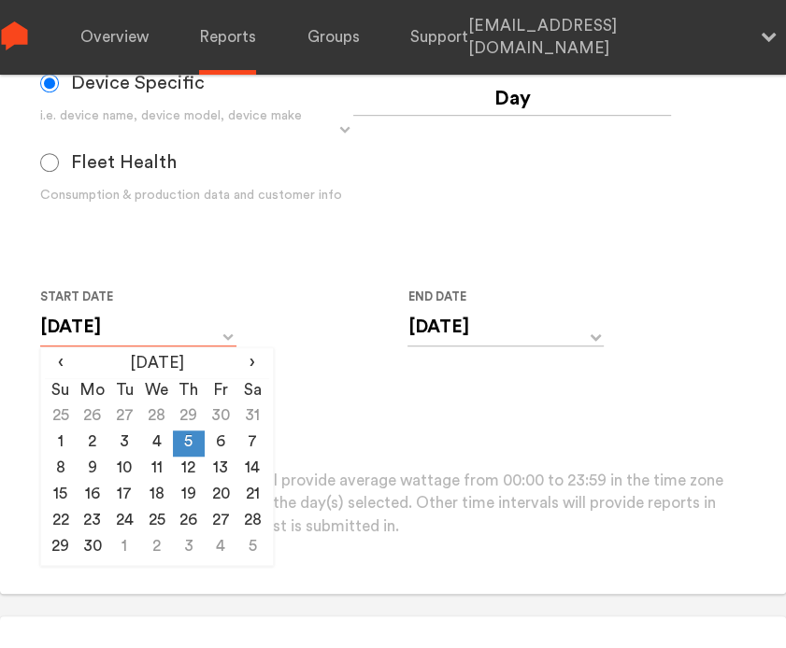
click at [182, 327] on input "[DATE]" at bounding box center [138, 327] width 196 height 38
click at [228, 444] on td "6" at bounding box center [221, 444] width 32 height 26
type input "[DATE]"
click at [458, 337] on input "[DATE]" at bounding box center [505, 327] width 196 height 38
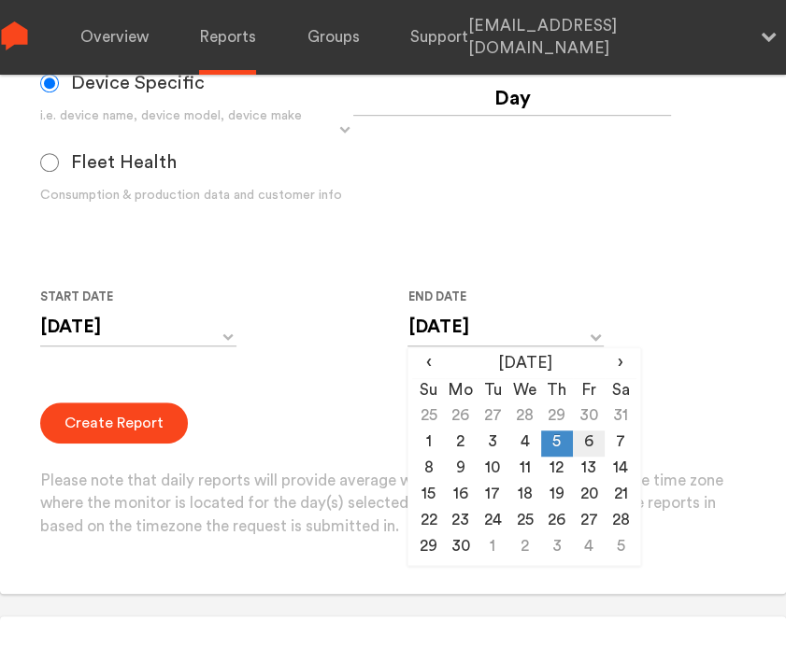
click at [590, 432] on td "6" at bounding box center [589, 444] width 32 height 26
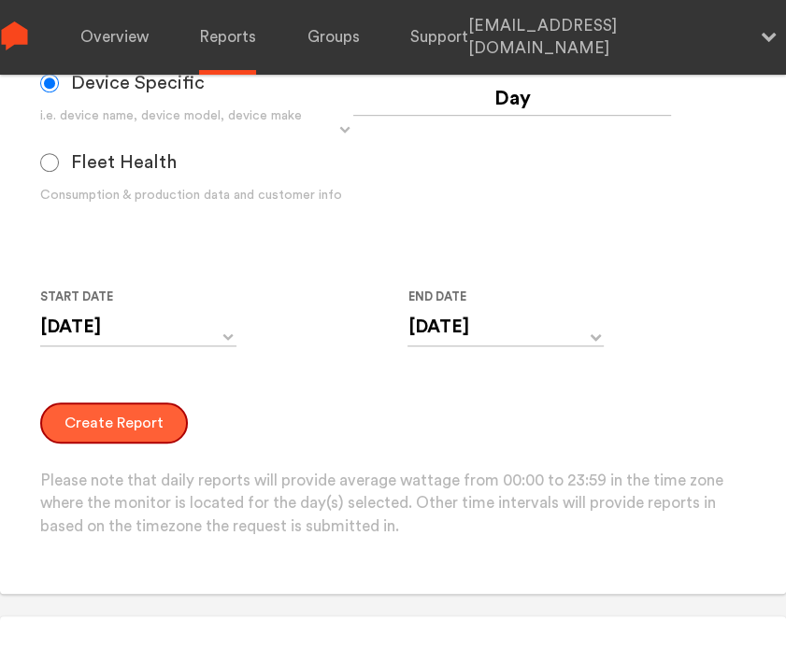
click at [112, 434] on button "Create Report" at bounding box center [114, 423] width 148 height 41
click at [90, 432] on button "Create Report" at bounding box center [114, 423] width 148 height 41
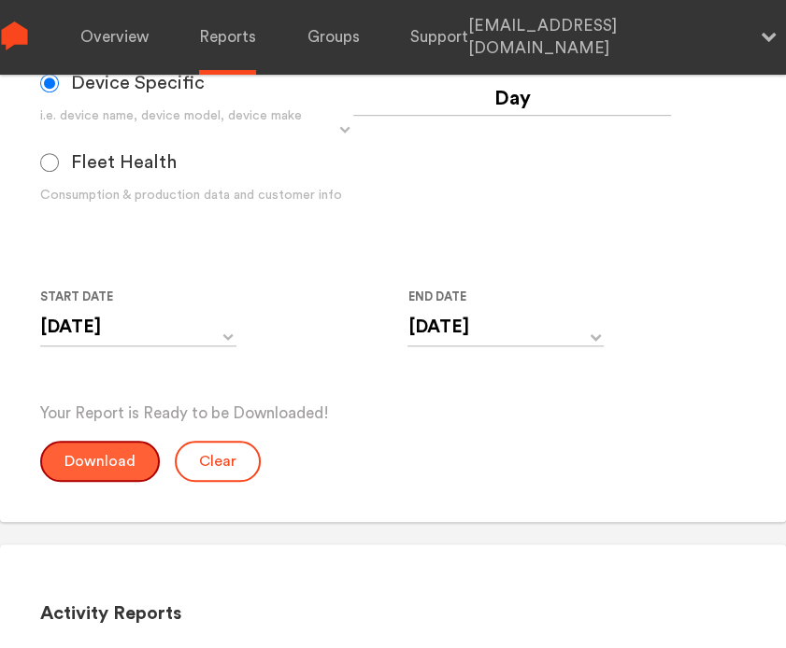
click at [91, 456] on button "Download" at bounding box center [100, 461] width 120 height 41
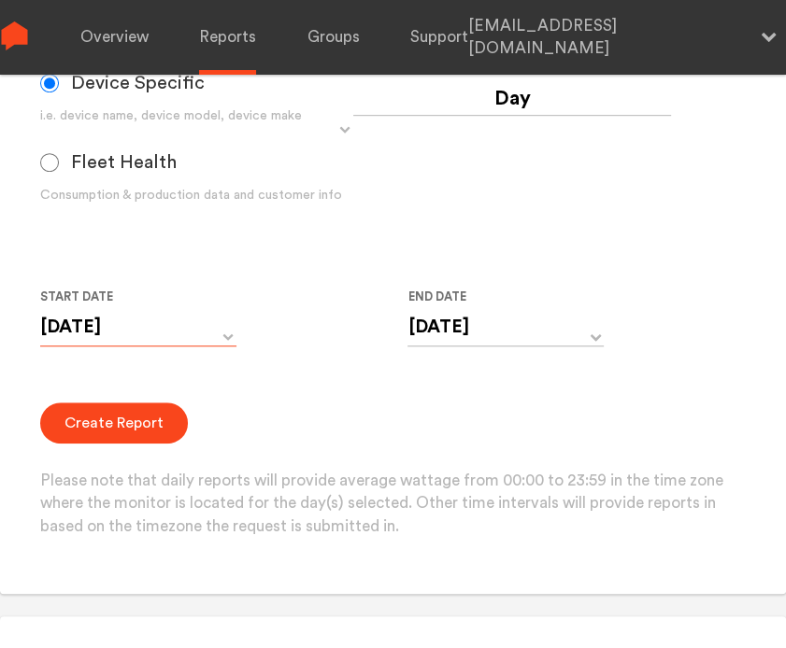
click at [132, 333] on input "[DATE]" at bounding box center [138, 327] width 196 height 38
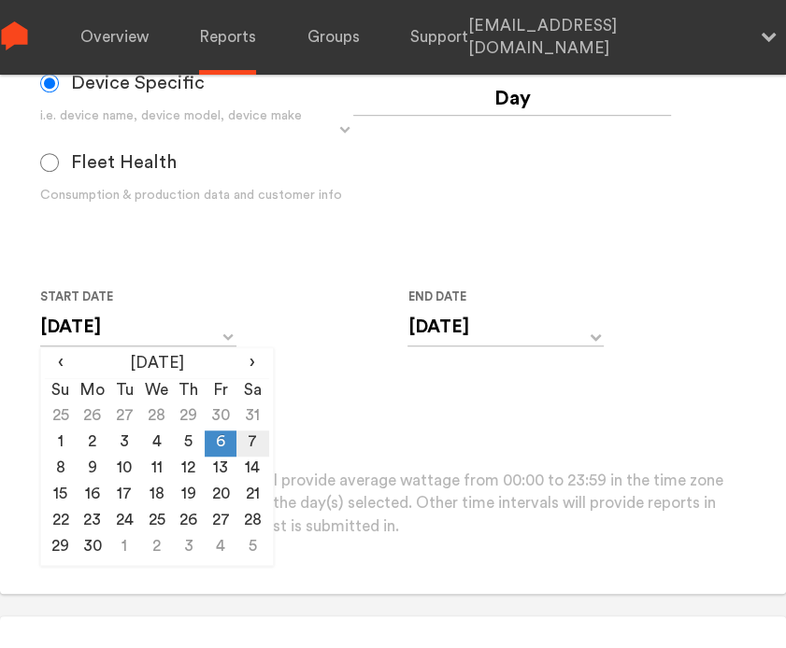
click at [247, 440] on td "7" at bounding box center [252, 444] width 32 height 26
click at [442, 328] on input "[DATE]" at bounding box center [505, 327] width 196 height 38
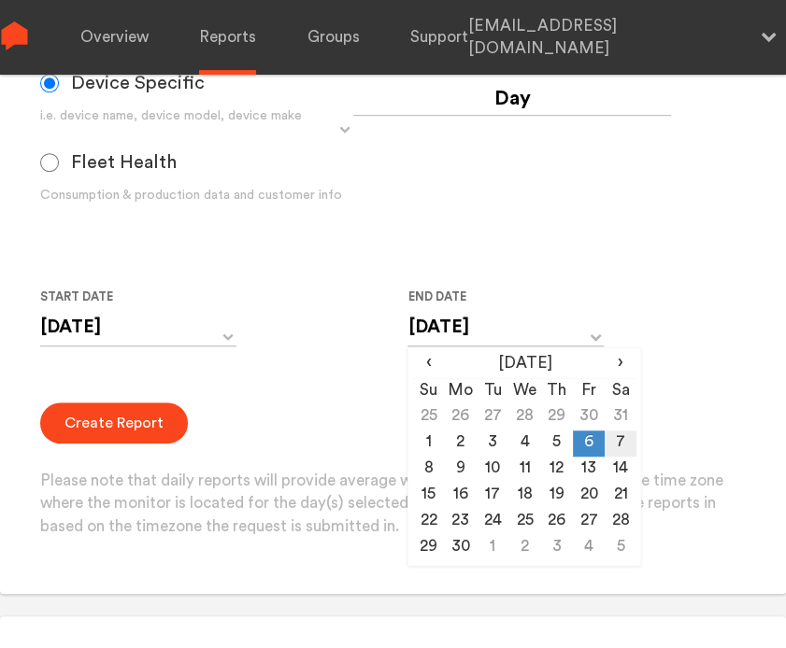
click at [623, 442] on td "7" at bounding box center [620, 444] width 32 height 26
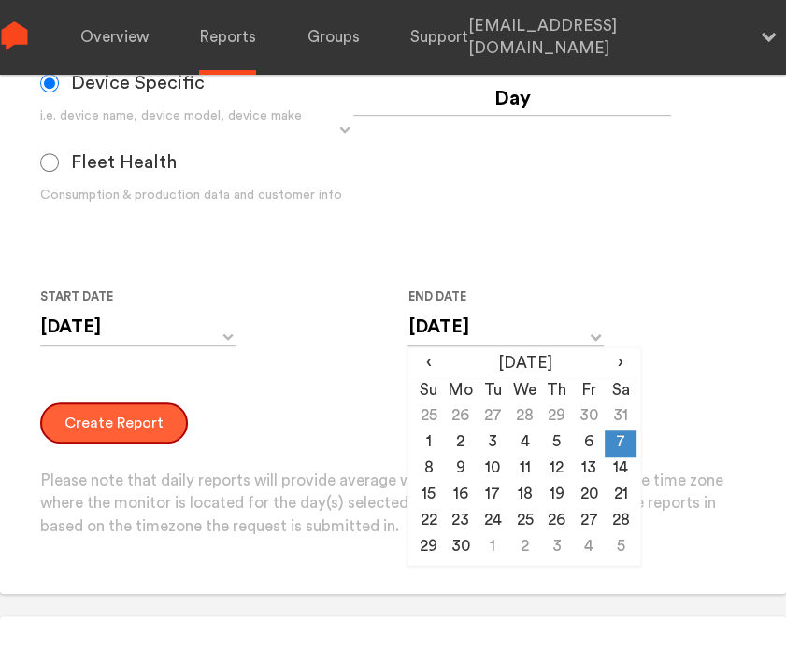
click at [105, 416] on button "Create Report" at bounding box center [114, 423] width 148 height 41
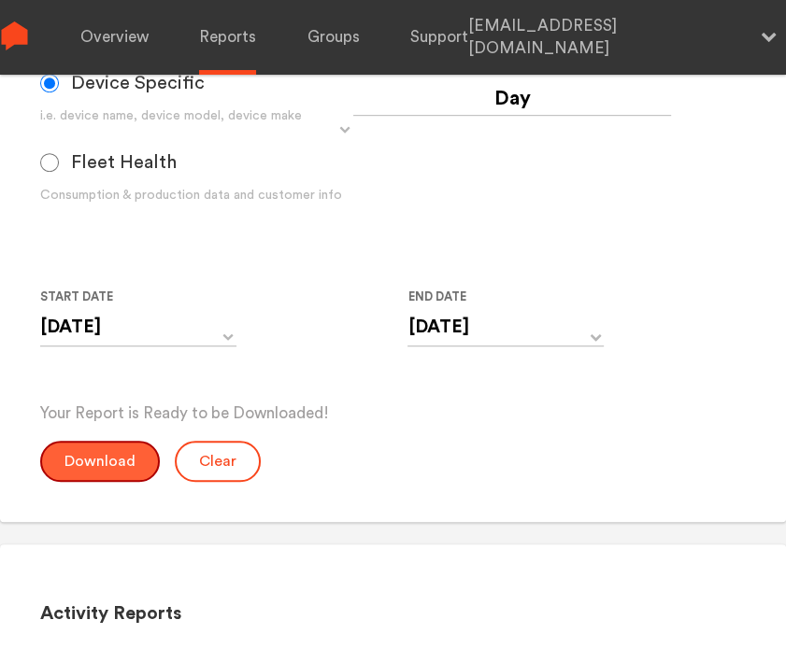
click at [123, 460] on button "Download" at bounding box center [100, 461] width 120 height 41
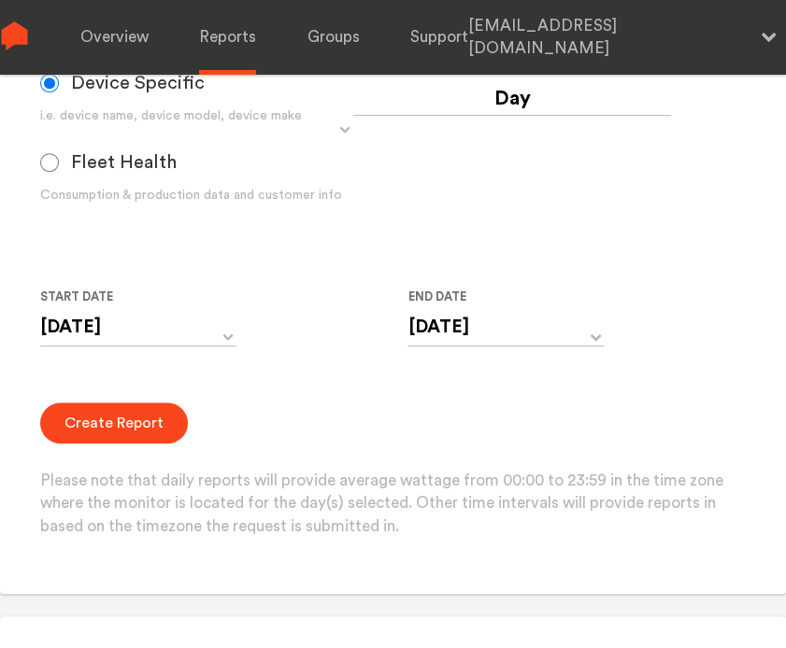
click at [299, 408] on div "Create Report Please note that daily reports will provide average wattage from …" at bounding box center [393, 471] width 706 height 136
